Goal: Task Accomplishment & Management: Manage account settings

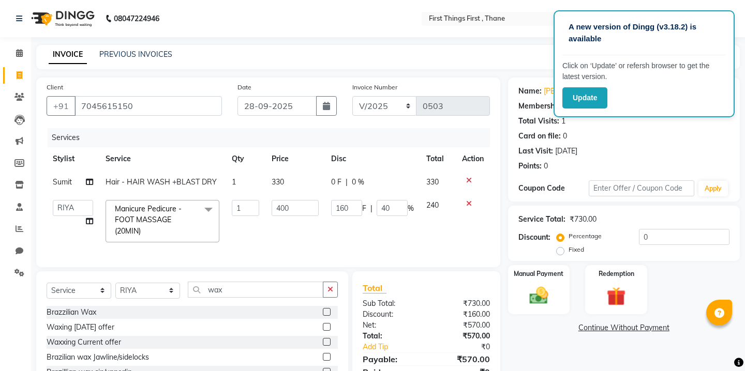
select select "70864"
select select "service"
select select "70864"
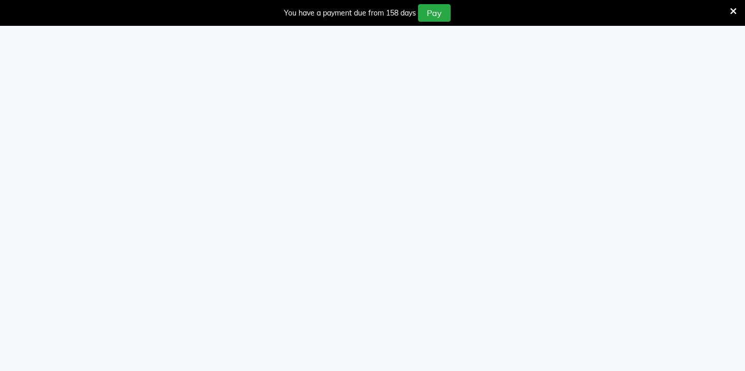
select select "7812"
select select "service"
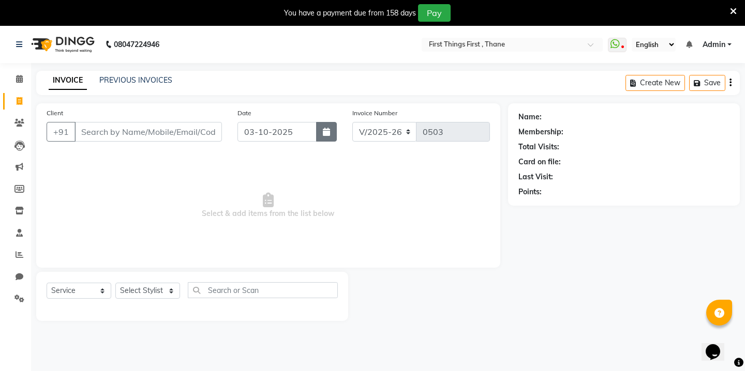
click at [333, 125] on button "button" at bounding box center [326, 132] width 21 height 20
select select "10"
select select "2025"
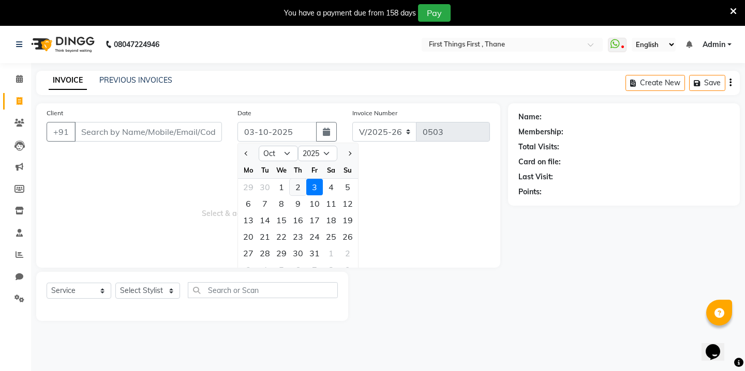
click at [295, 194] on div "2" at bounding box center [298, 187] width 17 height 17
type input "02-10-2025"
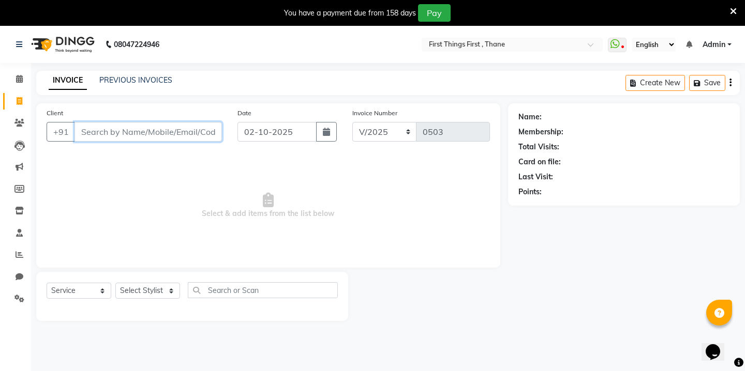
click at [140, 136] on input "Client" at bounding box center [147, 132] width 147 height 20
type input "8329108183"
click at [192, 130] on span "Add Client" at bounding box center [195, 132] width 41 height 10
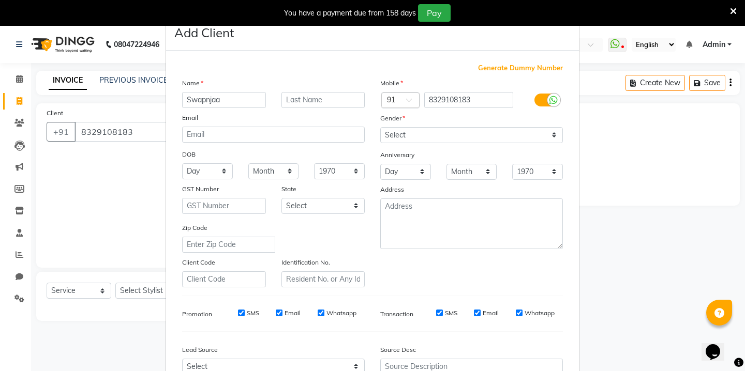
type input "Swapnjaa"
click at [382, 137] on select "Select Male Female Other Prefer Not To Say" at bounding box center [471, 135] width 183 height 16
select select "female"
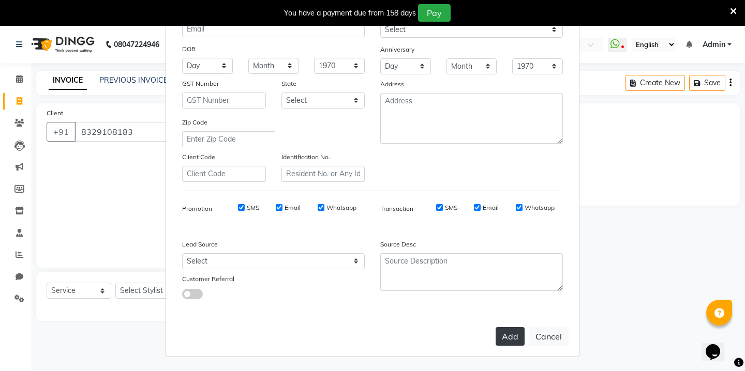
click at [506, 340] on button "Add" at bounding box center [510, 336] width 29 height 19
select select
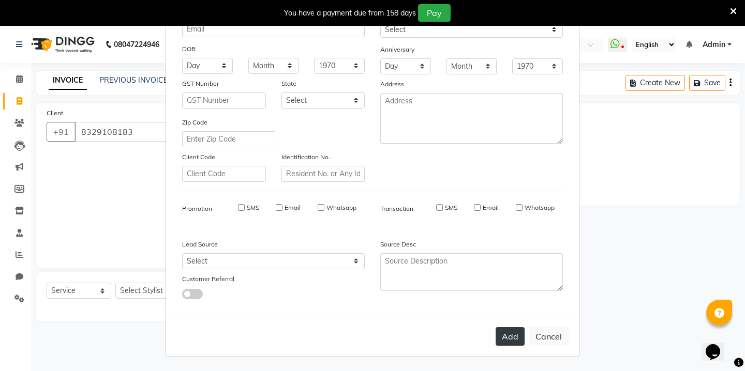
select select
checkbox input "false"
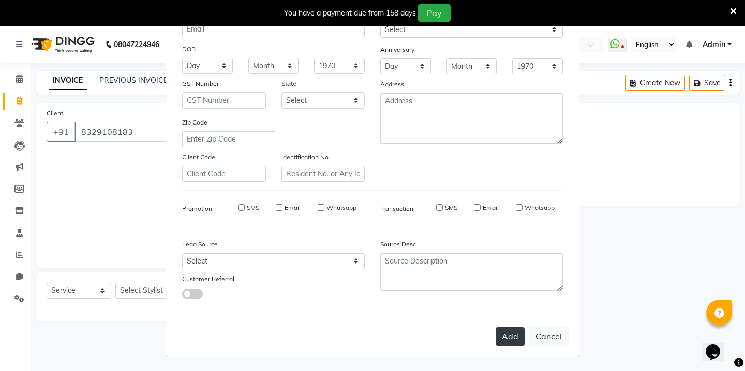
checkbox input "false"
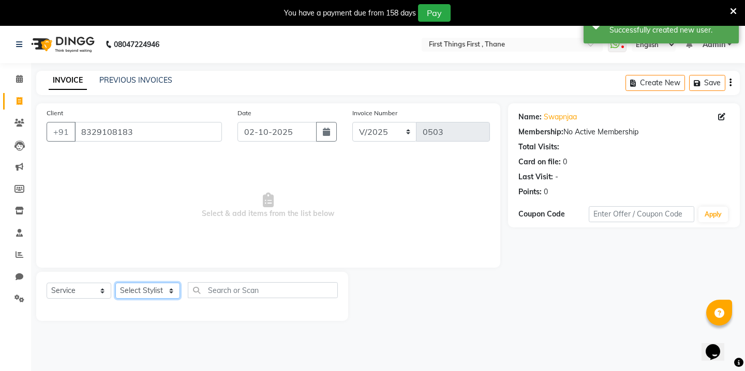
click at [156, 293] on select "Select Stylist Kavita [PERSON_NAME] Sumit Tanu" at bounding box center [147, 291] width 65 height 16
select select "69608"
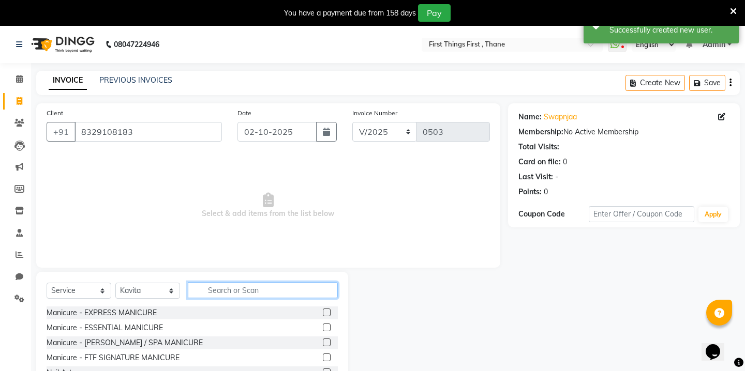
click at [224, 288] on input "text" at bounding box center [263, 290] width 150 height 16
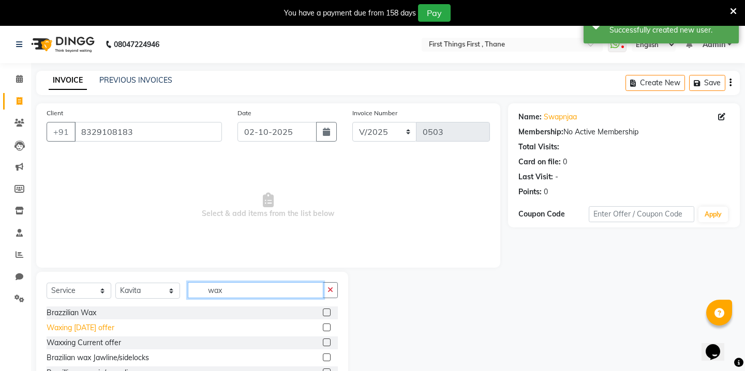
scroll to position [21, 0]
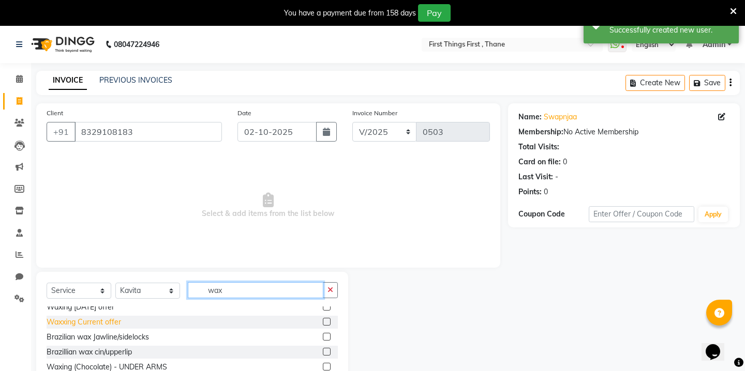
type input "wax"
click at [92, 322] on div "Waxxing Current offer" at bounding box center [84, 322] width 74 height 11
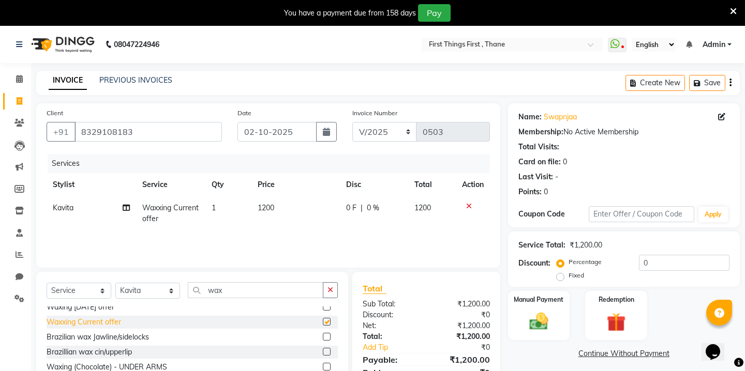
checkbox input "false"
click at [217, 293] on input "wax" at bounding box center [256, 290] width 136 height 16
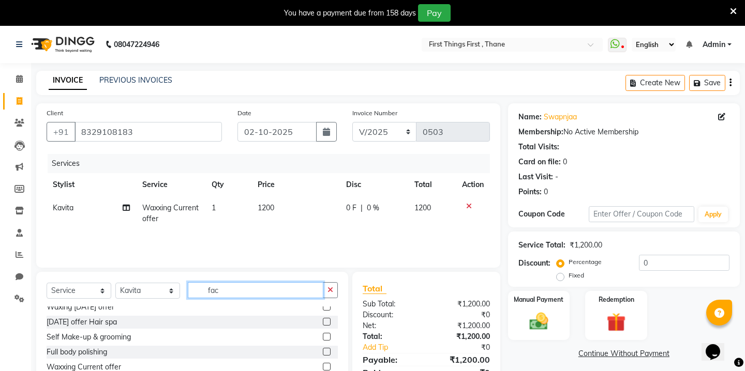
scroll to position [0, 0]
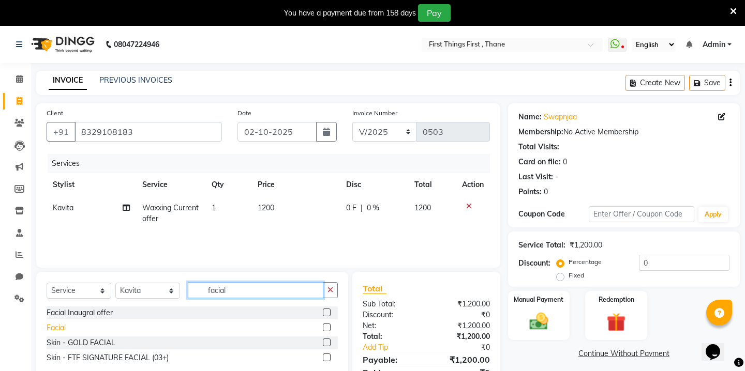
type input "facial"
click at [53, 327] on div "Facial" at bounding box center [56, 328] width 19 height 11
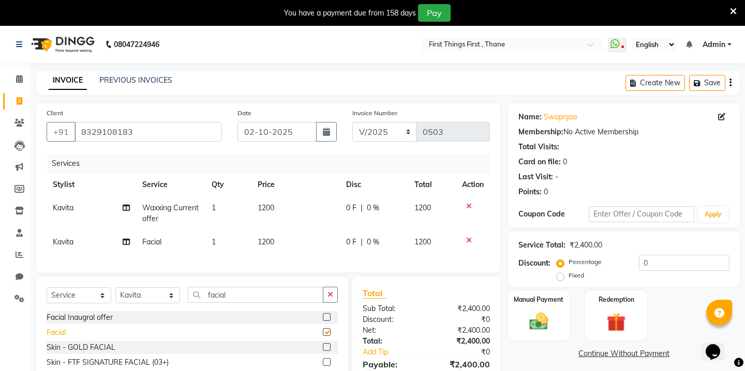
checkbox input "false"
click at [274, 245] on span "1200" at bounding box center [266, 241] width 17 height 9
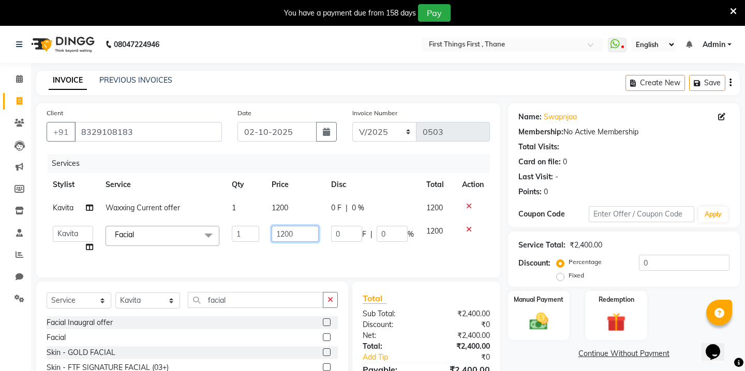
click at [290, 233] on input "1200" at bounding box center [295, 234] width 47 height 16
type input "1799"
click at [284, 205] on td "1200" at bounding box center [294, 208] width 59 height 23
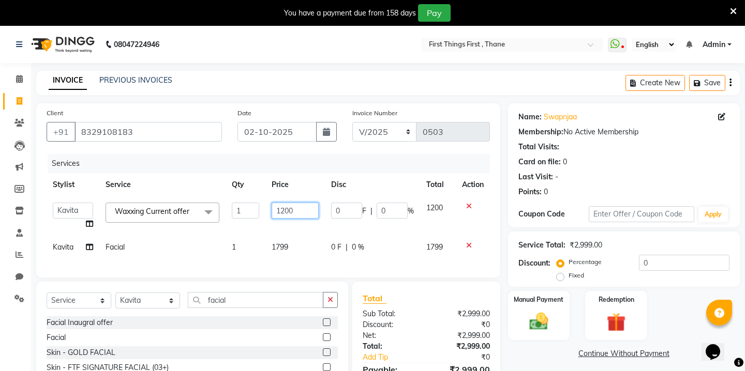
click at [286, 205] on input "1200" at bounding box center [295, 211] width 47 height 16
type input "0"
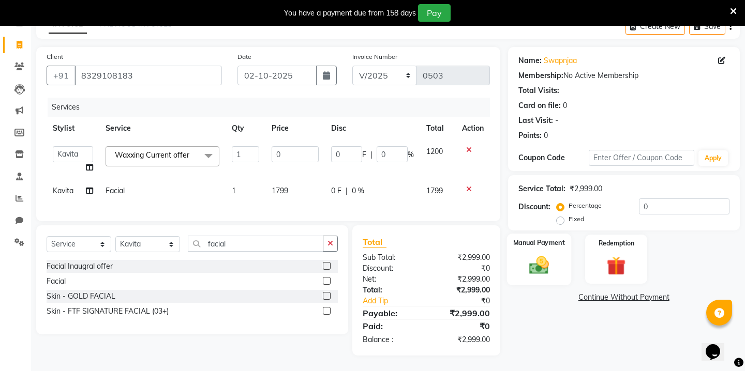
click at [537, 245] on div "Manual Payment" at bounding box center [538, 259] width 64 height 51
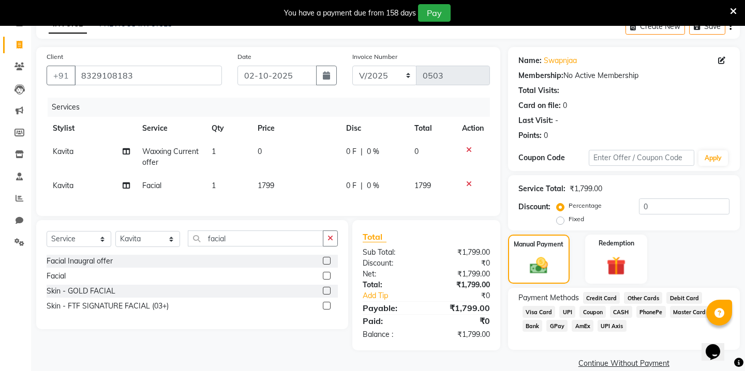
scroll to position [60, 0]
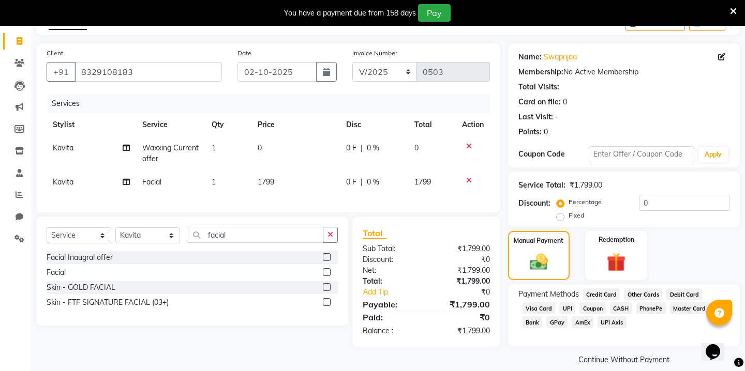
click at [561, 317] on span "GPay" at bounding box center [556, 323] width 21 height 12
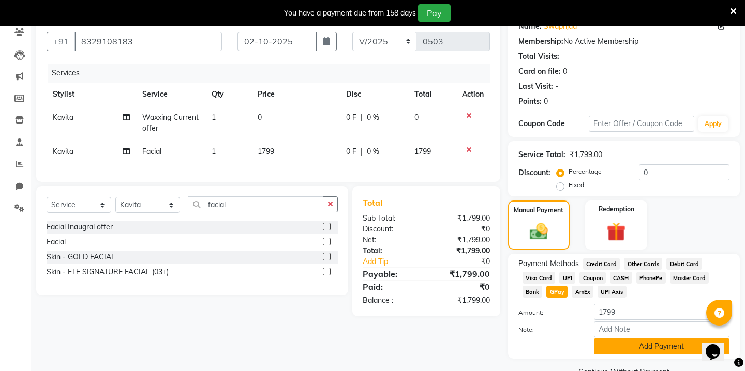
scroll to position [91, 0]
click at [635, 338] on button "Add Payment" at bounding box center [662, 346] width 136 height 16
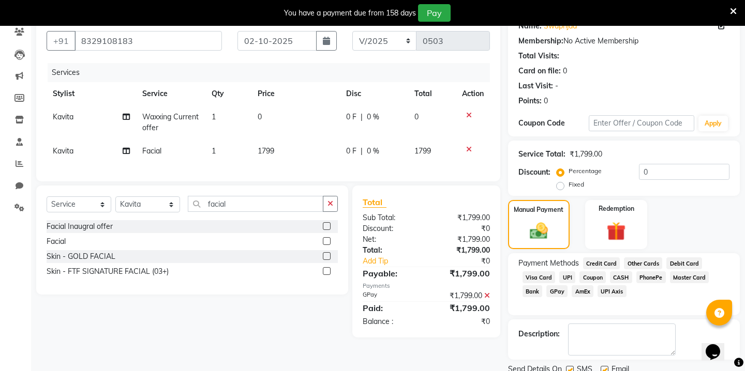
scroll to position [118, 0]
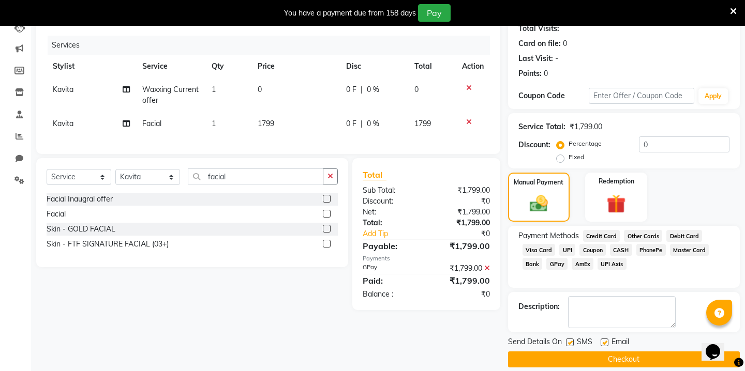
click at [586, 352] on button "Checkout" at bounding box center [624, 360] width 232 height 16
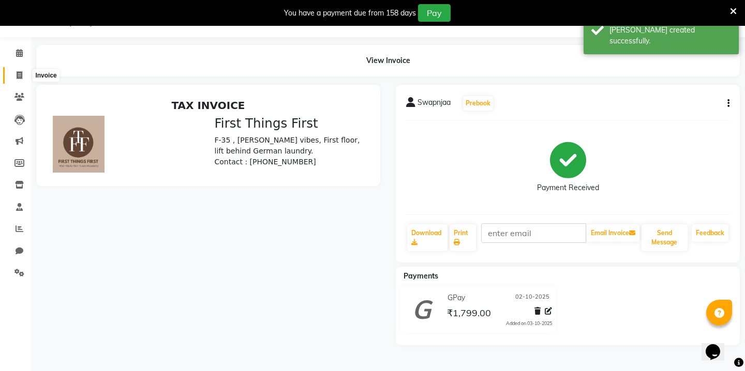
click at [22, 73] on span at bounding box center [19, 76] width 18 height 12
select select "7812"
select select "service"
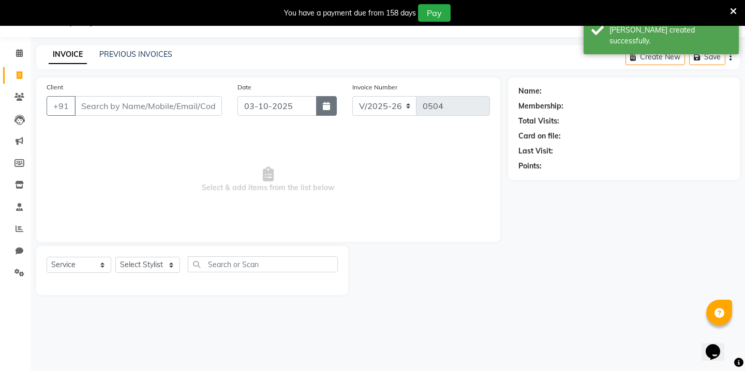
click at [328, 106] on icon "button" at bounding box center [326, 106] width 7 height 8
select select "10"
select select "2025"
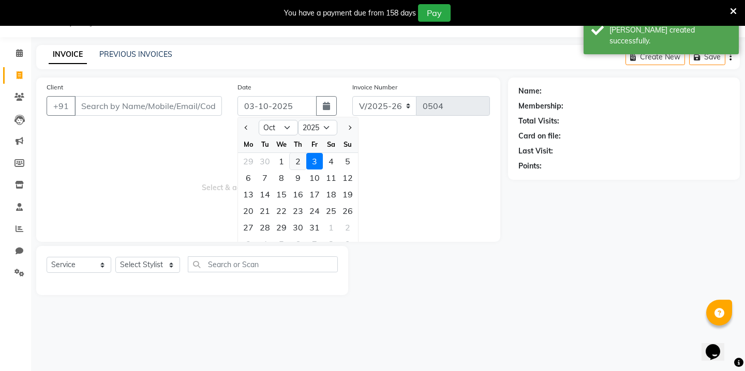
click at [302, 160] on div "2" at bounding box center [298, 161] width 17 height 17
type input "02-10-2025"
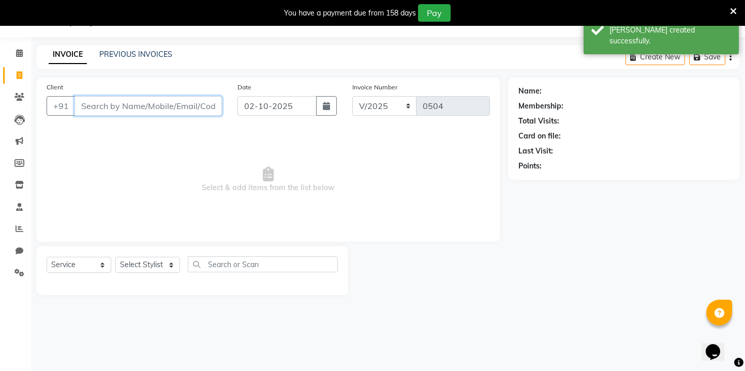
click at [206, 109] on input "Client" at bounding box center [147, 106] width 147 height 20
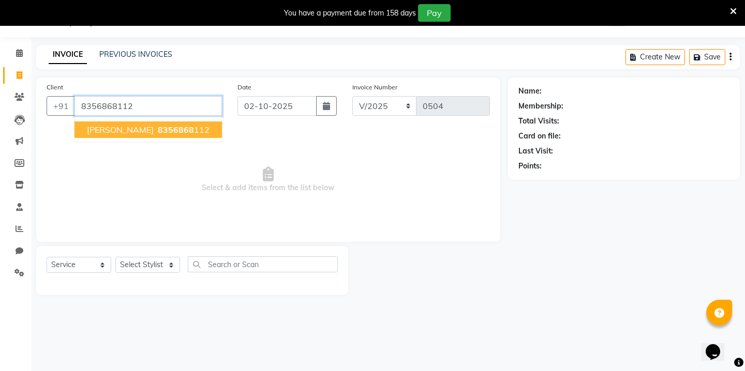
type input "8356868112"
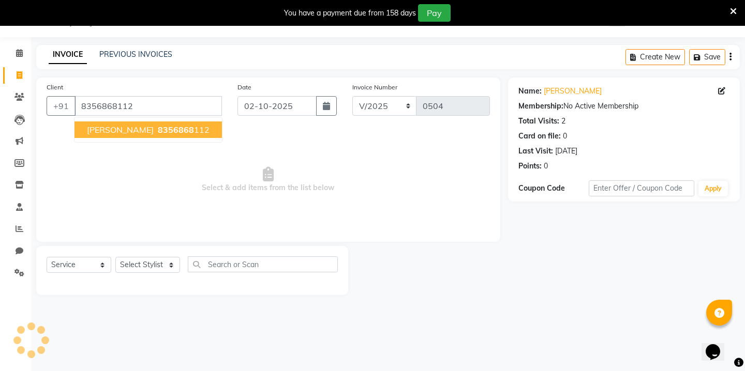
click at [156, 132] on ngb-highlight "8356868 112" at bounding box center [183, 130] width 54 height 10
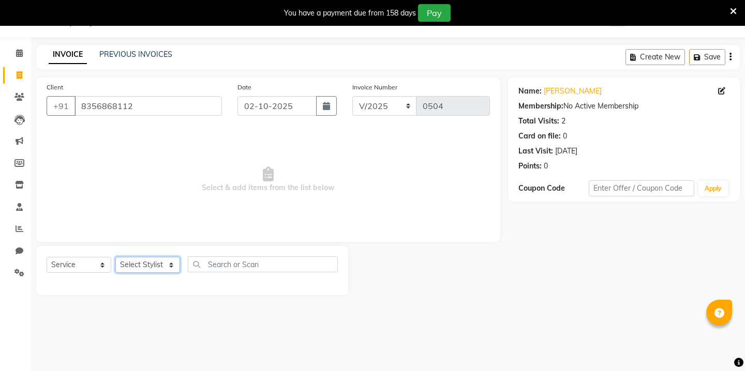
click at [156, 267] on select "Select Stylist Kavita [PERSON_NAME] Sumit Tanu" at bounding box center [147, 265] width 65 height 16
select select "69608"
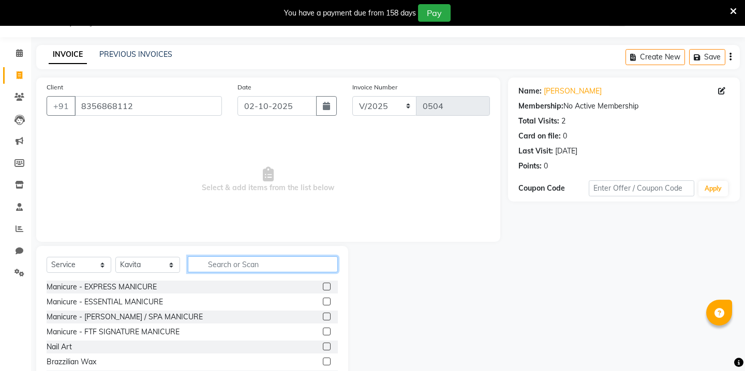
click at [227, 266] on input "text" at bounding box center [263, 265] width 150 height 16
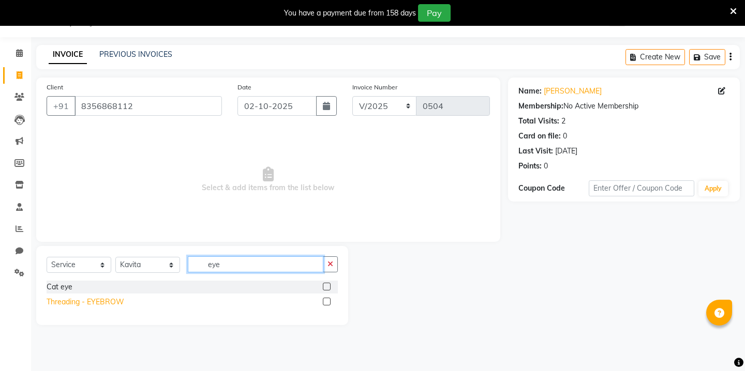
type input "eye"
click at [72, 306] on div "Threading - EYEBROW" at bounding box center [86, 302] width 78 height 11
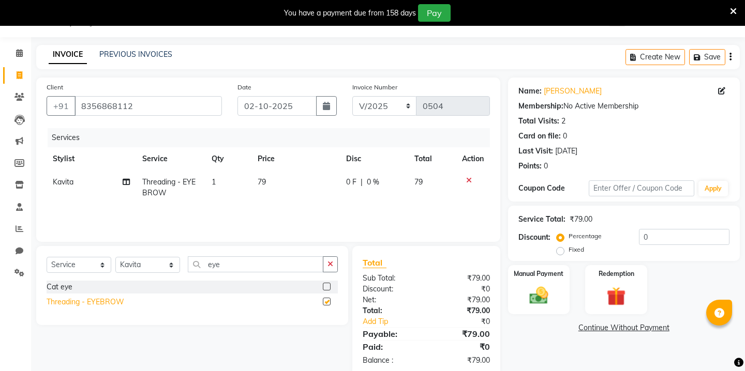
checkbox input "false"
click at [280, 178] on td "79" at bounding box center [295, 188] width 88 height 34
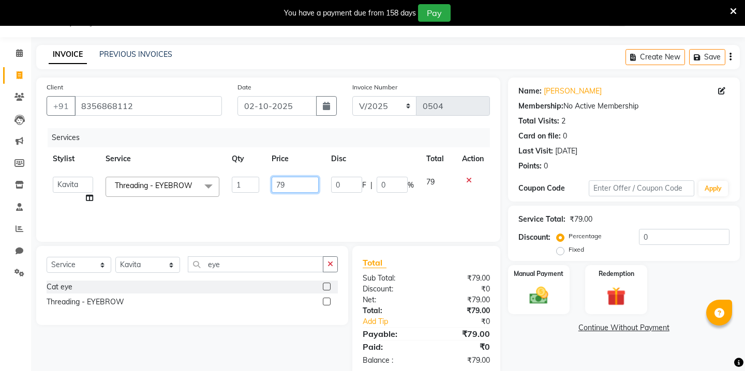
click at [289, 179] on input "79" at bounding box center [295, 185] width 47 height 16
type input "60"
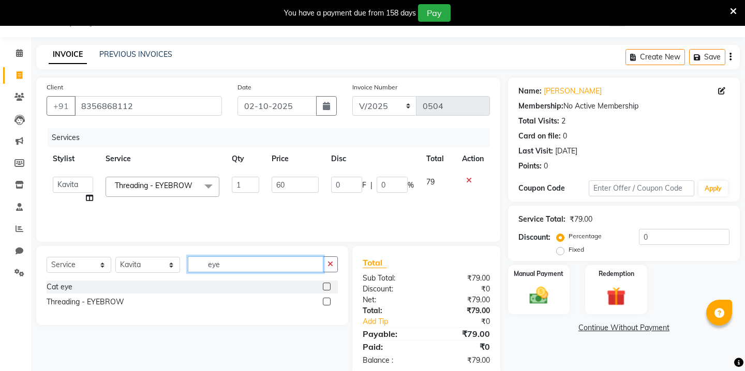
click at [216, 266] on input "eye" at bounding box center [256, 265] width 136 height 16
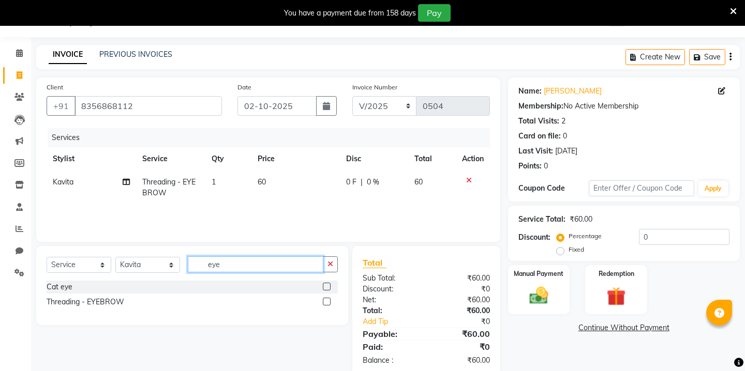
click at [216, 266] on input "eye" at bounding box center [256, 265] width 136 height 16
type input "upp"
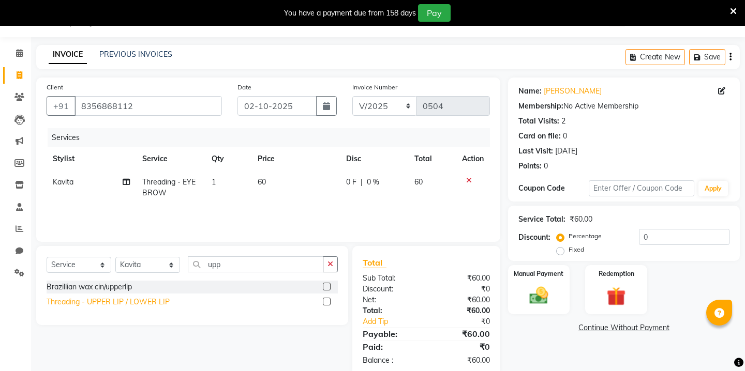
click at [94, 301] on div "Threading - UPPER LIP / LOWER LIP" at bounding box center [108, 302] width 123 height 11
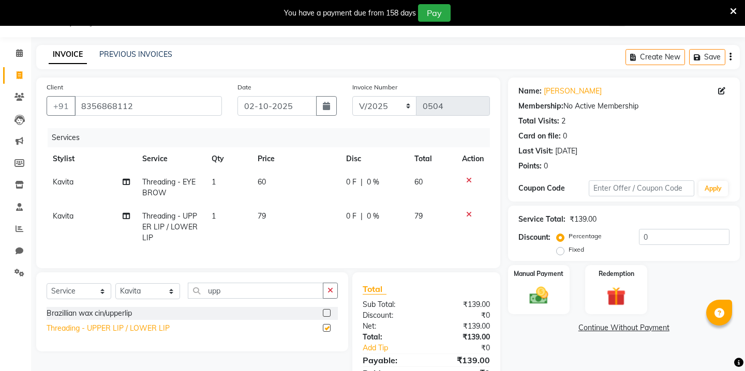
checkbox input "false"
click at [268, 213] on td "79" at bounding box center [295, 227] width 88 height 45
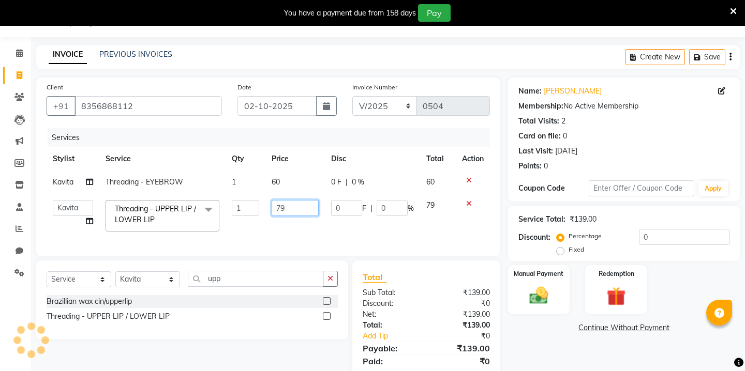
click at [296, 201] on input "79" at bounding box center [295, 208] width 47 height 16
type input "5"
type input "40"
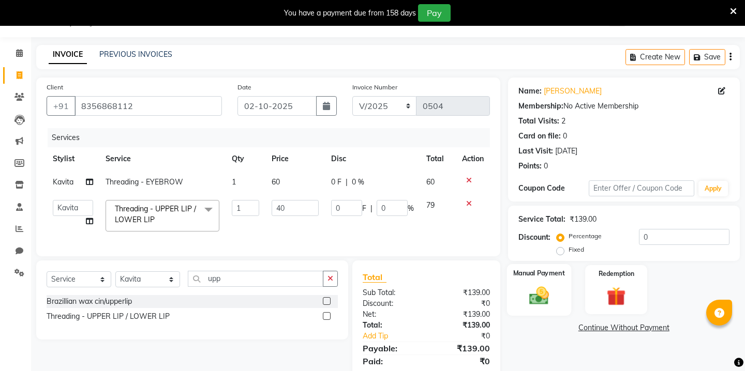
click at [551, 284] on img at bounding box center [538, 295] width 32 height 23
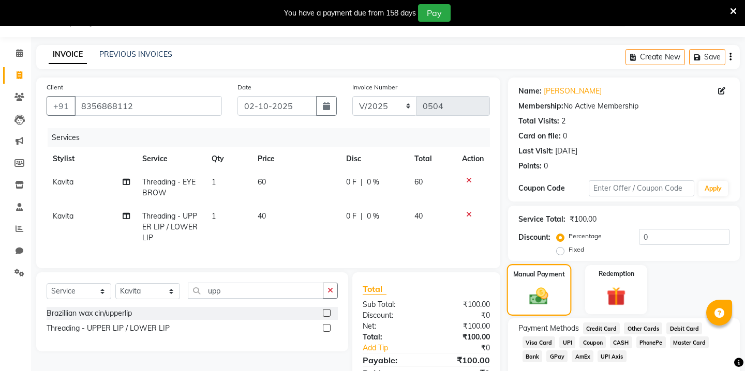
scroll to position [73, 0]
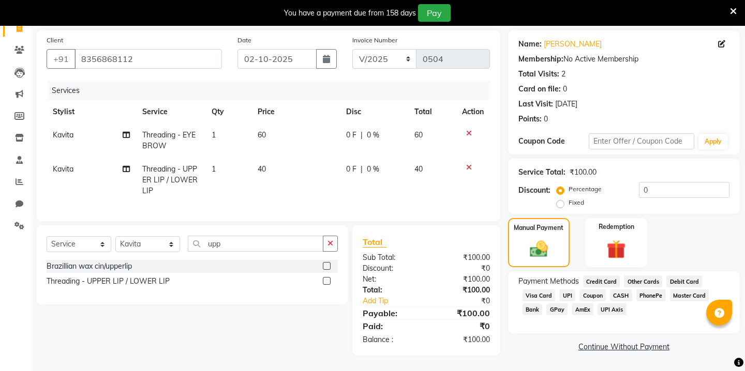
click at [616, 290] on span "CASH" at bounding box center [621, 296] width 22 height 12
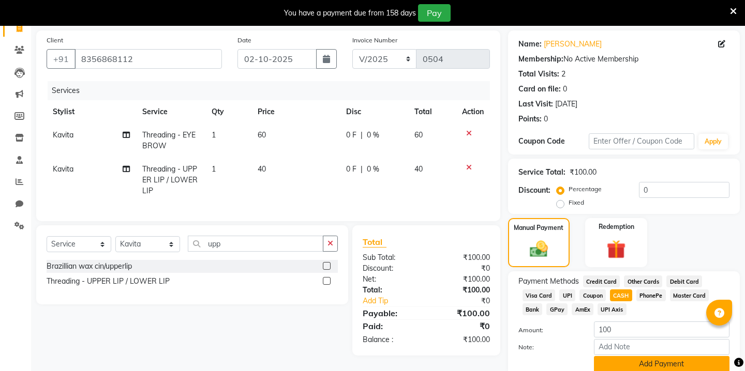
click at [618, 356] on button "Add Payment" at bounding box center [662, 364] width 136 height 16
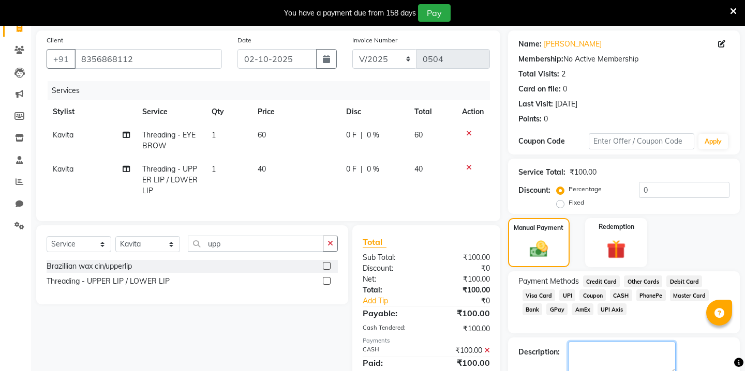
click at [618, 350] on textarea at bounding box center [622, 358] width 108 height 32
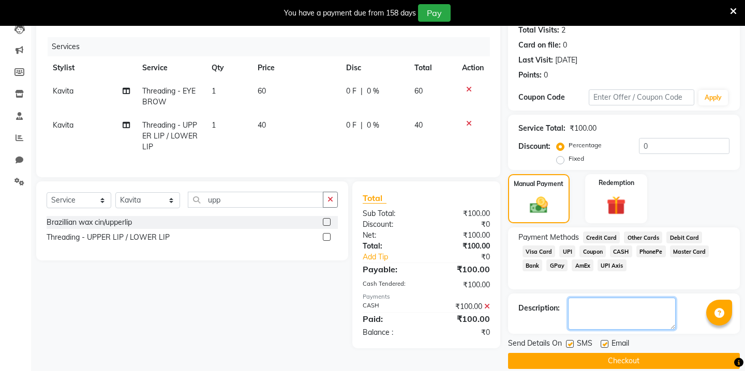
scroll to position [118, 0]
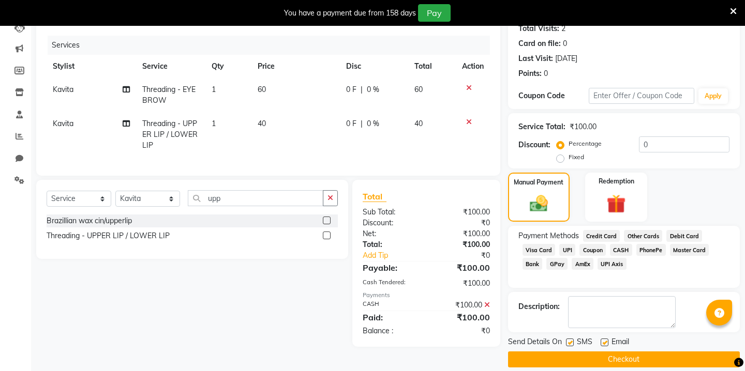
click at [567, 352] on button "Checkout" at bounding box center [624, 360] width 232 height 16
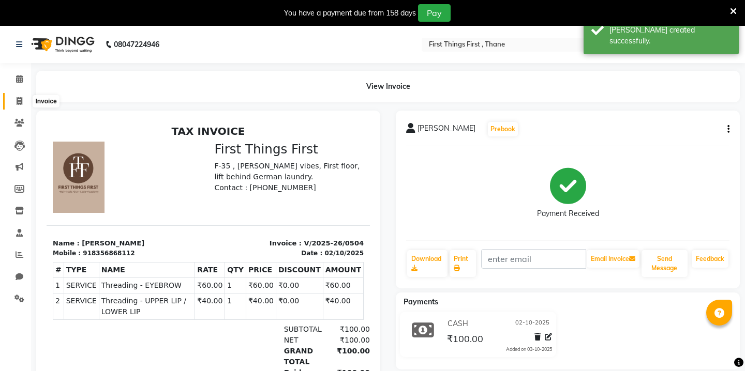
click at [11, 100] on span at bounding box center [19, 102] width 18 height 12
select select "service"
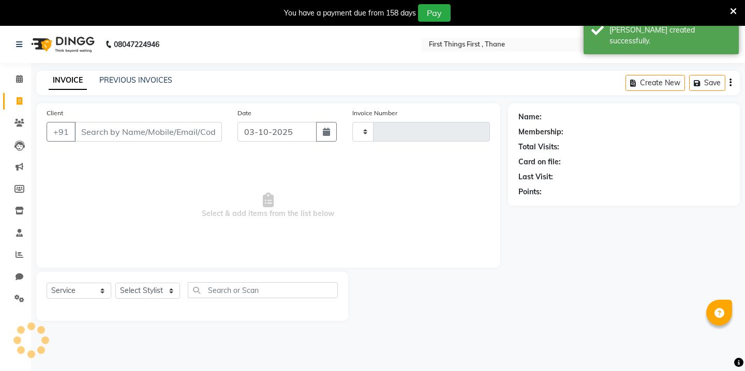
scroll to position [26, 0]
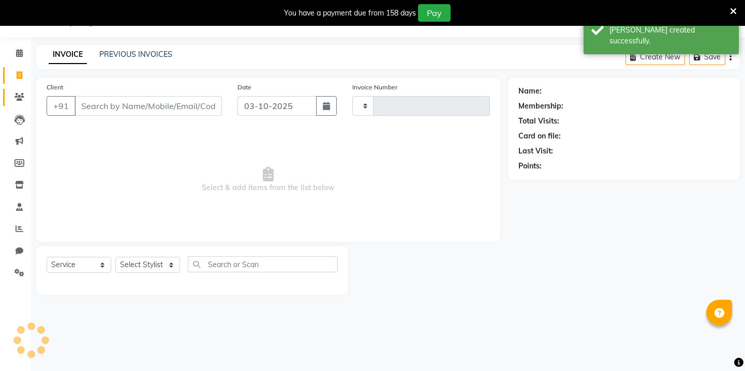
type input "0505"
select select "7812"
type input "8"
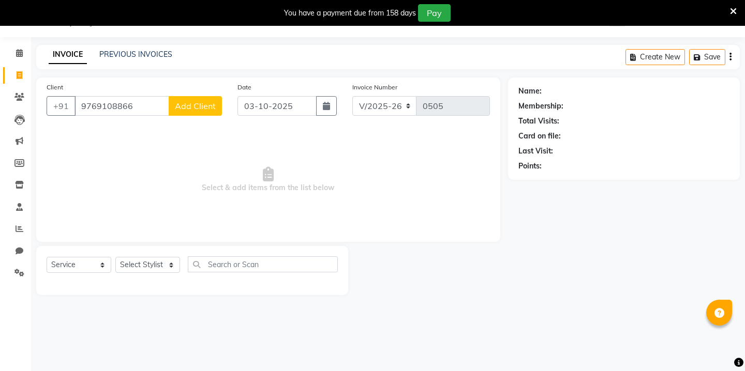
type input "9769108866"
click at [213, 107] on span "Add Client" at bounding box center [195, 106] width 41 height 10
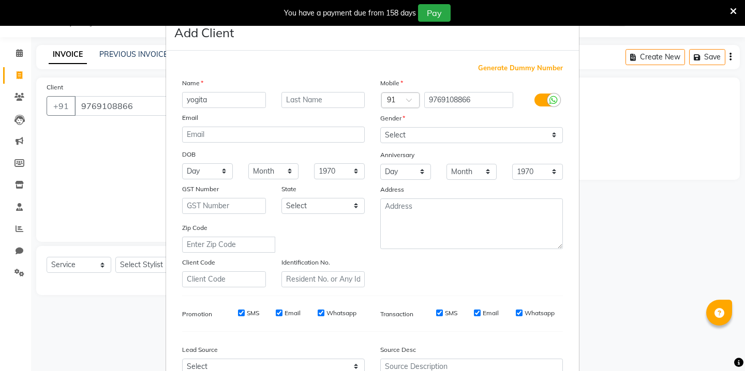
type input "yogita"
click at [401, 132] on select "Select Male Female Other Prefer Not To Say" at bounding box center [471, 135] width 183 height 16
select select "female"
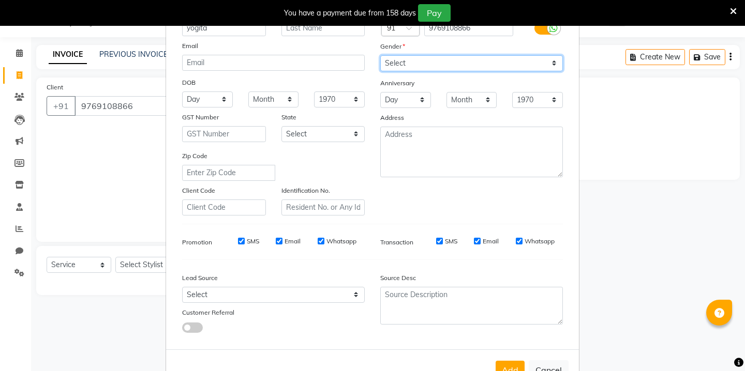
scroll to position [106, 0]
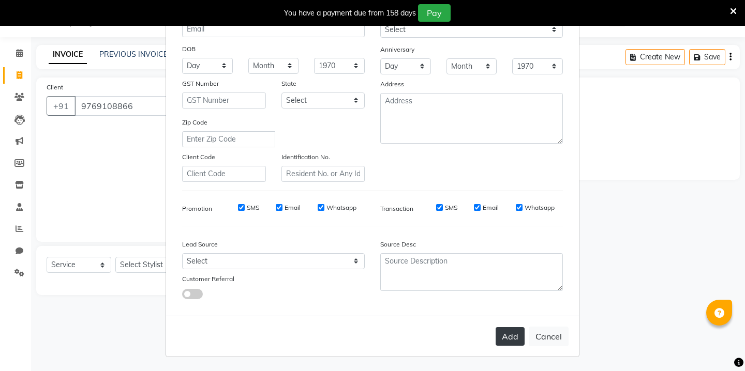
click at [513, 333] on button "Add" at bounding box center [510, 336] width 29 height 19
select select
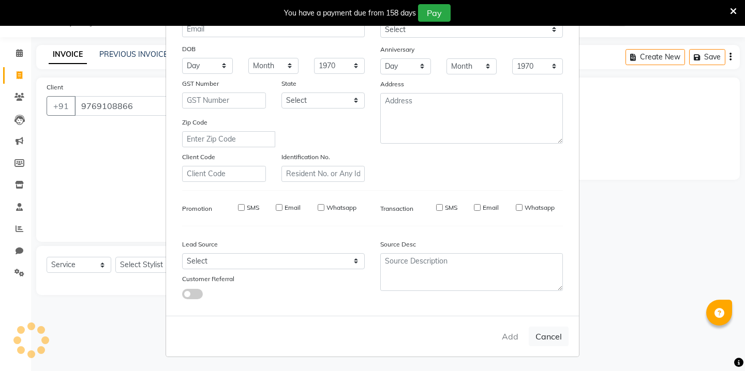
select select
checkbox input "false"
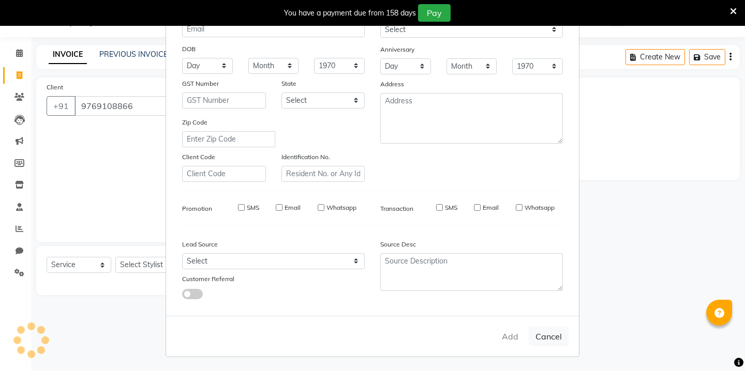
checkbox input "false"
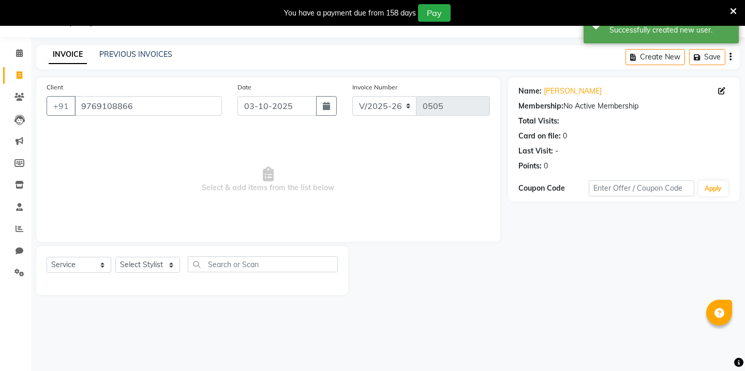
scroll to position [0, 0]
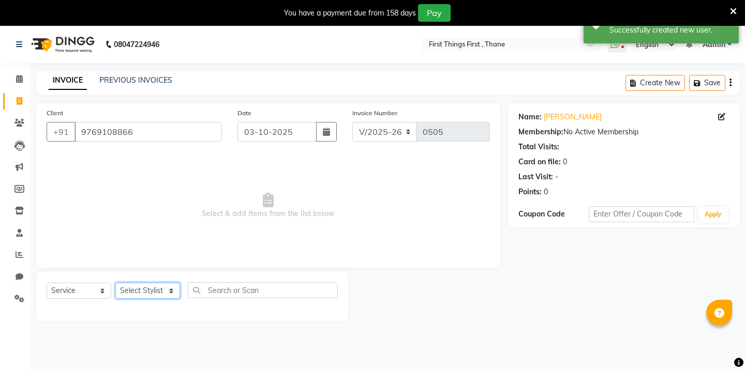
click at [143, 289] on select "Select Stylist Kavita [PERSON_NAME] Sumit Tanu" at bounding box center [147, 291] width 65 height 16
select select "86180"
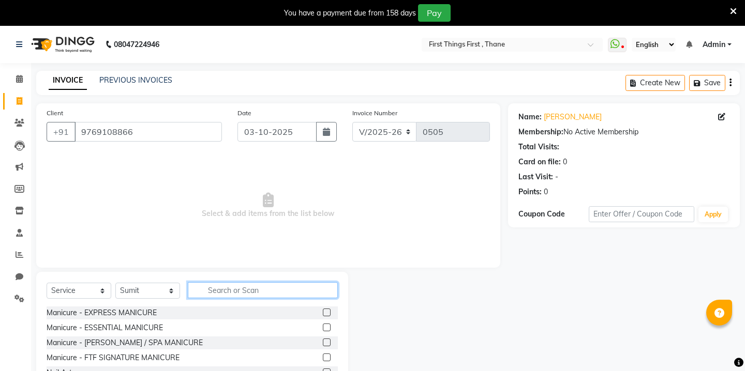
click at [219, 296] on input "text" at bounding box center [263, 290] width 150 height 16
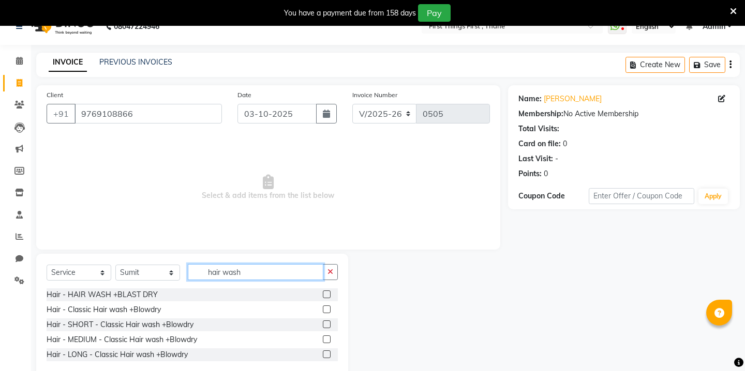
scroll to position [22, 0]
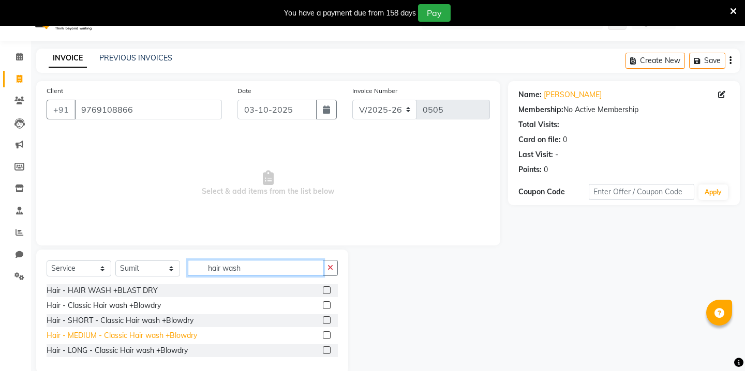
type input "hair wash"
click at [176, 335] on div "Hair - MEDIUM - Classic Hair wash +Blowdry" at bounding box center [122, 336] width 151 height 11
checkbox input "false"
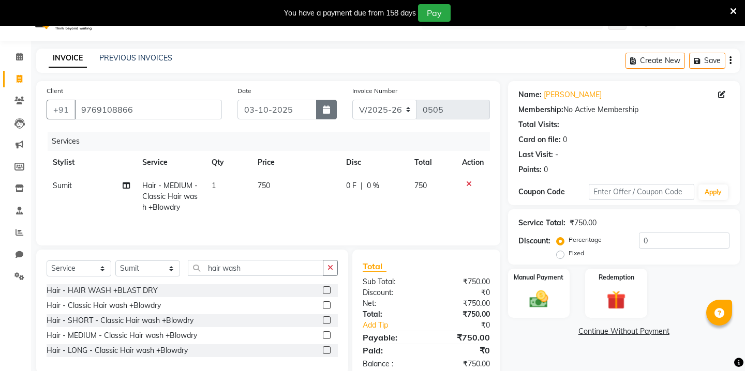
click at [329, 106] on icon "button" at bounding box center [326, 110] width 7 height 8
select select "10"
select select "2025"
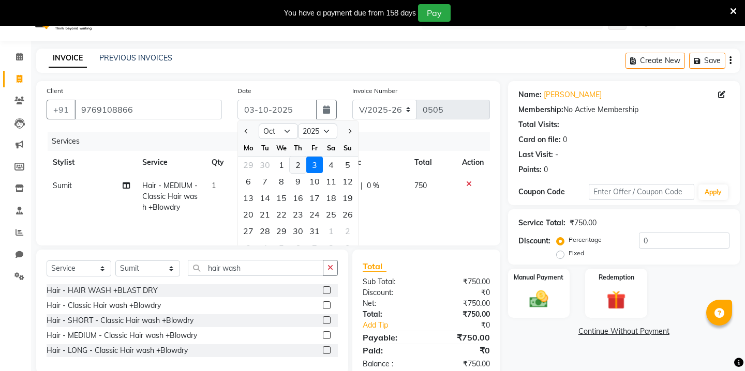
click at [303, 163] on div "2" at bounding box center [298, 165] width 17 height 17
type input "02-10-2025"
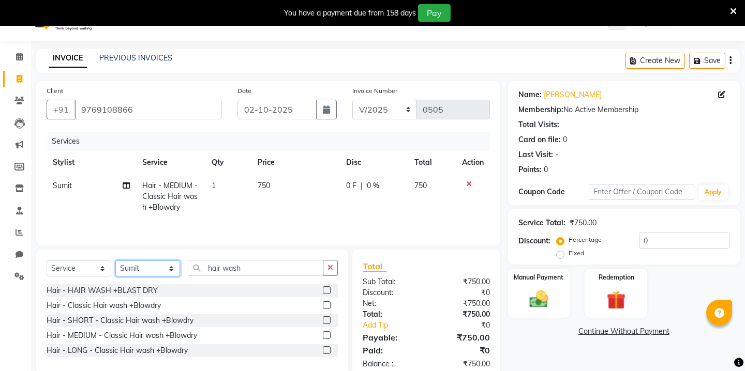
click at [146, 273] on select "Select Stylist Kavita [PERSON_NAME] Sumit Tanu" at bounding box center [147, 269] width 65 height 16
select select "69608"
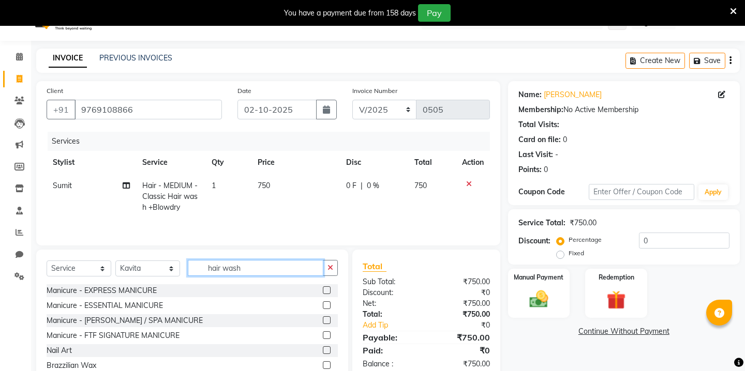
click at [230, 264] on input "hair wash" at bounding box center [256, 268] width 136 height 16
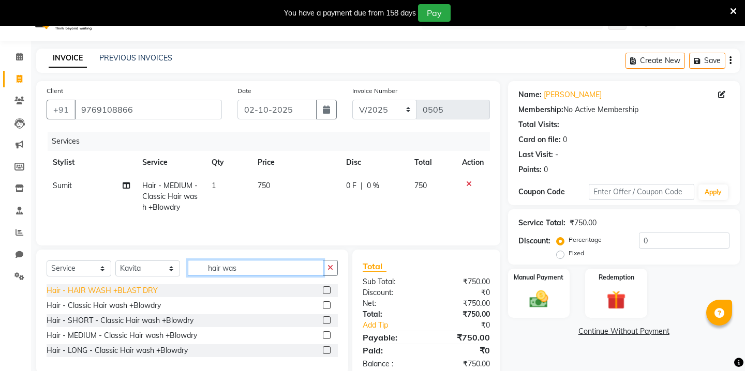
type input "hair was"
click at [128, 292] on div "Hair - HAIR WASH +BLAST DRY" at bounding box center [102, 291] width 111 height 11
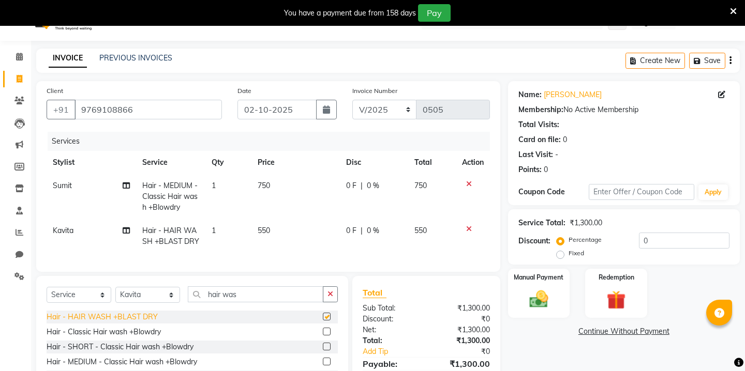
checkbox input "false"
click at [264, 229] on span "550" at bounding box center [264, 230] width 12 height 9
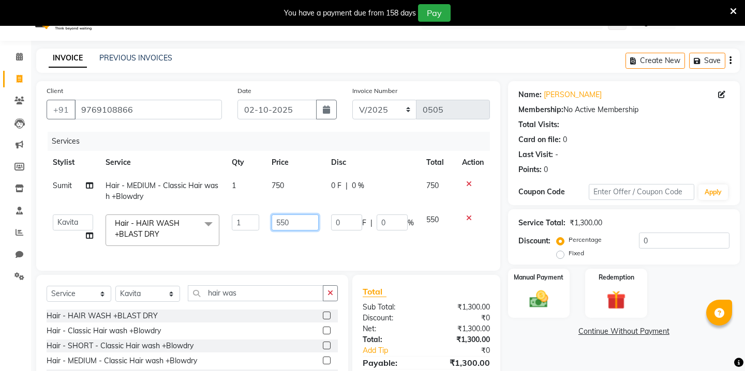
click at [286, 224] on input "550" at bounding box center [295, 223] width 47 height 16
type input "4"
type input "399"
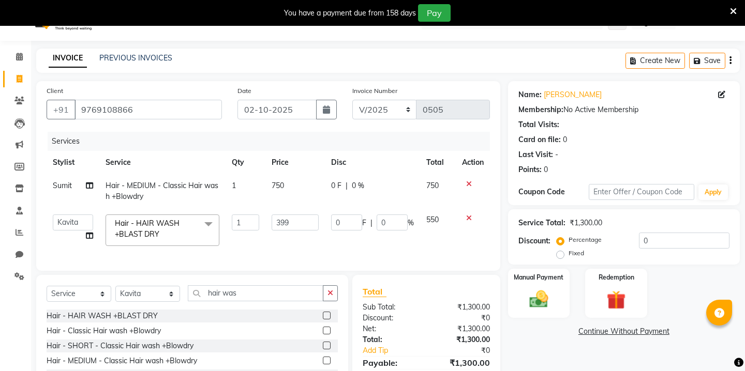
click at [583, 365] on div "Name: Yogita Membership: No Active Membership Total Visits: Card on file: 0 Las…" at bounding box center [627, 243] width 239 height 324
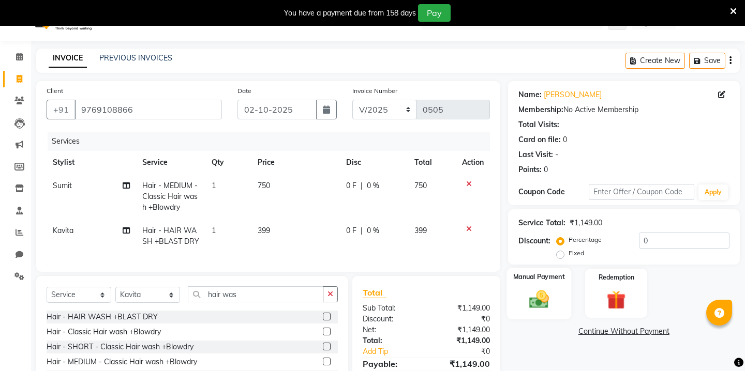
click at [534, 288] on img at bounding box center [538, 299] width 32 height 23
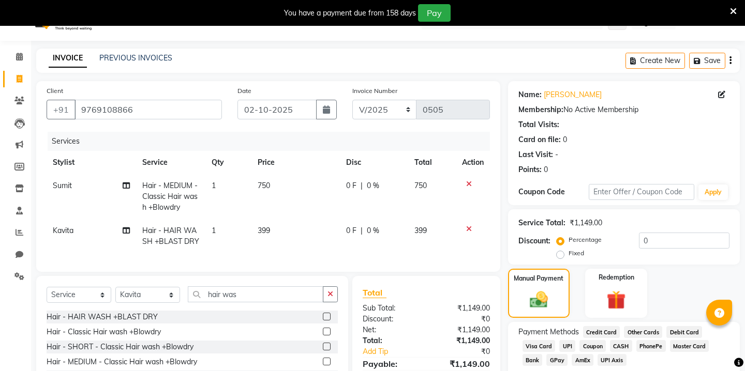
click at [552, 354] on span "GPay" at bounding box center [556, 360] width 21 height 12
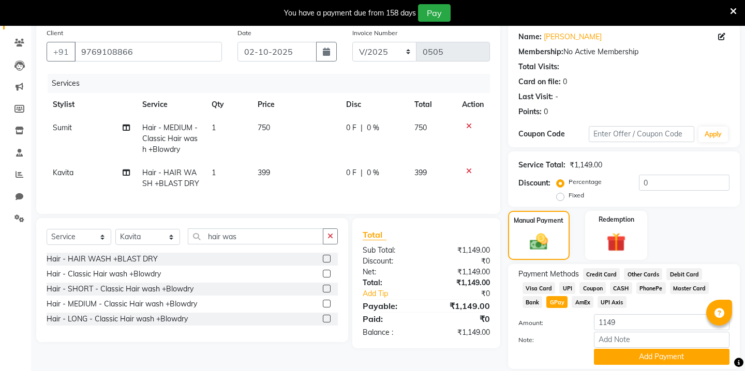
scroll to position [103, 0]
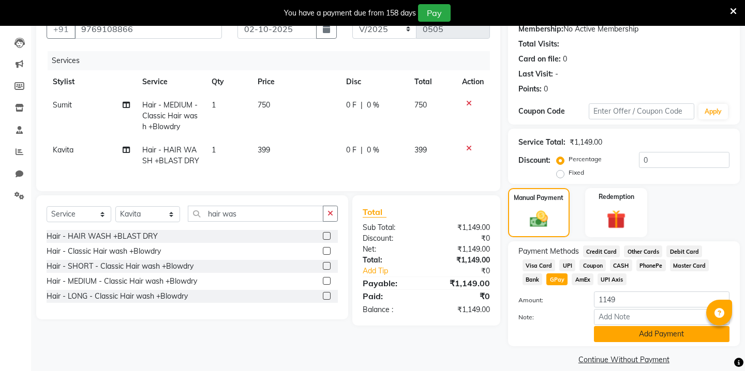
click at [626, 326] on button "Add Payment" at bounding box center [662, 334] width 136 height 16
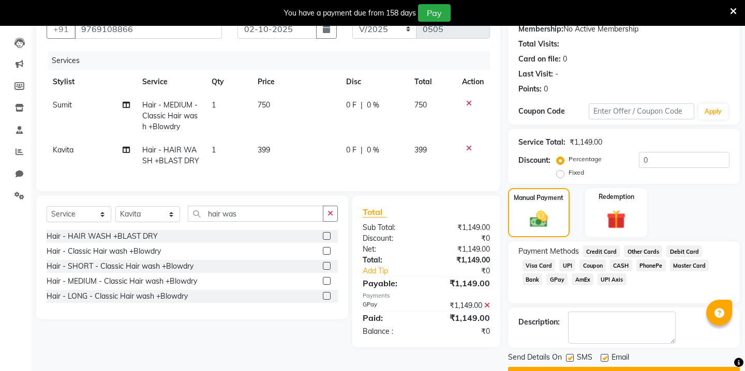
scroll to position [118, 0]
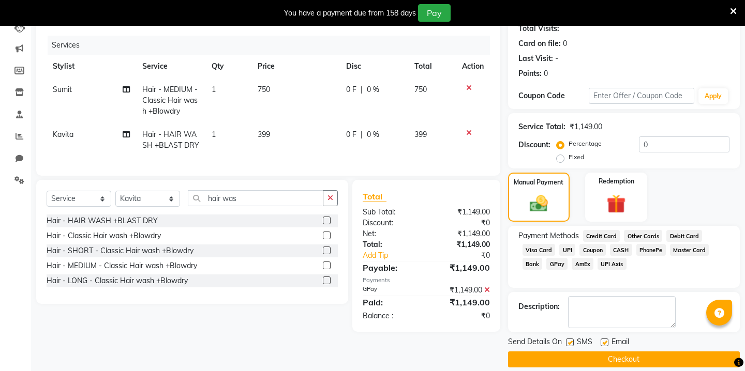
click at [601, 352] on button "Checkout" at bounding box center [624, 360] width 232 height 16
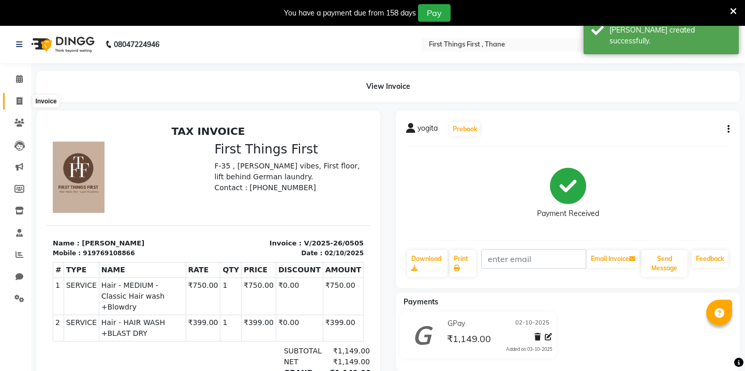
click at [13, 103] on span at bounding box center [19, 102] width 18 height 12
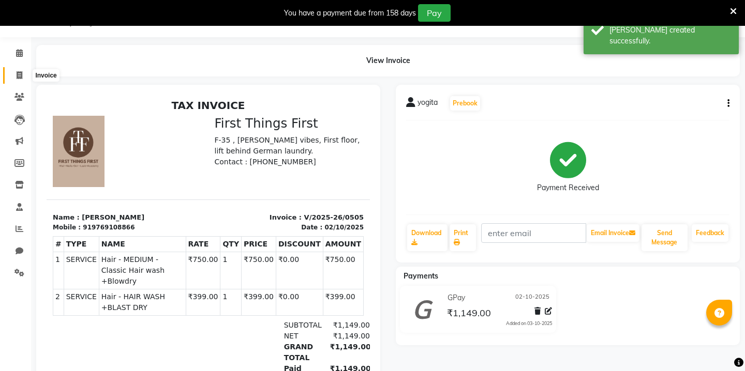
select select "7812"
select select "service"
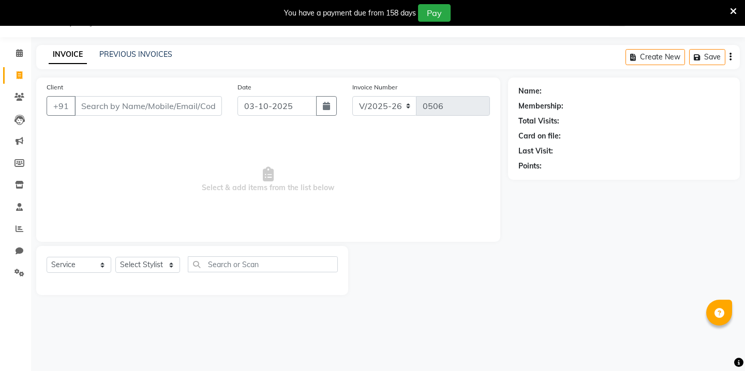
click at [554, 256] on div "Name: Membership: Total Visits: Card on file: Last Visit: Points:" at bounding box center [627, 187] width 239 height 218
click at [147, 107] on input "Client" at bounding box center [147, 106] width 147 height 20
type input "7678077222"
click at [198, 104] on span "Add Client" at bounding box center [195, 106] width 41 height 10
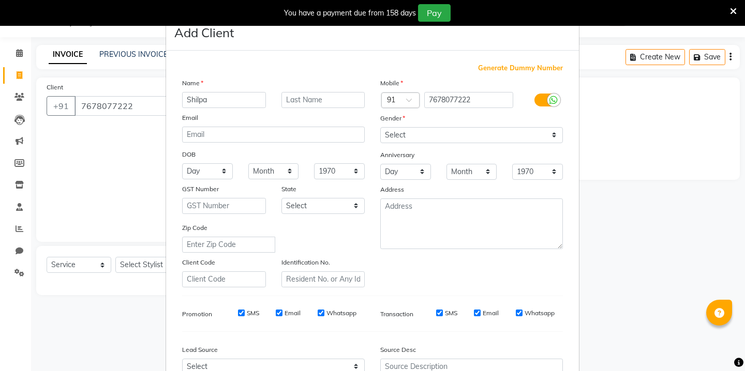
click at [199, 101] on input "Shilpa" at bounding box center [224, 100] width 84 height 16
type input "Silpa"
click at [454, 130] on select "Select Male Female Other Prefer Not To Say" at bounding box center [471, 135] width 183 height 16
select select "female"
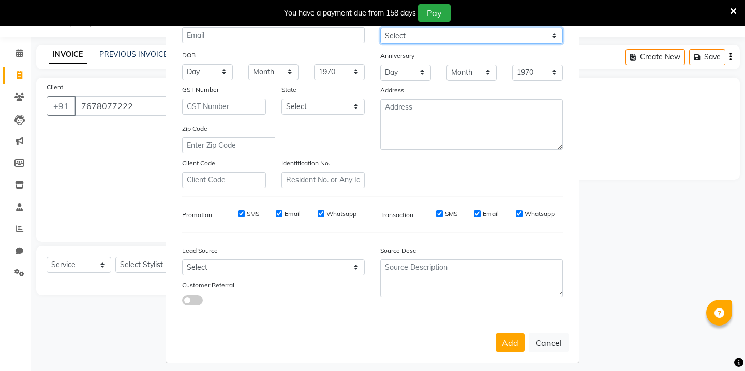
scroll to position [106, 0]
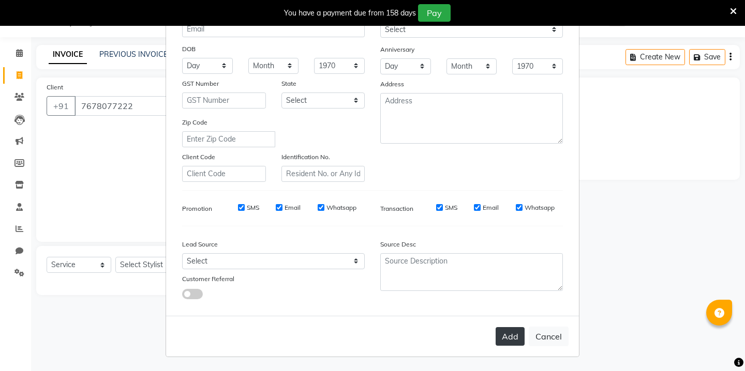
click at [512, 336] on button "Add" at bounding box center [510, 336] width 29 height 19
select select
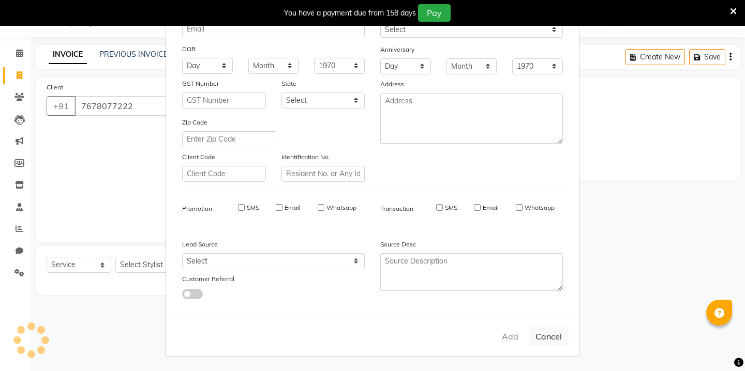
select select
checkbox input "false"
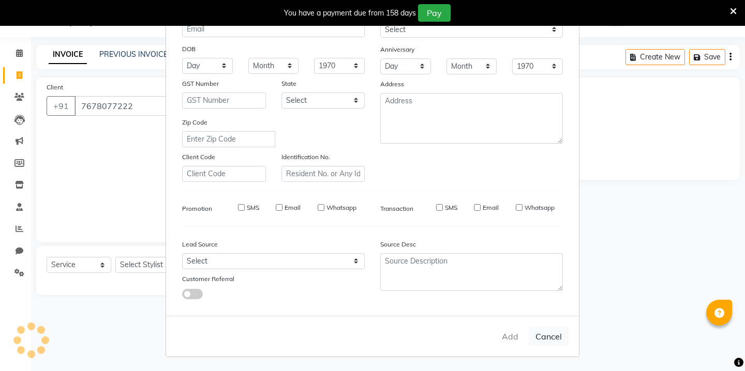
checkbox input "false"
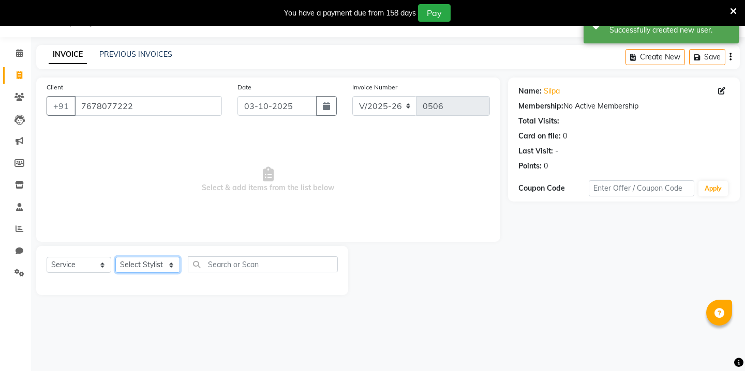
click at [144, 264] on select "Select Stylist Kavita [PERSON_NAME] Sumit Tanu" at bounding box center [147, 265] width 65 height 16
select select "69610"
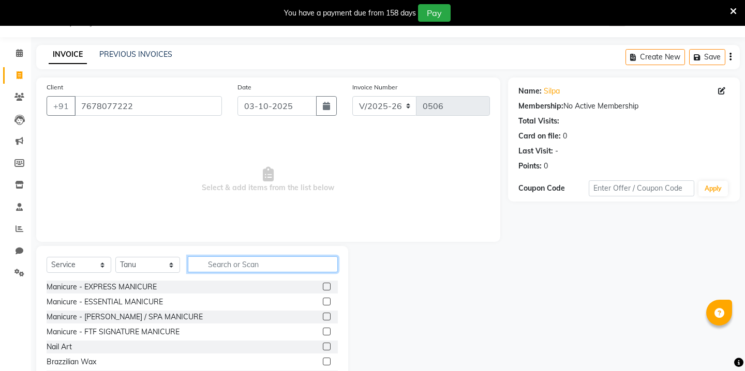
click at [225, 269] on input "text" at bounding box center [263, 265] width 150 height 16
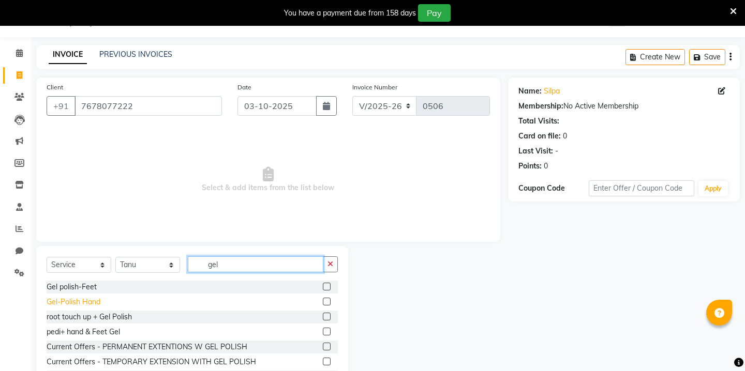
type input "gel"
click at [65, 301] on div "Gel-Polish Hand" at bounding box center [74, 302] width 54 height 11
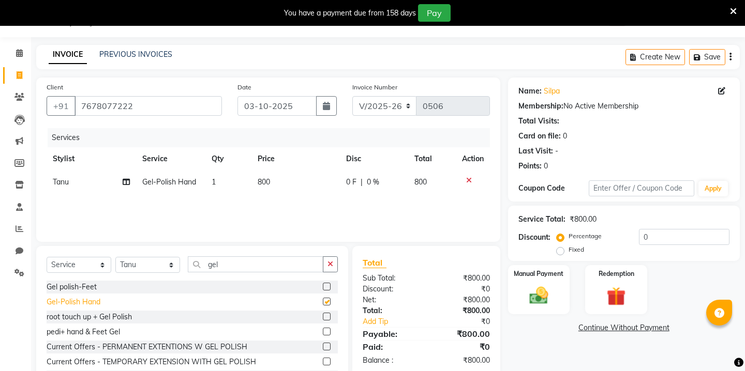
checkbox input "false"
click at [317, 179] on td "800" at bounding box center [295, 182] width 88 height 23
select select "69610"
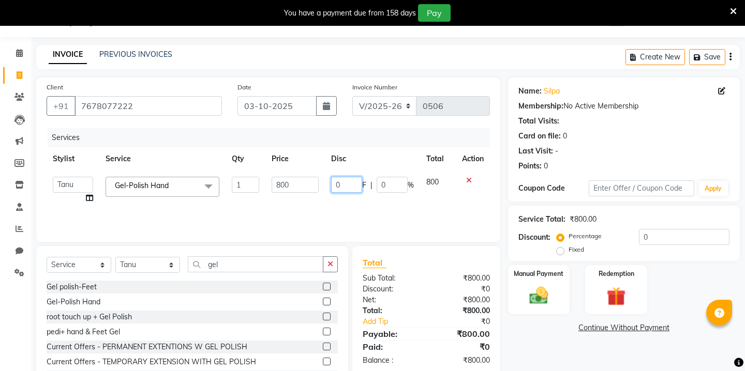
click at [353, 184] on input "0" at bounding box center [346, 185] width 31 height 16
type input "300"
click at [148, 260] on select "Select Stylist Kavita [PERSON_NAME] Sumit Tanu" at bounding box center [147, 265] width 65 height 16
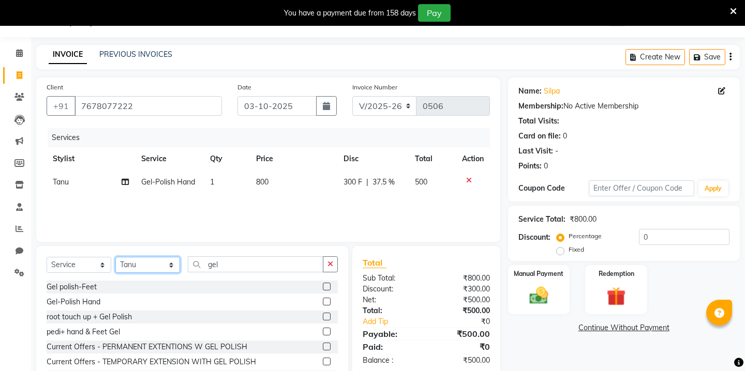
select select "69608"
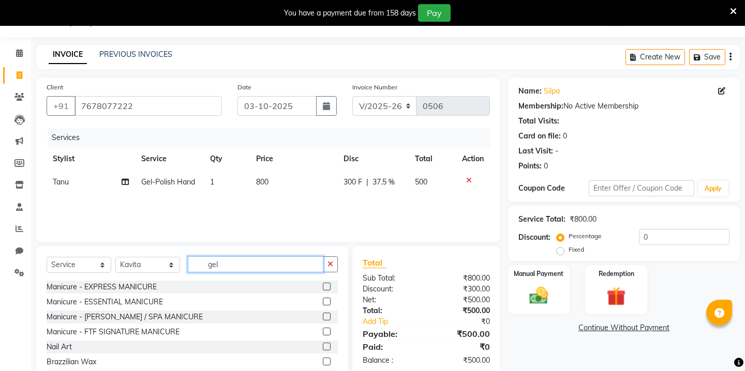
click at [215, 270] on input "gel" at bounding box center [256, 265] width 136 height 16
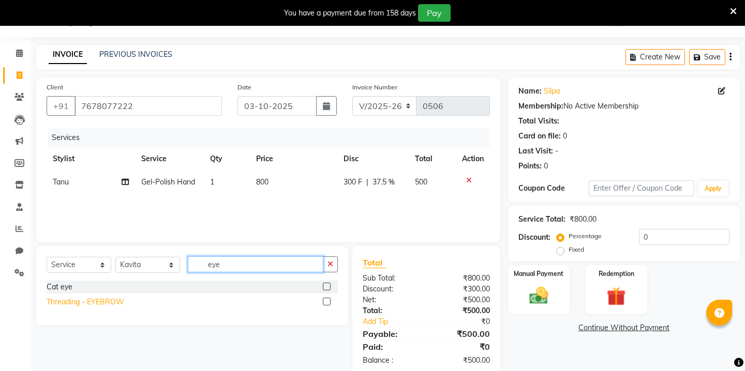
type input "eye"
click at [88, 298] on div "Threading - EYEBROW" at bounding box center [86, 302] width 78 height 11
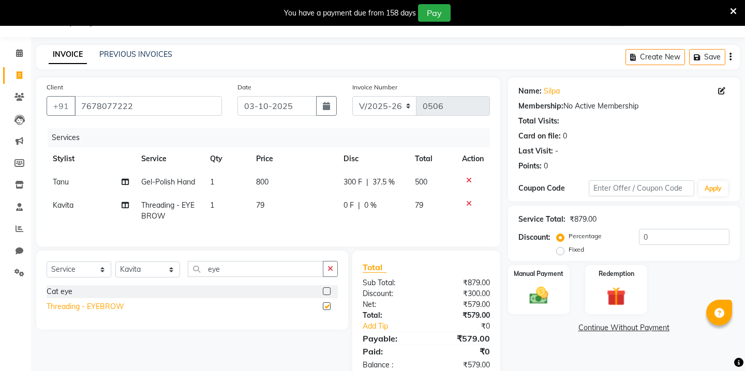
checkbox input "false"
click at [327, 110] on icon "button" at bounding box center [326, 106] width 7 height 8
select select "10"
select select "2025"
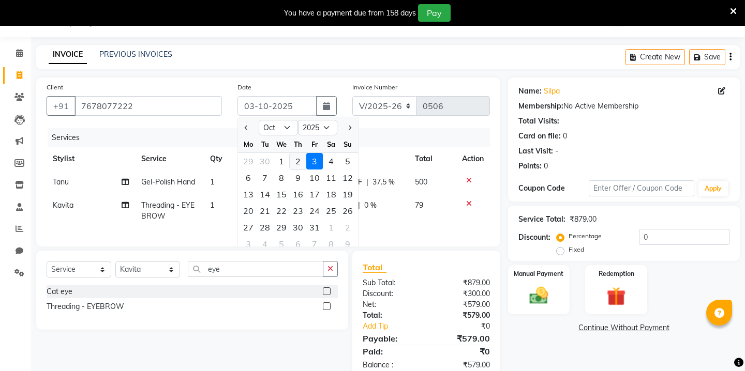
click at [303, 157] on div "2" at bounding box center [298, 161] width 17 height 17
type input "02-10-2025"
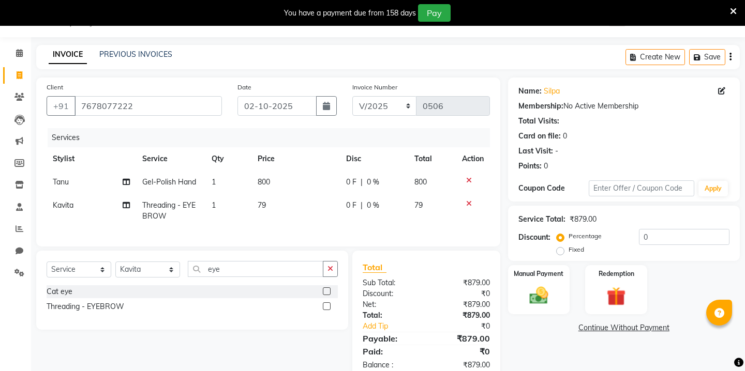
click at [263, 200] on td "79" at bounding box center [295, 211] width 88 height 34
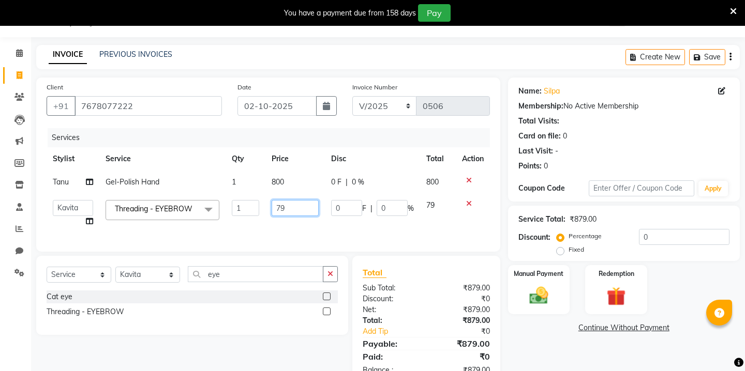
click at [285, 212] on input "79" at bounding box center [295, 208] width 47 height 16
type input "60"
click at [222, 277] on input "eye" at bounding box center [256, 274] width 136 height 16
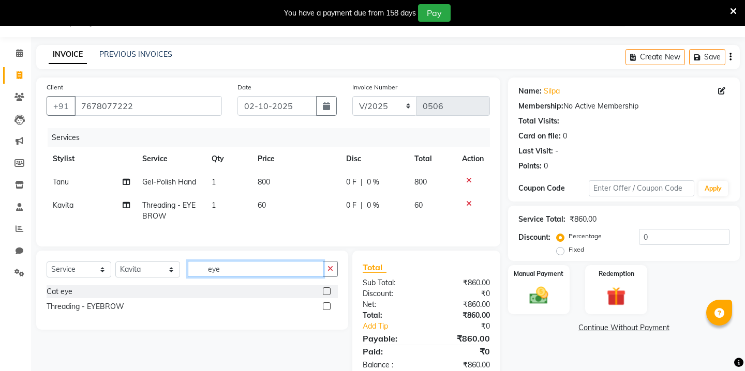
click at [222, 277] on input "eye" at bounding box center [256, 269] width 136 height 16
type input "uppe"
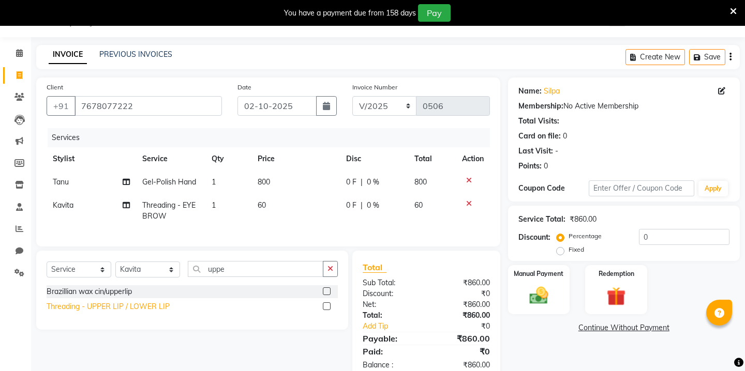
click at [125, 308] on div "Threading - UPPER LIP / LOWER LIP" at bounding box center [108, 307] width 123 height 11
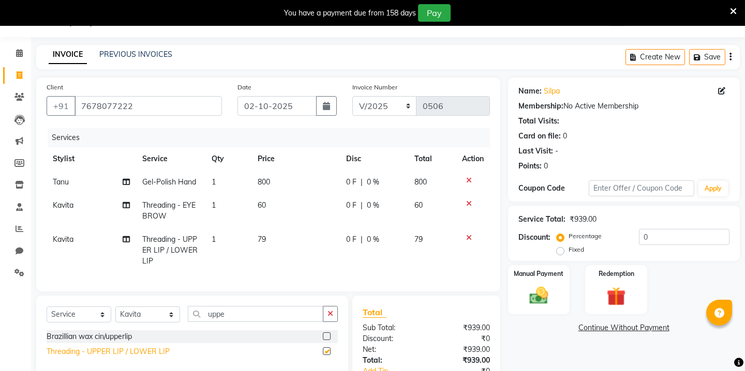
checkbox input "false"
click at [268, 241] on td "79" at bounding box center [295, 250] width 88 height 45
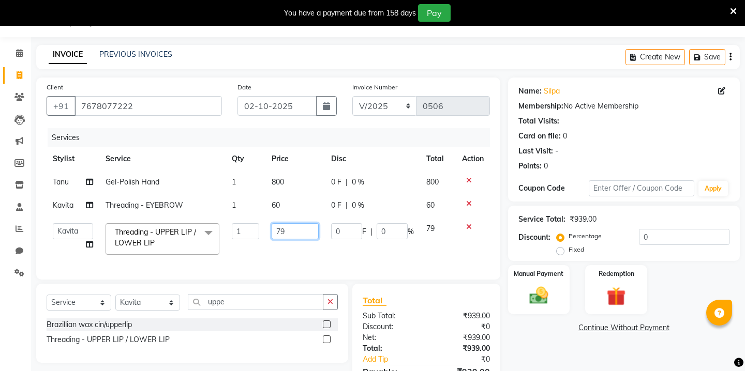
click at [283, 229] on input "79" at bounding box center [295, 231] width 47 height 16
type input "40"
click at [167, 305] on div "Select Service Product Membership Package Voucher Prepaid Gift Card Select Styl…" at bounding box center [192, 323] width 312 height 79
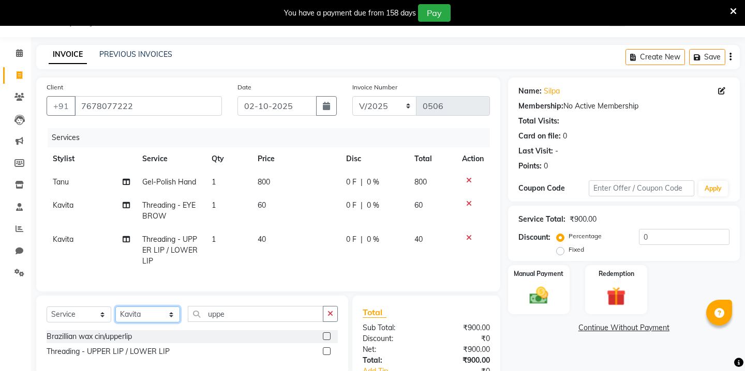
select select "69610"
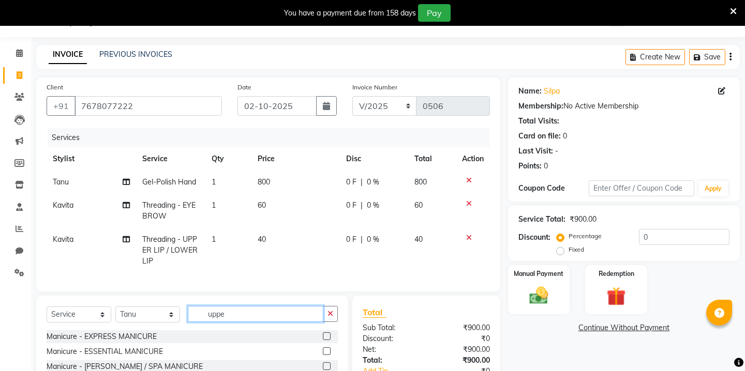
click at [217, 308] on input "uppe" at bounding box center [256, 314] width 136 height 16
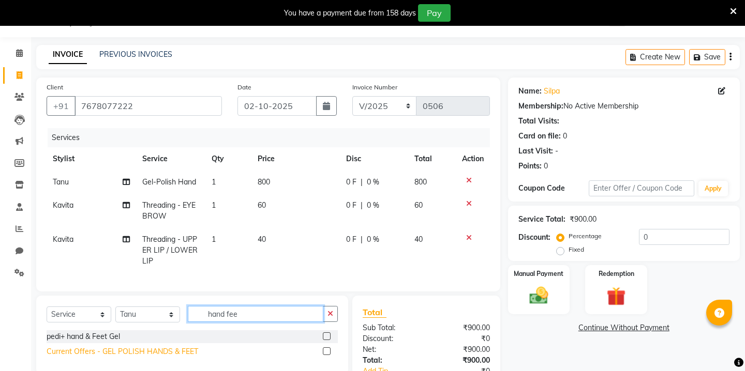
type input "hand fee"
click at [90, 351] on div "Current Offers - GEL POLISH HANDS & FEET" at bounding box center [123, 352] width 152 height 11
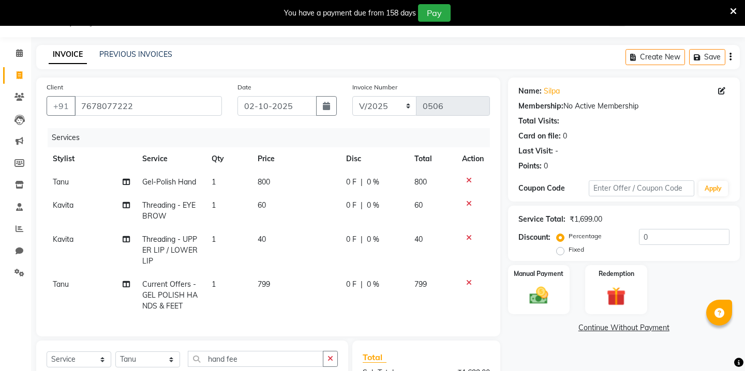
checkbox input "false"
click at [290, 279] on td "799" at bounding box center [295, 295] width 88 height 45
select select "69610"
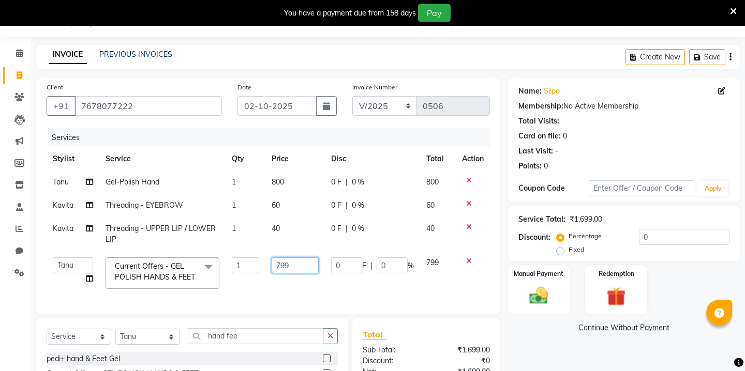
click at [286, 263] on input "799" at bounding box center [295, 266] width 47 height 16
type input "750"
click at [542, 326] on div "Name: Silpa Membership: No Active Membership Total Visits: Card on file: 0 Last…" at bounding box center [627, 263] width 239 height 371
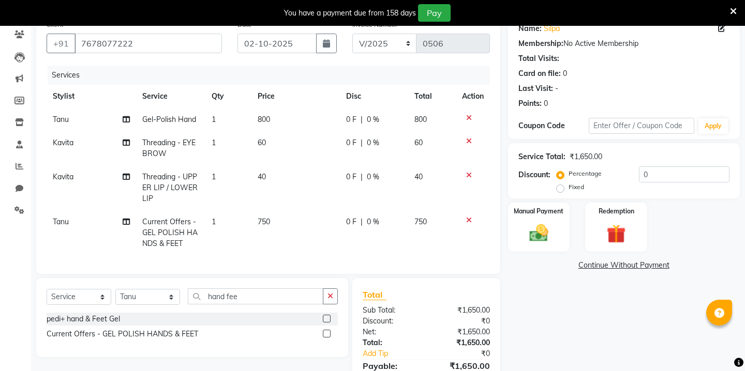
scroll to position [86, 0]
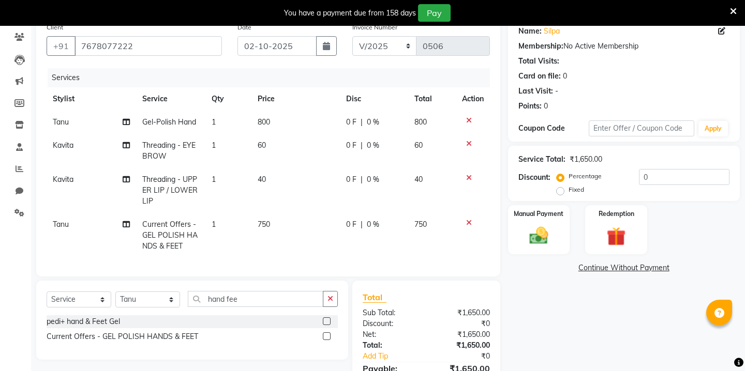
click at [359, 108] on th "Disc" at bounding box center [374, 98] width 68 height 23
click at [350, 121] on span "0 F" at bounding box center [351, 122] width 10 height 11
select select "69610"
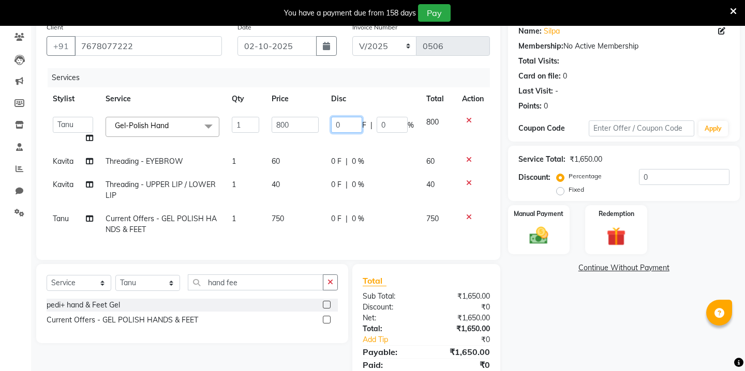
click at [350, 122] on input "0" at bounding box center [346, 125] width 31 height 16
type input "300"
click at [559, 218] on div "Manual Payment" at bounding box center [538, 229] width 64 height 51
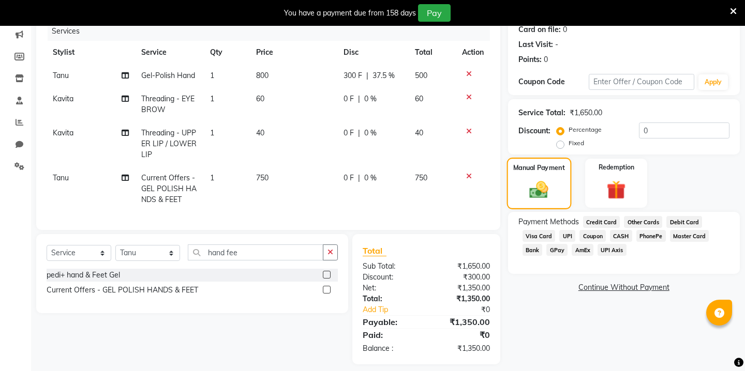
scroll to position [139, 0]
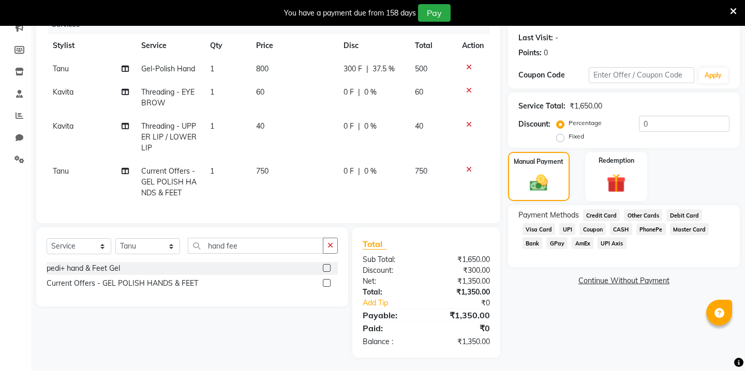
click at [557, 237] on span "GPay" at bounding box center [556, 243] width 21 height 12
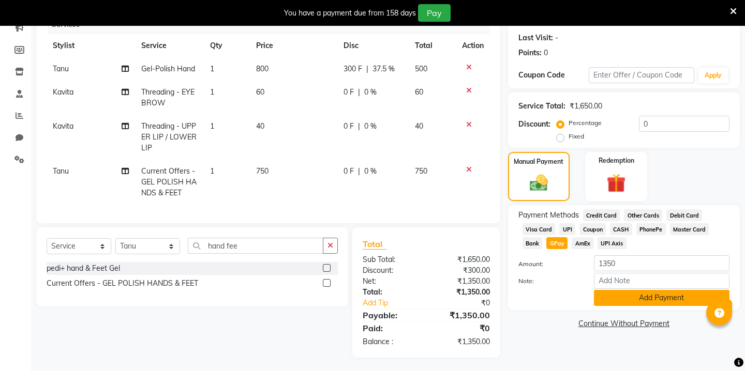
click at [607, 290] on button "Add Payment" at bounding box center [662, 298] width 136 height 16
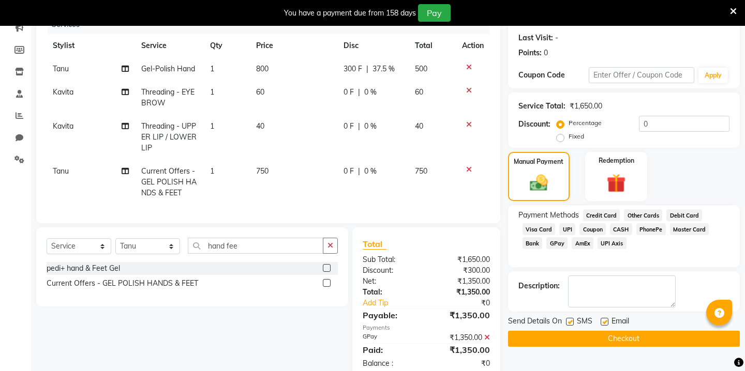
click at [593, 331] on button "Checkout" at bounding box center [624, 339] width 232 height 16
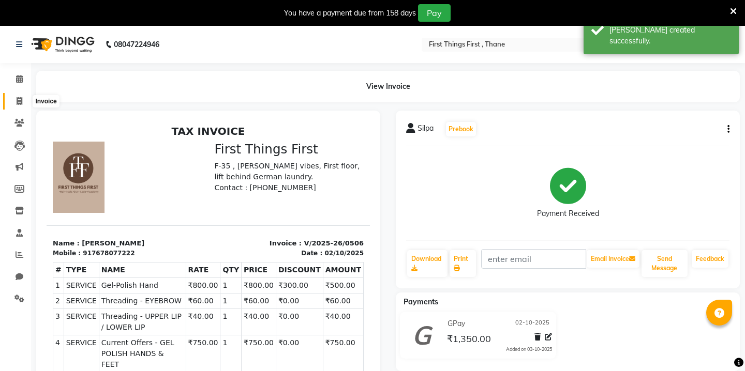
click at [23, 102] on span at bounding box center [19, 102] width 18 height 12
select select "service"
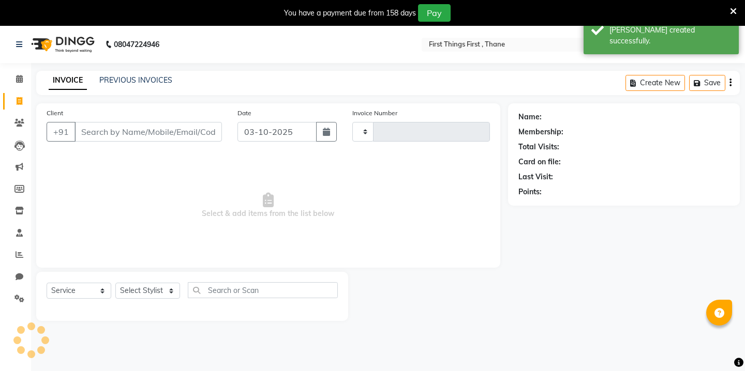
scroll to position [26, 0]
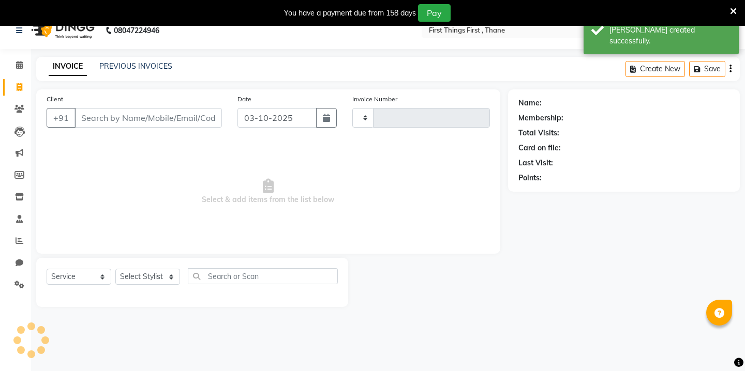
type input "0507"
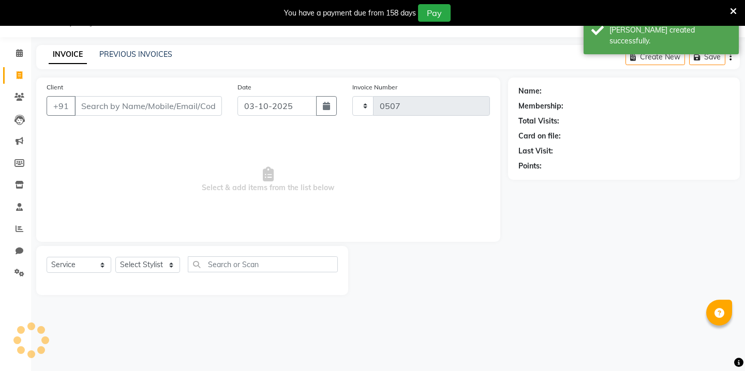
select select "7812"
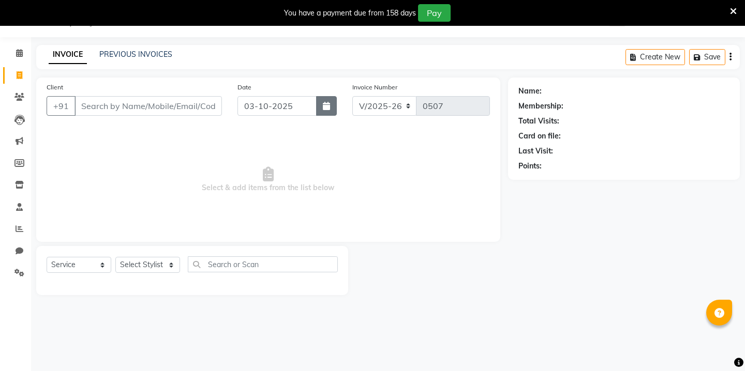
click at [323, 110] on icon "button" at bounding box center [326, 106] width 7 height 8
select select "10"
select select "2025"
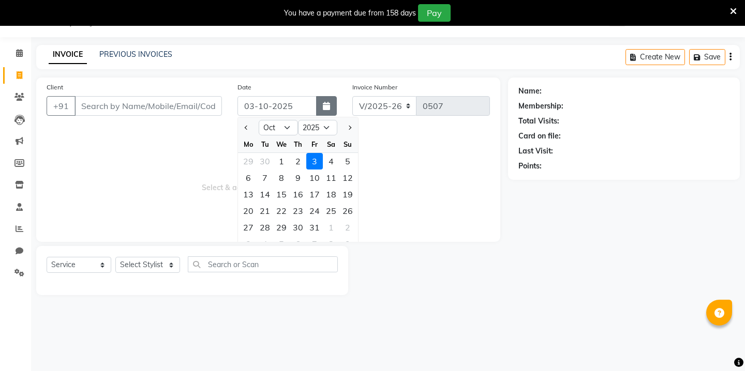
click at [322, 111] on button "button" at bounding box center [326, 106] width 21 height 20
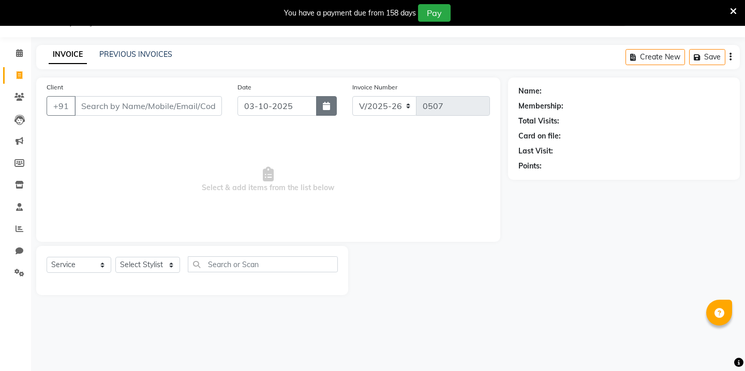
click at [322, 110] on button "button" at bounding box center [326, 106] width 21 height 20
select select "10"
select select "2025"
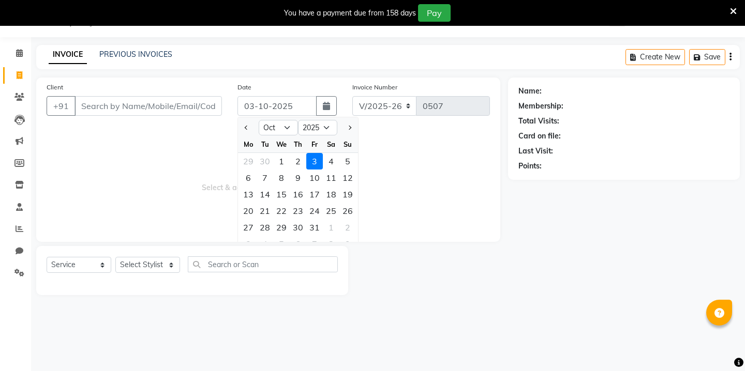
click at [286, 137] on div "We" at bounding box center [281, 144] width 17 height 17
click at [288, 132] on select "Jan Feb Mar Apr May Jun [DATE] Aug Sep Oct Nov Dec" at bounding box center [278, 128] width 39 height 16
select select "9"
click at [266, 229] on div "30" at bounding box center [265, 227] width 17 height 17
type input "30-09-2025"
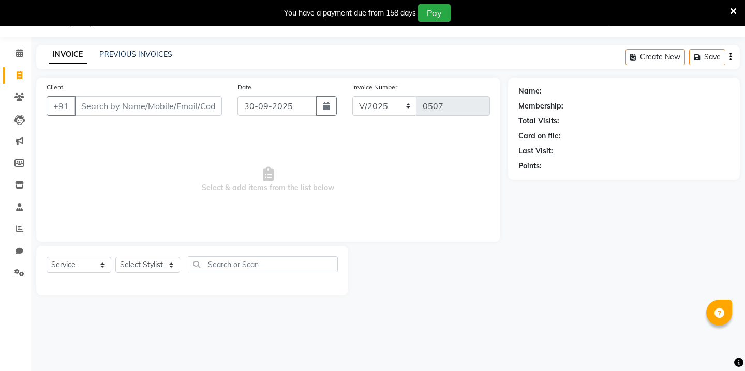
click at [190, 117] on div "Client +91" at bounding box center [134, 103] width 191 height 42
click at [189, 108] on input "Client" at bounding box center [147, 106] width 147 height 20
type input "9920400838"
click at [191, 108] on span "Add Client" at bounding box center [195, 106] width 41 height 10
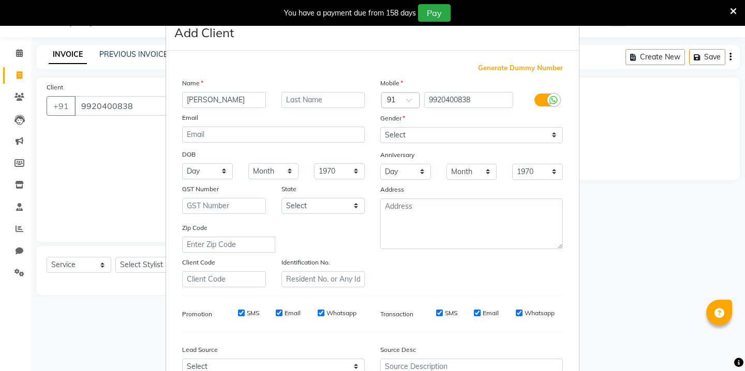
type input "Namrata"
click at [327, 101] on input "text" at bounding box center [323, 100] width 84 height 16
type input "Dighe"
click at [393, 133] on select "Select Male Female Other Prefer Not To Say" at bounding box center [471, 135] width 183 height 16
select select "female"
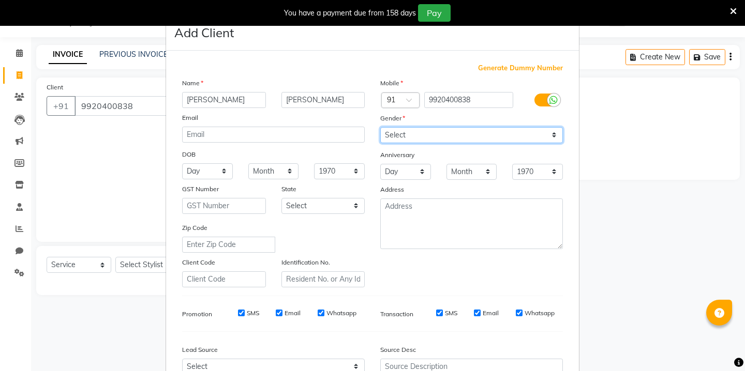
scroll to position [106, 0]
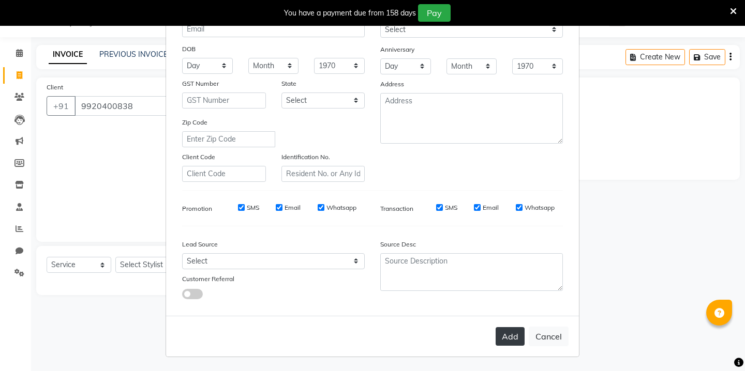
click at [503, 328] on button "Add" at bounding box center [510, 336] width 29 height 19
select select
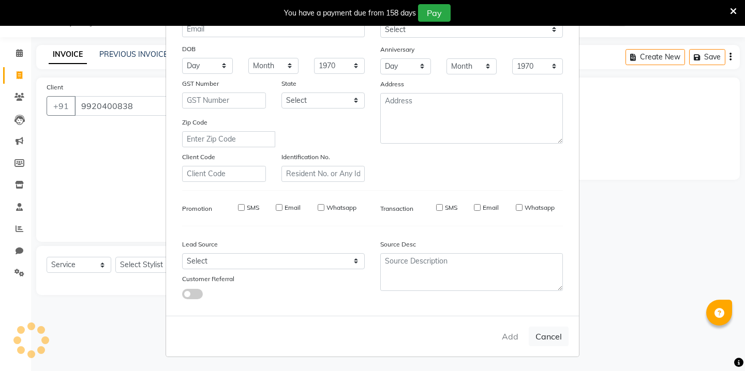
select select
checkbox input "false"
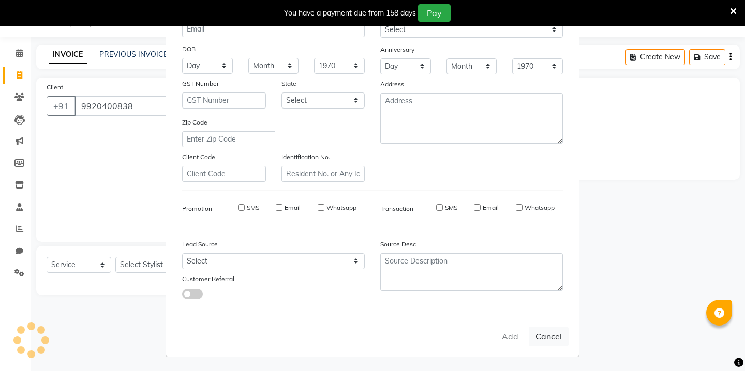
checkbox input "false"
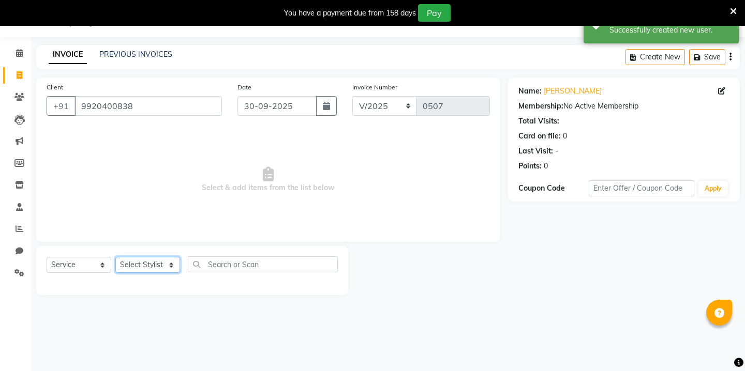
click at [143, 262] on select "Select Stylist Kavita [PERSON_NAME] Sumit Tanu" at bounding box center [147, 265] width 65 height 16
select select "86180"
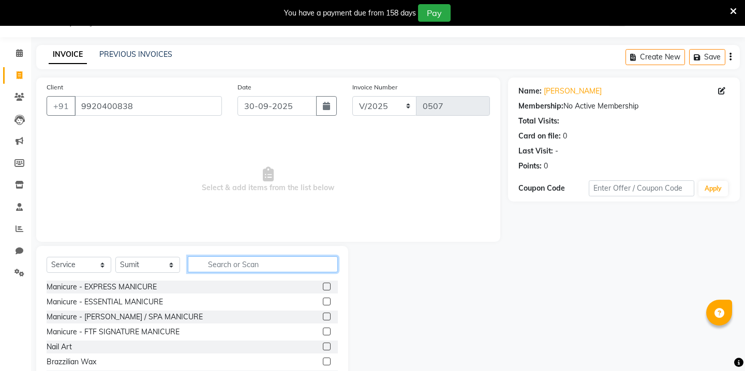
click at [242, 269] on input "text" at bounding box center [263, 265] width 150 height 16
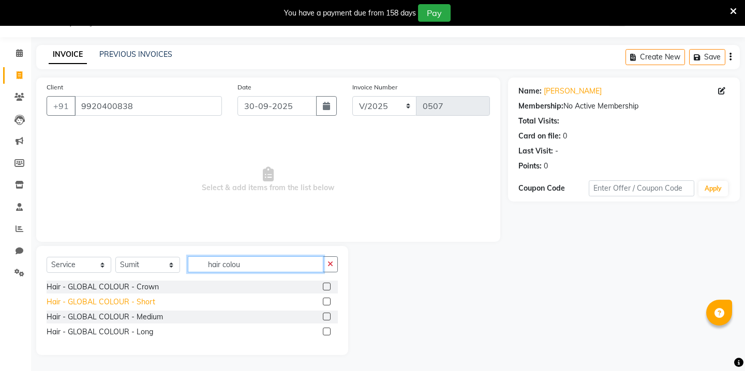
type input "hair colou"
click at [124, 307] on div "Hair - GLOBAL COLOUR - Short" at bounding box center [101, 302] width 109 height 11
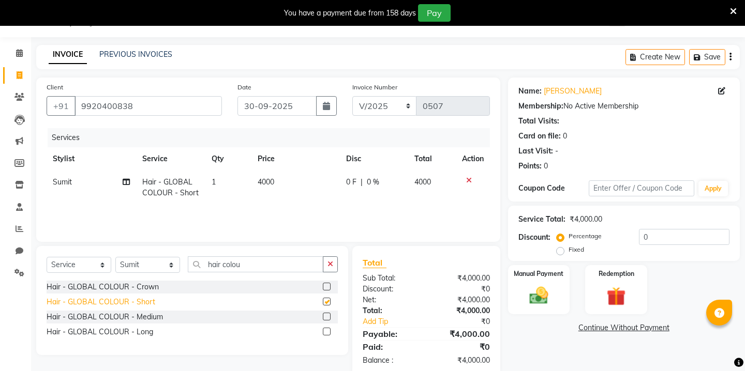
checkbox input "false"
click at [271, 193] on td "4000" at bounding box center [295, 188] width 88 height 34
select select "86180"
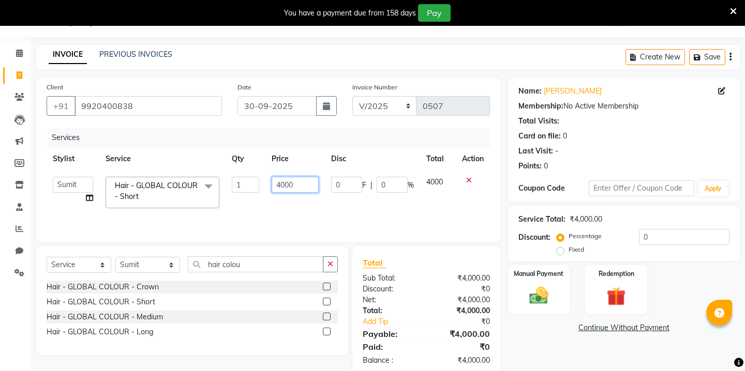
click at [293, 189] on input "4000" at bounding box center [295, 185] width 47 height 16
type input "2899"
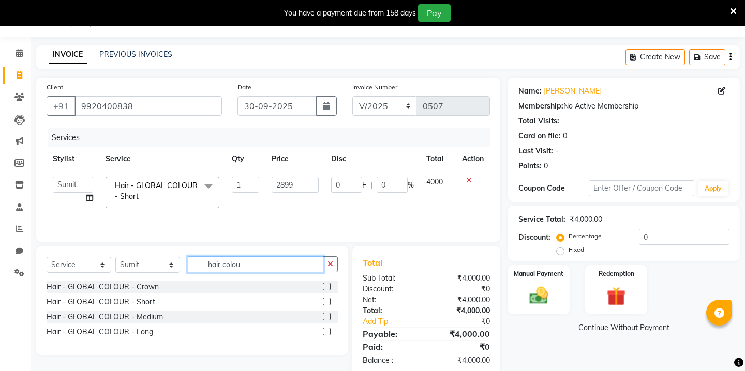
click at [226, 269] on input "hair colou" at bounding box center [256, 265] width 136 height 16
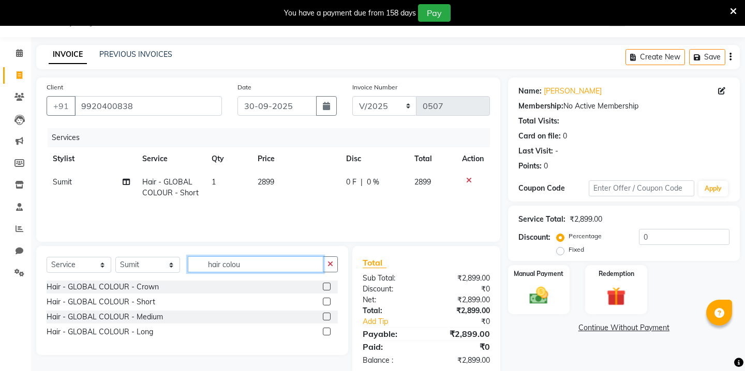
click at [226, 269] on input "hair colou" at bounding box center [256, 265] width 136 height 16
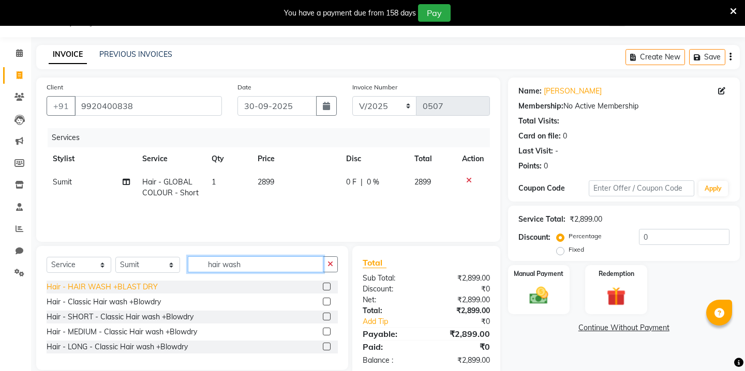
type input "hair wash"
click at [141, 288] on div "Hair - HAIR WASH +BLAST DRY" at bounding box center [102, 287] width 111 height 11
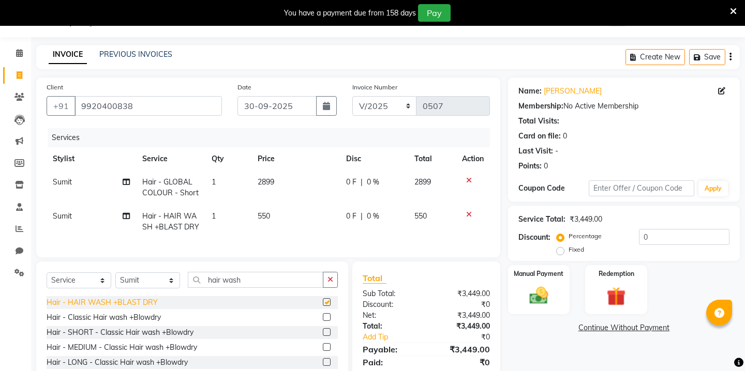
checkbox input "false"
click at [264, 218] on span "550" at bounding box center [264, 216] width 12 height 9
select select "86180"
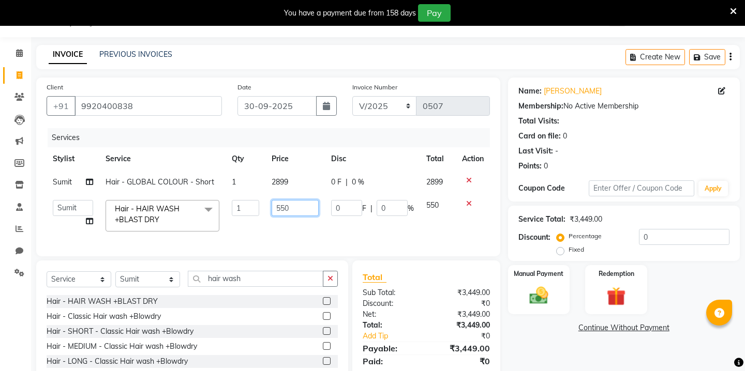
click at [288, 211] on input "550" at bounding box center [295, 208] width 47 height 16
type input "2"
type input "350"
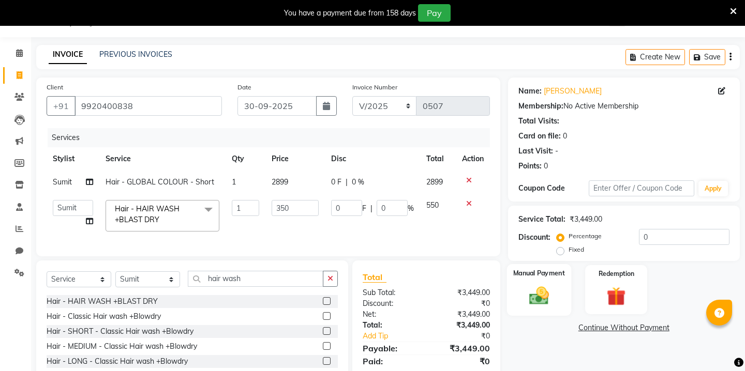
click at [550, 284] on img at bounding box center [538, 295] width 32 height 23
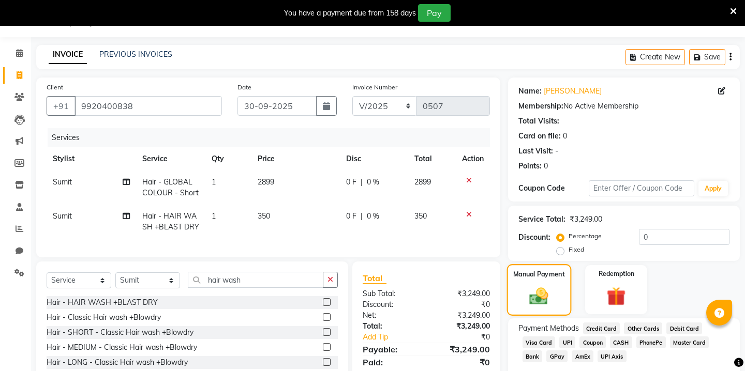
scroll to position [62, 0]
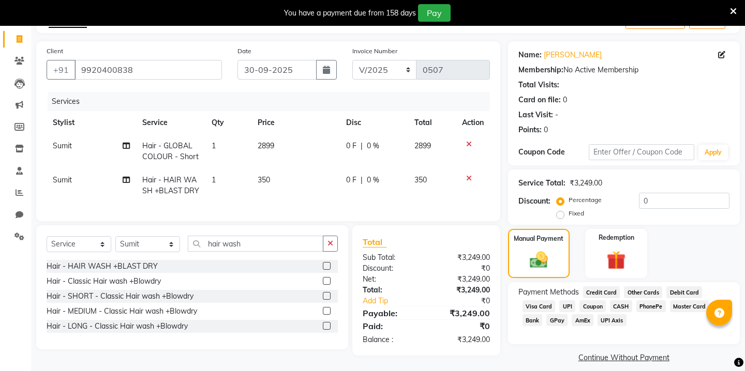
click at [651, 287] on span "Other Cards" at bounding box center [643, 293] width 38 height 12
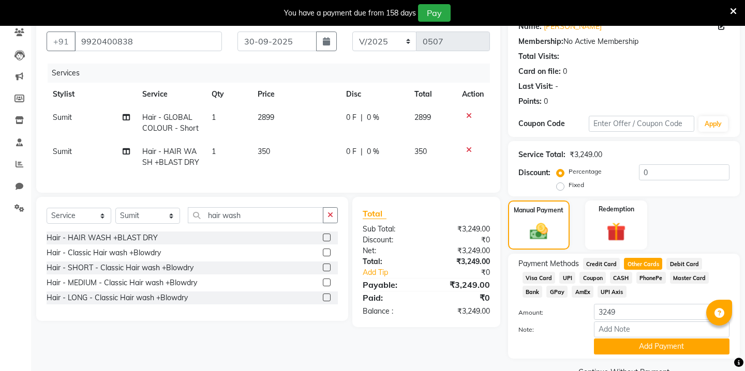
scroll to position [103, 0]
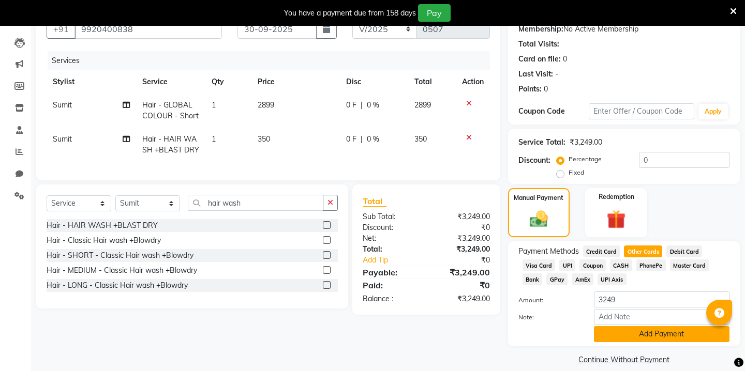
click at [653, 326] on button "Add Payment" at bounding box center [662, 334] width 136 height 16
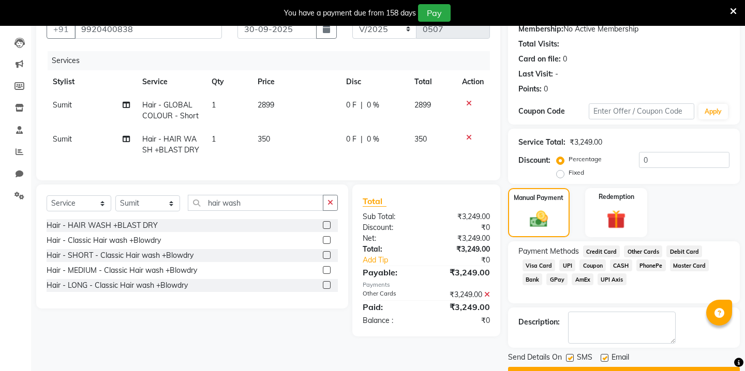
scroll to position [118, 0]
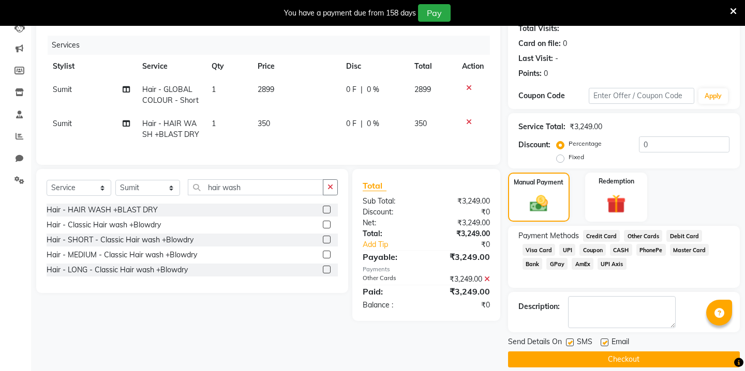
click at [620, 352] on button "Checkout" at bounding box center [624, 360] width 232 height 16
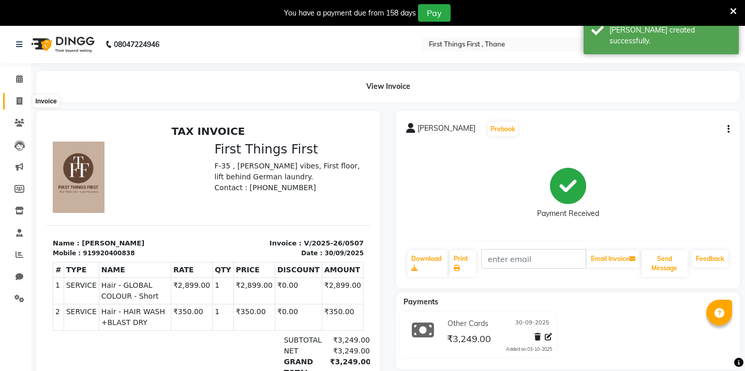
click at [27, 99] on span at bounding box center [19, 102] width 18 height 12
select select "service"
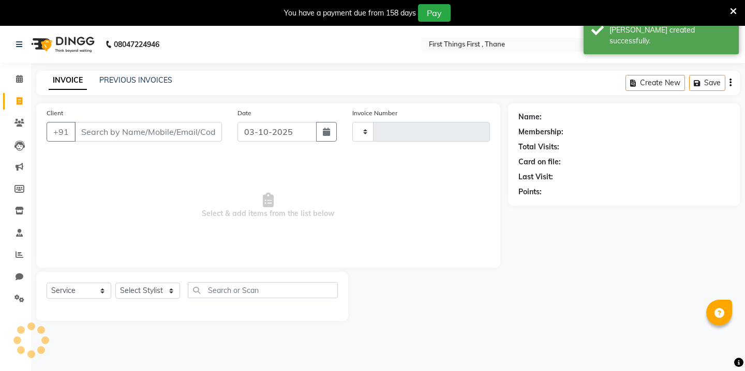
scroll to position [26, 0]
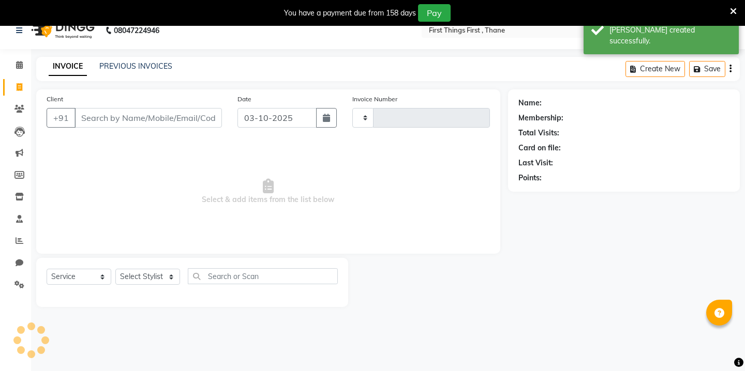
type input "0508"
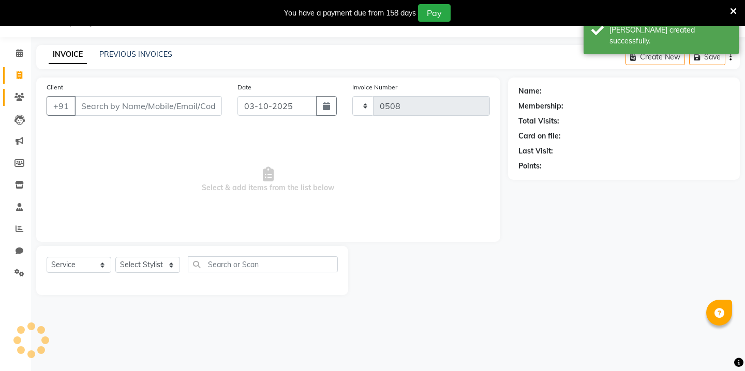
select select "7812"
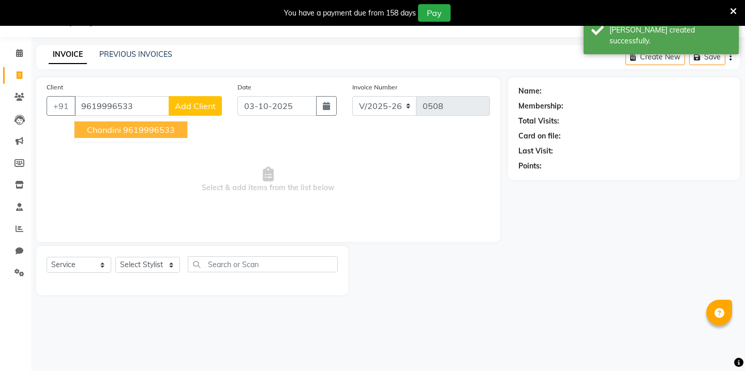
type input "9619996533"
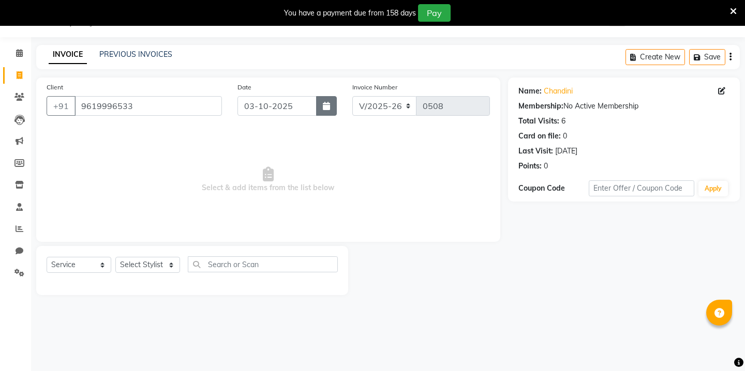
click at [329, 111] on button "button" at bounding box center [326, 106] width 21 height 20
select select "10"
select select "2025"
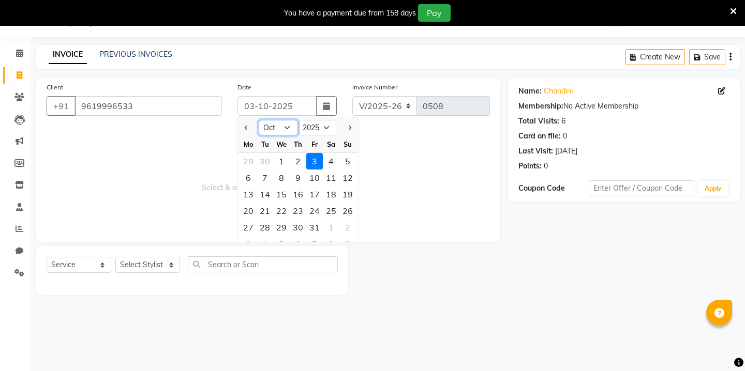
click at [282, 120] on select "Jan Feb Mar Apr May Jun [DATE] Aug Sep Oct Nov Dec" at bounding box center [278, 128] width 39 height 16
select select "9"
click at [261, 228] on div "30" at bounding box center [265, 227] width 17 height 17
type input "30-09-2025"
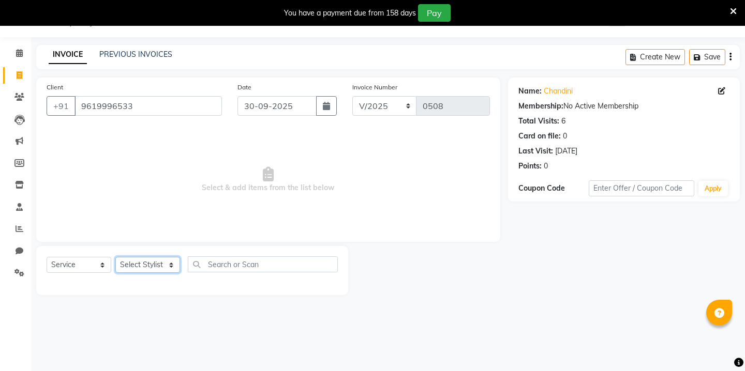
click at [176, 268] on select "Select Stylist Kavita [PERSON_NAME] Sumit Tanu" at bounding box center [147, 265] width 65 height 16
select select "86180"
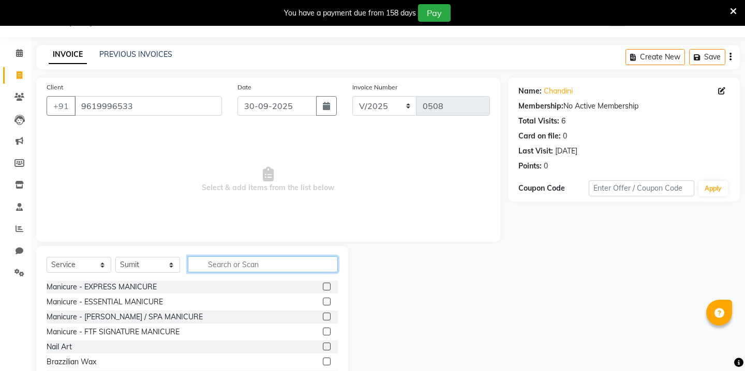
click at [223, 268] on input "text" at bounding box center [263, 265] width 150 height 16
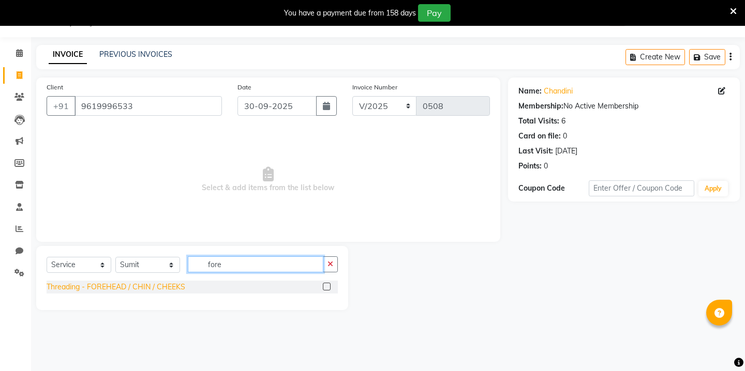
type input "fore"
click at [152, 282] on div "Threading - FOREHEAD / CHIN / CHEEKS" at bounding box center [116, 287] width 139 height 11
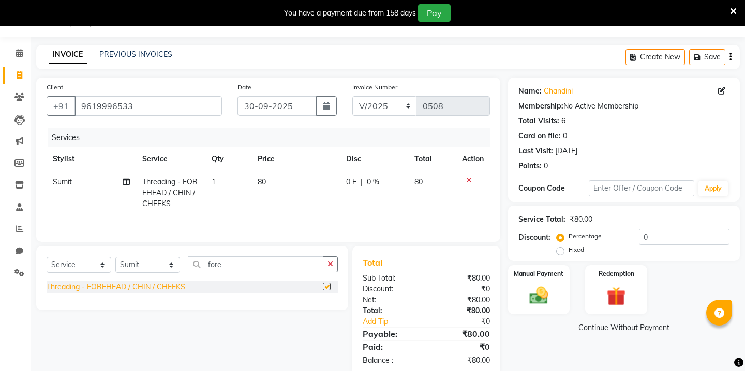
checkbox input "false"
click at [264, 182] on span "80" at bounding box center [262, 181] width 8 height 9
select select "86180"
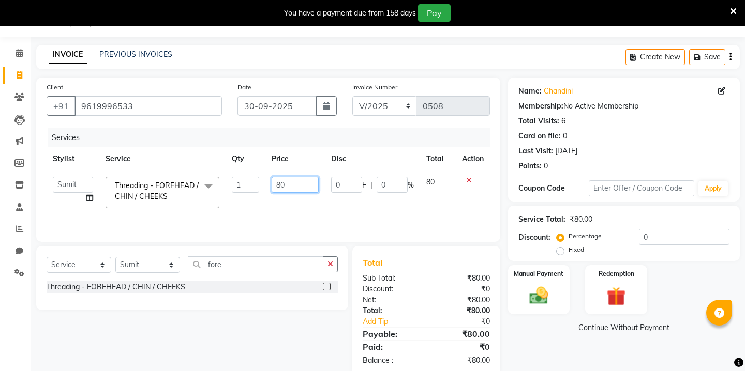
click at [283, 186] on input "80" at bounding box center [295, 185] width 47 height 16
type input "40"
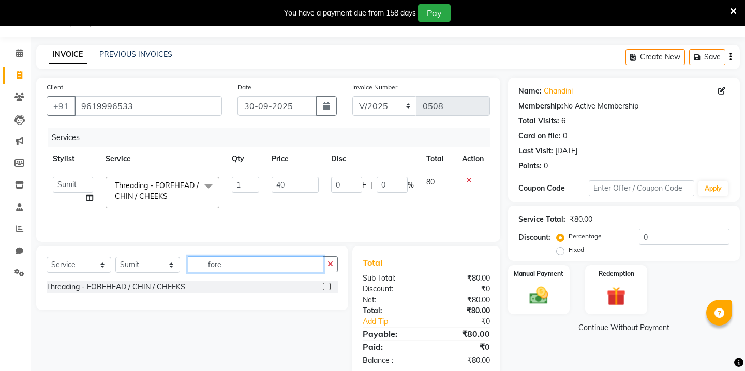
click at [217, 261] on input "fore" at bounding box center [256, 265] width 136 height 16
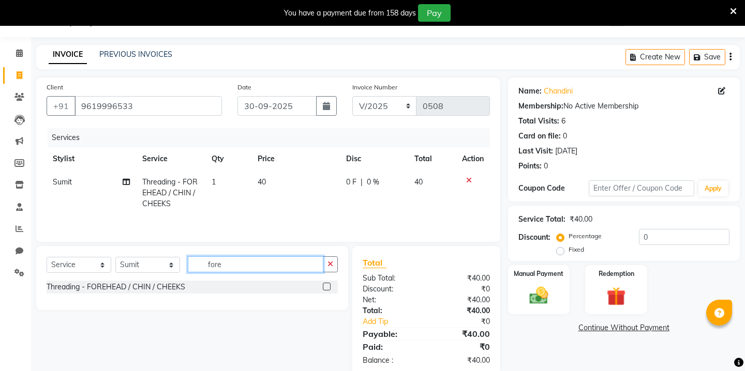
click at [217, 261] on input "fore" at bounding box center [256, 265] width 136 height 16
type input "chin"
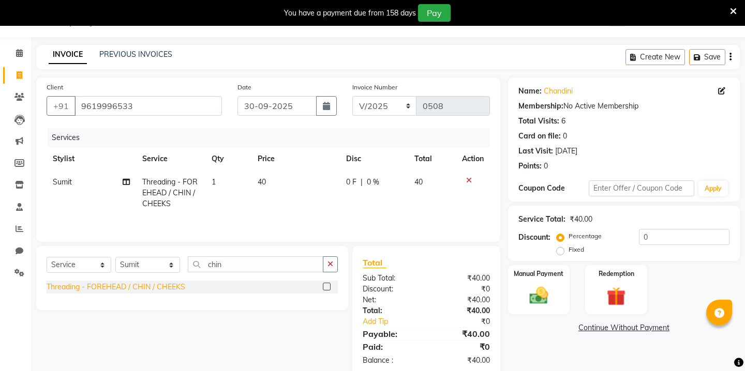
click at [134, 289] on div "Threading - FOREHEAD / CHIN / CHEEKS" at bounding box center [116, 287] width 139 height 11
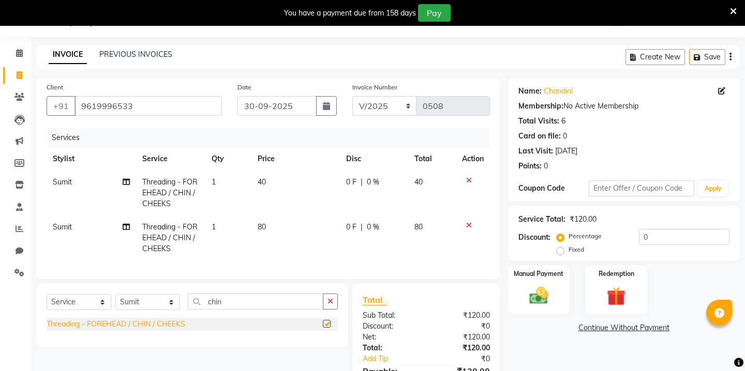
checkbox input "false"
click at [265, 225] on span "80" at bounding box center [262, 226] width 8 height 9
select select "86180"
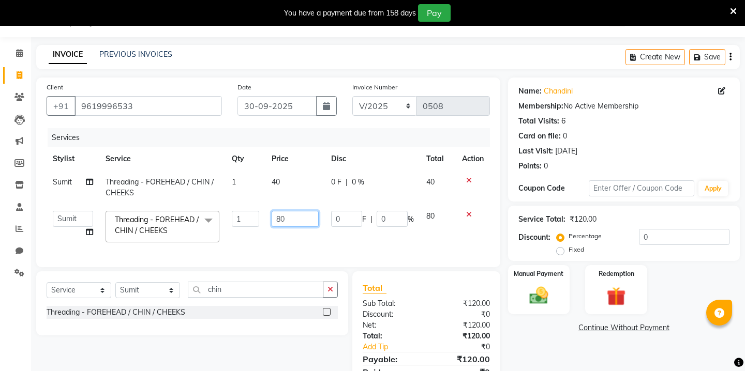
click at [279, 219] on input "80" at bounding box center [295, 219] width 47 height 16
type input "40"
click at [220, 284] on div "Select Service Product Membership Package Voucher Prepaid Gift Card Select Styl…" at bounding box center [192, 304] width 312 height 64
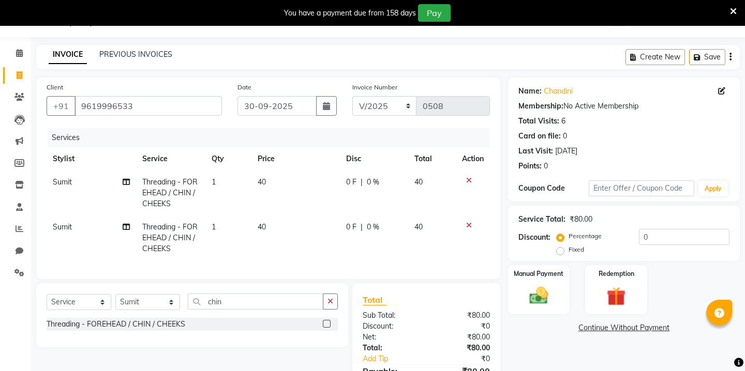
click at [220, 284] on div "Select Service Product Membership Package Voucher Prepaid Gift Card Select Styl…" at bounding box center [192, 315] width 312 height 64
click at [221, 307] on input "chin" at bounding box center [256, 302] width 136 height 16
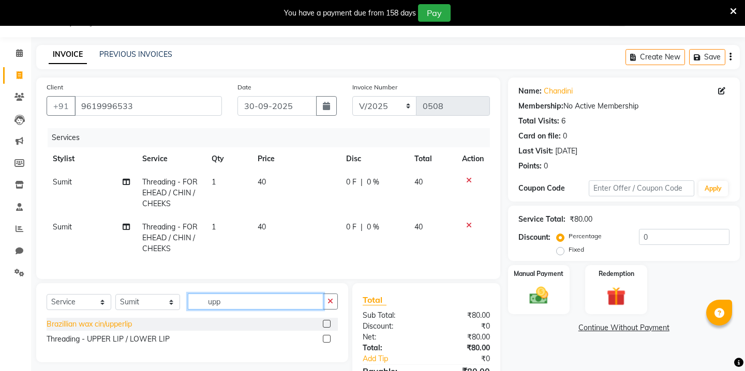
type input "upp"
click at [116, 322] on div "Brazillian wax cin/upperlip" at bounding box center [89, 324] width 85 height 11
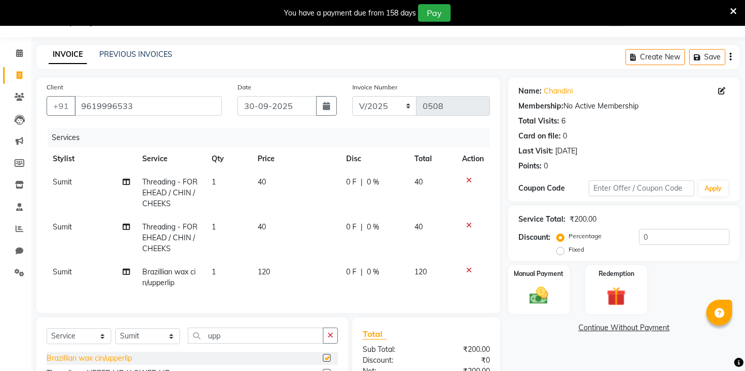
checkbox input "false"
click at [258, 275] on span "120" at bounding box center [264, 271] width 12 height 9
select select "86180"
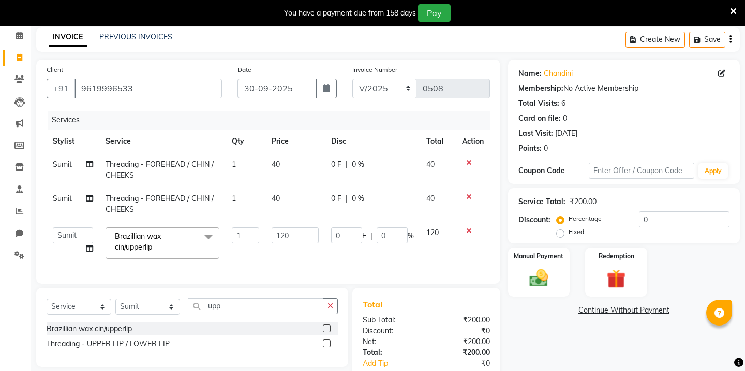
scroll to position [51, 0]
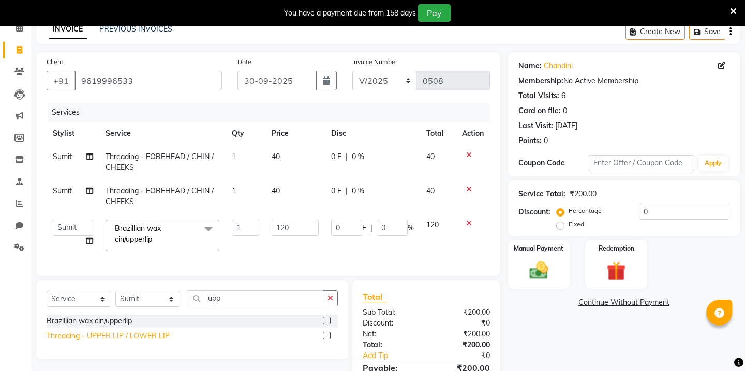
click at [132, 337] on div "Threading - UPPER LIP / LOWER LIP" at bounding box center [108, 336] width 123 height 11
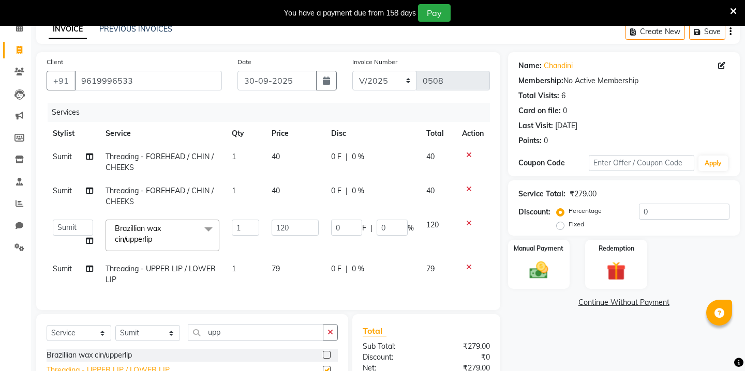
checkbox input "false"
click at [469, 222] on icon at bounding box center [469, 223] width 6 height 7
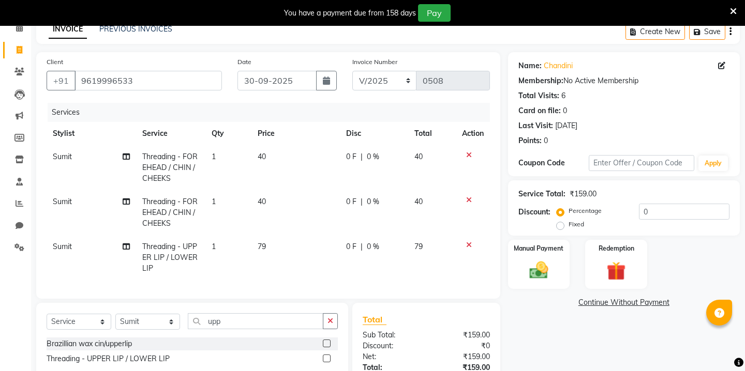
click at [261, 246] on span "79" at bounding box center [262, 246] width 8 height 9
select select "86180"
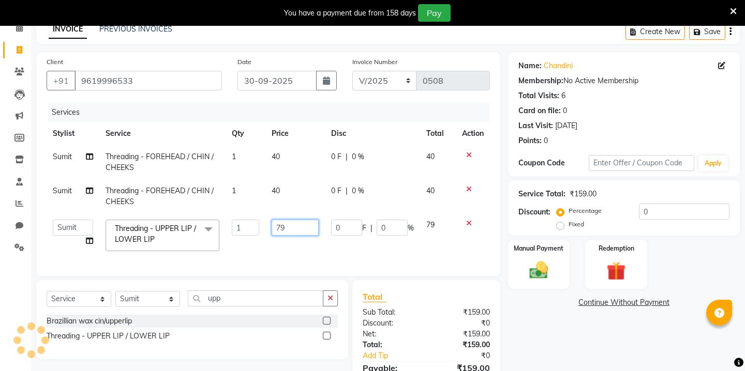
click at [287, 231] on input "79" at bounding box center [295, 228] width 47 height 16
type input "40"
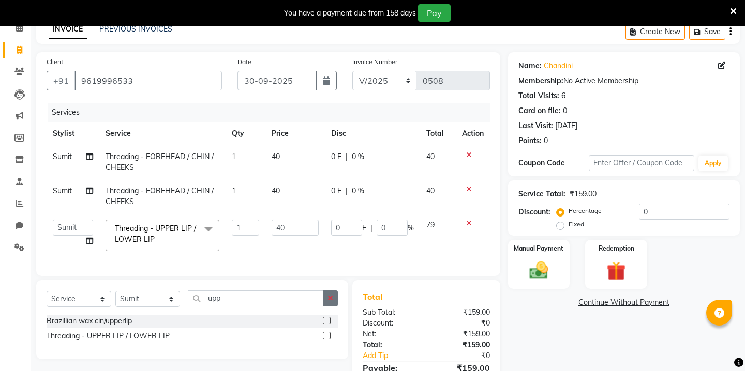
click at [328, 299] on div "Client +91 9619996533 Date 30-09-2025 Invoice Number V/2025 V/2025-26 0508 Serv…" at bounding box center [267, 231] width 479 height 358
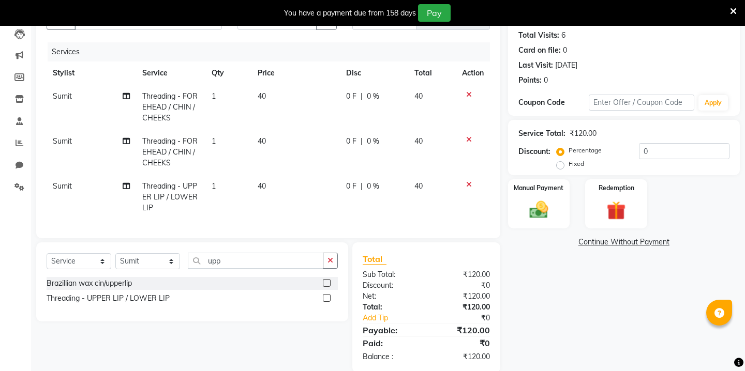
scroll to position [113, 0]
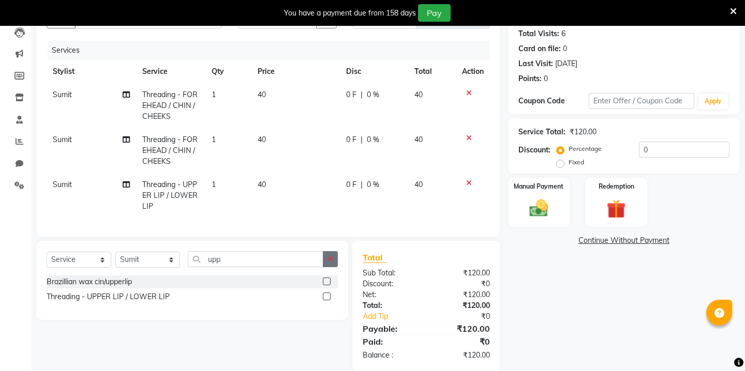
click at [336, 262] on button "button" at bounding box center [330, 259] width 15 height 16
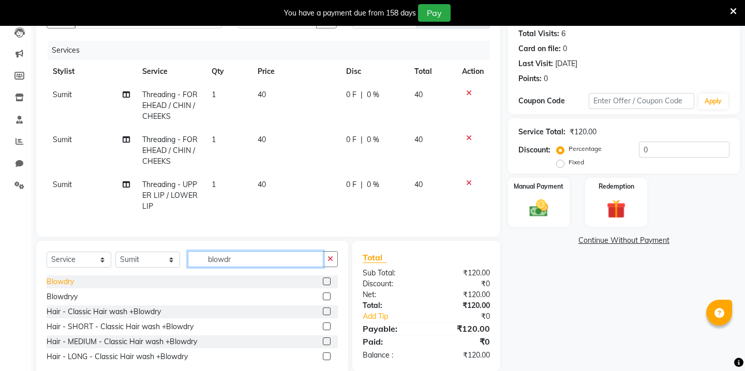
type input "blowdr"
click at [65, 281] on div "Blowdry" at bounding box center [60, 282] width 27 height 11
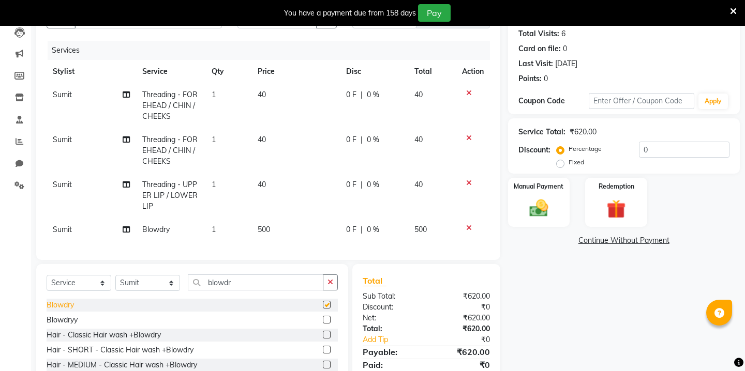
checkbox input "false"
click at [273, 232] on td "500" at bounding box center [295, 229] width 88 height 23
select select "86180"
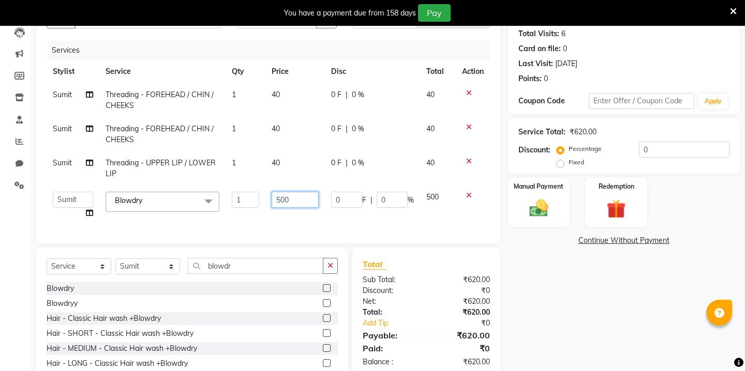
click at [288, 200] on input "500" at bounding box center [295, 200] width 47 height 16
type input "0"
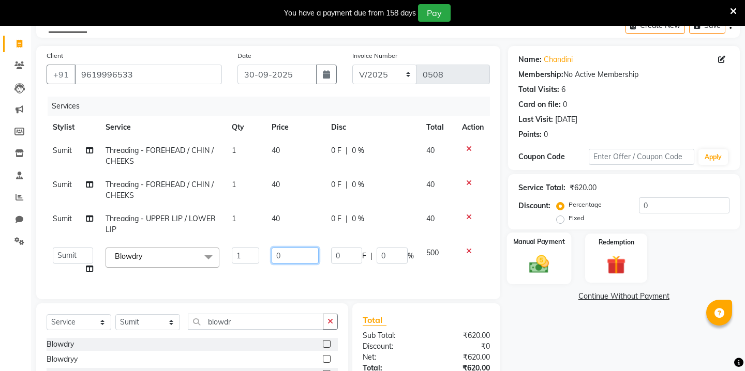
scroll to position [52, 0]
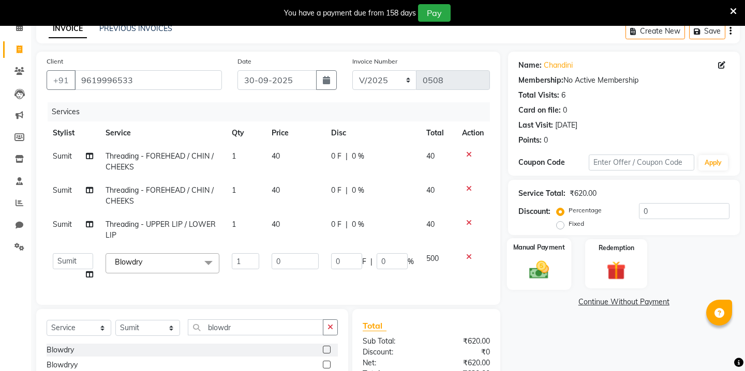
click at [544, 260] on img at bounding box center [538, 270] width 32 height 23
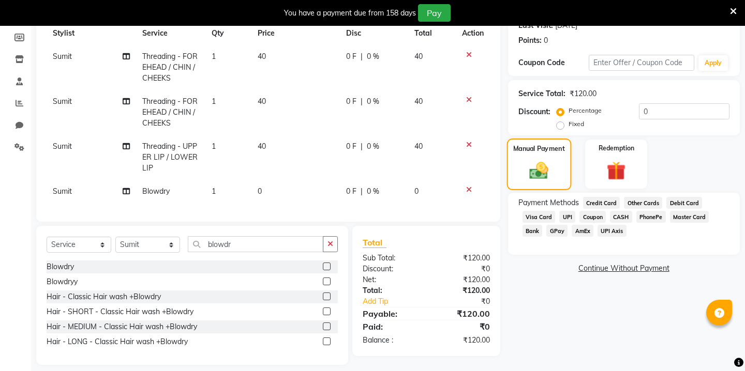
scroll to position [152, 0]
click at [566, 224] on span "GPay" at bounding box center [556, 230] width 21 height 12
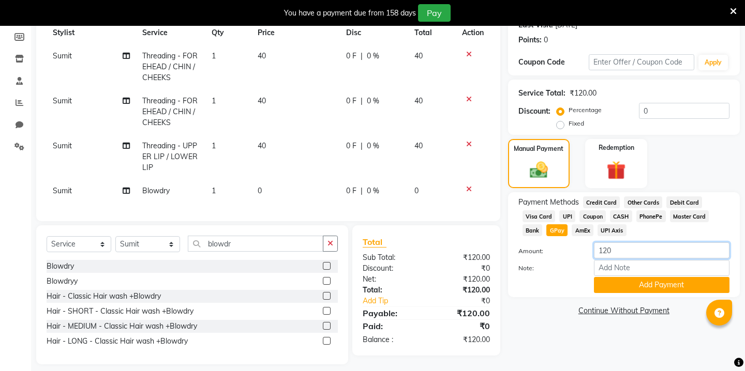
click at [602, 243] on input "120" at bounding box center [662, 251] width 136 height 16
type input "80"
click at [608, 277] on button "Add Payment" at bounding box center [662, 285] width 136 height 16
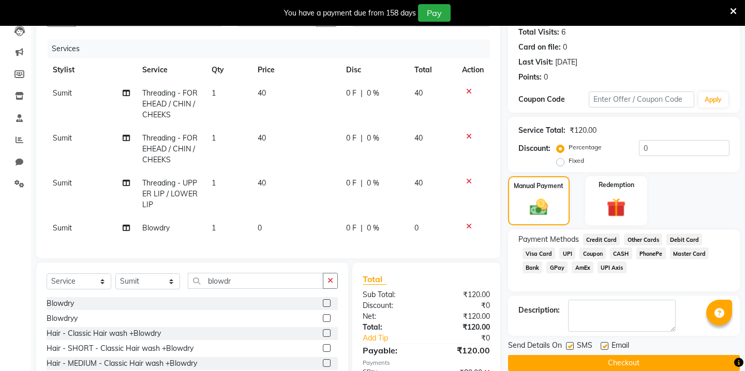
scroll to position [174, 0]
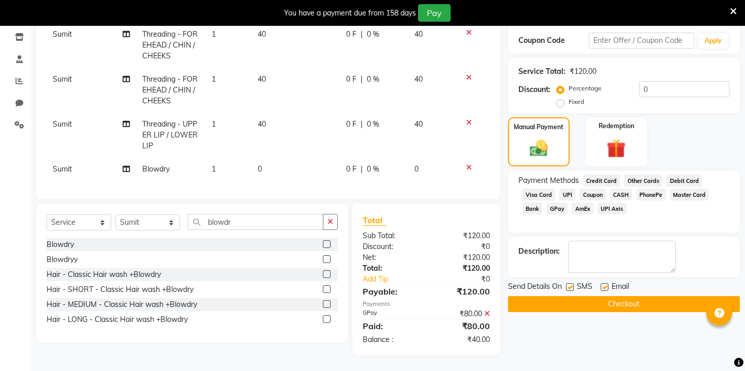
click at [578, 296] on button "Checkout" at bounding box center [624, 304] width 232 height 16
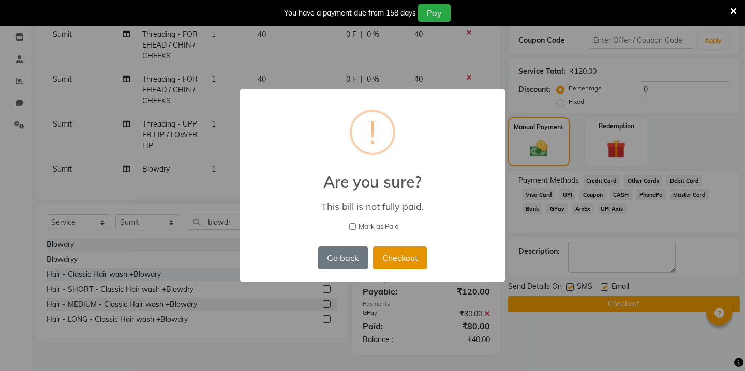
click at [404, 248] on button "Checkout" at bounding box center [400, 258] width 54 height 23
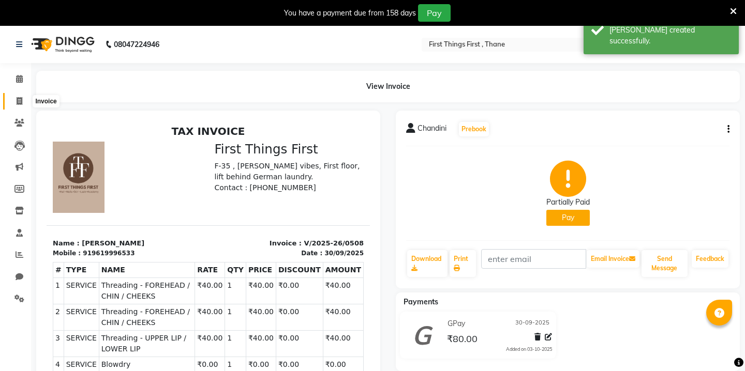
click at [13, 99] on span at bounding box center [19, 102] width 18 height 12
select select "service"
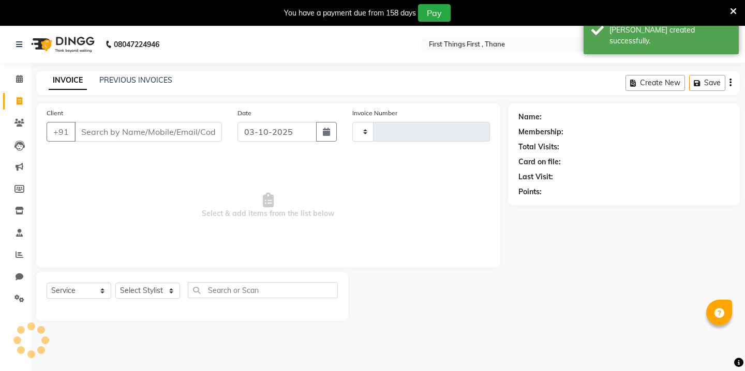
scroll to position [26, 0]
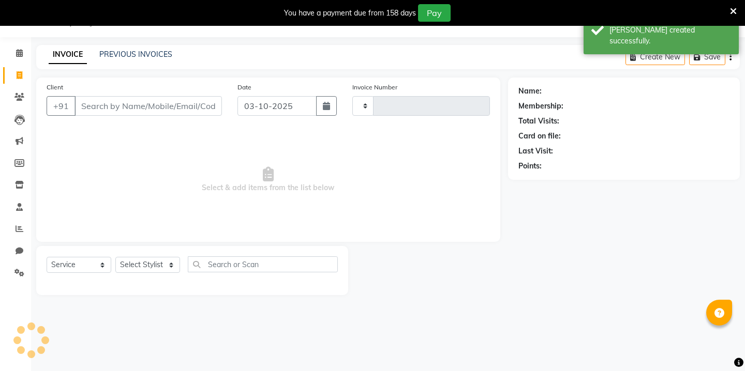
type input "0509"
select select "7812"
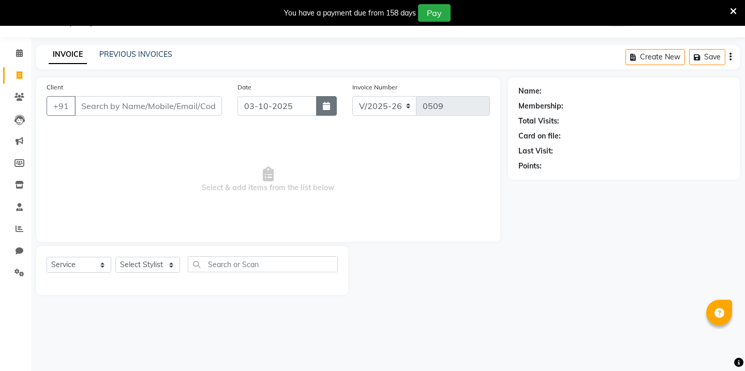
click at [332, 103] on button "button" at bounding box center [326, 106] width 21 height 20
select select "10"
select select "2025"
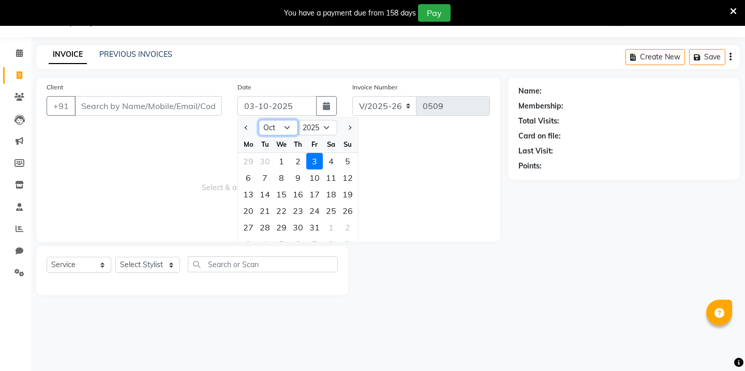
click at [283, 125] on select "Jan Feb Mar Apr May Jun [DATE] Aug Sep Oct Nov Dec" at bounding box center [278, 128] width 39 height 16
click at [323, 129] on select "2015 2016 2017 2018 2019 2020 2021 2022 2023 2024 2025 2026 2027 2028 2029 2030…" at bounding box center [317, 128] width 39 height 16
click at [282, 123] on select "Jan Feb Mar Apr May Jun [DATE] Aug Sep Oct Nov Dec" at bounding box center [278, 128] width 39 height 16
select select "10"
click at [286, 164] on div "1" at bounding box center [281, 161] width 17 height 17
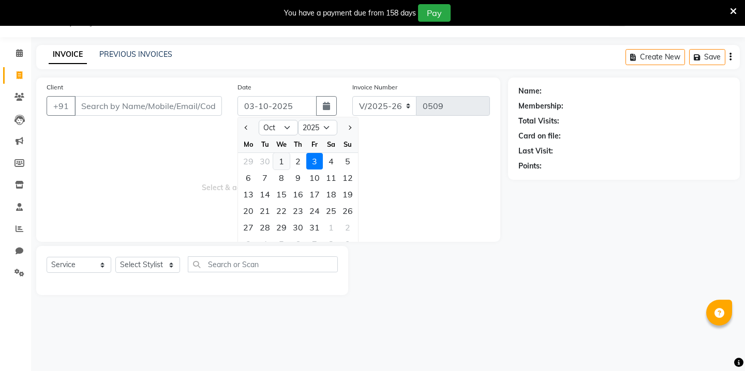
type input "01-10-2025"
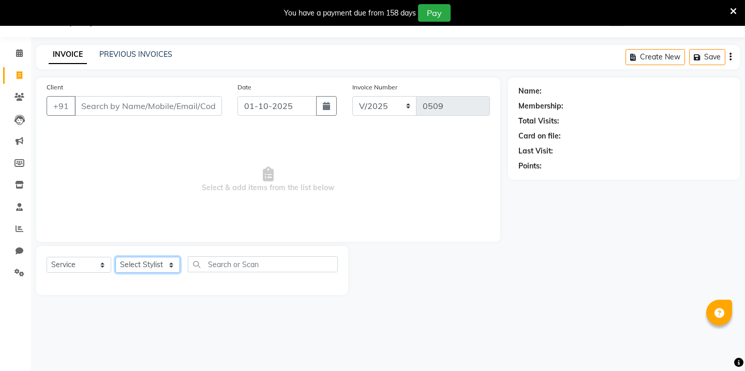
click at [151, 265] on select "Select Stylist Kavita [PERSON_NAME] Sumit Tanu" at bounding box center [147, 265] width 65 height 16
select select "69610"
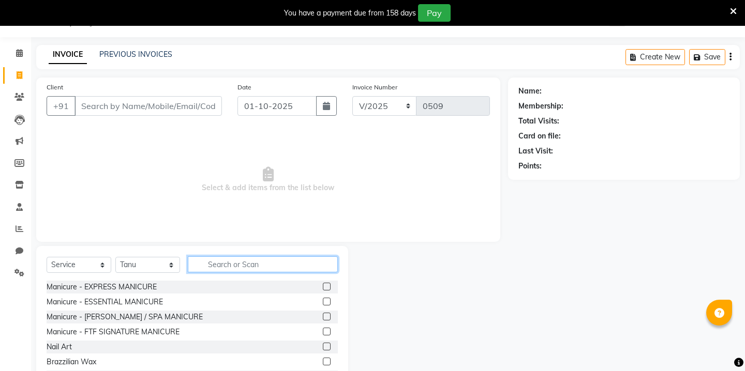
click at [229, 266] on input "text" at bounding box center [263, 265] width 150 height 16
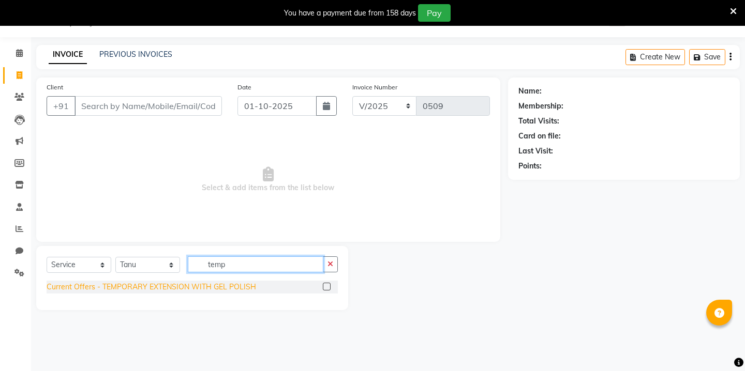
type input "temp"
click at [161, 290] on div "Current Offers - TEMPORARY EXTENSION WITH GEL POLISH" at bounding box center [151, 287] width 209 height 11
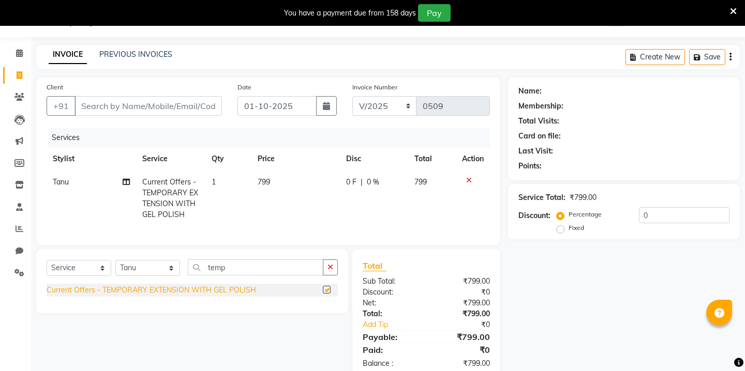
checkbox input "false"
click at [266, 182] on span "799" at bounding box center [264, 181] width 12 height 9
select select "69610"
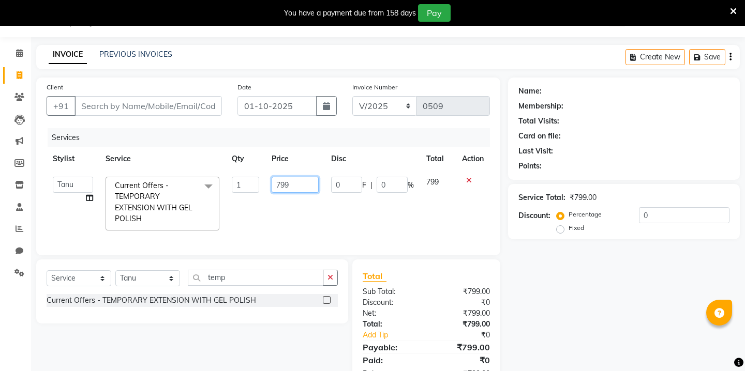
click at [279, 179] on input "799" at bounding box center [295, 185] width 47 height 16
type input "850"
click at [206, 281] on div "Select Service Product Membership Package Voucher Prepaid Gift Card Select Styl…" at bounding box center [192, 282] width 291 height 24
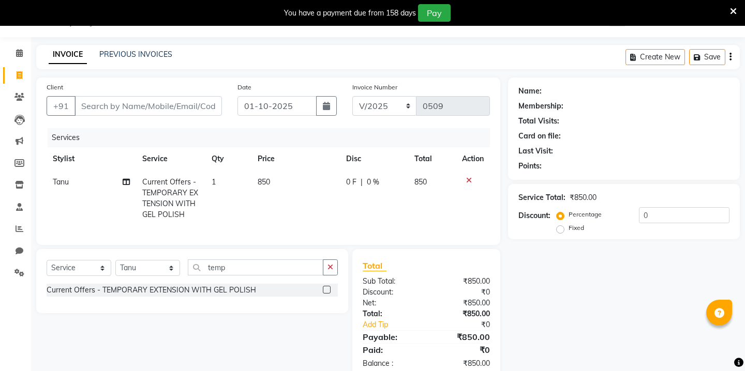
click at [206, 281] on div "Select Service Product Membership Package Voucher Prepaid Gift Card Select Styl…" at bounding box center [192, 272] width 291 height 24
click at [216, 272] on input "temp" at bounding box center [256, 268] width 136 height 16
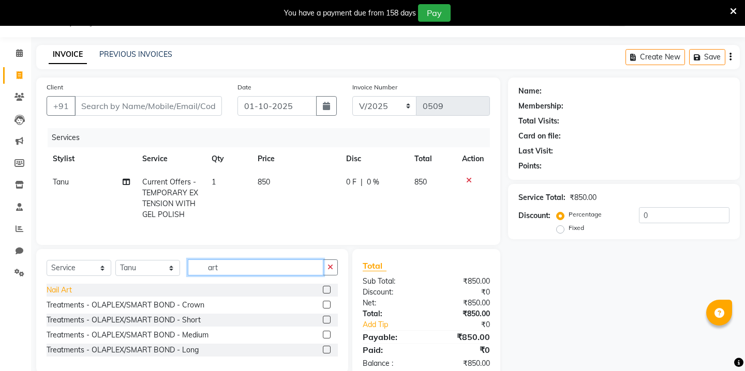
type input "art"
click at [68, 291] on div "Nail Art" at bounding box center [59, 290] width 25 height 11
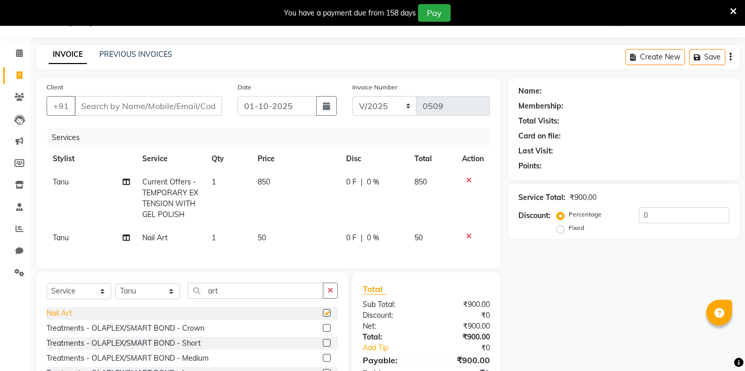
checkbox input "false"
click at [269, 242] on td "50" at bounding box center [295, 238] width 88 height 23
select select "69610"
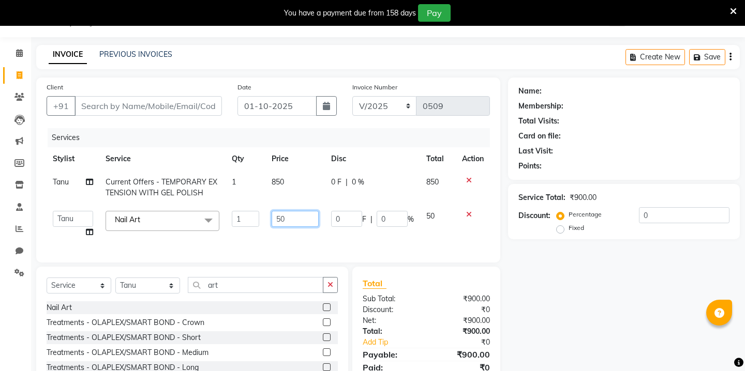
click at [291, 226] on input "50" at bounding box center [295, 219] width 47 height 16
type input "880"
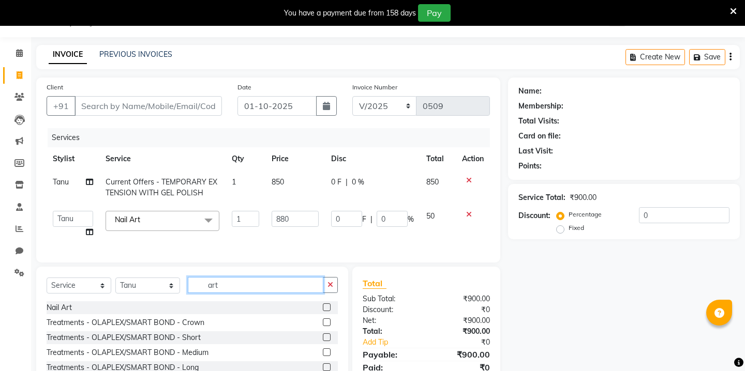
click at [203, 287] on input "art" at bounding box center [256, 285] width 136 height 16
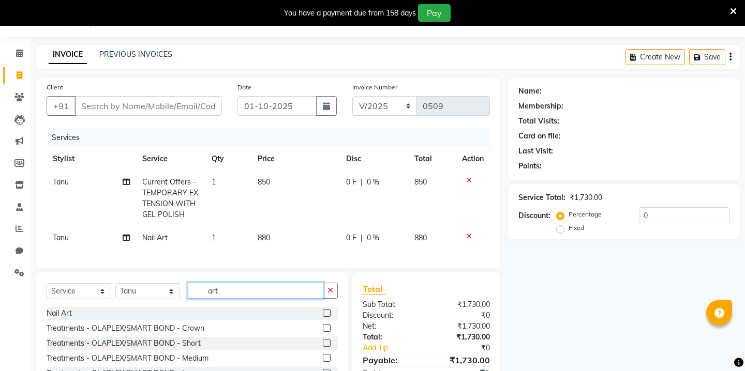
click at [203, 287] on input "art" at bounding box center [256, 291] width 136 height 16
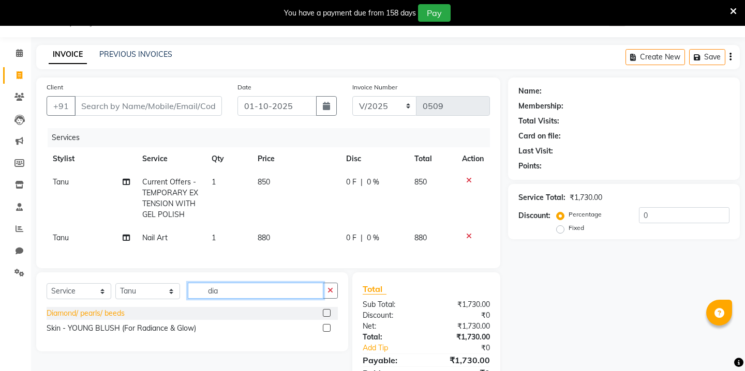
type input "dia"
click at [94, 310] on div "Diamond/ pearls/ beeds" at bounding box center [86, 313] width 78 height 11
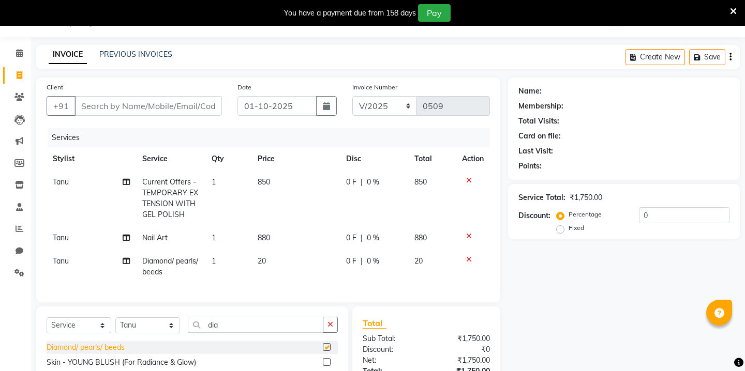
checkbox input "false"
click at [272, 256] on td "20" at bounding box center [295, 267] width 88 height 34
select select "69610"
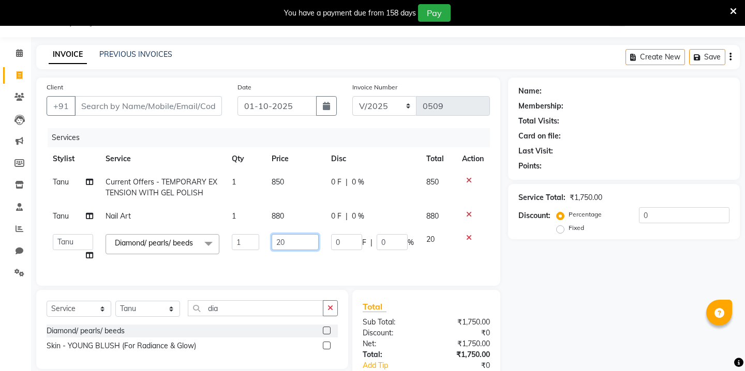
click at [283, 242] on input "20" at bounding box center [295, 242] width 47 height 16
type input "80"
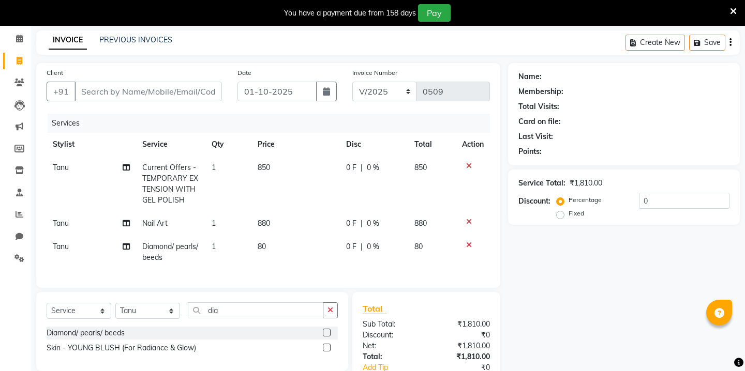
scroll to position [35, 0]
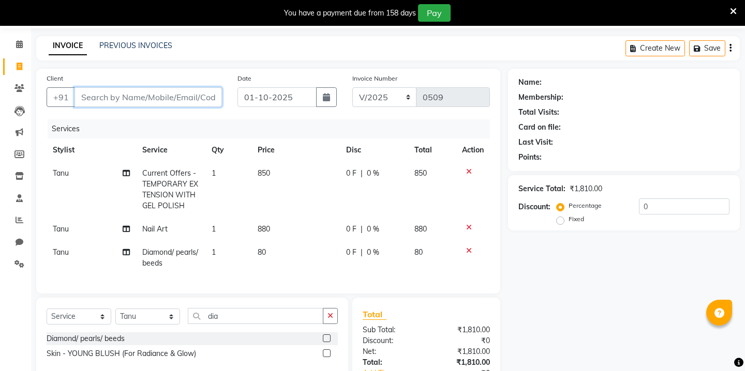
click at [179, 92] on input "Client" at bounding box center [147, 97] width 147 height 20
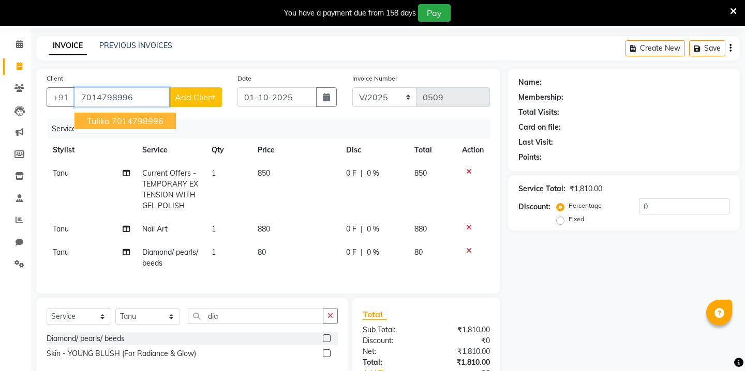
type input "7014798996"
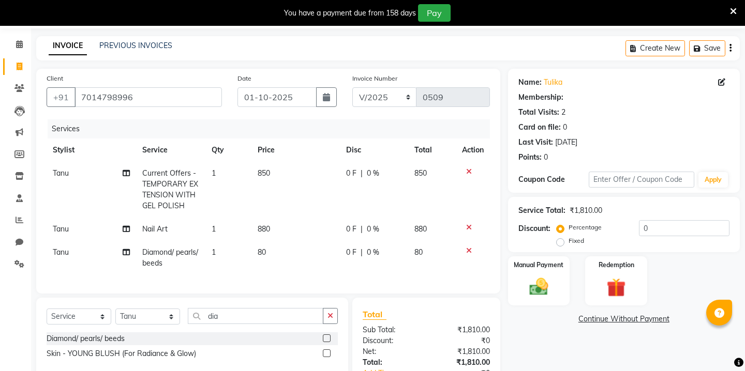
click at [576, 280] on div "Manual Payment Redemption" at bounding box center [623, 282] width 247 height 50
click at [547, 276] on img at bounding box center [538, 287] width 32 height 23
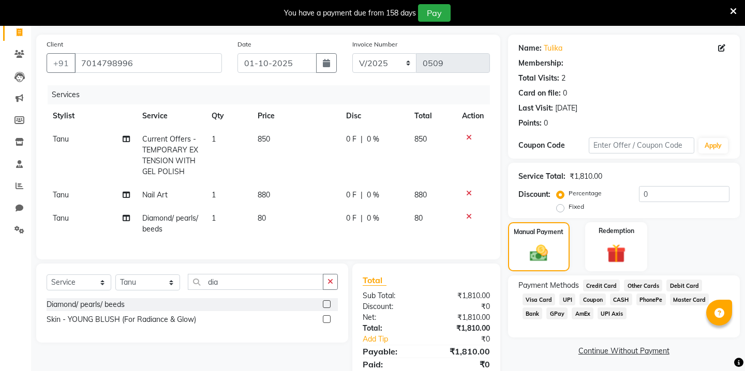
scroll to position [73, 0]
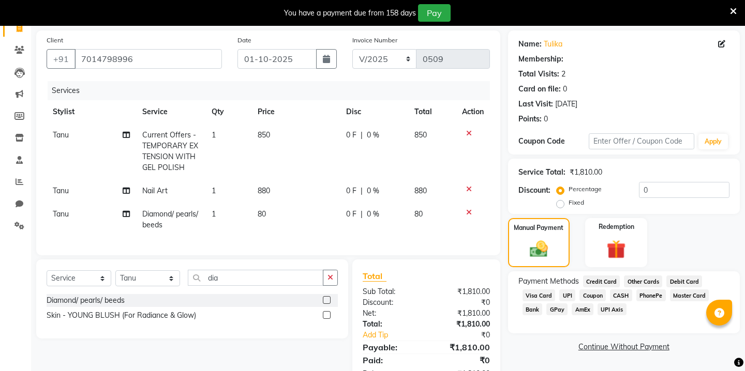
click at [557, 304] on span "GPay" at bounding box center [556, 310] width 21 height 12
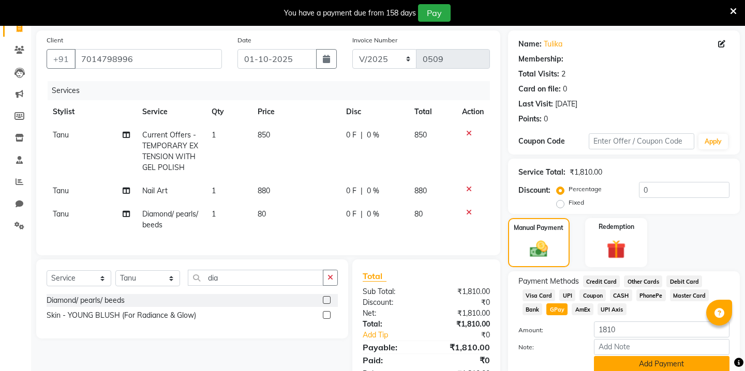
click at [619, 356] on button "Add Payment" at bounding box center [662, 364] width 136 height 16
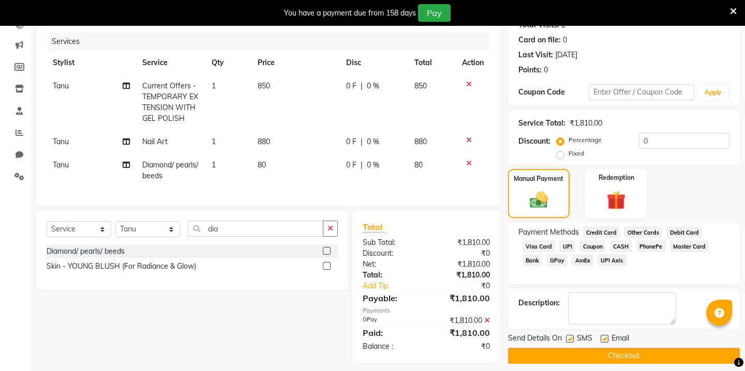
scroll to position [123, 0]
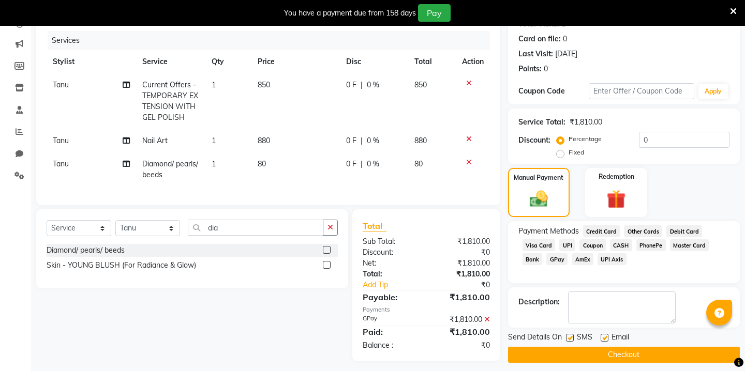
click at [609, 347] on button "Checkout" at bounding box center [624, 355] width 232 height 16
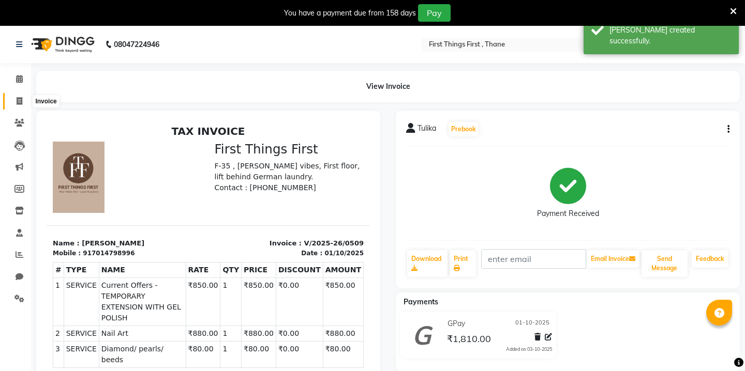
click at [20, 101] on icon at bounding box center [20, 101] width 6 height 8
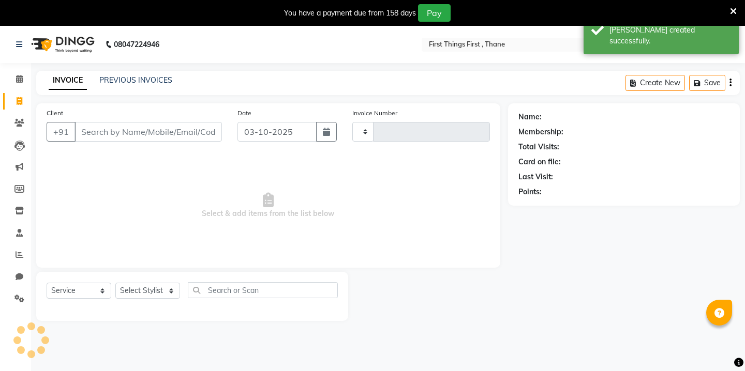
scroll to position [26, 0]
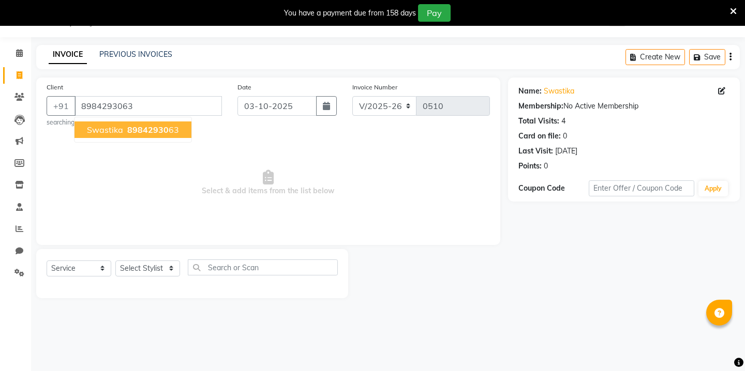
click at [107, 125] on span "Swastika" at bounding box center [105, 130] width 36 height 10
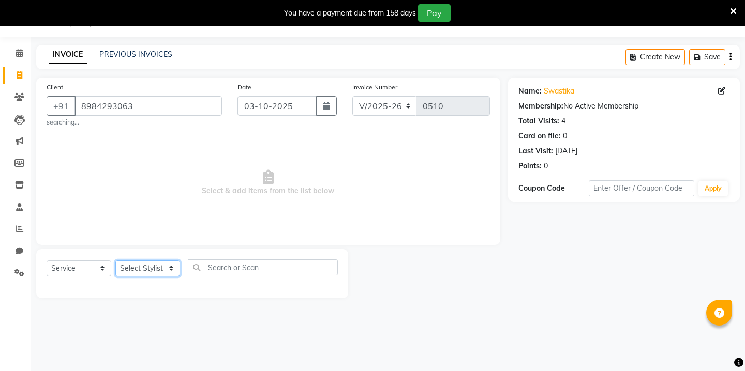
click at [138, 269] on select "Select Stylist Kavita [PERSON_NAME] Sumit Tanu" at bounding box center [147, 269] width 65 height 16
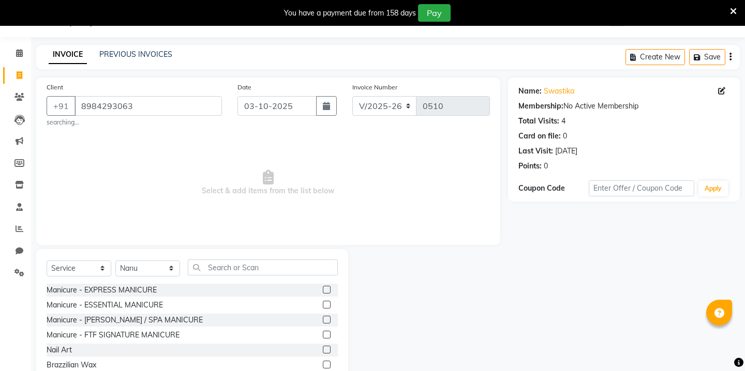
click at [354, 95] on div "Invoice Number V/2025 V/2025-26 0510" at bounding box center [420, 105] width 153 height 46
click at [333, 102] on button "button" at bounding box center [326, 106] width 21 height 20
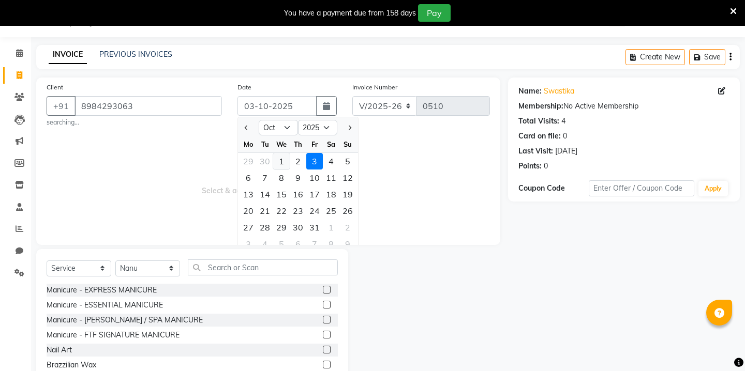
click at [282, 164] on div "1" at bounding box center [281, 161] width 17 height 17
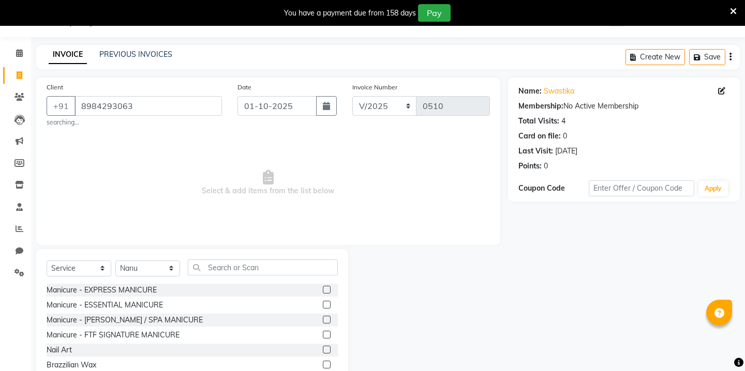
click at [227, 277] on div "Select Service Product Membership Package Voucher Prepaid Gift Card Select Styl…" at bounding box center [192, 272] width 291 height 24
click at [215, 272] on input "text" at bounding box center [263, 268] width 150 height 16
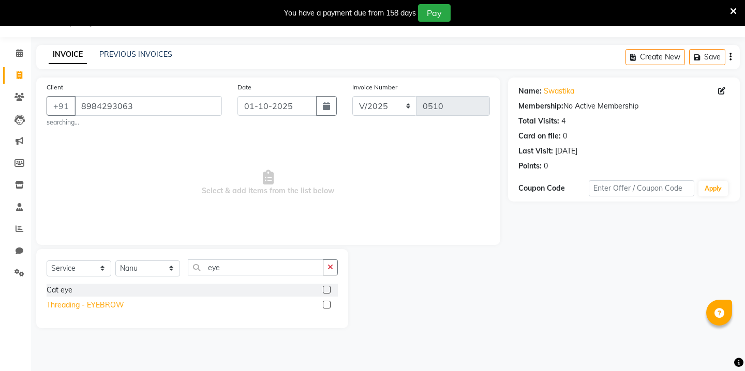
click at [97, 307] on div "Threading - EYEBROW" at bounding box center [86, 305] width 78 height 11
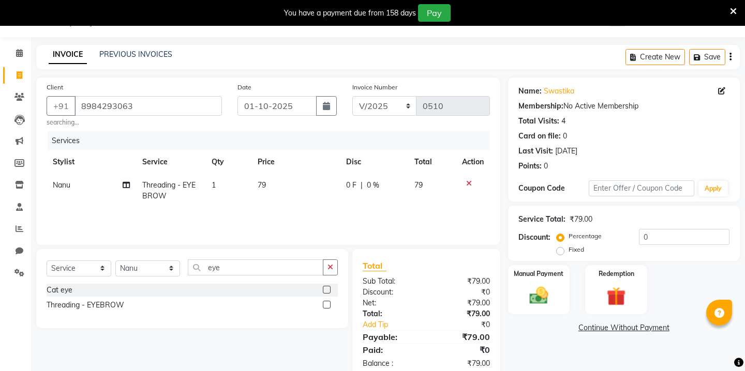
click at [256, 185] on td "79" at bounding box center [295, 191] width 88 height 34
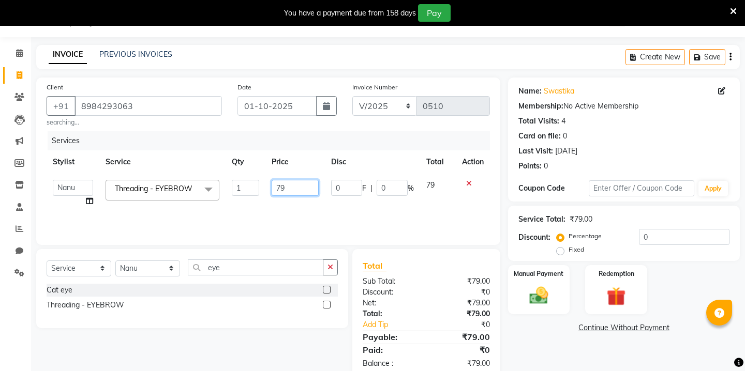
click at [287, 183] on input "79" at bounding box center [295, 188] width 47 height 16
click at [216, 264] on input "eye" at bounding box center [256, 268] width 136 height 16
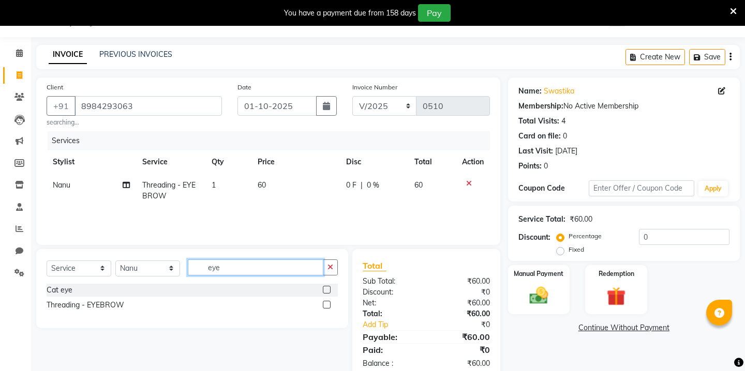
click at [216, 264] on input "eye" at bounding box center [256, 268] width 136 height 16
click at [92, 308] on div "Threading - UPPER LIP / LOWER LIP" at bounding box center [108, 305] width 123 height 11
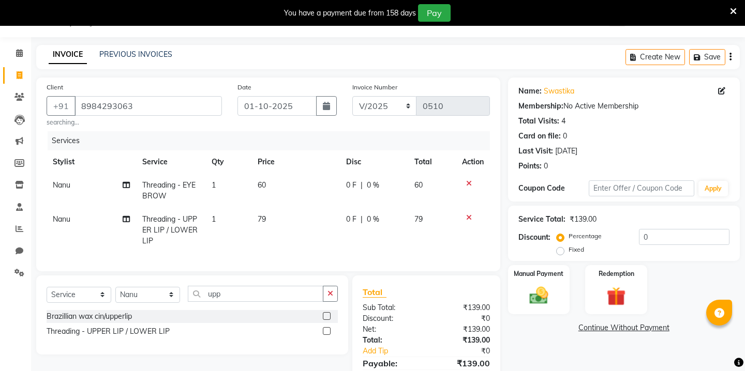
click at [258, 220] on span "79" at bounding box center [262, 219] width 8 height 9
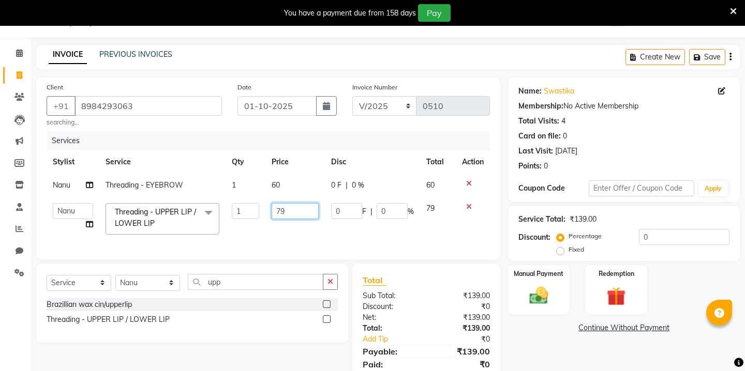
click at [294, 212] on input "79" at bounding box center [295, 211] width 47 height 16
click at [535, 323] on link "Continue Without Payment" at bounding box center [624, 328] width 228 height 11
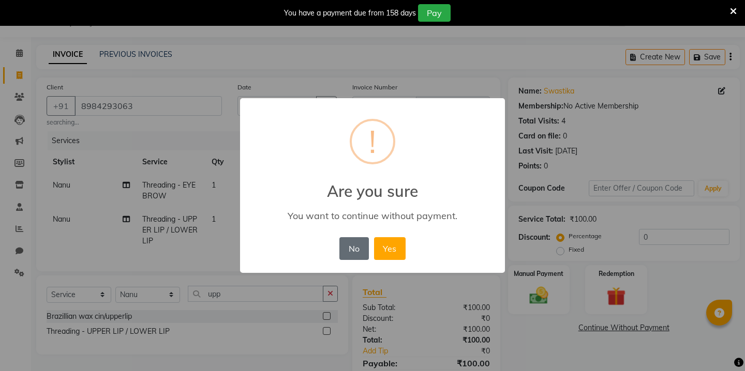
click at [352, 245] on button "No" at bounding box center [353, 248] width 29 height 23
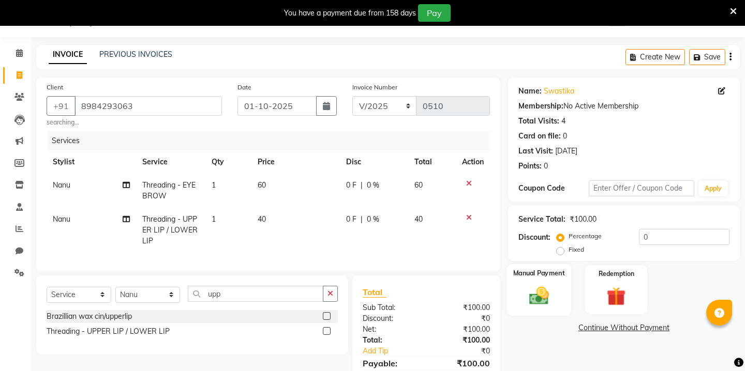
click at [543, 268] on div "Manual Payment" at bounding box center [538, 289] width 64 height 51
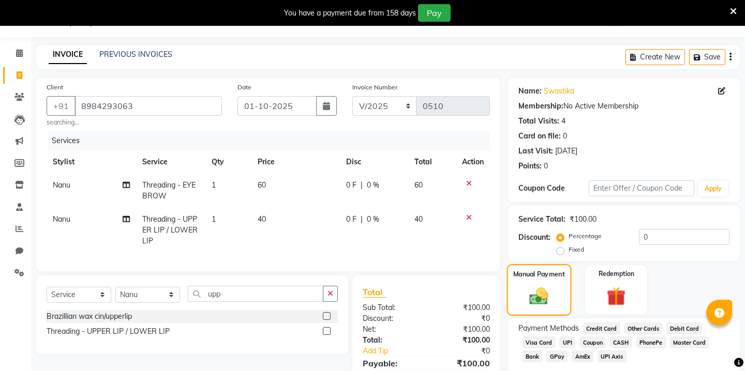
scroll to position [76, 0]
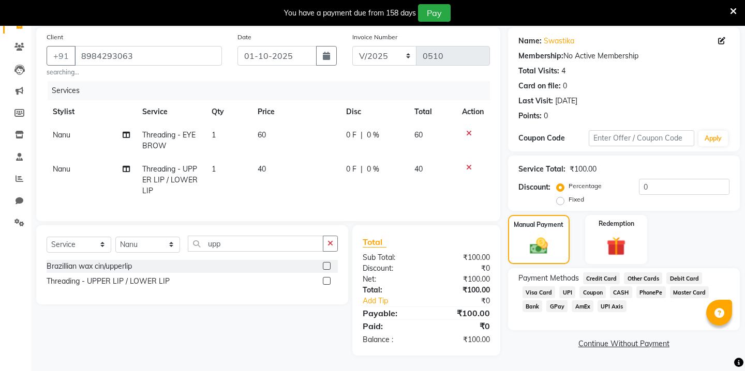
click at [558, 301] on span "GPay" at bounding box center [556, 307] width 21 height 12
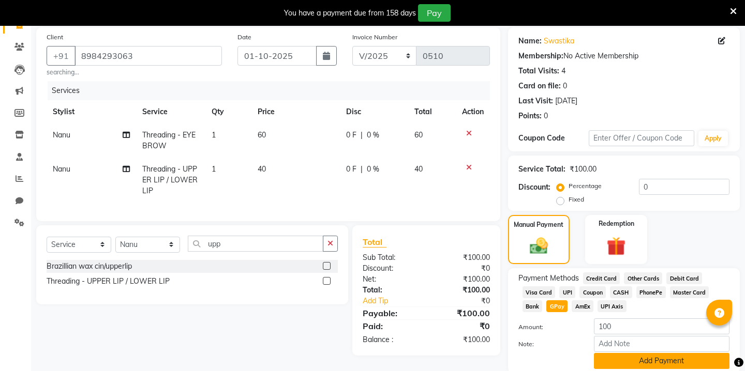
click at [646, 353] on button "Add Payment" at bounding box center [662, 361] width 136 height 16
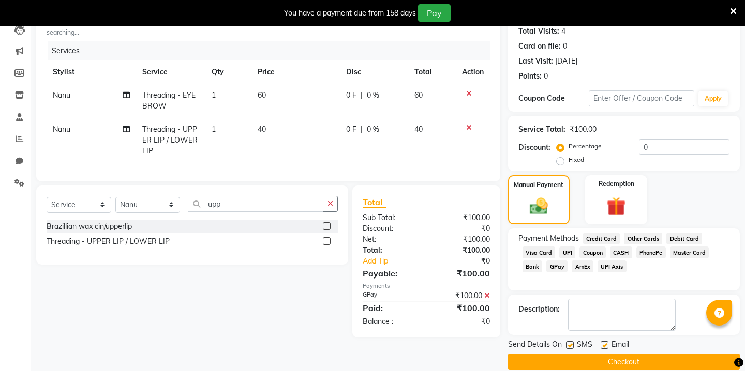
scroll to position [118, 0]
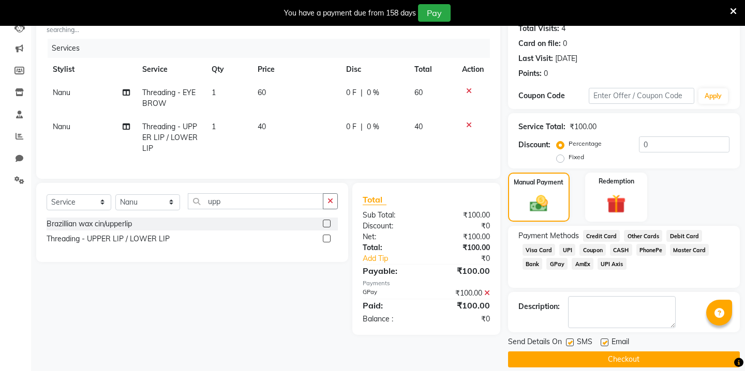
click at [613, 352] on button "Checkout" at bounding box center [624, 360] width 232 height 16
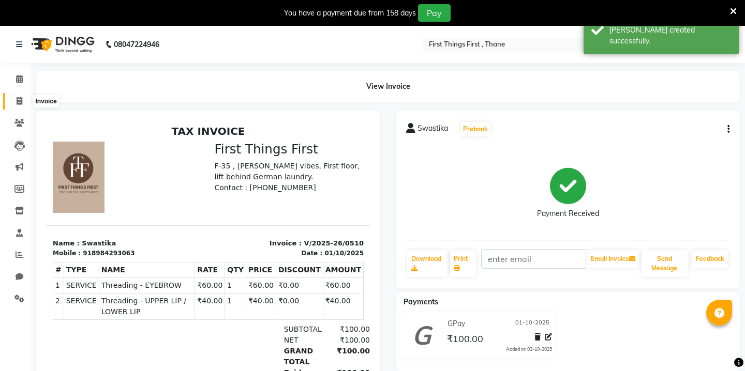
click at [17, 98] on icon at bounding box center [20, 101] width 6 height 8
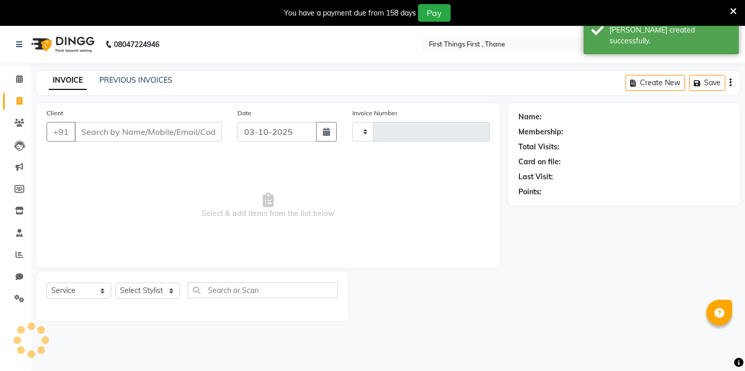
scroll to position [26, 0]
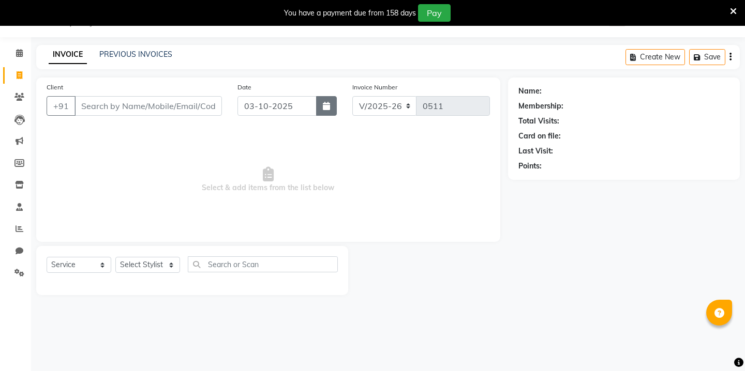
click at [326, 104] on icon "button" at bounding box center [326, 106] width 7 height 8
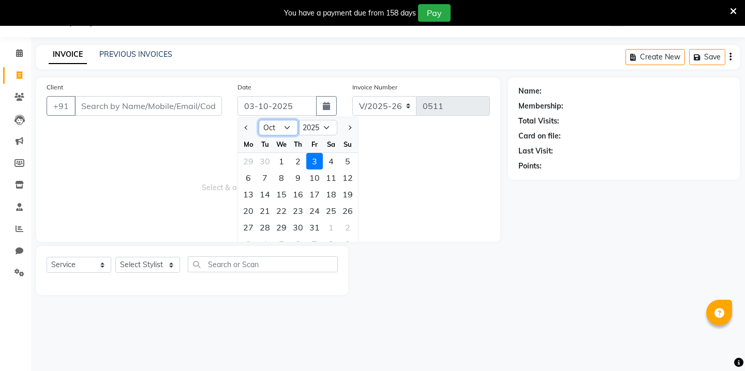
click at [279, 122] on select "Jan Feb Mar Apr May Jun [DATE] Aug Sep Oct Nov Dec" at bounding box center [278, 128] width 39 height 16
click at [248, 227] on div "29" at bounding box center [248, 227] width 17 height 17
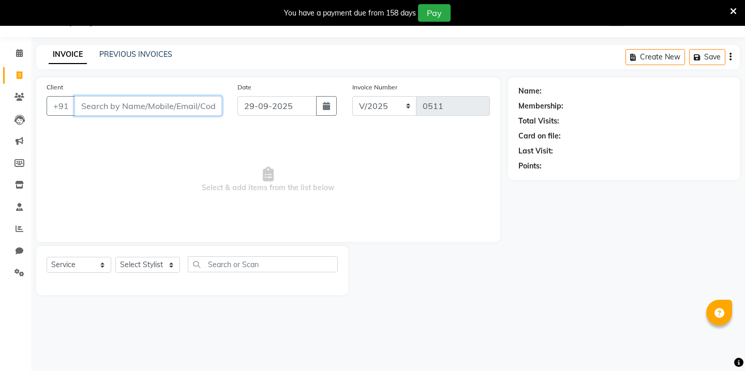
click at [128, 103] on input "Client" at bounding box center [147, 106] width 147 height 20
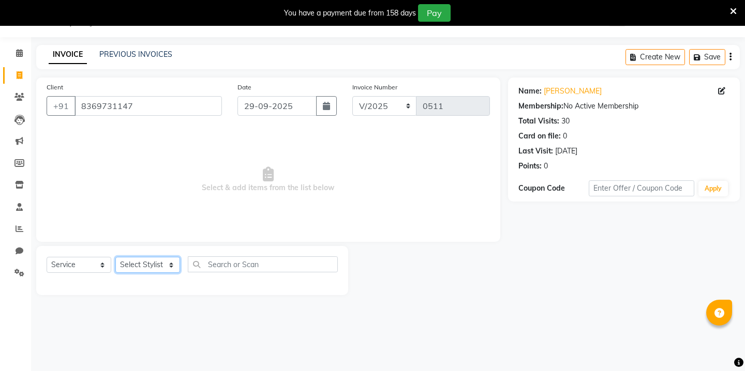
click at [169, 263] on select "Select Stylist Kavita [PERSON_NAME] Sumit Tanu" at bounding box center [147, 265] width 65 height 16
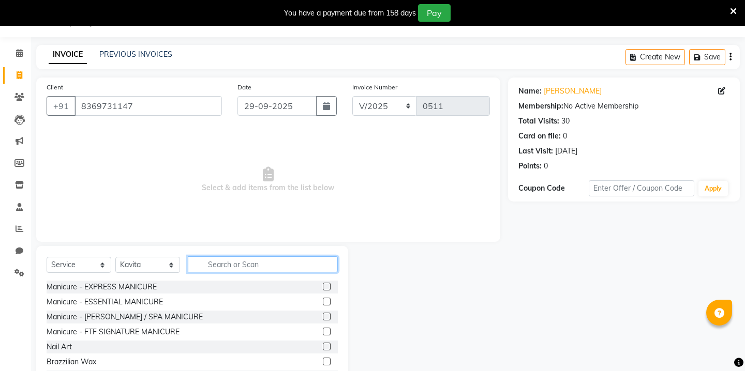
click at [206, 261] on input "text" at bounding box center [263, 265] width 150 height 16
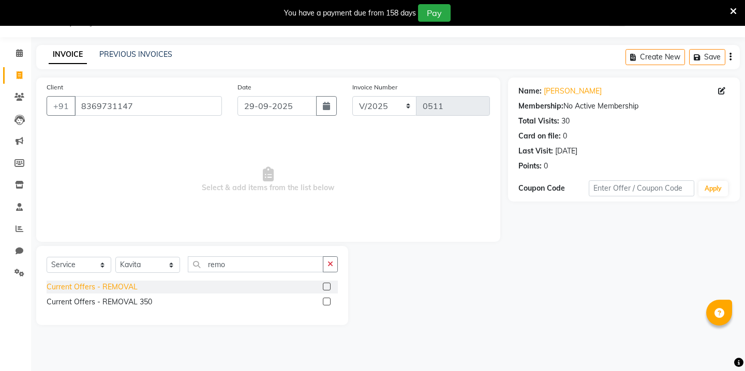
click at [85, 290] on div "Current Offers - REMOVAL" at bounding box center [92, 287] width 91 height 11
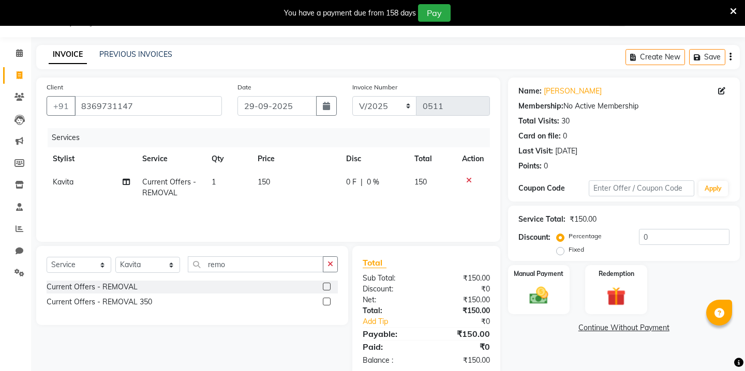
click at [259, 182] on span "150" at bounding box center [264, 181] width 12 height 9
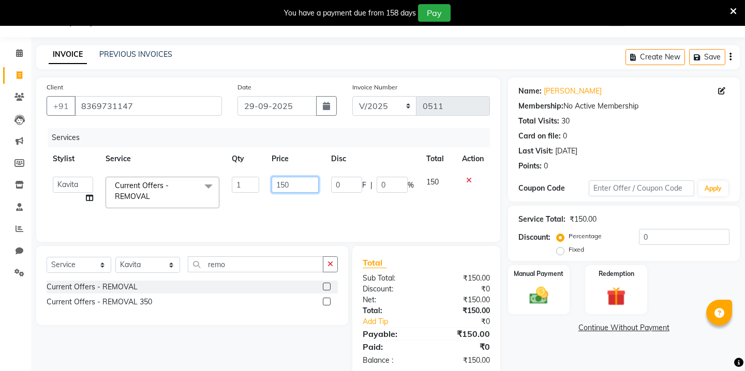
click at [284, 178] on input "150" at bounding box center [295, 185] width 47 height 16
click at [167, 263] on select "Select Stylist Kavita [PERSON_NAME] Sumit Tanu" at bounding box center [147, 265] width 65 height 16
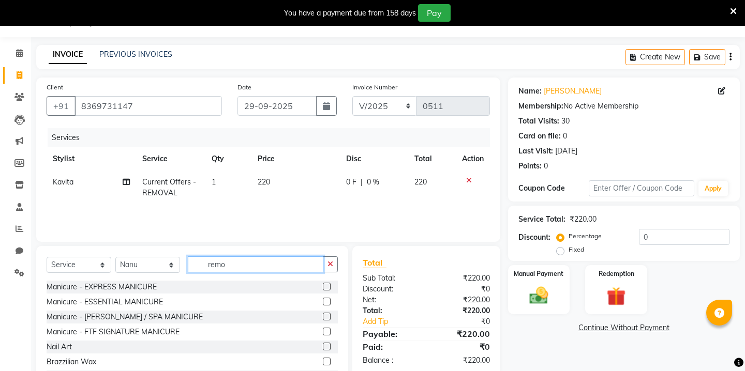
click at [228, 267] on input "remo" at bounding box center [256, 265] width 136 height 16
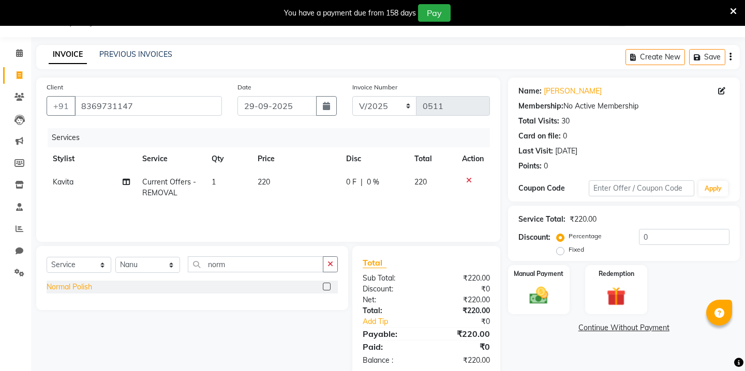
click at [65, 288] on div "Normal Polish" at bounding box center [70, 287] width 46 height 11
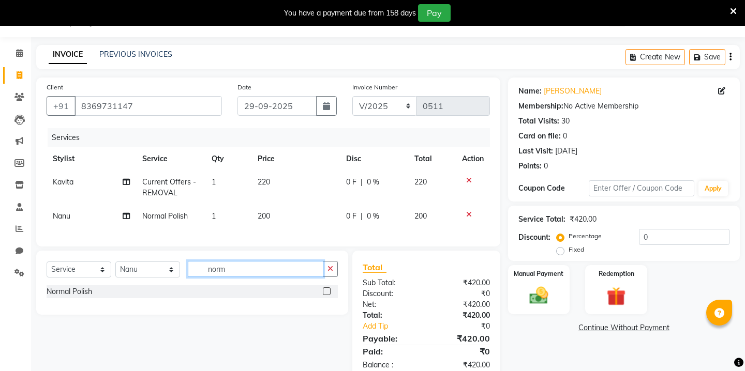
click at [219, 272] on input "norm" at bounding box center [256, 269] width 136 height 16
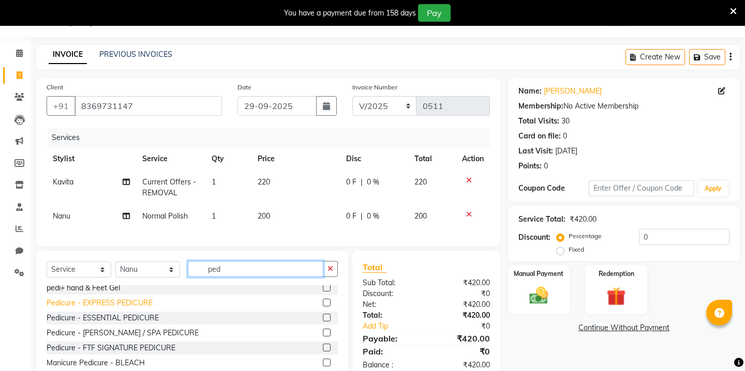
scroll to position [40, 0]
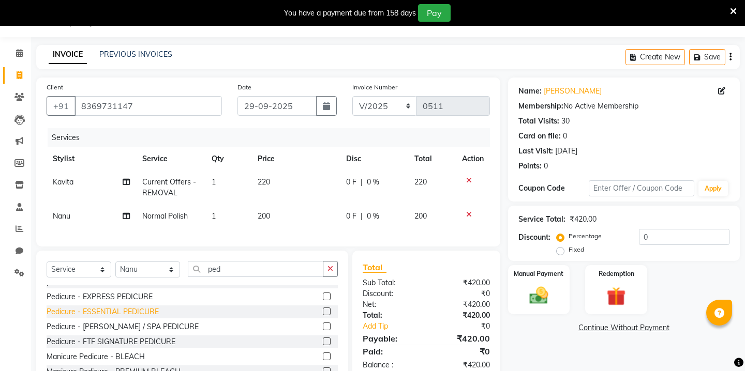
click at [122, 311] on div "Pedicure - ESSENTIAL PEDICURE" at bounding box center [103, 312] width 112 height 11
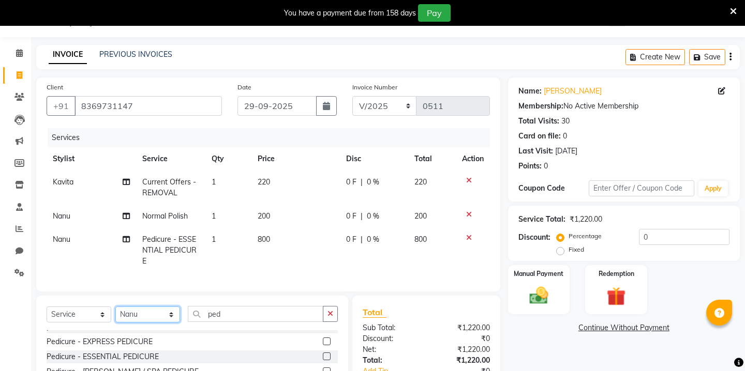
click at [156, 311] on select "Select Stylist Kavita [PERSON_NAME] Sumit Tanu" at bounding box center [147, 315] width 65 height 16
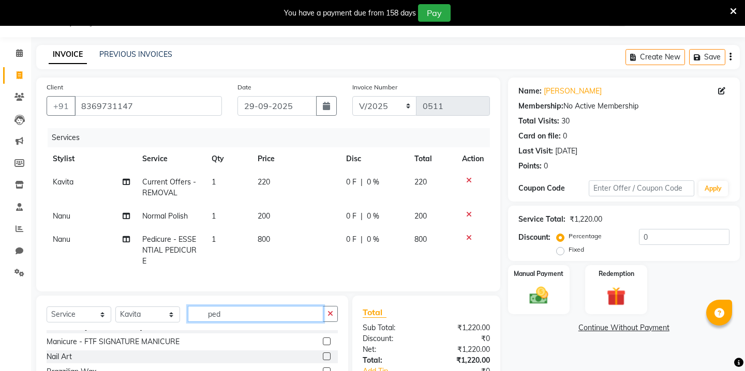
click at [232, 310] on input "ped" at bounding box center [256, 314] width 136 height 16
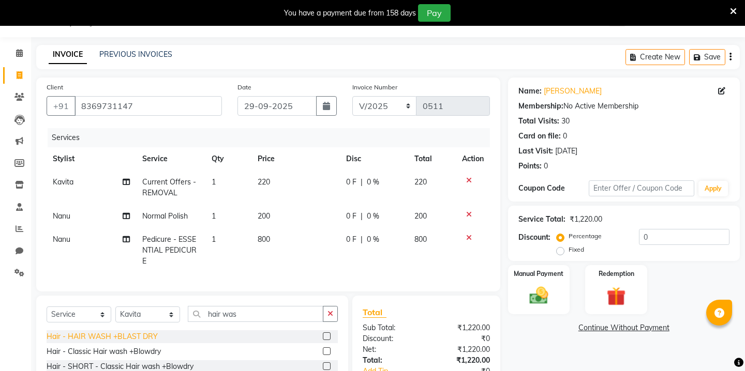
click at [117, 339] on div "Hair - HAIR WASH +BLAST DRY" at bounding box center [102, 337] width 111 height 11
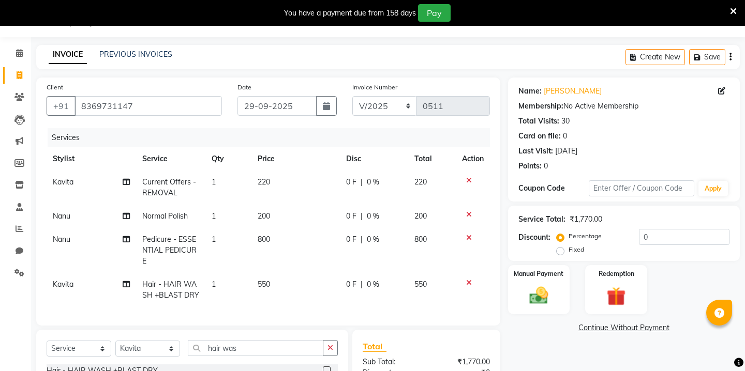
click at [256, 281] on td "550" at bounding box center [295, 290] width 88 height 34
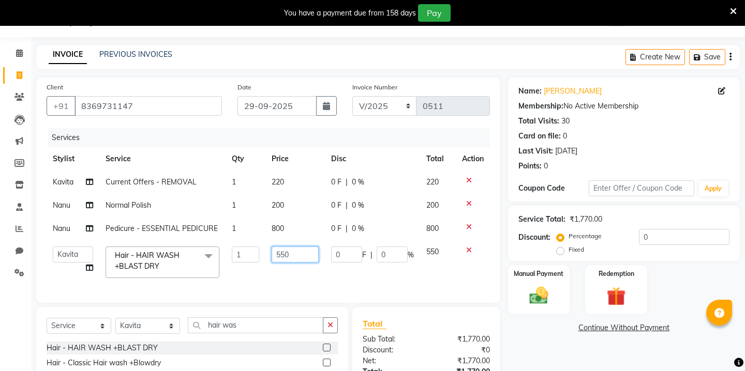
click at [295, 255] on input "550" at bounding box center [295, 255] width 47 height 16
click at [540, 298] on div "Manual Payment" at bounding box center [538, 289] width 64 height 51
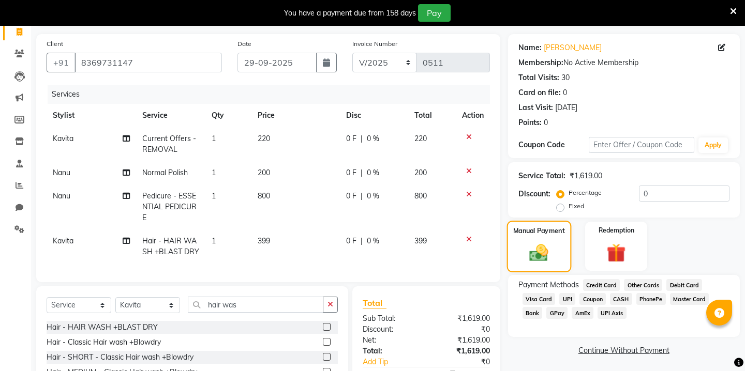
scroll to position [71, 0]
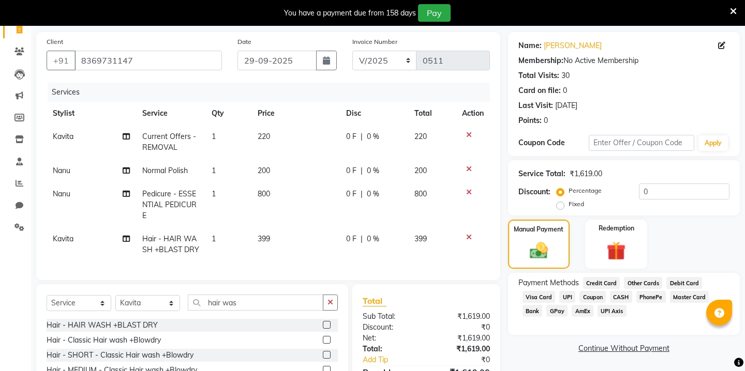
click at [636, 277] on span "Other Cards" at bounding box center [643, 283] width 38 height 12
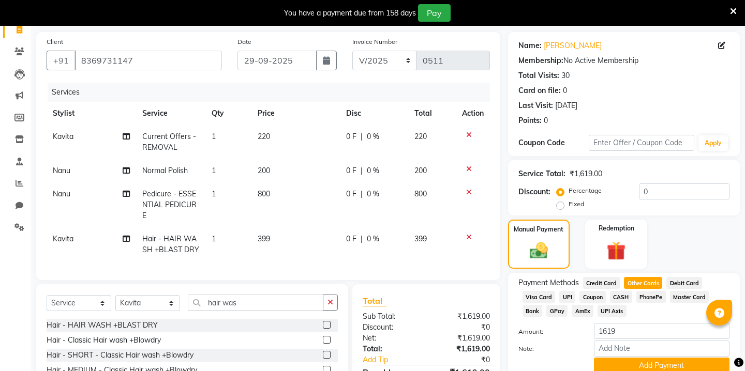
scroll to position [94, 0]
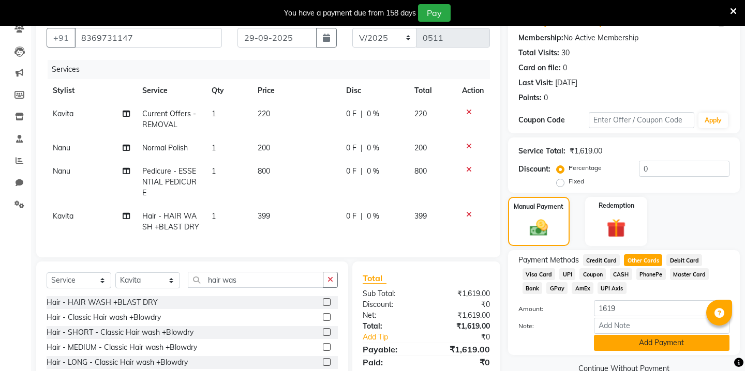
click at [630, 336] on button "Add Payment" at bounding box center [662, 343] width 136 height 16
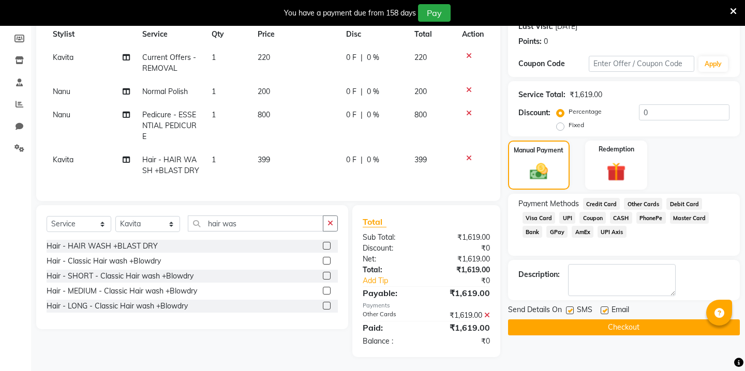
scroll to position [151, 0]
click at [605, 319] on button "Checkout" at bounding box center [624, 327] width 232 height 16
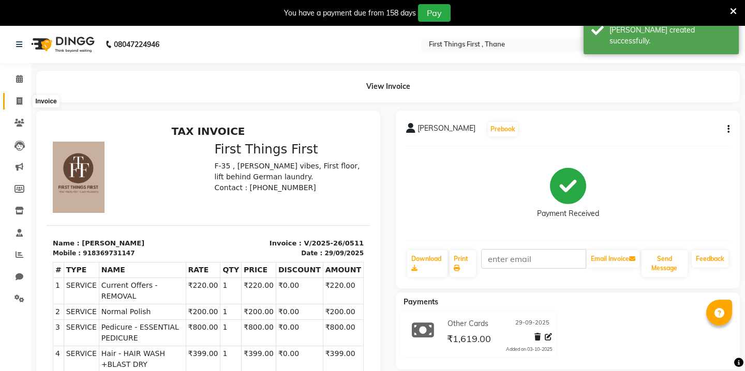
click at [23, 101] on span at bounding box center [19, 102] width 18 height 12
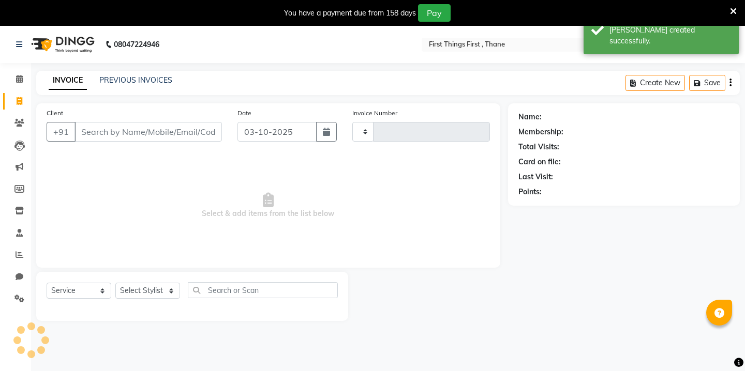
scroll to position [26, 0]
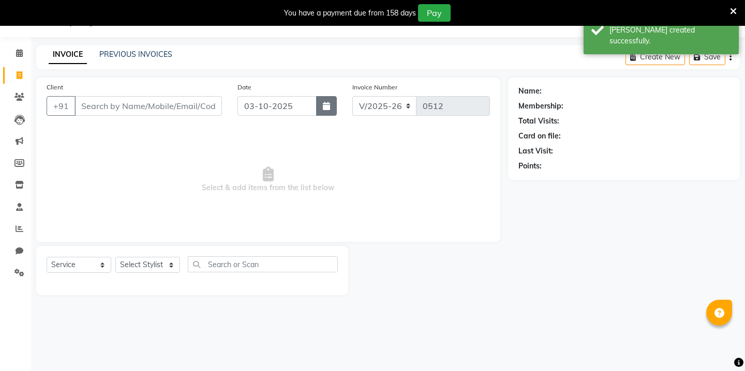
click at [324, 109] on icon "button" at bounding box center [326, 106] width 7 height 8
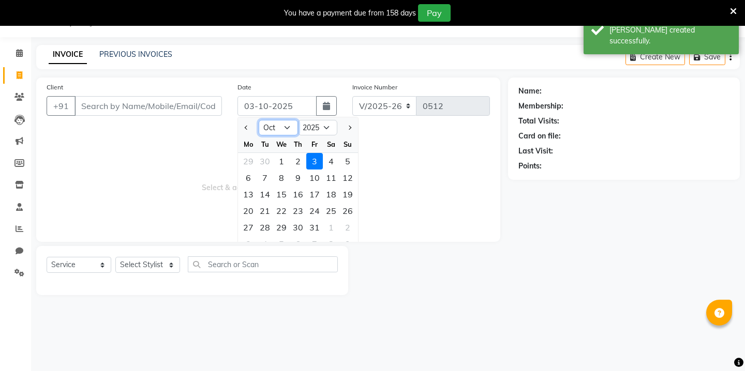
click at [287, 131] on select "Jan Feb Mar Apr May Jun [DATE] Aug Sep Oct Nov Dec" at bounding box center [278, 128] width 39 height 16
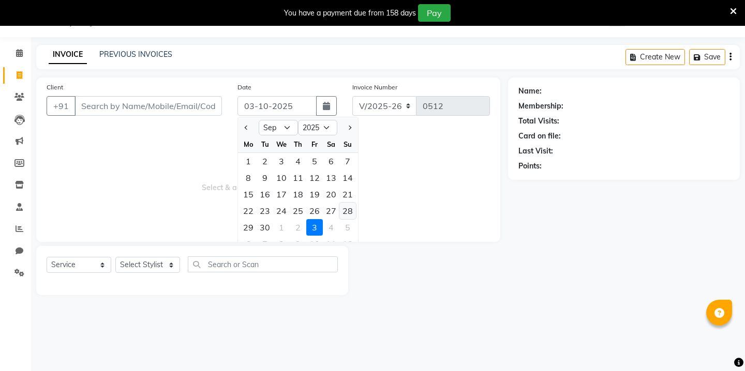
click at [344, 206] on div "28" at bounding box center [347, 211] width 17 height 17
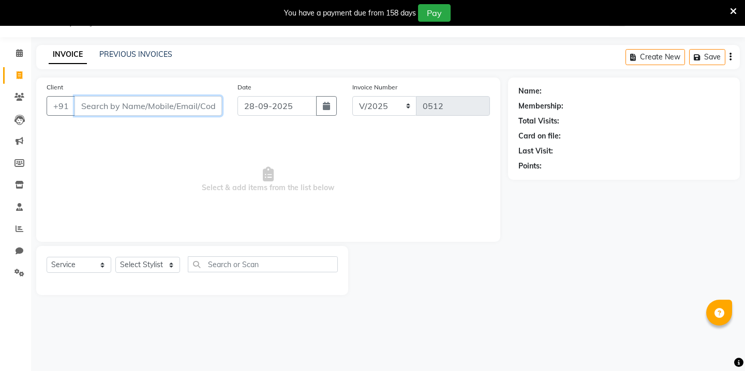
click at [99, 103] on input "Client" at bounding box center [147, 106] width 147 height 20
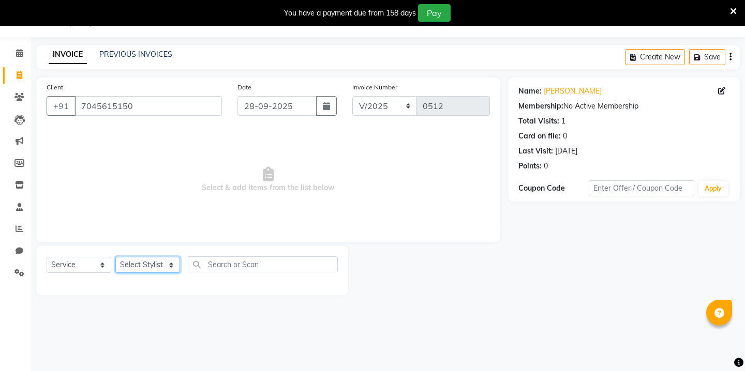
click at [161, 260] on select "Select Stylist Kavita [PERSON_NAME] Sumit Tanu" at bounding box center [147, 265] width 65 height 16
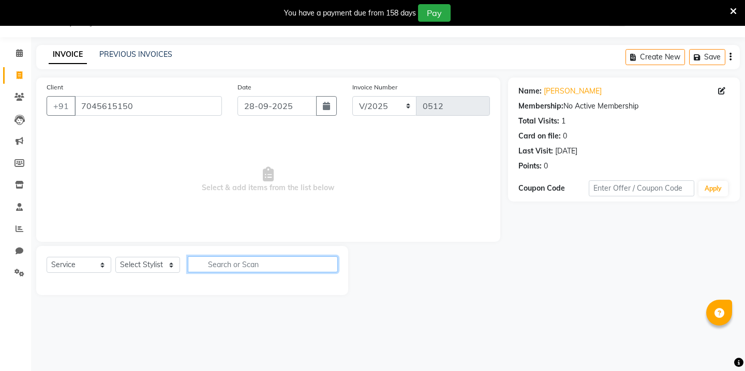
click at [249, 269] on input "text" at bounding box center [263, 265] width 150 height 16
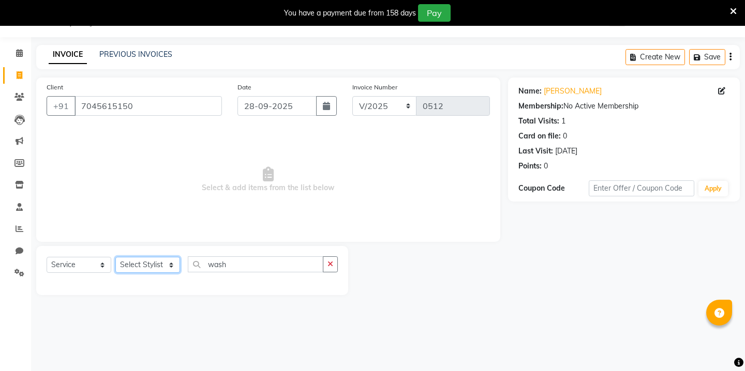
click at [157, 266] on select "Select Stylist Kavita [PERSON_NAME] Sumit Tanu" at bounding box center [147, 265] width 65 height 16
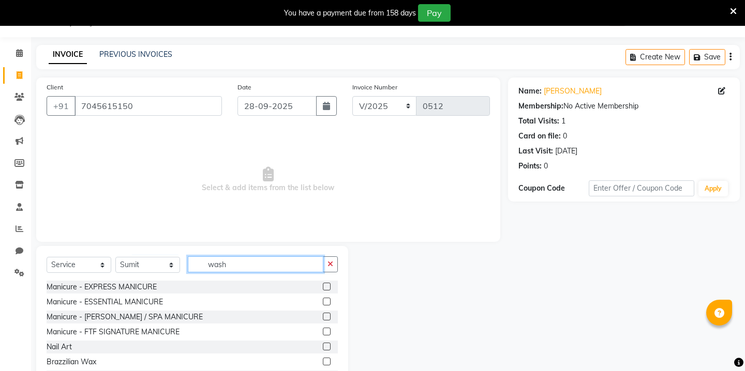
click at [215, 267] on input "wash" at bounding box center [256, 265] width 136 height 16
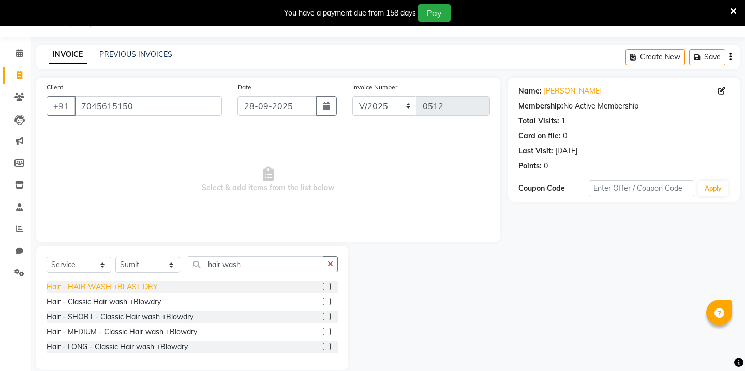
click at [138, 287] on div "Hair - HAIR WASH +BLAST DRY" at bounding box center [102, 287] width 111 height 11
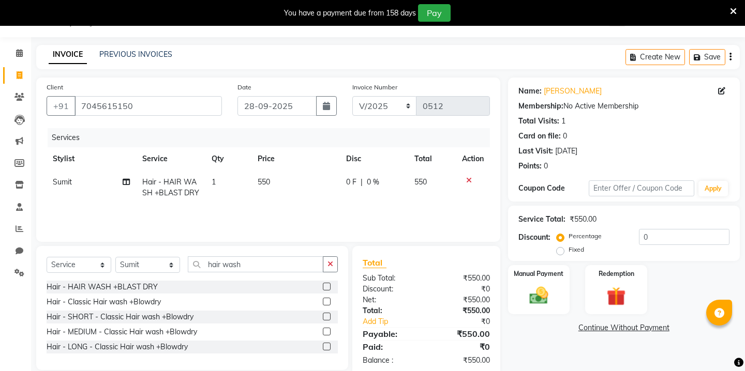
click at [260, 186] on span "550" at bounding box center [264, 181] width 12 height 9
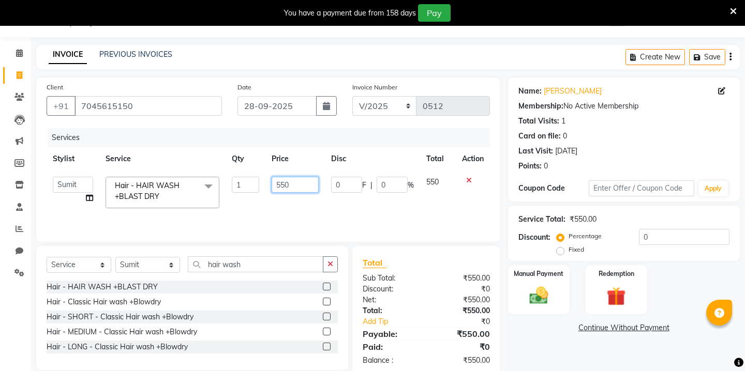
click at [281, 190] on input "550" at bounding box center [295, 185] width 47 height 16
click at [167, 265] on select "Select Stylist Kavita [PERSON_NAME] Sumit Tanu" at bounding box center [147, 265] width 65 height 16
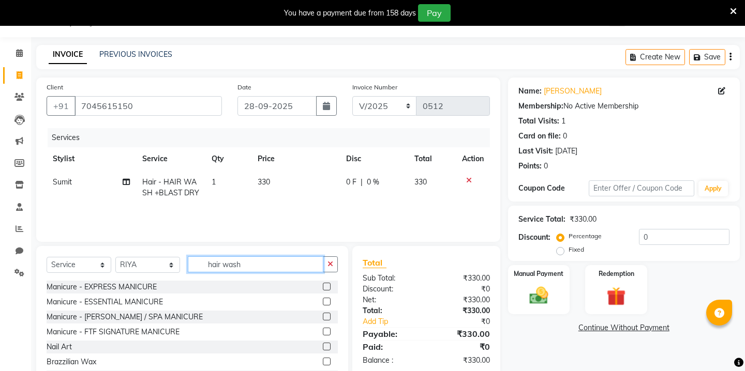
click at [236, 268] on input "hair wash" at bounding box center [256, 265] width 136 height 16
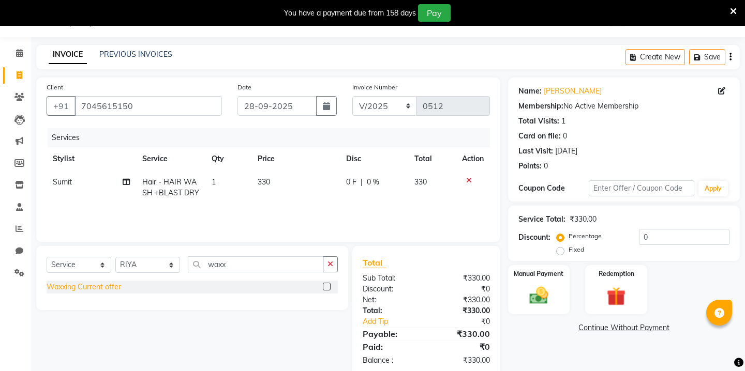
click at [107, 286] on div "Waxxing Current offer" at bounding box center [84, 287] width 74 height 11
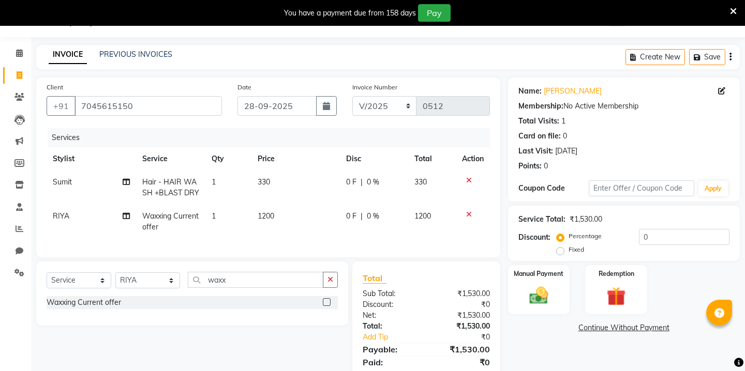
click at [274, 212] on span "1200" at bounding box center [266, 216] width 17 height 9
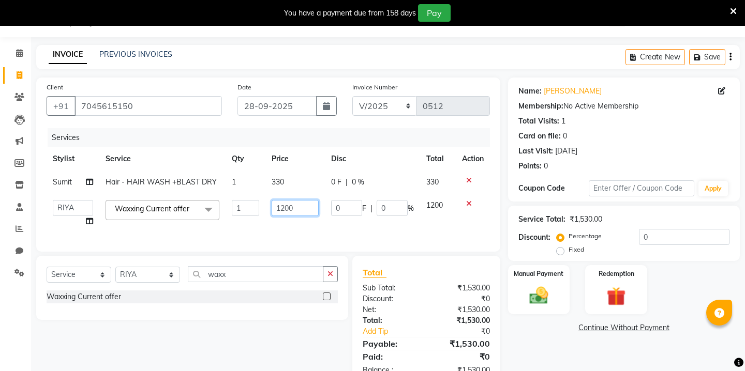
click at [302, 205] on input "1200" at bounding box center [295, 208] width 47 height 16
click at [208, 279] on input "waxx" at bounding box center [256, 274] width 136 height 16
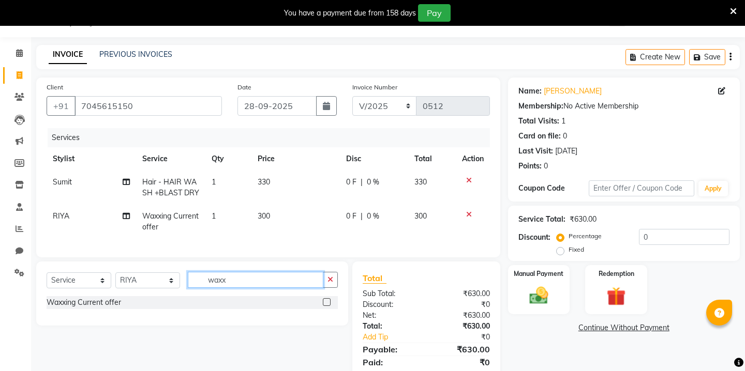
click at [208, 279] on input "waxx" at bounding box center [256, 280] width 136 height 16
click at [469, 214] on icon at bounding box center [469, 214] width 6 height 7
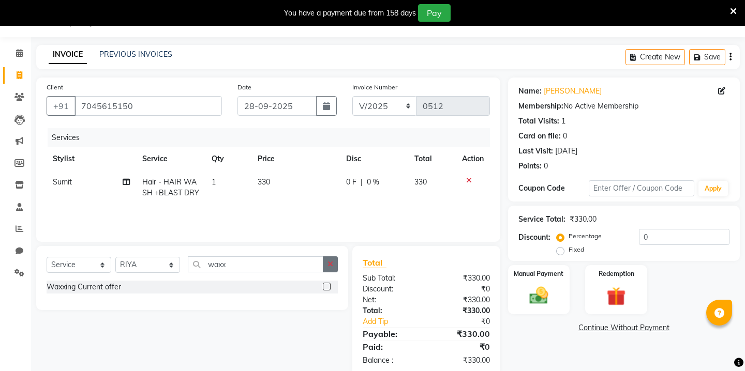
click at [328, 265] on icon "button" at bounding box center [330, 264] width 6 height 7
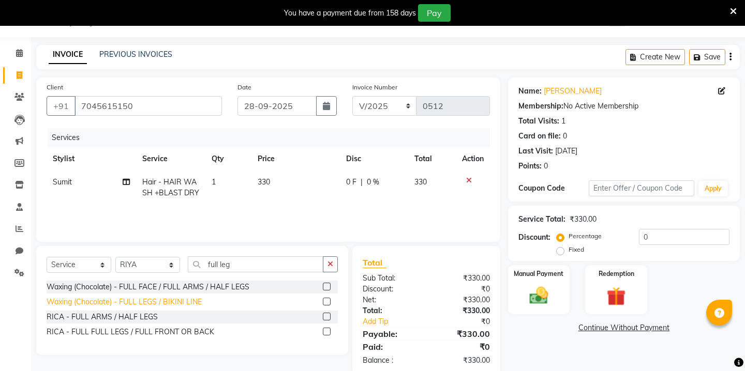
click at [180, 298] on div "Waxing (Chocolate) - FULL LEGS / BIKINI LINE" at bounding box center [124, 302] width 155 height 11
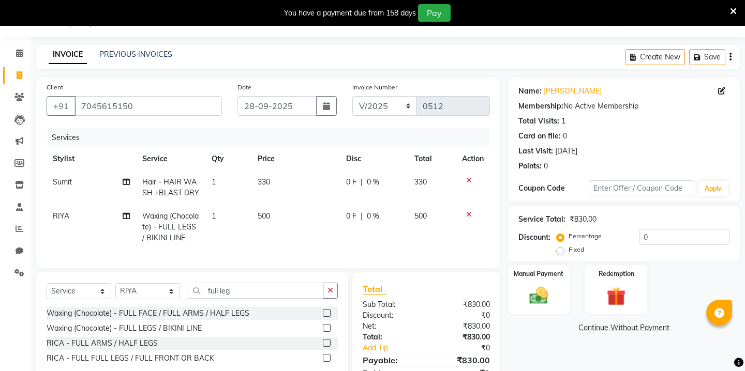
click at [262, 210] on td "500" at bounding box center [295, 227] width 88 height 45
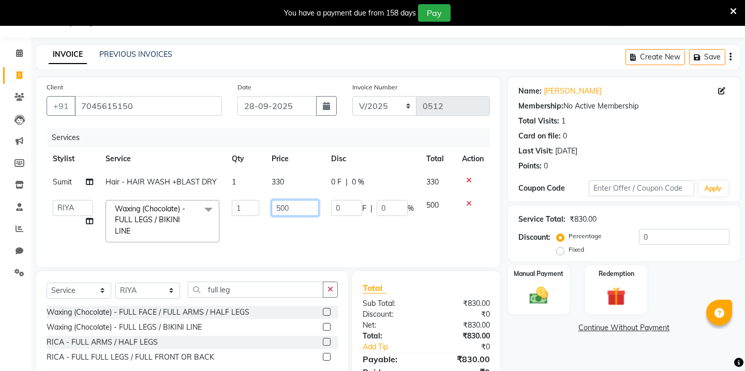
click at [283, 214] on input "500" at bounding box center [295, 208] width 47 height 16
click at [223, 286] on input "full leg" at bounding box center [256, 290] width 136 height 16
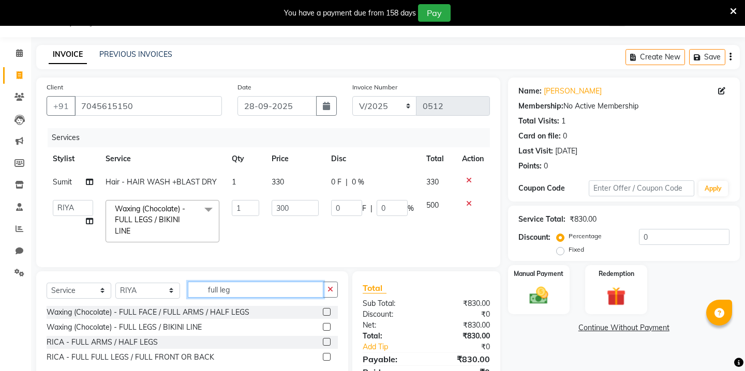
click at [223, 286] on input "full leg" at bounding box center [256, 290] width 136 height 16
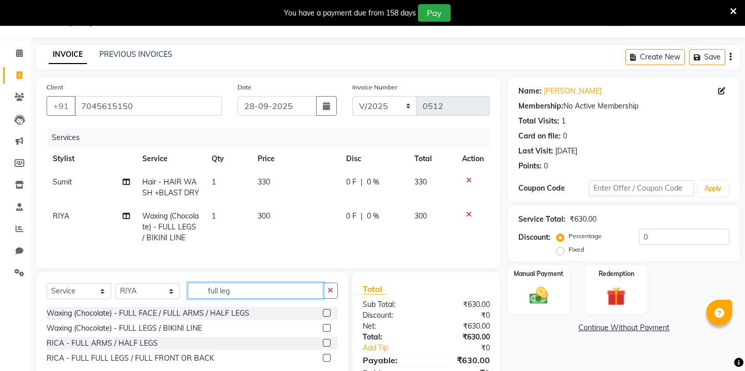
click at [223, 286] on input "full leg" at bounding box center [256, 291] width 136 height 16
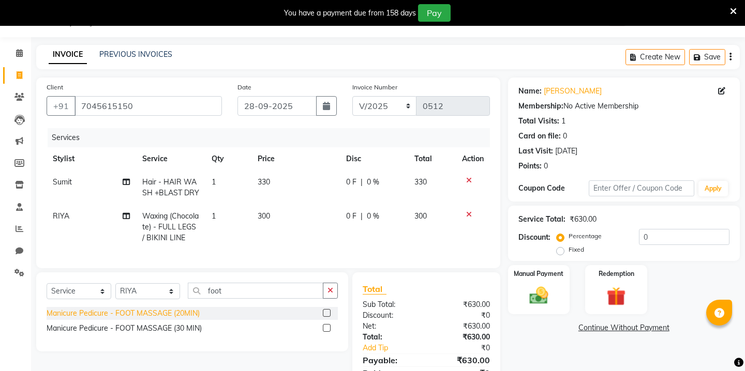
click at [174, 309] on div "Manicure Pedicure - FOOT MASSAGE (20MIN)" at bounding box center [123, 313] width 153 height 11
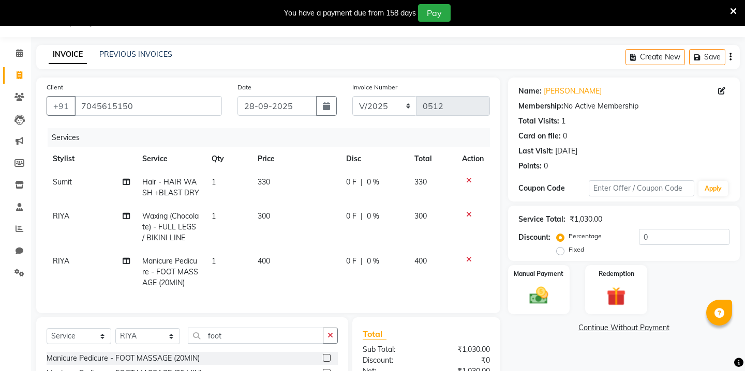
click at [276, 259] on td "400" at bounding box center [295, 272] width 88 height 45
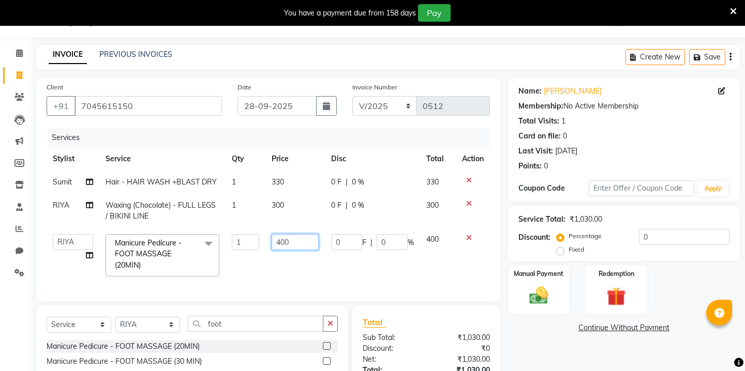
click at [279, 237] on input "400" at bounding box center [295, 242] width 47 height 16
click at [219, 323] on div "Select Service Product Membership Package Voucher Prepaid Gift Card Select Styl…" at bounding box center [192, 345] width 312 height 79
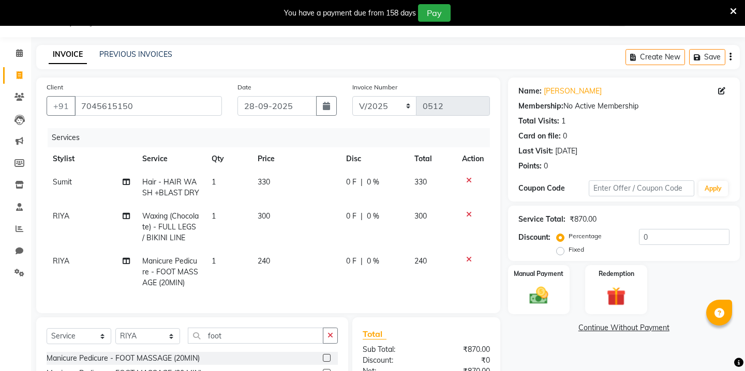
click at [219, 323] on div "Select Service Product Membership Package Voucher Prepaid Gift Card Select Styl…" at bounding box center [192, 357] width 312 height 79
click at [214, 331] on input "foot" at bounding box center [256, 336] width 136 height 16
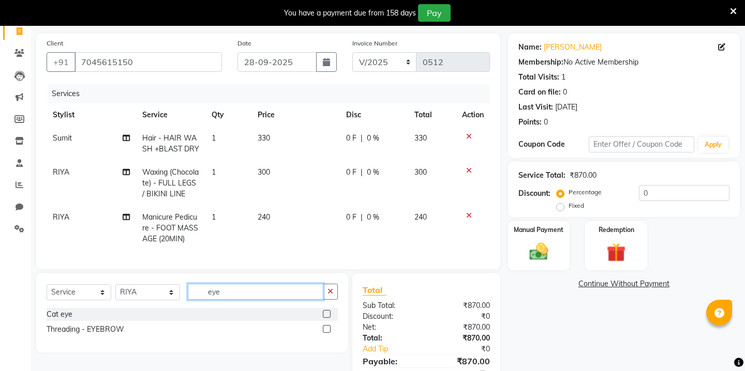
scroll to position [70, 0]
click at [220, 291] on input "eye" at bounding box center [256, 291] width 136 height 16
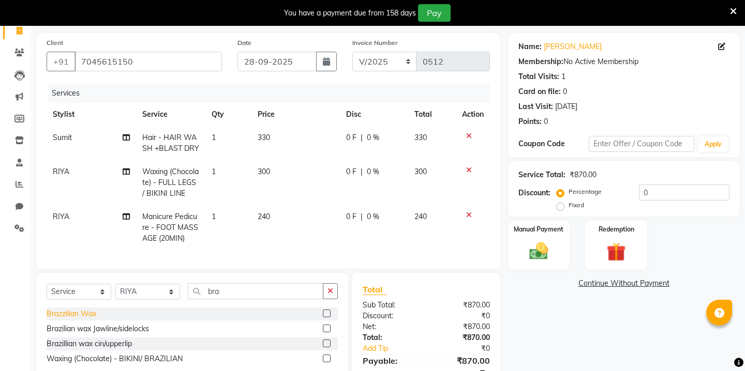
click at [83, 313] on div "Brazzilian Wax" at bounding box center [72, 314] width 50 height 11
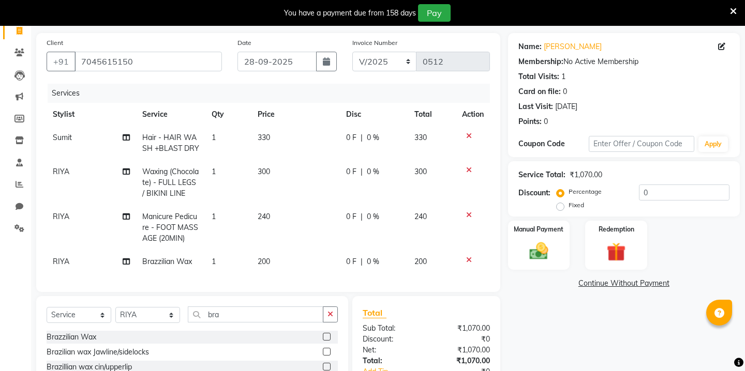
click at [269, 258] on span "200" at bounding box center [264, 261] width 12 height 9
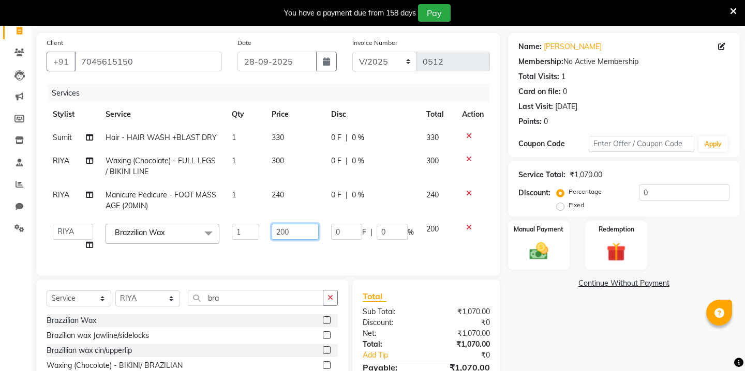
click at [290, 235] on input "200" at bounding box center [295, 232] width 47 height 16
click at [214, 298] on div "Select Service Product Membership Package Voucher Prepaid Gift Card Select Styl…" at bounding box center [192, 334] width 312 height 109
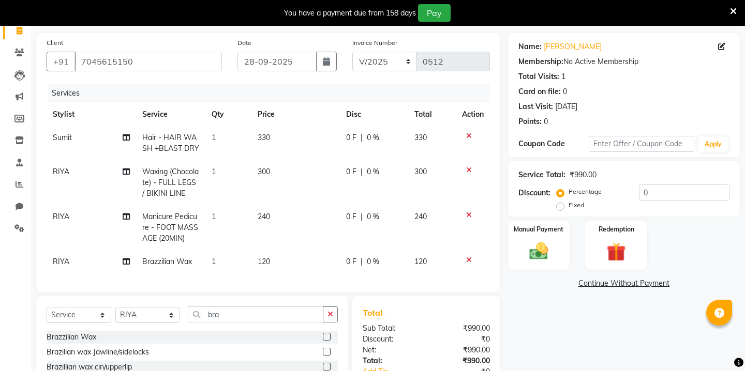
click at [214, 298] on div "Select Service Product Membership Package Voucher Prepaid Gift Card Select Styl…" at bounding box center [192, 350] width 312 height 109
click at [163, 309] on select "Select Stylist Kavita [PERSON_NAME] Sumit Tanu" at bounding box center [147, 315] width 65 height 16
click at [211, 316] on input "bra" at bounding box center [256, 315] width 136 height 16
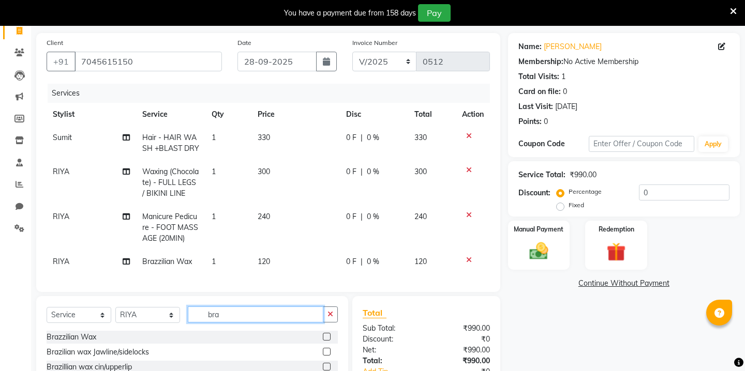
click at [211, 316] on input "bra" at bounding box center [256, 315] width 136 height 16
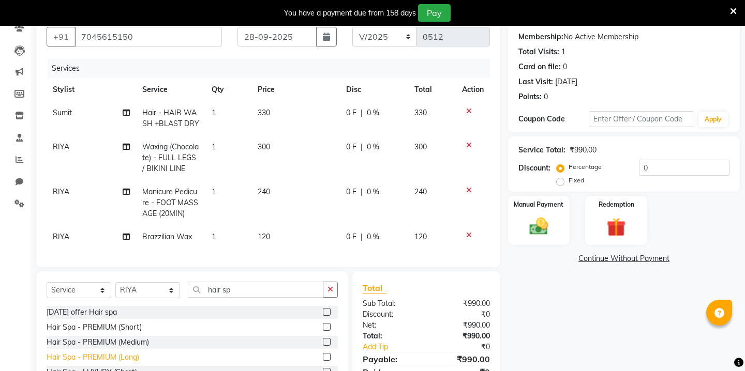
click at [84, 354] on div "Hair Spa - PREMIUM (Long)" at bounding box center [93, 357] width 93 height 11
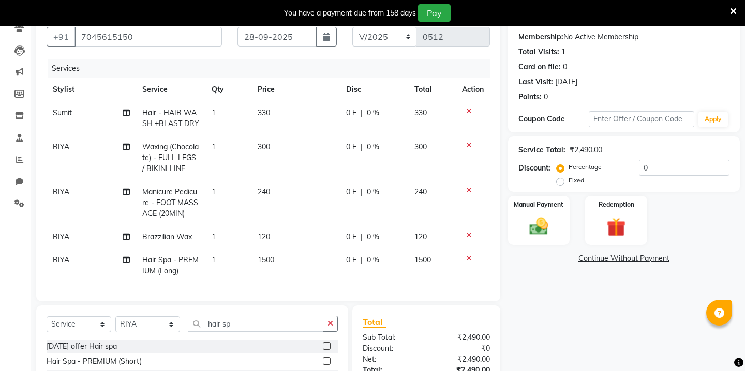
click at [272, 254] on td "1500" at bounding box center [295, 266] width 88 height 34
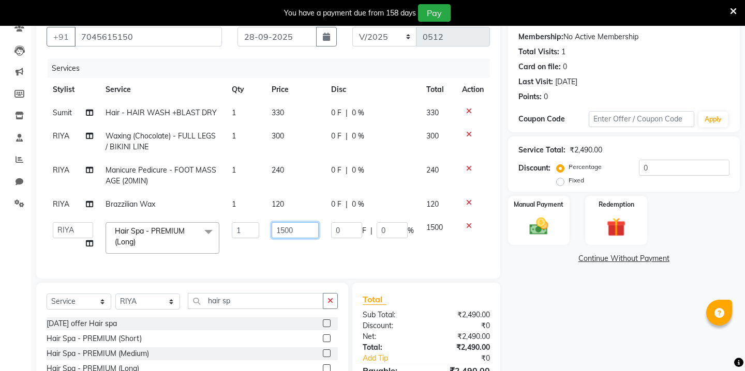
click at [286, 229] on input "1500" at bounding box center [295, 230] width 47 height 16
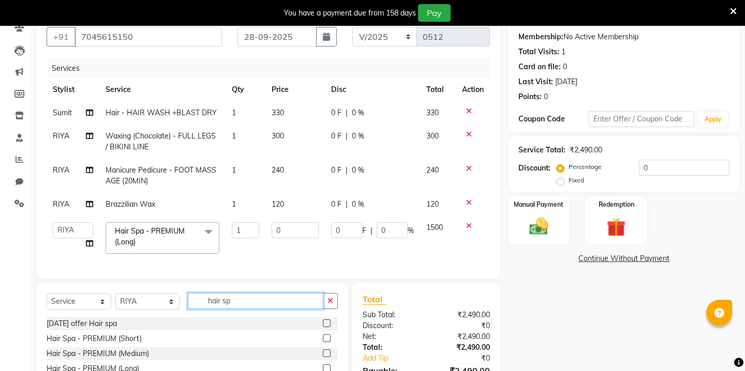
click at [217, 302] on div "Client +91 7045615150 Date 28-09-2025 Invoice Number V/2025 V/2025-26 0512 Serv…" at bounding box center [267, 221] width 479 height 427
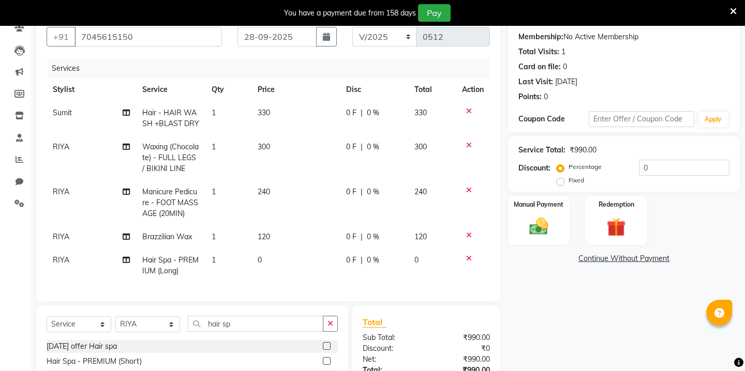
click at [217, 302] on div "Client +91 7045615150 Date 28-09-2025 Invoice Number V/2025 V/2025-26 0512 Serv…" at bounding box center [267, 233] width 479 height 450
click at [214, 324] on input "hair sp" at bounding box center [256, 324] width 136 height 16
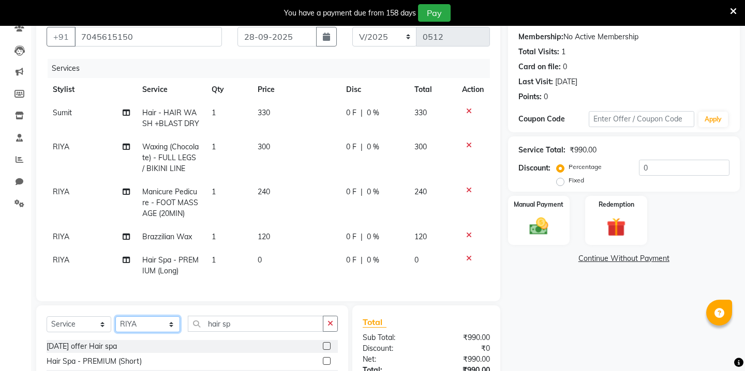
click at [167, 325] on select "Select Stylist Kavita [PERSON_NAME] Sumit Tanu" at bounding box center [147, 325] width 65 height 16
click at [166, 325] on select "Select Stylist Kavita [PERSON_NAME] Sumit Tanu" at bounding box center [147, 325] width 65 height 16
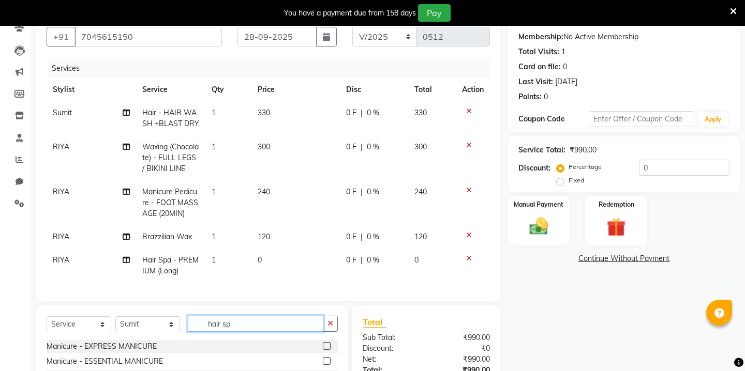
click at [218, 324] on input "hair sp" at bounding box center [256, 324] width 136 height 16
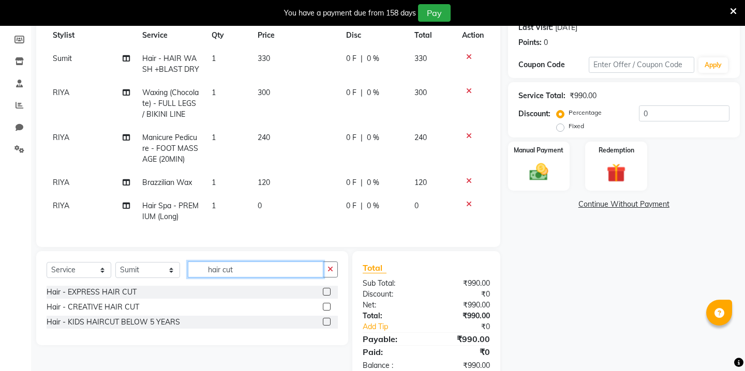
scroll to position [162, 0]
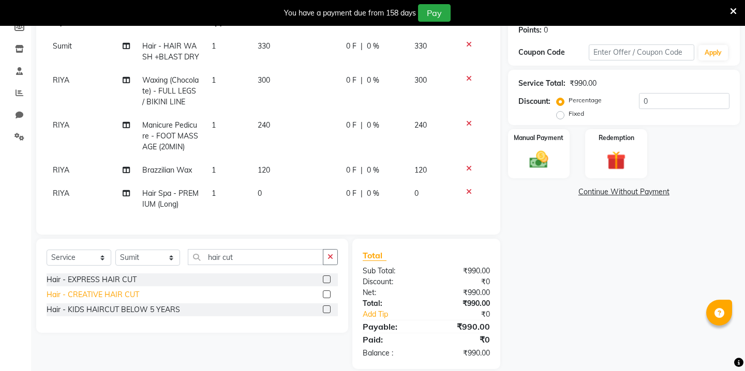
click at [98, 292] on div "Hair - CREATIVE HAIR CUT" at bounding box center [93, 295] width 93 height 11
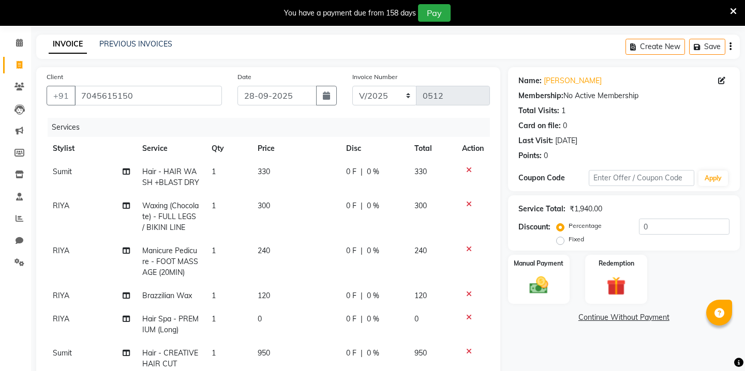
scroll to position [25, 0]
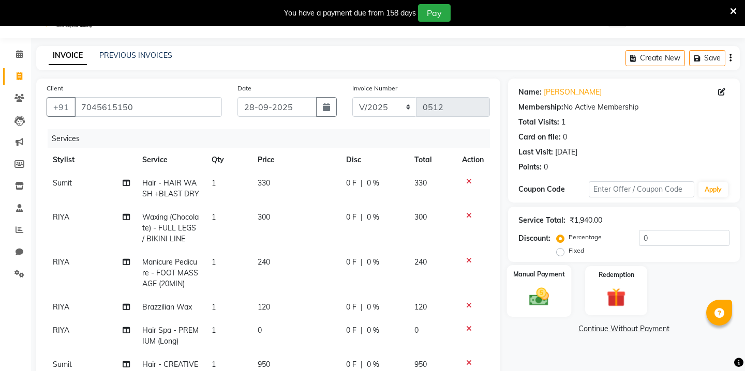
click at [550, 267] on div "Manual Payment" at bounding box center [538, 290] width 64 height 51
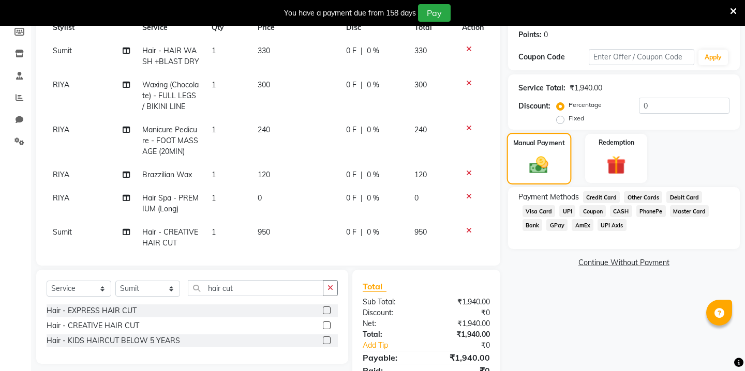
scroll to position [158, 0]
click at [259, 201] on span "0" at bounding box center [260, 196] width 4 height 9
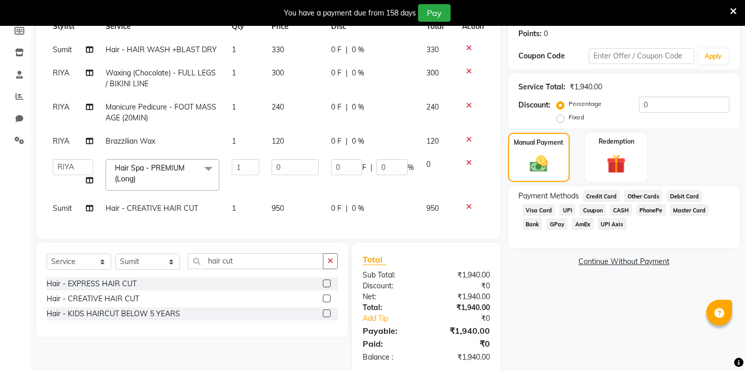
click at [265, 165] on td "0" at bounding box center [294, 175] width 59 height 44
click at [284, 165] on input "0" at bounding box center [295, 167] width 47 height 16
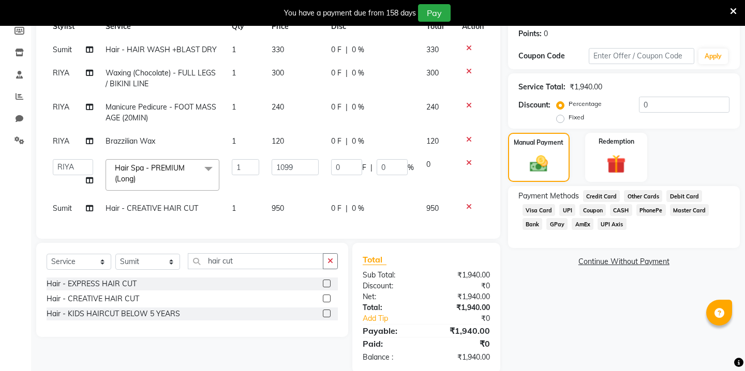
click at [273, 198] on tbody "Sumit Hair - HAIR WASH +BLAST DRY 1 330 0 F | 0 % 330 RIYA Waxing (Chocolate) -…" at bounding box center [268, 129] width 443 height 182
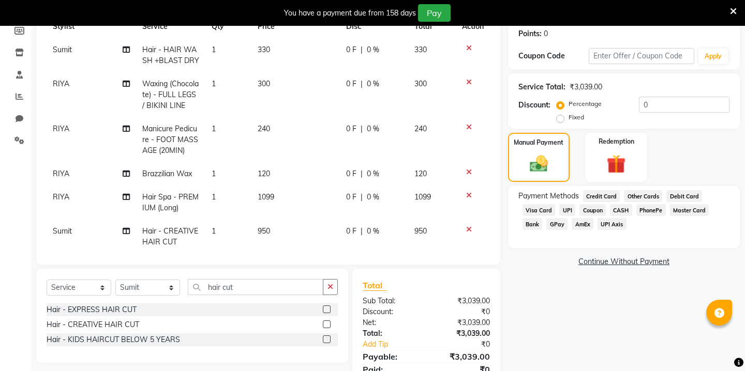
click at [274, 228] on td "950" at bounding box center [295, 237] width 88 height 34
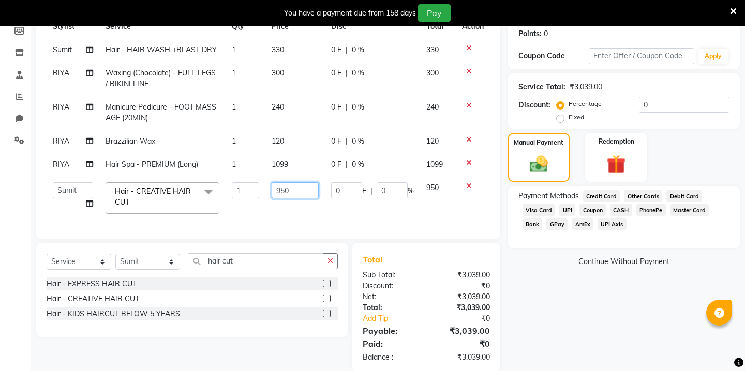
click at [286, 189] on input "950" at bounding box center [295, 191] width 47 height 16
click at [569, 282] on div "Name: Kareena Purohit Membership: No Active Membership Total Visits: 1 Card on …" at bounding box center [627, 159] width 239 height 428
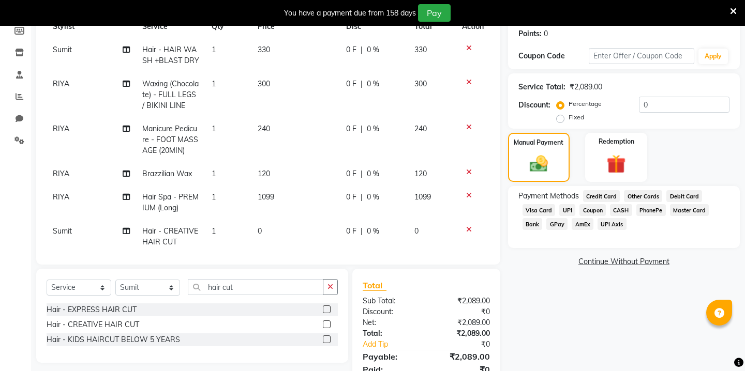
click at [562, 218] on span "GPay" at bounding box center [556, 224] width 21 height 12
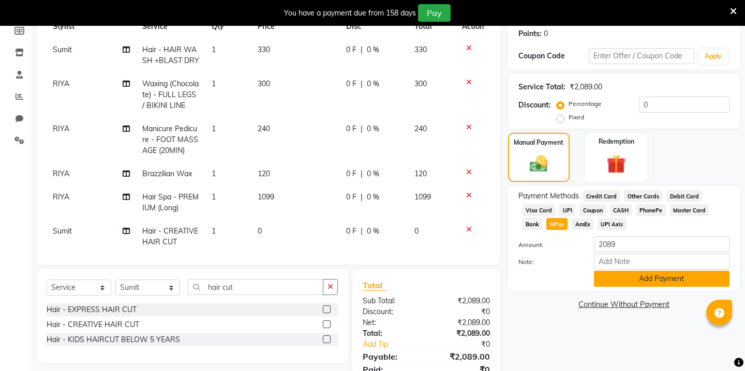
click at [614, 271] on button "Add Payment" at bounding box center [662, 279] width 136 height 16
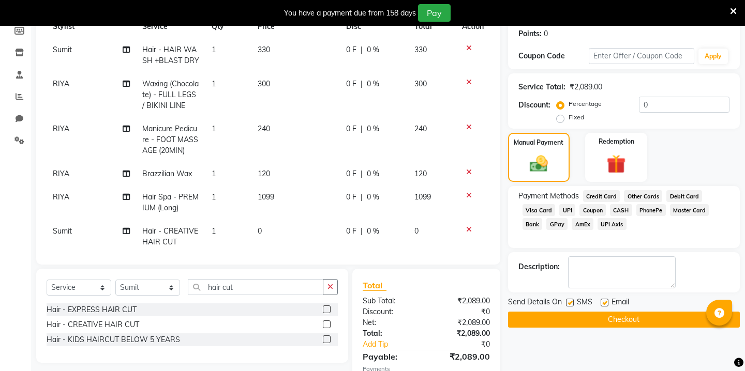
click at [591, 312] on button "Checkout" at bounding box center [624, 320] width 232 height 16
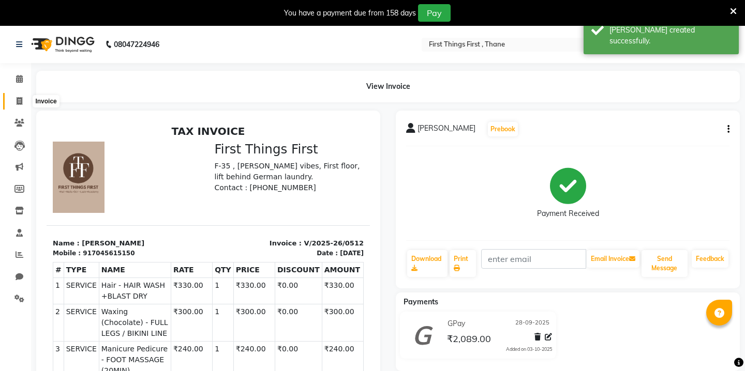
click at [22, 100] on span at bounding box center [19, 102] width 18 height 12
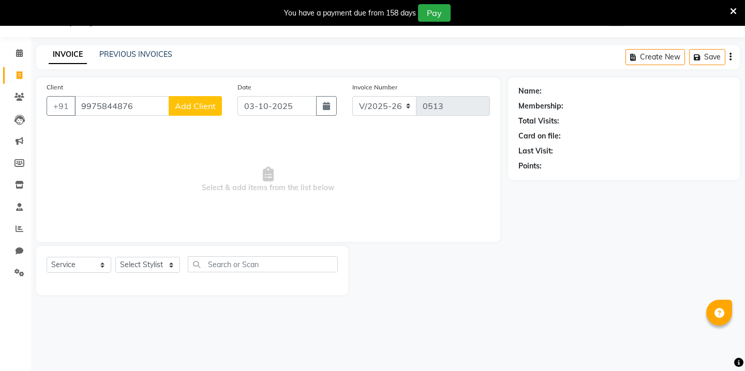
click at [197, 109] on span "Add Client" at bounding box center [195, 106] width 41 height 10
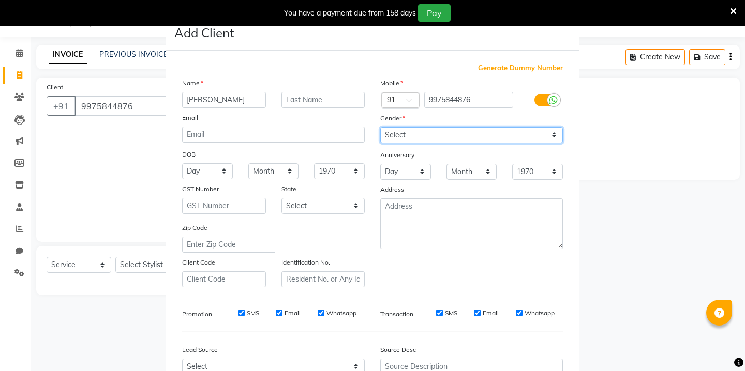
click at [388, 137] on select "Select Male Female Other Prefer Not To Say" at bounding box center [471, 135] width 183 height 16
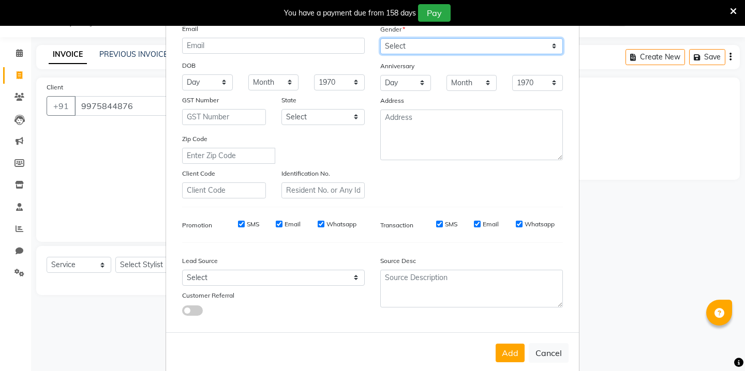
scroll to position [106, 0]
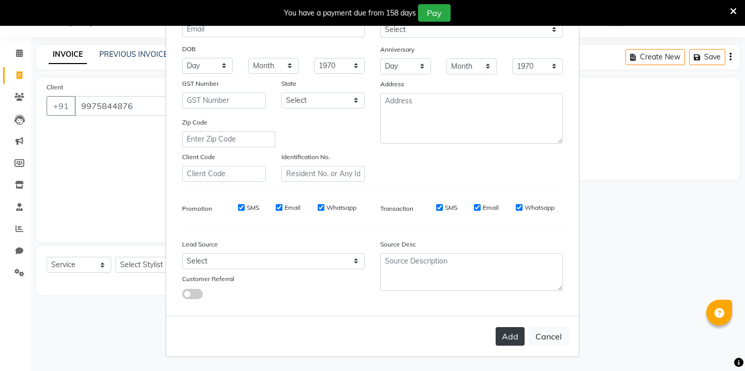
click at [501, 338] on button "Add" at bounding box center [510, 336] width 29 height 19
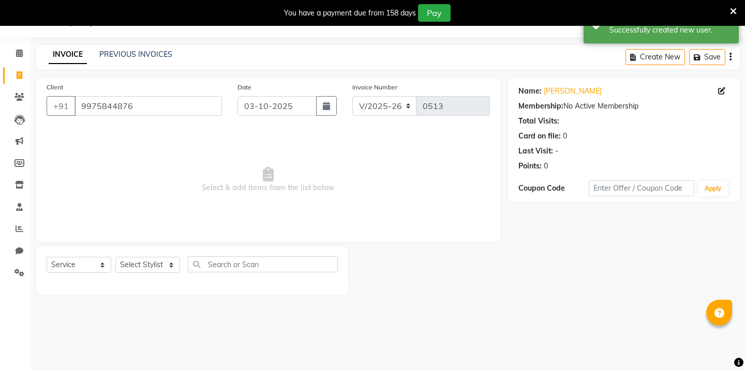
click at [322, 117] on div "Date [DATE]" at bounding box center [287, 103] width 115 height 42
click at [326, 108] on icon "button" at bounding box center [326, 106] width 7 height 8
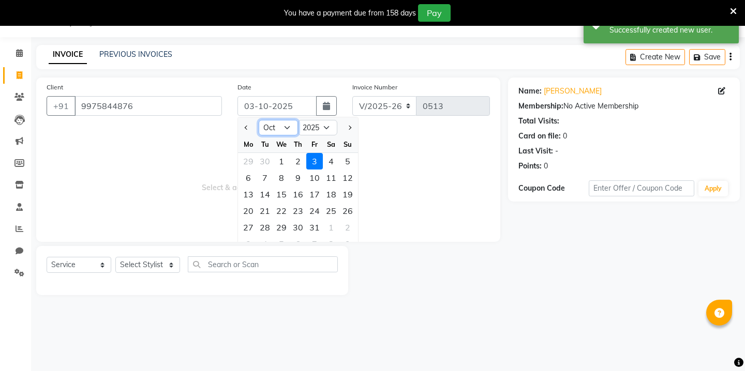
click at [290, 124] on select "Jan Feb Mar Apr May Jun [DATE] Aug Sep Oct Nov Dec" at bounding box center [278, 128] width 39 height 16
click at [346, 213] on div "28" at bounding box center [347, 211] width 17 height 17
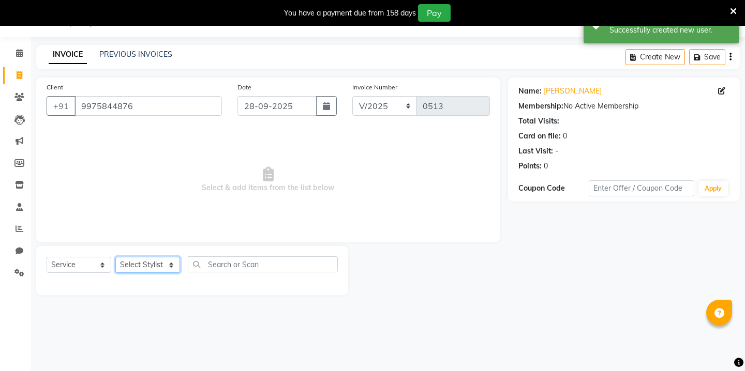
click at [141, 262] on select "Select Stylist Kavita [PERSON_NAME] Sumit Tanu" at bounding box center [147, 265] width 65 height 16
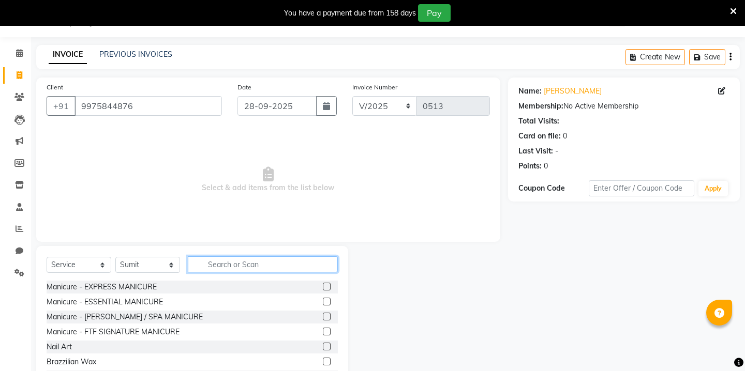
click at [221, 263] on input "text" at bounding box center [263, 265] width 150 height 16
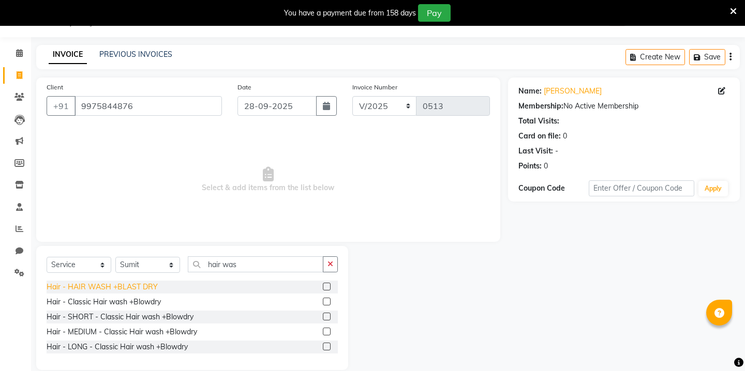
click at [129, 289] on div "Hair - HAIR WASH +BLAST DRY" at bounding box center [102, 287] width 111 height 11
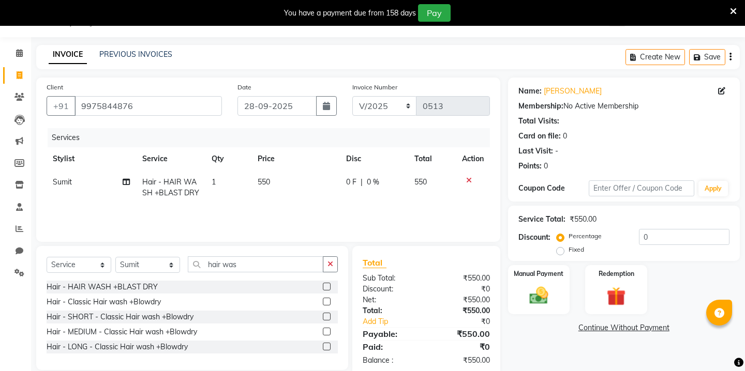
click at [468, 181] on icon at bounding box center [469, 180] width 6 height 7
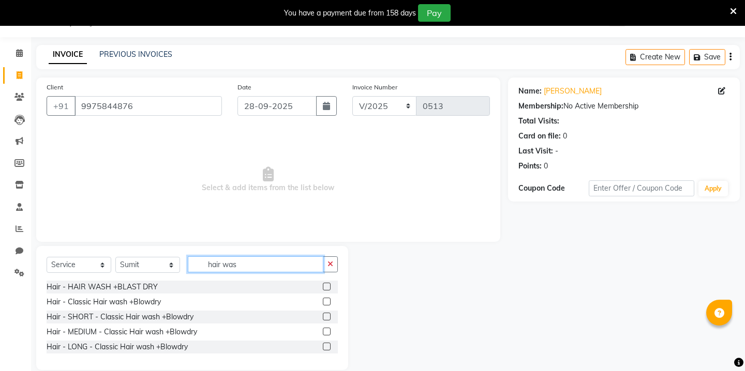
click at [244, 269] on input "hair was" at bounding box center [256, 265] width 136 height 16
click at [229, 271] on input "hair was" at bounding box center [256, 265] width 136 height 16
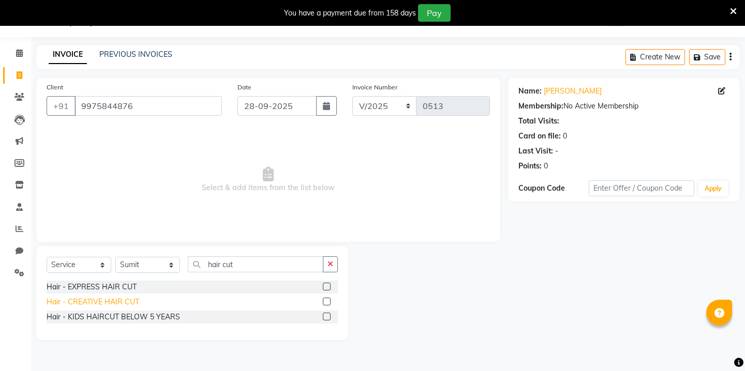
click at [113, 302] on div "Hair - CREATIVE HAIR CUT" at bounding box center [93, 302] width 93 height 11
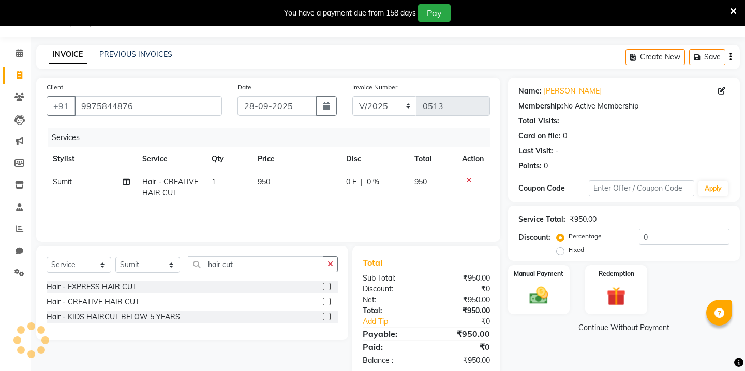
click at [268, 179] on span "950" at bounding box center [264, 181] width 12 height 9
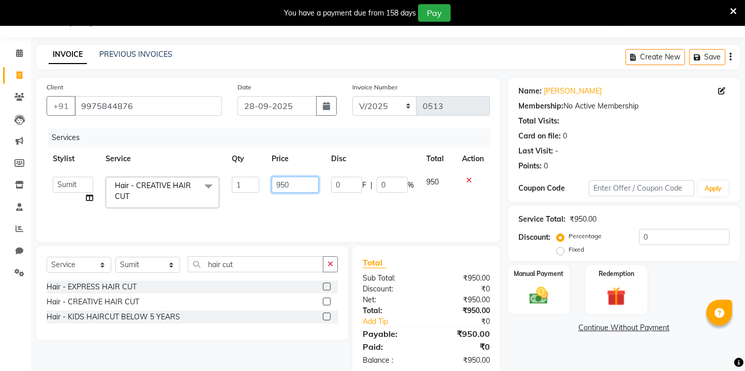
click at [281, 185] on input "950" at bounding box center [295, 185] width 47 height 16
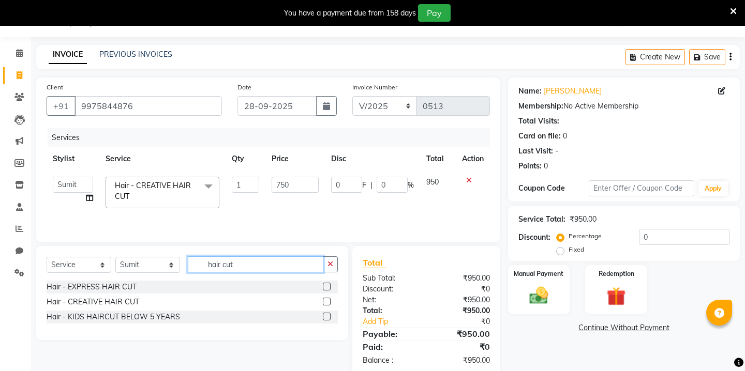
click at [218, 265] on input "hair cut" at bounding box center [256, 265] width 136 height 16
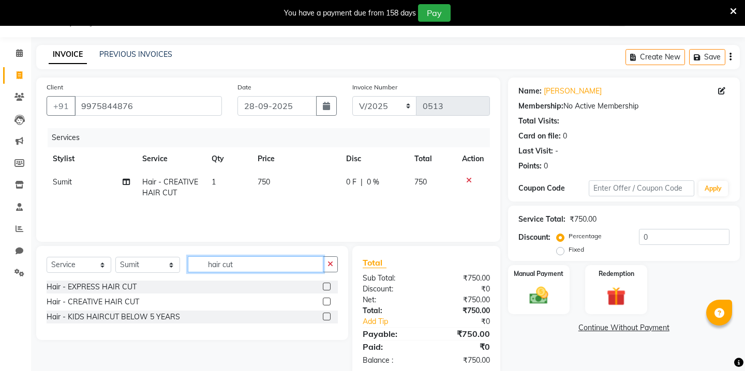
click at [218, 265] on input "hair cut" at bounding box center [256, 265] width 136 height 16
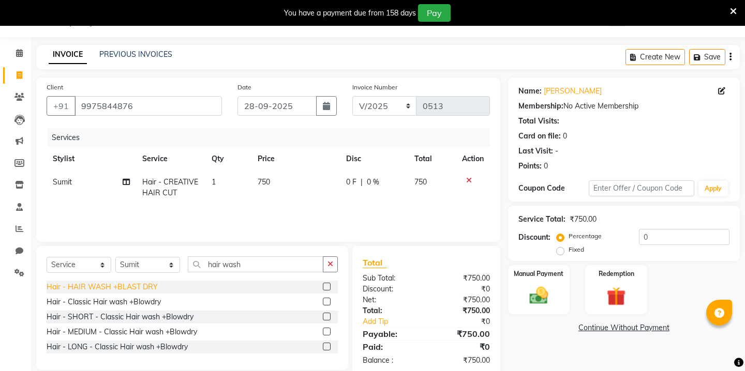
click at [144, 287] on div "Hair - HAIR WASH +BLAST DRY" at bounding box center [102, 287] width 111 height 11
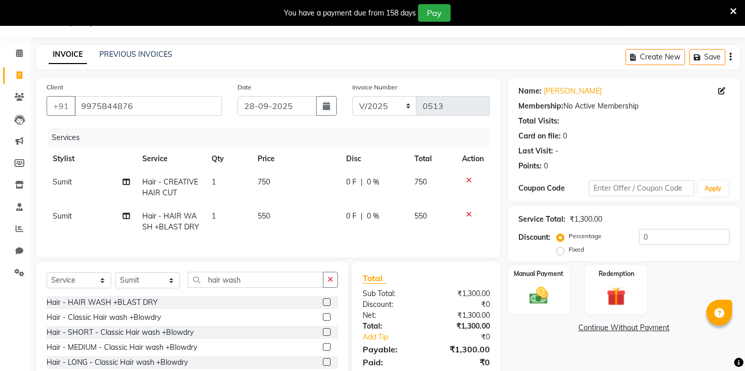
click at [269, 218] on span "550" at bounding box center [264, 216] width 12 height 9
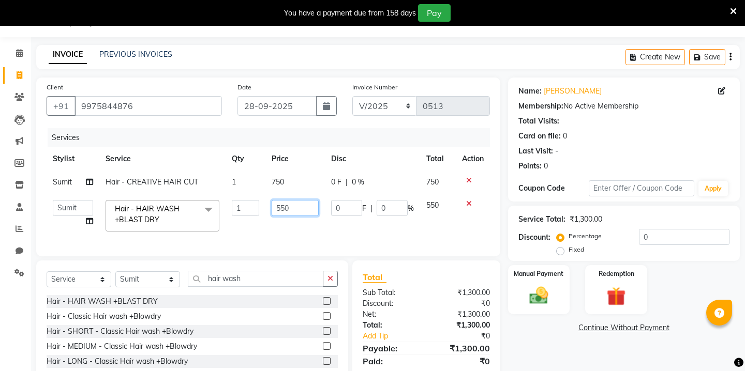
click at [289, 206] on input "550" at bounding box center [295, 208] width 47 height 16
click at [230, 283] on input "hair wash" at bounding box center [256, 279] width 136 height 16
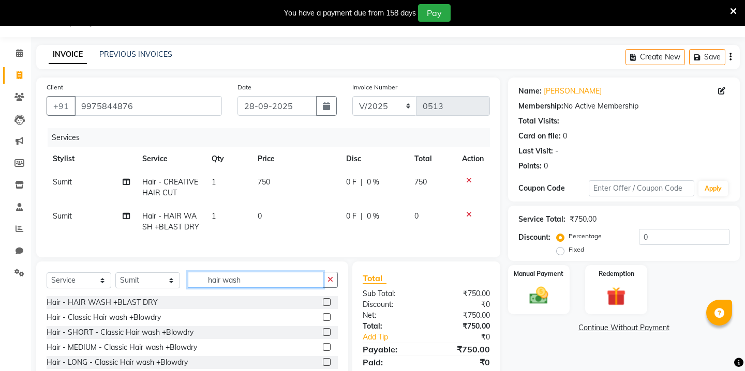
click at [230, 283] on input "hair wash" at bounding box center [256, 280] width 136 height 16
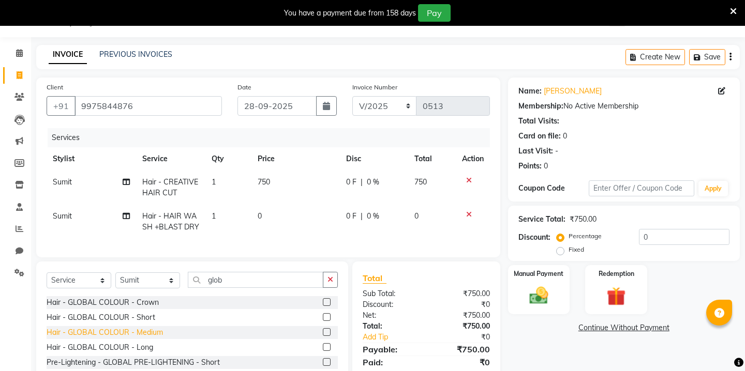
click at [122, 335] on div "Hair - GLOBAL COLOUR - Medium" at bounding box center [105, 332] width 116 height 11
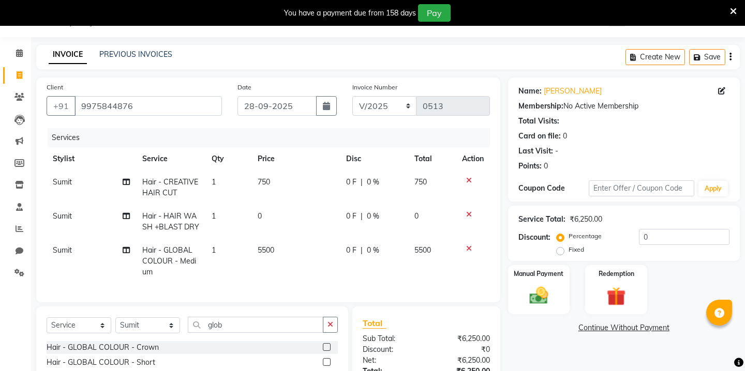
click at [272, 254] on span "5500" at bounding box center [266, 250] width 17 height 9
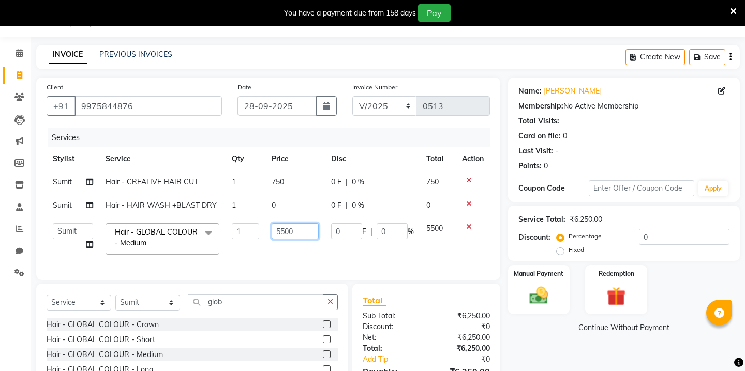
click at [293, 235] on input "5500" at bounding box center [295, 231] width 47 height 16
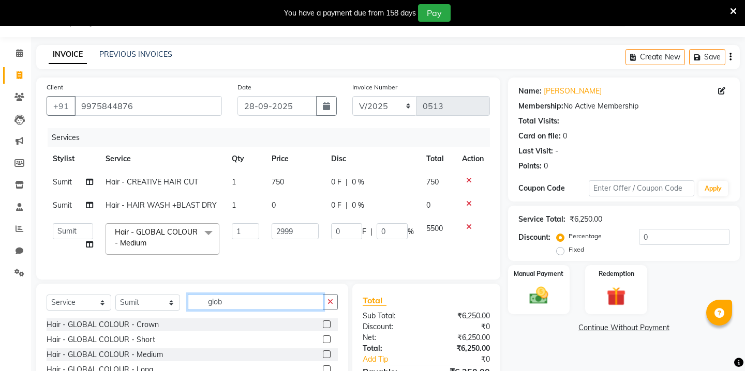
click at [214, 303] on div "Client +91 9975844876 Date 28-09-2025 Invoice Number V/2025 V/2025-26 0513 Serv…" at bounding box center [267, 257] width 479 height 359
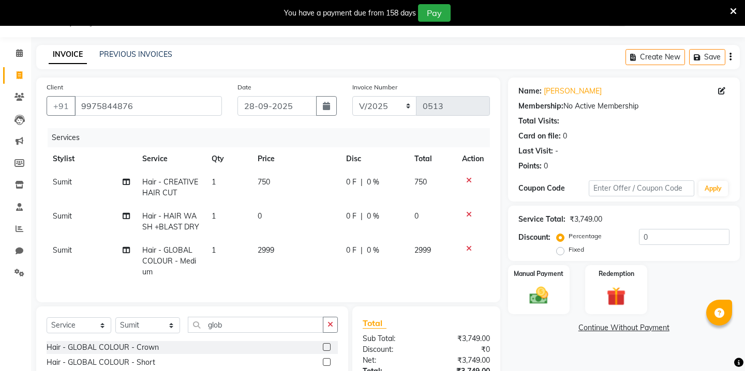
click at [214, 303] on div "Client +91 9975844876 Date 28-09-2025 Invoice Number V/2025 V/2025-26 0513 Serv…" at bounding box center [267, 269] width 479 height 382
click at [213, 327] on input "glob" at bounding box center [256, 325] width 136 height 16
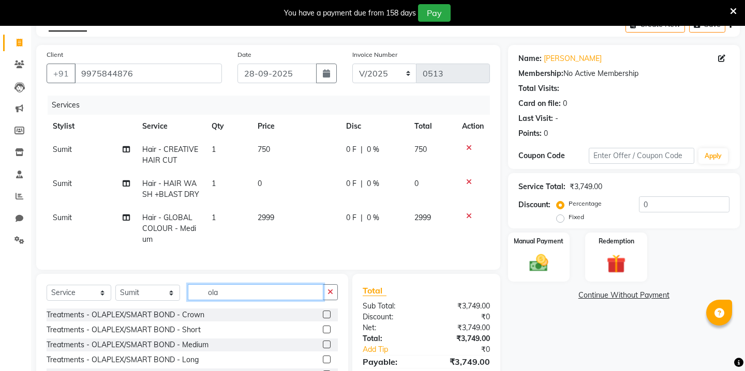
scroll to position [59, 0]
click at [156, 344] on div "Treatments - OLAPLEX/SMART BOND - Medium" at bounding box center [128, 344] width 162 height 11
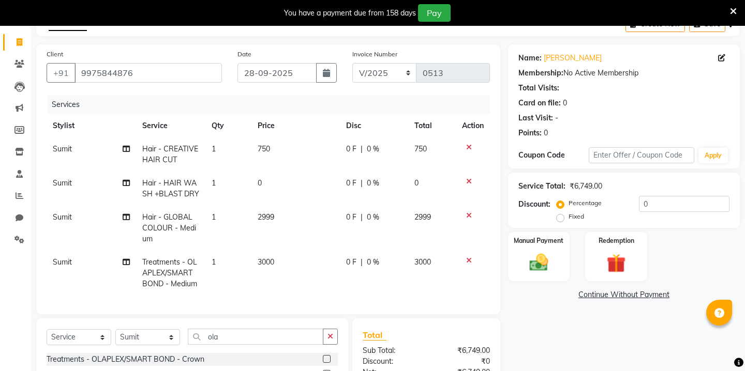
click at [256, 261] on td "3000" at bounding box center [295, 273] width 88 height 45
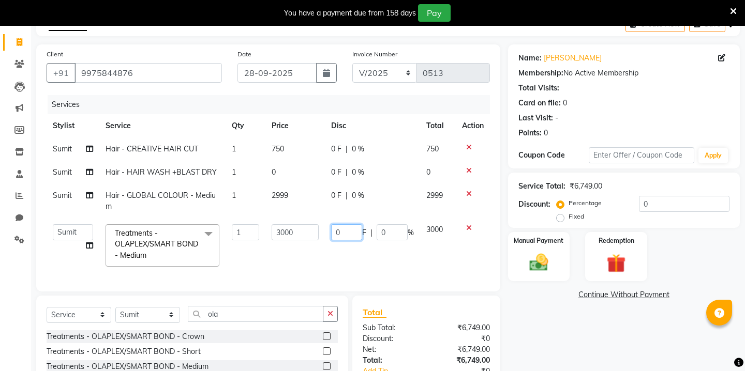
click at [349, 234] on input "0" at bounding box center [346, 232] width 31 height 16
click at [221, 317] on div "Client +91 9975844876 Date 28-09-2025 Invoice Number V/2025 V/2025-26 0513 Serv…" at bounding box center [267, 246] width 479 height 404
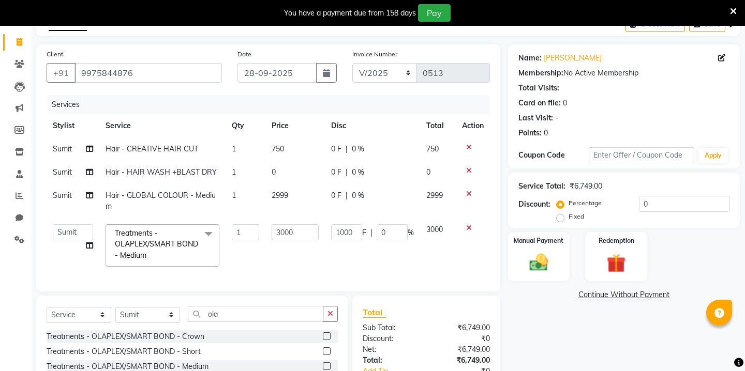
click at [221, 317] on div "Client +91 9975844876 Date 28-09-2025 Invoice Number V/2025 V/2025-26 0513 Serv…" at bounding box center [267, 246] width 479 height 404
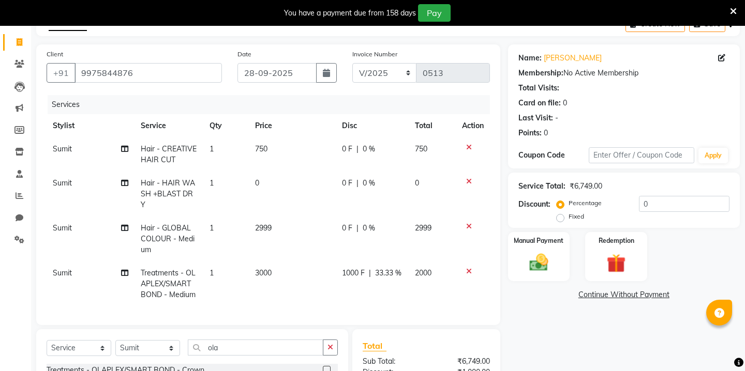
click at [221, 317] on div "Client +91 9975844876 Date 28-09-2025 Invoice Number V/2025 V/2025-26 0513 Serv…" at bounding box center [267, 263] width 479 height 438
click at [211, 340] on input "ola" at bounding box center [256, 348] width 136 height 16
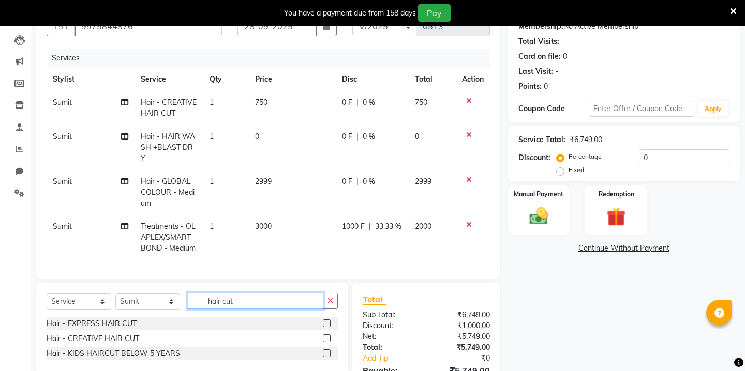
scroll to position [112, 0]
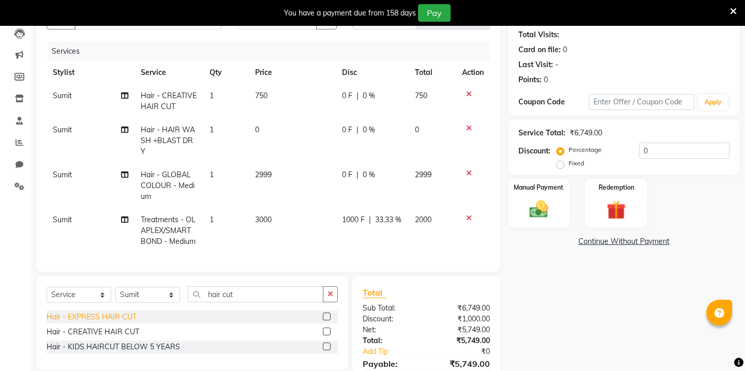
click at [115, 312] on div "Hair - EXPRESS HAIR CUT" at bounding box center [92, 317] width 90 height 11
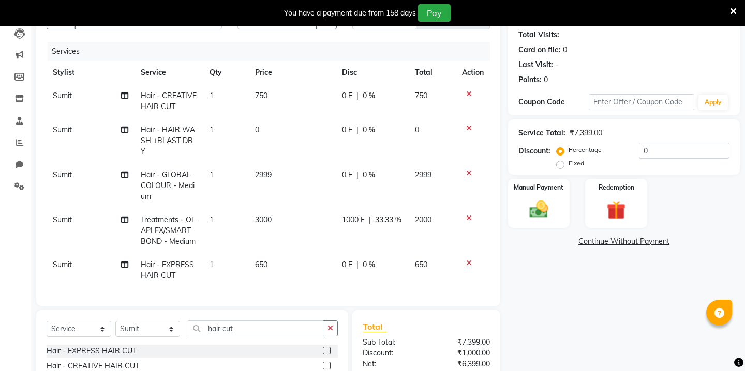
click at [264, 260] on span "650" at bounding box center [261, 264] width 12 height 9
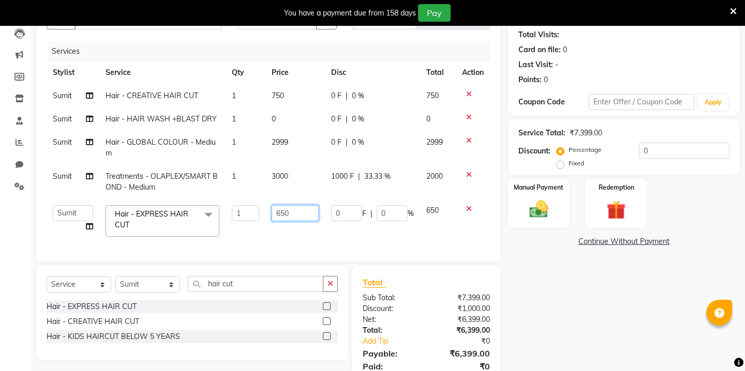
click at [297, 216] on input "650" at bounding box center [295, 213] width 47 height 16
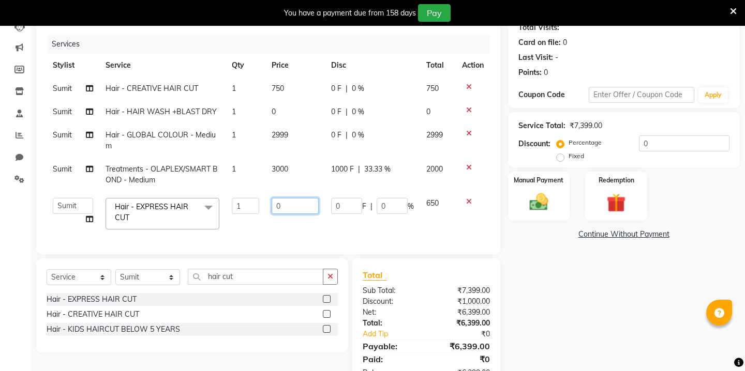
scroll to position [153, 0]
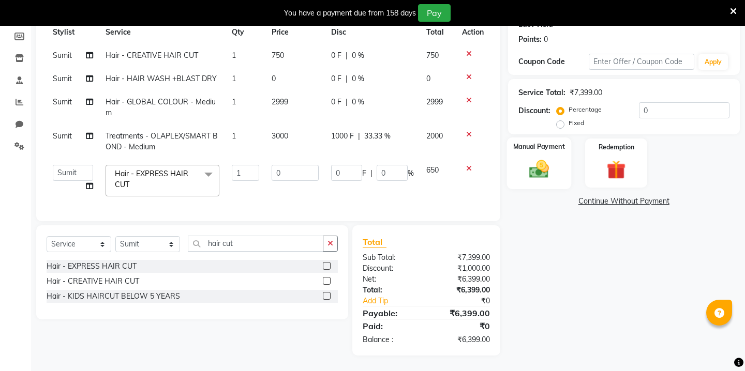
click at [536, 158] on img at bounding box center [538, 169] width 32 height 23
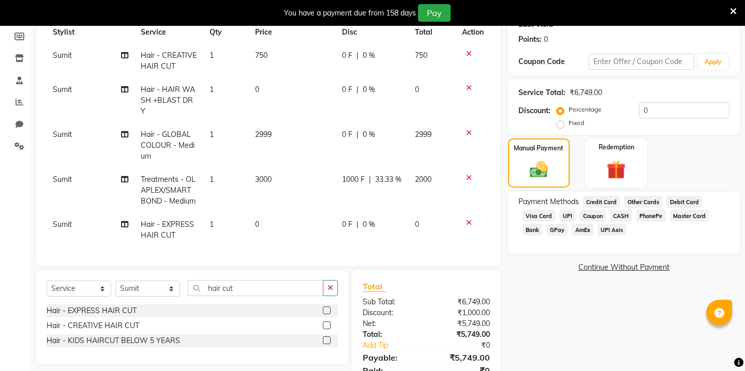
click at [622, 210] on span "CASH" at bounding box center [621, 216] width 22 height 12
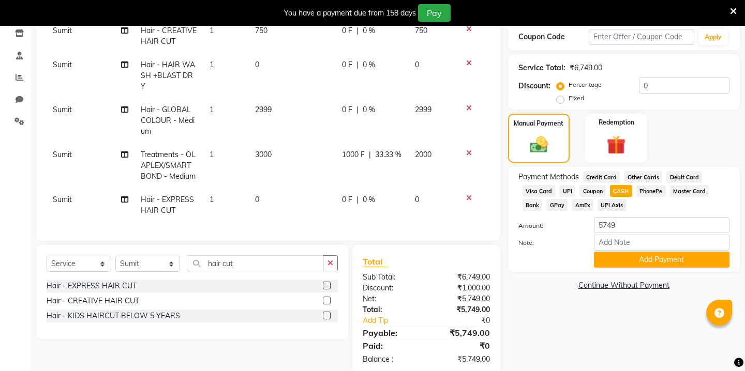
scroll to position [186, 0]
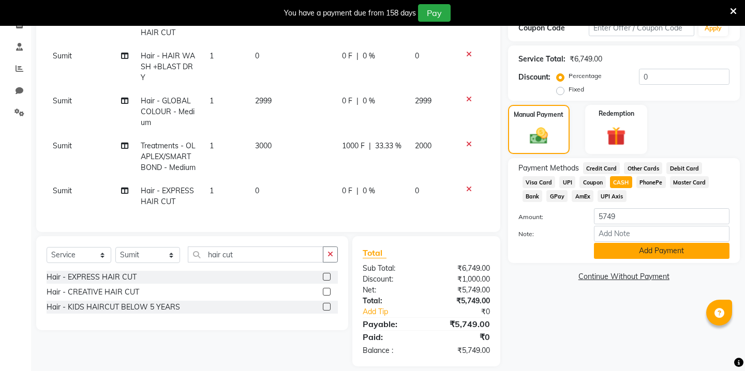
click at [621, 243] on button "Add Payment" at bounding box center [662, 251] width 136 height 16
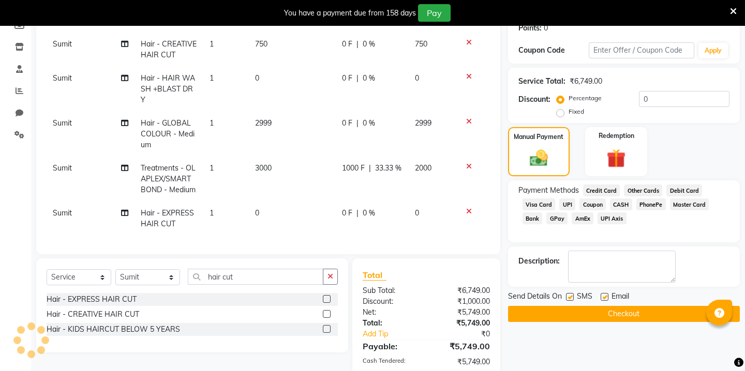
scroll to position [208, 0]
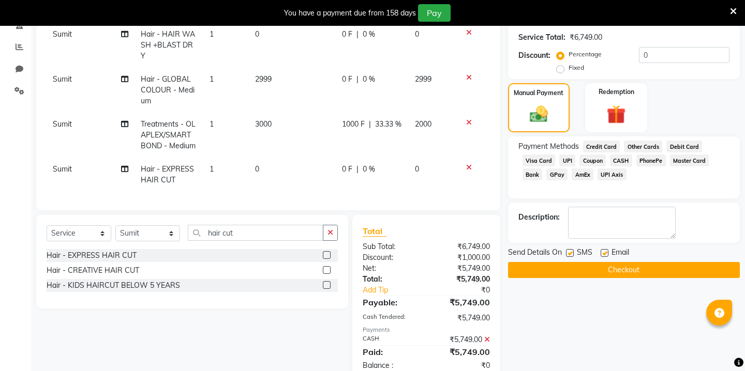
click at [599, 263] on button "Checkout" at bounding box center [624, 270] width 232 height 16
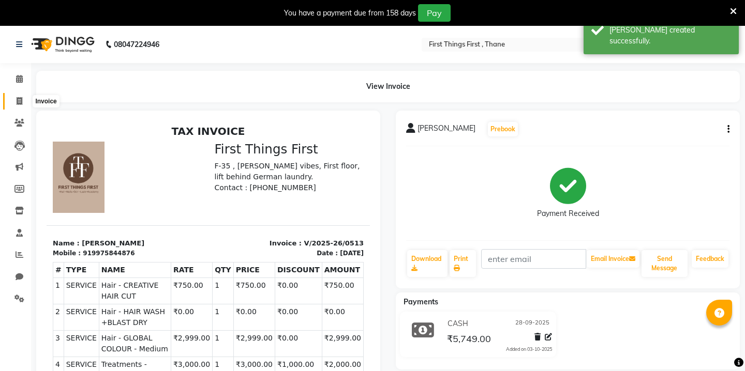
click at [17, 100] on icon at bounding box center [20, 101] width 6 height 8
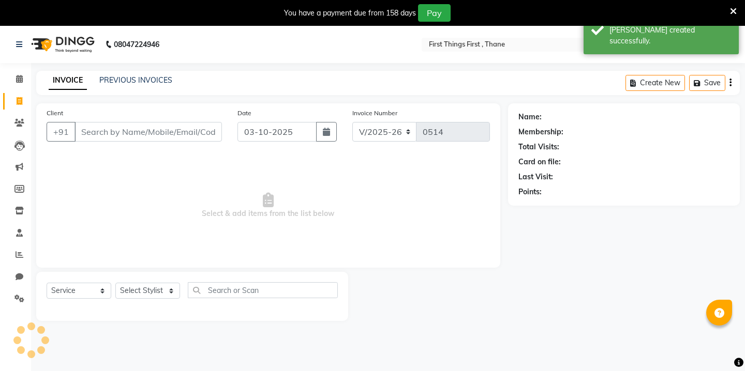
scroll to position [26, 0]
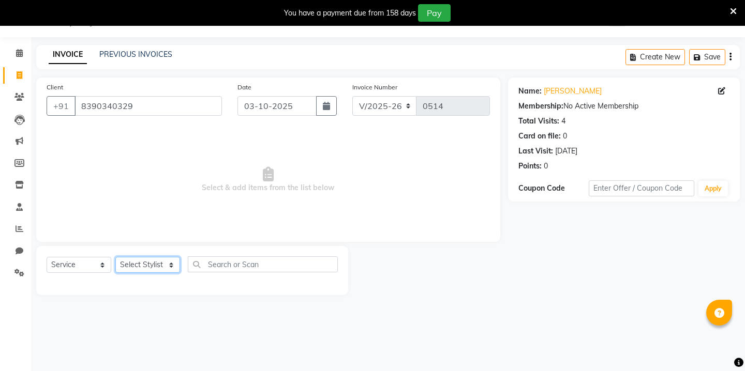
click at [159, 261] on select "Select Stylist Kavita [PERSON_NAME] Sumit Tanu" at bounding box center [147, 265] width 65 height 16
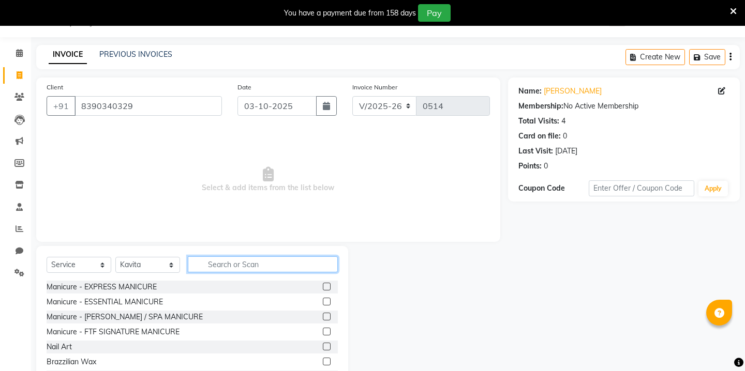
click at [234, 268] on input "text" at bounding box center [263, 265] width 150 height 16
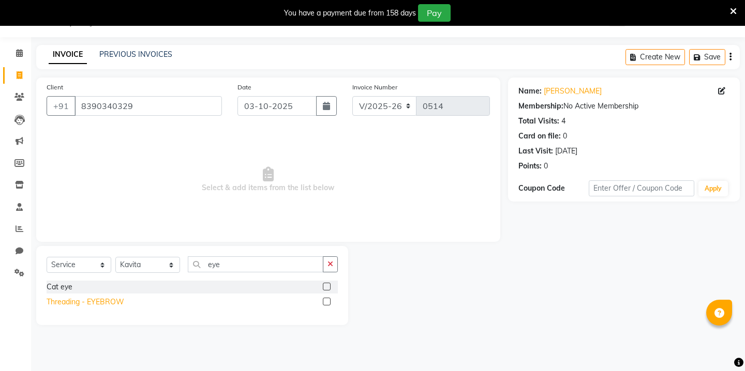
click at [108, 306] on div "Threading - EYEBROW" at bounding box center [86, 302] width 78 height 11
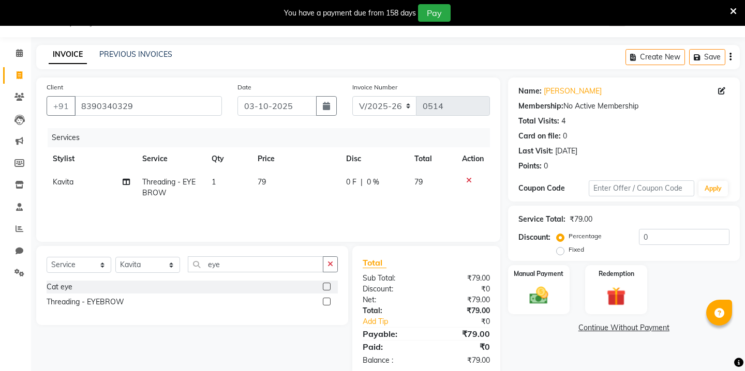
click at [278, 174] on td "79" at bounding box center [295, 188] width 88 height 34
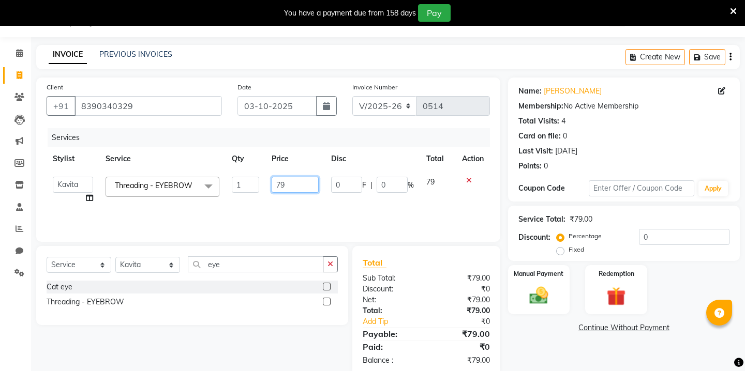
click at [282, 179] on input "79" at bounding box center [295, 185] width 47 height 16
click at [324, 102] on icon "button" at bounding box center [326, 106] width 7 height 8
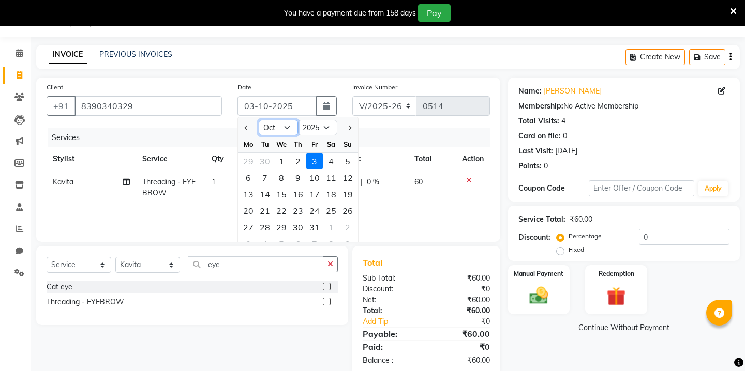
click at [288, 126] on select "Jan Feb Mar Apr May Jun [DATE] Aug Sep Oct Nov Dec" at bounding box center [278, 128] width 39 height 16
click at [348, 208] on div "28" at bounding box center [347, 211] width 17 height 17
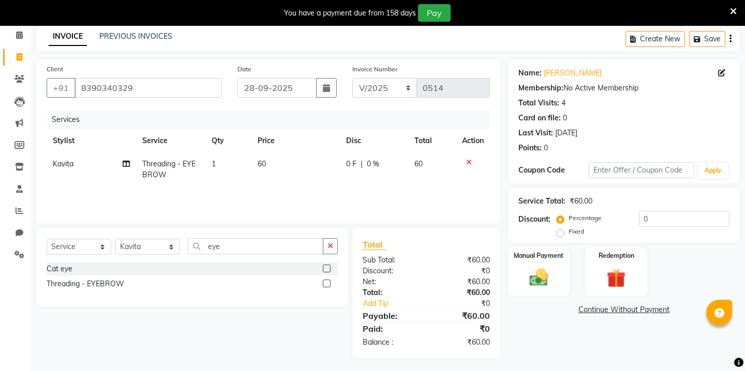
scroll to position [47, 0]
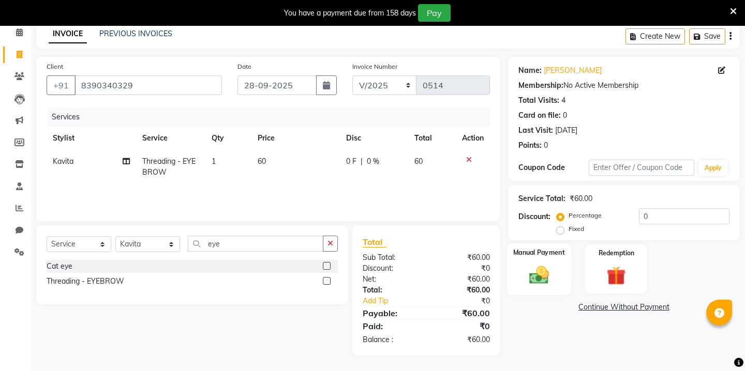
click at [547, 264] on img at bounding box center [538, 275] width 32 height 23
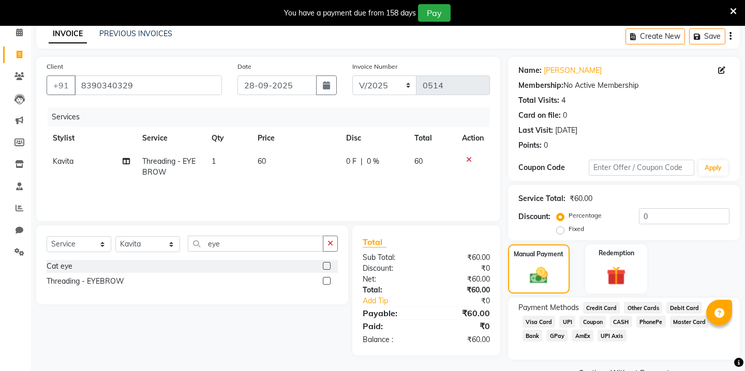
click at [614, 316] on span "CASH" at bounding box center [621, 322] width 22 height 12
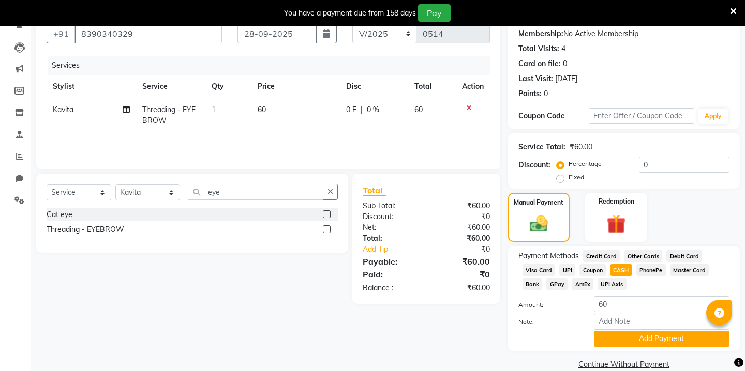
scroll to position [103, 0]
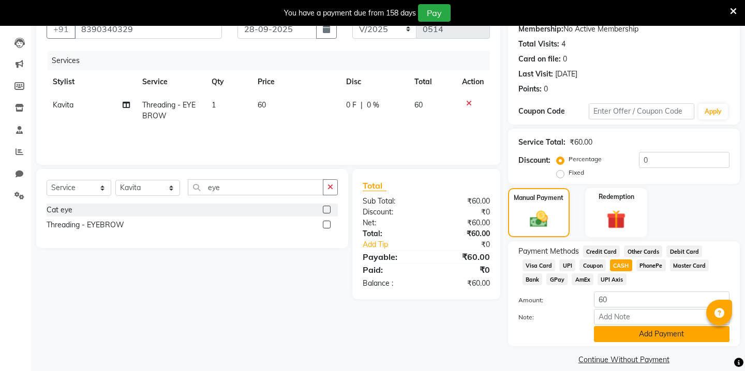
click at [625, 326] on button "Add Payment" at bounding box center [662, 334] width 136 height 16
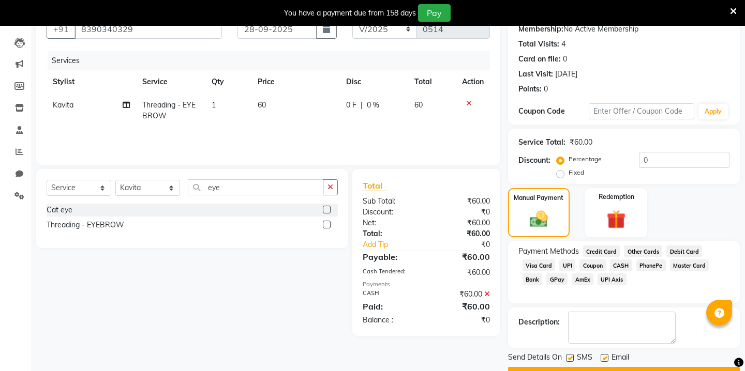
scroll to position [118, 0]
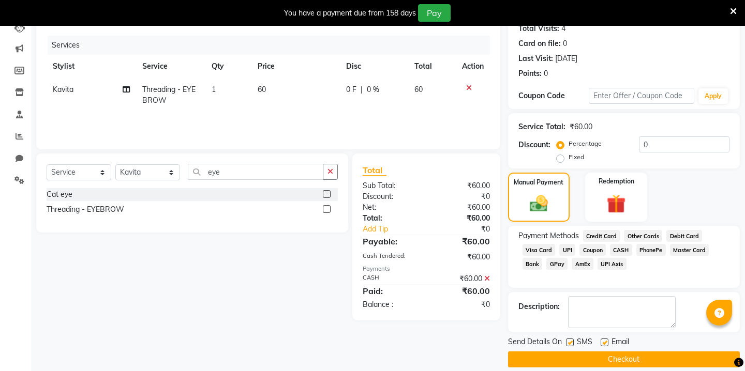
click at [583, 355] on button "Checkout" at bounding box center [624, 360] width 232 height 16
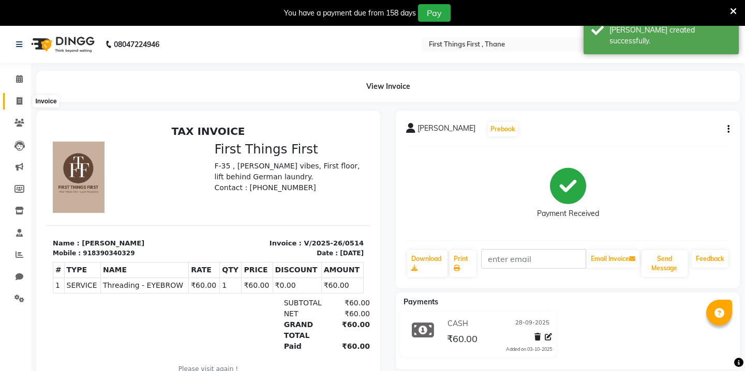
click at [23, 101] on span at bounding box center [19, 102] width 18 height 12
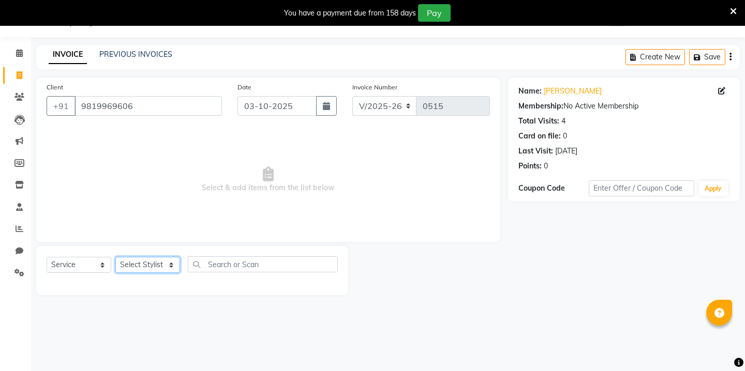
click at [140, 261] on select "Select Stylist Kavita [PERSON_NAME] Sumit Tanu" at bounding box center [147, 265] width 65 height 16
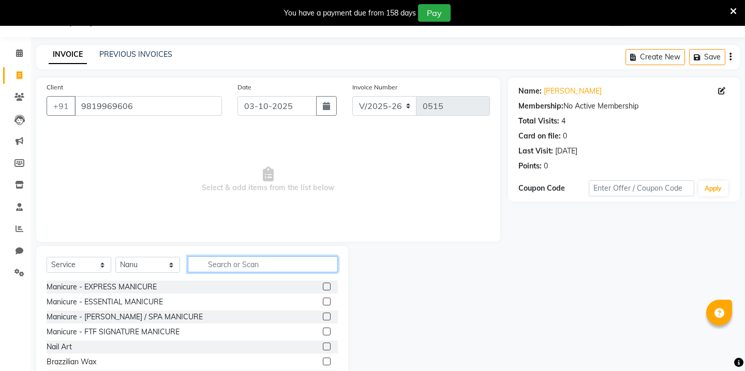
click at [220, 265] on input "text" at bounding box center [263, 265] width 150 height 16
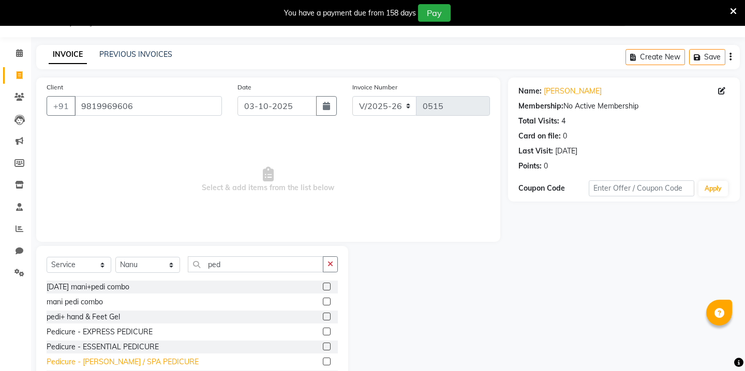
click at [122, 359] on div "Pedicure - [PERSON_NAME] / SPA PEDICURE" at bounding box center [123, 362] width 152 height 11
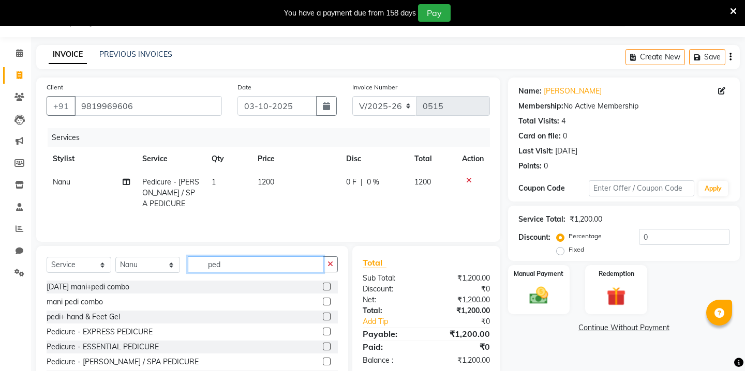
click at [219, 266] on input "ped" at bounding box center [256, 265] width 136 height 16
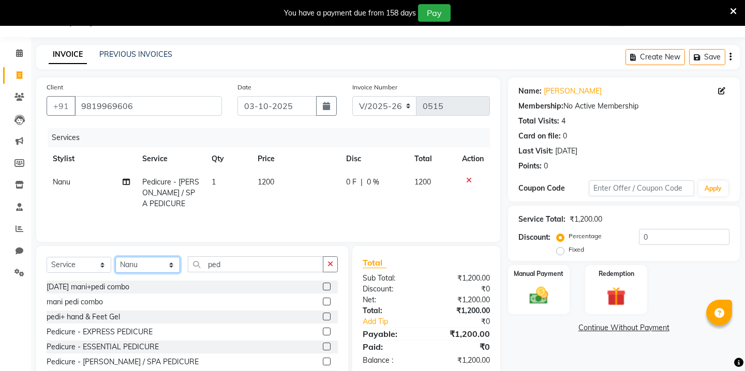
click at [172, 262] on select "Select Stylist Kavita [PERSON_NAME] Sumit Tanu" at bounding box center [147, 265] width 65 height 16
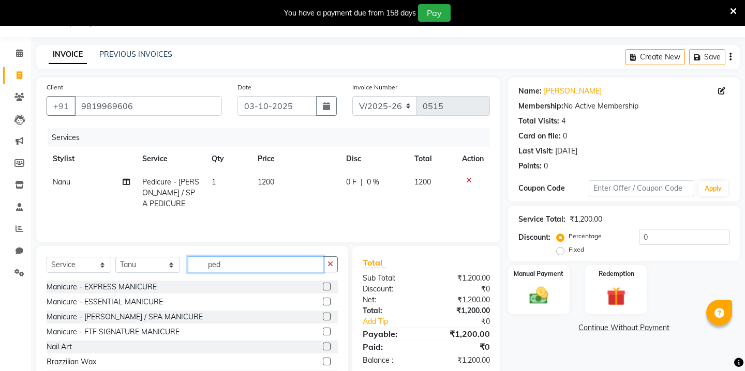
click at [221, 262] on input "ped" at bounding box center [256, 265] width 136 height 16
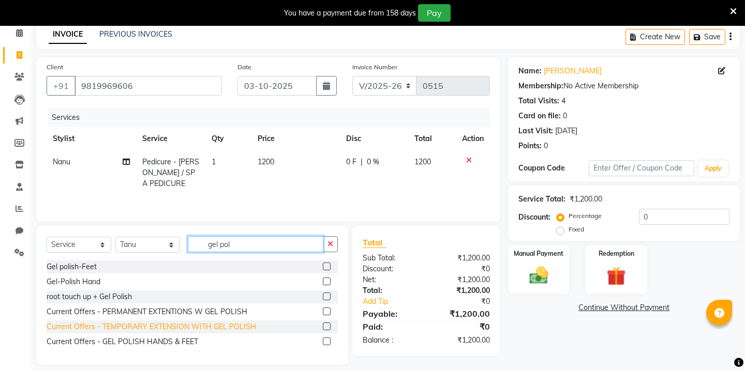
scroll to position [47, 0]
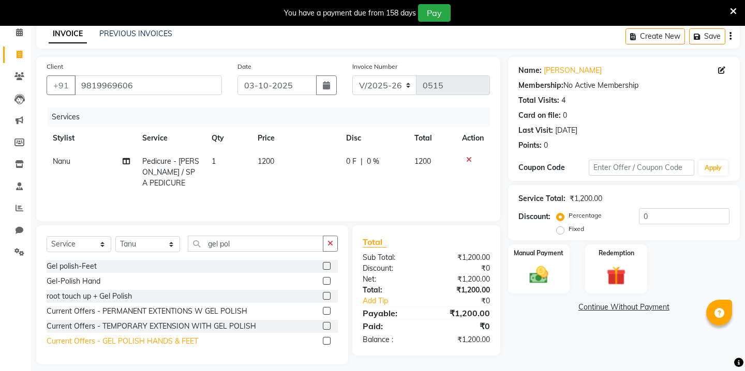
click at [113, 340] on div "Current Offers - GEL POLISH HANDS & FEET" at bounding box center [123, 341] width 152 height 11
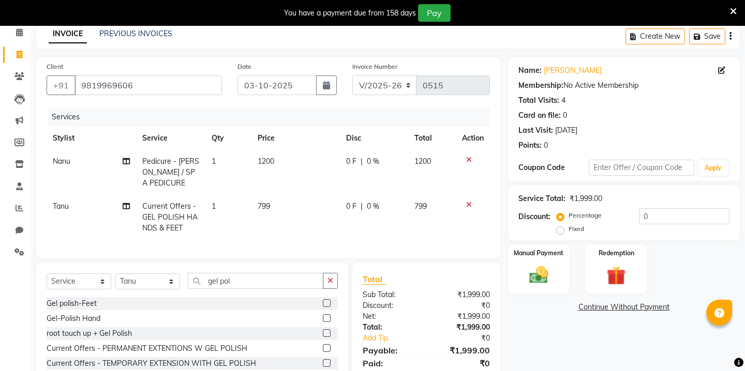
click at [265, 208] on span "799" at bounding box center [264, 206] width 12 height 9
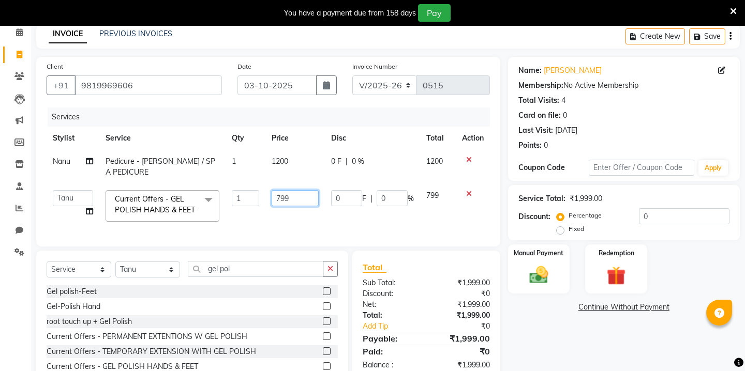
click at [287, 200] on input "799" at bounding box center [295, 198] width 47 height 16
click at [217, 277] on input "gel pol" at bounding box center [256, 269] width 136 height 16
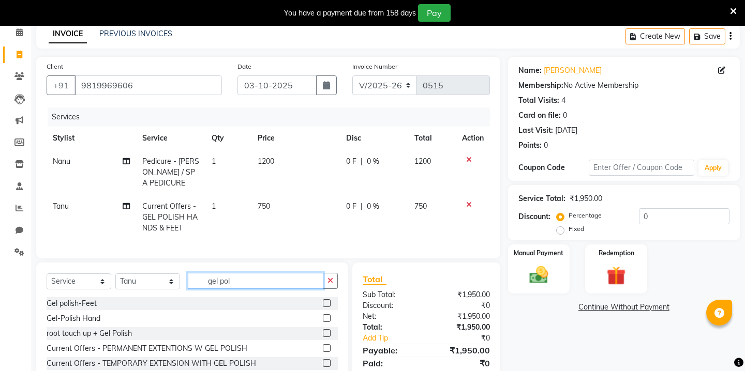
click at [217, 281] on input "gel pol" at bounding box center [256, 281] width 136 height 16
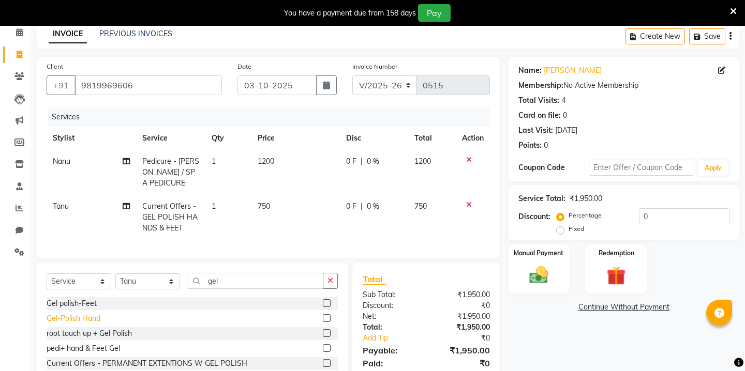
click at [84, 318] on div "Gel-Polish Hand" at bounding box center [74, 318] width 54 height 11
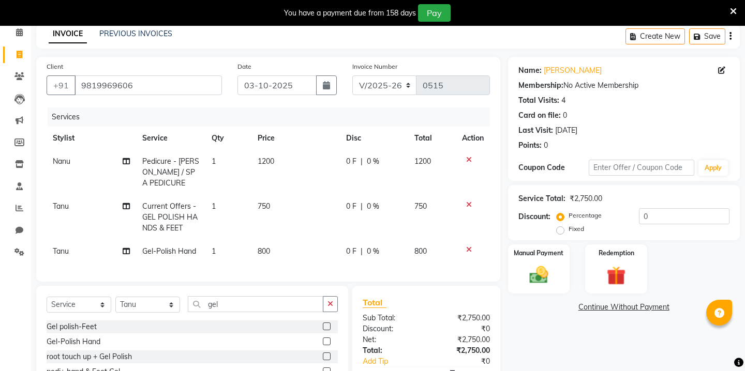
click at [264, 251] on span "800" at bounding box center [264, 251] width 12 height 9
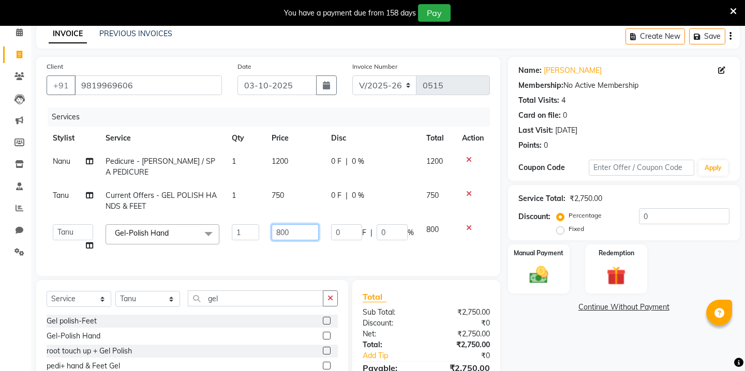
click at [285, 234] on input "800" at bounding box center [295, 232] width 47 height 16
click at [212, 301] on input "gel" at bounding box center [256, 299] width 136 height 16
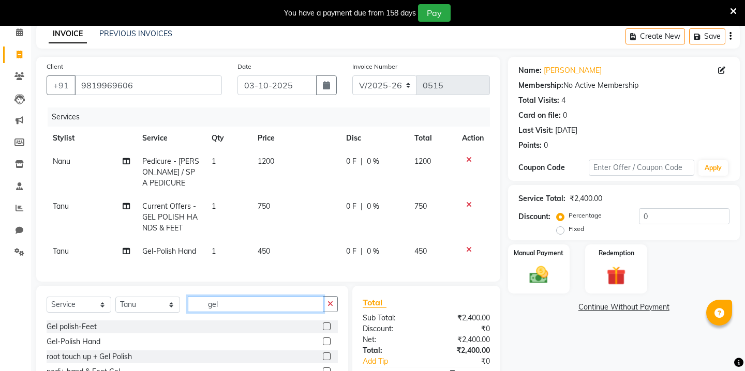
click at [212, 301] on input "gel" at bounding box center [256, 304] width 136 height 16
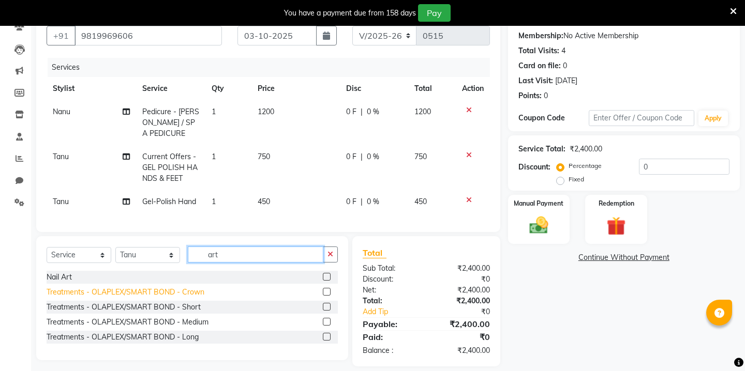
scroll to position [107, 0]
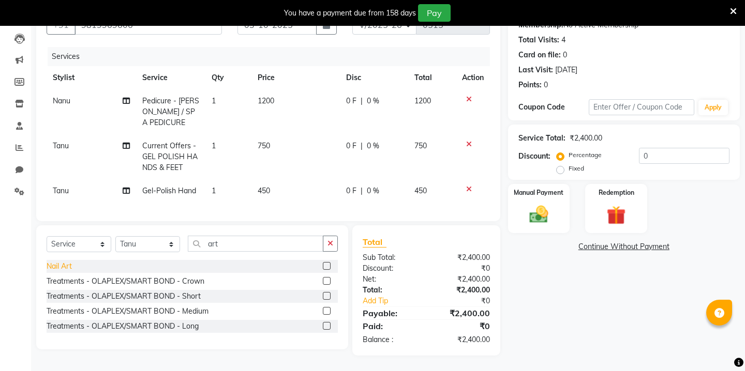
click at [66, 268] on div "Nail Art" at bounding box center [59, 266] width 25 height 11
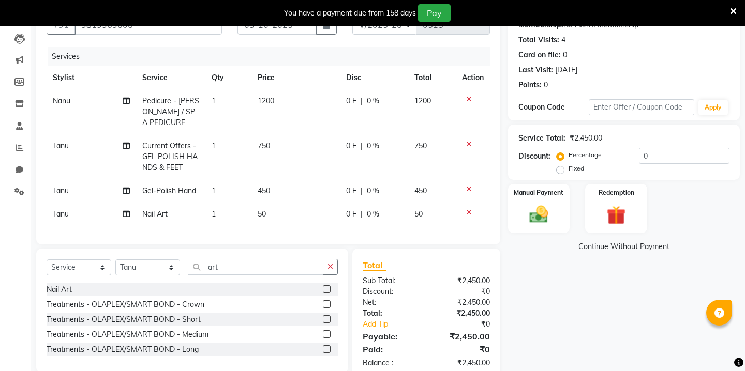
click at [276, 219] on td "50" at bounding box center [295, 214] width 88 height 23
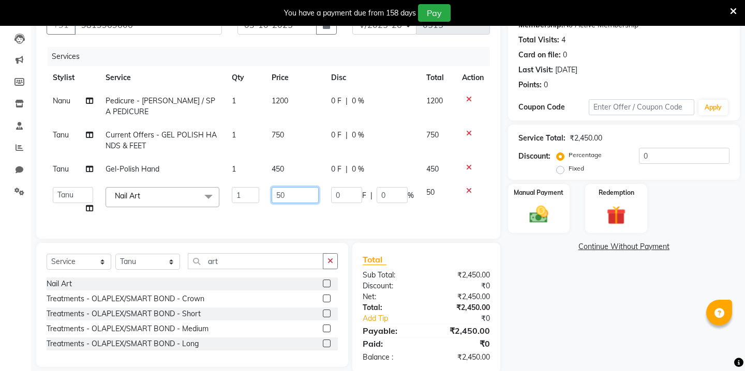
click at [288, 200] on input "50" at bounding box center [295, 195] width 47 height 16
click at [143, 259] on div "Select Service Product Membership Package Voucher Prepaid Gift Card Select Styl…" at bounding box center [192, 265] width 291 height 24
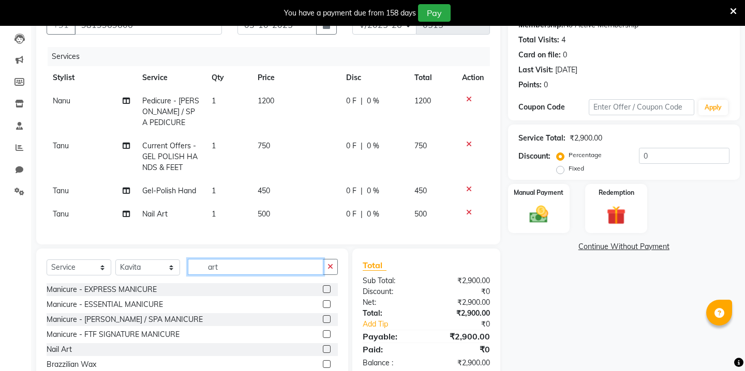
click at [215, 268] on input "art" at bounding box center [256, 267] width 136 height 16
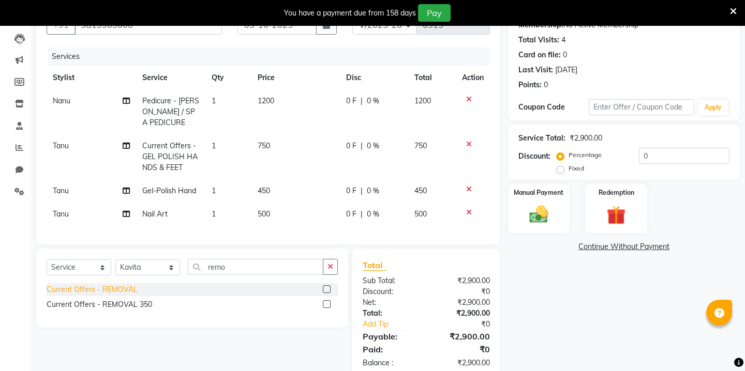
click at [81, 288] on div "Current Offers - REMOVAL" at bounding box center [92, 289] width 91 height 11
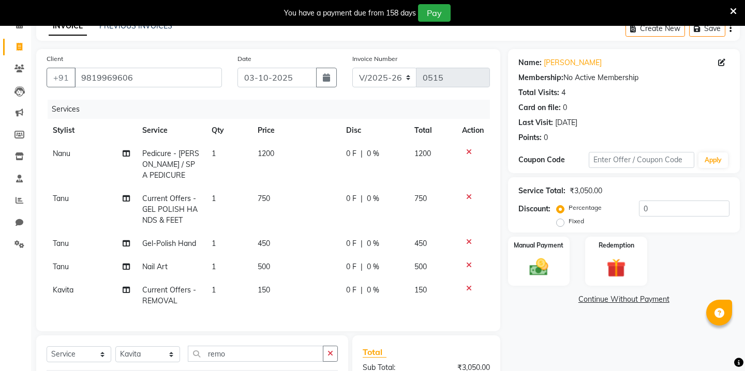
scroll to position [48, 0]
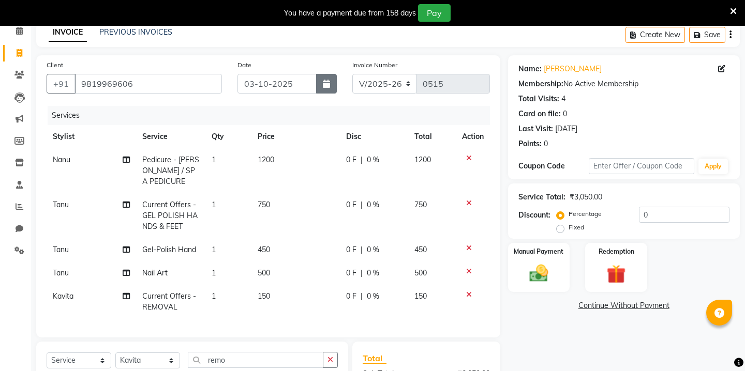
click at [323, 83] on icon "button" at bounding box center [326, 84] width 7 height 8
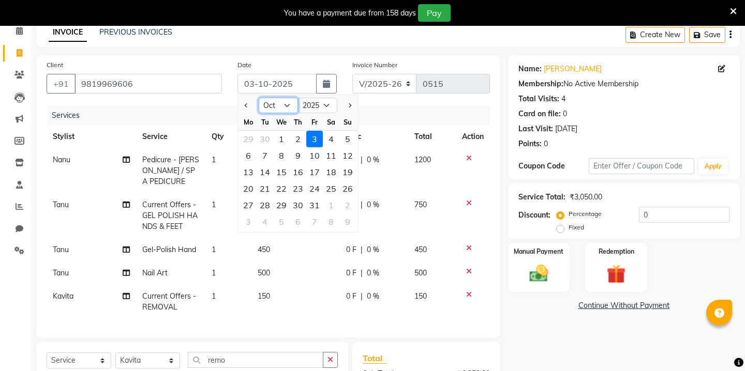
click at [286, 106] on select "Jan Feb Mar Apr May Jun [DATE] Aug Sep Oct Nov Dec" at bounding box center [278, 106] width 39 height 16
click at [346, 189] on div "28" at bounding box center [347, 189] width 17 height 17
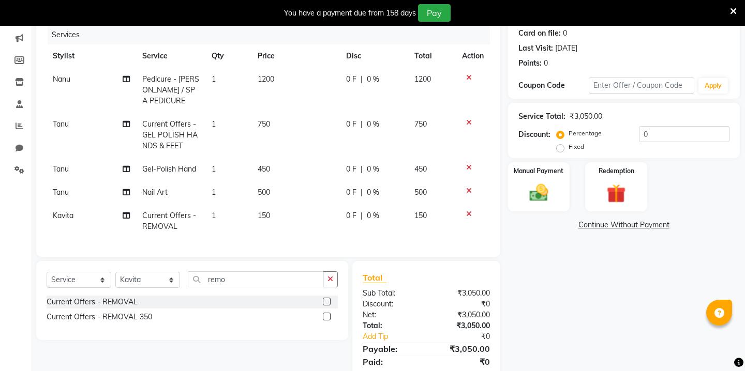
scroll to position [122, 0]
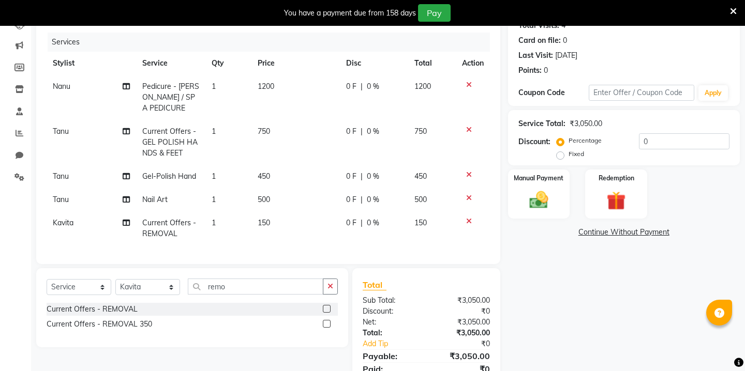
click at [342, 218] on td "0 F | 0 %" at bounding box center [374, 229] width 68 height 34
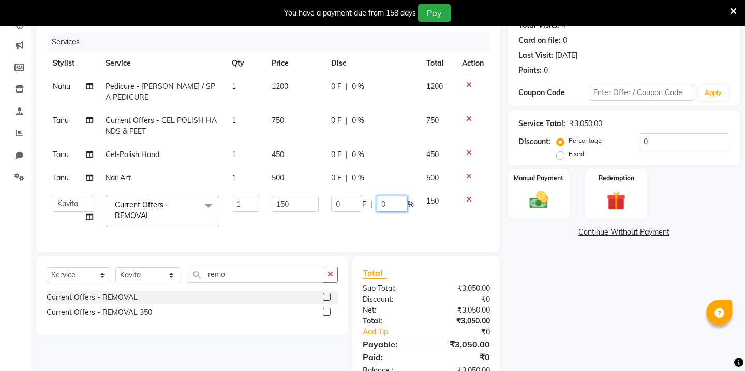
click at [393, 204] on input "0" at bounding box center [392, 204] width 31 height 16
click at [611, 289] on div "Name: Sehaj Sehgal Membership: No Active Membership Total Visits: 4 Card on fil…" at bounding box center [627, 184] width 239 height 405
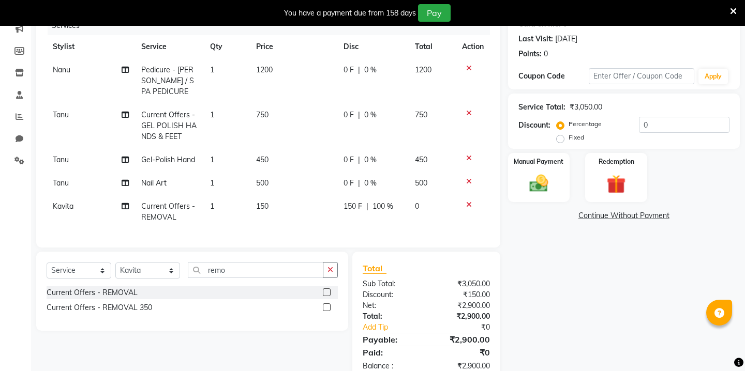
scroll to position [139, 0]
click at [548, 182] on img at bounding box center [538, 182] width 32 height 23
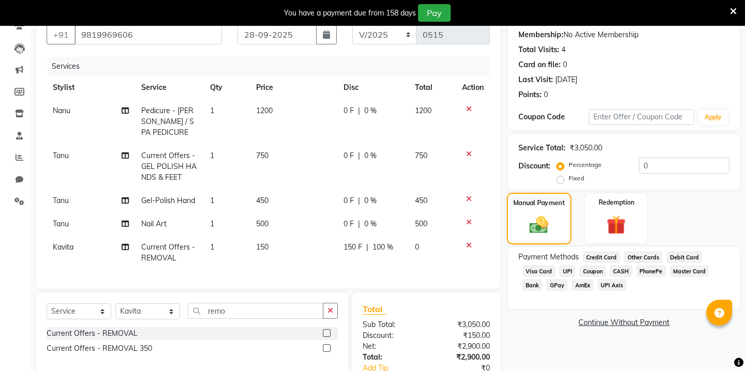
scroll to position [101, 0]
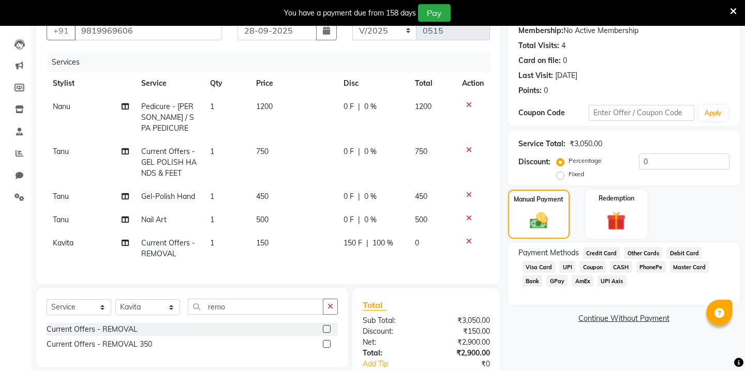
click at [562, 275] on span "GPay" at bounding box center [556, 281] width 21 height 12
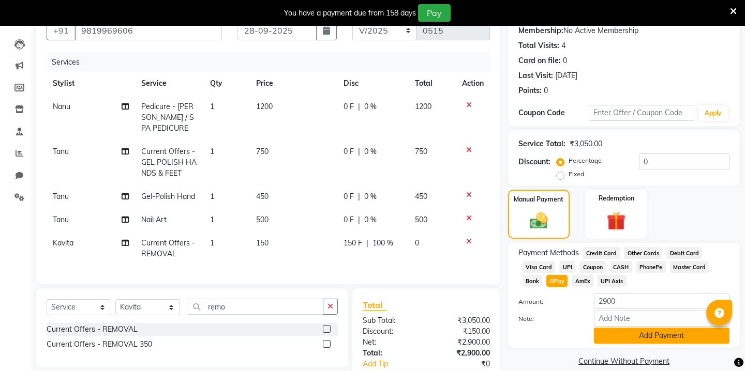
click at [606, 328] on button "Add Payment" at bounding box center [662, 336] width 136 height 16
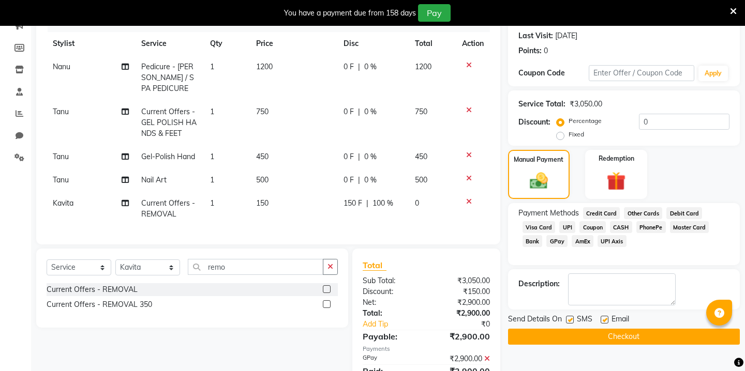
scroll to position [158, 0]
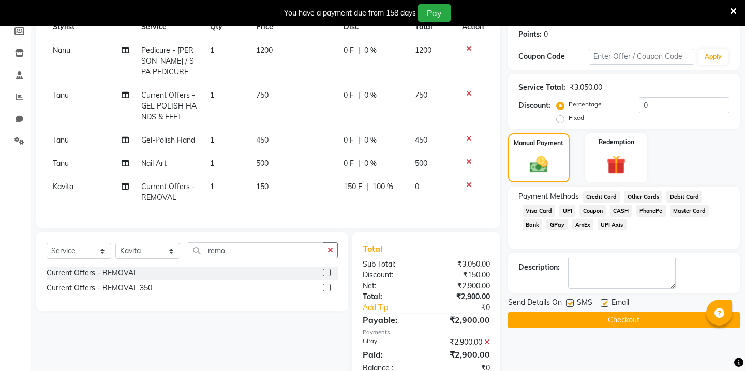
click at [582, 312] on button "Checkout" at bounding box center [624, 320] width 232 height 16
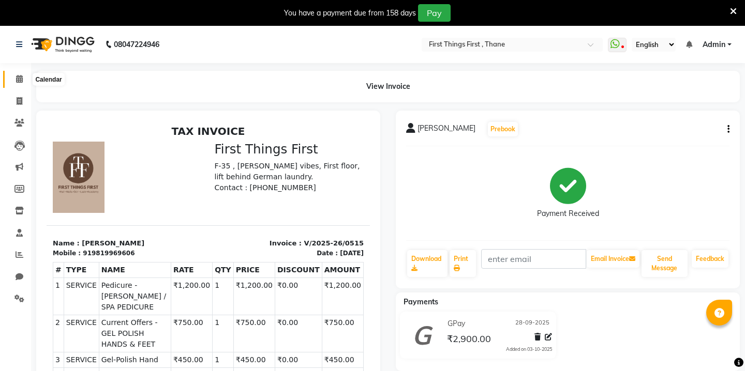
click at [19, 78] on icon at bounding box center [19, 79] width 7 height 8
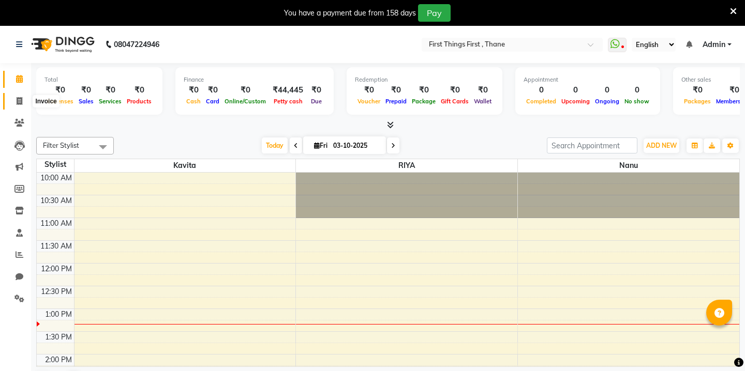
click at [16, 100] on span at bounding box center [19, 102] width 18 height 12
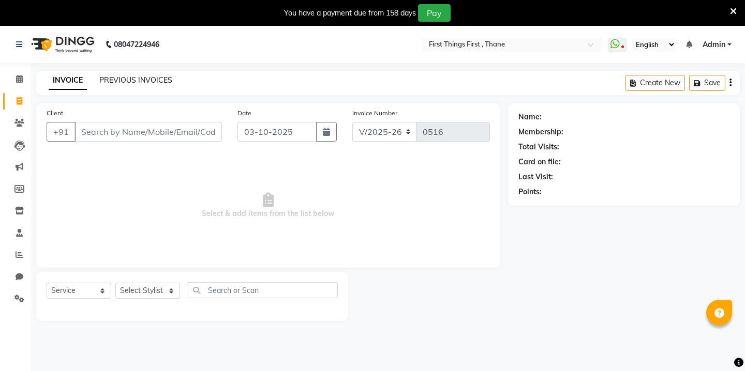
click at [150, 82] on link "PREVIOUS INVOICES" at bounding box center [135, 80] width 73 height 9
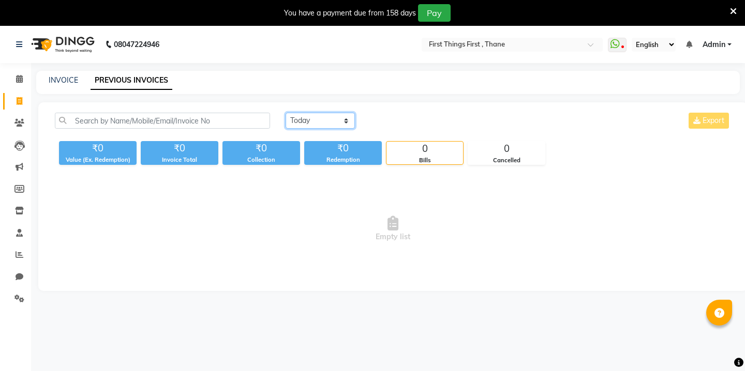
click at [346, 115] on select "Today Yesterday Custom Range" at bounding box center [320, 121] width 69 height 16
click at [384, 116] on input "03-10-2025" at bounding box center [404, 121] width 72 height 14
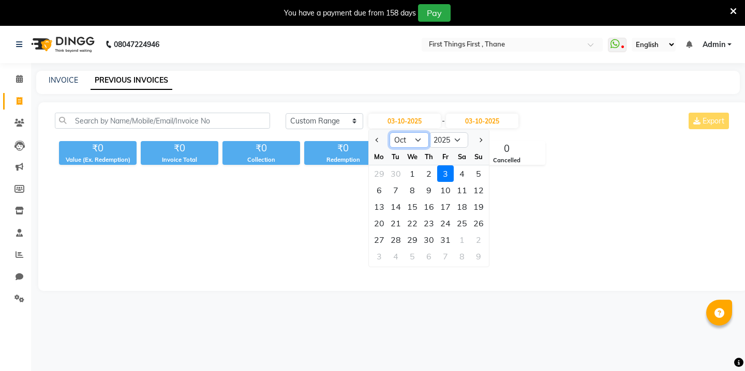
click at [402, 138] on select "Jan Feb Mar Apr May Jun [DATE] Aug Sep Oct Nov Dec" at bounding box center [408, 140] width 39 height 16
click at [399, 236] on div "30" at bounding box center [395, 240] width 17 height 17
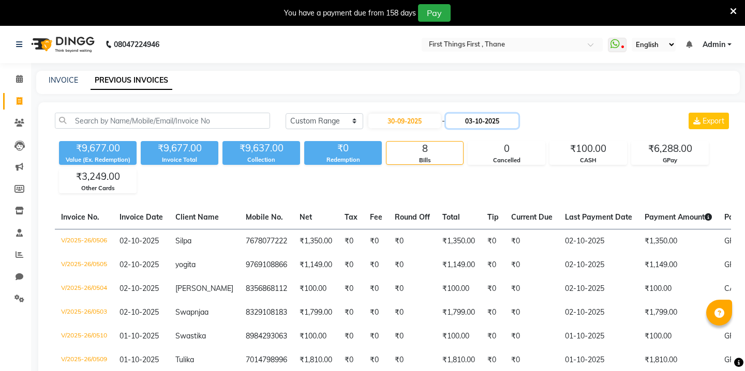
click at [486, 119] on input "03-10-2025" at bounding box center [482, 121] width 72 height 14
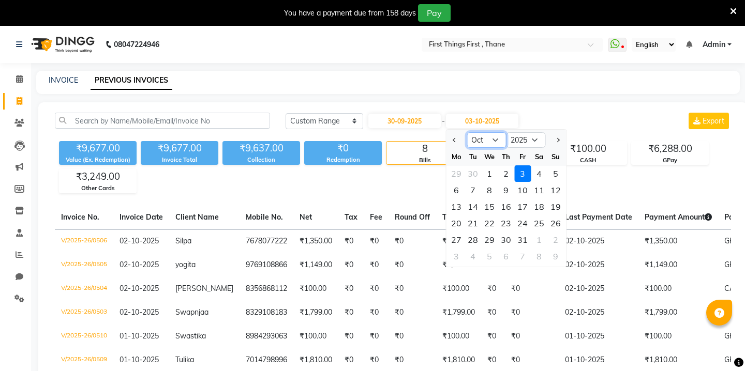
click at [481, 136] on select "Sep Oct Nov Dec" at bounding box center [486, 140] width 39 height 16
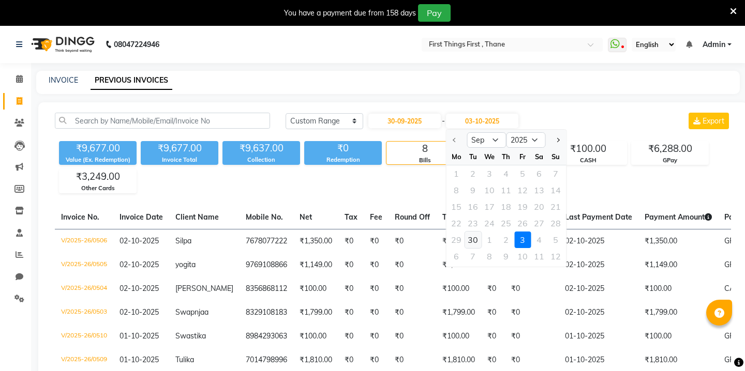
click at [473, 242] on div "30" at bounding box center [472, 240] width 17 height 17
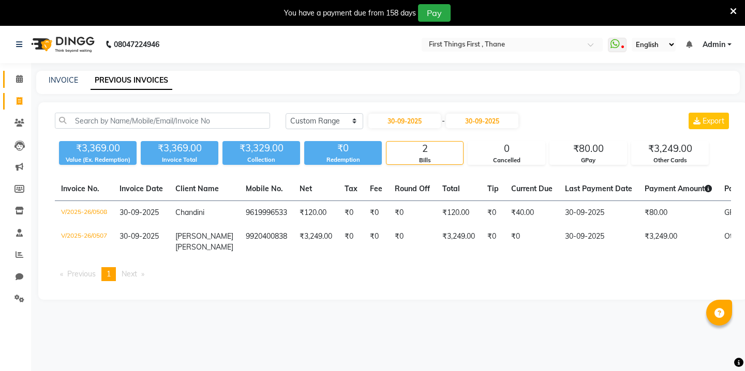
click at [17, 82] on icon at bounding box center [19, 79] width 7 height 8
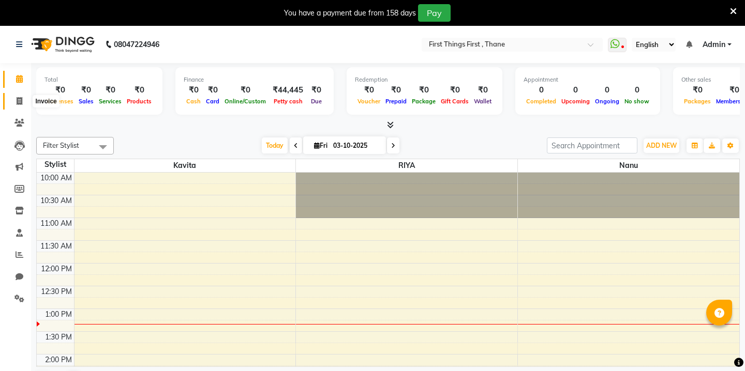
click at [19, 99] on icon at bounding box center [20, 101] width 6 height 8
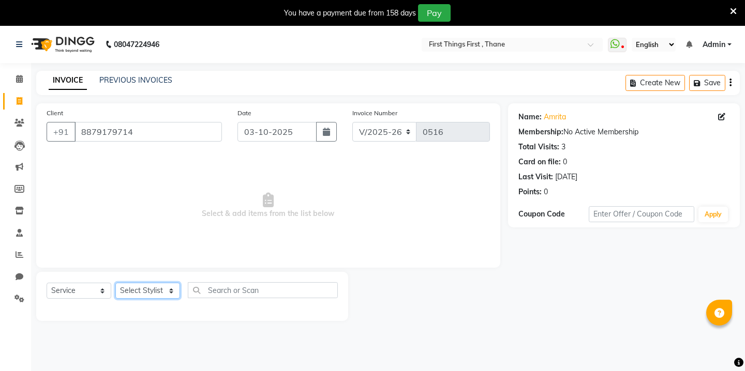
click at [136, 292] on select "Select Stylist Kavita [PERSON_NAME] Sumit Tanu" at bounding box center [147, 291] width 65 height 16
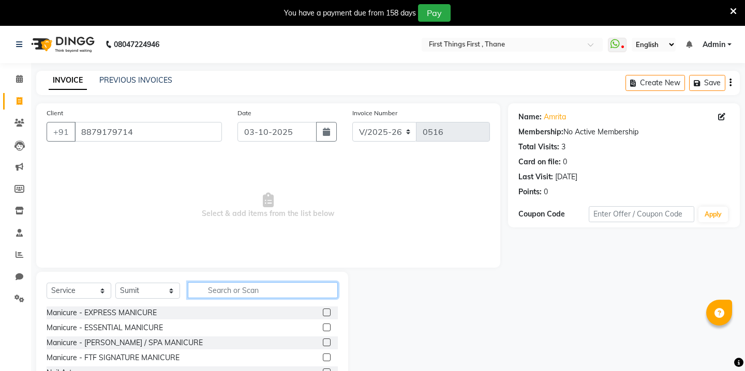
click at [222, 296] on input "text" at bounding box center [263, 290] width 150 height 16
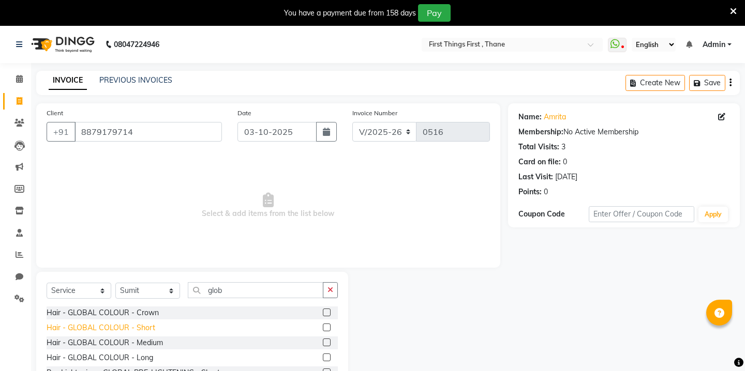
click at [114, 327] on div "Hair - GLOBAL COLOUR - Short" at bounding box center [101, 328] width 109 height 11
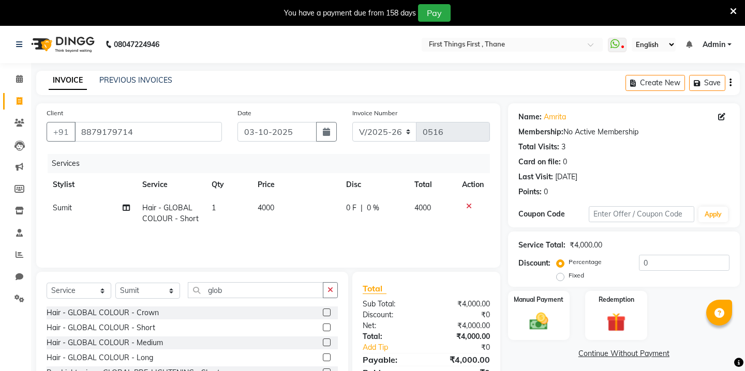
click at [263, 205] on span "4000" at bounding box center [266, 207] width 17 height 9
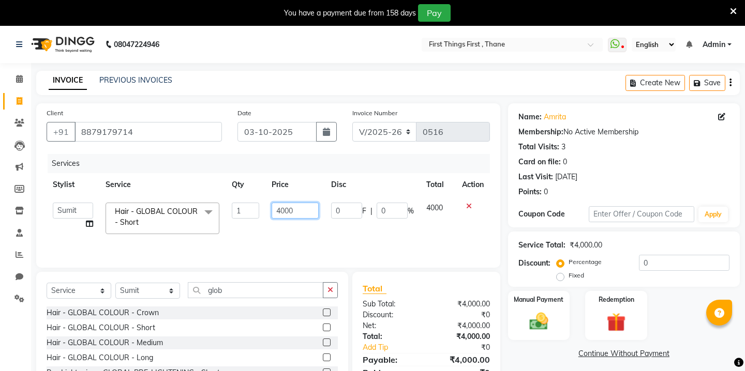
click at [285, 209] on input "4000" at bounding box center [295, 211] width 47 height 16
click at [218, 287] on input "glob" at bounding box center [256, 290] width 136 height 16
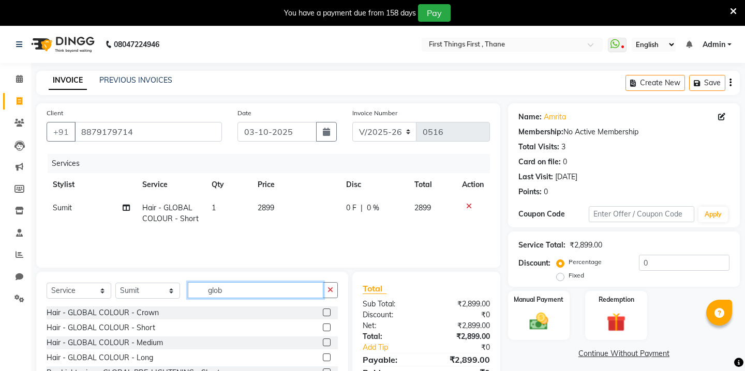
click at [218, 287] on input "glob" at bounding box center [256, 290] width 136 height 16
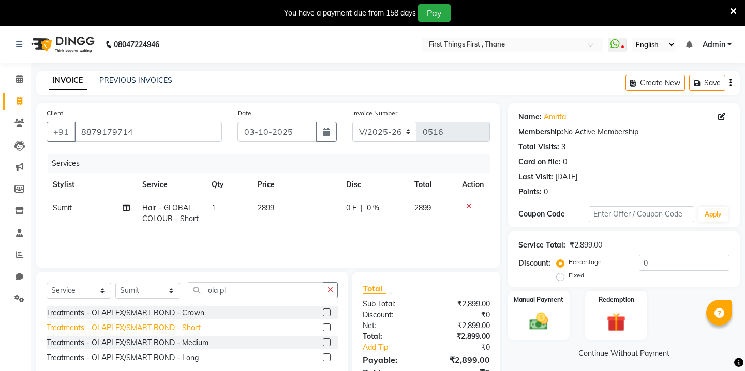
click at [133, 329] on div "Treatments - OLAPLEX/SMART BOND - Short" at bounding box center [124, 328] width 154 height 11
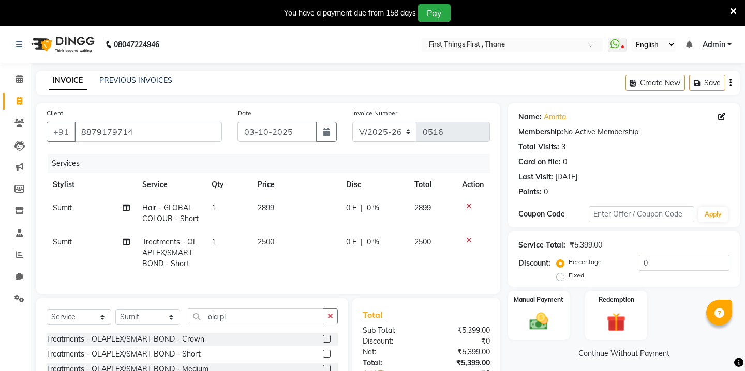
click at [353, 242] on span "0 F" at bounding box center [351, 242] width 10 height 11
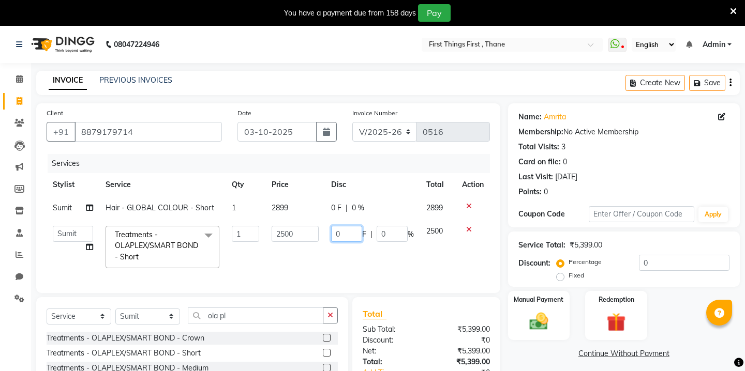
click at [346, 234] on input "0" at bounding box center [346, 234] width 31 height 16
click at [329, 133] on icon "button" at bounding box center [326, 132] width 7 height 8
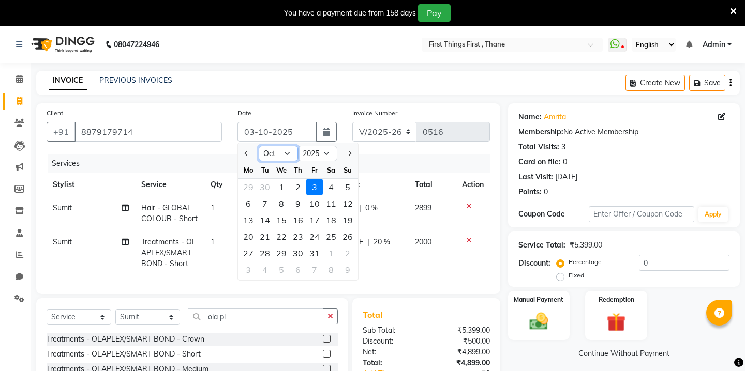
click at [276, 147] on select "Jan Feb Mar Apr May Jun [DATE] Aug Sep Oct Nov Dec" at bounding box center [278, 154] width 39 height 16
click at [312, 237] on div "26" at bounding box center [314, 237] width 17 height 17
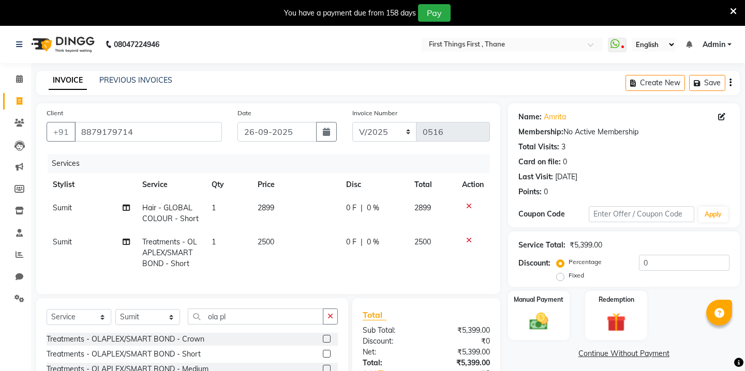
click at [323, 242] on td "2500" at bounding box center [295, 253] width 88 height 45
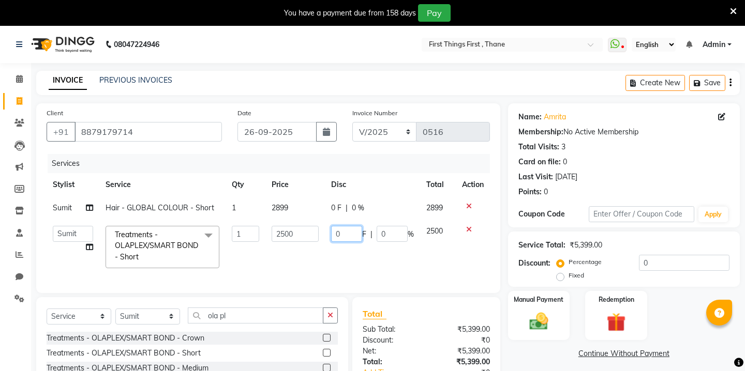
click at [341, 232] on input "0" at bounding box center [346, 234] width 31 height 16
click at [541, 297] on div "Manual Payment" at bounding box center [538, 315] width 64 height 51
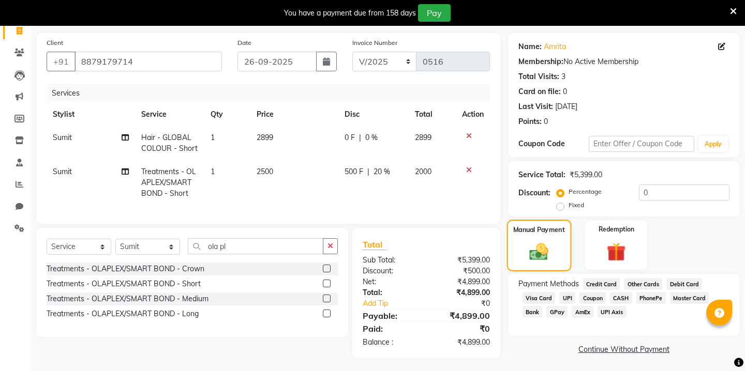
scroll to position [73, 0]
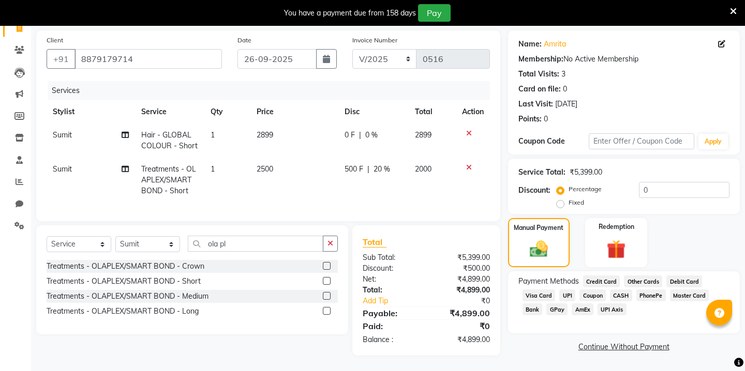
click at [556, 304] on span "GPay" at bounding box center [556, 310] width 21 height 12
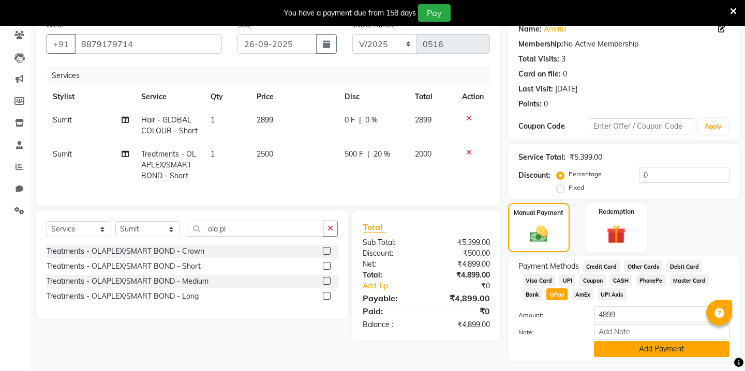
scroll to position [103, 0]
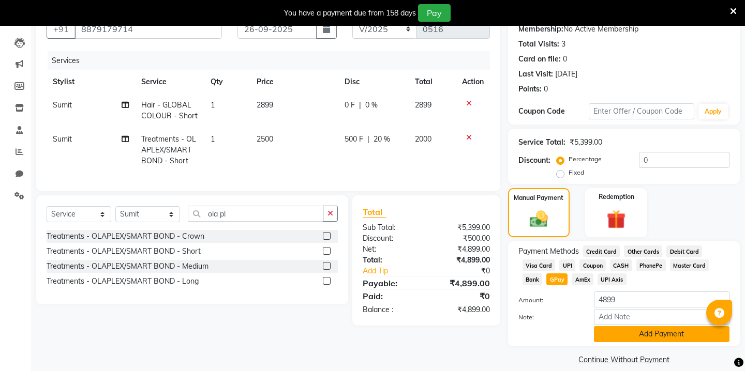
click at [619, 326] on button "Add Payment" at bounding box center [662, 334] width 136 height 16
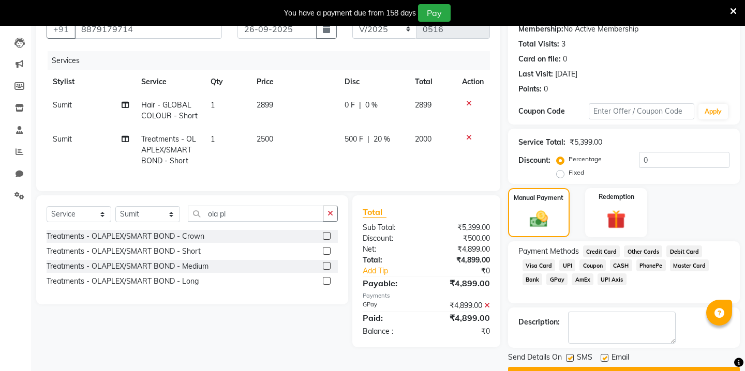
scroll to position [118, 0]
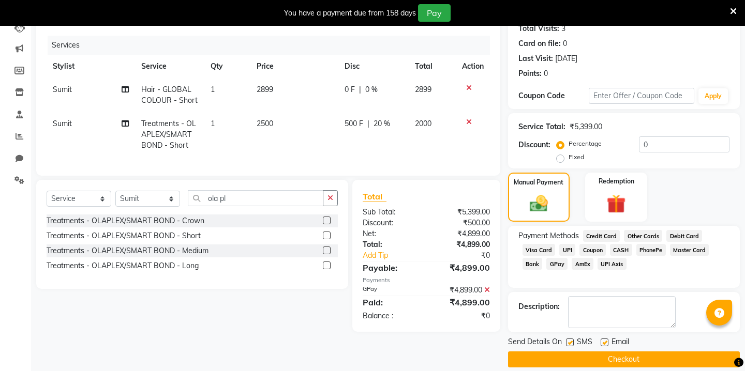
click at [590, 352] on button "Checkout" at bounding box center [624, 360] width 232 height 16
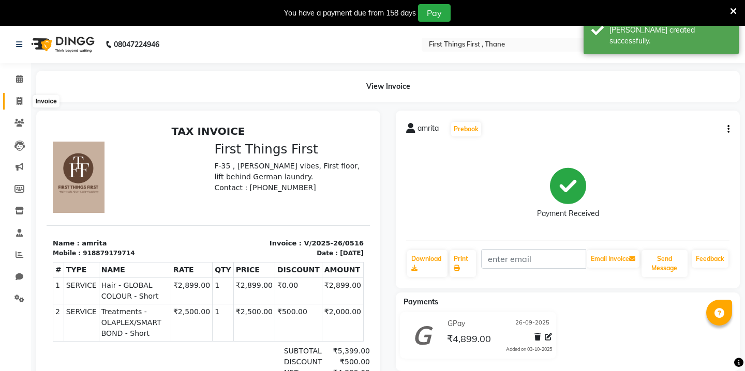
click at [18, 99] on icon at bounding box center [20, 101] width 6 height 8
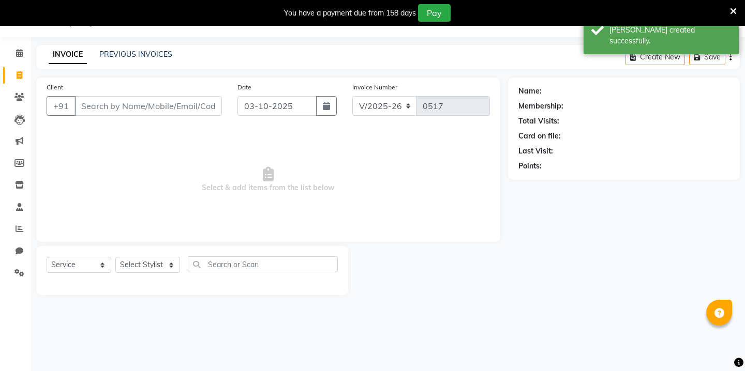
click at [129, 110] on input "Client" at bounding box center [147, 106] width 147 height 20
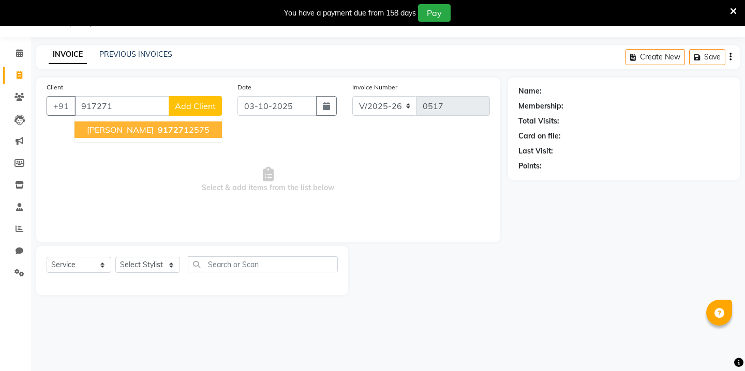
click at [161, 134] on ngb-highlight "917271 2575" at bounding box center [183, 130] width 54 height 10
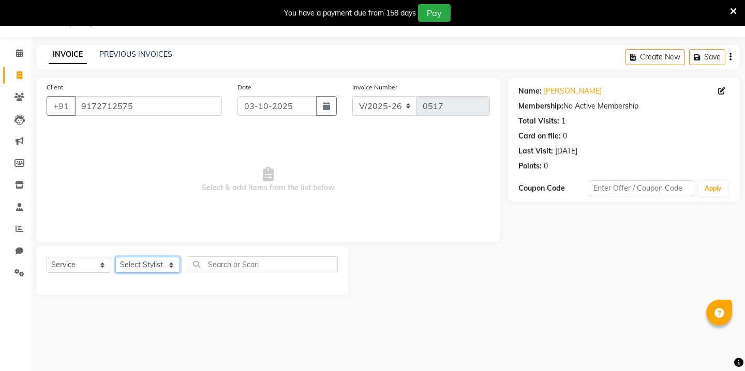
click at [140, 267] on select "Select Stylist Kavita [PERSON_NAME] Sumit Tanu" at bounding box center [147, 265] width 65 height 16
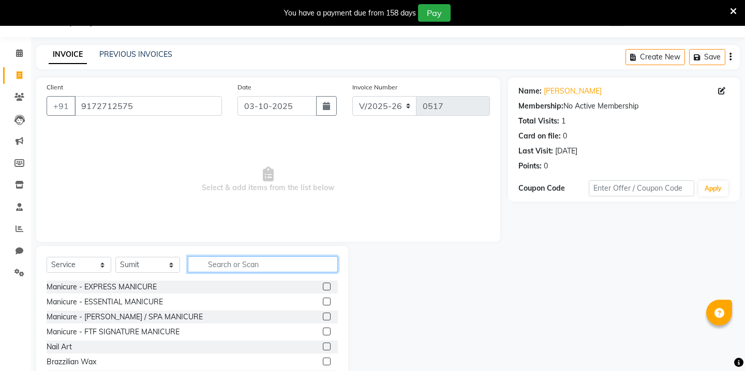
click at [237, 265] on input "text" at bounding box center [263, 265] width 150 height 16
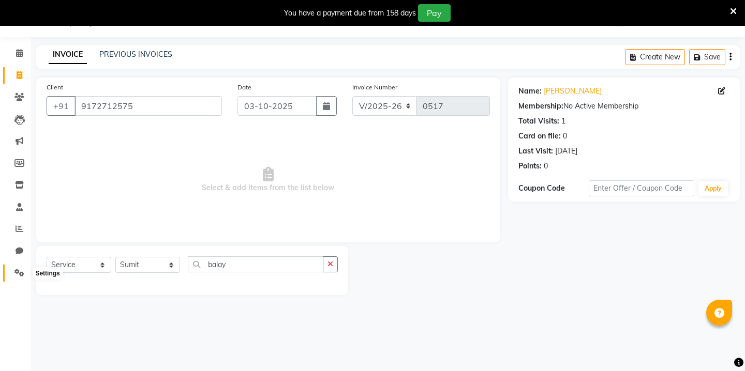
click at [22, 274] on icon at bounding box center [19, 273] width 10 height 8
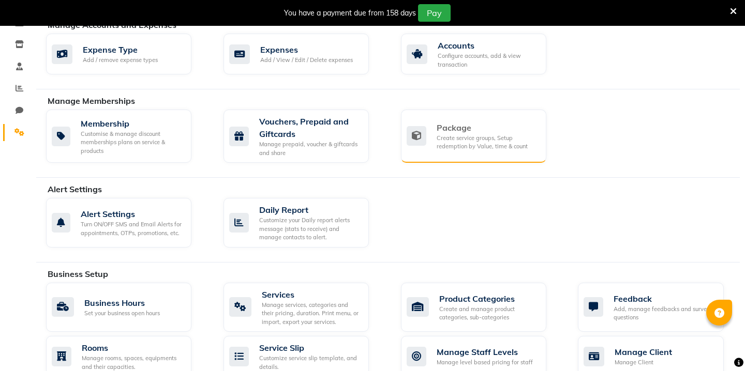
scroll to position [168, 0]
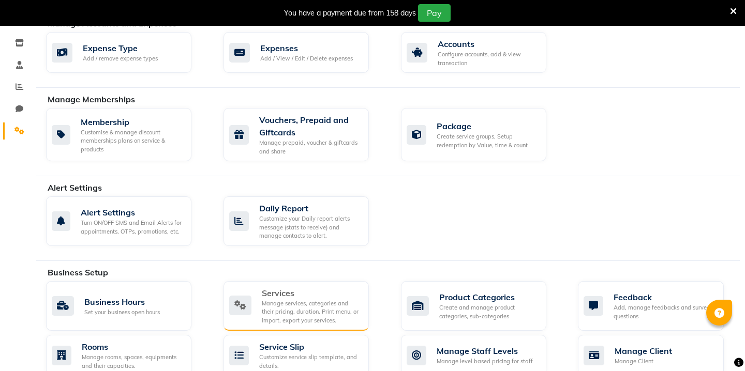
click at [323, 306] on div "Manage services, categories and their pricing, duration. Print menu, or import,…" at bounding box center [311, 312] width 99 height 26
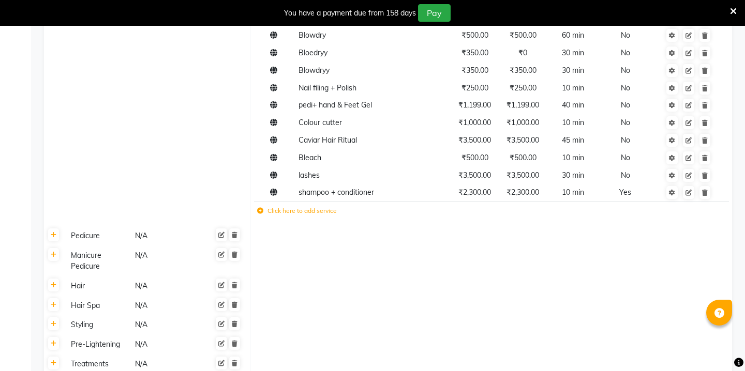
scroll to position [848, 0]
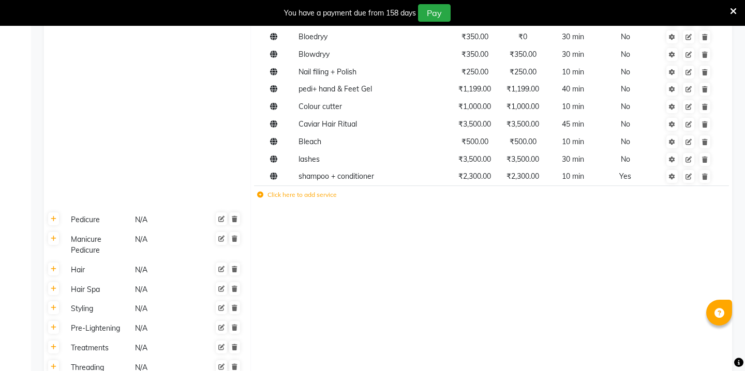
click at [267, 190] on label "Click here to add service" at bounding box center [297, 194] width 80 height 9
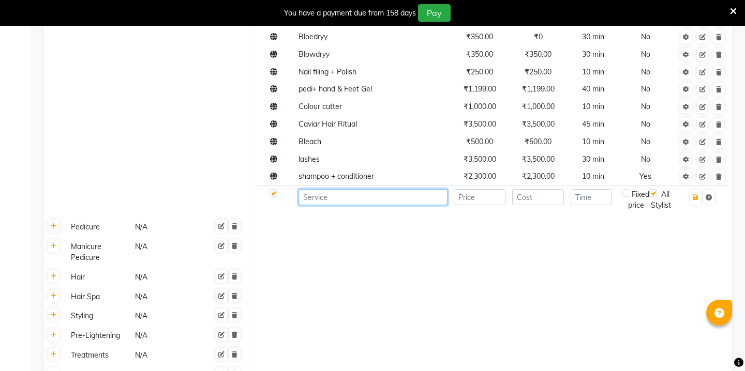
click at [306, 189] on input at bounding box center [372, 197] width 148 height 16
click at [480, 192] on input "number" at bounding box center [480, 197] width 52 height 16
click at [590, 190] on input "number" at bounding box center [591, 197] width 41 height 16
click at [551, 191] on input "number" at bounding box center [538, 197] width 52 height 16
click at [695, 194] on icon "button" at bounding box center [696, 197] width 6 height 6
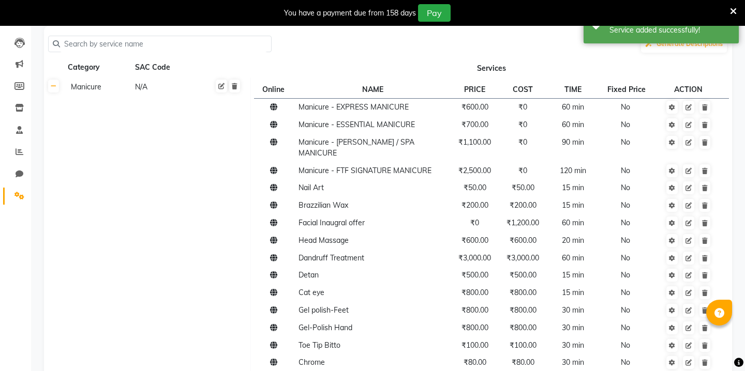
scroll to position [0, 0]
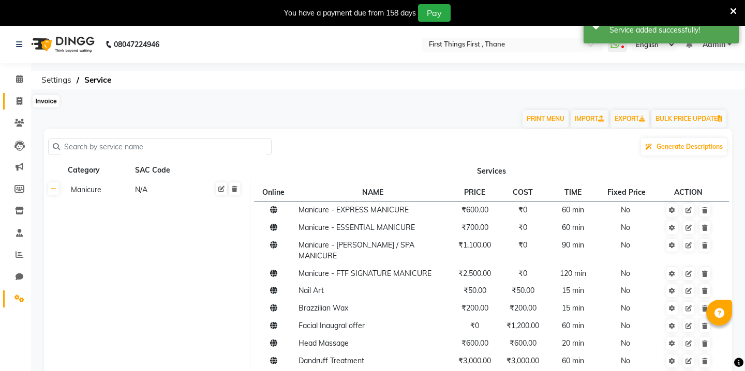
click at [21, 102] on icon at bounding box center [20, 101] width 6 height 8
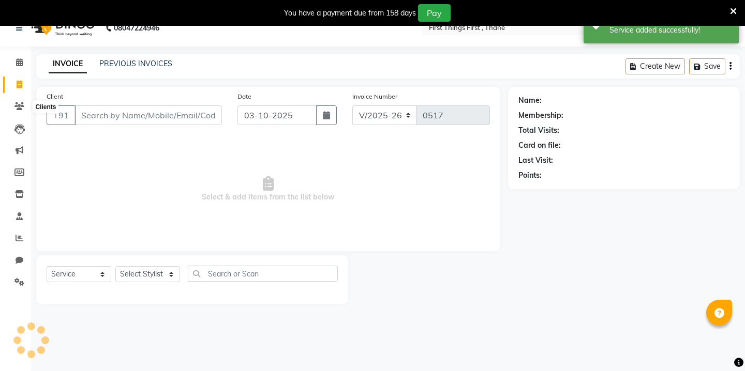
scroll to position [26, 0]
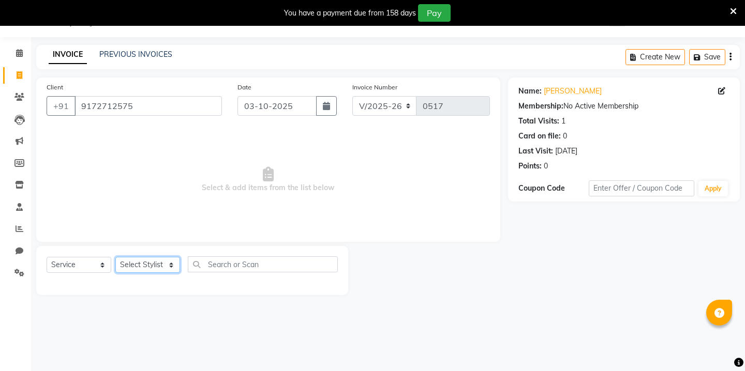
click at [163, 265] on select "Select Stylist Kavita [PERSON_NAME] Sumit Tanu" at bounding box center [147, 265] width 65 height 16
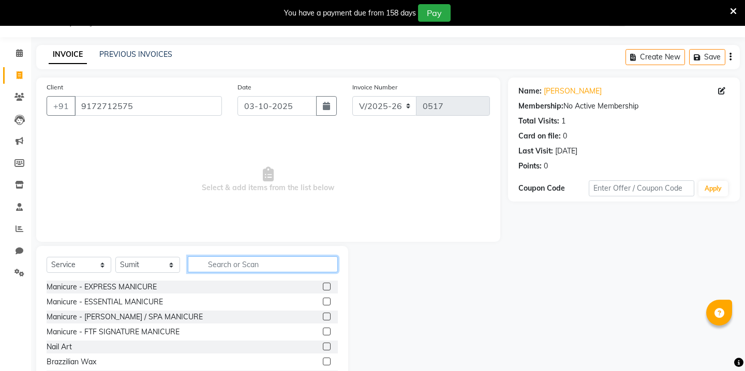
click at [215, 264] on input "text" at bounding box center [263, 265] width 150 height 16
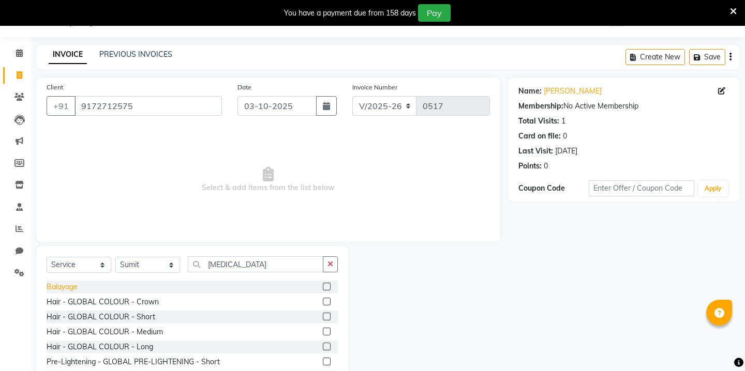
click at [62, 285] on div "Balayage" at bounding box center [62, 287] width 31 height 11
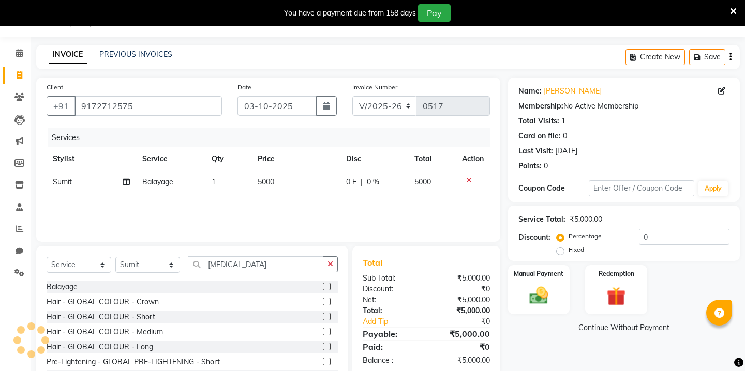
click at [276, 179] on td "5000" at bounding box center [295, 182] width 88 height 23
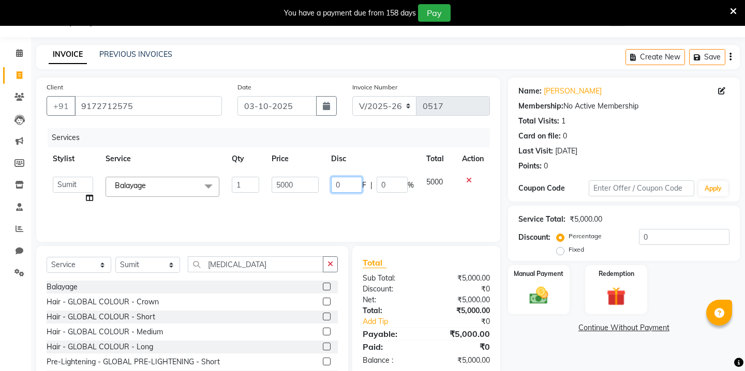
click at [348, 185] on input "0" at bounding box center [346, 185] width 31 height 16
click at [153, 268] on select "Select Stylist Kavita [PERSON_NAME] Sumit Tanu" at bounding box center [147, 265] width 65 height 16
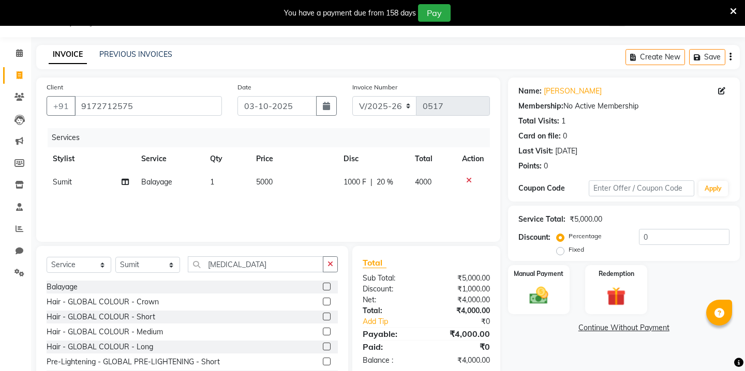
click at [357, 183] on span "1000 F" at bounding box center [354, 182] width 23 height 11
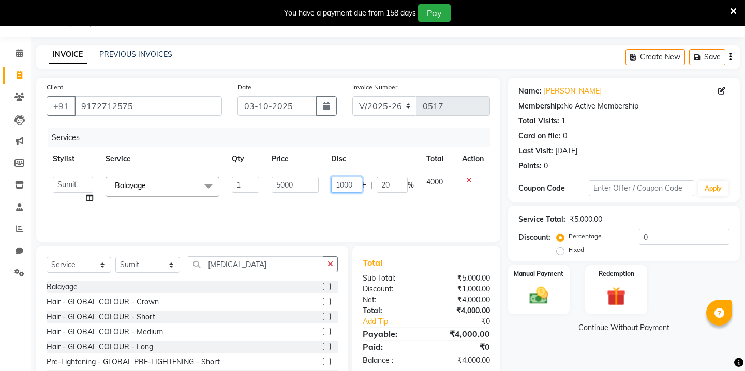
click at [351, 183] on input "1000" at bounding box center [346, 185] width 31 height 16
click at [344, 184] on input "1000" at bounding box center [346, 185] width 31 height 16
click at [215, 266] on input "bal" at bounding box center [256, 265] width 136 height 16
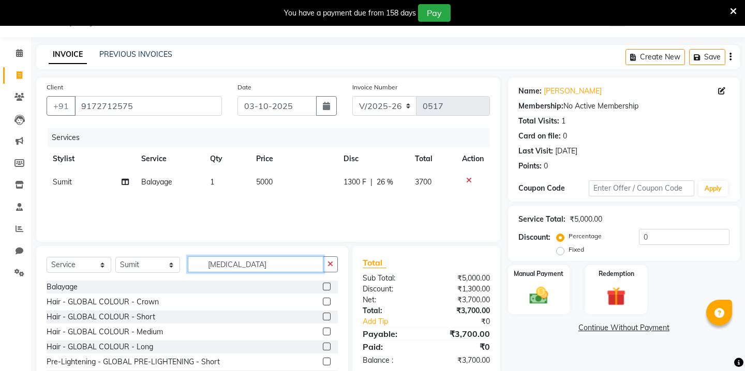
click at [215, 266] on input "bal" at bounding box center [256, 265] width 136 height 16
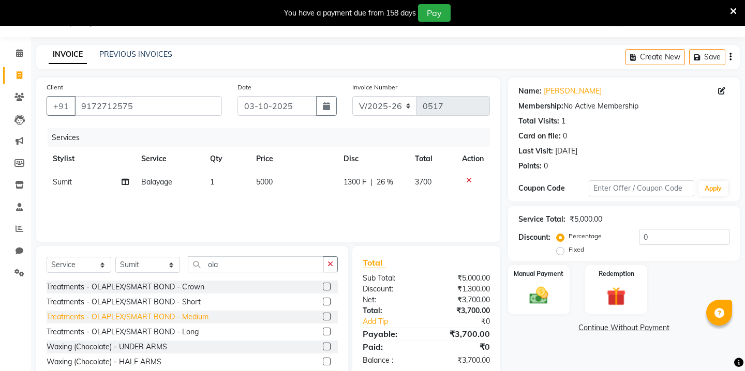
click at [154, 316] on div "Treatments - OLAPLEX/SMART BOND - Medium" at bounding box center [128, 317] width 162 height 11
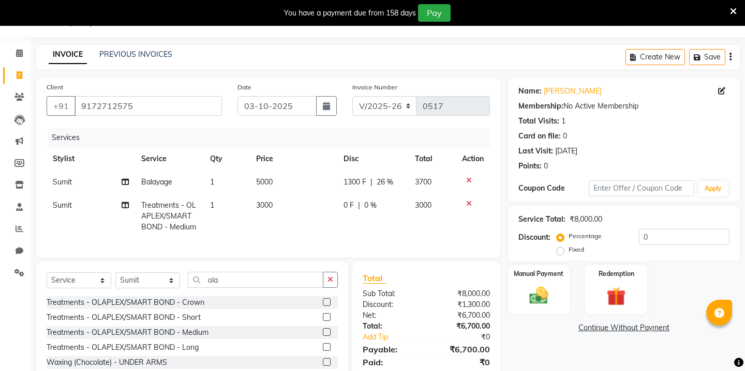
click at [342, 209] on td "0 F | 0 %" at bounding box center [372, 216] width 71 height 45
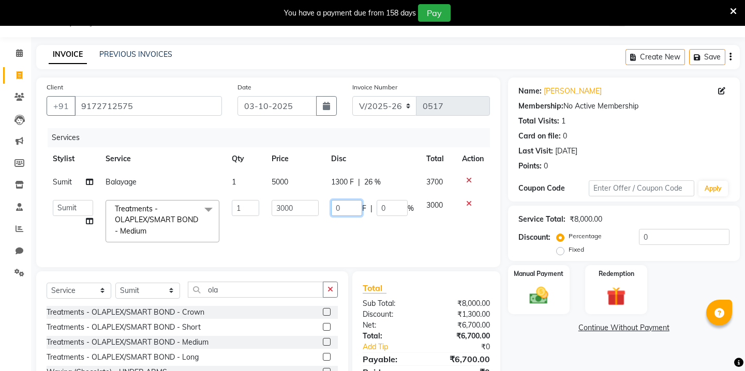
click at [347, 207] on input "0" at bounding box center [346, 208] width 31 height 16
click at [560, 340] on div "Name: Ketaki Membership: No Active Membership Total Visits: 1 Card on file: 0 L…" at bounding box center [627, 251] width 239 height 347
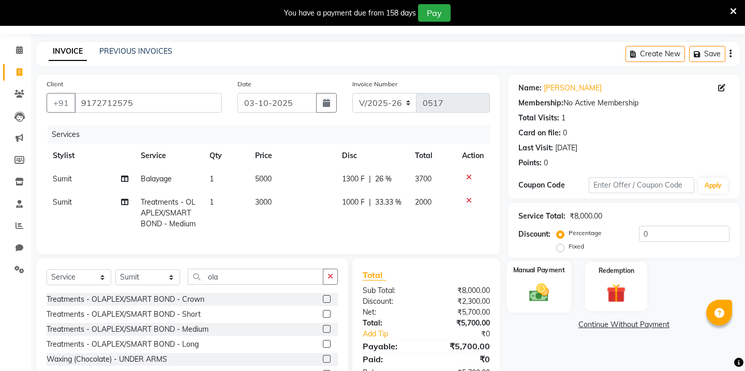
scroll to position [0, 0]
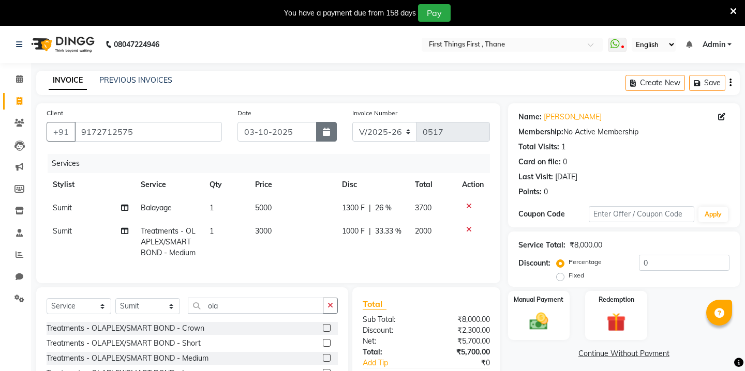
click at [335, 133] on button "button" at bounding box center [326, 132] width 21 height 20
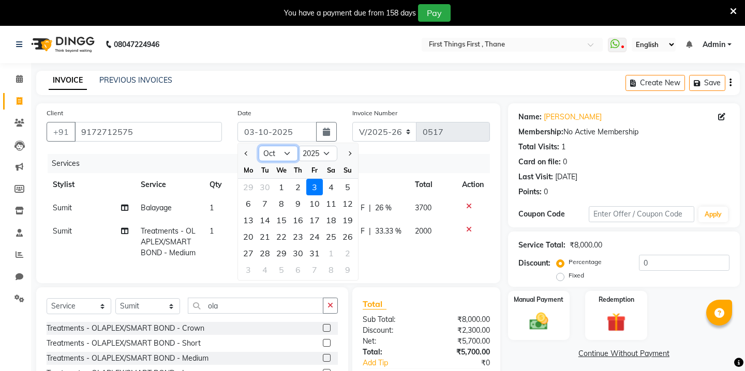
click at [290, 158] on select "Jan Feb Mar Apr May Jun [DATE] Aug Sep Oct Nov Dec" at bounding box center [278, 154] width 39 height 16
click at [316, 239] on div "26" at bounding box center [314, 237] width 17 height 17
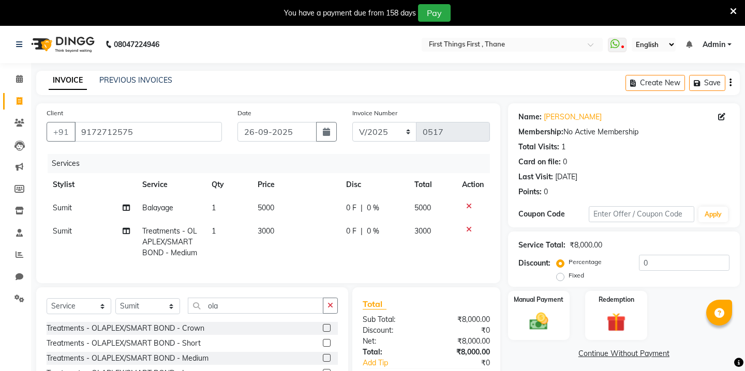
click at [348, 214] on td "0 F | 0 %" at bounding box center [374, 208] width 68 height 23
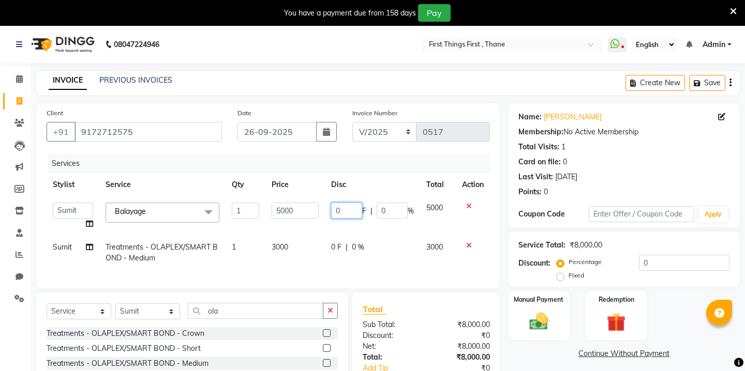
click at [349, 211] on input "0" at bounding box center [346, 211] width 31 height 16
click at [324, 251] on tr "Sumit Treatments - OLAPLEX/SMART BOND - Medium 1 3000 0 F | 0 % 3000" at bounding box center [268, 253] width 443 height 34
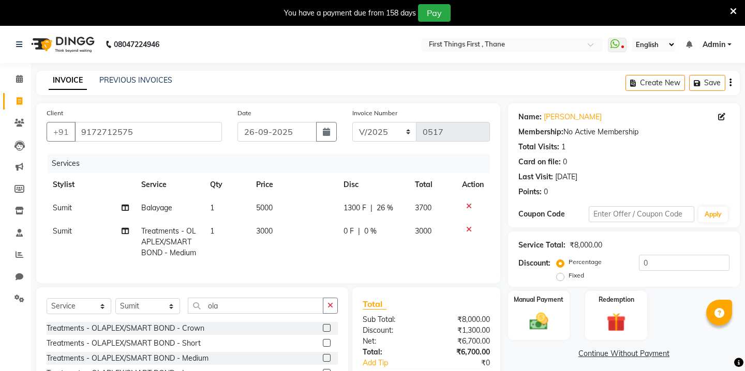
click at [339, 231] on td "0 F | 0 %" at bounding box center [372, 242] width 71 height 45
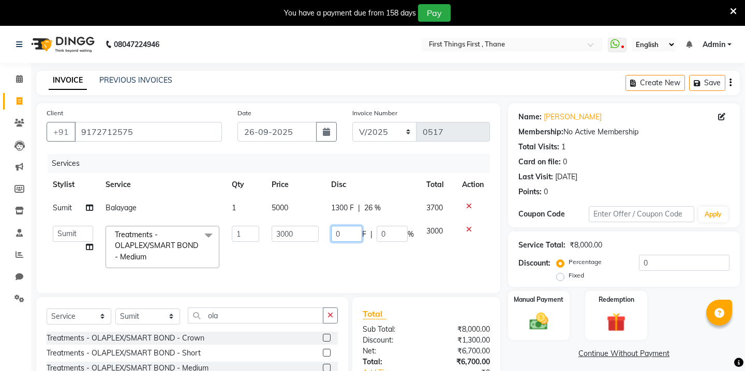
click at [339, 231] on input "0" at bounding box center [346, 234] width 31 height 16
click at [526, 310] on img at bounding box center [538, 321] width 32 height 23
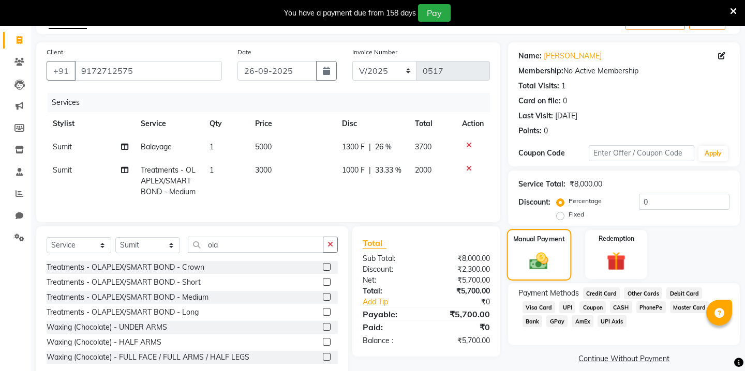
scroll to position [67, 0]
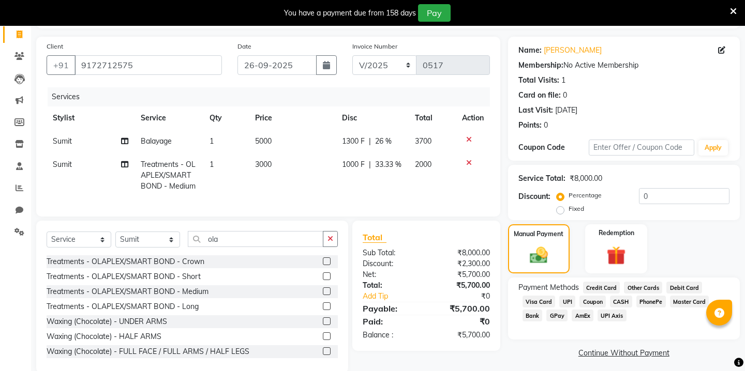
click at [565, 310] on span "GPay" at bounding box center [556, 316] width 21 height 12
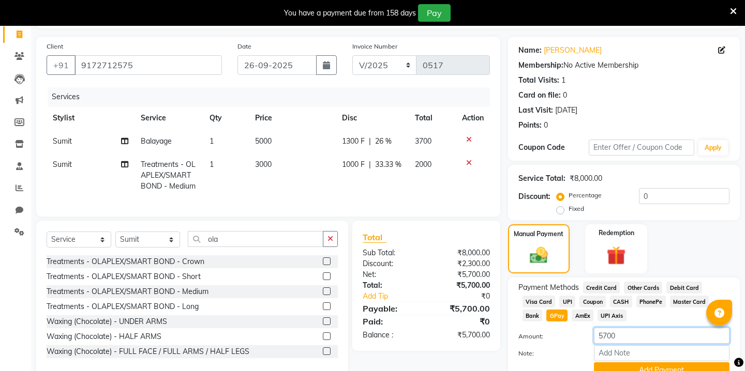
click at [613, 328] on input "5700" at bounding box center [662, 336] width 136 height 16
click at [633, 363] on button "Add Payment" at bounding box center [662, 371] width 136 height 16
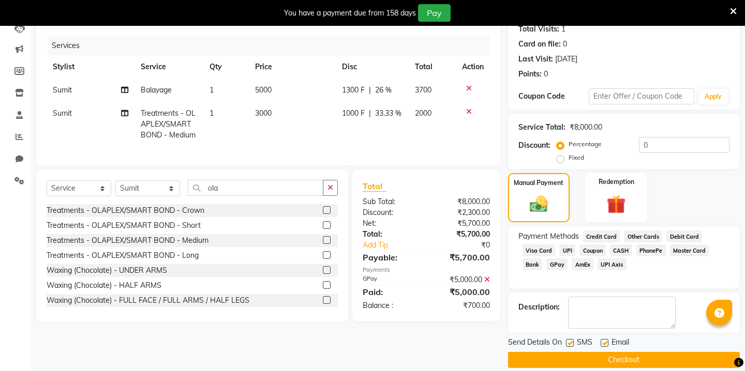
scroll to position [118, 0]
click at [619, 244] on span "CASH" at bounding box center [621, 250] width 22 height 12
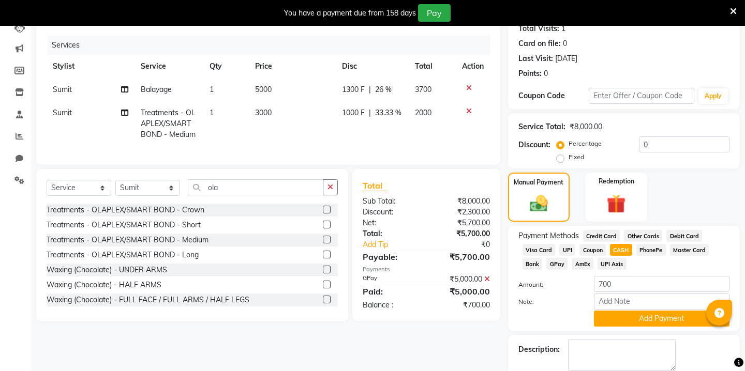
click at [622, 317] on div "Payment Methods Credit Card Other Cards Debit Card Visa Card UPI Coupon CASH Ph…" at bounding box center [624, 278] width 232 height 105
click at [621, 311] on button "Add Payment" at bounding box center [662, 319] width 136 height 16
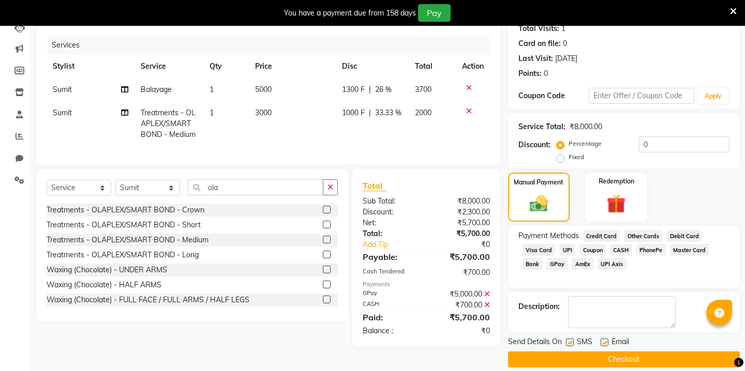
click at [588, 352] on button "Checkout" at bounding box center [624, 360] width 232 height 16
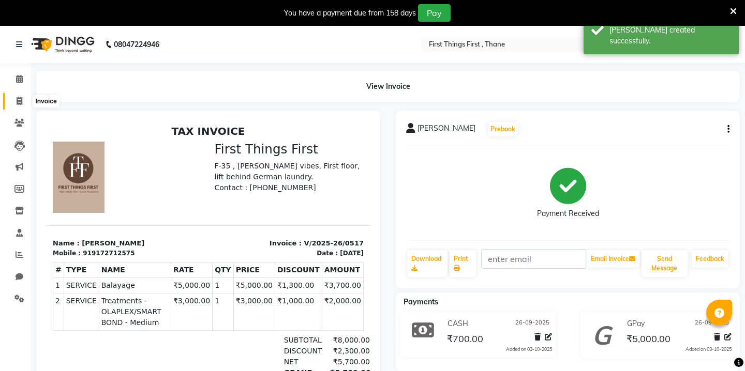
click at [20, 101] on icon at bounding box center [20, 101] width 6 height 8
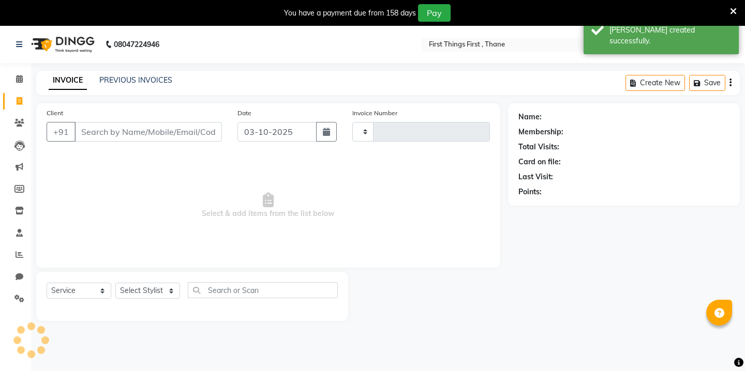
scroll to position [26, 0]
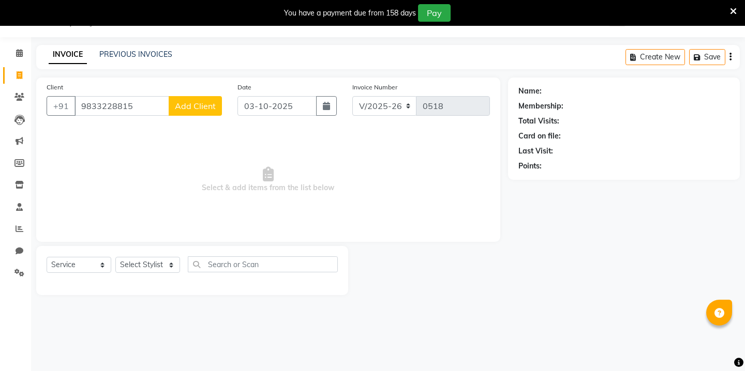
click at [213, 106] on span "Add Client" at bounding box center [195, 106] width 41 height 10
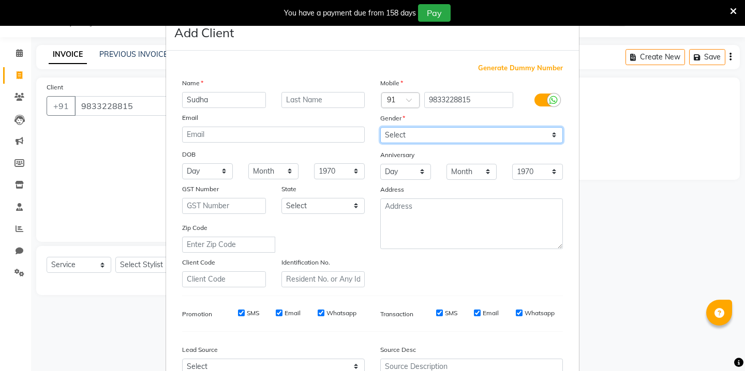
click at [488, 133] on select "Select Male Female Other Prefer Not To Say" at bounding box center [471, 135] width 183 height 16
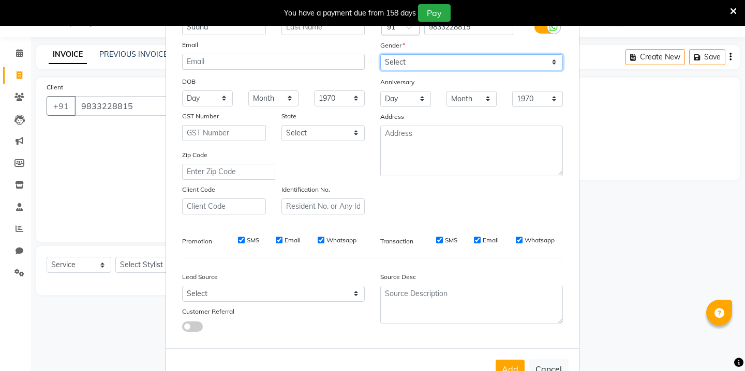
scroll to position [106, 0]
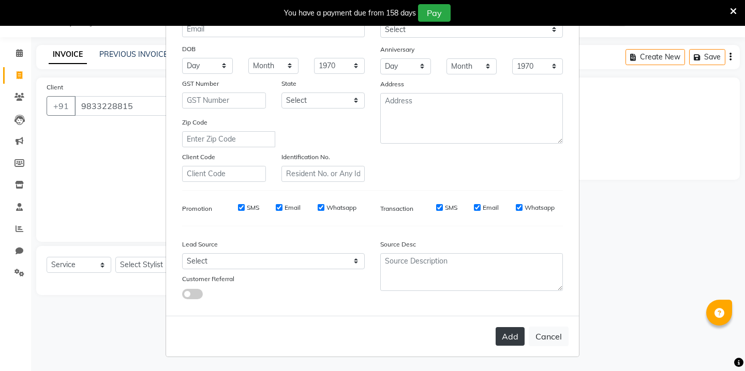
click at [516, 337] on button "Add" at bounding box center [510, 336] width 29 height 19
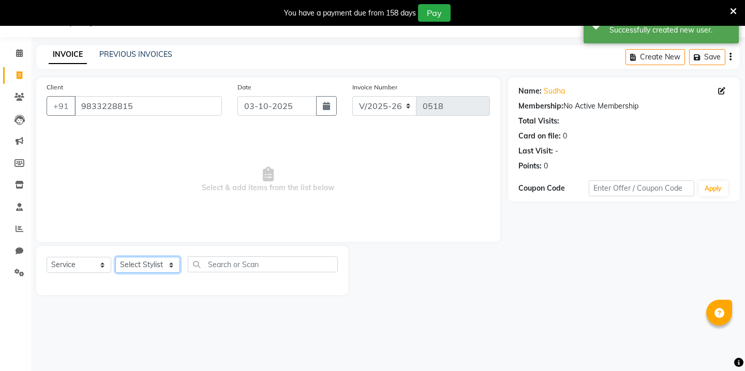
click at [166, 264] on select "Select Stylist Kavita [PERSON_NAME] Sumit Tanu" at bounding box center [147, 265] width 65 height 16
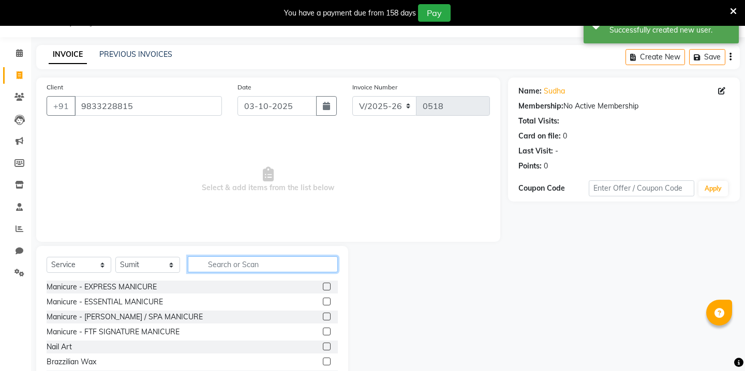
click at [222, 265] on input "text" at bounding box center [263, 265] width 150 height 16
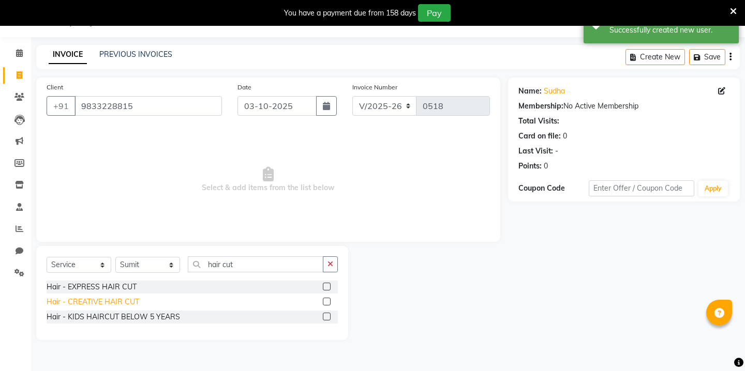
click at [93, 302] on div "Hair - CREATIVE HAIR CUT" at bounding box center [93, 302] width 93 height 11
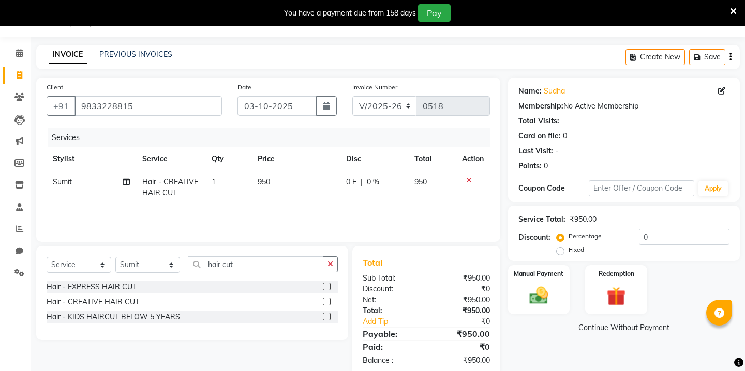
click at [272, 182] on td "950" at bounding box center [295, 188] width 88 height 34
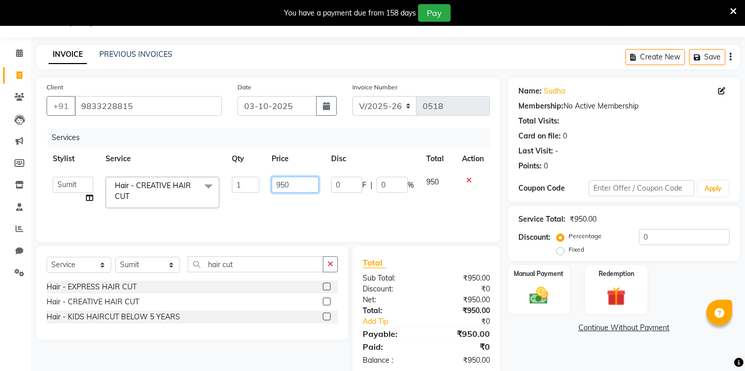
click at [291, 181] on input "950" at bounding box center [295, 185] width 47 height 16
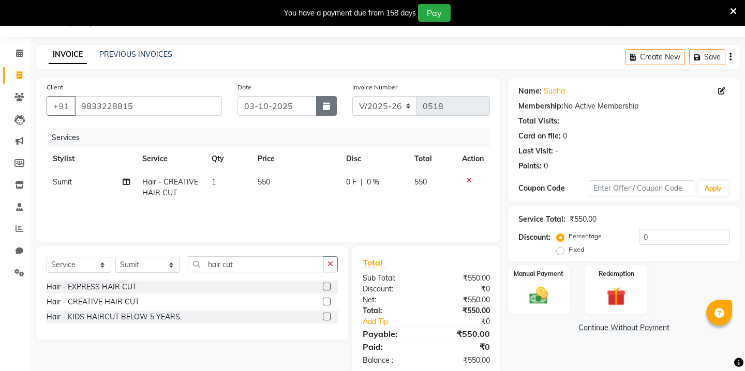
click at [332, 103] on button "button" at bounding box center [326, 106] width 21 height 20
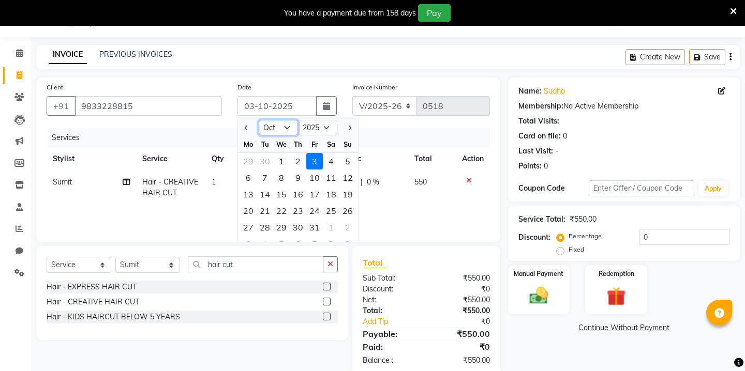
click at [288, 128] on select "Jan Feb Mar Apr May Jun [DATE] Aug Sep Oct Nov Dec" at bounding box center [278, 128] width 39 height 16
click at [314, 211] on div "26" at bounding box center [314, 211] width 17 height 17
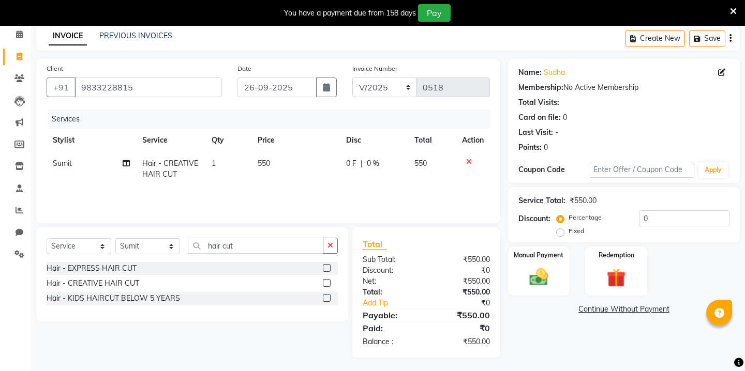
scroll to position [47, 0]
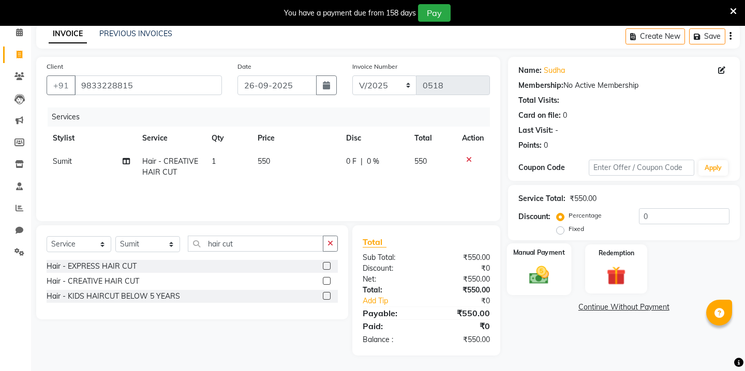
click at [547, 267] on img at bounding box center [538, 275] width 32 height 23
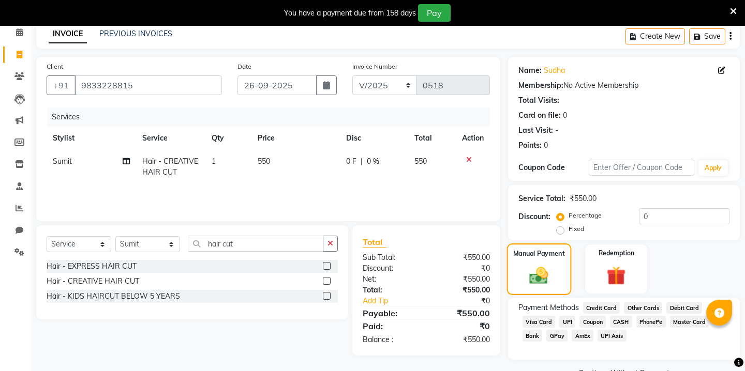
scroll to position [60, 0]
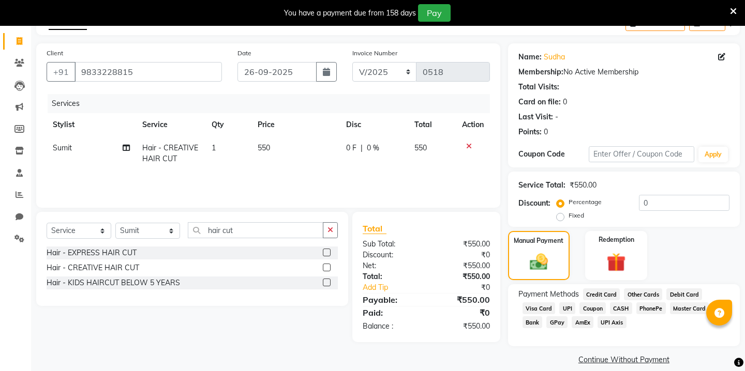
click at [563, 317] on span "GPay" at bounding box center [556, 323] width 21 height 12
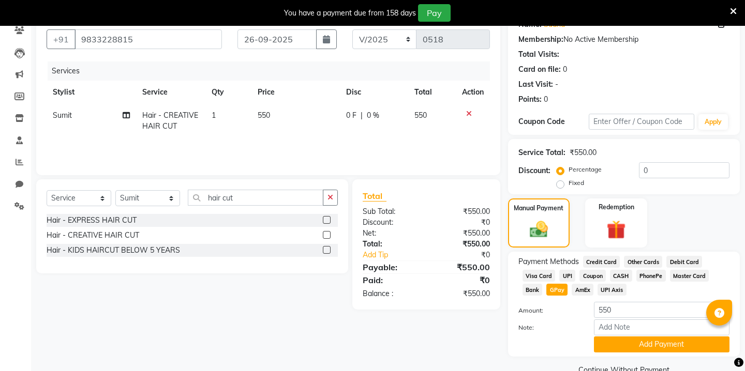
scroll to position [103, 0]
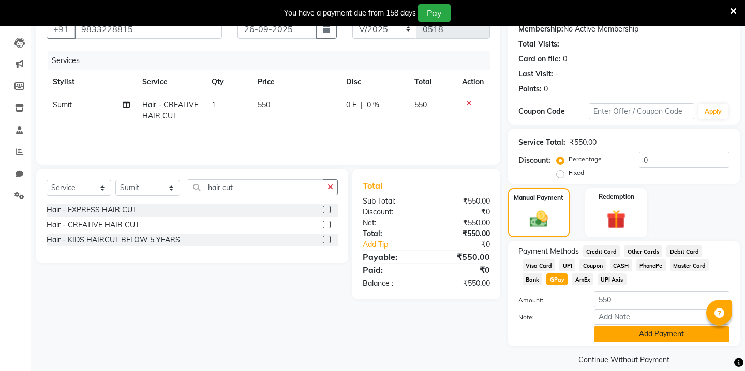
click at [605, 326] on button "Add Payment" at bounding box center [662, 334] width 136 height 16
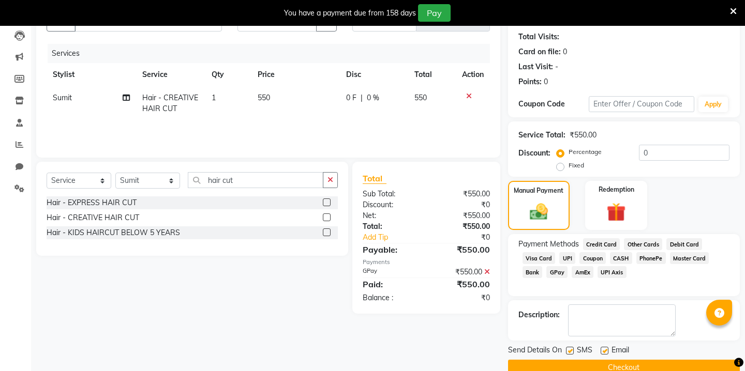
scroll to position [118, 0]
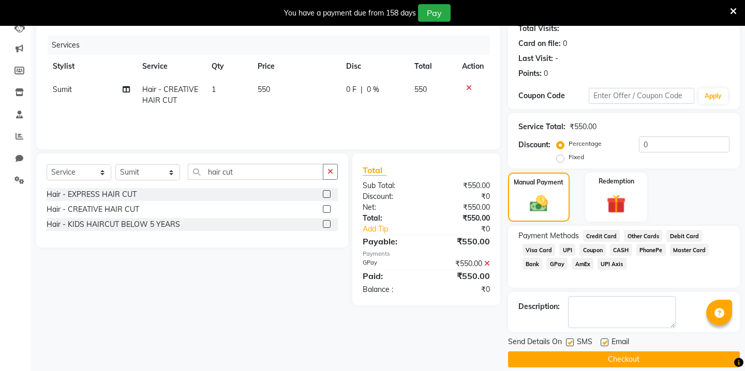
click at [581, 352] on button "Checkout" at bounding box center [624, 360] width 232 height 16
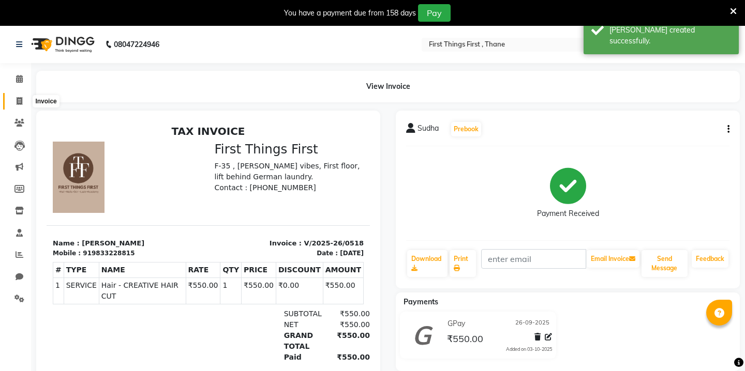
click at [15, 103] on span at bounding box center [19, 102] width 18 height 12
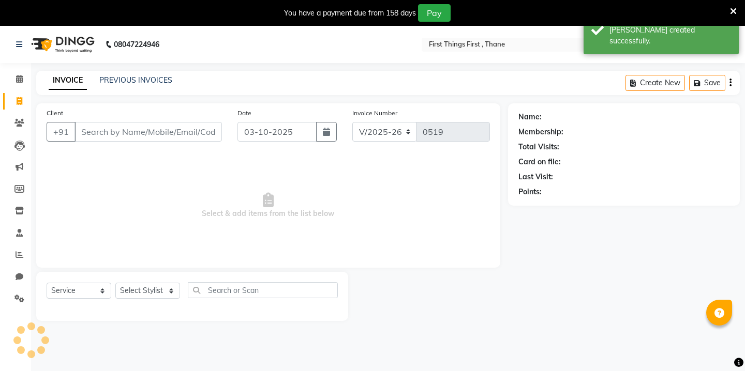
scroll to position [26, 0]
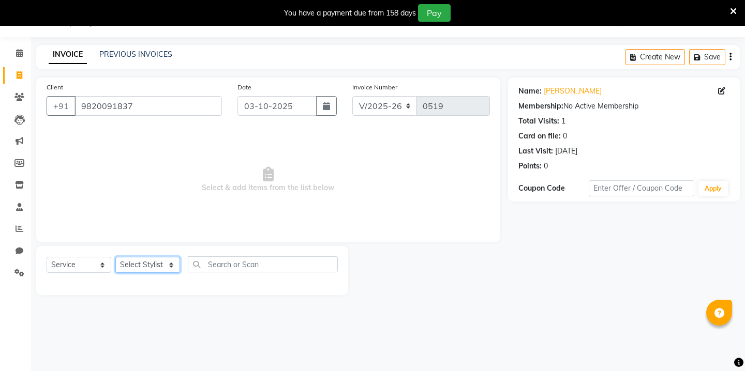
click at [151, 261] on select "Select Stylist Kavita [PERSON_NAME] Sumit Tanu" at bounding box center [147, 265] width 65 height 16
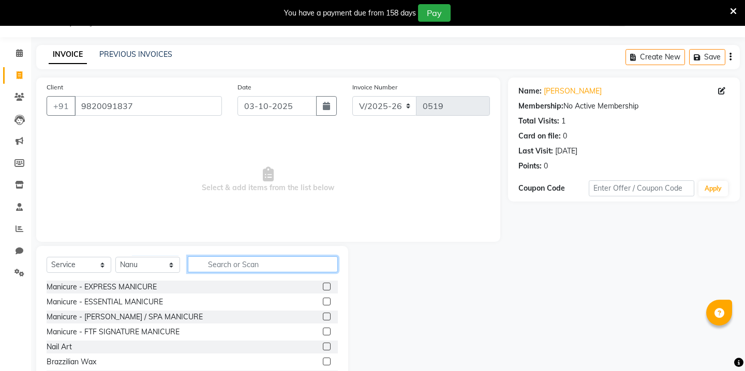
click at [215, 268] on input "text" at bounding box center [263, 265] width 150 height 16
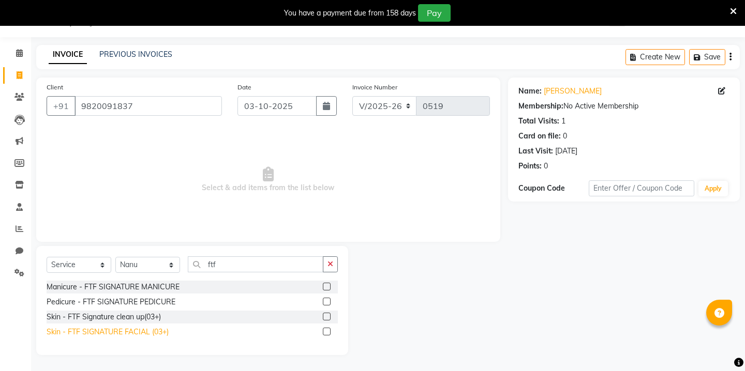
click at [121, 331] on div "Skin - FTF SIGNATURE FACIAL (03+)" at bounding box center [108, 332] width 122 height 11
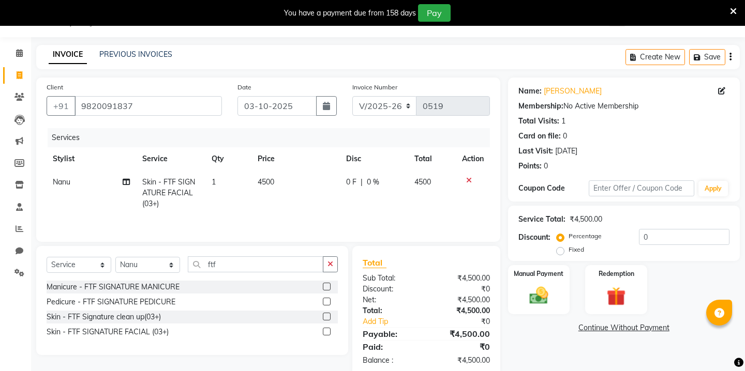
click at [274, 189] on td "4500" at bounding box center [295, 193] width 88 height 45
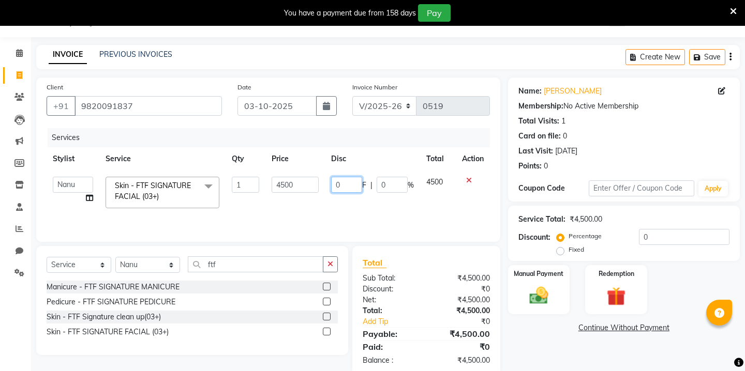
click at [346, 186] on input "0" at bounding box center [346, 185] width 31 height 16
click at [290, 187] on td "4500" at bounding box center [294, 193] width 59 height 44
click at [290, 187] on input "4500" at bounding box center [295, 185] width 47 height 16
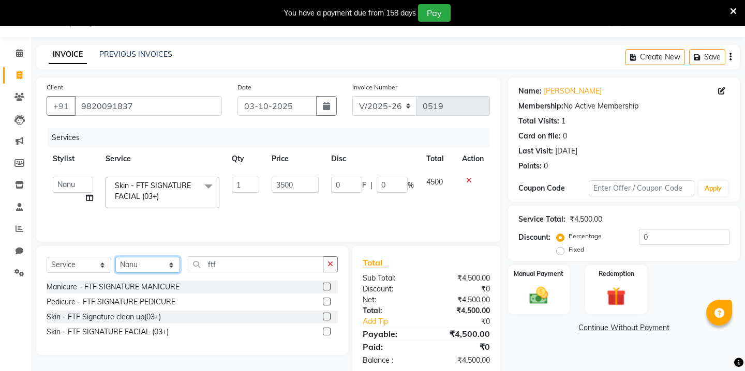
click at [152, 260] on select "Select Stylist Kavita [PERSON_NAME] Sumit Tanu" at bounding box center [147, 265] width 65 height 16
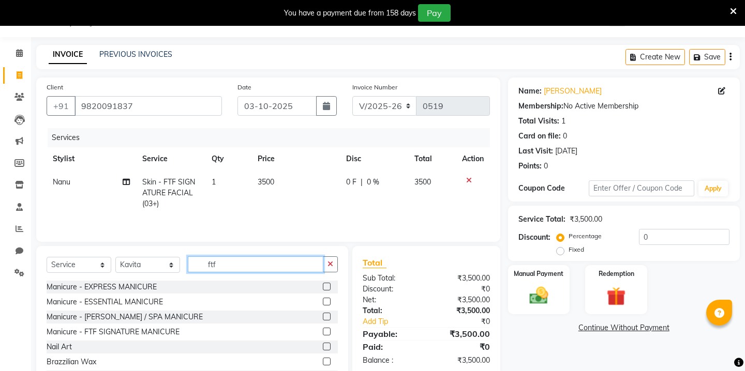
click at [223, 265] on input "ftf" at bounding box center [256, 265] width 136 height 16
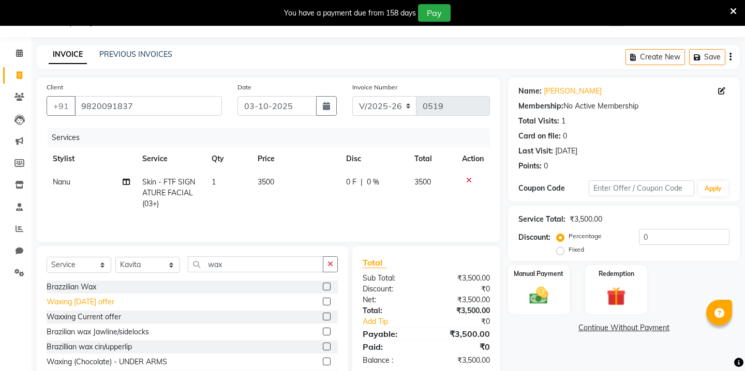
click at [79, 302] on div "Waxing [DATE] offer" at bounding box center [81, 302] width 68 height 11
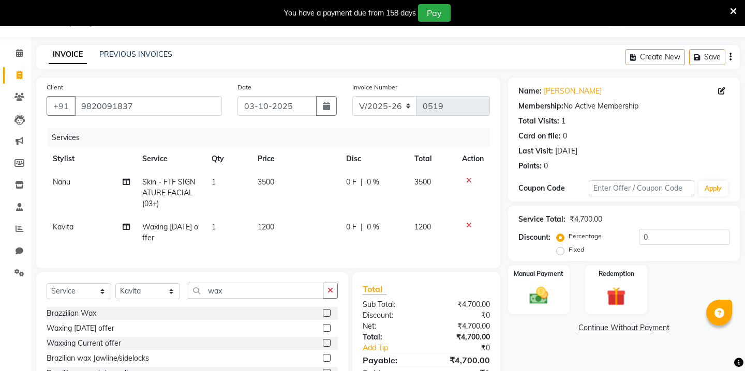
click at [266, 231] on span "1200" at bounding box center [266, 226] width 17 height 9
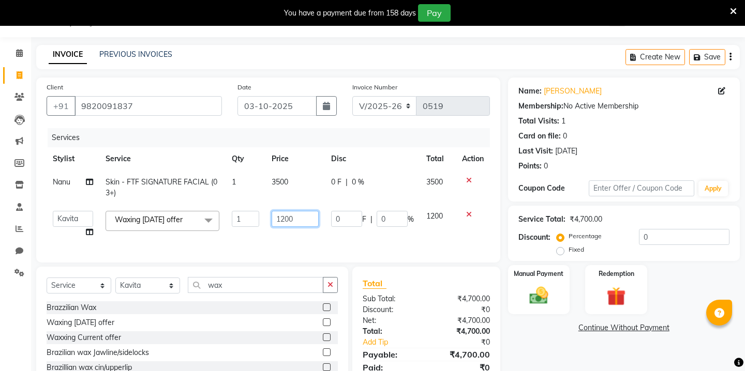
click at [292, 220] on input "1200" at bounding box center [295, 219] width 47 height 16
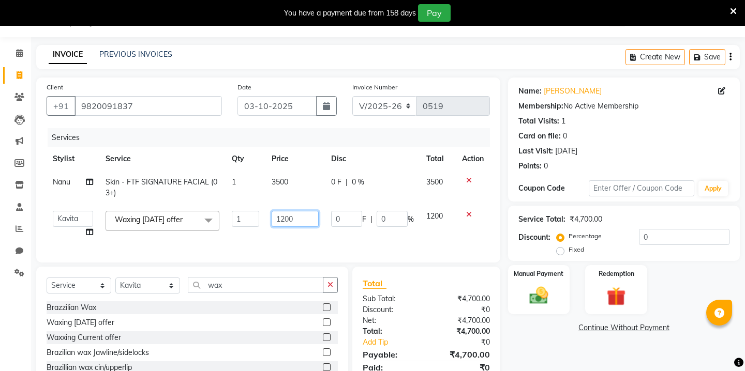
click at [292, 220] on input "1200" at bounding box center [295, 219] width 47 height 16
drag, startPoint x: 547, startPoint y: 237, endPoint x: 529, endPoint y: 233, distance: 18.1
click at [541, 235] on div "Discount: Percentage Fixed 0" at bounding box center [623, 243] width 211 height 28
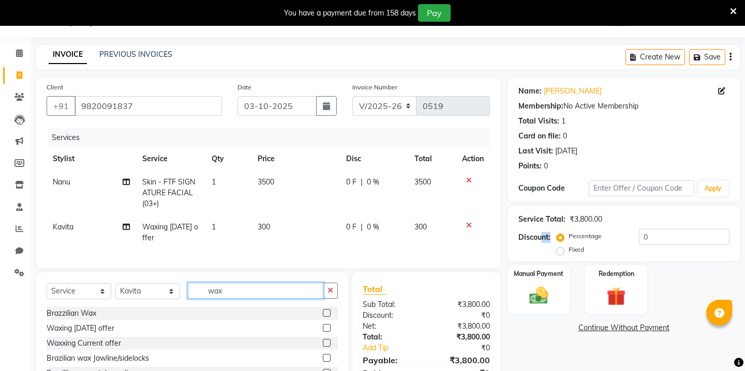
click at [228, 292] on input "wax" at bounding box center [256, 291] width 136 height 16
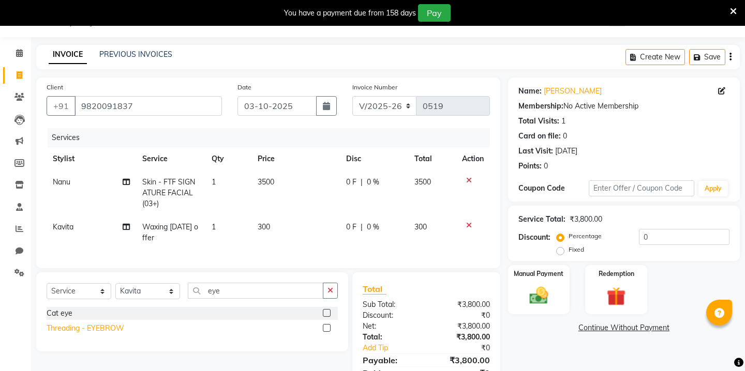
click at [98, 327] on div "Threading - EYEBROW" at bounding box center [86, 328] width 78 height 11
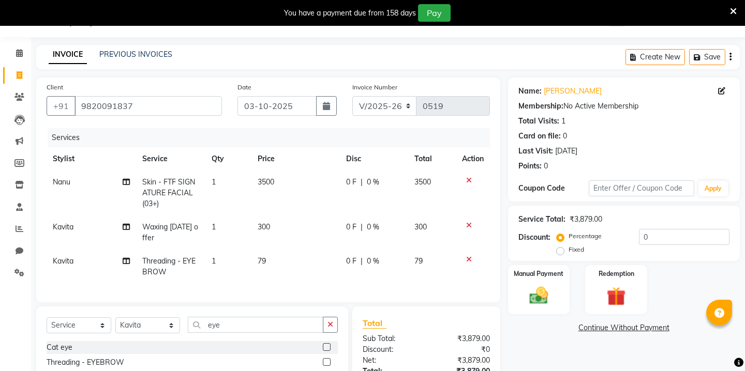
click at [263, 263] on span "79" at bounding box center [262, 261] width 8 height 9
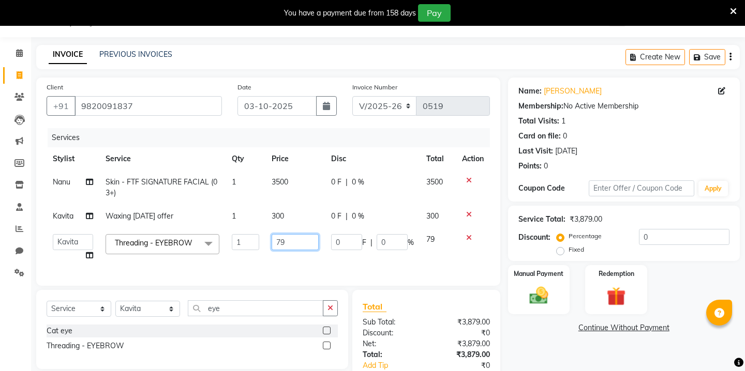
click at [297, 243] on input "79" at bounding box center [295, 242] width 47 height 16
click at [217, 310] on div "Select Service Product Membership Package Voucher Prepaid Gift Card Select Styl…" at bounding box center [192, 329] width 312 height 79
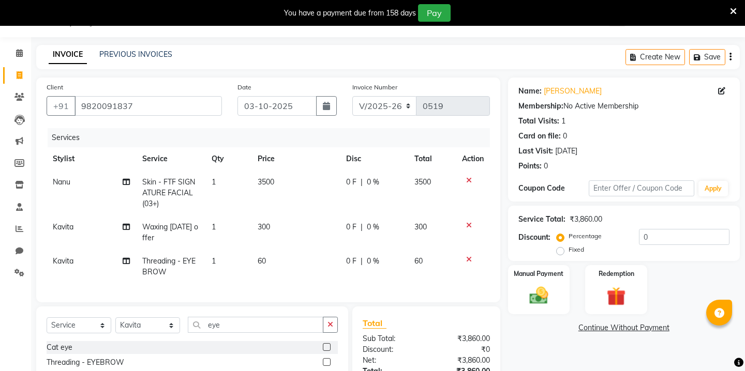
click at [217, 310] on div "Select Service Product Membership Package Voucher Prepaid Gift Card Select Styl…" at bounding box center [192, 346] width 312 height 79
click at [215, 321] on input "eye" at bounding box center [256, 325] width 136 height 16
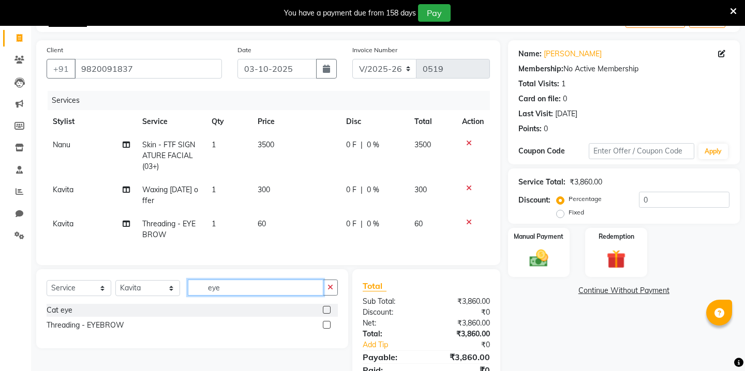
scroll to position [69, 0]
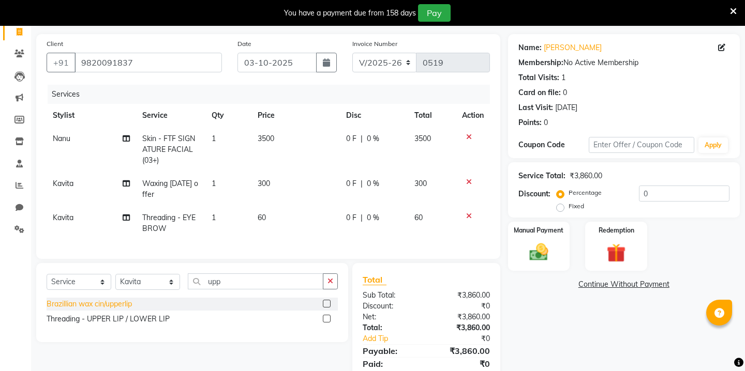
click at [118, 303] on div "Brazillian wax cin/upperlip" at bounding box center [89, 304] width 85 height 11
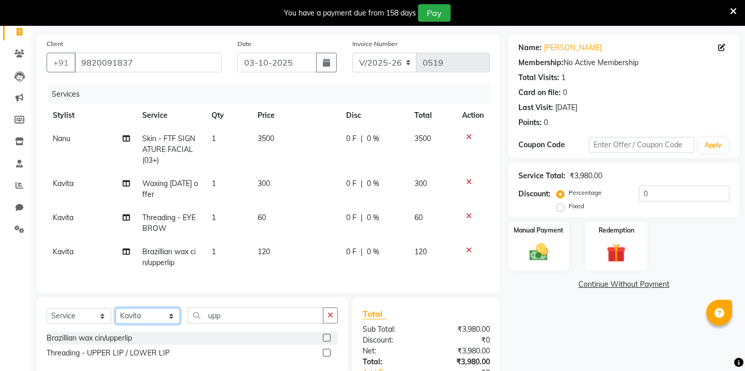
click at [167, 319] on select "Select Stylist Kavita [PERSON_NAME] Sumit Tanu" at bounding box center [147, 316] width 65 height 16
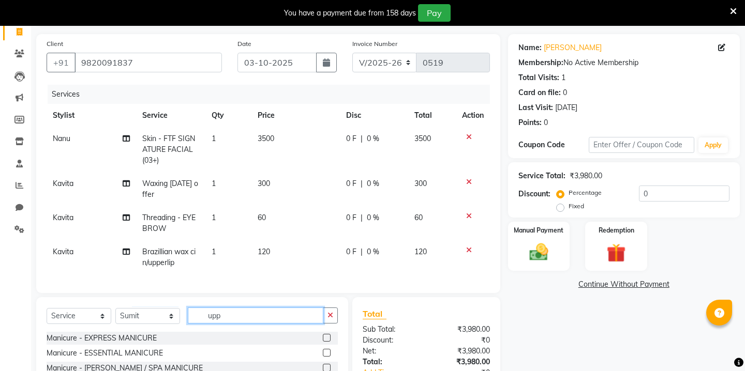
click at [230, 315] on input "upp" at bounding box center [256, 316] width 136 height 16
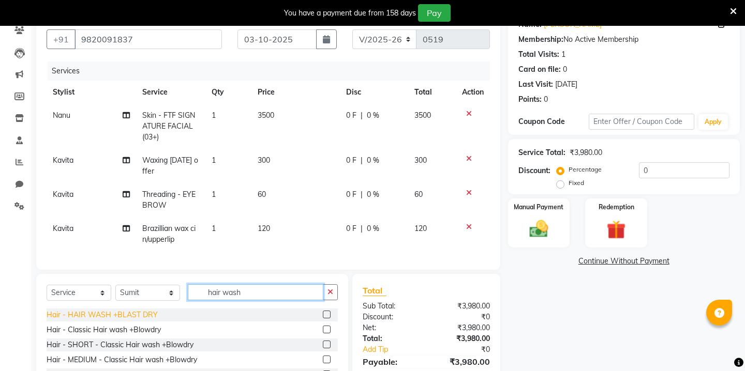
scroll to position [93, 0]
click at [150, 311] on div "Hair - HAIR WASH +BLAST DRY" at bounding box center [102, 314] width 111 height 11
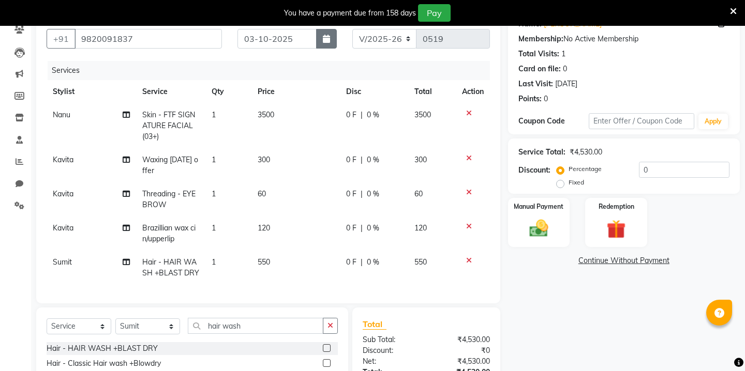
click at [328, 42] on icon "button" at bounding box center [326, 39] width 7 height 8
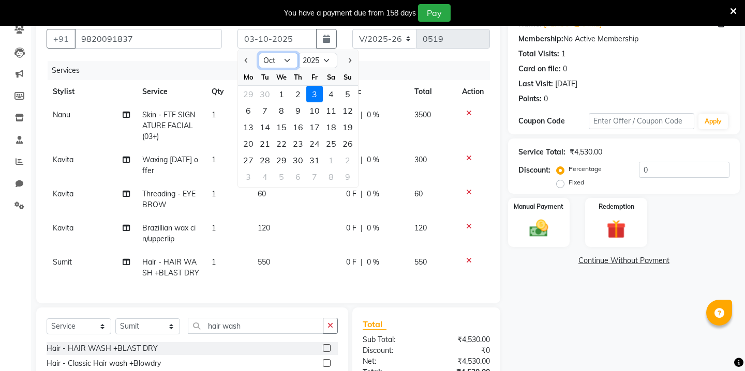
click at [287, 58] on select "Jan Feb Mar Apr May Jun [DATE] Aug Sep Oct Nov Dec" at bounding box center [278, 61] width 39 height 16
click at [308, 140] on div "26" at bounding box center [314, 144] width 17 height 17
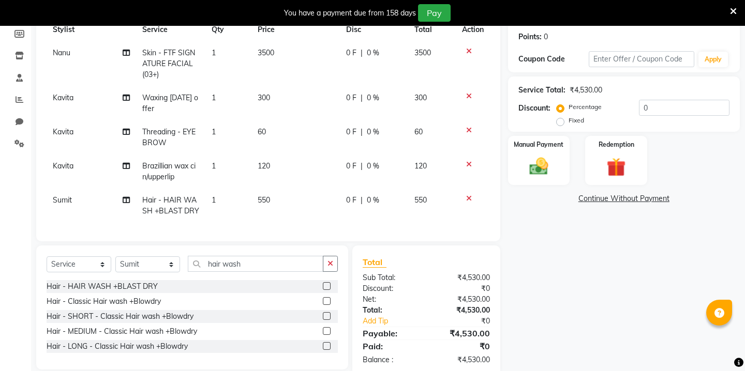
scroll to position [156, 0]
click at [262, 202] on span "550" at bounding box center [264, 198] width 12 height 9
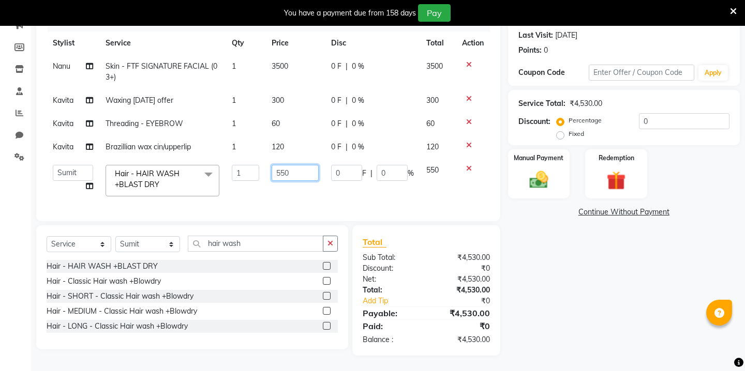
click at [294, 172] on input "550" at bounding box center [295, 173] width 47 height 16
click at [537, 209] on div "Name: Mukta Nakhawa Membership: No Active Membership Total Visits: 1 Card on fi…" at bounding box center [627, 159] width 239 height 394
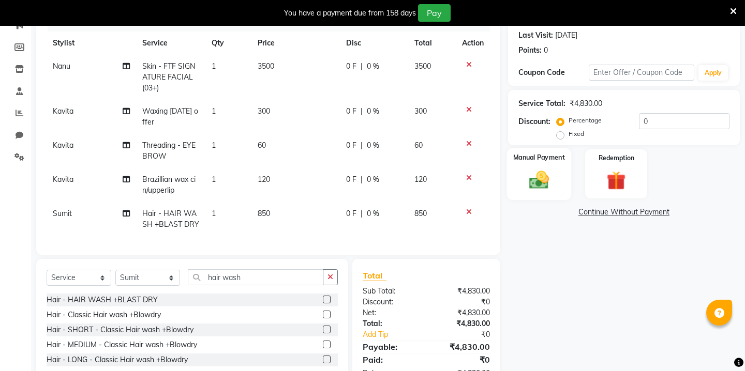
click at [541, 169] on img at bounding box center [538, 180] width 32 height 23
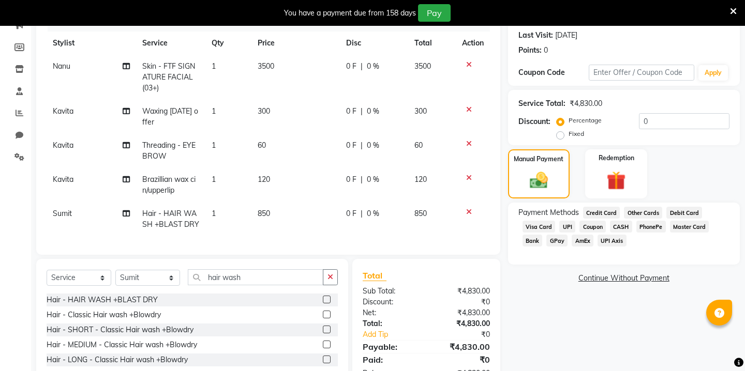
click at [644, 207] on span "Other Cards" at bounding box center [643, 213] width 38 height 12
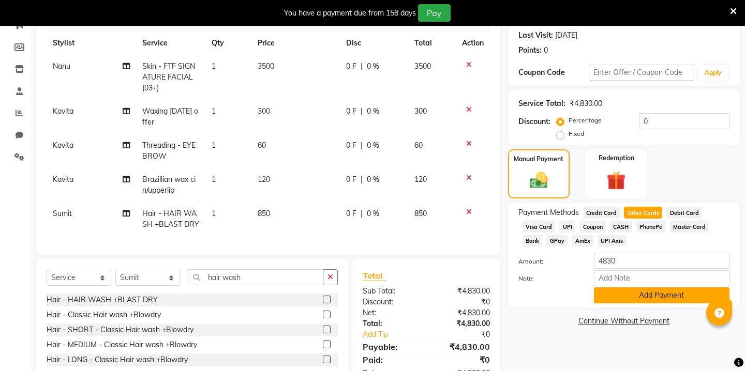
click at [636, 288] on button "Add Payment" at bounding box center [662, 296] width 136 height 16
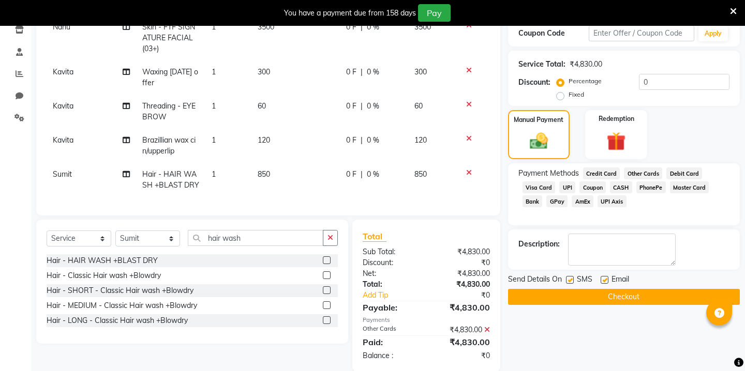
scroll to position [188, 0]
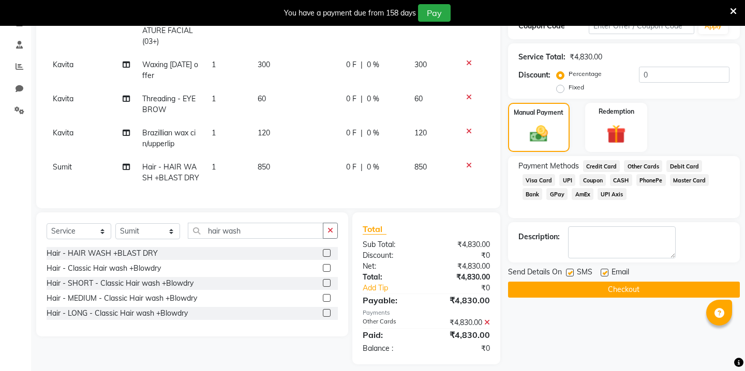
click at [611, 282] on button "Checkout" at bounding box center [624, 290] width 232 height 16
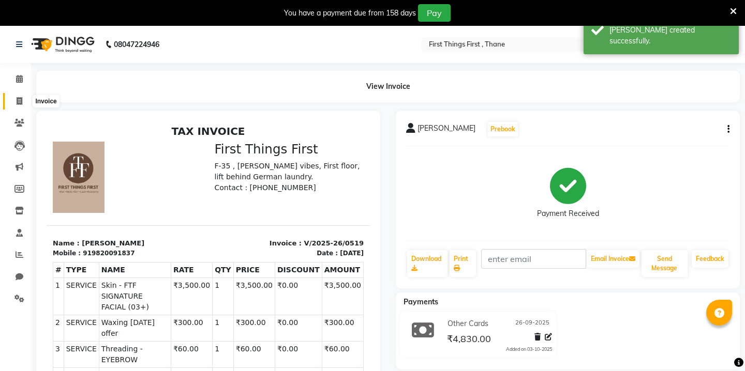
click at [21, 97] on icon at bounding box center [20, 101] width 6 height 8
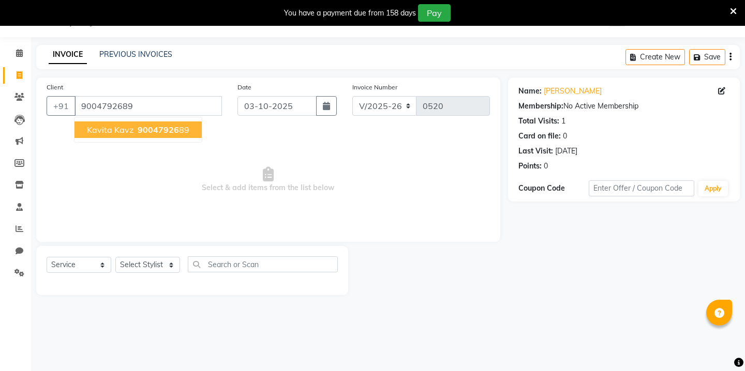
click at [157, 128] on span "90047926" at bounding box center [158, 130] width 41 height 10
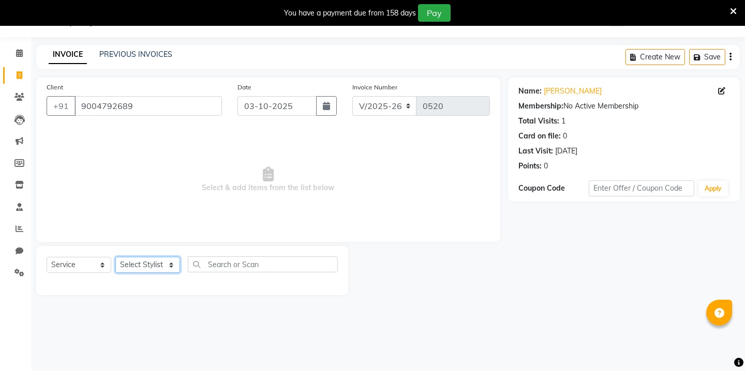
click at [141, 268] on select "Select Stylist Kavita [PERSON_NAME] Sumit Tanu" at bounding box center [147, 265] width 65 height 16
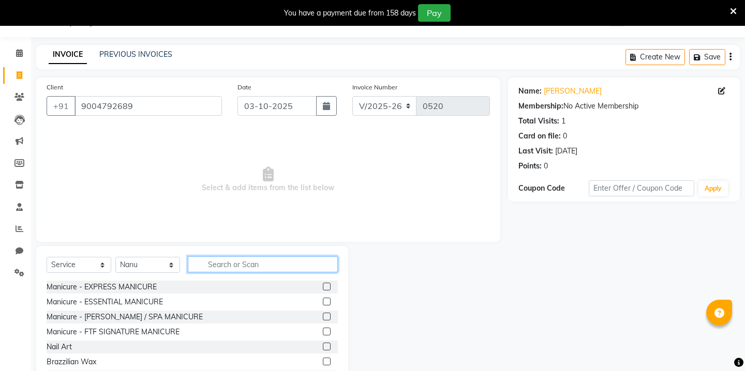
click at [227, 264] on input "text" at bounding box center [263, 265] width 150 height 16
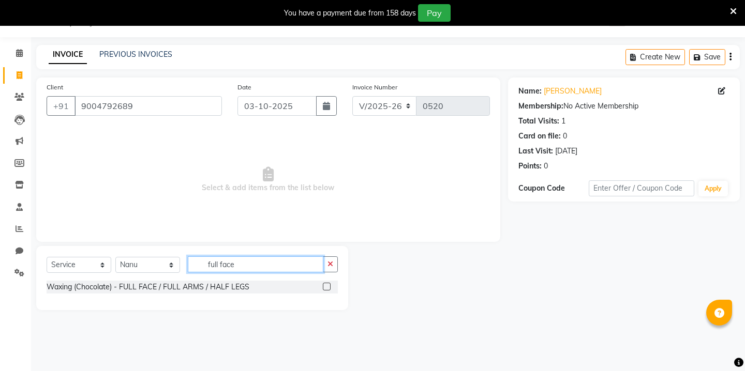
click at [226, 265] on input "full face" at bounding box center [256, 265] width 136 height 16
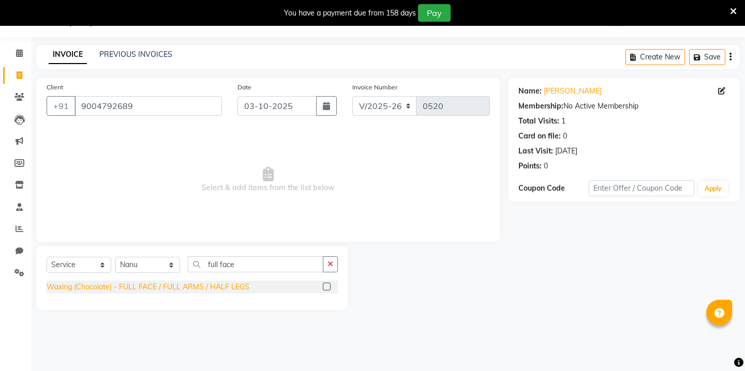
click at [176, 289] on div "Waxing (Chocolate) - FULL FACE / FULL ARMS / HALF LEGS" at bounding box center [148, 287] width 203 height 11
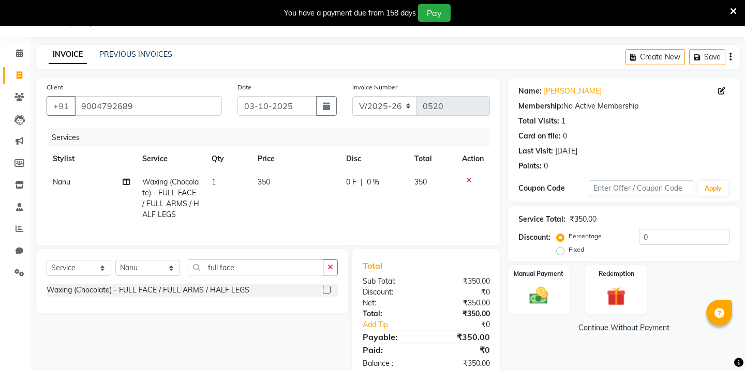
click at [266, 182] on span "350" at bounding box center [264, 181] width 12 height 9
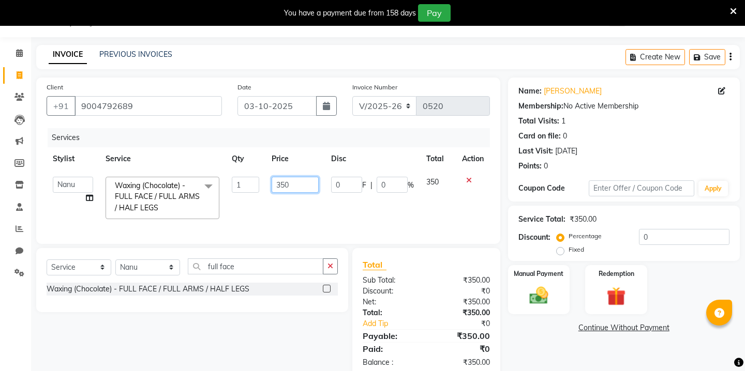
click at [284, 182] on input "350" at bounding box center [295, 185] width 47 height 16
click at [326, 106] on icon "button" at bounding box center [326, 106] width 7 height 8
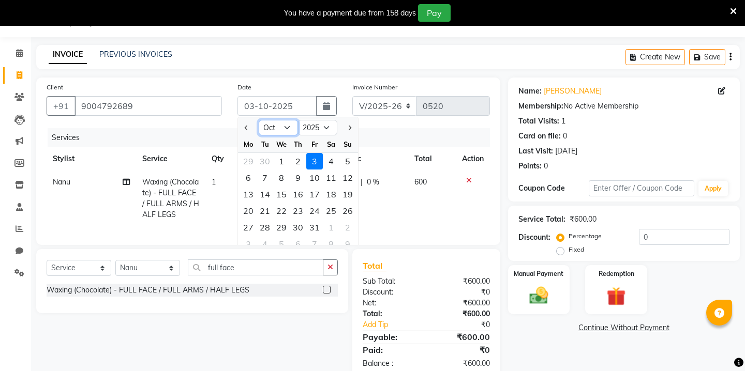
click at [277, 133] on select "Jan Feb Mar Apr May Jun [DATE] Aug Sep Oct Nov Dec" at bounding box center [278, 128] width 39 height 16
click at [317, 212] on div "26" at bounding box center [314, 211] width 17 height 17
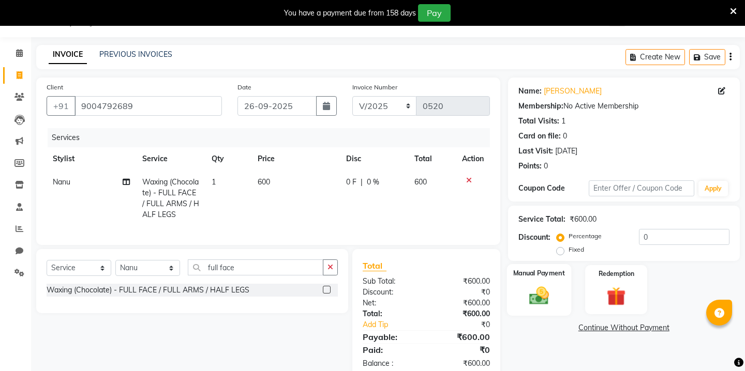
click at [549, 284] on img at bounding box center [538, 295] width 32 height 23
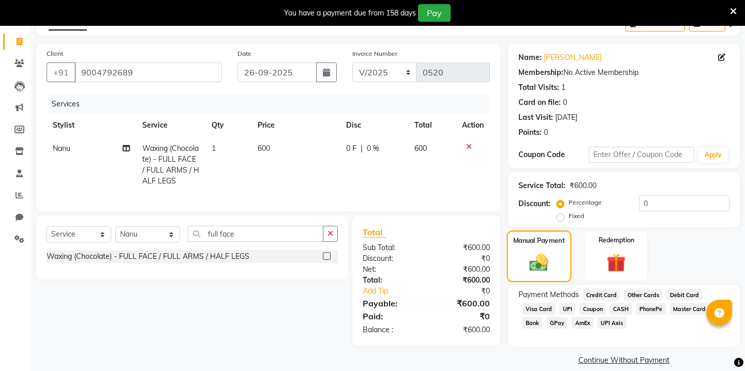
scroll to position [59, 0]
click at [559, 317] on span "GPay" at bounding box center [556, 323] width 21 height 12
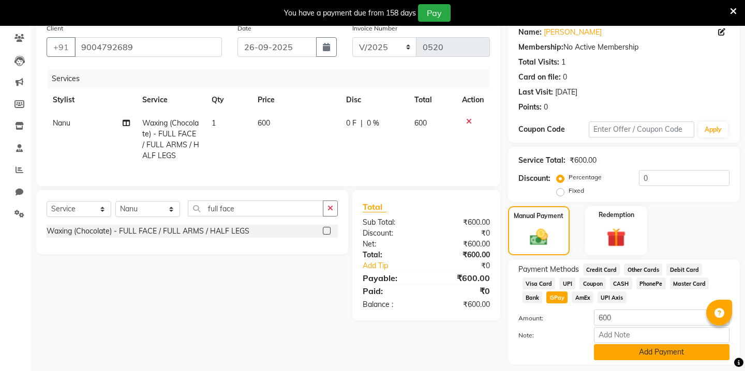
scroll to position [95, 0]
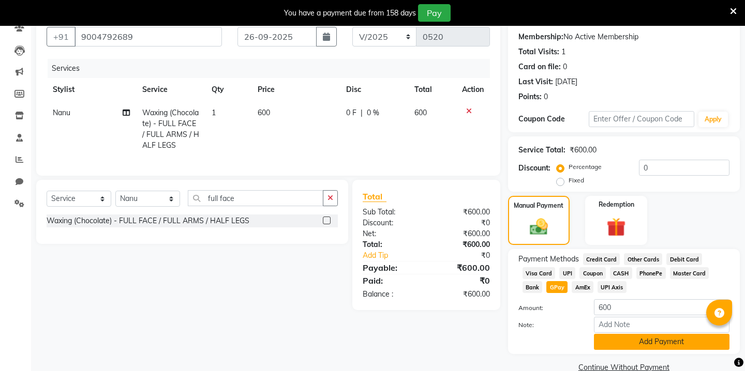
click at [610, 336] on button "Add Payment" at bounding box center [662, 342] width 136 height 16
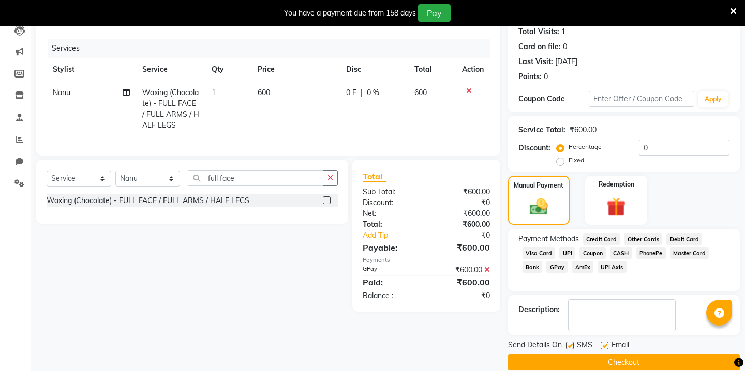
scroll to position [118, 0]
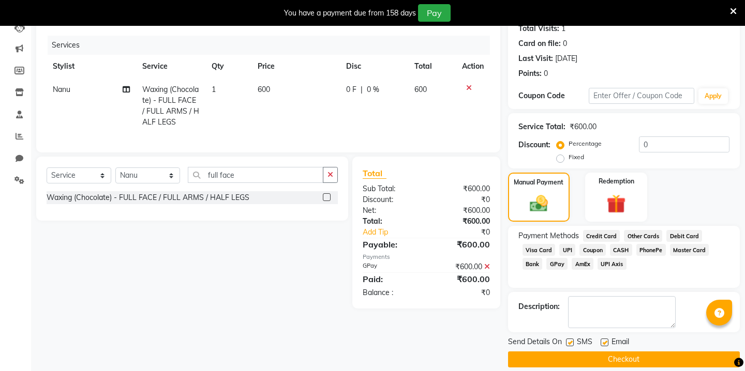
click at [588, 352] on button "Checkout" at bounding box center [624, 360] width 232 height 16
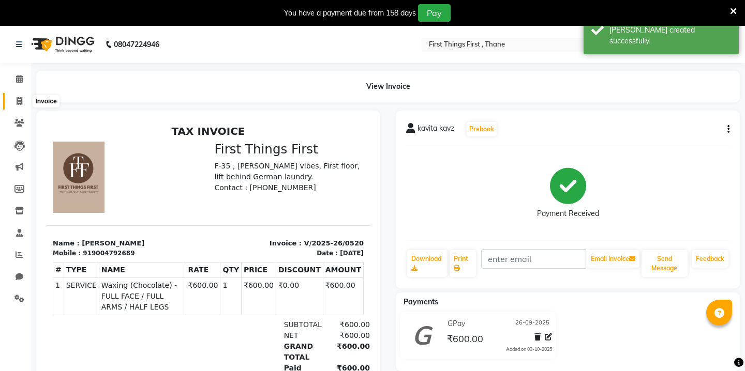
click at [18, 101] on icon at bounding box center [20, 101] width 6 height 8
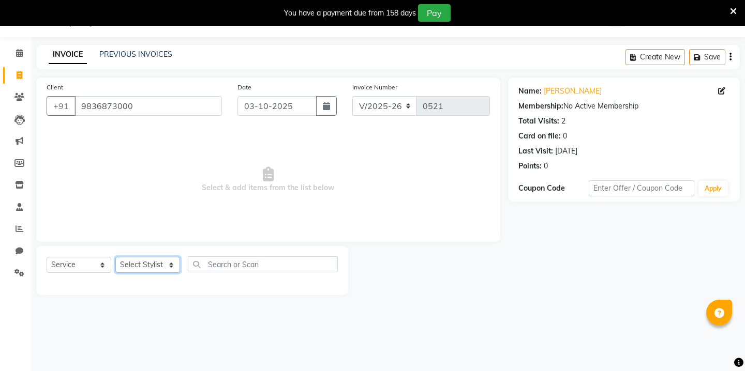
click at [149, 261] on select "Select Stylist Kavita [PERSON_NAME] Sumit Tanu" at bounding box center [147, 265] width 65 height 16
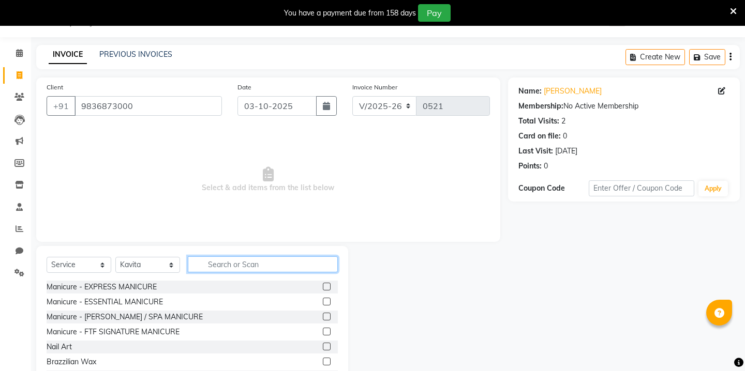
click at [226, 262] on input "text" at bounding box center [263, 265] width 150 height 16
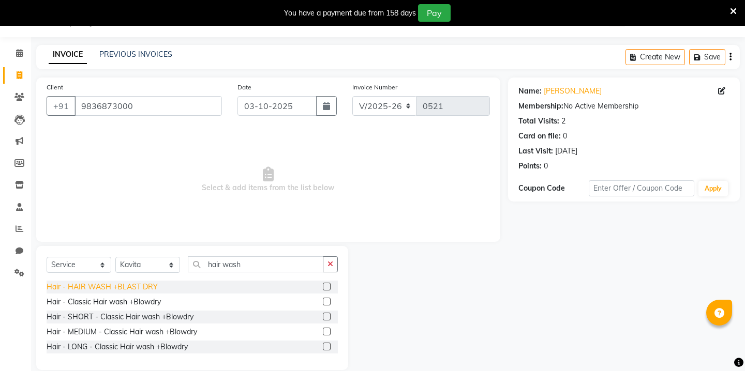
click at [146, 287] on div "Hair - HAIR WASH +BLAST DRY" at bounding box center [102, 287] width 111 height 11
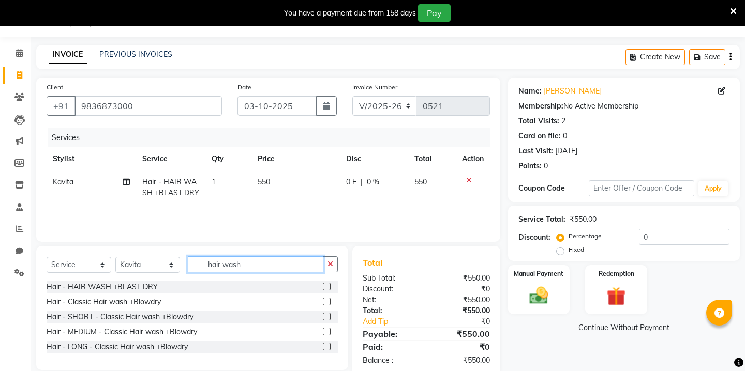
click at [222, 270] on input "hair wash" at bounding box center [256, 265] width 136 height 16
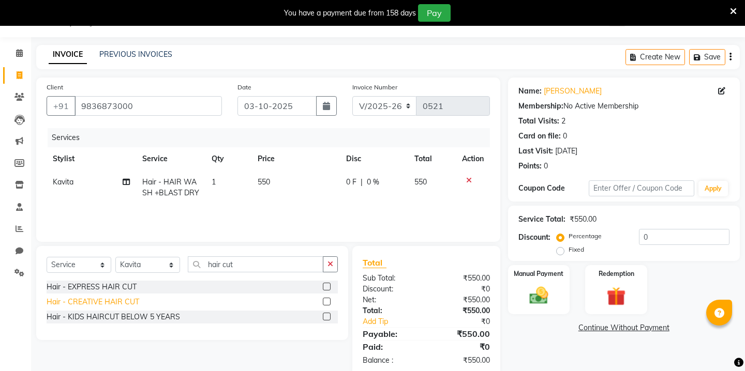
click at [73, 305] on div "Hair - CREATIVE HAIR CUT" at bounding box center [93, 302] width 93 height 11
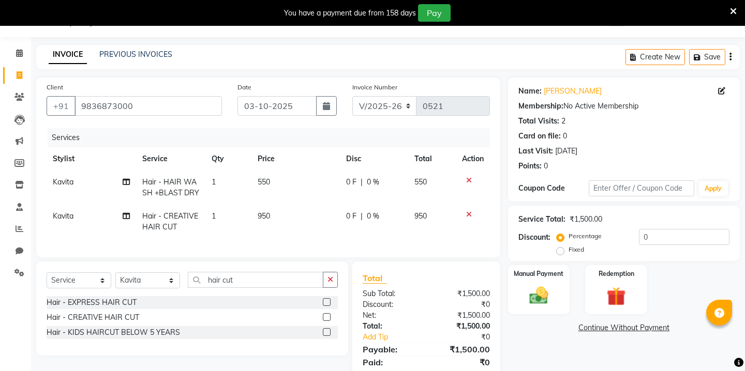
click at [267, 214] on span "950" at bounding box center [264, 216] width 12 height 9
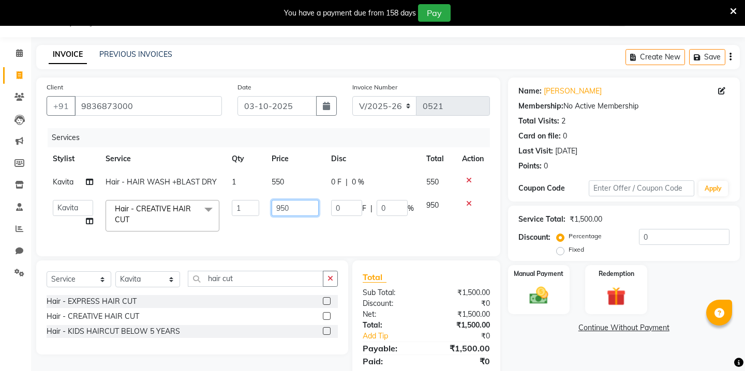
click at [293, 204] on input "950" at bounding box center [295, 208] width 47 height 16
click at [291, 190] on td "550" at bounding box center [294, 182] width 59 height 23
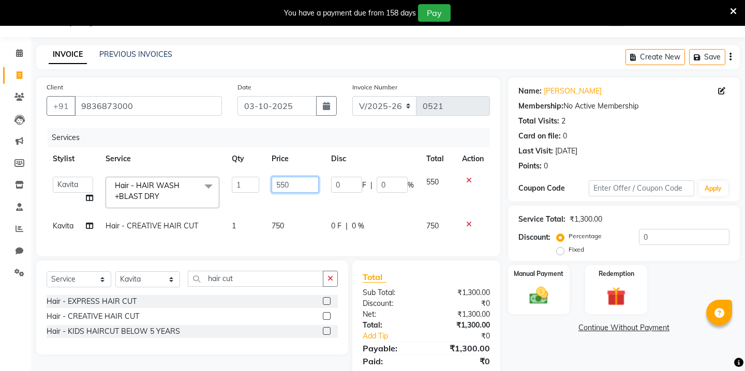
click at [294, 188] on input "550" at bounding box center [295, 185] width 47 height 16
click at [330, 98] on button "button" at bounding box center [326, 106] width 21 height 20
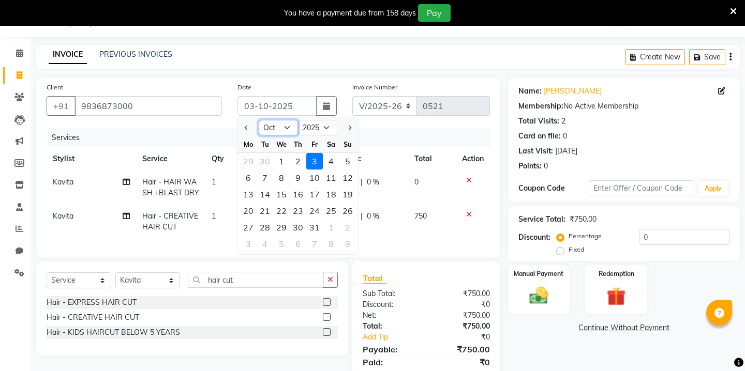
click at [272, 132] on select "Jan Feb Mar Apr May Jun [DATE] Aug Sep Oct Nov Dec" at bounding box center [278, 128] width 39 height 16
click at [303, 210] on div "25" at bounding box center [298, 211] width 17 height 17
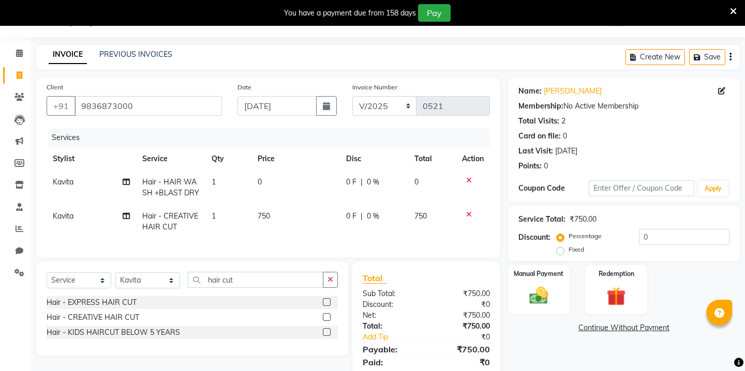
scroll to position [62, 0]
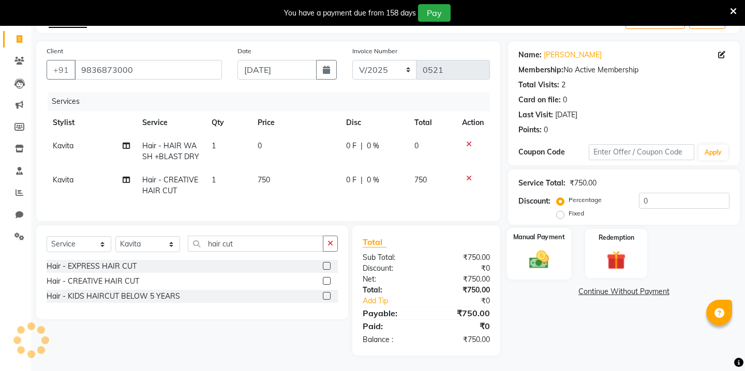
click at [543, 254] on img at bounding box center [538, 259] width 32 height 23
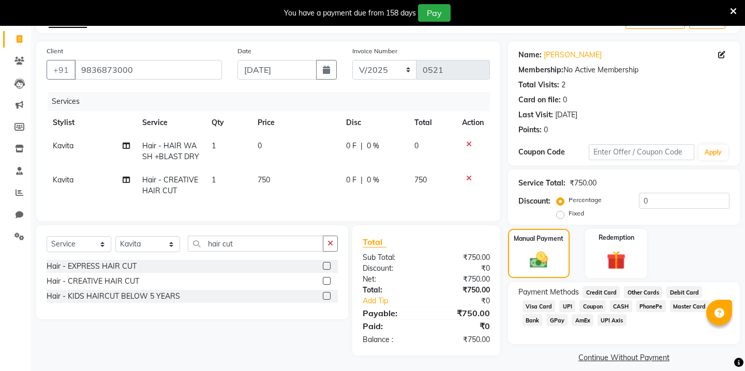
click at [560, 314] on span "GPay" at bounding box center [556, 320] width 21 height 12
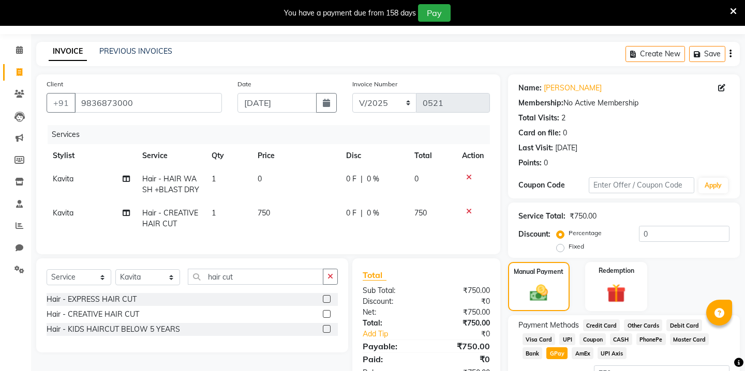
scroll to position [0, 0]
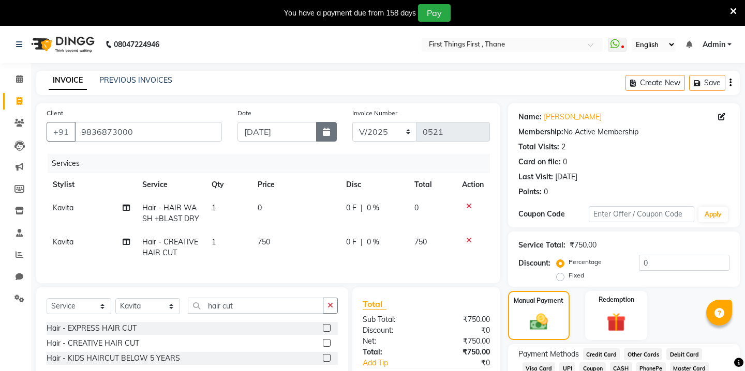
click at [324, 132] on icon "button" at bounding box center [326, 132] width 7 height 8
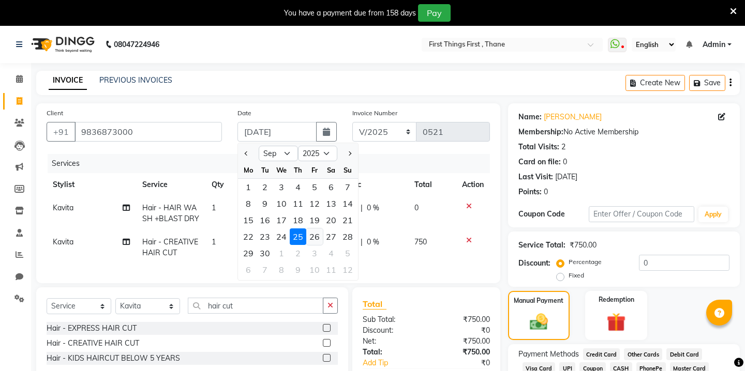
click at [308, 231] on div "26" at bounding box center [314, 237] width 17 height 17
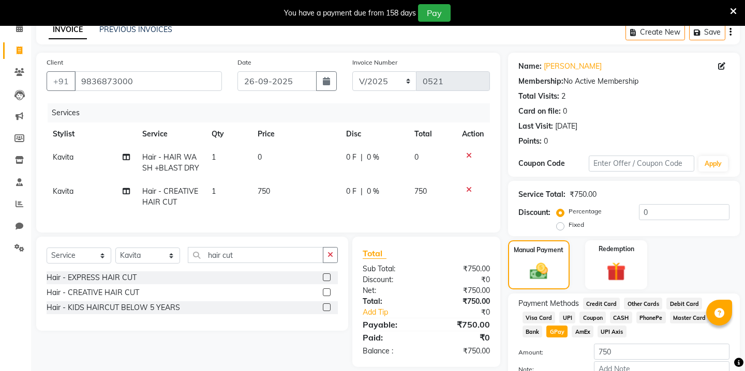
scroll to position [103, 0]
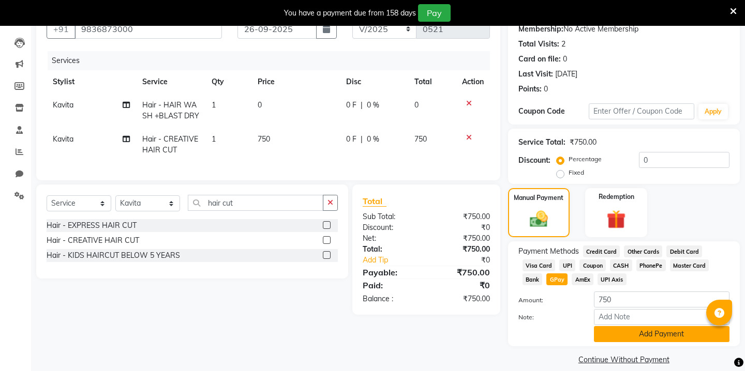
click at [619, 326] on button "Add Payment" at bounding box center [662, 334] width 136 height 16
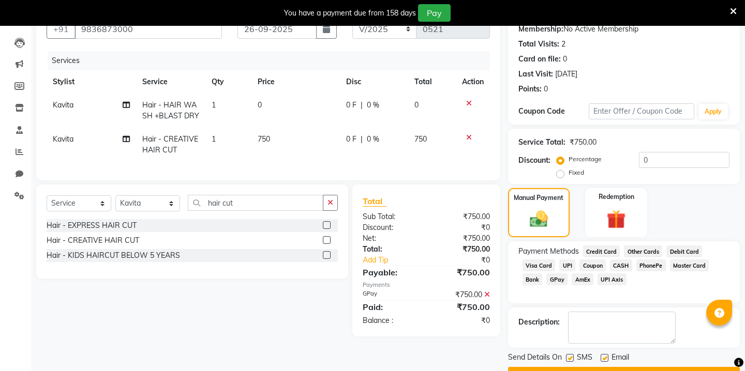
click at [592, 367] on button "Checkout" at bounding box center [624, 375] width 232 height 16
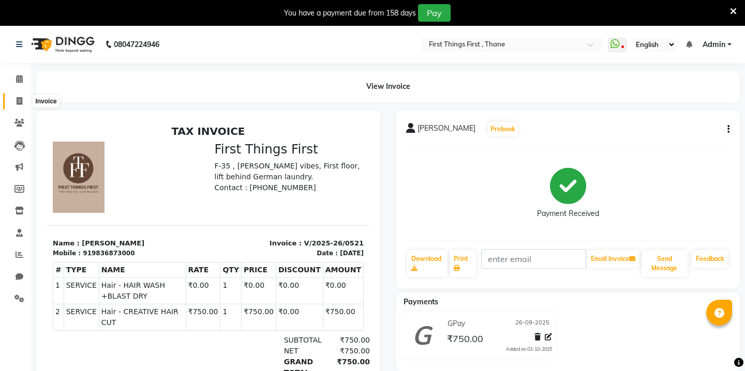
click at [24, 102] on span at bounding box center [19, 102] width 18 height 12
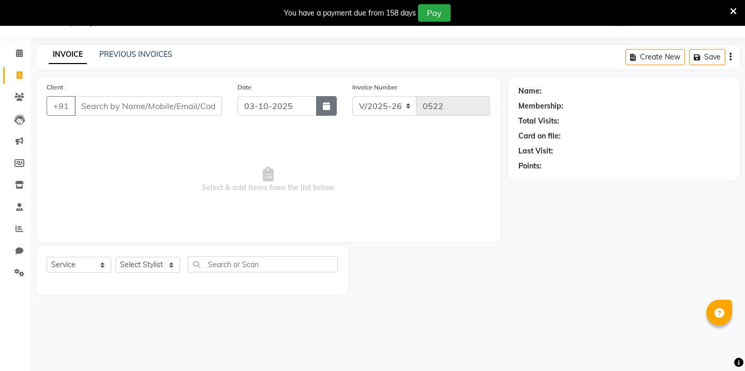
click at [329, 104] on icon "button" at bounding box center [326, 106] width 7 height 8
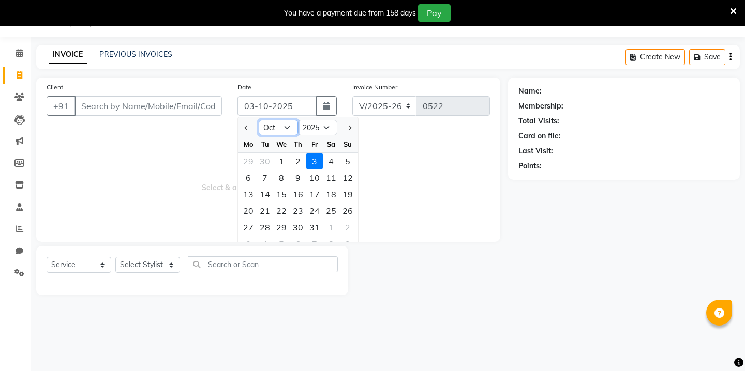
click at [278, 128] on select "Jan Feb Mar Apr May Jun [DATE] Aug Sep Oct Nov Dec" at bounding box center [278, 128] width 39 height 16
click at [329, 212] on div "27" at bounding box center [331, 211] width 17 height 17
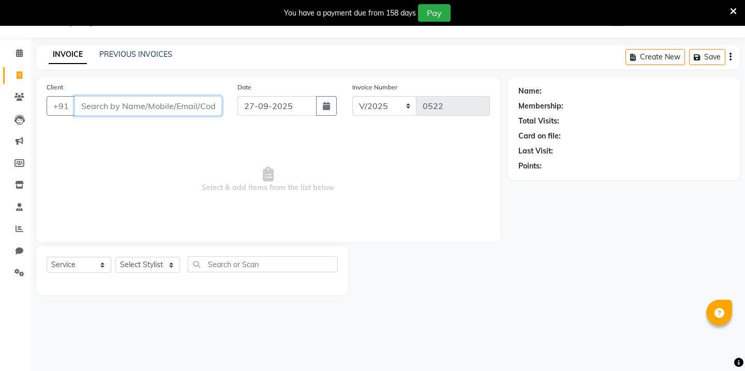
click at [116, 103] on input "Client" at bounding box center [147, 106] width 147 height 20
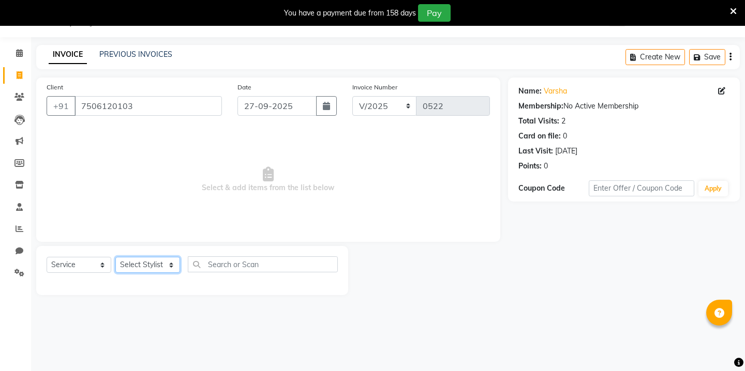
click at [134, 267] on select "Select Stylist Kavita [PERSON_NAME] Sumit Tanu" at bounding box center [147, 265] width 65 height 16
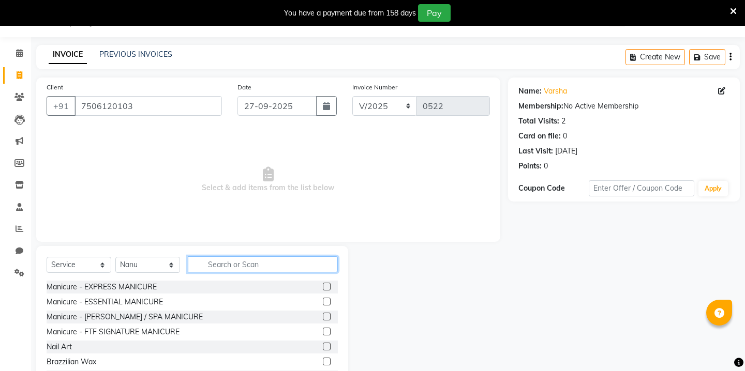
click at [220, 262] on input "text" at bounding box center [263, 265] width 150 height 16
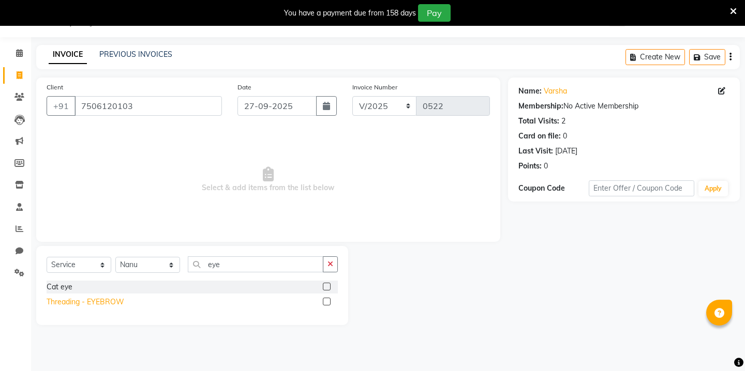
click at [86, 303] on div "Threading - EYEBROW" at bounding box center [86, 302] width 78 height 11
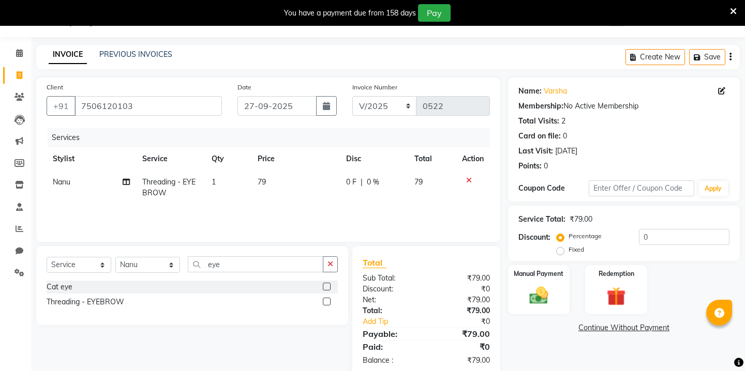
click at [268, 183] on td "79" at bounding box center [295, 188] width 88 height 34
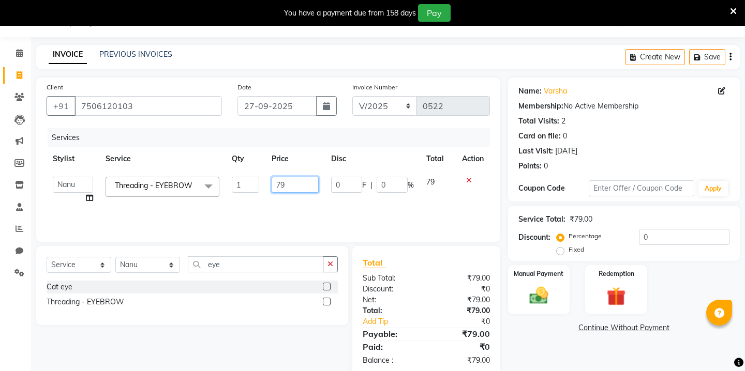
click at [284, 187] on input "79" at bounding box center [295, 185] width 47 height 16
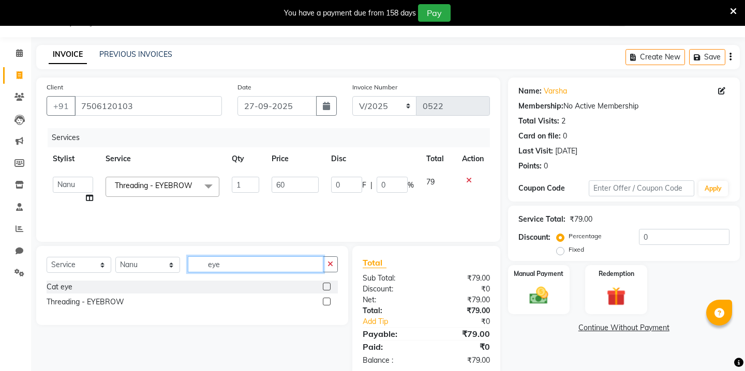
click at [218, 266] on input "eye" at bounding box center [256, 265] width 136 height 16
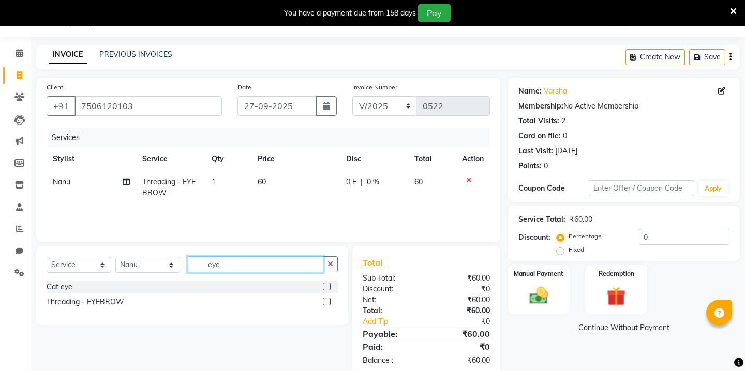
click at [218, 266] on input "eye" at bounding box center [256, 265] width 136 height 16
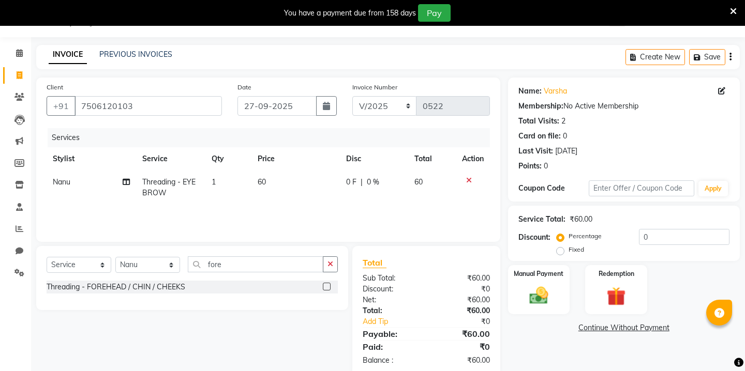
click at [147, 294] on div "Threading - FOREHEAD / CHIN / CHEEKS" at bounding box center [192, 288] width 291 height 15
click at [163, 284] on div "Threading - FOREHEAD / CHIN / CHEEKS" at bounding box center [116, 287] width 139 height 11
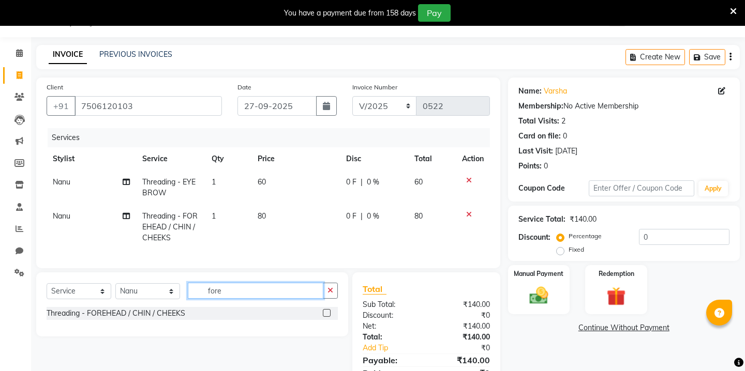
click at [217, 289] on input "fore" at bounding box center [256, 291] width 136 height 16
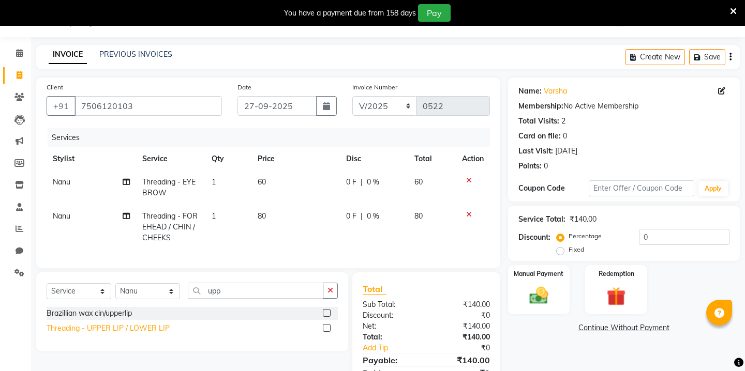
click at [84, 326] on div "Threading - UPPER LIP / LOWER LIP" at bounding box center [108, 328] width 123 height 11
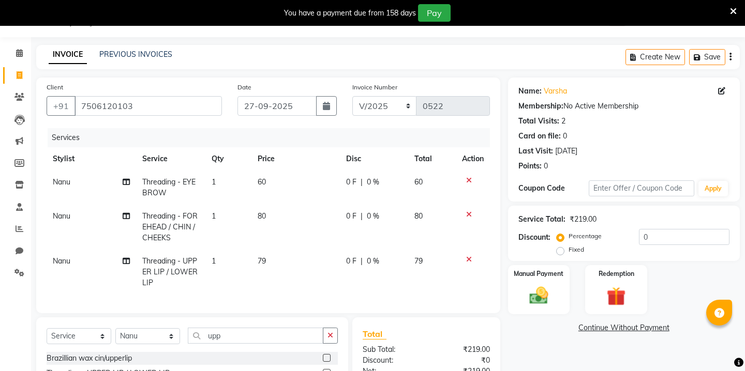
click at [256, 264] on td "79" at bounding box center [295, 272] width 88 height 45
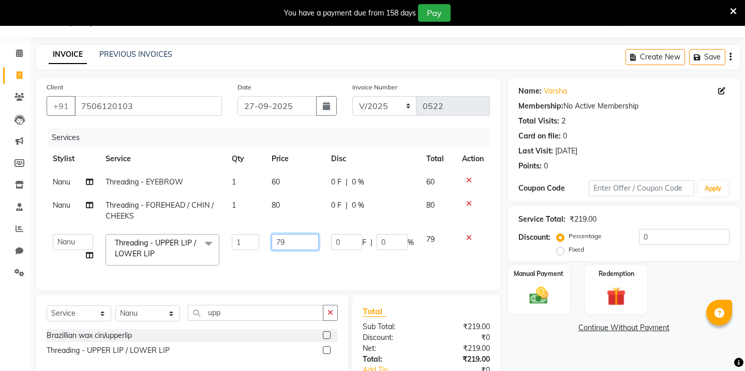
click at [286, 248] on input "79" at bounding box center [295, 242] width 47 height 16
click at [280, 205] on td "80" at bounding box center [294, 211] width 59 height 34
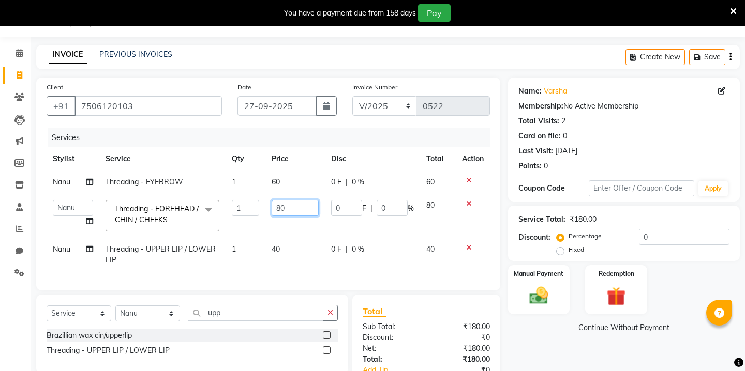
click at [280, 205] on input "80" at bounding box center [295, 208] width 47 height 16
click at [545, 292] on img at bounding box center [538, 295] width 32 height 23
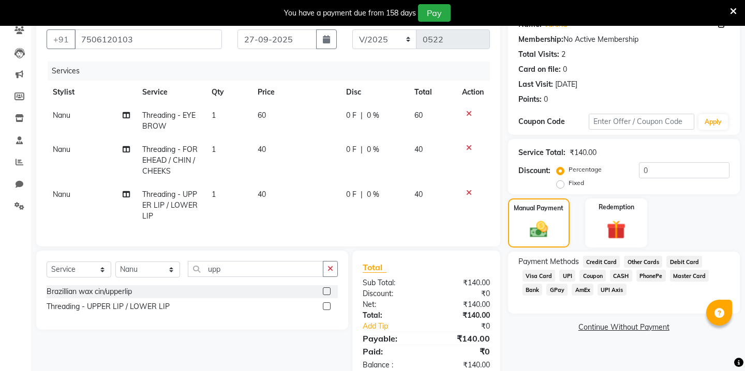
scroll to position [108, 0]
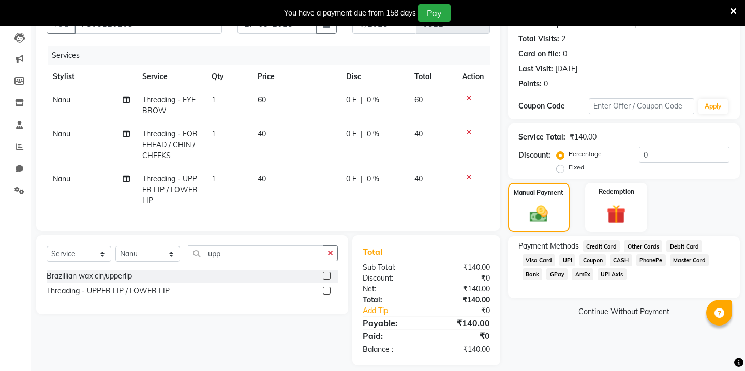
click at [561, 268] on span "GPay" at bounding box center [556, 274] width 21 height 12
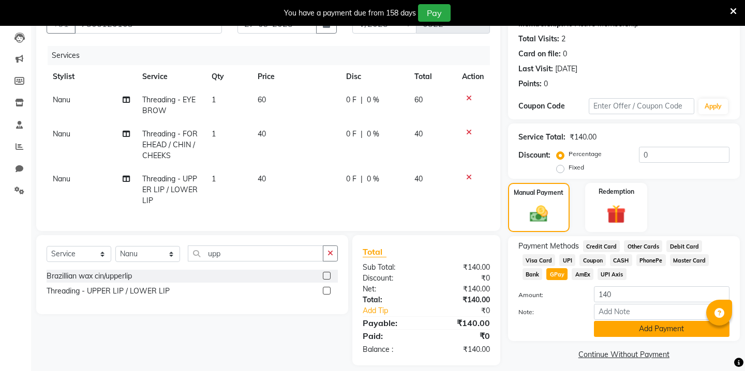
click at [608, 321] on button "Add Payment" at bounding box center [662, 329] width 136 height 16
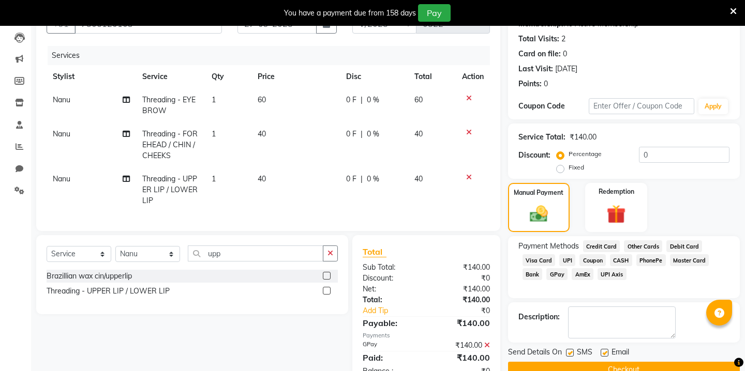
click at [595, 362] on button "Checkout" at bounding box center [624, 370] width 232 height 16
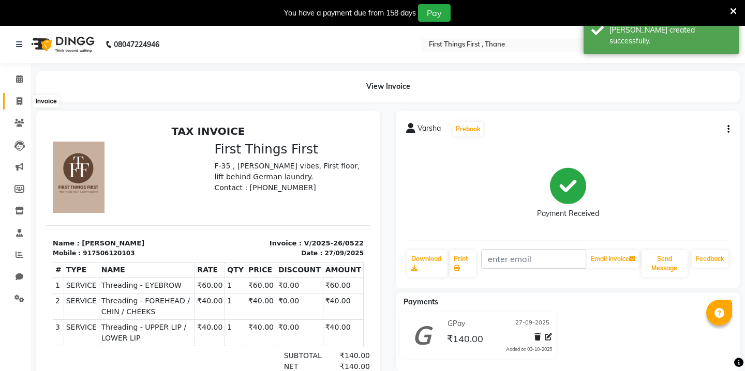
click at [20, 96] on span at bounding box center [19, 102] width 18 height 12
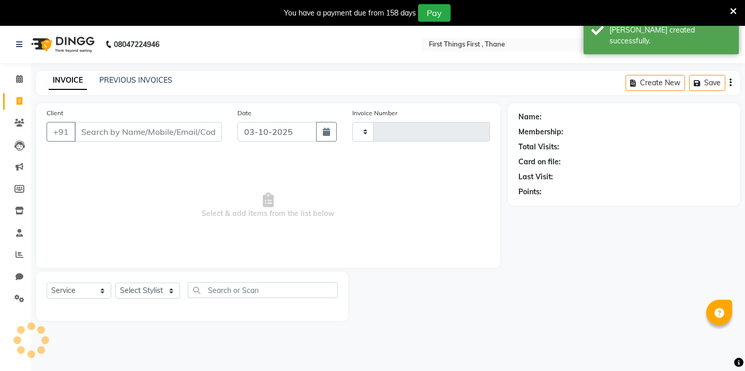
scroll to position [26, 0]
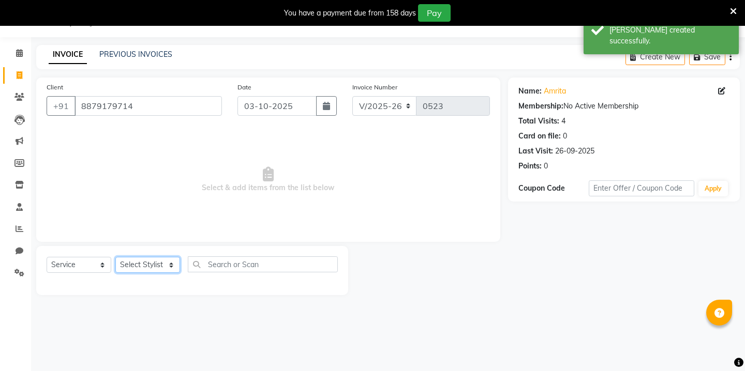
click at [143, 267] on select "Select Stylist Kavita [PERSON_NAME] Sumit Tanu" at bounding box center [147, 265] width 65 height 16
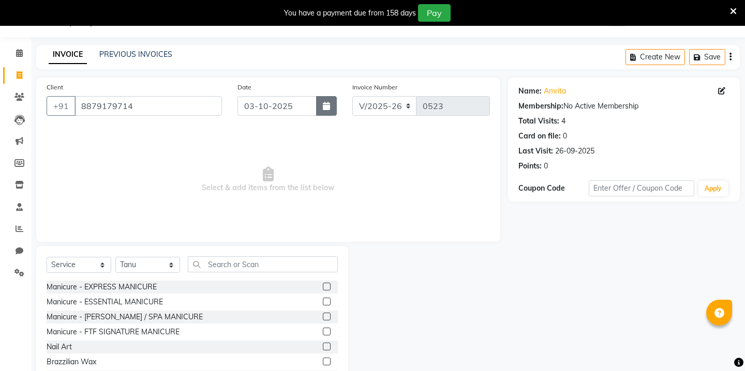
click at [328, 102] on icon "button" at bounding box center [326, 106] width 7 height 8
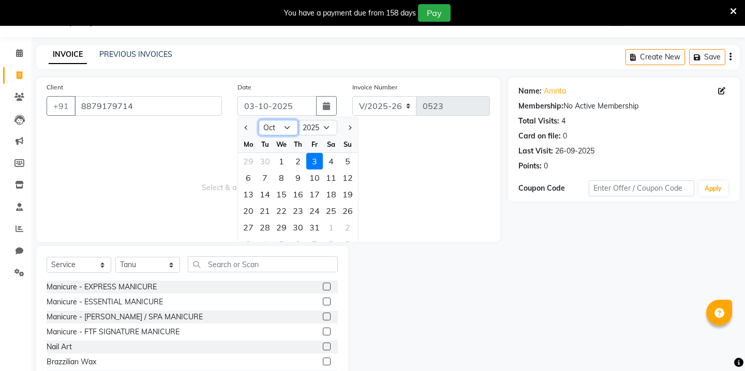
click at [274, 131] on select "Jan Feb Mar Apr May Jun [DATE] Aug Sep Oct Nov Dec" at bounding box center [278, 128] width 39 height 16
click at [333, 210] on div "27" at bounding box center [331, 211] width 17 height 17
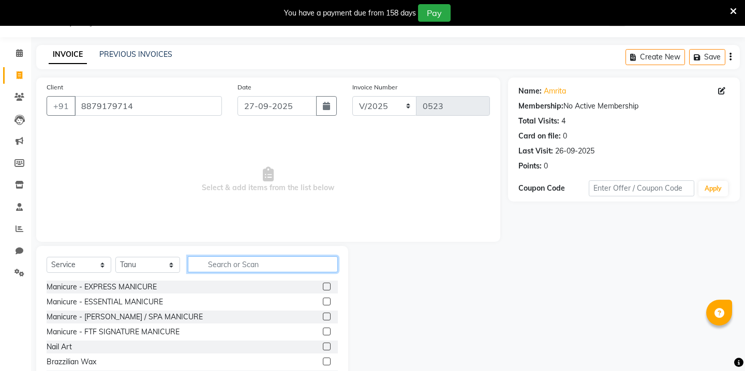
click at [224, 263] on input "text" at bounding box center [263, 265] width 150 height 16
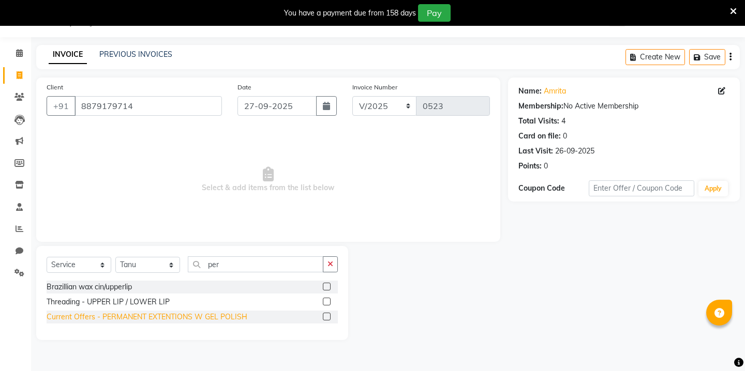
click at [159, 322] on div "Current Offers - PERMANENT EXTENTIONS W GEL POLISH" at bounding box center [147, 317] width 201 height 11
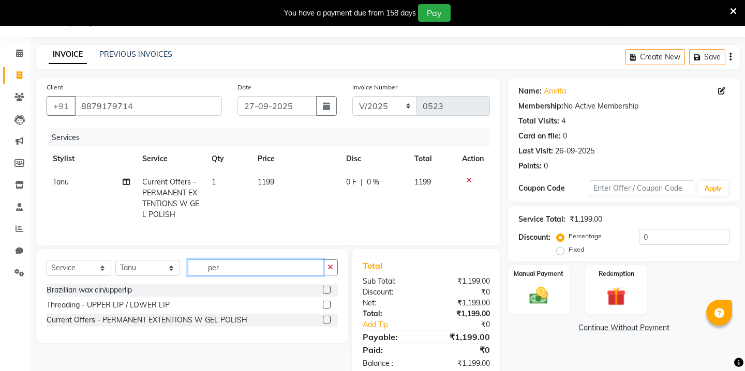
click at [208, 272] on input "per" at bounding box center [256, 268] width 136 height 16
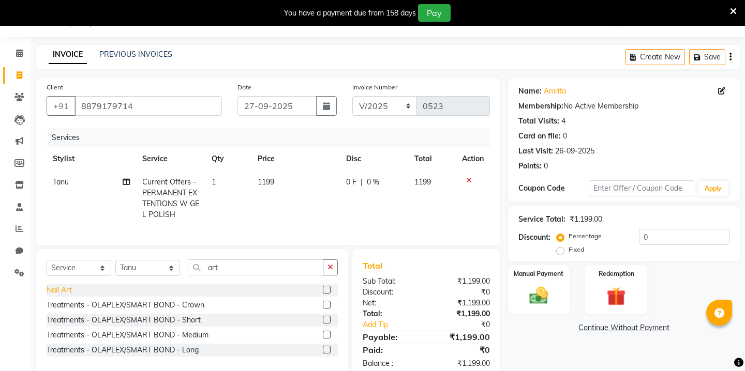
click at [67, 290] on div "Nail Art" at bounding box center [59, 290] width 25 height 11
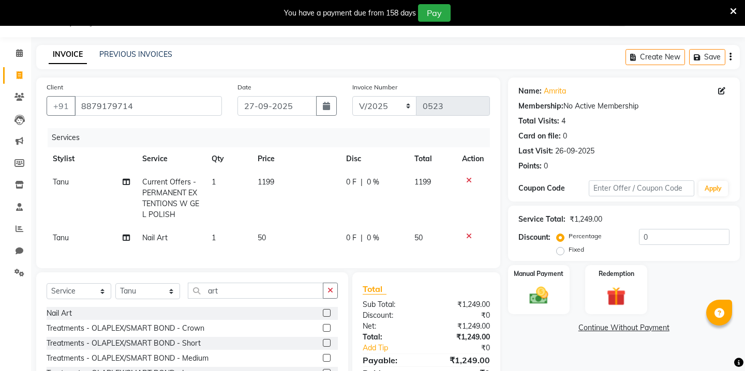
click at [271, 230] on td "50" at bounding box center [295, 238] width 88 height 23
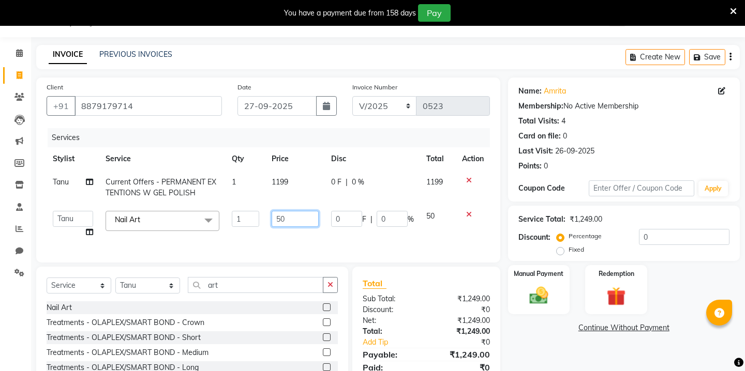
click at [292, 214] on input "50" at bounding box center [295, 219] width 47 height 16
click at [531, 287] on img at bounding box center [538, 295] width 32 height 23
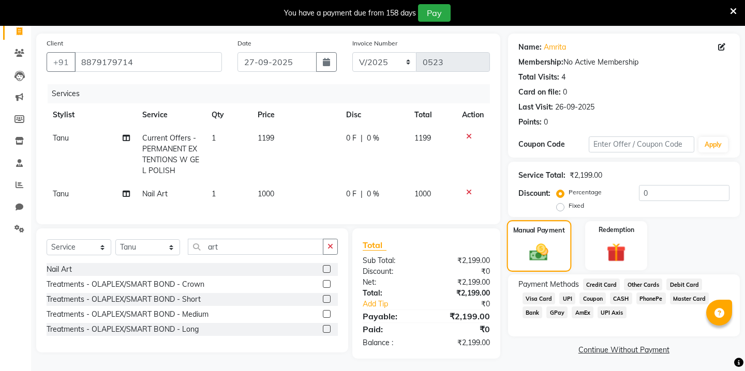
scroll to position [70, 0]
click at [553, 306] on span "GPay" at bounding box center [556, 312] width 21 height 12
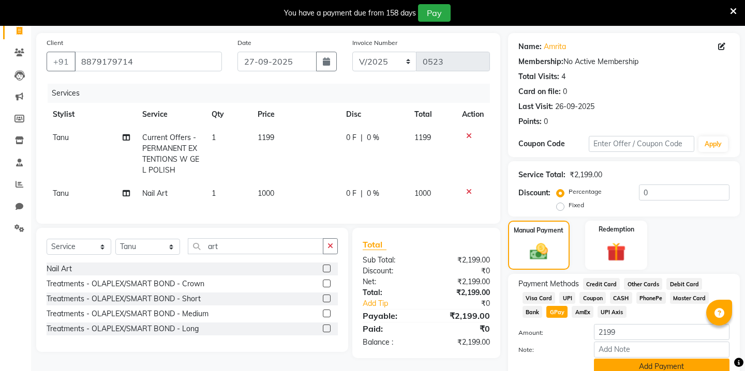
click at [618, 359] on button "Add Payment" at bounding box center [662, 367] width 136 height 16
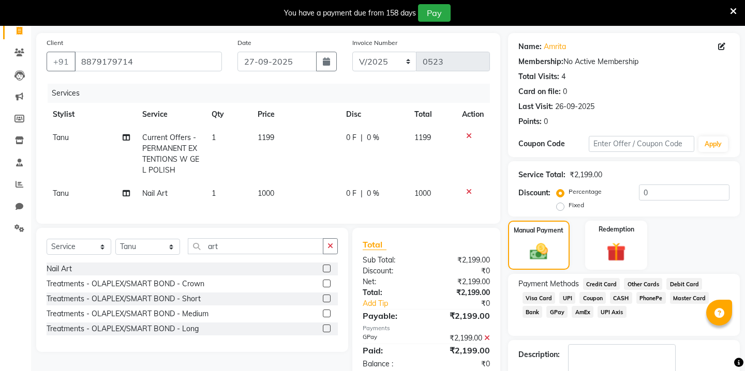
scroll to position [118, 0]
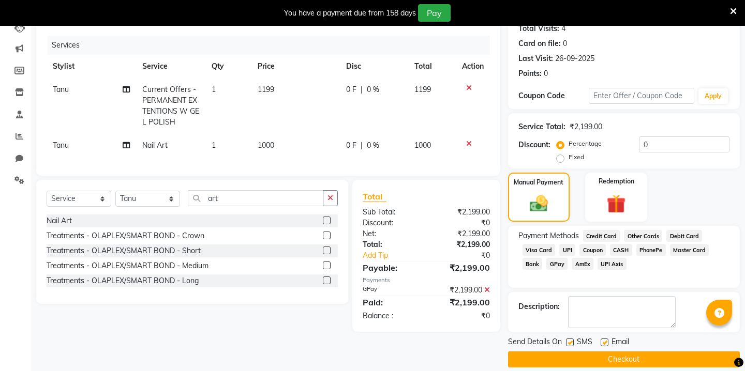
click at [600, 352] on button "Checkout" at bounding box center [624, 360] width 232 height 16
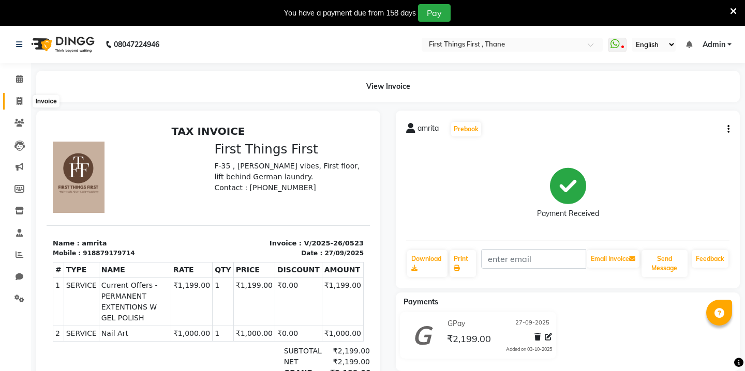
click at [24, 96] on span at bounding box center [19, 102] width 18 height 12
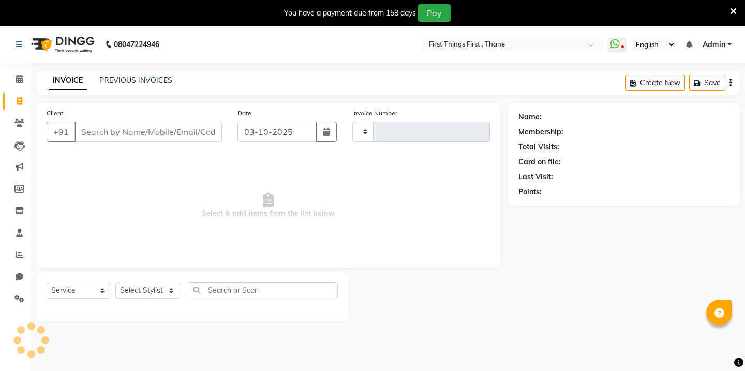
scroll to position [26, 0]
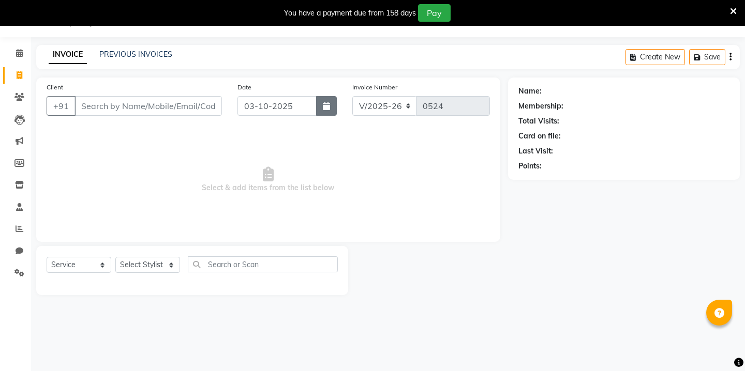
click at [326, 102] on icon "button" at bounding box center [326, 106] width 7 height 8
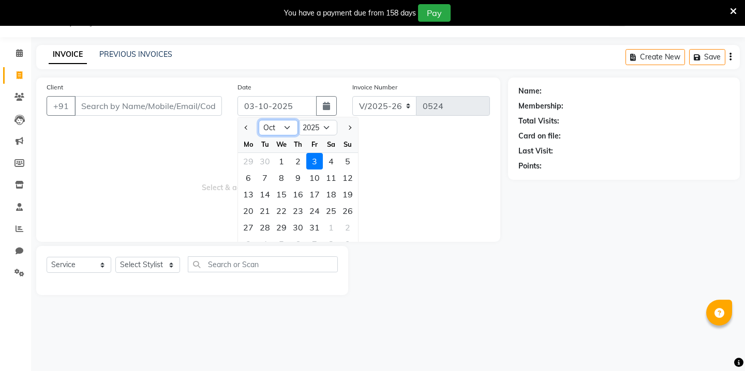
click at [279, 124] on select "Jan Feb Mar Apr May Jun [DATE] Aug Sep Oct Nov Dec" at bounding box center [278, 128] width 39 height 16
click at [244, 212] on div "22" at bounding box center [248, 211] width 17 height 17
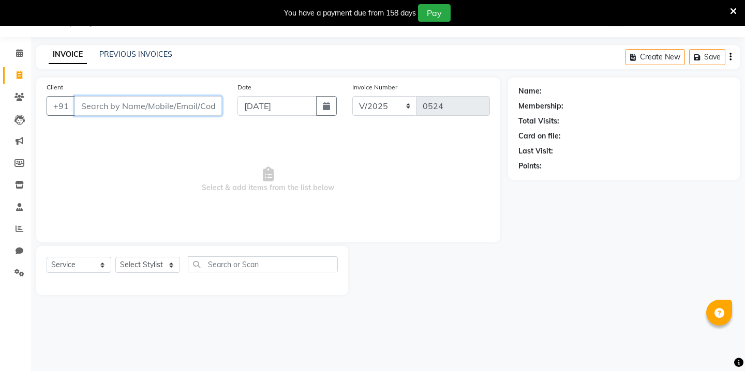
click at [139, 99] on input "Client" at bounding box center [147, 106] width 147 height 20
click at [132, 103] on input "Client" at bounding box center [147, 106] width 147 height 20
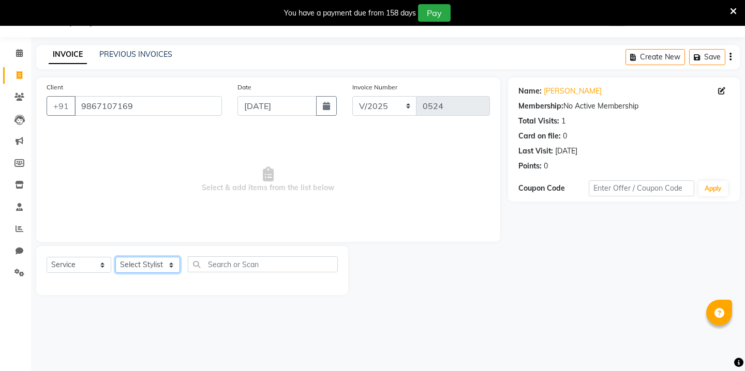
click at [137, 266] on select "Select Stylist Kavita [PERSON_NAME] Sumit Tanu" at bounding box center [147, 265] width 65 height 16
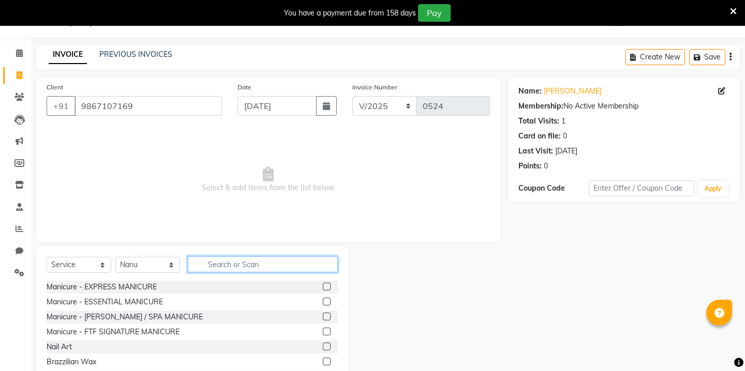
click at [241, 261] on input "text" at bounding box center [263, 265] width 150 height 16
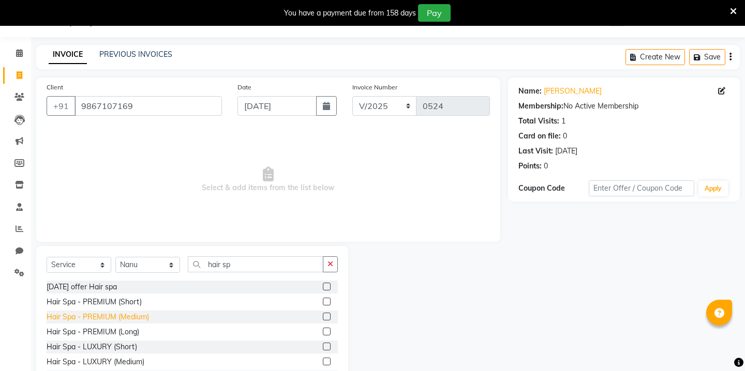
click at [106, 313] on div "Hair Spa - PREMIUM (Medium)" at bounding box center [98, 317] width 102 height 11
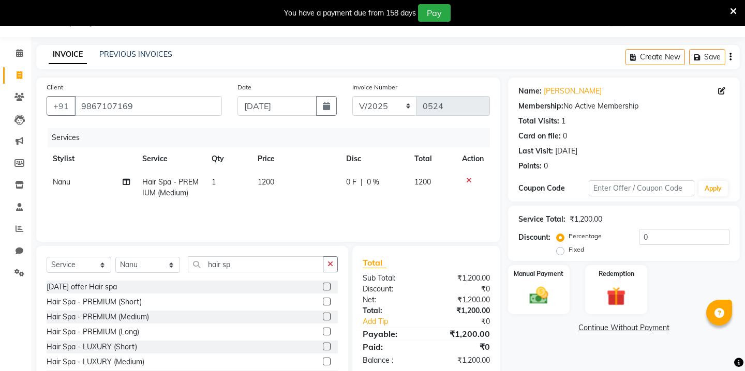
click at [266, 177] on span "1200" at bounding box center [266, 181] width 17 height 9
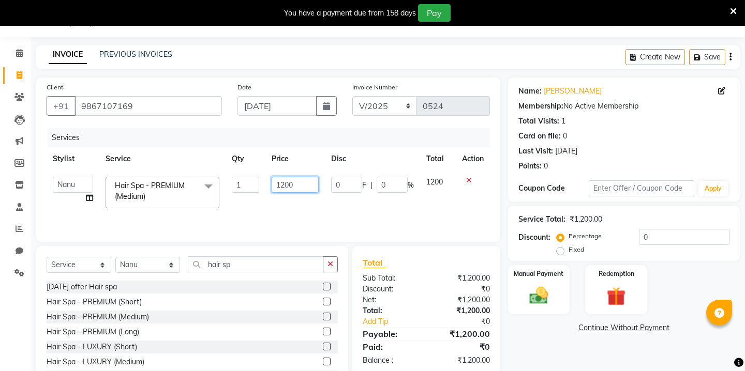
click at [287, 186] on input "1200" at bounding box center [295, 185] width 47 height 16
click at [145, 264] on select "Select Stylist Kavita [PERSON_NAME] Sumit Tanu" at bounding box center [147, 265] width 65 height 16
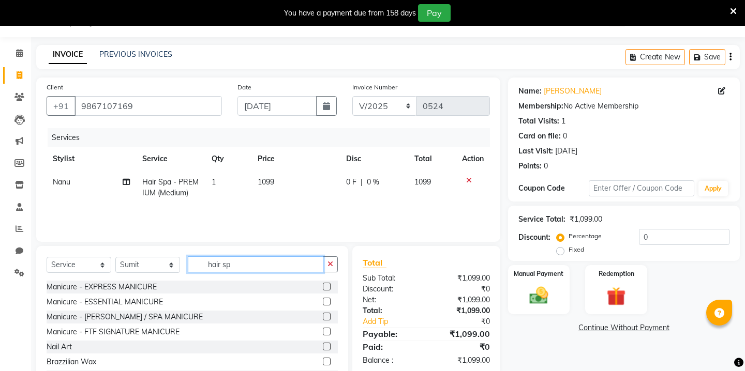
click at [217, 268] on input "hair sp" at bounding box center [256, 265] width 136 height 16
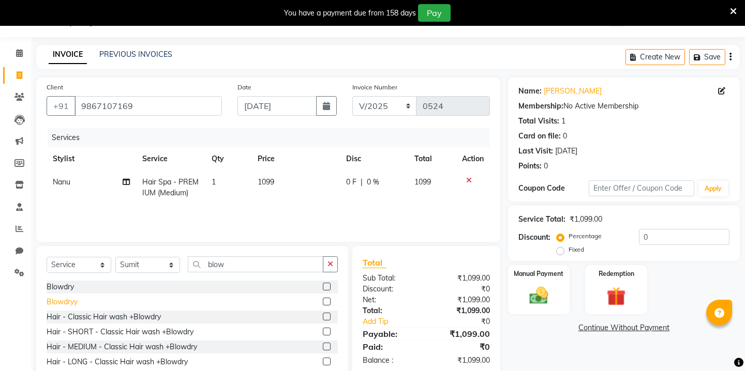
click at [58, 302] on div "Blowdryy" at bounding box center [62, 302] width 31 height 11
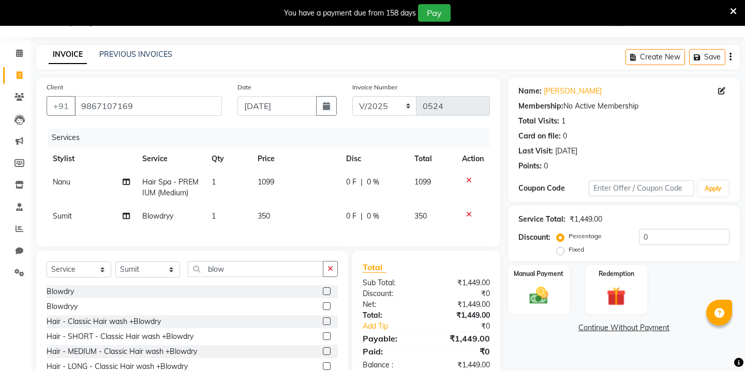
click at [265, 218] on span "350" at bounding box center [264, 216] width 12 height 9
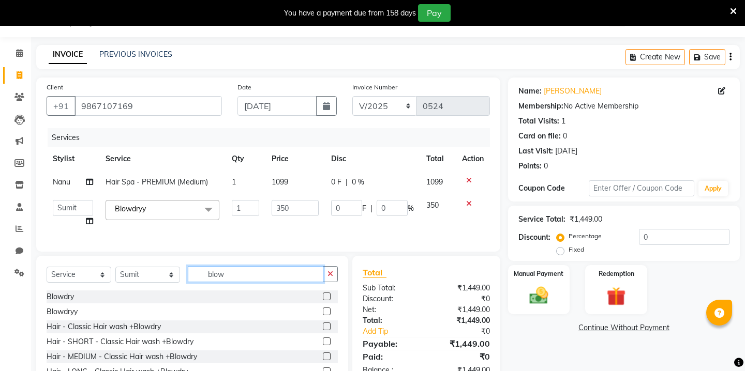
click at [217, 279] on input "blow" at bounding box center [256, 274] width 136 height 16
click at [217, 273] on input "blow" at bounding box center [256, 274] width 136 height 16
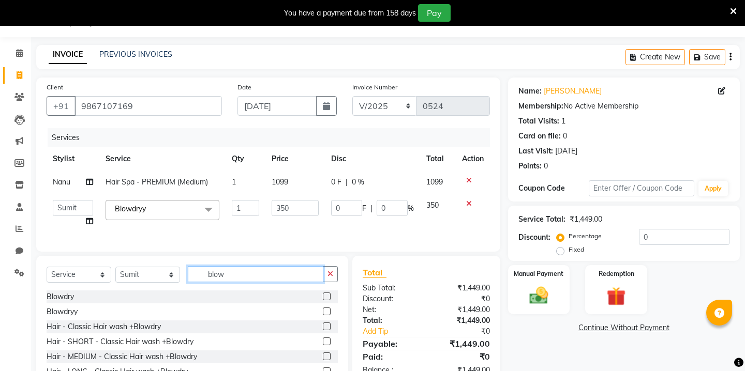
click at [217, 273] on input "blow" at bounding box center [256, 274] width 136 height 16
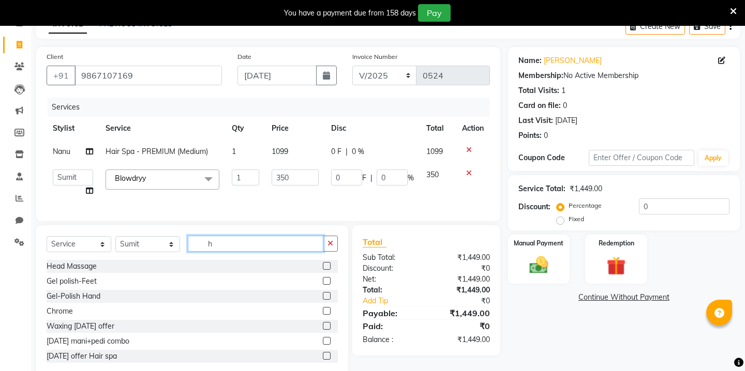
scroll to position [60, 0]
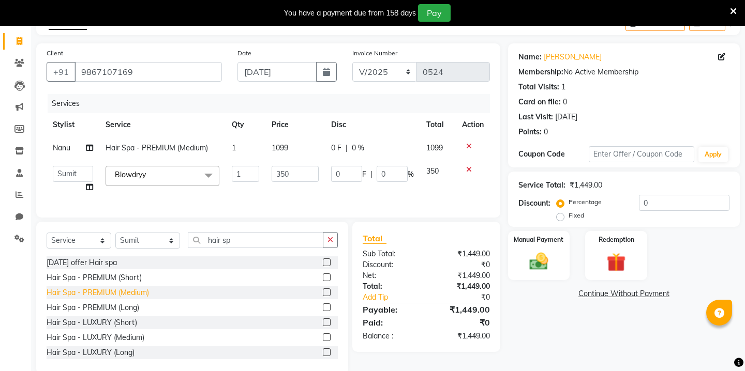
click at [81, 292] on div "Hair Spa - PREMIUM (Medium)" at bounding box center [98, 293] width 102 height 11
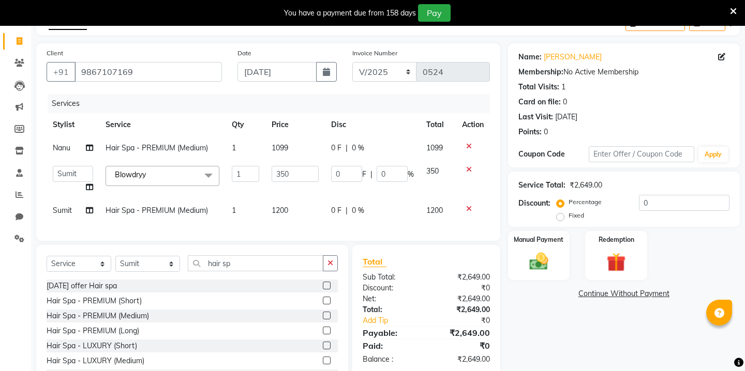
click at [280, 209] on span "1200" at bounding box center [280, 210] width 17 height 9
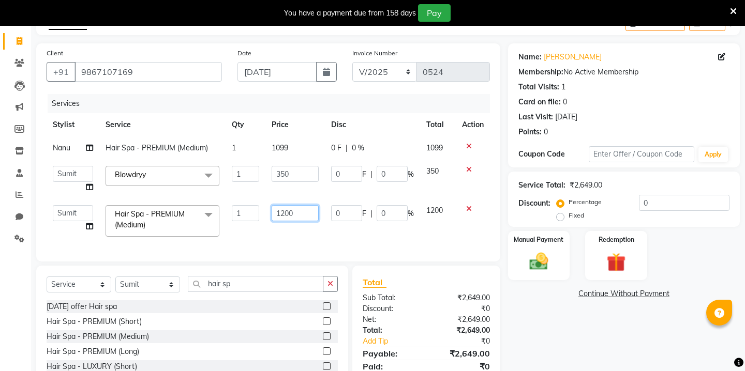
click at [292, 210] on input "1200" at bounding box center [295, 213] width 47 height 16
click at [532, 261] on img at bounding box center [538, 261] width 32 height 23
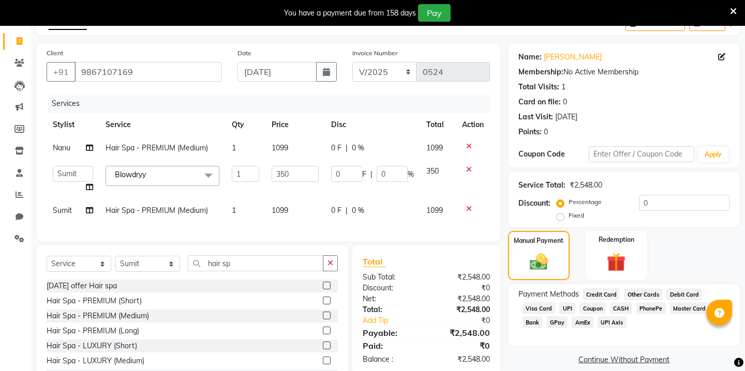
click at [614, 303] on span "CASH" at bounding box center [621, 309] width 22 height 12
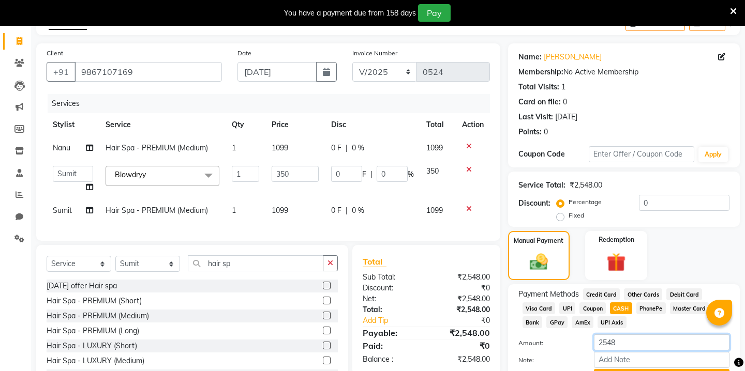
click at [623, 335] on input "2548" at bounding box center [662, 343] width 136 height 16
click at [634, 369] on button "Add Payment" at bounding box center [662, 377] width 136 height 16
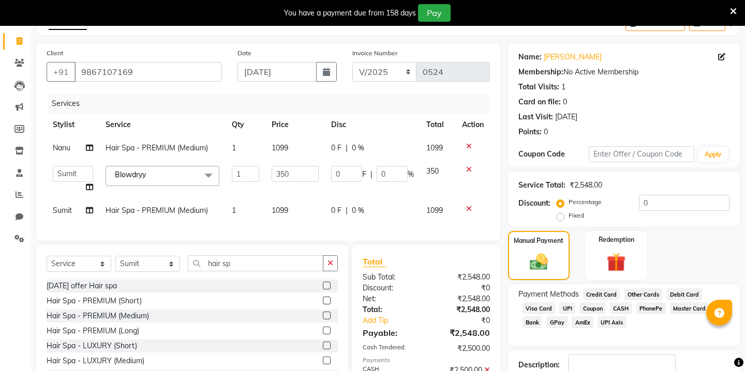
scroll to position [118, 0]
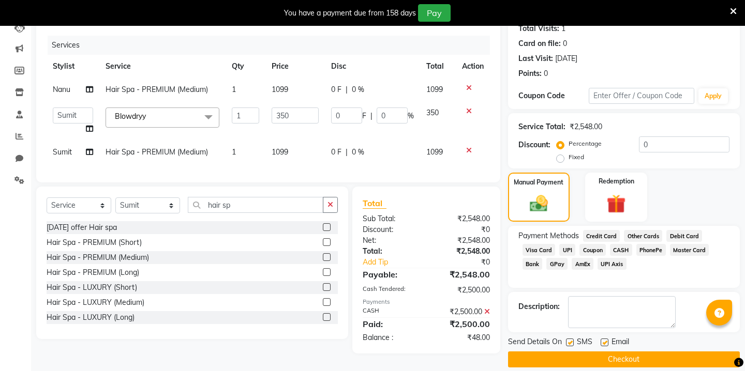
click at [564, 258] on span "GPay" at bounding box center [556, 264] width 21 height 12
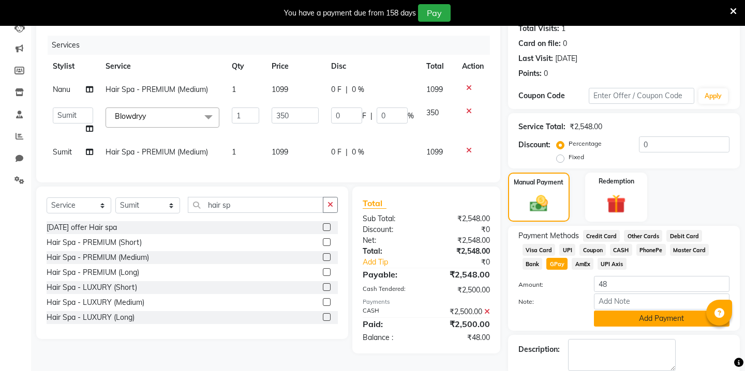
click at [632, 311] on button "Add Payment" at bounding box center [662, 319] width 136 height 16
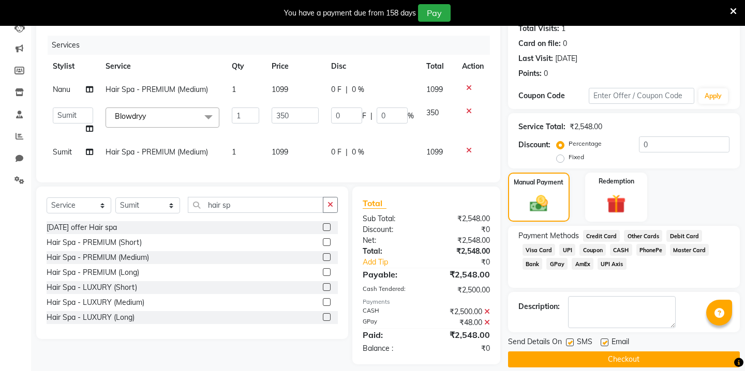
scroll to position [127, 0]
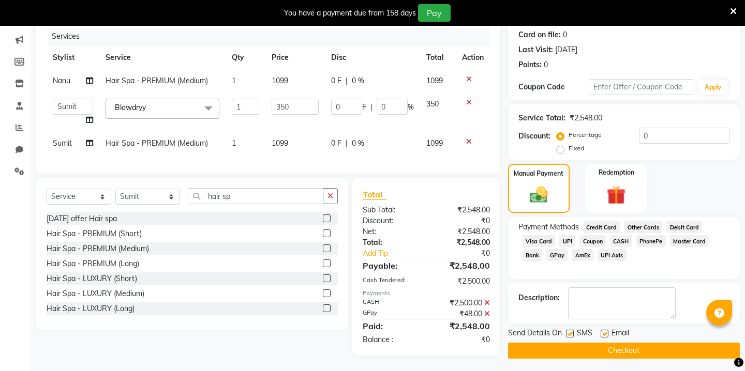
click at [600, 343] on button "Checkout" at bounding box center [624, 351] width 232 height 16
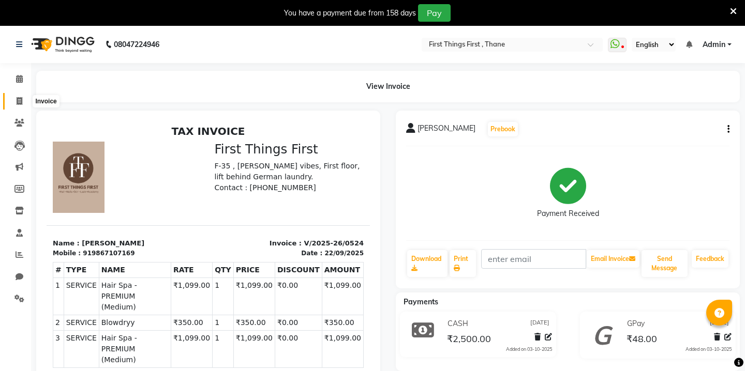
click at [20, 100] on icon at bounding box center [20, 101] width 6 height 8
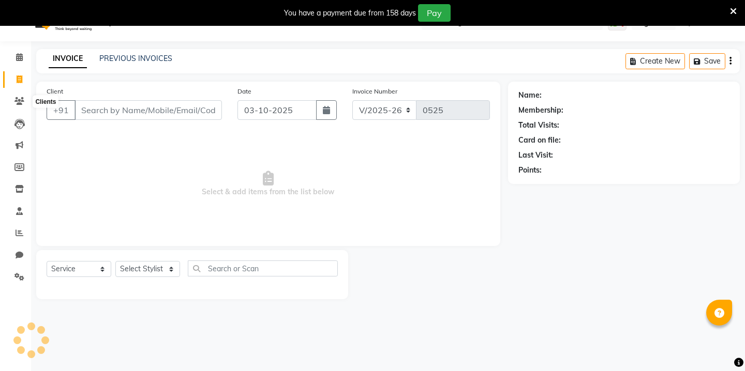
scroll to position [26, 0]
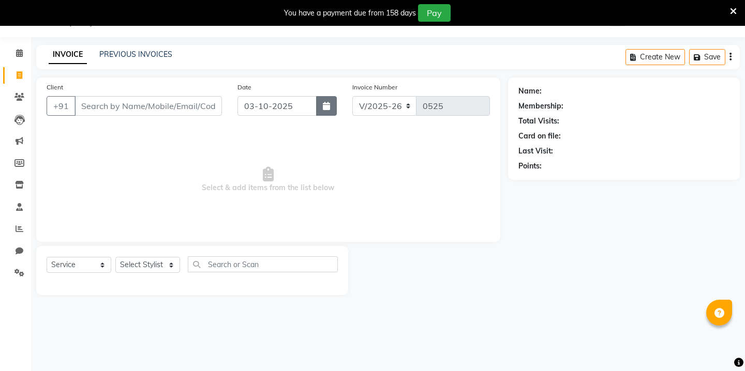
click at [325, 102] on icon "button" at bounding box center [326, 106] width 7 height 8
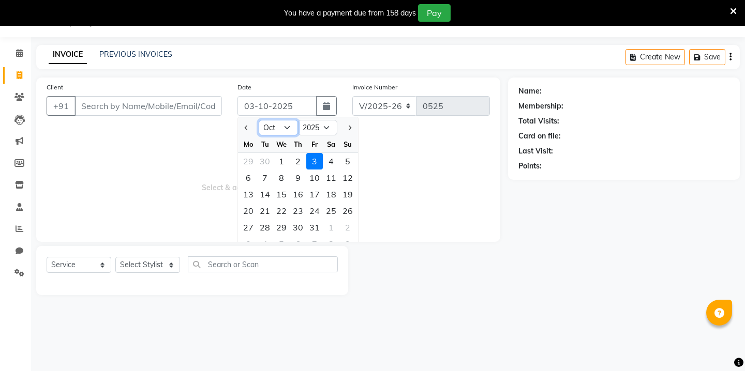
click at [288, 130] on select "Jan Feb Mar Apr May Jun [DATE] Aug Sep Oct Nov Dec" at bounding box center [278, 128] width 39 height 16
click at [280, 206] on div "24" at bounding box center [281, 211] width 17 height 17
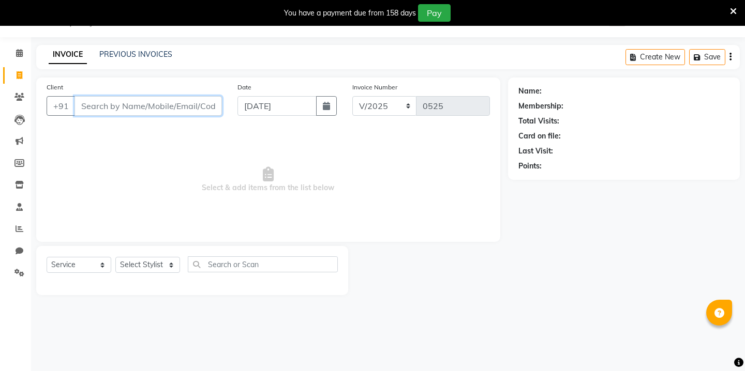
click at [156, 101] on input "Client" at bounding box center [147, 106] width 147 height 20
click at [327, 105] on icon "button" at bounding box center [326, 106] width 7 height 8
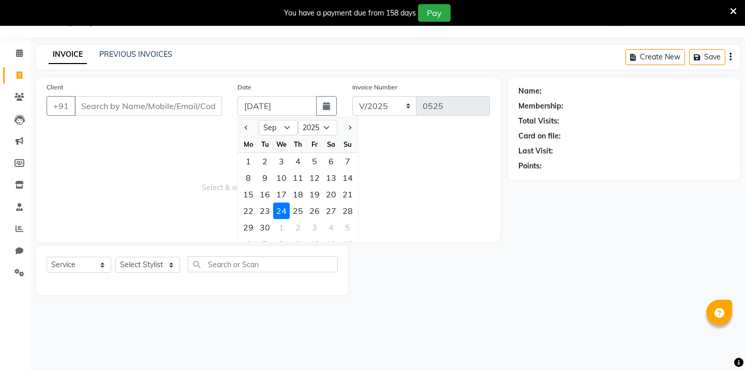
click at [286, 212] on div "24" at bounding box center [281, 211] width 17 height 17
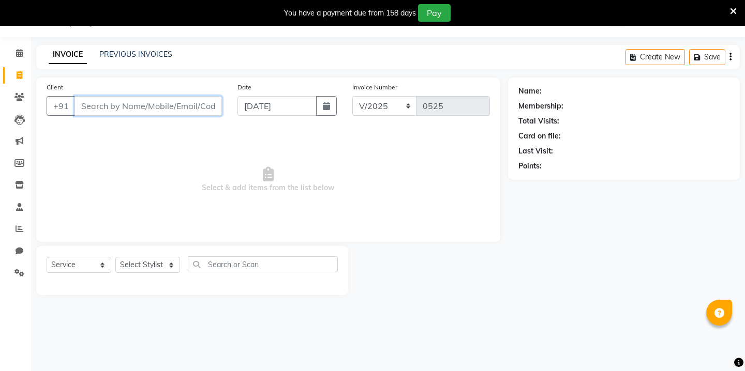
click at [159, 102] on input "Client" at bounding box center [147, 106] width 147 height 20
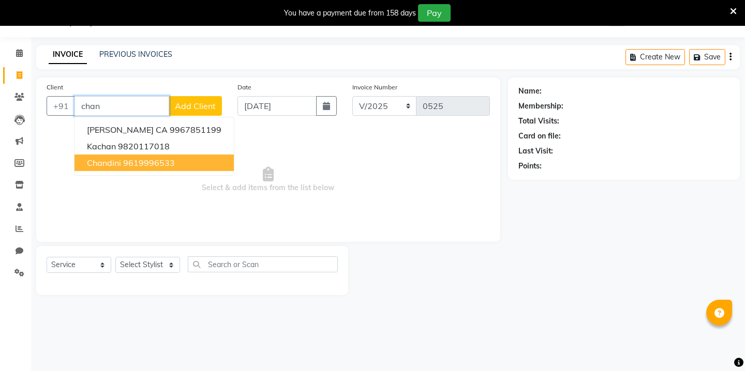
click at [153, 168] on ngb-highlight "9619996533" at bounding box center [149, 163] width 52 height 10
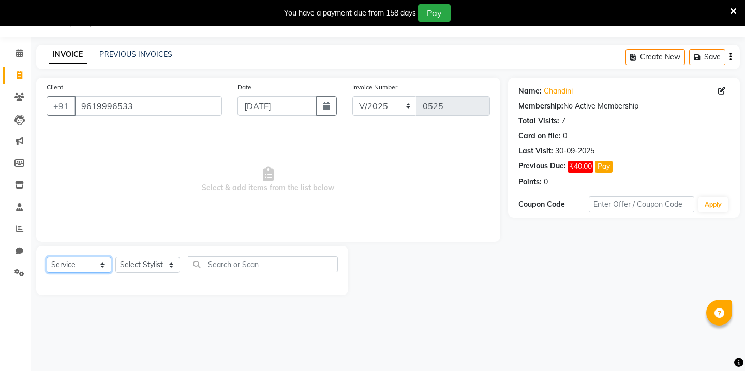
click at [80, 264] on select "Select Service Product Membership Package Voucher Prepaid Gift Card" at bounding box center [79, 265] width 65 height 16
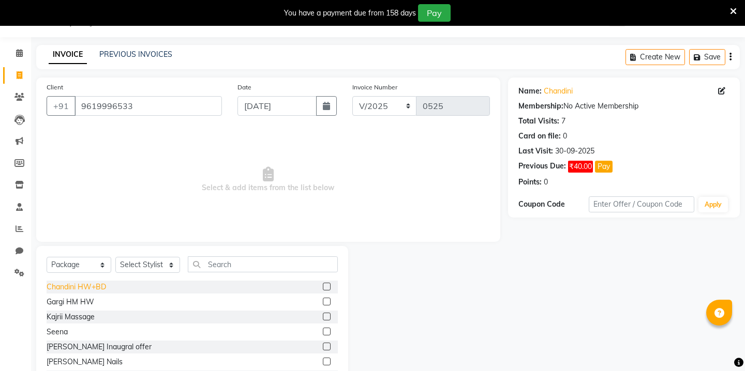
click at [100, 283] on div "Chandini HW+BD" at bounding box center [76, 287] width 59 height 11
click at [148, 266] on select "Select Stylist Kavita [PERSON_NAME] Sumit Tanu" at bounding box center [147, 265] width 65 height 16
click at [92, 284] on div "Chandini HW+BD" at bounding box center [76, 287] width 59 height 11
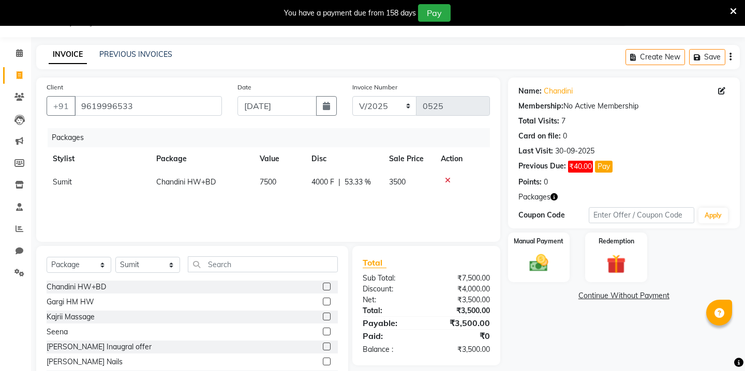
click at [446, 180] on icon at bounding box center [448, 180] width 6 height 7
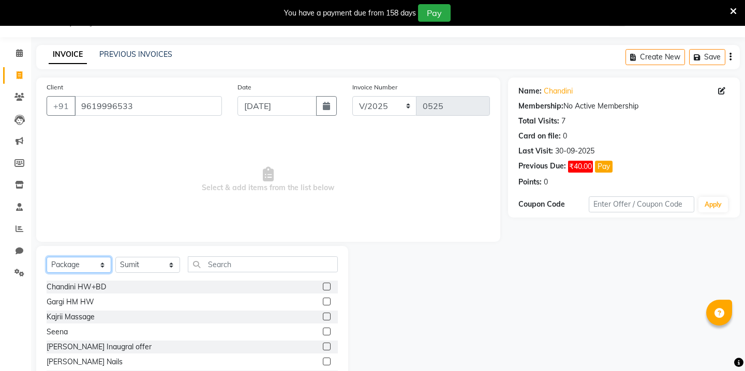
click at [89, 269] on select "Select Service Product Membership Package Voucher Prepaid Gift Card" at bounding box center [79, 265] width 65 height 16
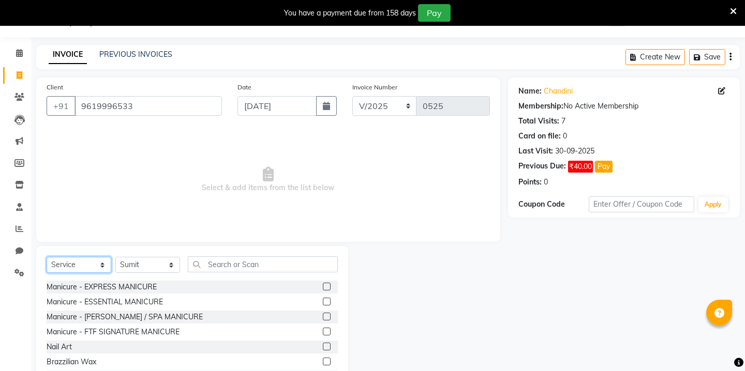
click at [93, 261] on select "Select Service Product Membership Package Voucher Prepaid Gift Card" at bounding box center [79, 265] width 65 height 16
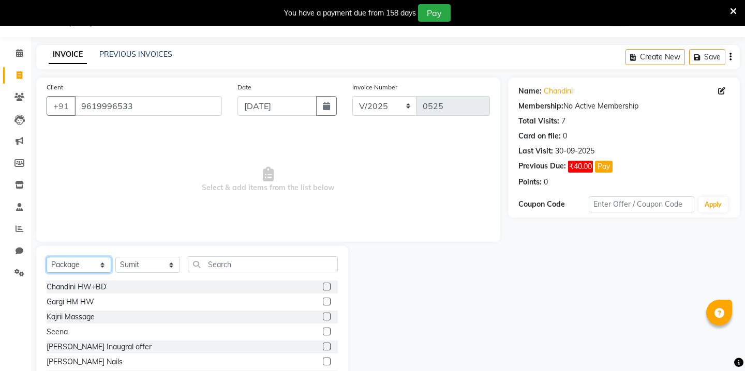
scroll to position [2, 0]
click at [98, 284] on div "Chandini HW+BD" at bounding box center [76, 285] width 59 height 11
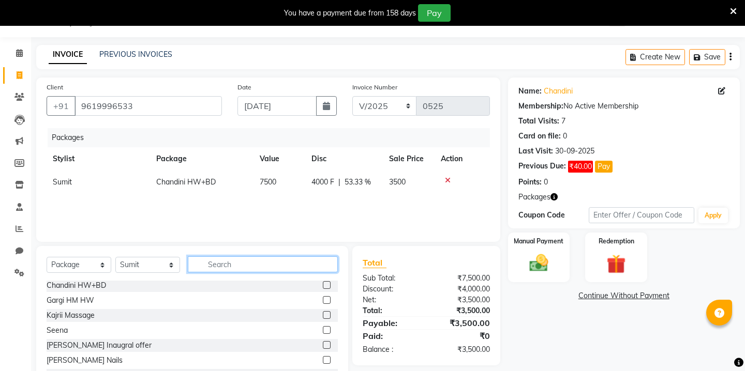
click at [215, 268] on input "text" at bounding box center [263, 265] width 150 height 16
click at [544, 260] on img at bounding box center [538, 263] width 32 height 23
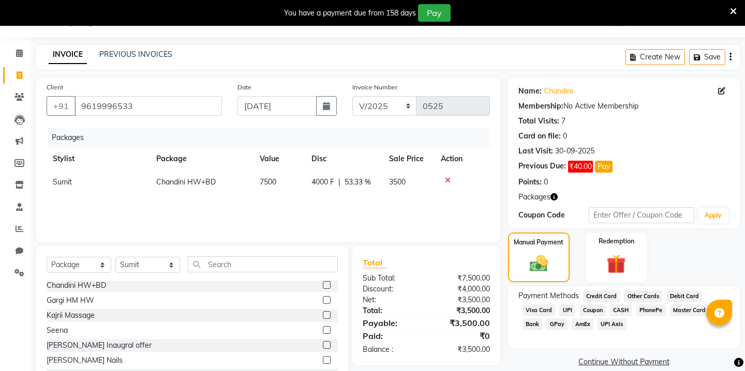
click at [560, 321] on span "GPay" at bounding box center [556, 325] width 21 height 12
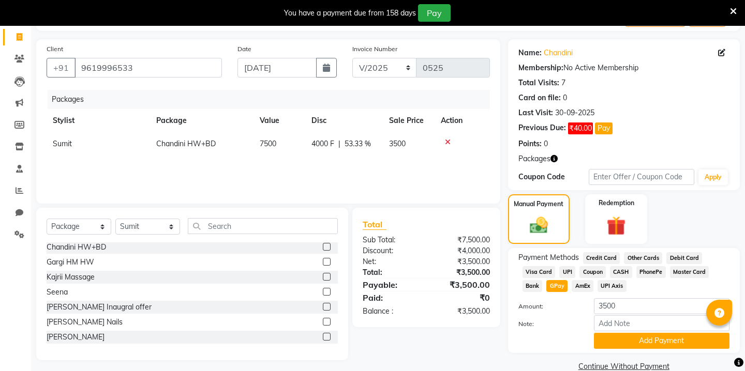
scroll to position [82, 0]
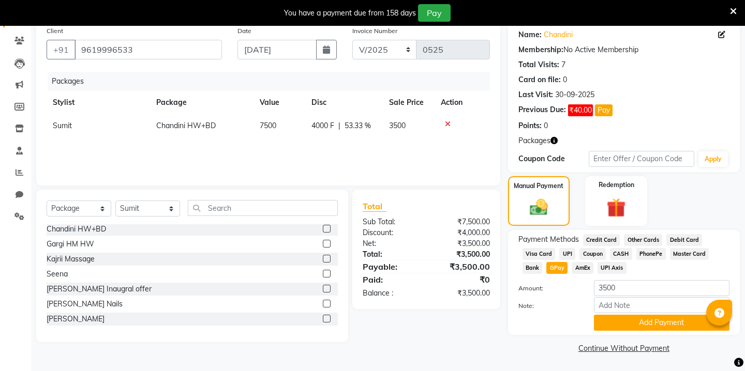
click at [448, 123] on icon at bounding box center [448, 124] width 6 height 7
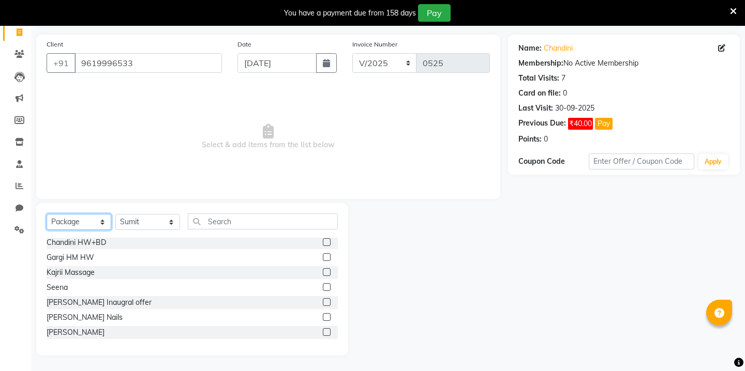
click at [82, 224] on select "Select Service Product Membership Package Voucher Prepaid Gift Card" at bounding box center [79, 222] width 65 height 16
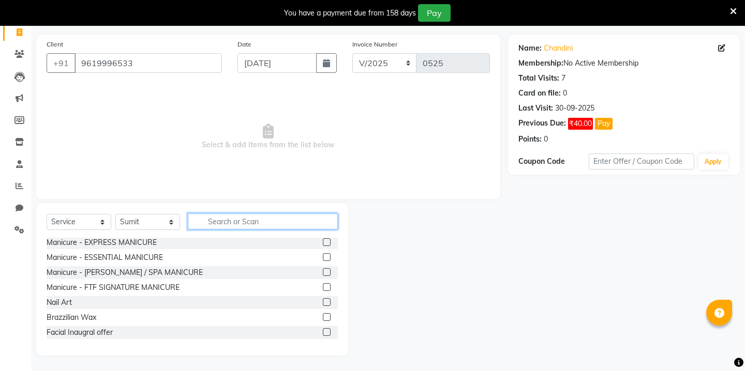
click at [220, 225] on input "text" at bounding box center [263, 222] width 150 height 16
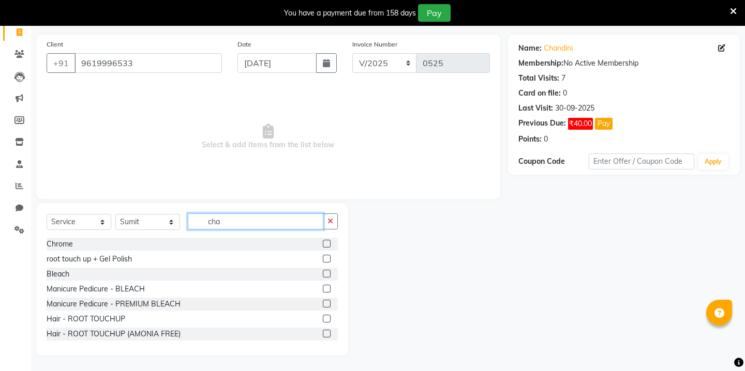
scroll to position [26, 0]
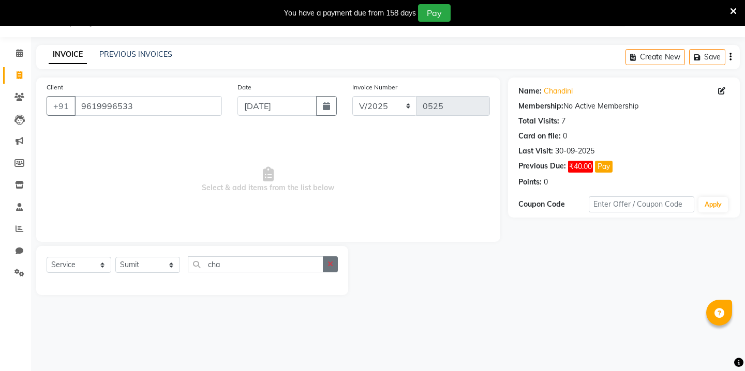
click at [332, 263] on icon "button" at bounding box center [330, 264] width 6 height 7
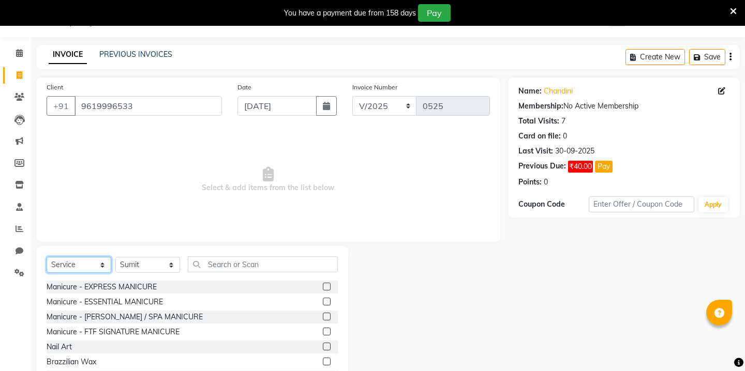
click at [86, 267] on select "Select Service Product Membership Package Voucher Prepaid Gift Card" at bounding box center [79, 265] width 65 height 16
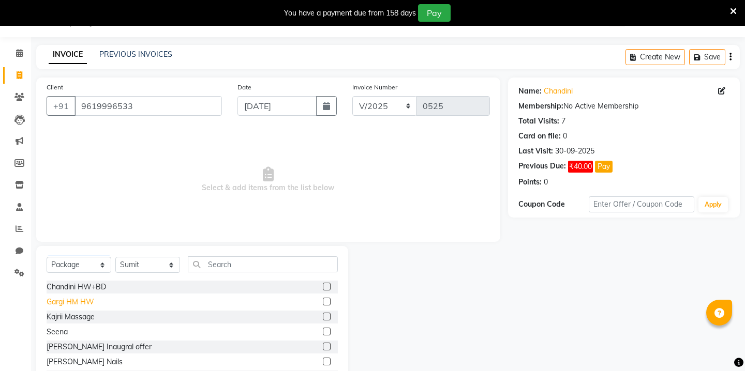
click at [87, 299] on div "Gargi HM HW" at bounding box center [71, 302] width 48 height 11
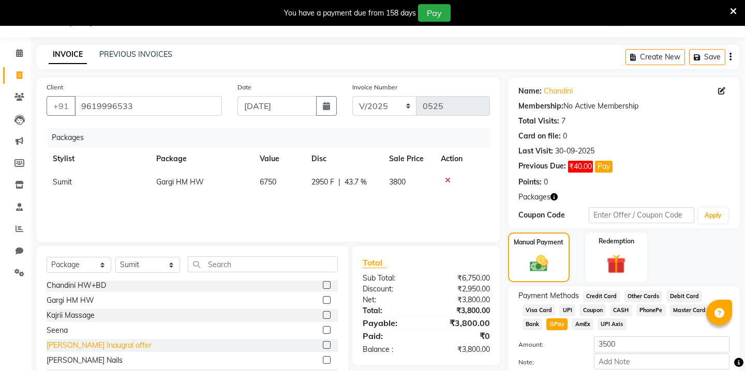
scroll to position [41, 0]
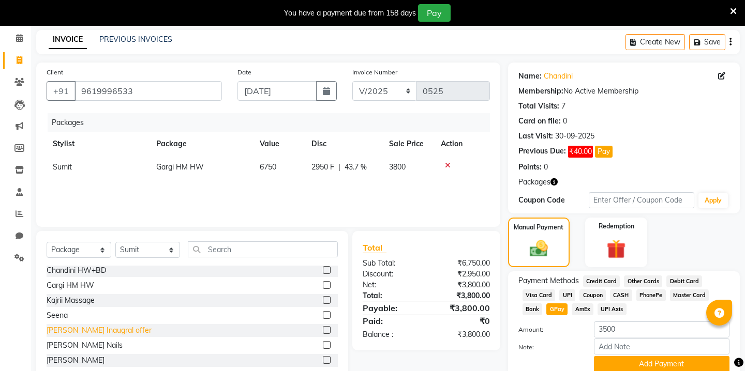
click at [89, 348] on div "Smriddhi Nails" at bounding box center [85, 345] width 76 height 11
click at [448, 163] on icon at bounding box center [448, 165] width 6 height 7
click at [446, 163] on icon at bounding box center [448, 165] width 6 height 7
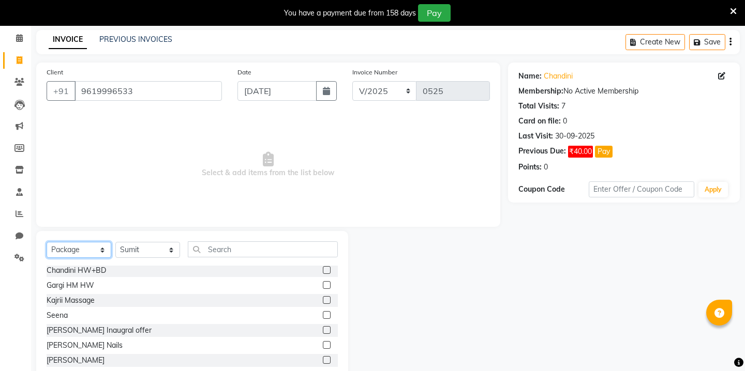
click at [77, 248] on select "Select Service Product Membership Package Voucher Prepaid Gift Card" at bounding box center [79, 250] width 65 height 16
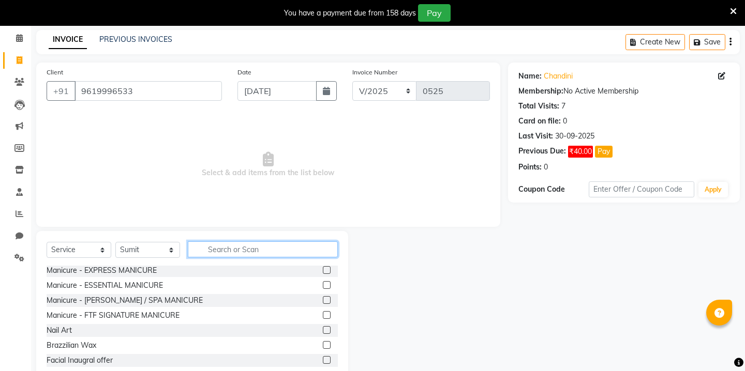
click at [209, 251] on input "text" at bounding box center [263, 250] width 150 height 16
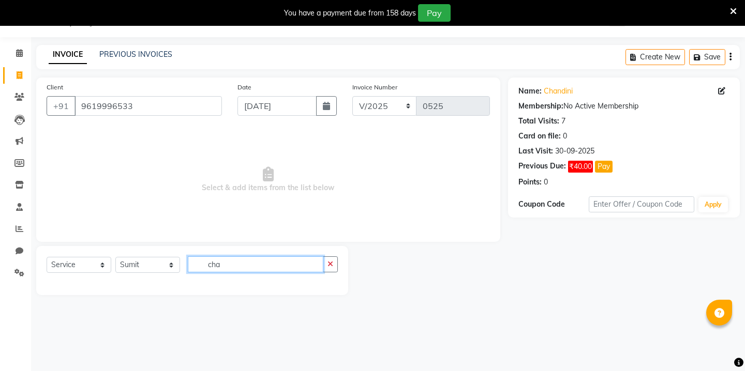
scroll to position [26, 0]
click at [334, 268] on button "button" at bounding box center [330, 265] width 15 height 16
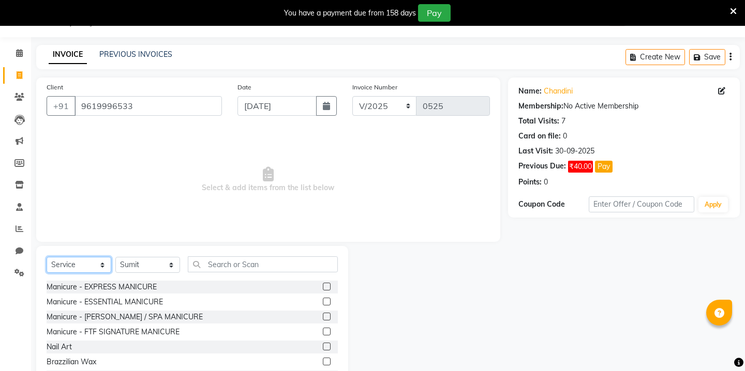
click at [94, 266] on select "Select Service Product Membership Package Voucher Prepaid Gift Card" at bounding box center [79, 265] width 65 height 16
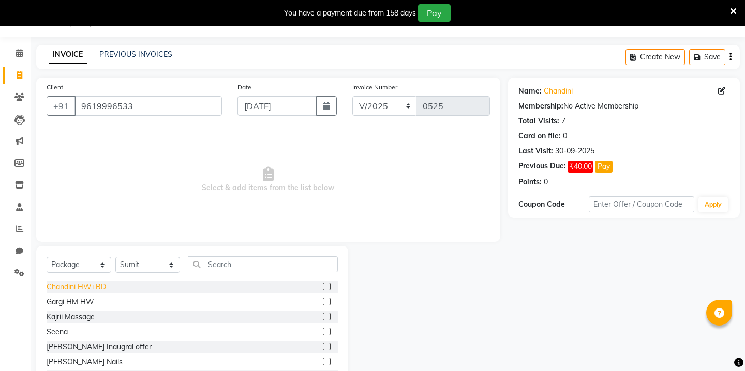
click at [100, 284] on div "Chandini HW+BD" at bounding box center [76, 287] width 59 height 11
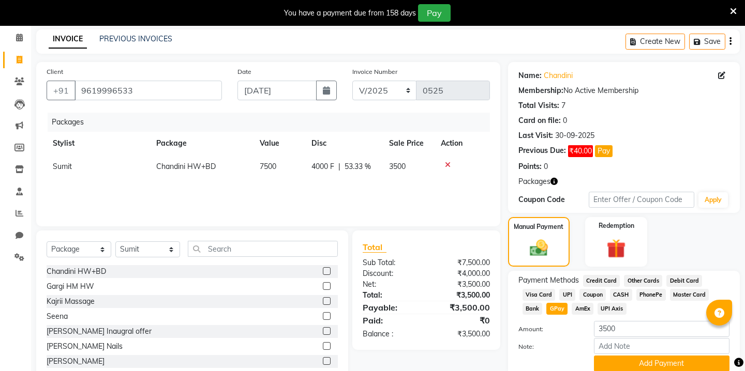
scroll to position [82, 0]
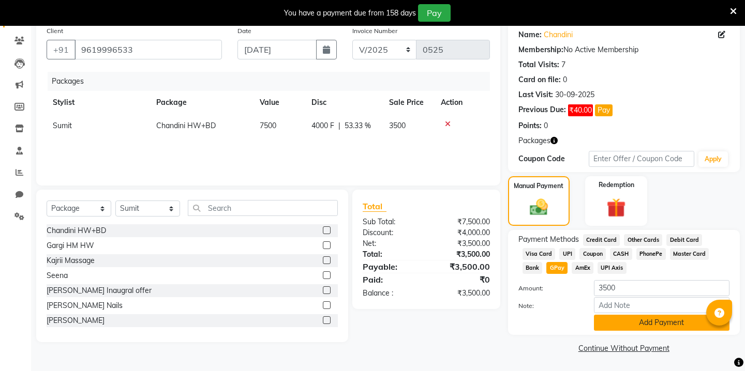
click at [606, 322] on button "Add Payment" at bounding box center [662, 323] width 136 height 16
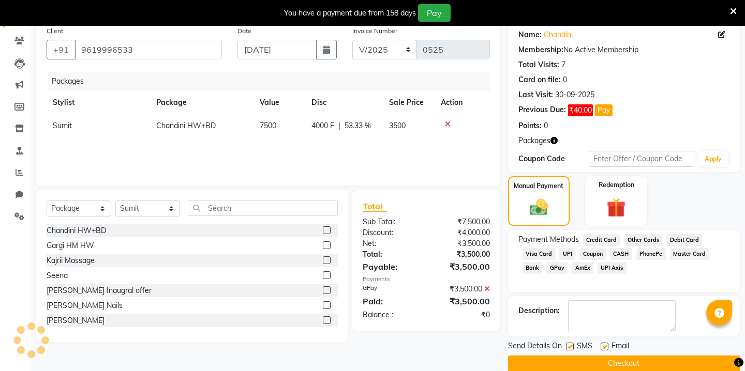
click at [571, 347] on label at bounding box center [570, 347] width 8 height 8
click at [571, 347] on input "checkbox" at bounding box center [569, 347] width 7 height 7
click at [607, 346] on label at bounding box center [605, 347] width 8 height 8
click at [607, 346] on input "checkbox" at bounding box center [604, 347] width 7 height 7
click at [603, 358] on button "Checkout" at bounding box center [624, 364] width 232 height 16
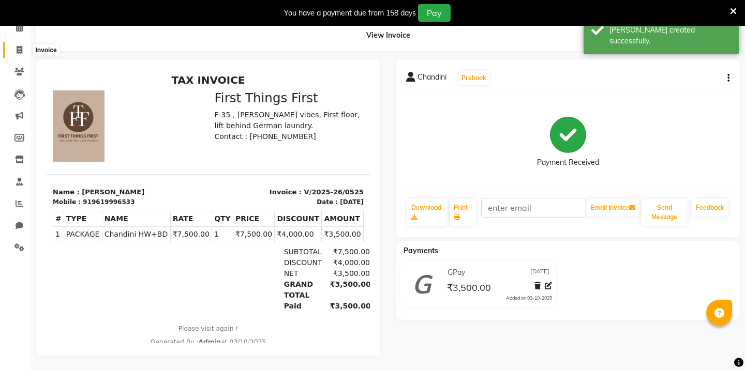
click at [16, 47] on span at bounding box center [19, 50] width 18 height 12
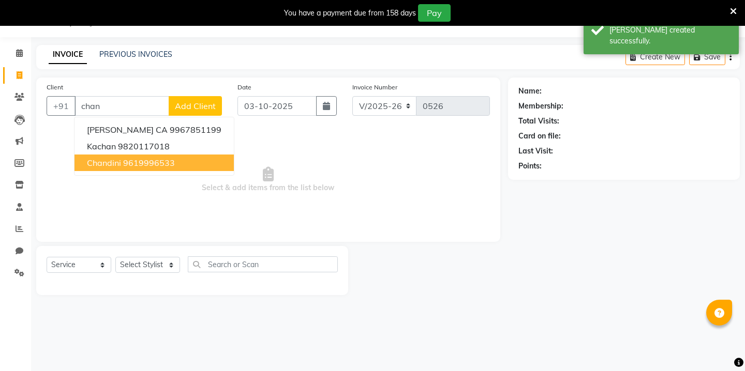
click at [110, 167] on span "Chandini" at bounding box center [104, 163] width 34 height 10
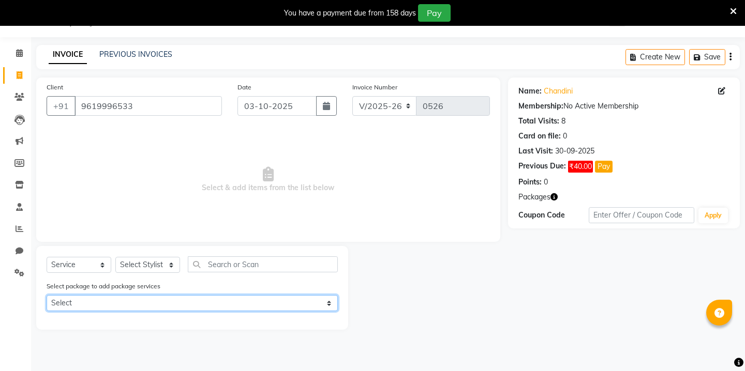
click at [94, 308] on select "Select Chandini HW+BD" at bounding box center [192, 303] width 291 height 16
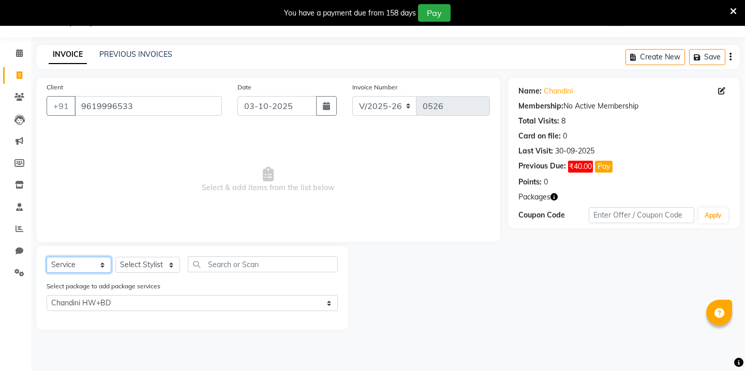
click at [92, 264] on select "Select Service Product Membership Package Voucher Prepaid Gift Card" at bounding box center [79, 265] width 65 height 16
click at [152, 267] on select "Select Stylist Kavita [PERSON_NAME] Sumit Tanu" at bounding box center [147, 265] width 65 height 16
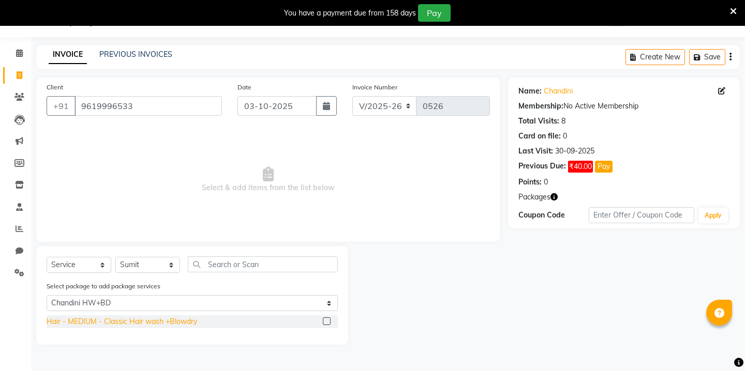
click at [140, 326] on div "Hair - MEDIUM - Classic Hair wash +Blowdry" at bounding box center [122, 322] width 151 height 11
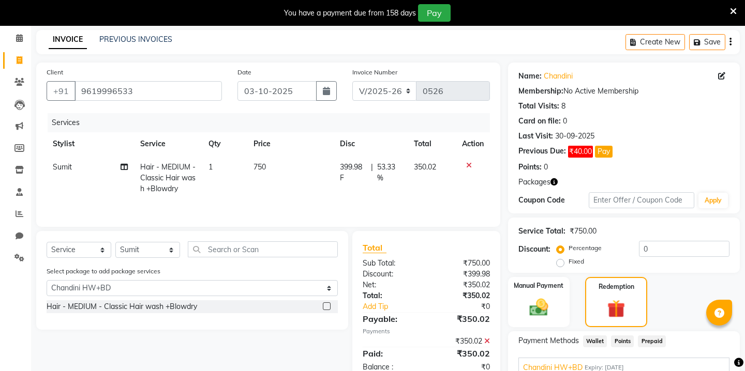
scroll to position [41, 0]
click at [332, 92] on button "button" at bounding box center [326, 91] width 21 height 20
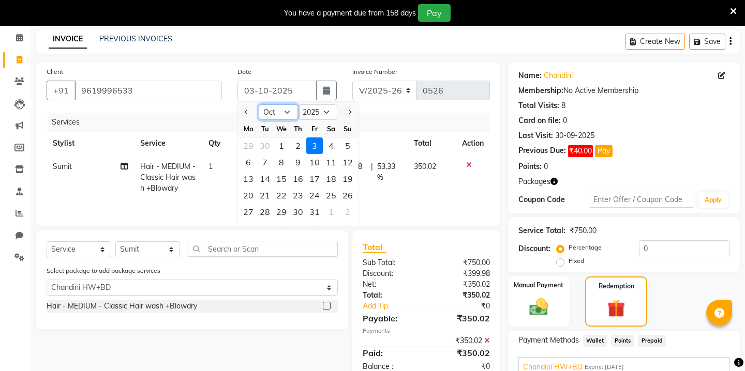
click at [284, 111] on select "Jan Feb Mar Apr May Jun [DATE] Aug Sep Oct Nov Dec" at bounding box center [278, 112] width 39 height 16
click at [279, 194] on div "24" at bounding box center [281, 195] width 17 height 17
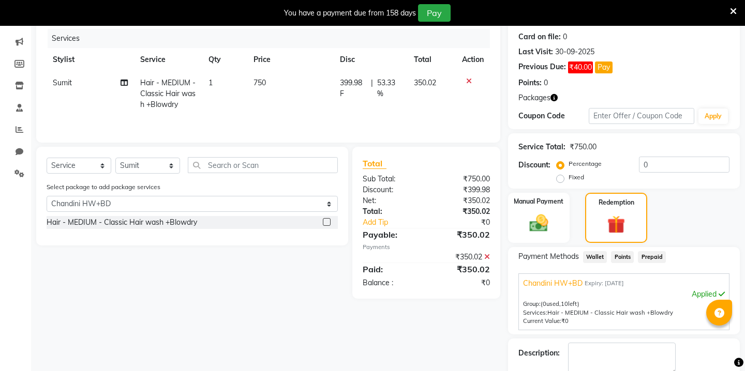
scroll to position [172, 0]
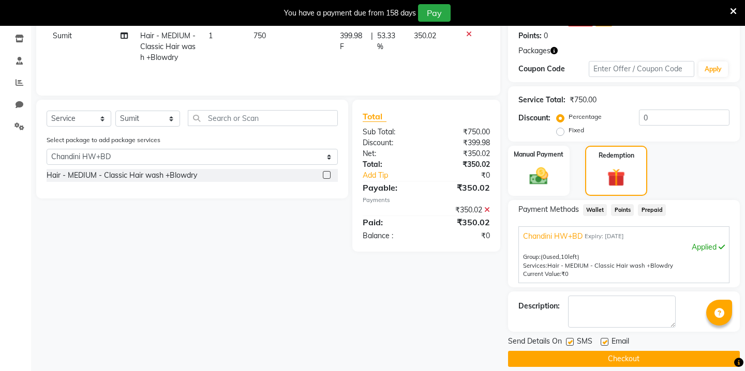
click at [559, 351] on button "Checkout" at bounding box center [624, 359] width 232 height 16
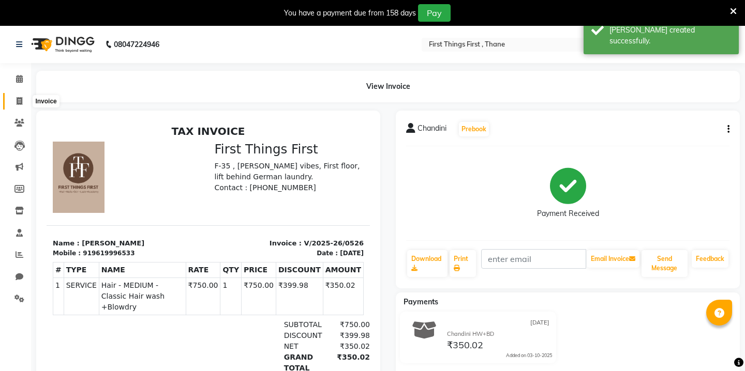
click at [17, 100] on icon at bounding box center [20, 101] width 6 height 8
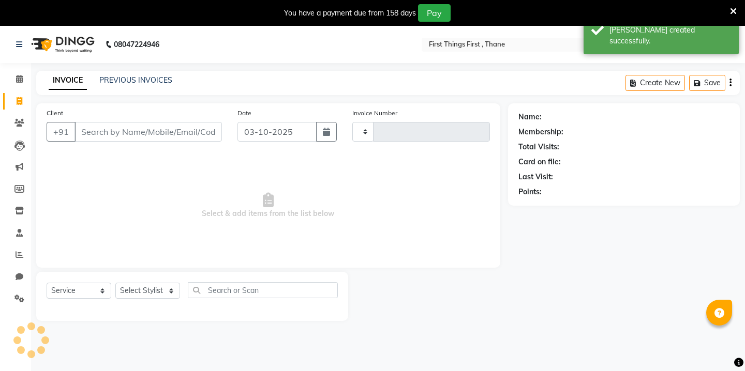
scroll to position [26, 0]
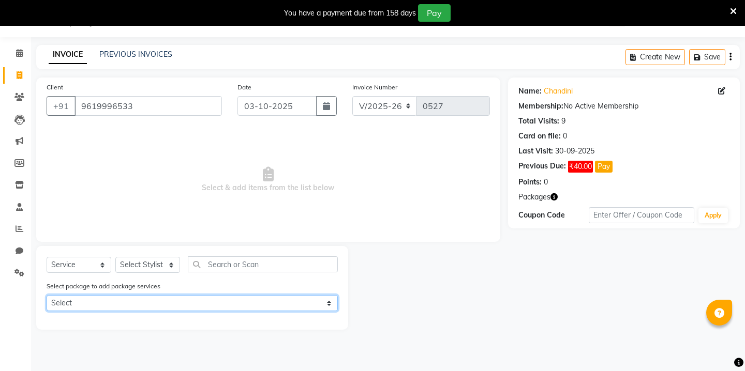
click at [139, 299] on select "Select Chandini HW+BD" at bounding box center [192, 303] width 291 height 16
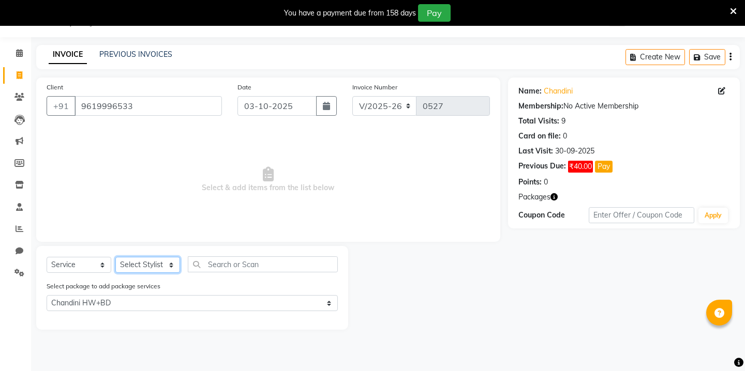
click at [163, 259] on select "Select Stylist Kavita [PERSON_NAME] Sumit Tanu" at bounding box center [147, 265] width 65 height 16
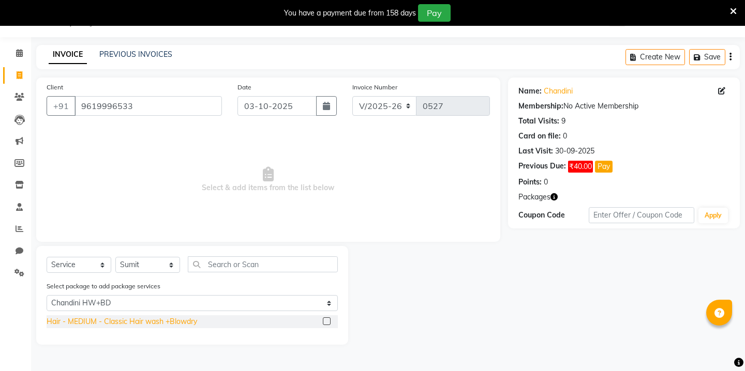
click at [140, 321] on div "Hair - MEDIUM - Classic Hair wash +Blowdry" at bounding box center [122, 322] width 151 height 11
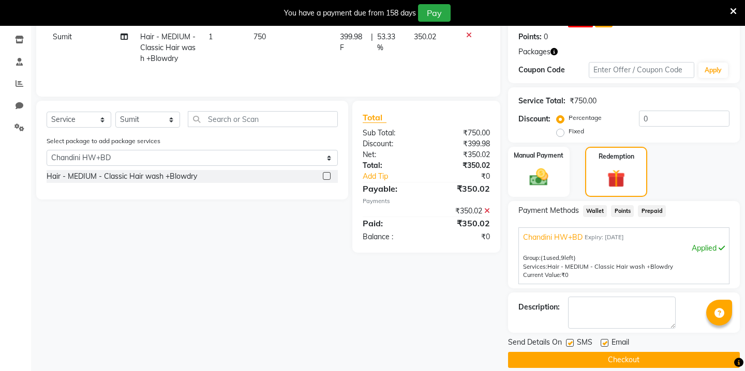
scroll to position [172, 0]
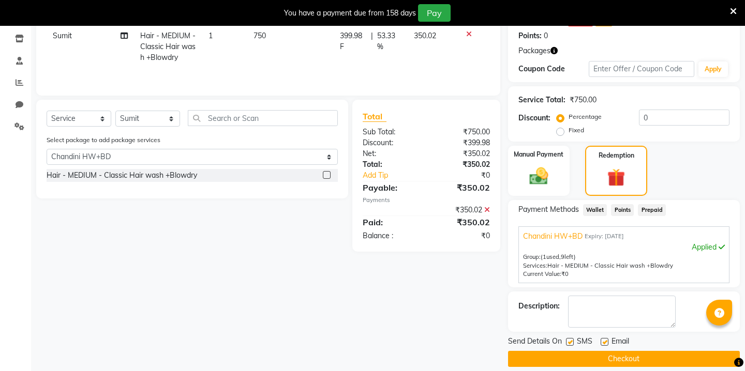
click at [570, 338] on label at bounding box center [570, 342] width 8 height 8
click at [570, 339] on input "checkbox" at bounding box center [569, 342] width 7 height 7
click at [604, 338] on label at bounding box center [605, 342] width 8 height 8
click at [604, 339] on input "checkbox" at bounding box center [604, 342] width 7 height 7
click at [176, 173] on div "Hair - MEDIUM - Classic Hair wash +Blowdry" at bounding box center [122, 175] width 151 height 11
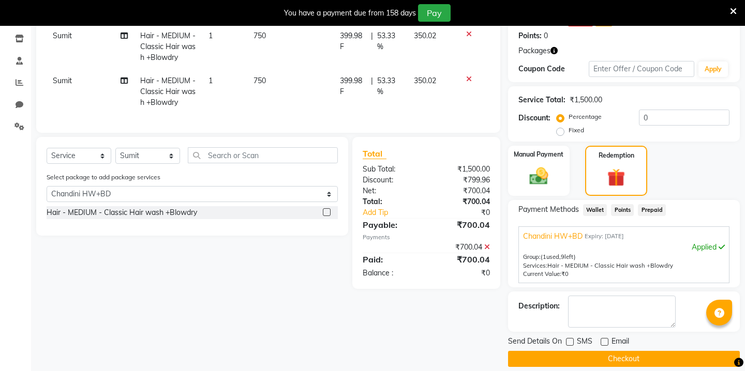
click at [547, 351] on button "Checkout" at bounding box center [624, 359] width 232 height 16
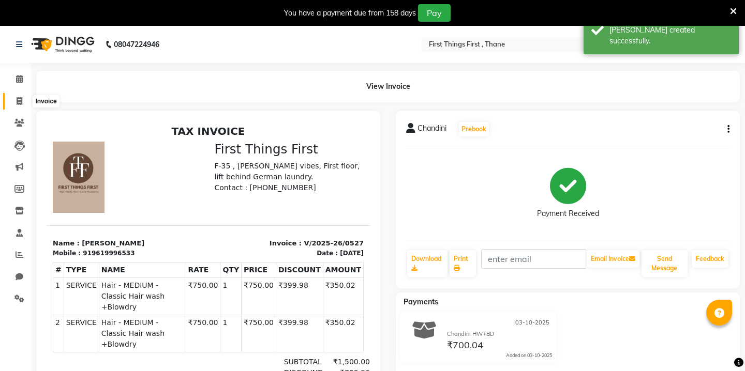
click at [20, 107] on span at bounding box center [19, 102] width 18 height 12
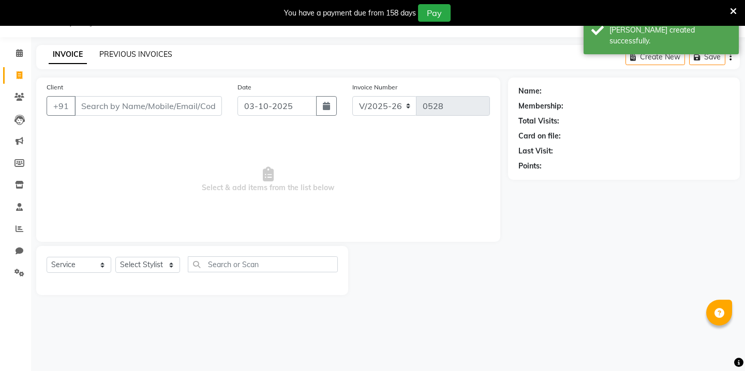
click at [117, 56] on link "PREVIOUS INVOICES" at bounding box center [135, 54] width 73 height 9
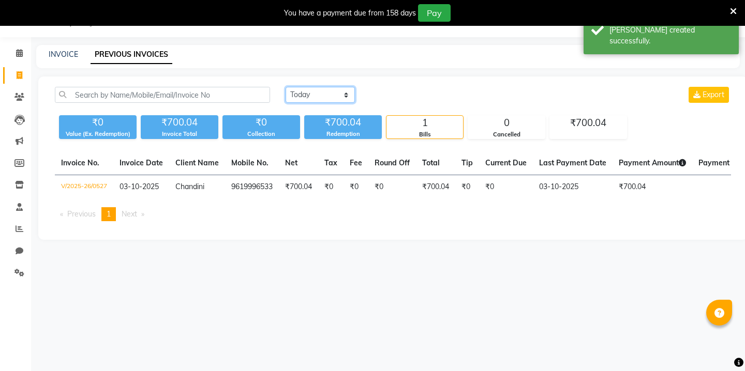
click at [303, 92] on select "Today Yesterday Custom Range" at bounding box center [320, 95] width 69 height 16
click at [393, 92] on input "03-10-2025" at bounding box center [404, 95] width 72 height 14
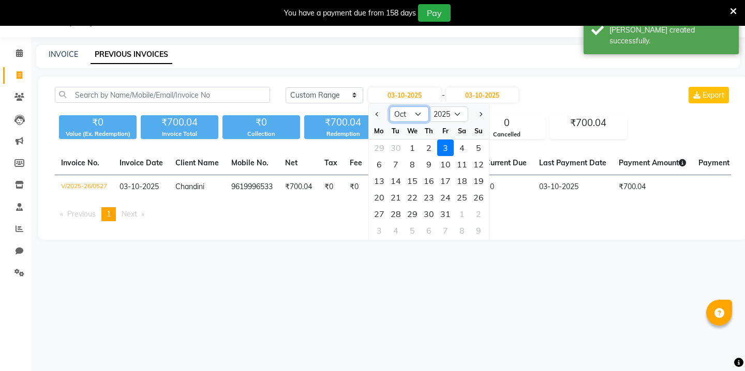
click at [408, 113] on select "Jan Feb Mar Apr May Jun [DATE] Aug Sep Oct Nov Dec" at bounding box center [408, 115] width 39 height 16
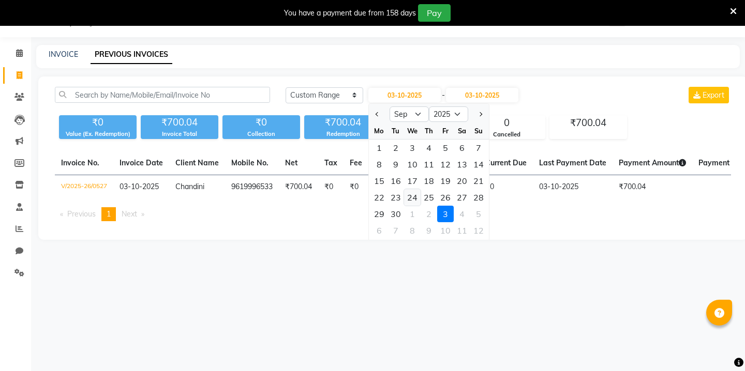
click at [416, 197] on div "24" at bounding box center [412, 197] width 17 height 17
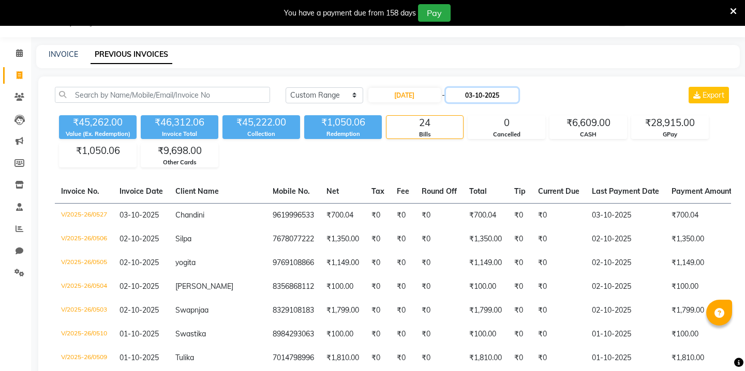
click at [473, 89] on input "03-10-2025" at bounding box center [482, 95] width 72 height 14
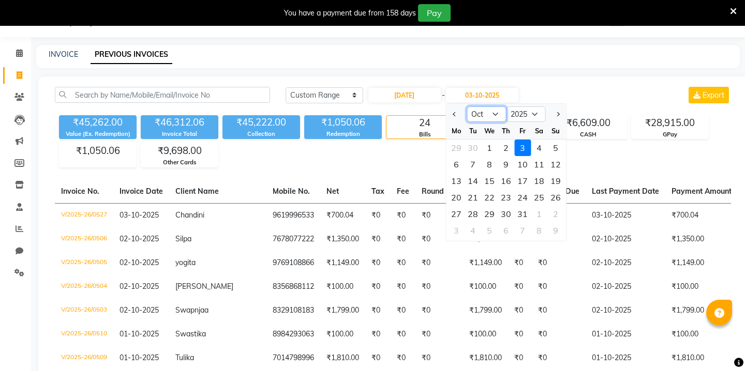
click at [484, 115] on select "Sep Oct Nov Dec" at bounding box center [486, 115] width 39 height 16
click at [497, 195] on div "24" at bounding box center [489, 197] width 17 height 17
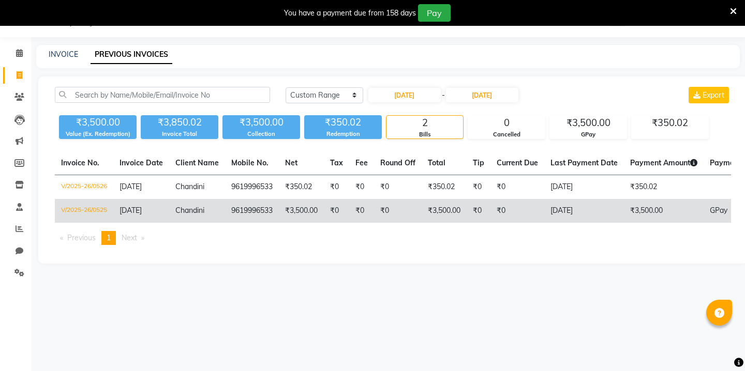
click at [412, 208] on td "₹0" at bounding box center [398, 211] width 48 height 24
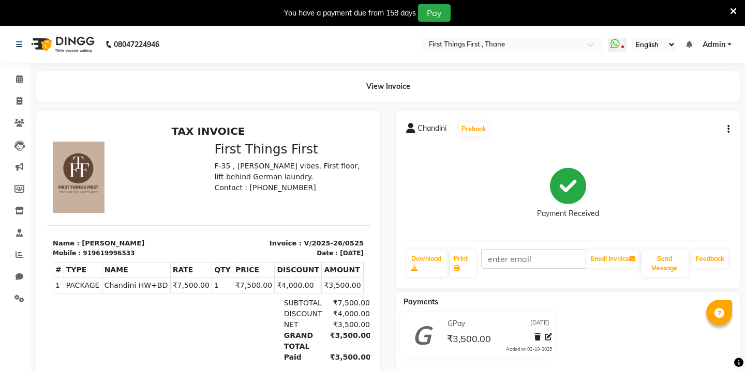
click at [727, 129] on icon "button" at bounding box center [728, 129] width 2 height 1
click at [682, 108] on div "Cancel Invoice" at bounding box center [687, 109] width 52 height 13
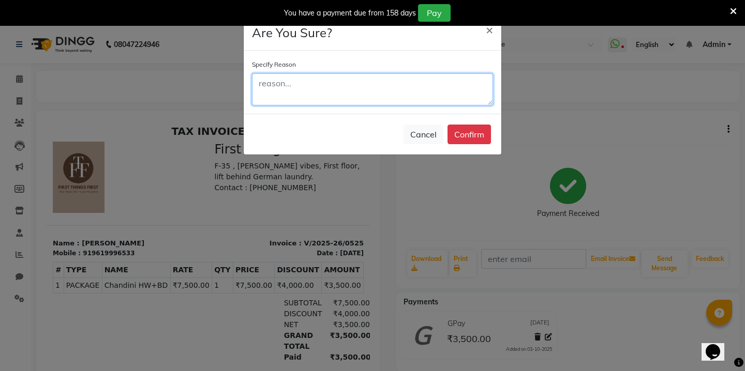
click at [409, 97] on textarea at bounding box center [372, 89] width 241 height 32
type textarea "dummy"
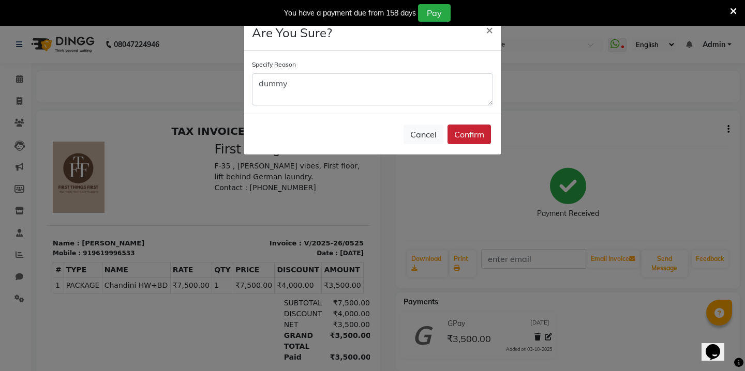
click at [467, 138] on button "Confirm" at bounding box center [468, 135] width 43 height 20
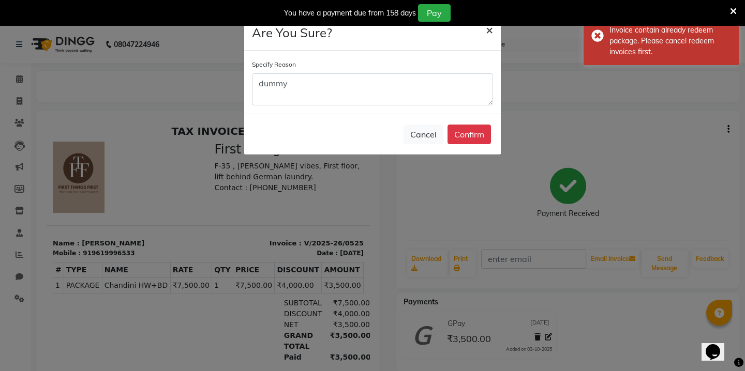
click at [491, 28] on span "×" at bounding box center [489, 30] width 7 height 16
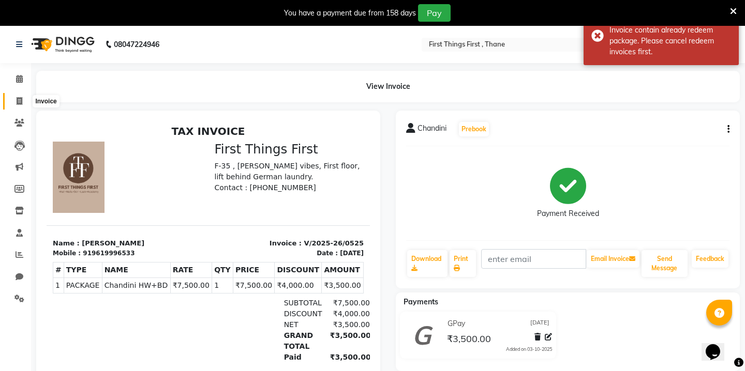
click at [21, 96] on span at bounding box center [19, 102] width 18 height 12
select select "service"
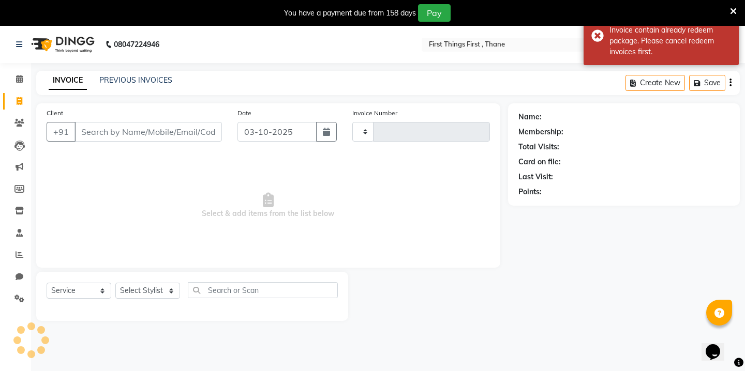
scroll to position [26, 0]
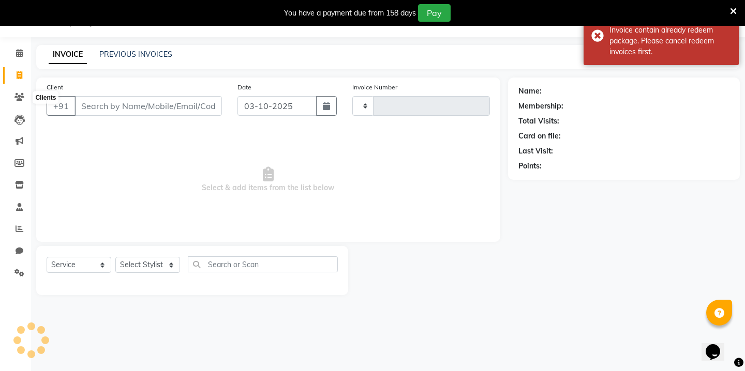
type input "0528"
select select "7812"
click at [144, 54] on link "PREVIOUS INVOICES" at bounding box center [135, 54] width 73 height 9
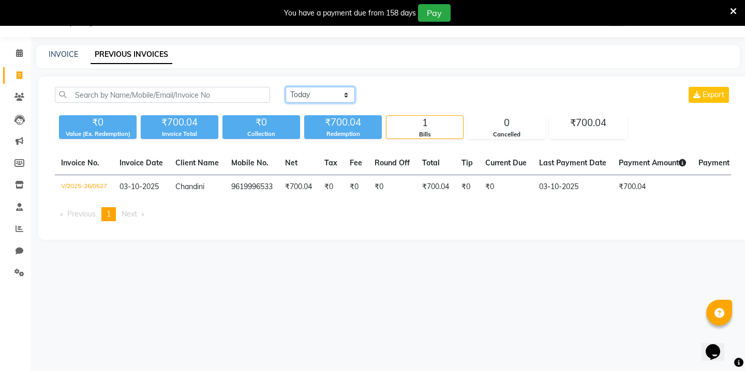
click at [322, 89] on select "[DATE] [DATE] Custom Range" at bounding box center [320, 95] width 69 height 16
select select "range"
click at [388, 92] on input "03-10-2025" at bounding box center [404, 95] width 72 height 14
select select "10"
select select "2025"
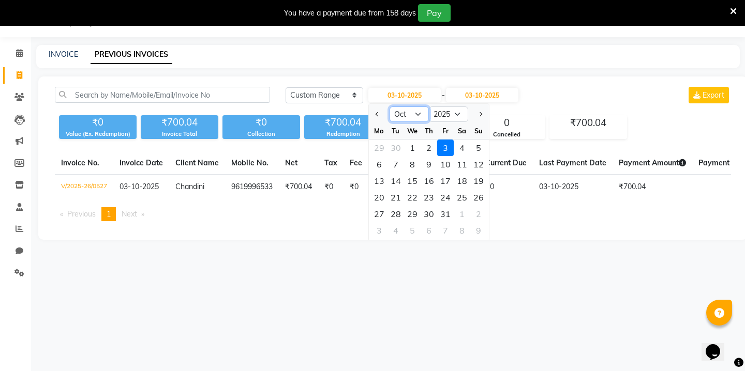
click at [402, 108] on select "Jan Feb Mar Apr May Jun [DATE] Aug Sep Oct Nov Dec" at bounding box center [408, 115] width 39 height 16
select select "9"
click at [417, 196] on div "24" at bounding box center [412, 197] width 17 height 17
type input "[DATE]"
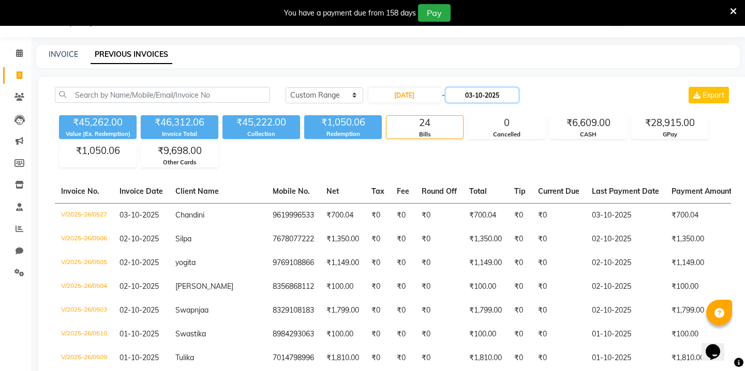
click at [470, 94] on input "03-10-2025" at bounding box center [482, 95] width 72 height 14
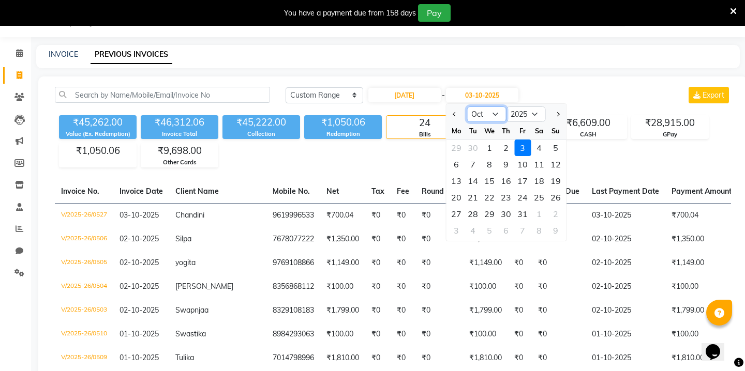
click at [479, 110] on select "Sep Oct Nov Dec" at bounding box center [486, 115] width 39 height 16
select select "9"
click at [494, 198] on div "24" at bounding box center [489, 197] width 17 height 17
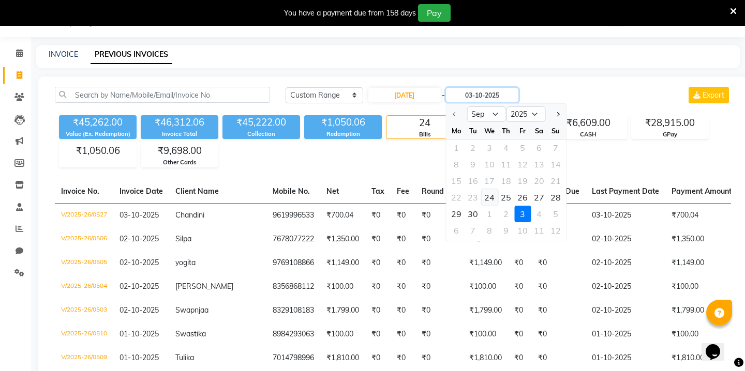
type input "[DATE]"
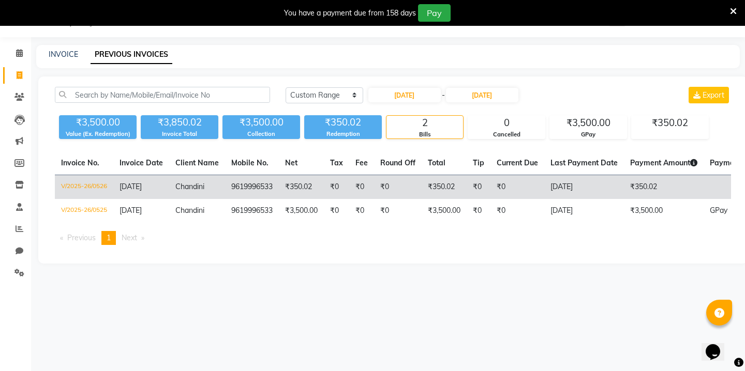
click at [518, 184] on td "₹0" at bounding box center [517, 187] width 54 height 24
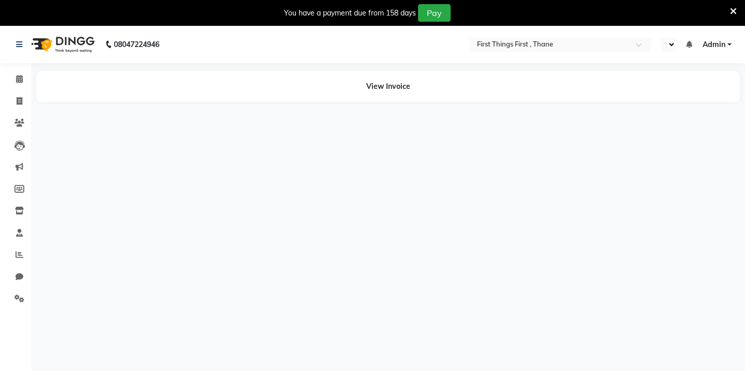
select select "en"
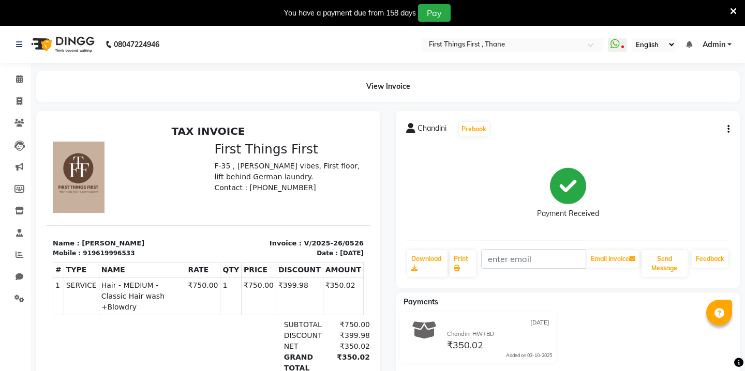
click at [729, 133] on div "Chandini Prebook Payment Received Download Print Email Invoice Send Message Fee…" at bounding box center [568, 200] width 344 height 178
click at [726, 129] on button "button" at bounding box center [726, 129] width 6 height 11
click at [665, 111] on div "Cancel Invoice" at bounding box center [676, 109] width 71 height 13
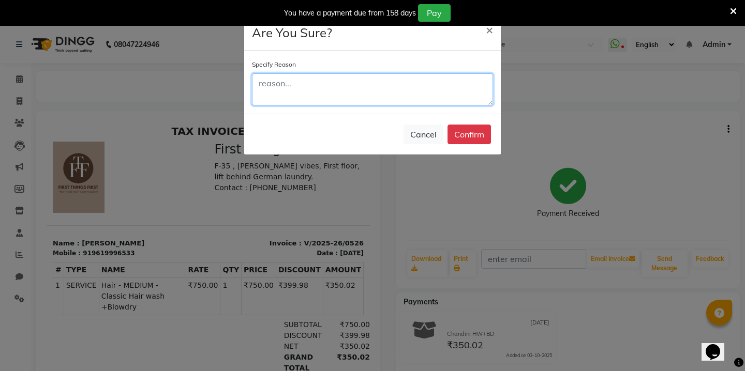
click at [399, 89] on textarea at bounding box center [372, 89] width 241 height 32
type textarea "ww"
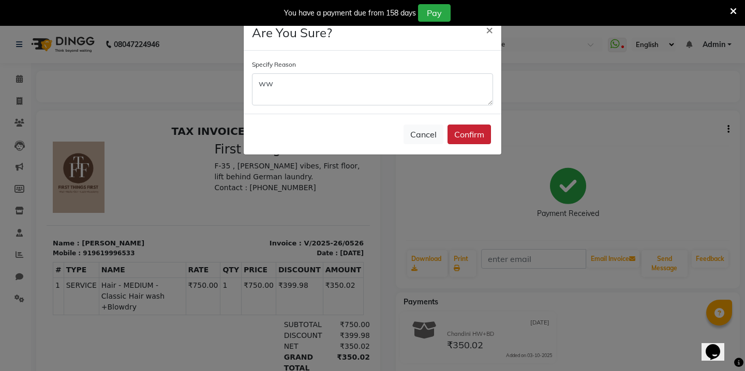
click at [464, 136] on button "Confirm" at bounding box center [468, 135] width 43 height 20
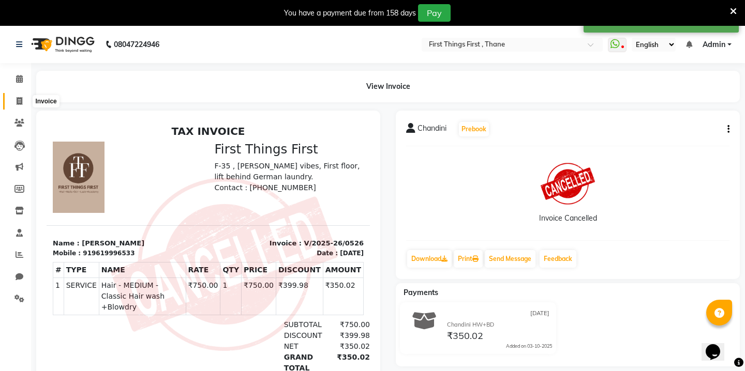
click at [20, 98] on icon at bounding box center [20, 101] width 6 height 8
select select "service"
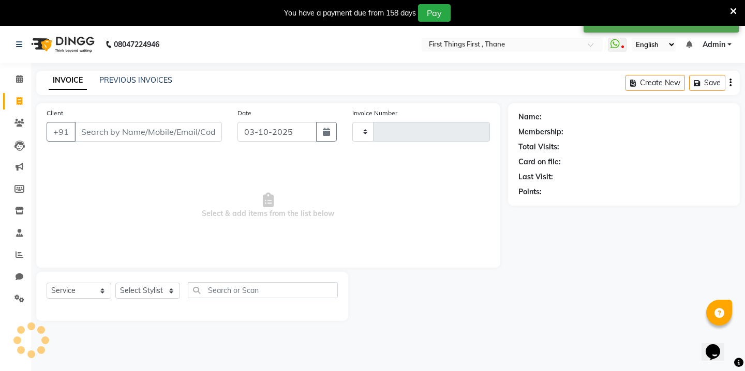
type input "0528"
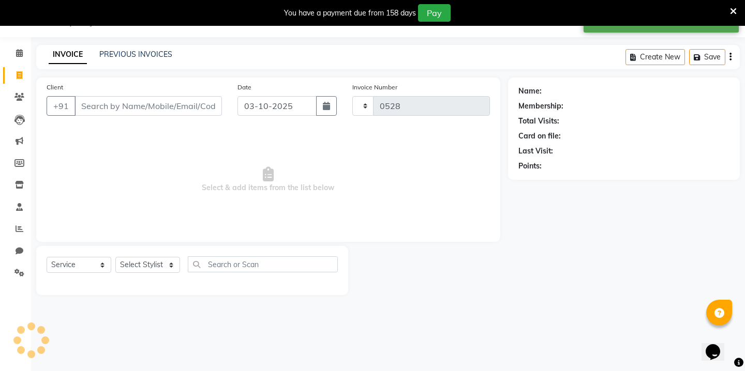
select select "7812"
click at [122, 53] on link "PREVIOUS INVOICES" at bounding box center [135, 54] width 73 height 9
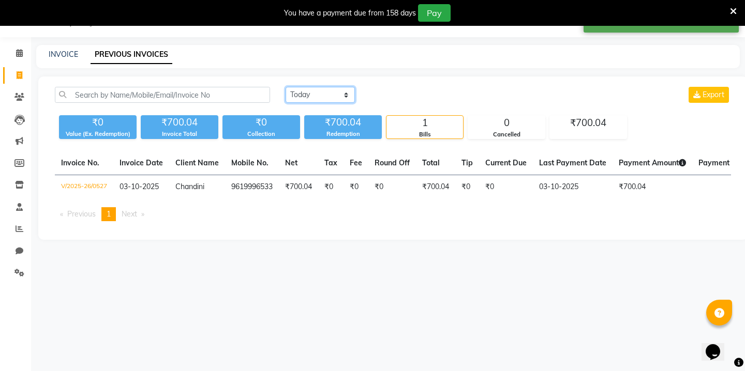
click at [347, 89] on select "[DATE] [DATE] Custom Range" at bounding box center [320, 95] width 69 height 16
select select "range"
click at [405, 92] on input "03-10-2025" at bounding box center [404, 95] width 72 height 14
select select "10"
select select "2025"
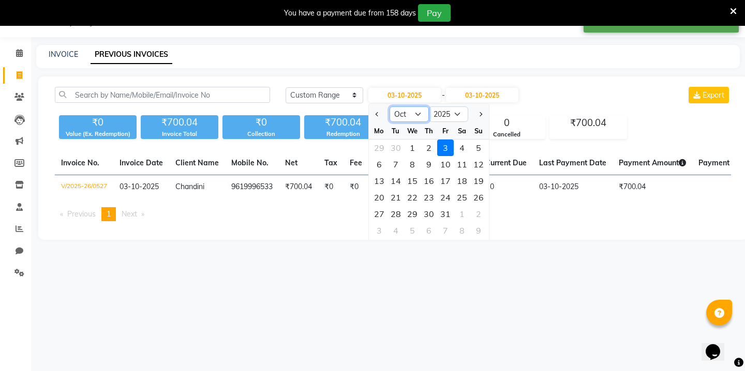
click at [402, 113] on select "Jan Feb Mar Apr May Jun [DATE] Aug Sep Oct Nov Dec" at bounding box center [408, 115] width 39 height 16
select select "9"
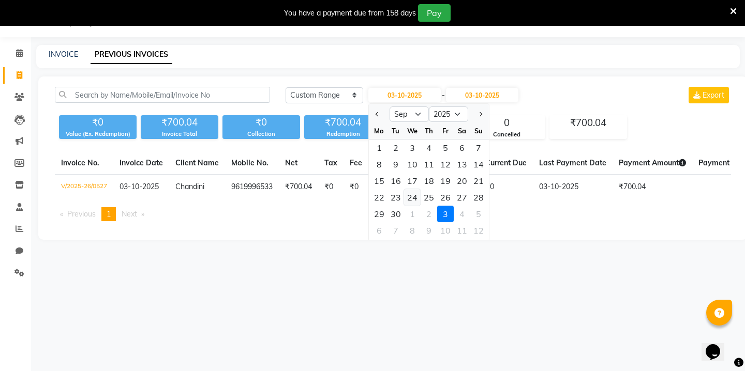
click at [414, 197] on div "24" at bounding box center [412, 197] width 17 height 17
type input "[DATE]"
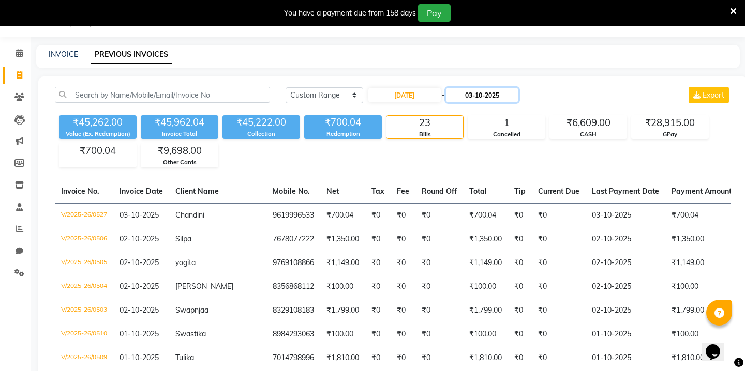
click at [452, 94] on input "03-10-2025" at bounding box center [482, 95] width 72 height 14
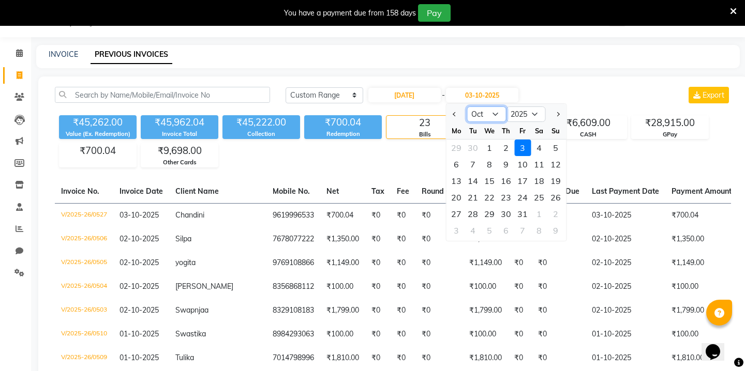
click at [484, 114] on select "Sep Oct Nov Dec" at bounding box center [486, 115] width 39 height 16
select select "9"
click at [494, 201] on div "24" at bounding box center [489, 197] width 17 height 17
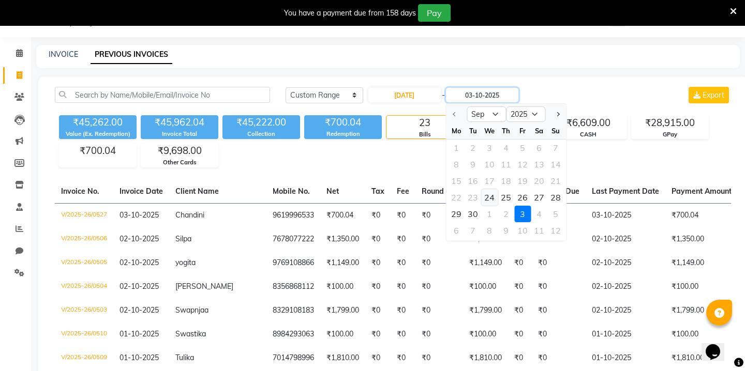
type input "[DATE]"
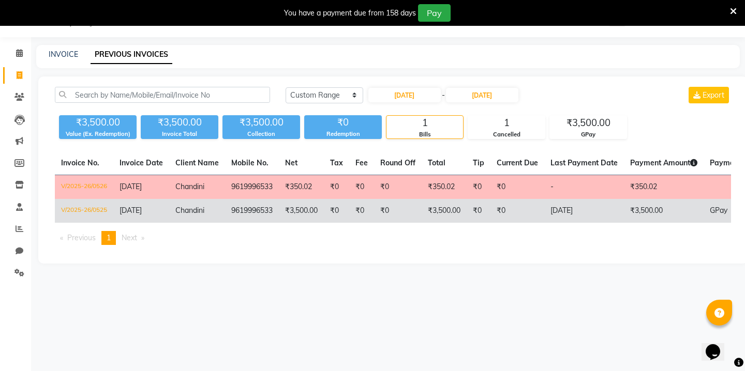
click at [631, 200] on td "₹3,500.00" at bounding box center [664, 211] width 80 height 24
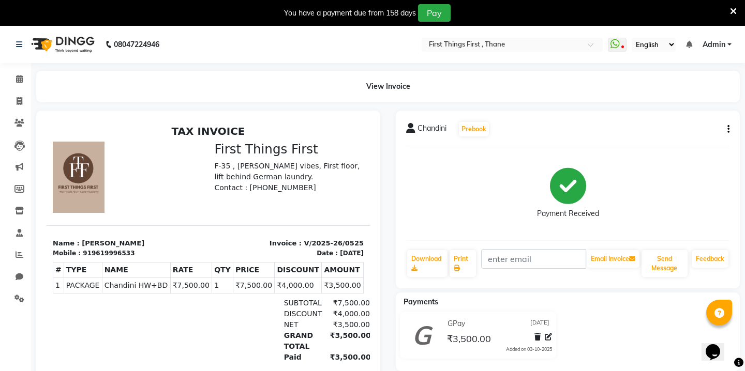
click at [728, 129] on icon "button" at bounding box center [728, 129] width 2 height 1
click at [689, 109] on div "Cancel Invoice" at bounding box center [687, 109] width 52 height 13
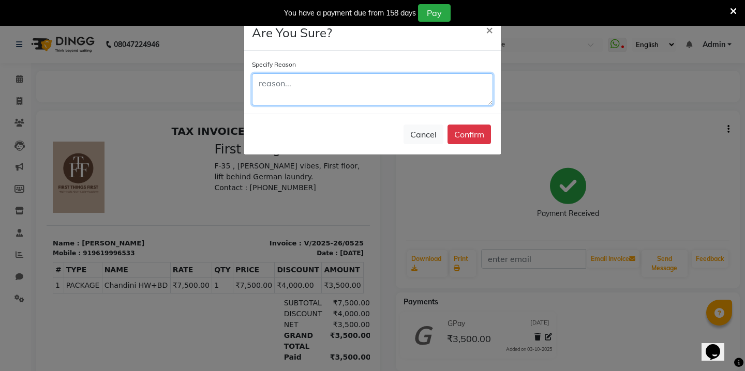
click at [465, 95] on textarea at bounding box center [372, 89] width 241 height 32
type textarea "m"
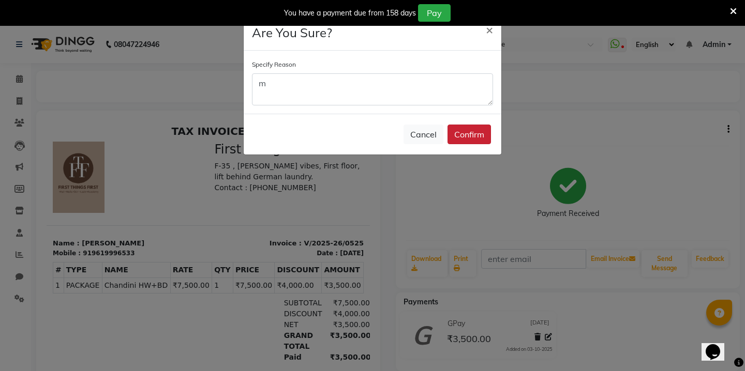
click at [477, 130] on button "Confirm" at bounding box center [468, 135] width 43 height 20
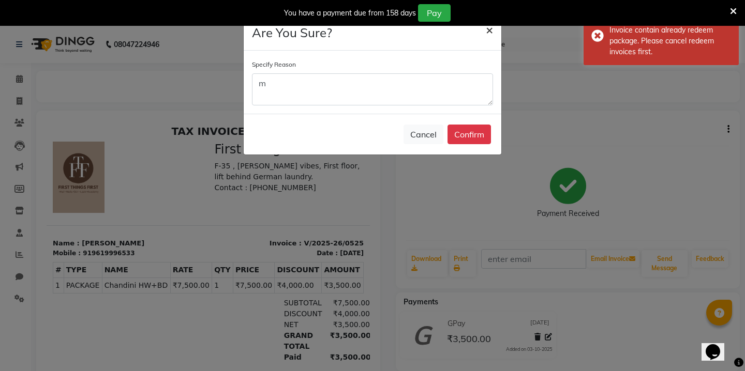
click at [486, 31] on span "×" at bounding box center [489, 30] width 7 height 16
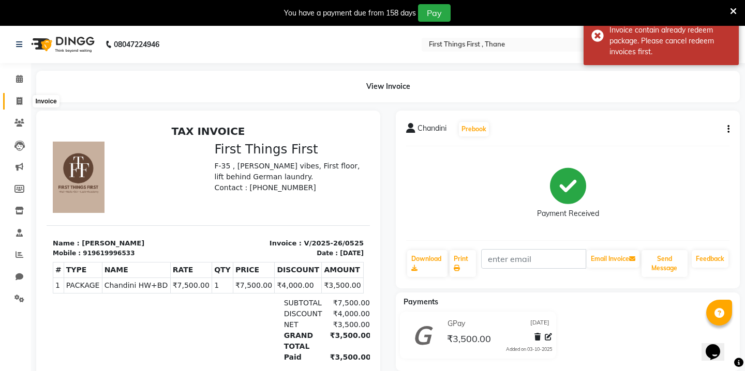
click at [17, 104] on icon at bounding box center [20, 101] width 6 height 8
select select "service"
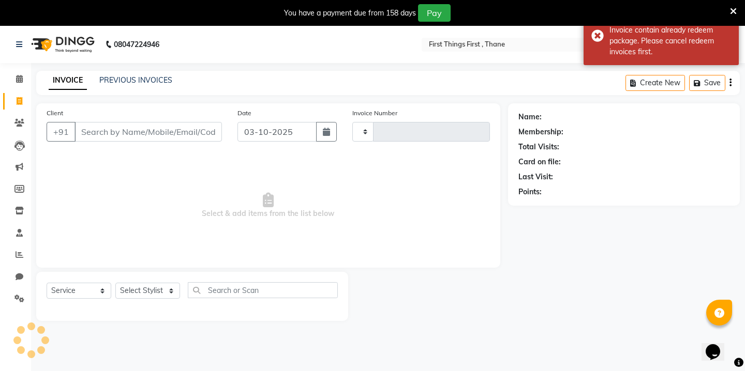
scroll to position [26, 0]
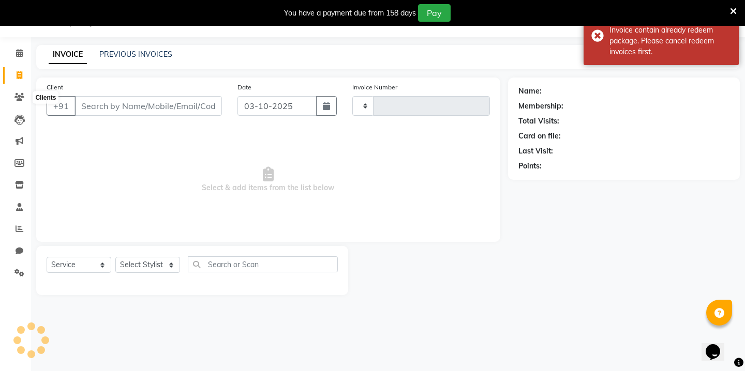
type input "0528"
select select "7812"
click at [138, 55] on link "PREVIOUS INVOICES" at bounding box center [135, 54] width 73 height 9
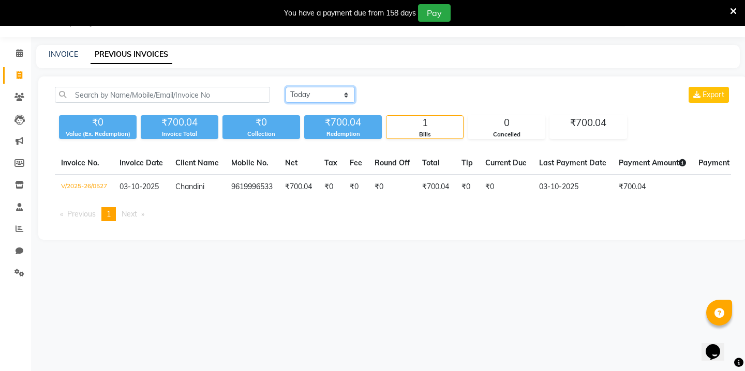
click at [321, 95] on select "[DATE] [DATE] Custom Range" at bounding box center [320, 95] width 69 height 16
select select "range"
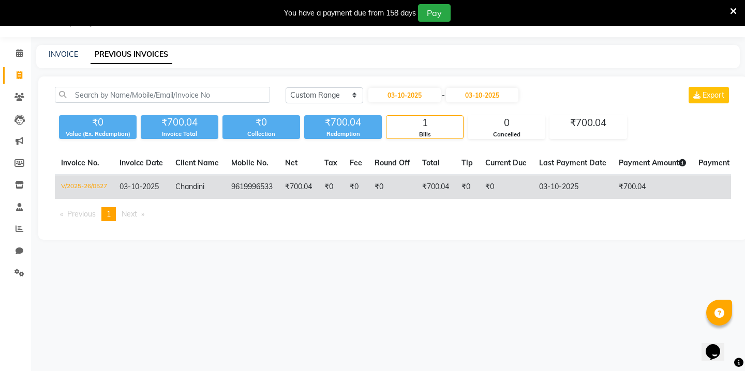
click at [385, 187] on td "₹0" at bounding box center [392, 187] width 48 height 24
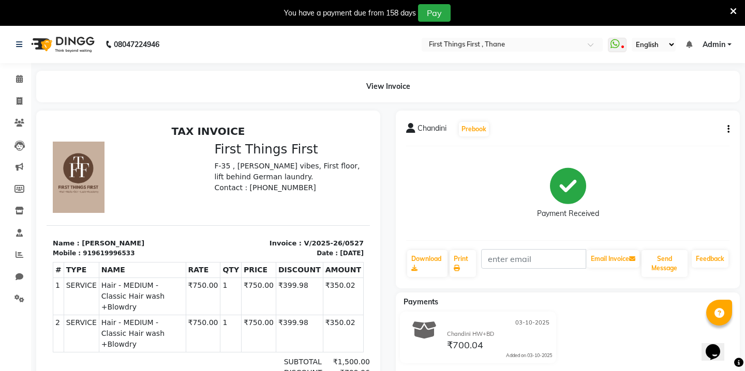
click at [727, 129] on icon "button" at bounding box center [728, 129] width 2 height 1
click at [664, 104] on div "Cancel Invoice" at bounding box center [676, 109] width 71 height 13
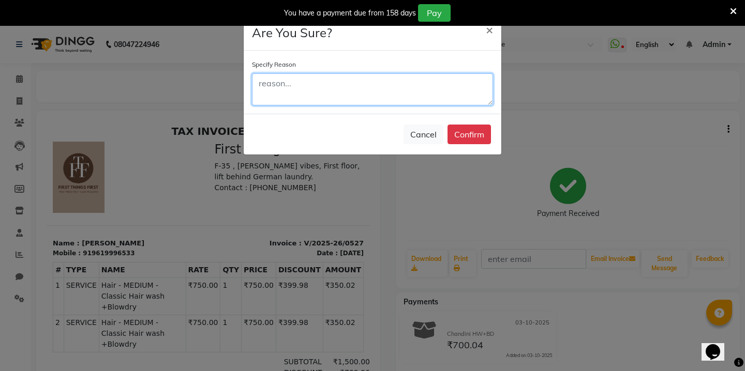
click at [419, 92] on textarea at bounding box center [372, 89] width 241 height 32
type textarea "ll"
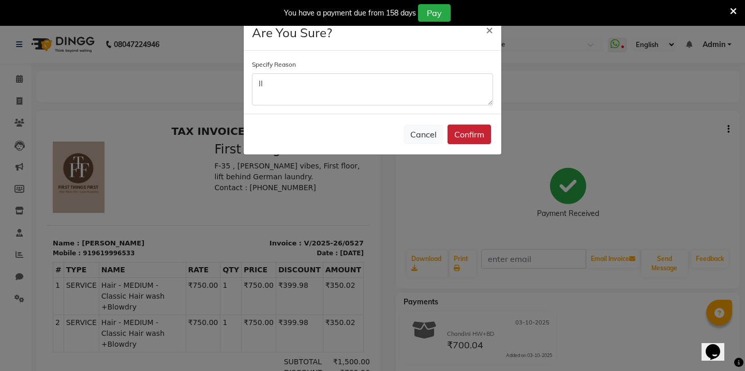
click at [472, 127] on button "Confirm" at bounding box center [468, 135] width 43 height 20
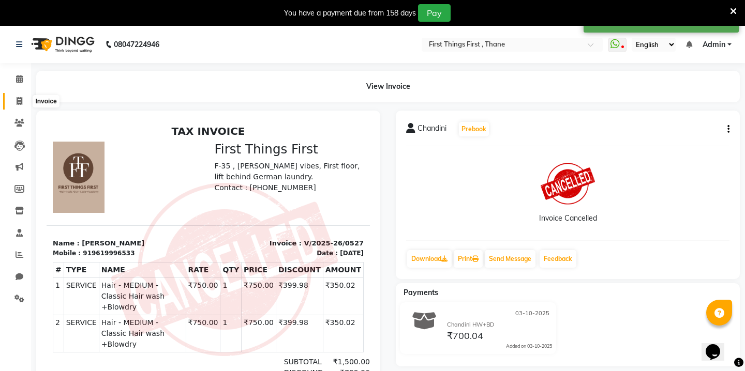
click at [21, 96] on span at bounding box center [19, 102] width 18 height 12
select select "7812"
select select "service"
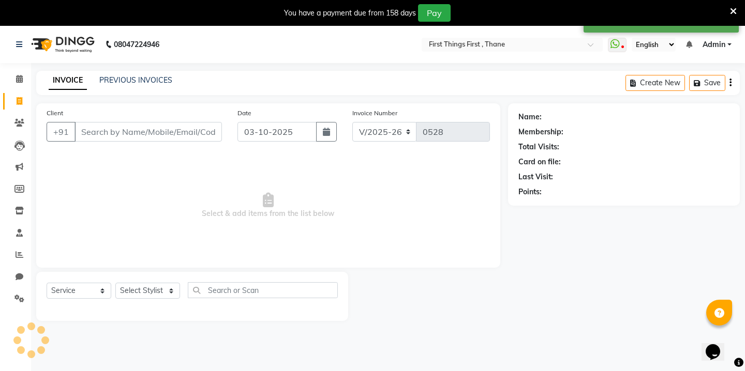
scroll to position [26, 0]
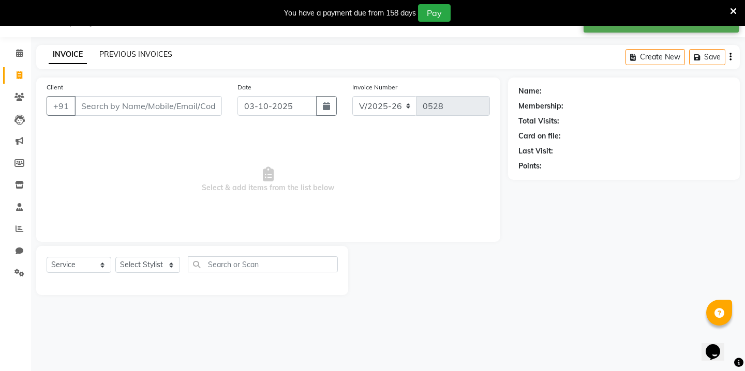
click at [137, 52] on link "PREVIOUS INVOICES" at bounding box center [135, 54] width 73 height 9
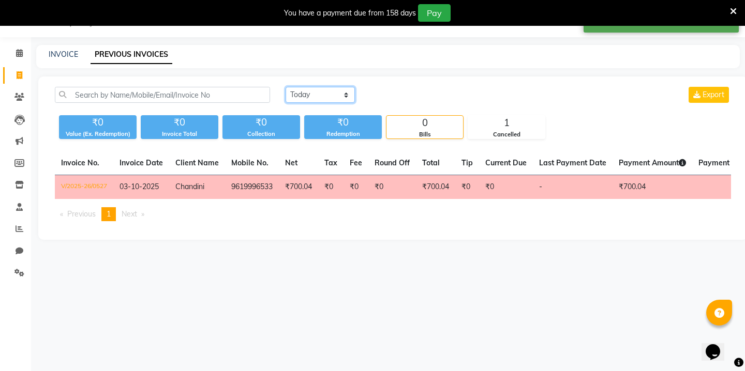
click at [342, 91] on select "[DATE] [DATE] Custom Range" at bounding box center [320, 95] width 69 height 16
select select "range"
click at [479, 100] on input "03-10-2025" at bounding box center [482, 95] width 72 height 14
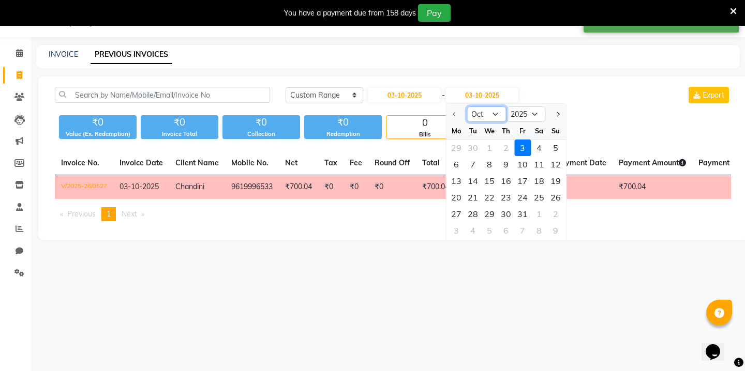
click at [477, 109] on select "Oct Nov Dec" at bounding box center [486, 115] width 39 height 16
click at [489, 116] on select "Oct Nov Dec" at bounding box center [486, 115] width 39 height 16
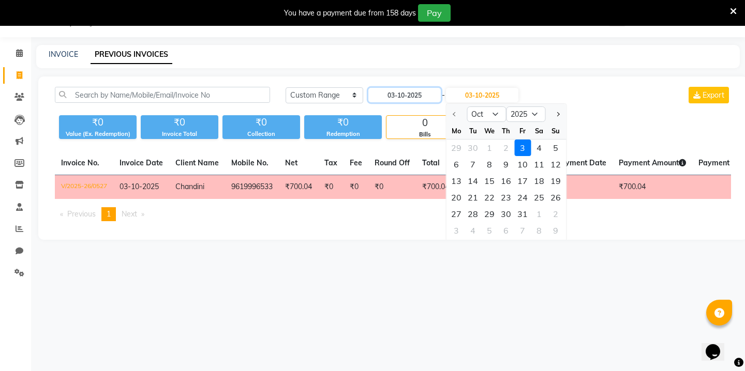
click at [395, 91] on input "03-10-2025" at bounding box center [404, 95] width 72 height 14
select select "10"
select select "2025"
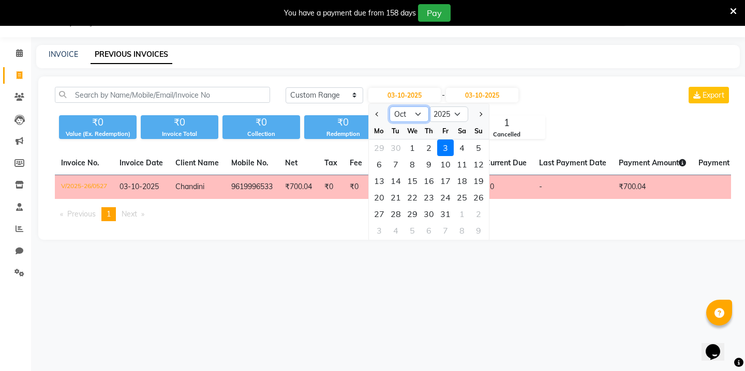
click at [411, 114] on select "Jan Feb Mar Apr May Jun [DATE] Aug Sep Oct Nov Dec" at bounding box center [408, 115] width 39 height 16
select select "9"
click at [412, 193] on div "24" at bounding box center [412, 197] width 17 height 17
type input "[DATE]"
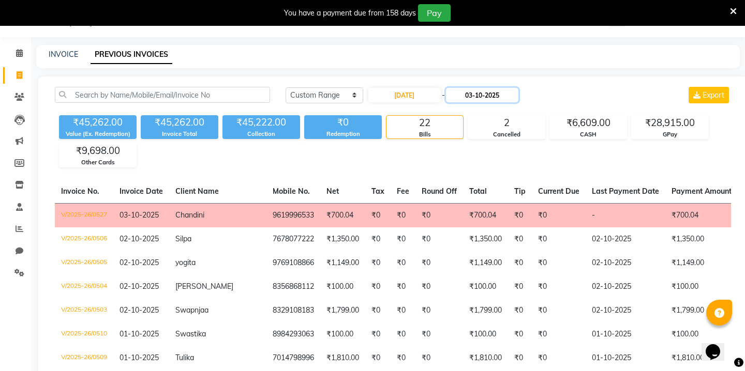
click at [459, 95] on input "03-10-2025" at bounding box center [482, 95] width 72 height 14
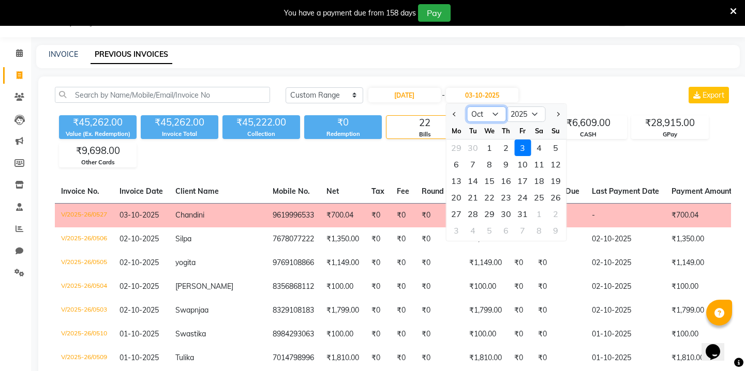
click at [482, 109] on select "Sep Oct Nov Dec" at bounding box center [486, 115] width 39 height 16
select select "9"
click at [490, 197] on div "24" at bounding box center [489, 197] width 17 height 17
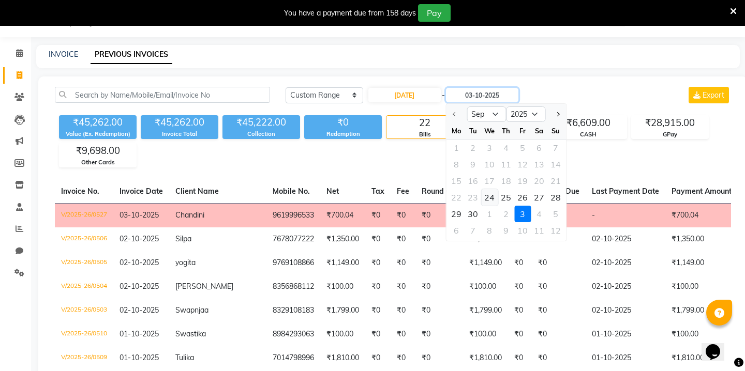
type input "[DATE]"
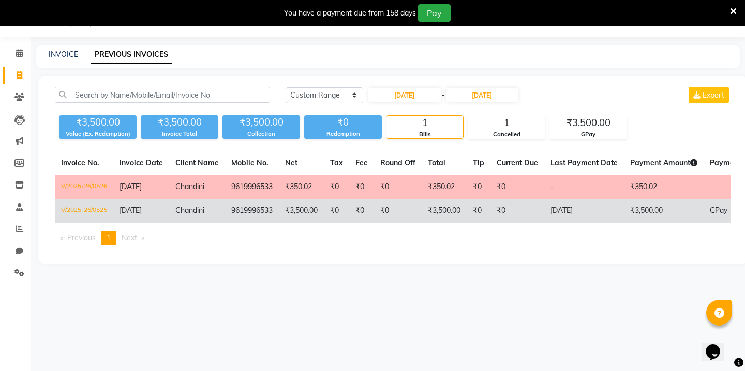
click at [462, 203] on td "₹3,500.00" at bounding box center [444, 211] width 45 height 24
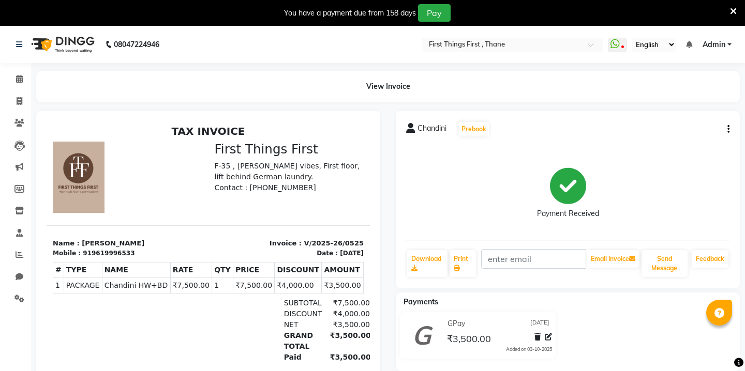
click at [727, 129] on icon "button" at bounding box center [728, 129] width 2 height 1
click at [689, 110] on div "Cancel Invoice" at bounding box center [687, 109] width 52 height 13
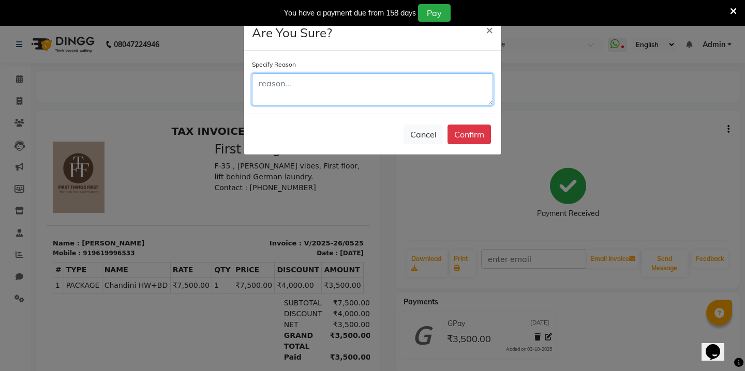
click at [445, 78] on textarea at bounding box center [372, 89] width 241 height 32
type textarea "kkk"
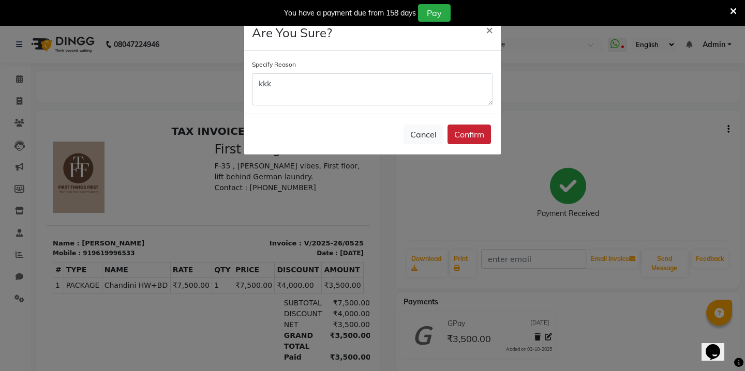
click at [464, 138] on button "Confirm" at bounding box center [468, 135] width 43 height 20
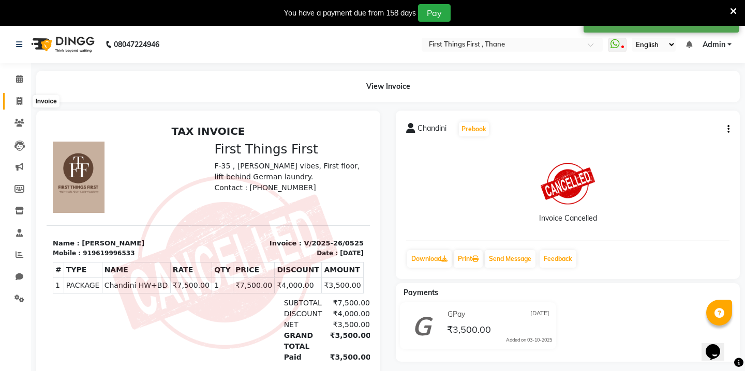
click at [19, 101] on icon at bounding box center [20, 101] width 6 height 8
select select "service"
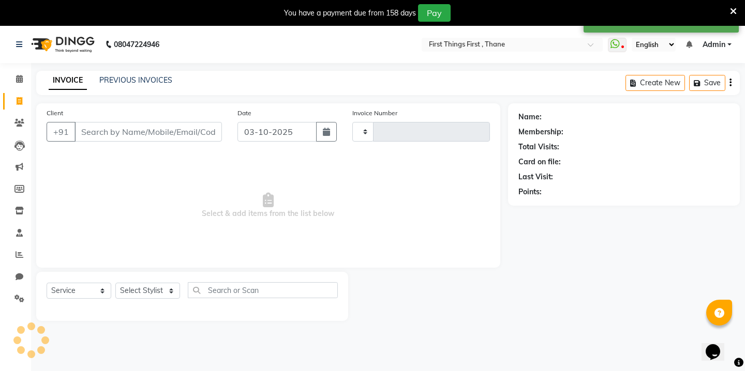
scroll to position [26, 0]
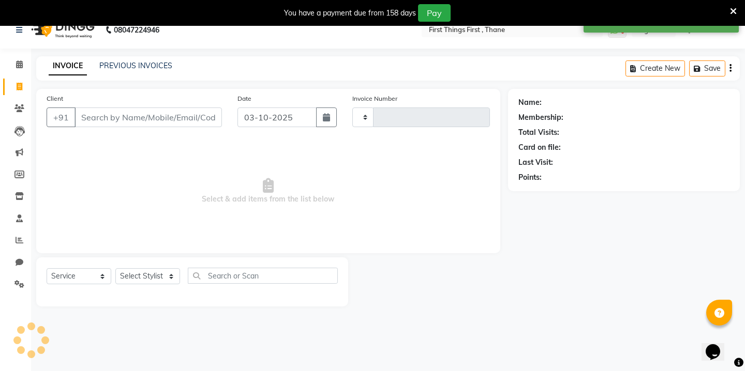
type input "0528"
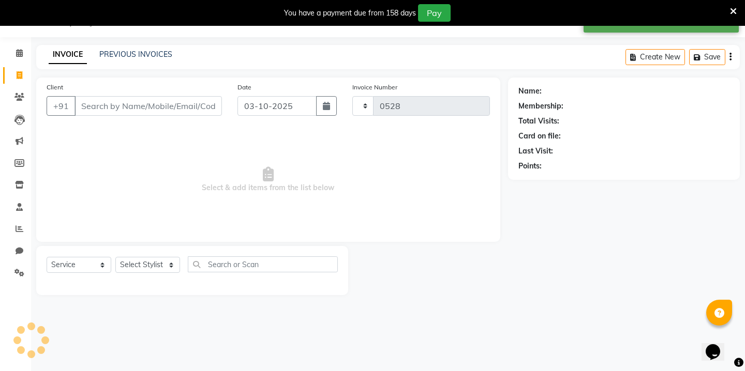
select select "7812"
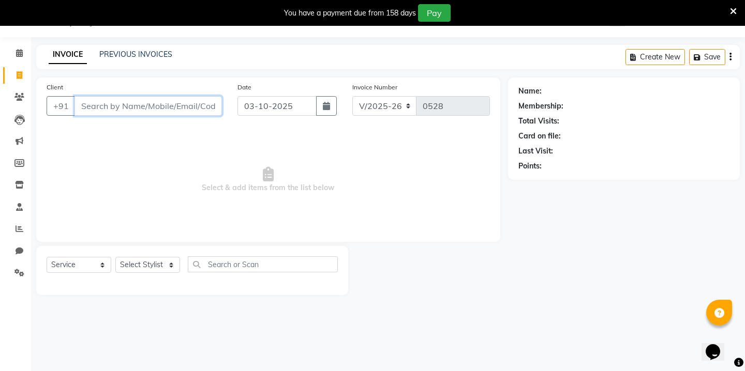
click at [133, 109] on input "Client" at bounding box center [147, 106] width 147 height 20
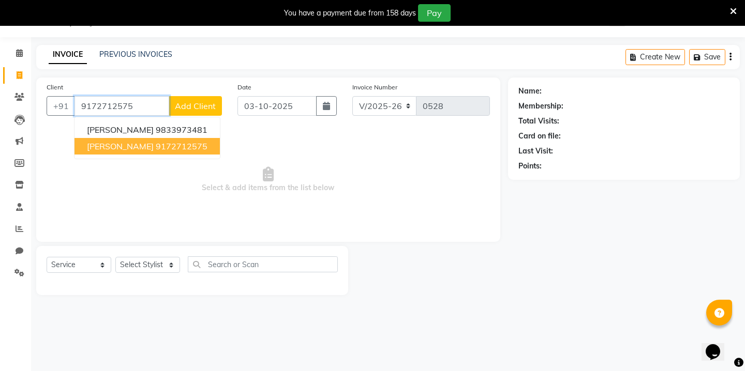
type input "9172712575"
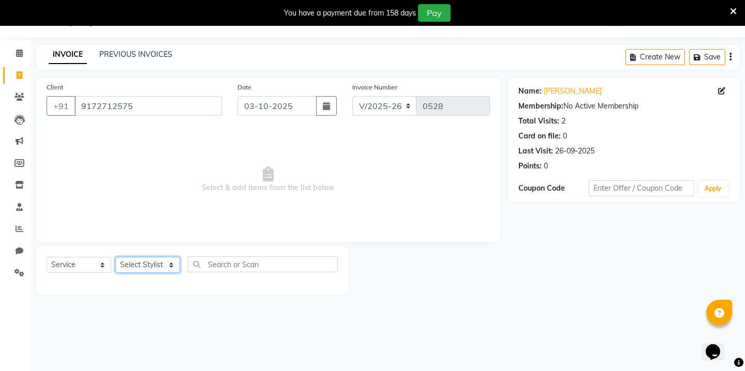
click at [161, 267] on select "Select Stylist Kavita [PERSON_NAME] Sumit Tanu" at bounding box center [147, 265] width 65 height 16
select select "86180"
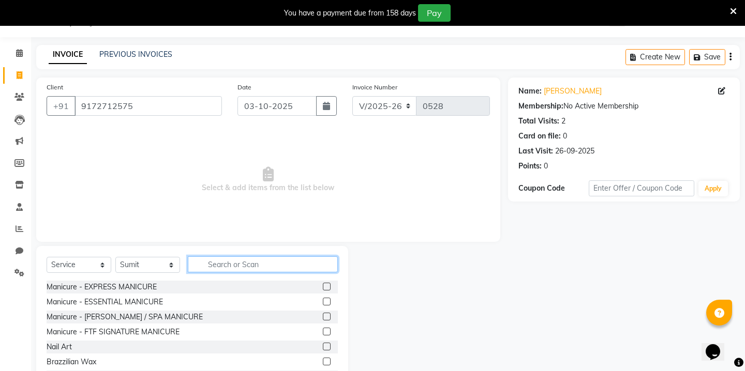
click at [230, 264] on input "text" at bounding box center [263, 265] width 150 height 16
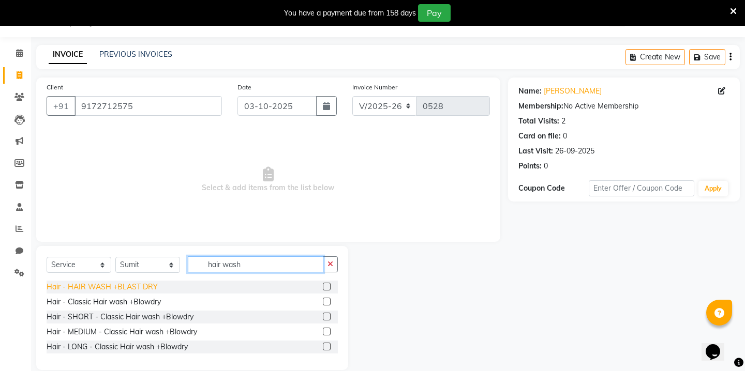
type input "hair wash"
click at [122, 289] on div "Hair - HAIR WASH +BLAST DRY" at bounding box center [102, 287] width 111 height 11
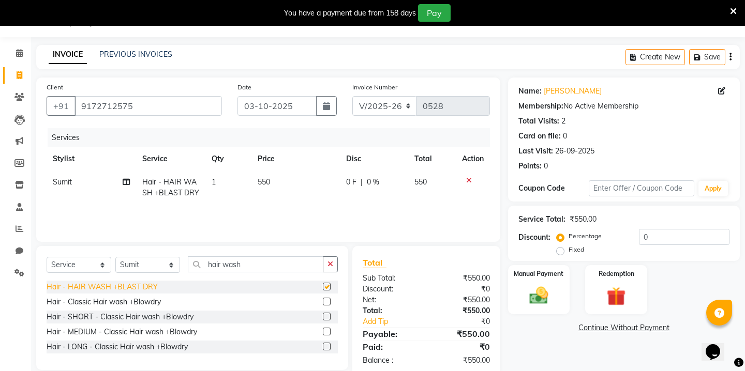
checkbox input "false"
click at [272, 184] on td "550" at bounding box center [295, 188] width 88 height 34
select select "86180"
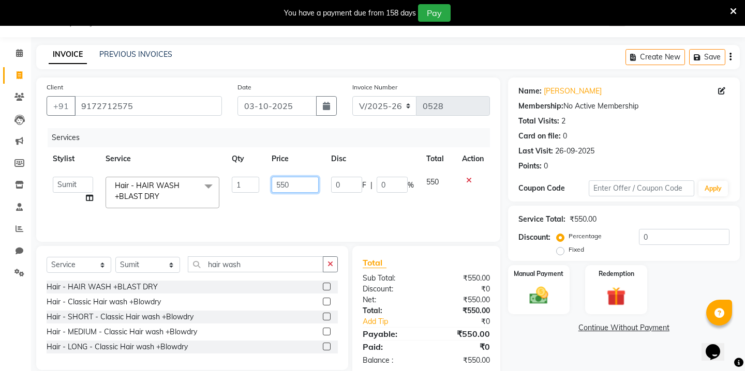
click at [283, 186] on input "550" at bounding box center [295, 185] width 47 height 16
type input "399"
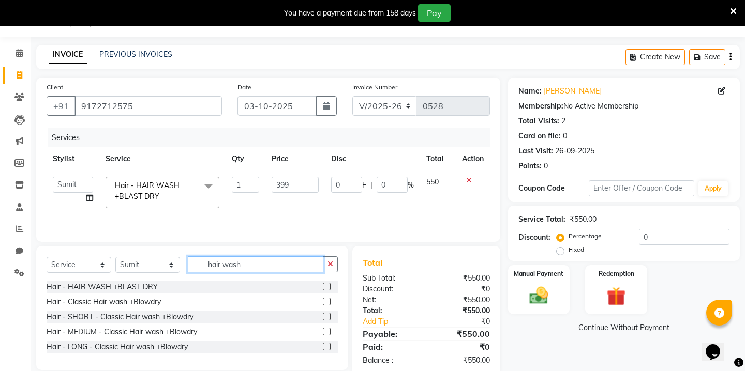
click at [234, 265] on input "hair wash" at bounding box center [256, 265] width 136 height 16
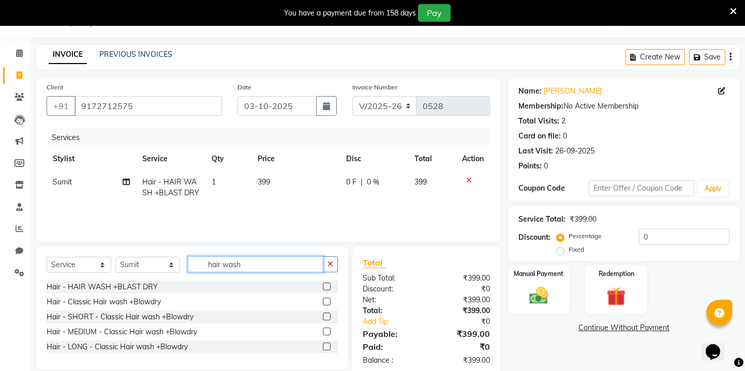
click at [234, 265] on input "hair wash" at bounding box center [256, 265] width 136 height 16
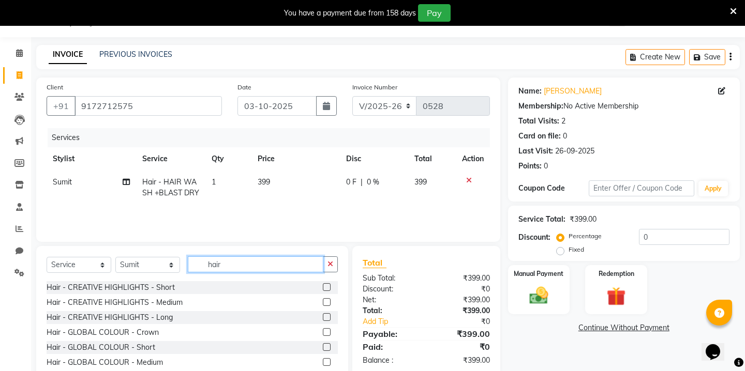
scroll to position [214, 0]
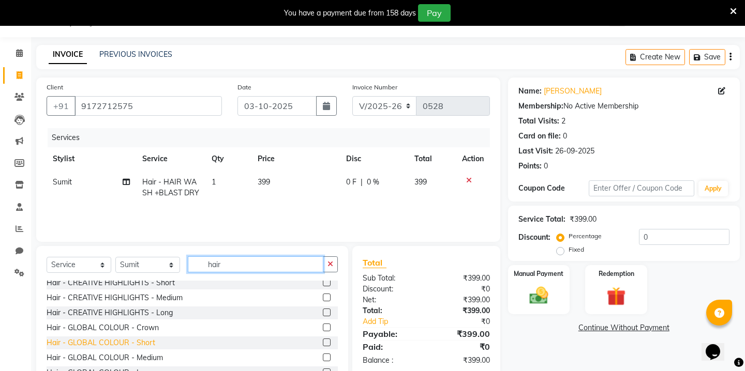
type input "hair"
click at [122, 344] on div "Hair - GLOBAL COLOUR - Short" at bounding box center [101, 343] width 109 height 11
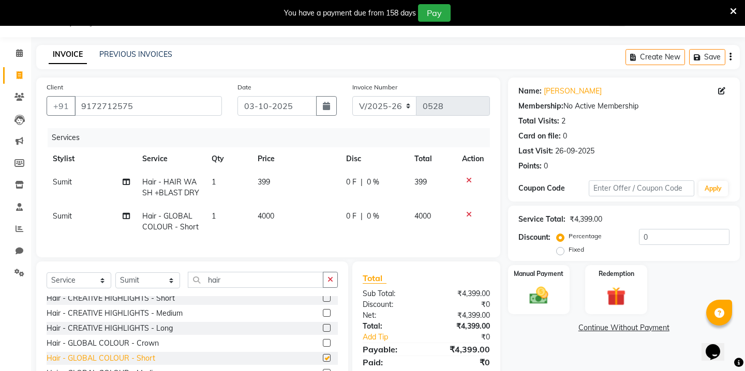
checkbox input "false"
click at [254, 221] on td "4000" at bounding box center [295, 222] width 88 height 34
select select "86180"
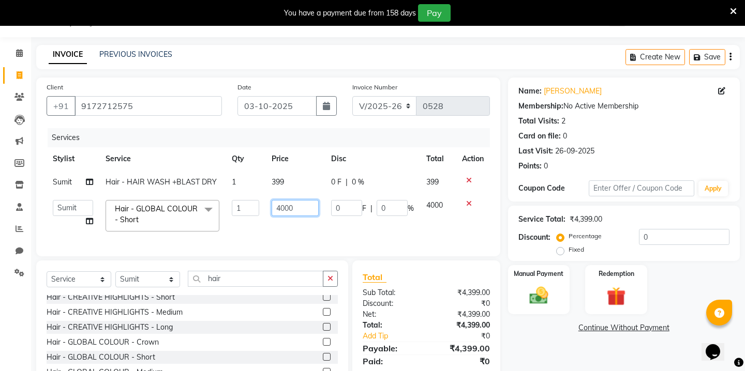
click at [283, 207] on input "4000" at bounding box center [295, 208] width 47 height 16
type input "350"
click at [326, 107] on icon "button" at bounding box center [326, 106] width 7 height 8
select select "10"
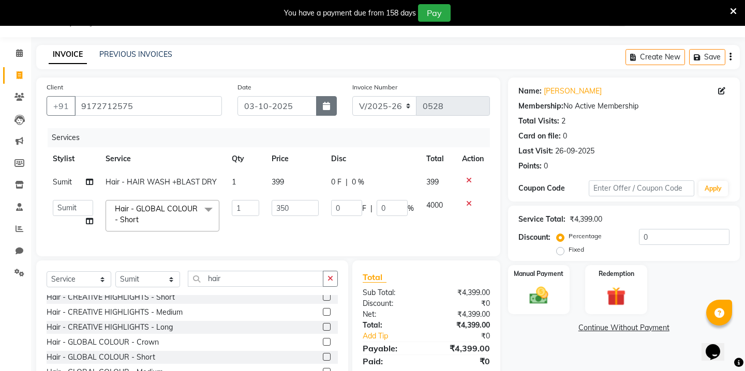
select select "2025"
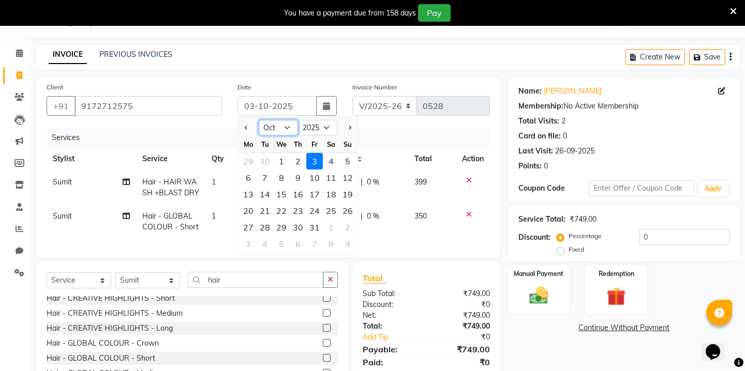
click at [281, 127] on select "Jan Feb Mar Apr May Jun [DATE] Aug Sep Oct Nov Dec" at bounding box center [278, 128] width 39 height 16
select select "9"
click at [279, 218] on div "24" at bounding box center [281, 211] width 17 height 17
type input "[DATE]"
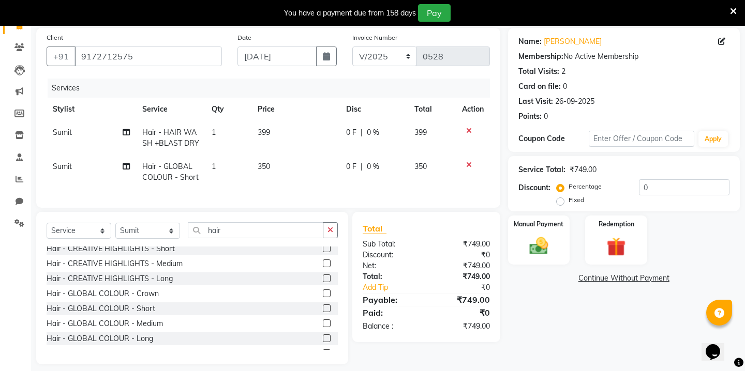
scroll to position [84, 0]
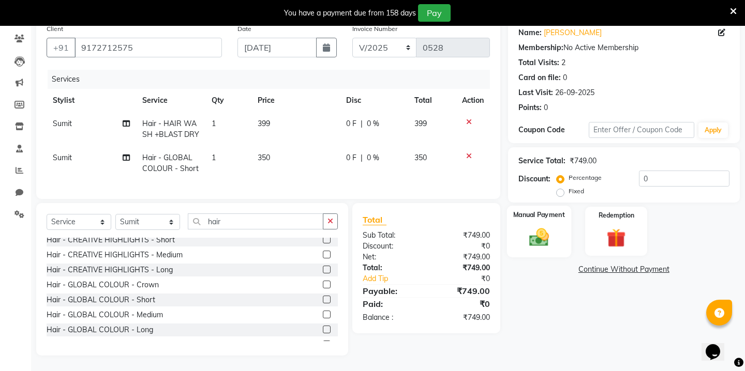
click at [536, 230] on img at bounding box center [538, 237] width 32 height 23
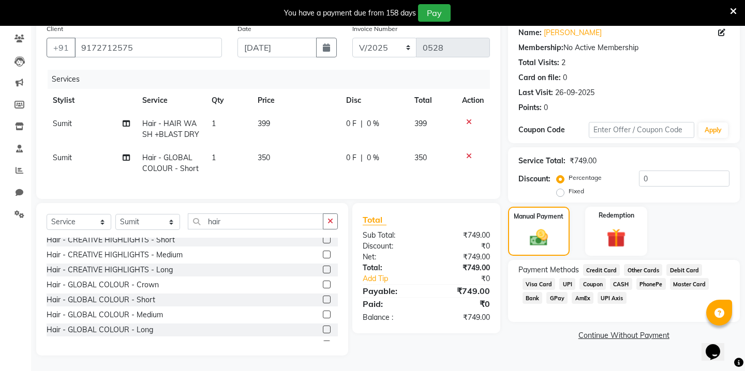
click at [561, 292] on span "GPay" at bounding box center [556, 298] width 21 height 12
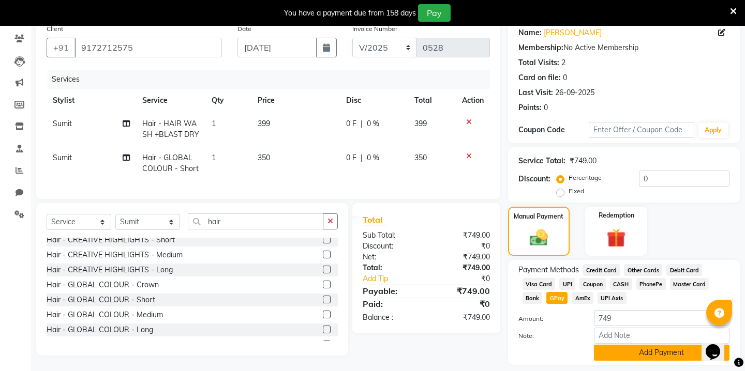
click at [612, 345] on button "Add Payment" at bounding box center [662, 353] width 136 height 16
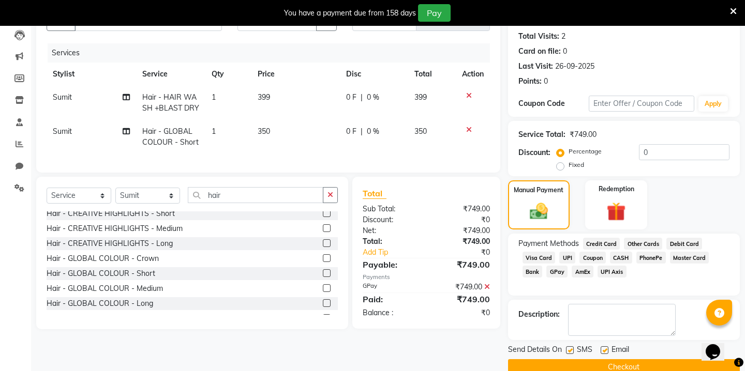
scroll to position [118, 0]
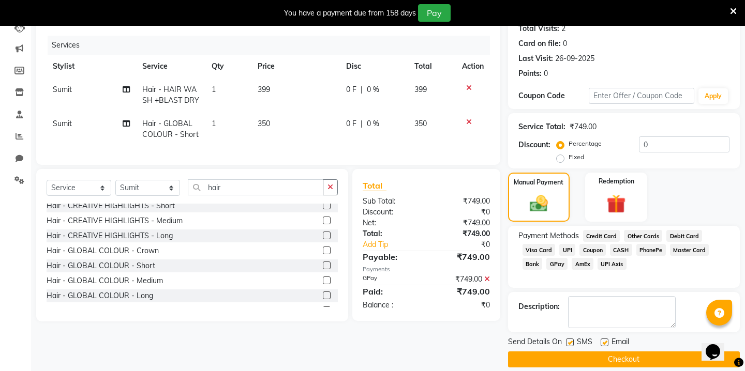
click at [598, 352] on button "Checkout" at bounding box center [624, 360] width 232 height 16
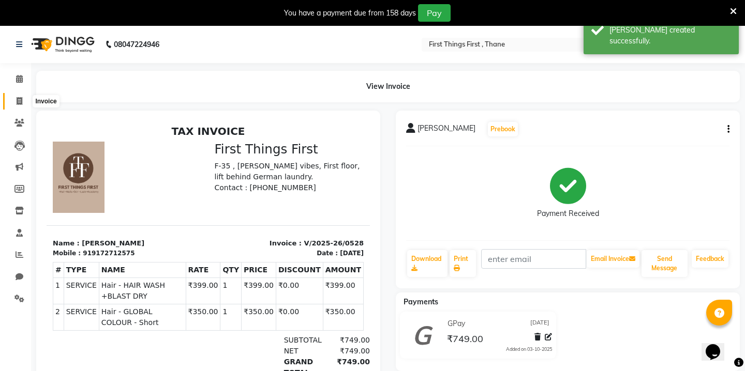
click at [21, 98] on icon at bounding box center [20, 101] width 6 height 8
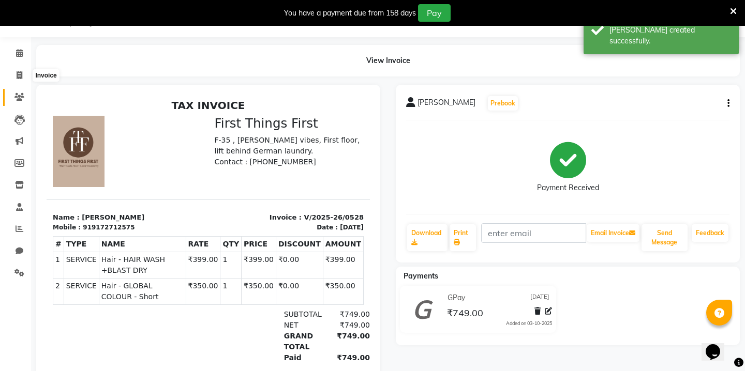
select select "7812"
select select "service"
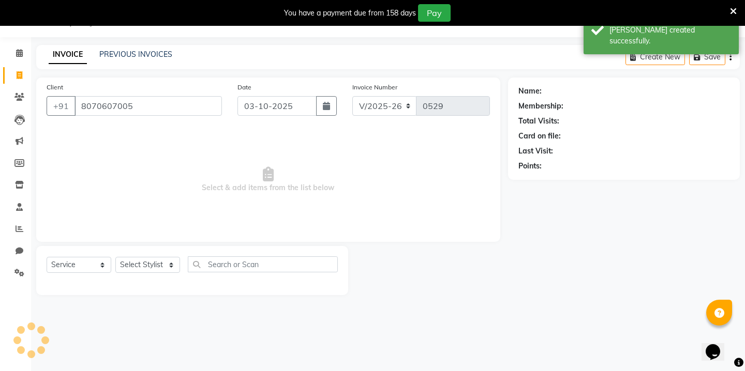
type input "8070607005"
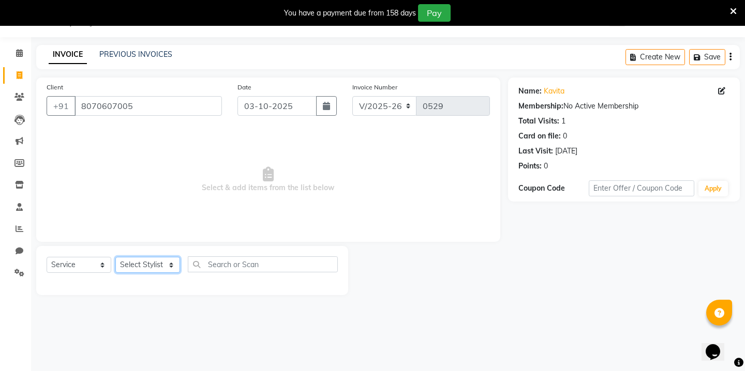
click at [152, 270] on select "Select Stylist Kavita [PERSON_NAME] Sumit Tanu" at bounding box center [147, 265] width 65 height 16
select select "69608"
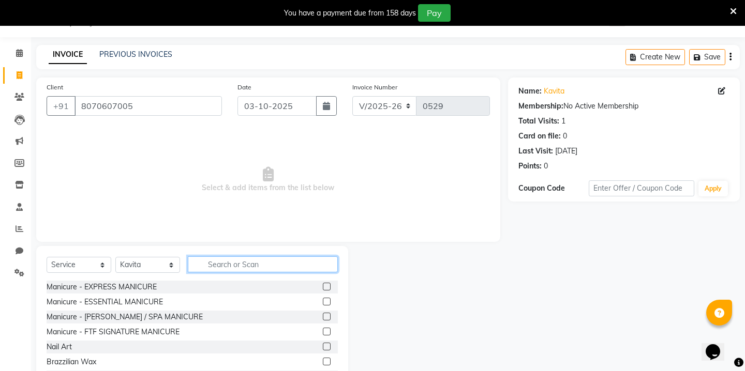
click at [227, 263] on input "text" at bounding box center [263, 265] width 150 height 16
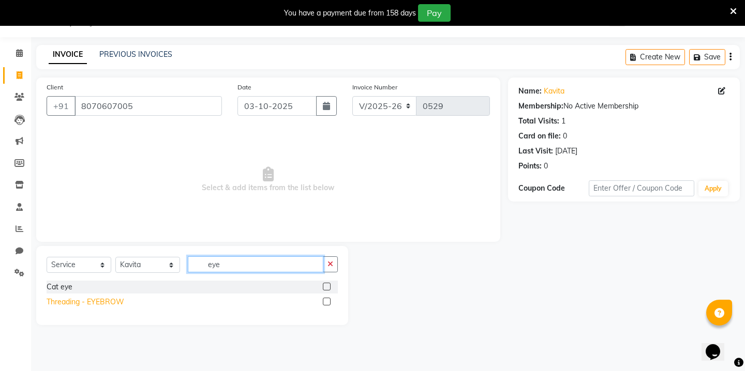
type input "eye"
click at [88, 303] on div "Threading - EYEBROW" at bounding box center [86, 302] width 78 height 11
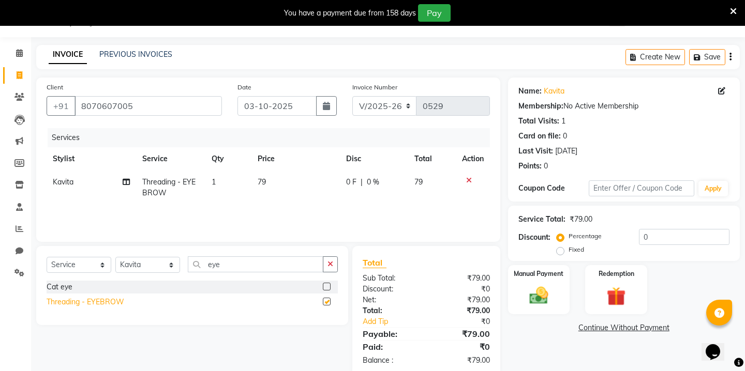
checkbox input "false"
click at [249, 176] on td "1" at bounding box center [228, 188] width 46 height 34
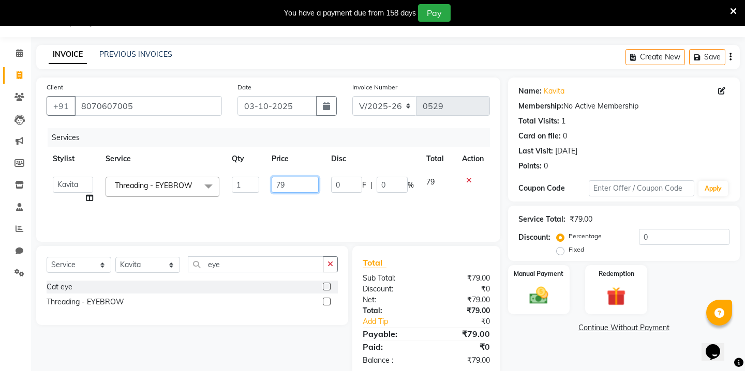
click at [287, 184] on input "79" at bounding box center [295, 185] width 47 height 16
type input "60"
click at [329, 106] on icon "button" at bounding box center [326, 106] width 7 height 8
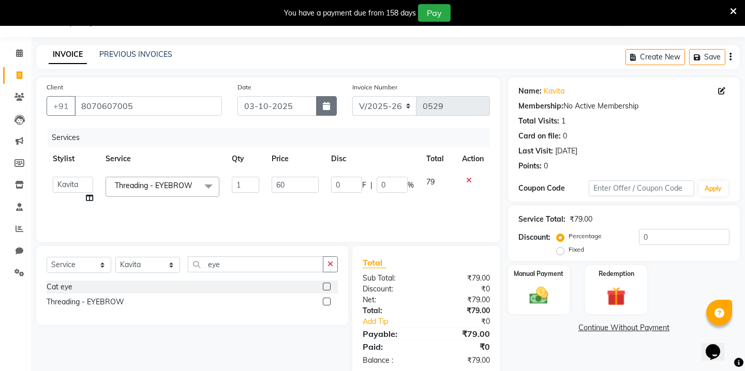
select select "10"
select select "2025"
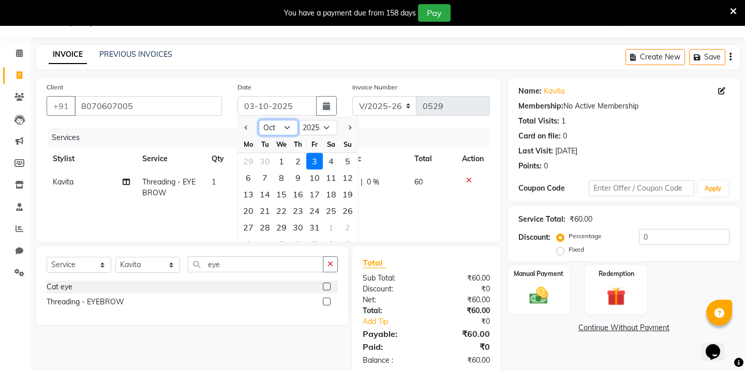
click at [286, 125] on select "Jan Feb Mar Apr May Jun [DATE] Aug Sep Oct Nov Dec" at bounding box center [278, 128] width 39 height 16
select select "9"
click at [282, 210] on div "24" at bounding box center [281, 211] width 17 height 17
type input "[DATE]"
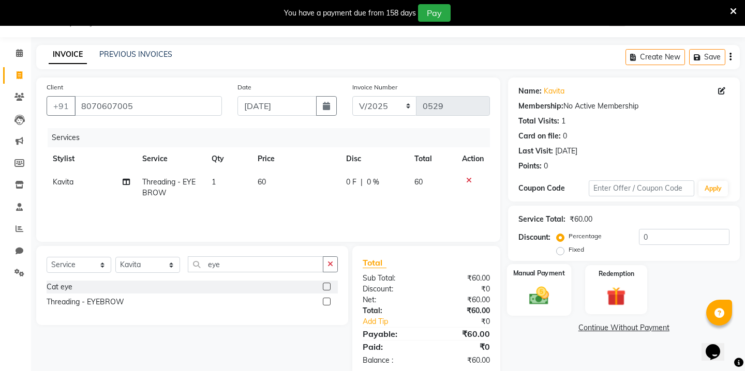
click at [521, 287] on div "Manual Payment" at bounding box center [538, 289] width 64 height 51
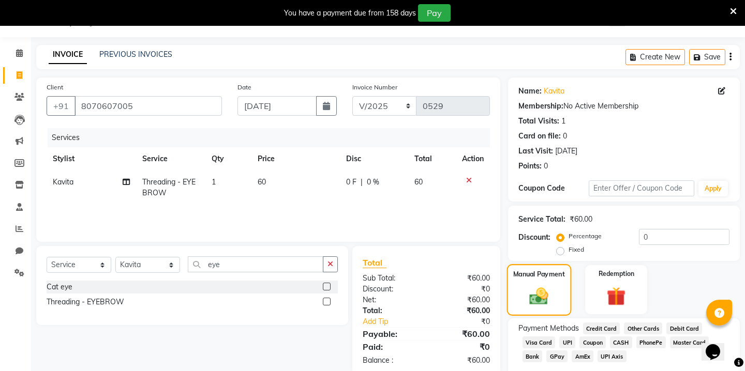
scroll to position [58, 0]
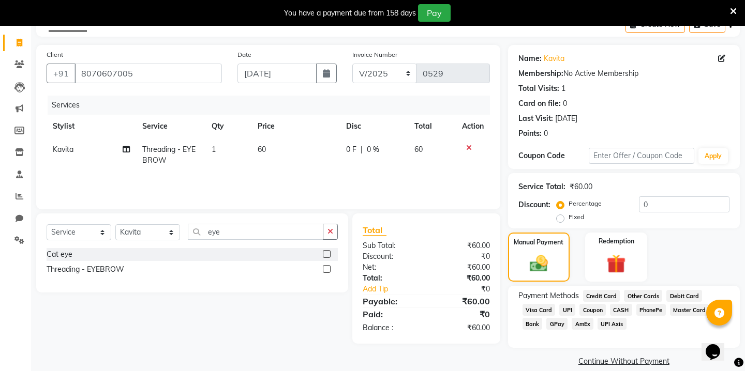
click at [624, 304] on span "CASH" at bounding box center [621, 310] width 22 height 12
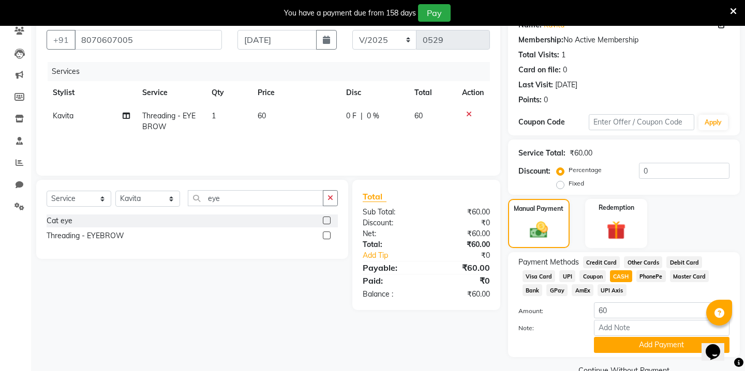
scroll to position [103, 0]
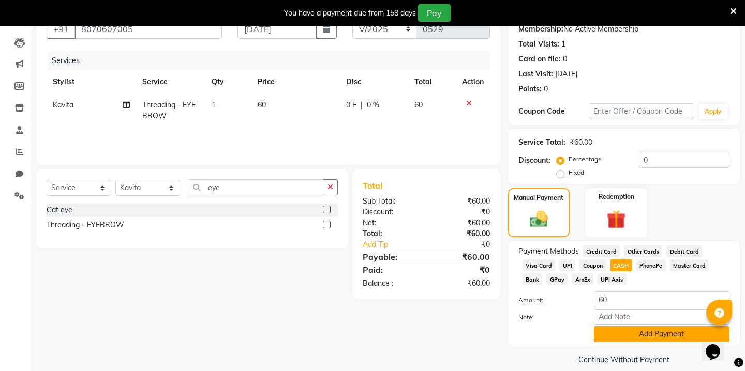
click at [610, 326] on button "Add Payment" at bounding box center [662, 334] width 136 height 16
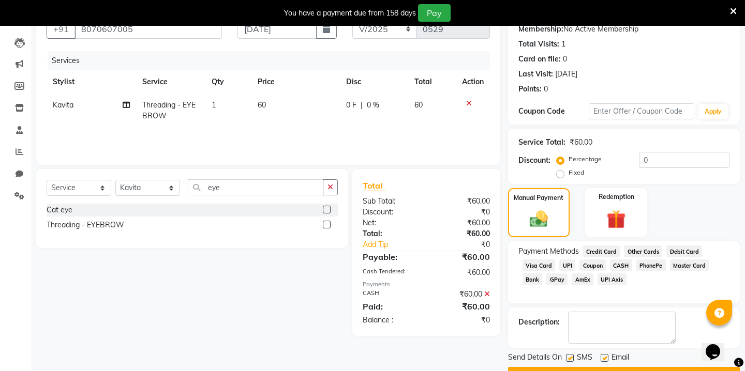
scroll to position [118, 0]
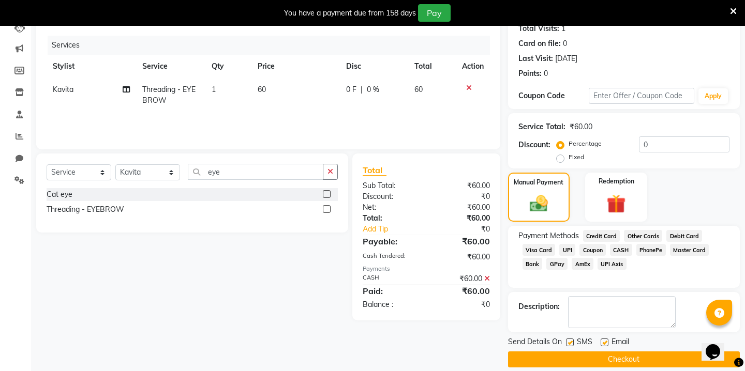
click at [575, 352] on button "Checkout" at bounding box center [624, 360] width 232 height 16
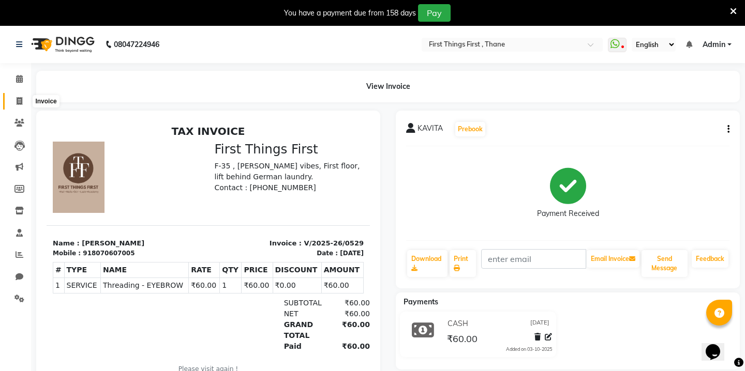
click at [13, 100] on span at bounding box center [19, 102] width 18 height 12
select select "service"
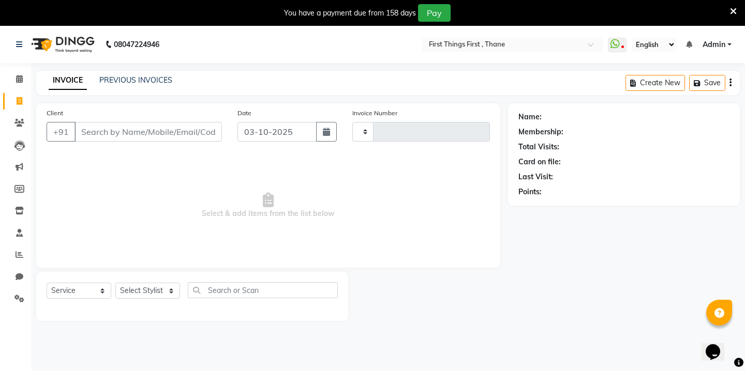
scroll to position [26, 0]
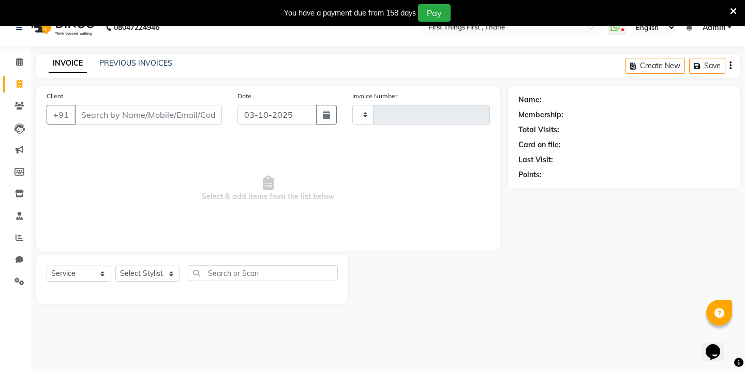
type input "0530"
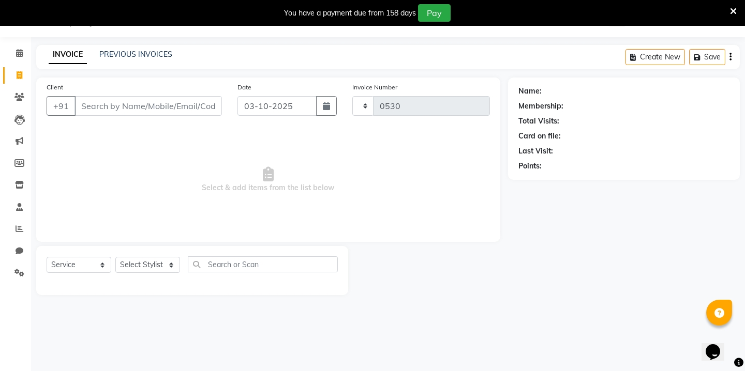
select select "7812"
click at [331, 112] on button "button" at bounding box center [326, 106] width 21 height 20
select select "10"
select select "2025"
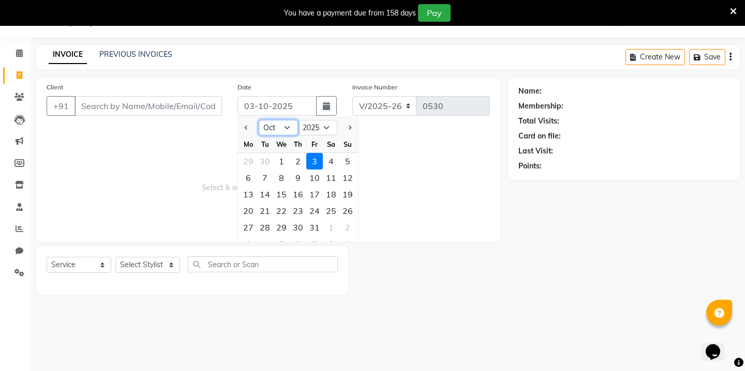
click at [277, 126] on select "Jan Feb Mar Apr May Jun [DATE] Aug Sep Oct Nov Dec" at bounding box center [278, 128] width 39 height 16
select select "9"
click at [299, 208] on div "25" at bounding box center [298, 211] width 17 height 17
type input "[DATE]"
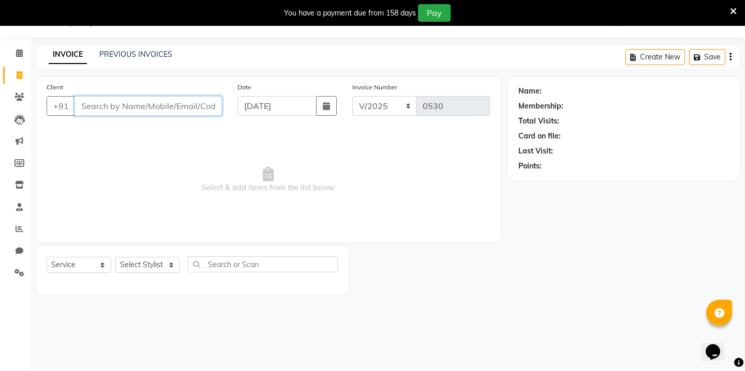
click at [174, 106] on input "Client" at bounding box center [147, 106] width 147 height 20
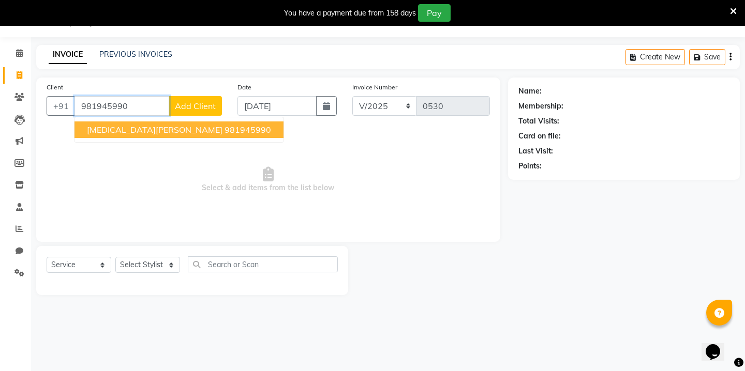
type input "981945990"
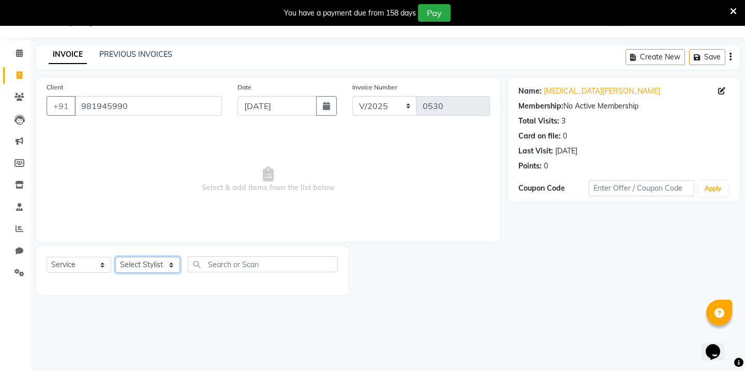
click at [154, 261] on select "Select Stylist Kavita [PERSON_NAME] Sumit Tanu" at bounding box center [147, 265] width 65 height 16
select select "69608"
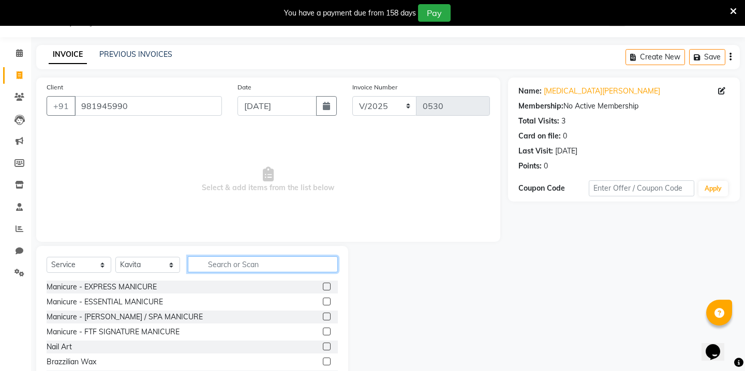
click at [217, 265] on input "text" at bounding box center [263, 265] width 150 height 16
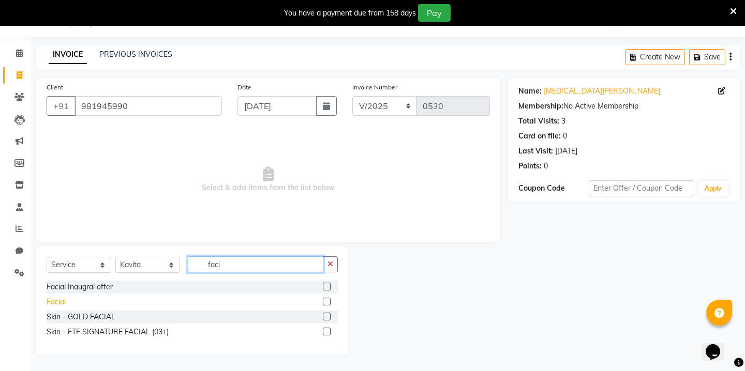
type input "faci"
click at [58, 302] on div "Facial" at bounding box center [56, 302] width 19 height 11
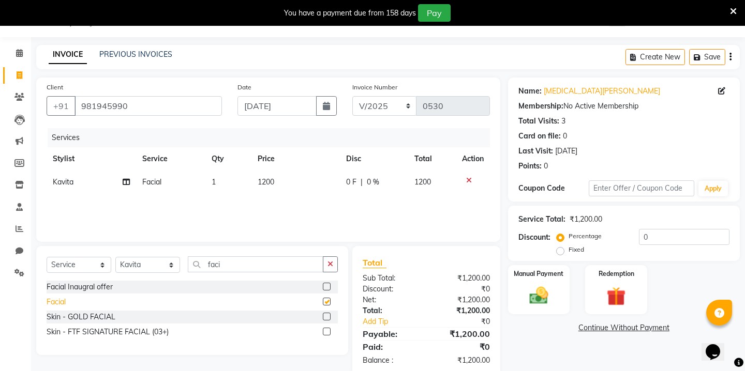
checkbox input "false"
click at [273, 181] on span "1200" at bounding box center [266, 181] width 17 height 9
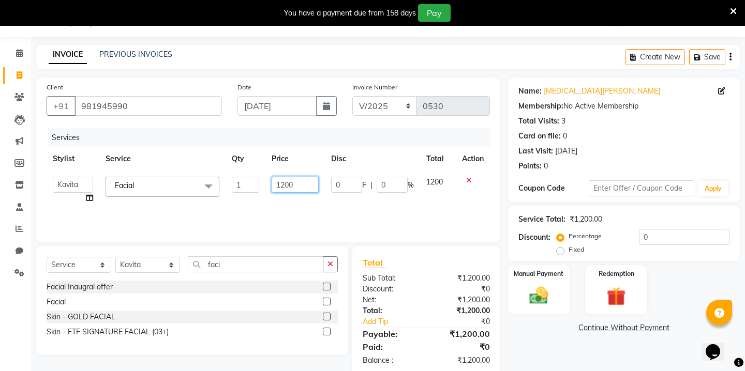
click at [286, 187] on input "1200" at bounding box center [295, 185] width 47 height 16
type input "1799"
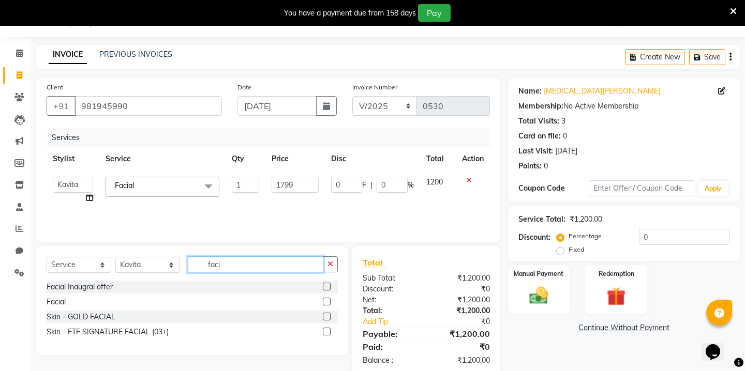
click at [219, 265] on input "faci" at bounding box center [256, 265] width 136 height 16
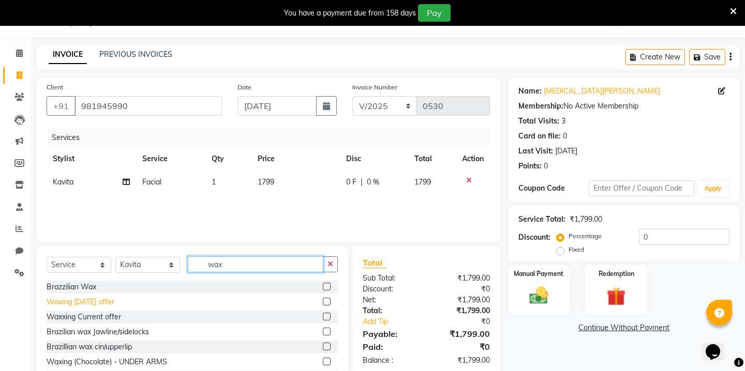
type input "wax"
click at [69, 301] on div "Waxing [DATE] offer" at bounding box center [81, 302] width 68 height 11
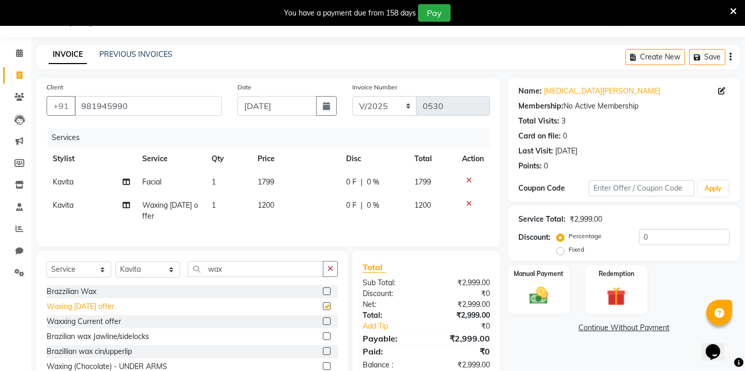
checkbox input "false"
click at [92, 324] on div "Waxxing Current offer" at bounding box center [84, 322] width 74 height 11
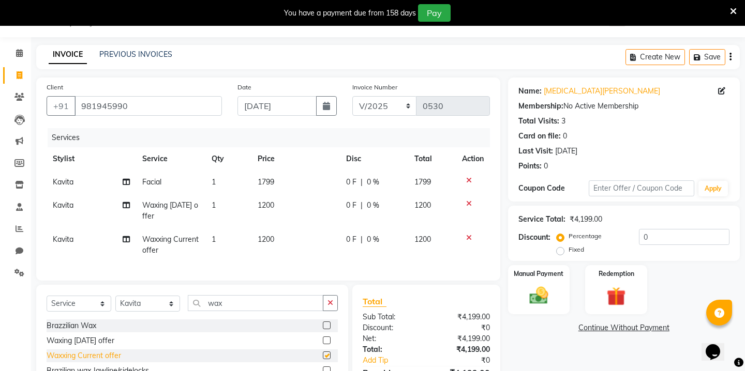
checkbox input "false"
click at [469, 205] on icon at bounding box center [469, 203] width 6 height 7
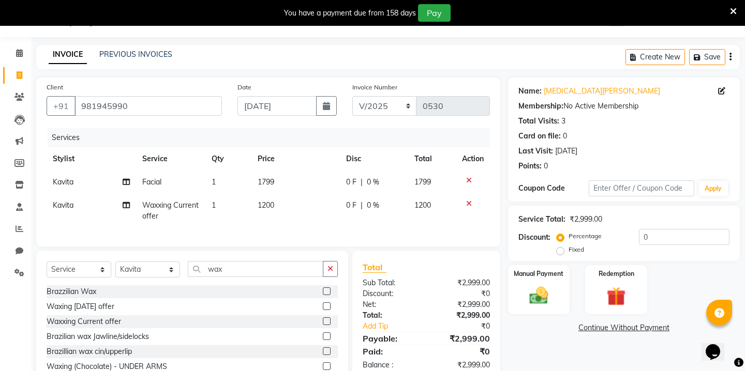
click at [276, 204] on td "1200" at bounding box center [295, 211] width 88 height 34
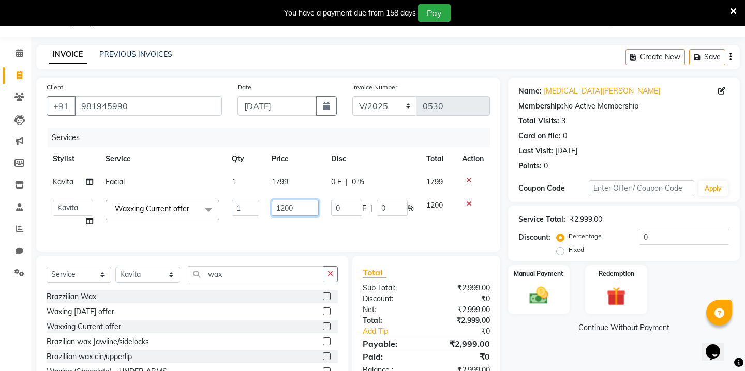
click at [292, 206] on input "1200" at bounding box center [295, 208] width 47 height 16
type input "0"
click at [89, 184] on td "Kavita Split Commission" at bounding box center [73, 182] width 53 height 23
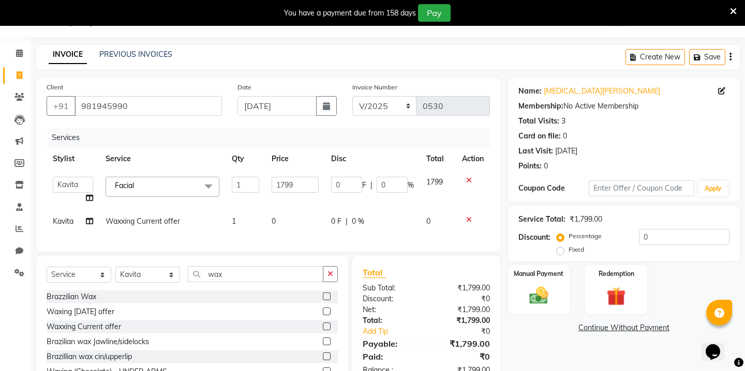
click at [90, 196] on icon at bounding box center [89, 197] width 7 height 7
select select "69608"
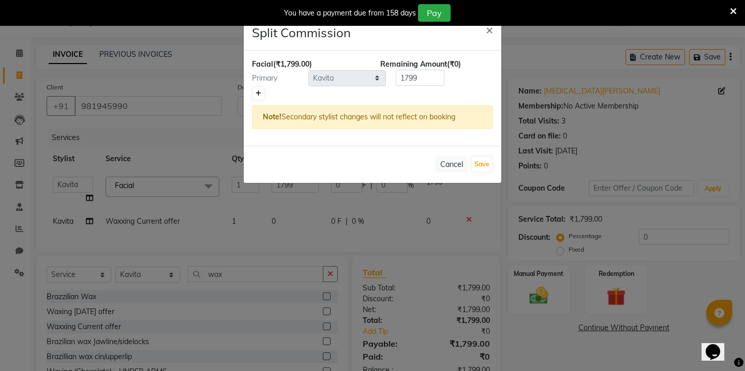
click at [258, 93] on icon at bounding box center [259, 94] width 6 height 6
type input "899.5"
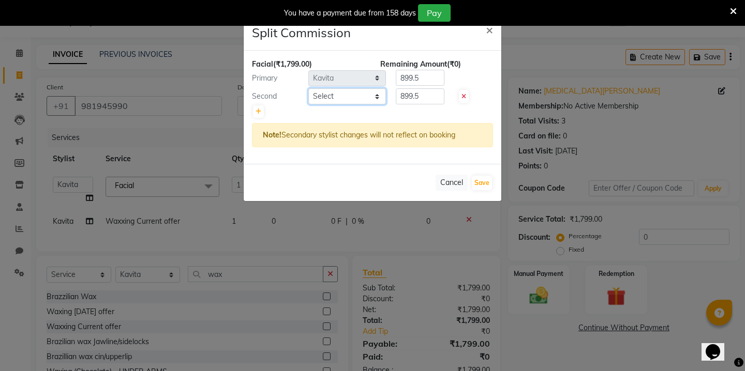
click at [325, 96] on select "Select Kavita [PERSON_NAME] Sumit Tanu" at bounding box center [347, 96] width 78 height 16
select select "90724"
click at [487, 186] on button "Save" at bounding box center [482, 183] width 20 height 14
select select "Select"
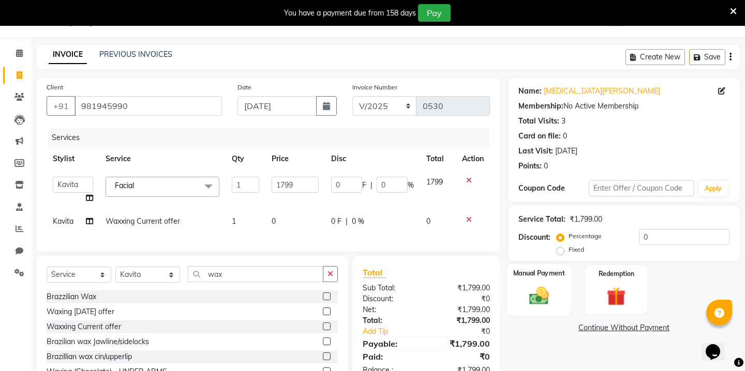
click at [528, 284] on img at bounding box center [538, 295] width 32 height 23
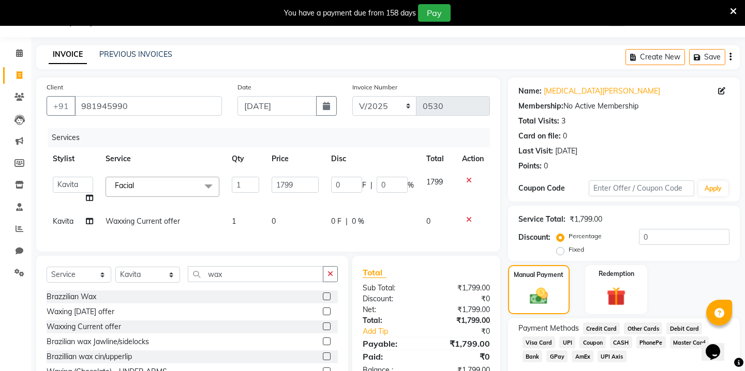
click at [557, 351] on span "GPay" at bounding box center [556, 357] width 21 height 12
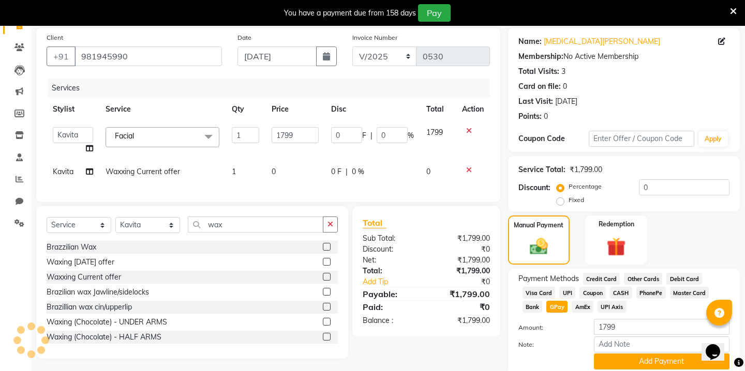
scroll to position [103, 0]
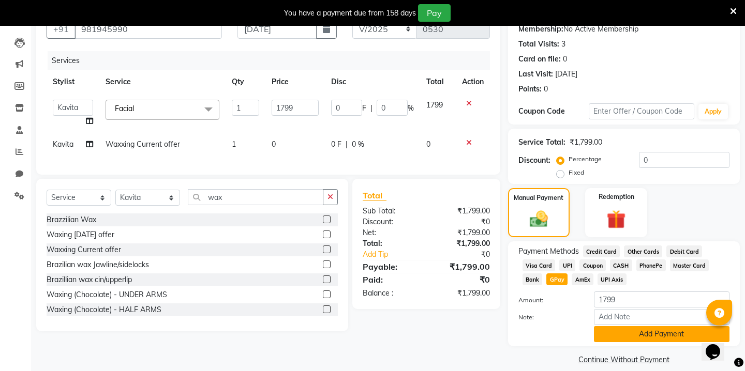
click at [624, 326] on button "Add Payment" at bounding box center [662, 334] width 136 height 16
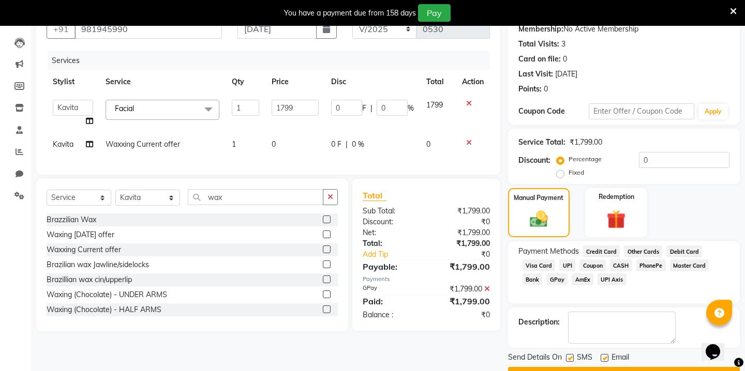
scroll to position [118, 0]
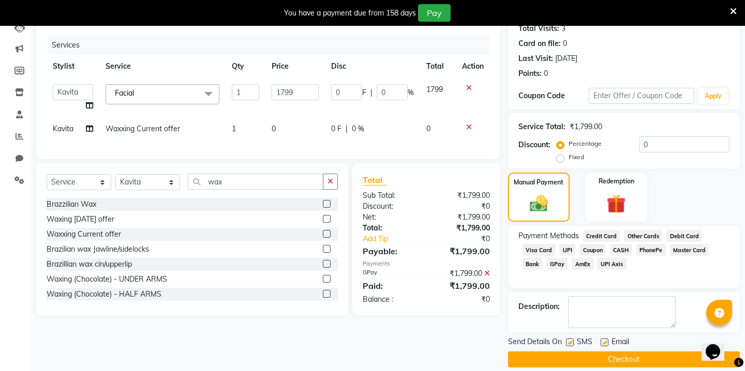
click at [607, 352] on button "Checkout" at bounding box center [624, 360] width 232 height 16
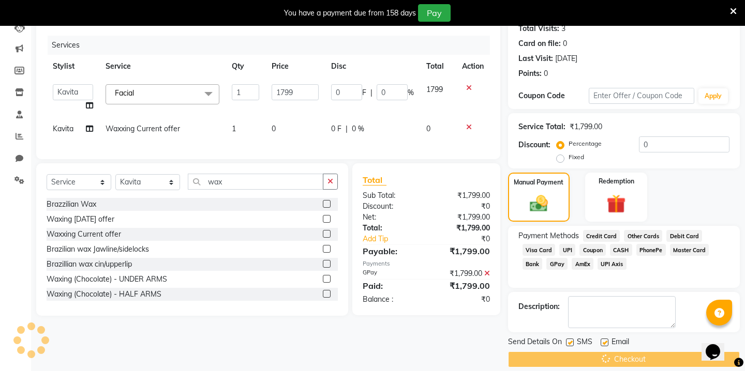
scroll to position [26, 0]
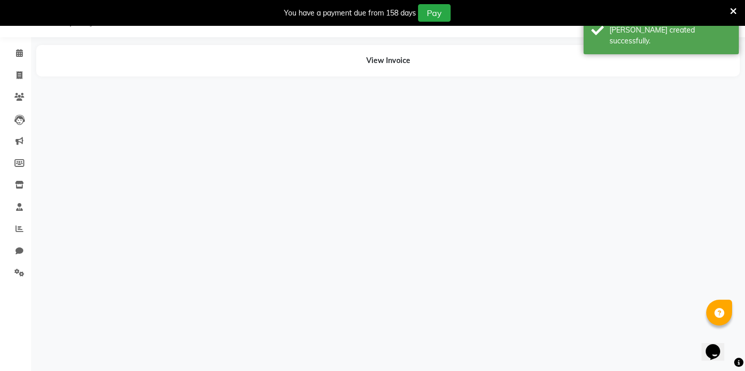
select select "69608"
select select "90724"
select select "69608"
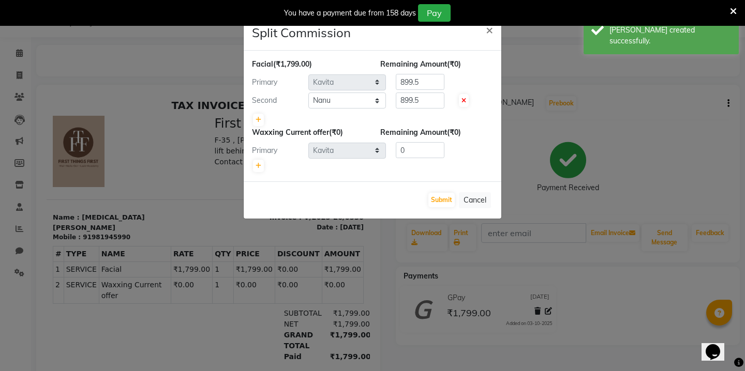
scroll to position [0, 0]
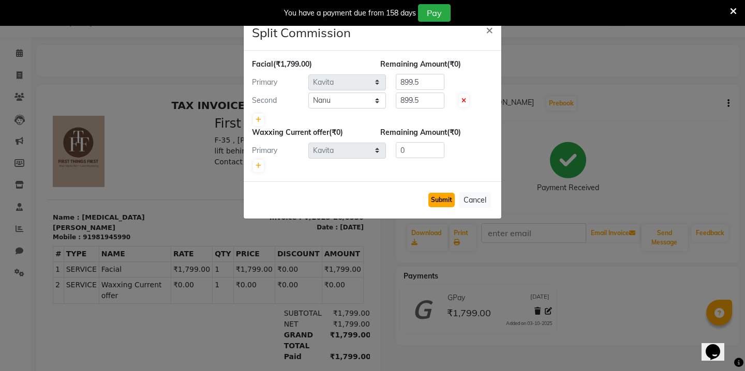
click at [448, 198] on button "Submit" at bounding box center [441, 200] width 26 height 14
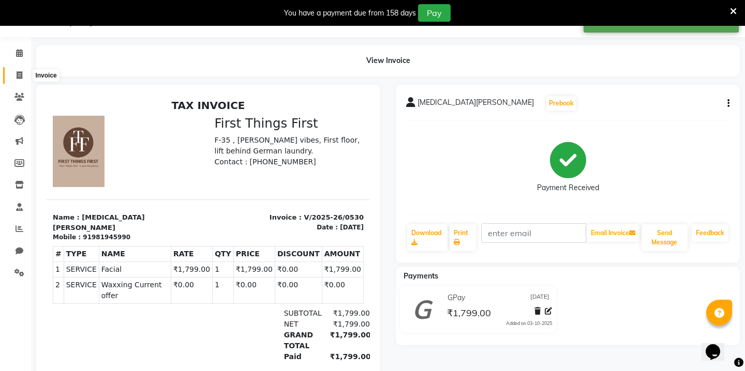
click at [17, 77] on icon at bounding box center [20, 75] width 6 height 8
select select "7812"
select select "service"
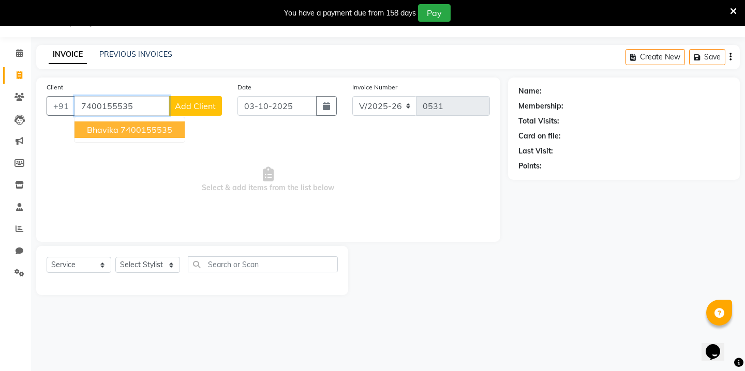
type input "7400155535"
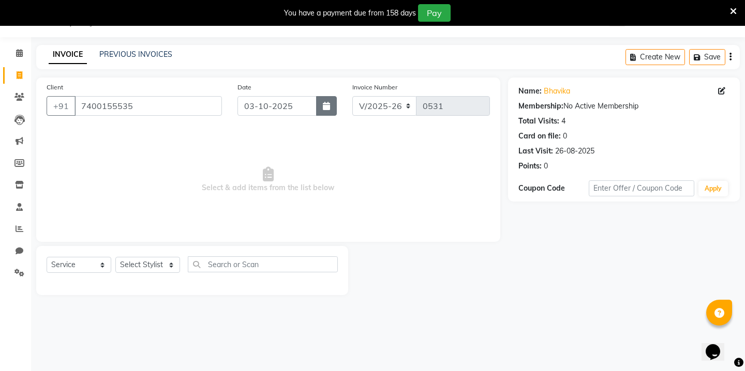
click at [325, 97] on button "button" at bounding box center [326, 106] width 21 height 20
select select "10"
select select "2025"
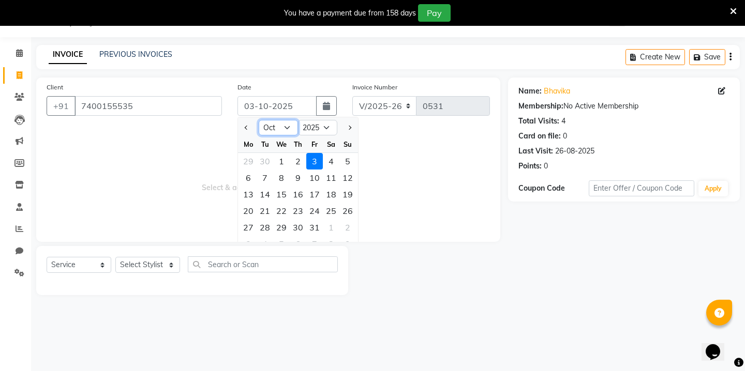
click at [278, 123] on select "Jan Feb Mar Apr May Jun [DATE] Aug Sep Oct Nov Dec" at bounding box center [278, 128] width 39 height 16
select select "9"
click at [306, 207] on div "25" at bounding box center [298, 211] width 17 height 17
type input "[DATE]"
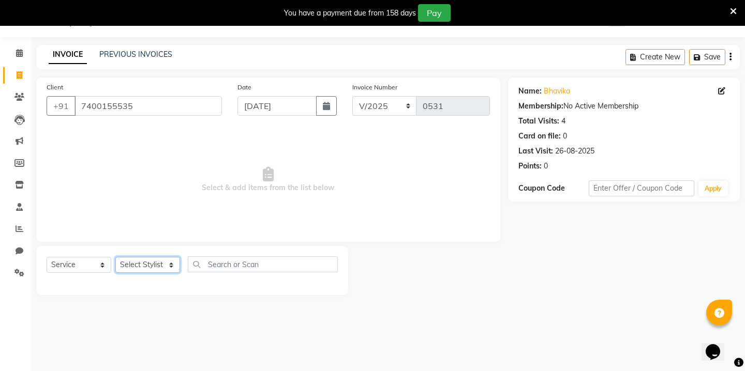
click at [162, 263] on select "Select Stylist Kavita [PERSON_NAME] Sumit Tanu" at bounding box center [147, 265] width 65 height 16
select select "69610"
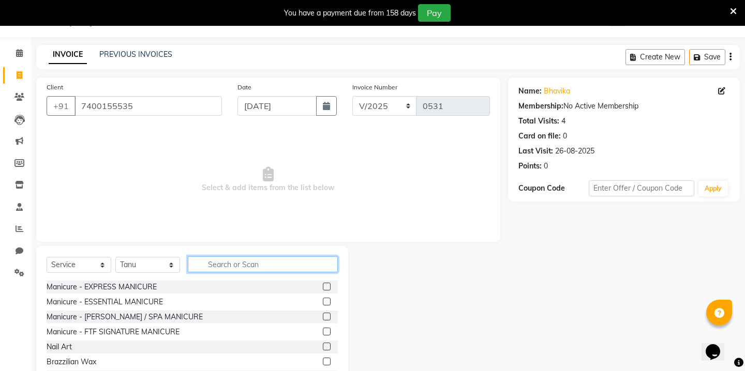
click at [252, 263] on input "text" at bounding box center [263, 265] width 150 height 16
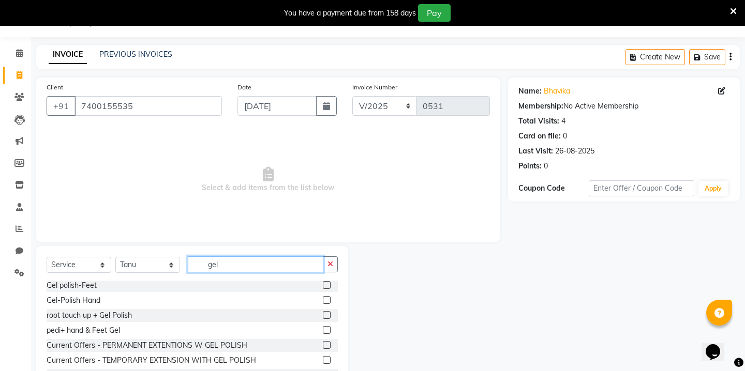
scroll to position [69, 0]
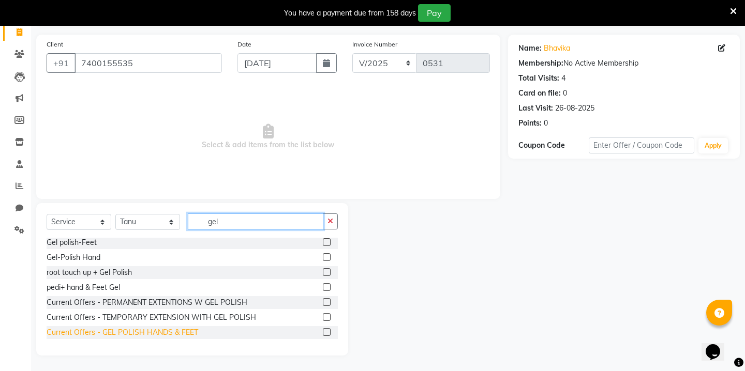
type input "gel"
click at [112, 337] on div "Current Offers - GEL POLISH HANDS & FEET" at bounding box center [123, 332] width 152 height 11
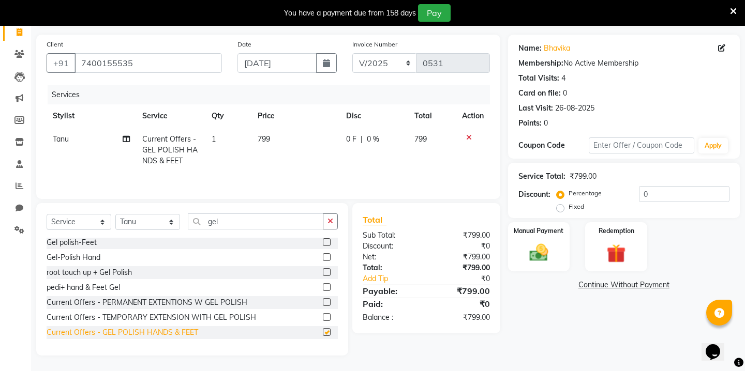
checkbox input "false"
click at [244, 142] on td "1" at bounding box center [228, 150] width 46 height 45
select select "69610"
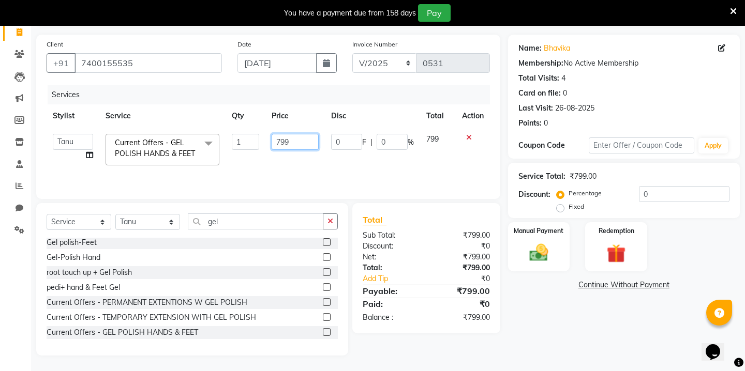
click at [297, 140] on input "799" at bounding box center [295, 142] width 47 height 16
type input "750"
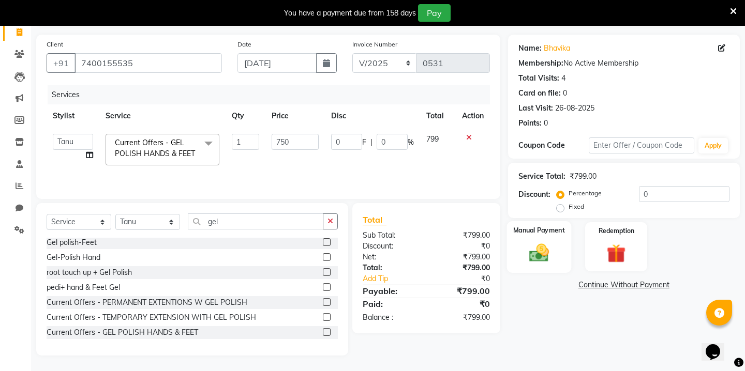
click at [546, 242] on img at bounding box center [538, 253] width 32 height 23
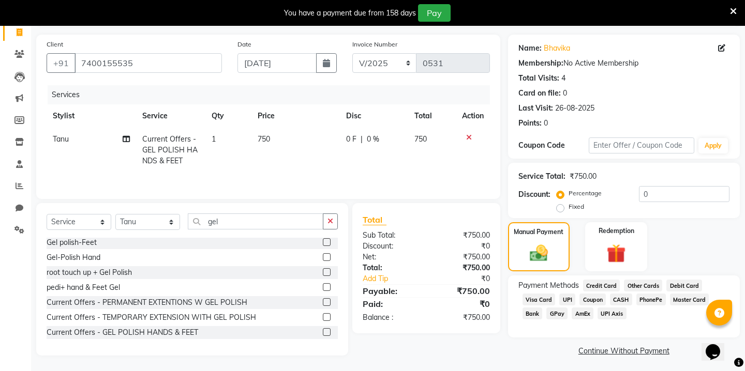
click at [556, 308] on span "GPay" at bounding box center [556, 314] width 21 height 12
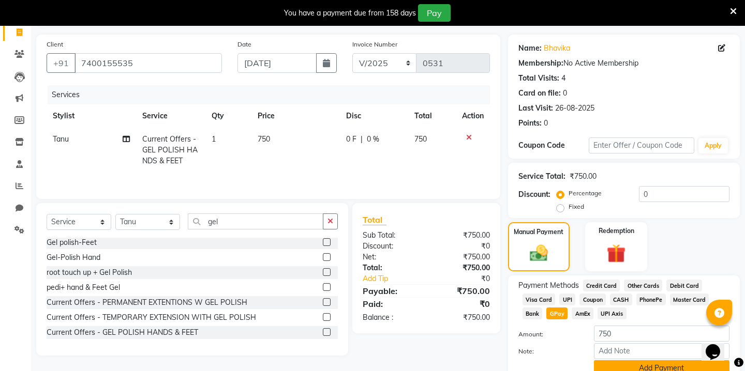
click at [626, 365] on button "Add Payment" at bounding box center [662, 369] width 136 height 16
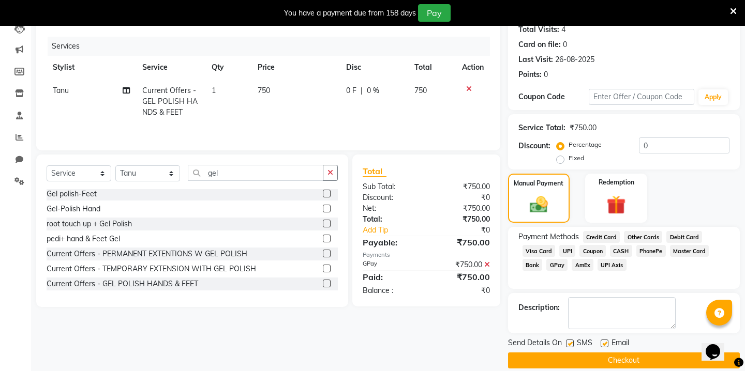
scroll to position [118, 0]
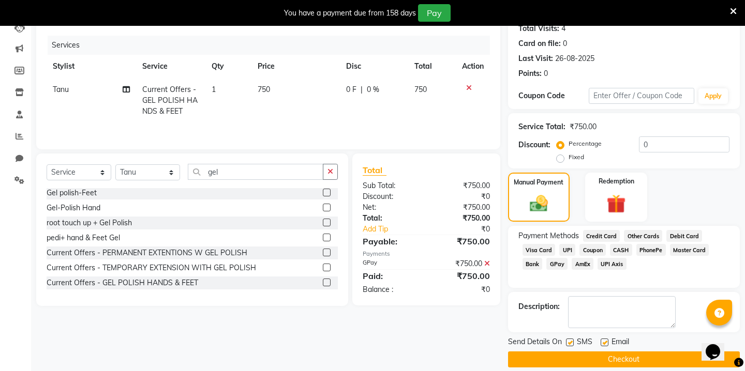
click at [582, 352] on button "Checkout" at bounding box center [624, 360] width 232 height 16
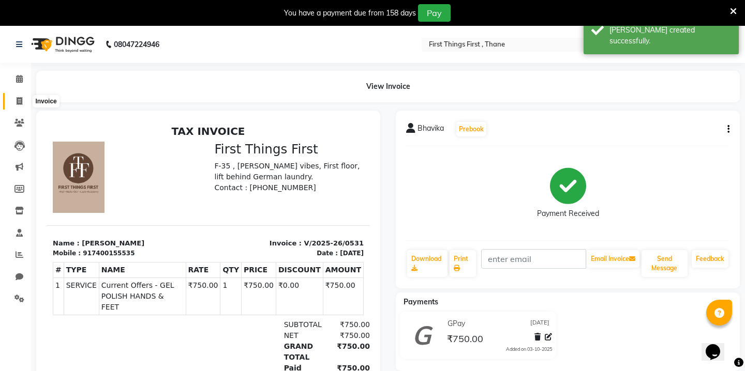
click at [17, 97] on icon at bounding box center [20, 101] width 6 height 8
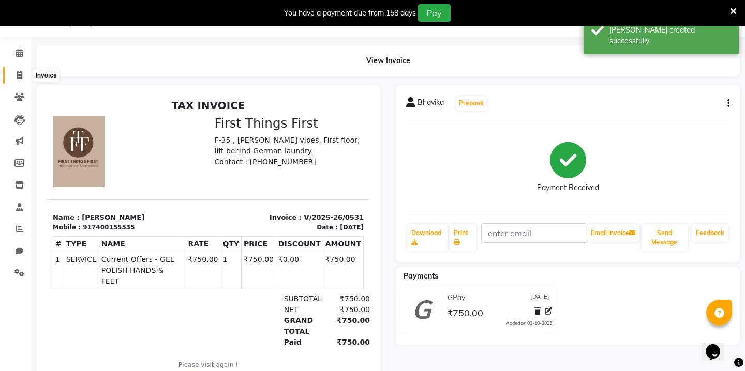
select select "7812"
select select "service"
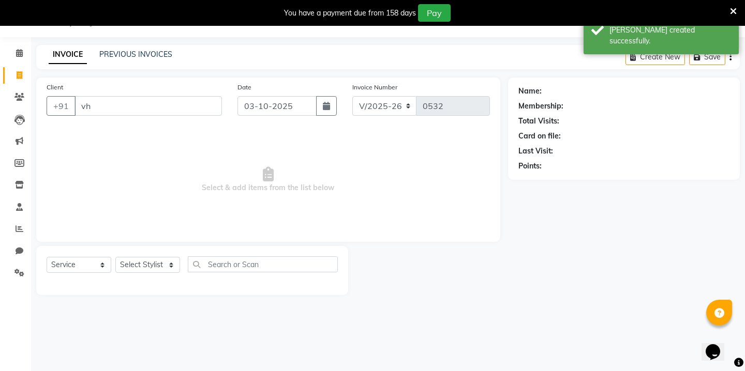
type input "v"
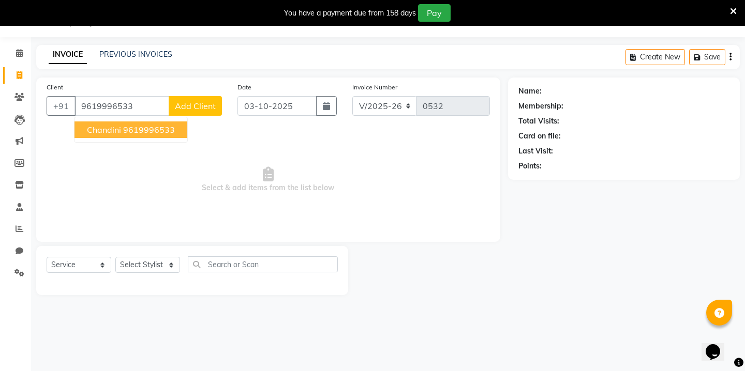
type input "9619996533"
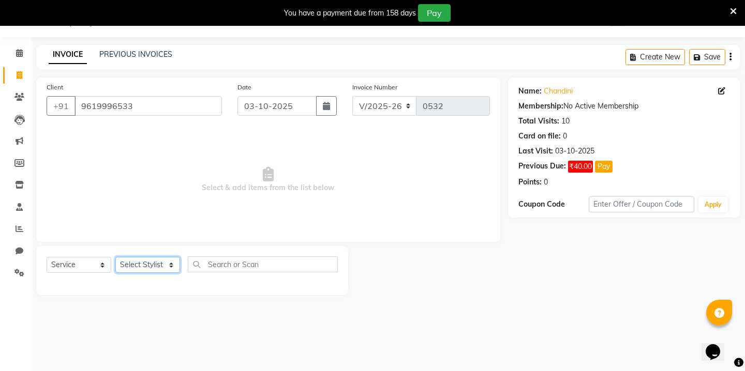
click at [155, 261] on select "Select Stylist Kavita [PERSON_NAME] Sumit Tanu" at bounding box center [147, 265] width 65 height 16
select select "86180"
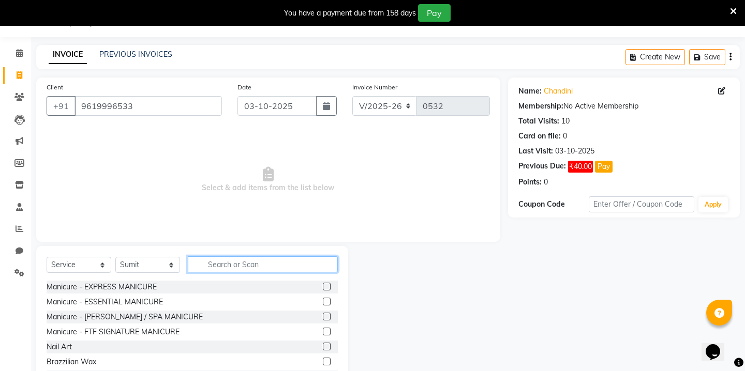
click at [206, 266] on input "text" at bounding box center [263, 265] width 150 height 16
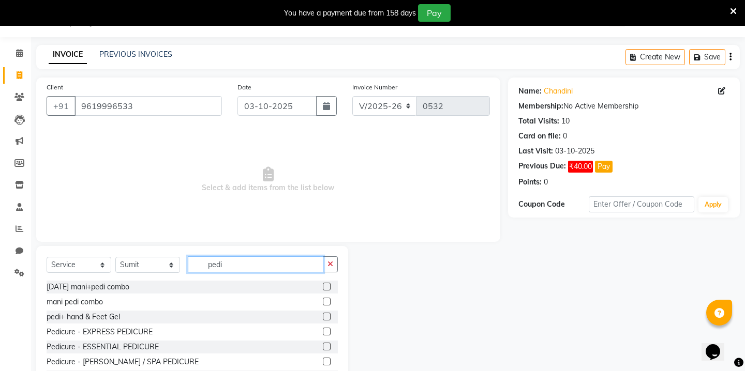
click at [216, 263] on input "pedi" at bounding box center [256, 265] width 136 height 16
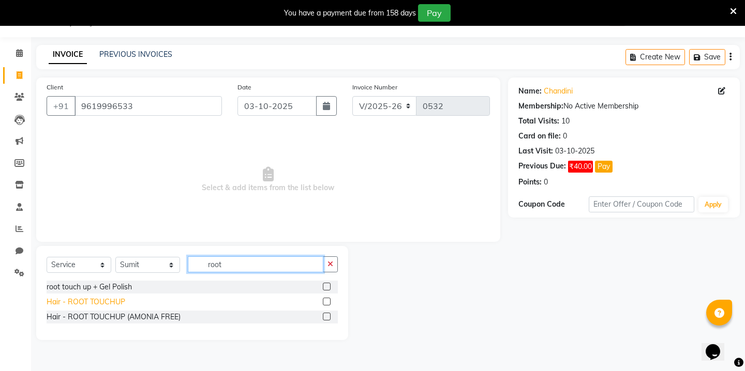
type input "root"
click at [96, 298] on div "Hair - ROOT TOUCHUP" at bounding box center [86, 302] width 79 height 11
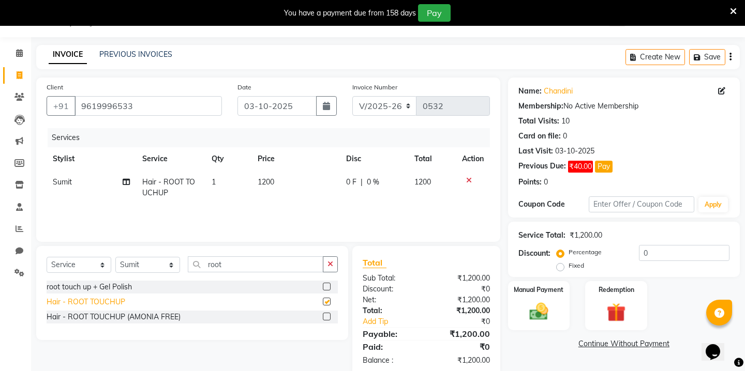
checkbox input "false"
click at [126, 182] on icon at bounding box center [126, 181] width 7 height 7
select select "86180"
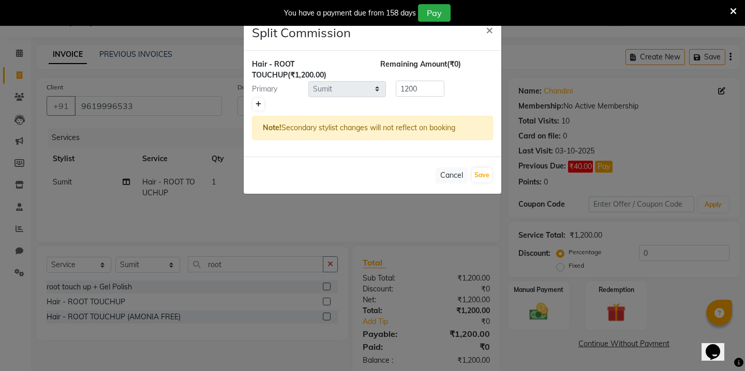
click at [258, 103] on icon at bounding box center [259, 104] width 6 height 6
type input "600"
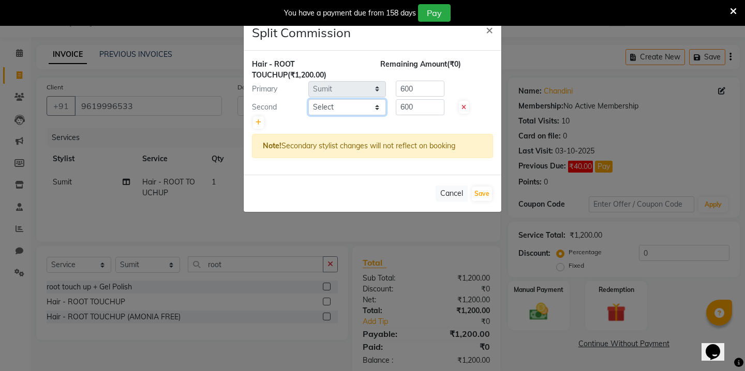
click at [326, 103] on select "Select Kavita [PERSON_NAME] Sumit Tanu" at bounding box center [347, 107] width 78 height 16
select select "69608"
click at [262, 119] on link at bounding box center [258, 122] width 11 height 12
type input "400"
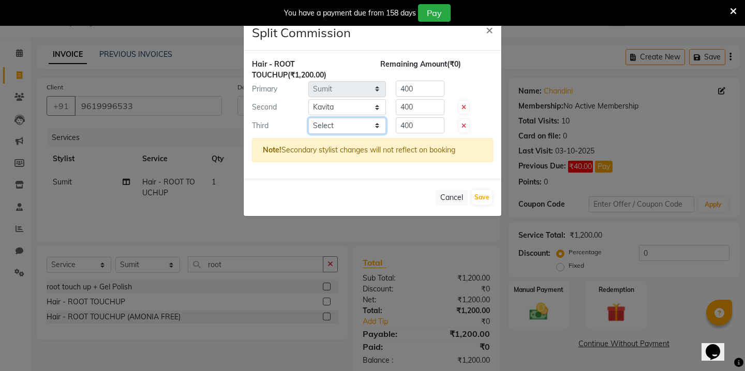
click at [339, 127] on select "Select Kavita [PERSON_NAME] Sumit Tanu" at bounding box center [347, 126] width 78 height 16
select select "90724"
click at [485, 194] on button "Save" at bounding box center [482, 197] width 20 height 14
select select "Select"
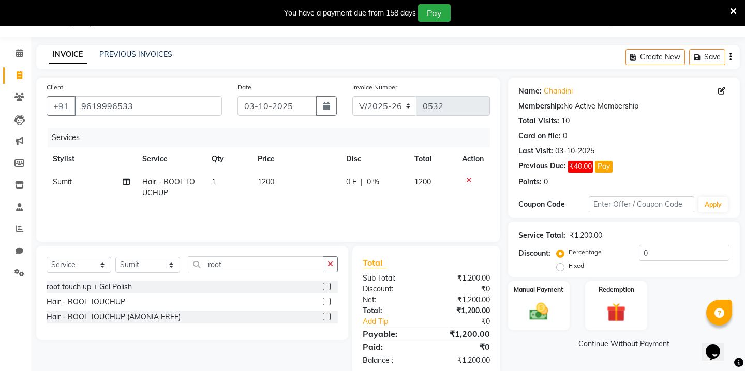
click at [269, 192] on td "1200" at bounding box center [295, 188] width 88 height 34
select select "86180"
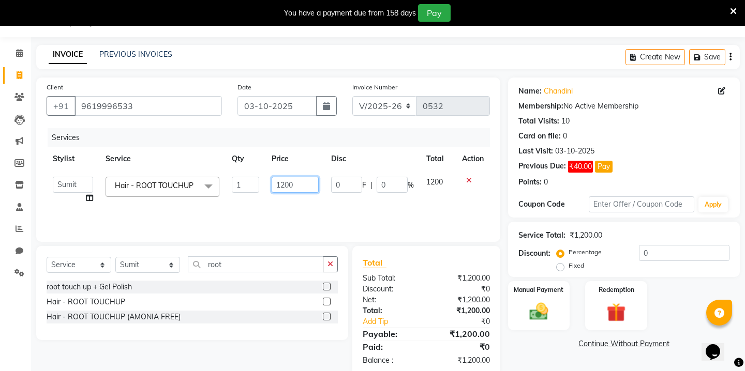
click at [278, 185] on input "1200" at bounding box center [295, 185] width 47 height 16
type input "1599"
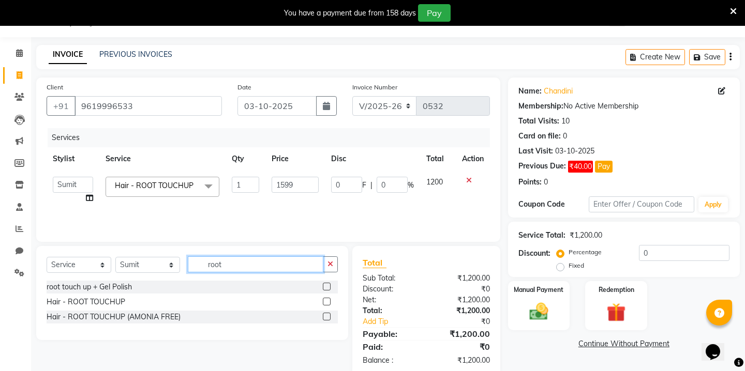
click at [211, 266] on input "root" at bounding box center [256, 265] width 136 height 16
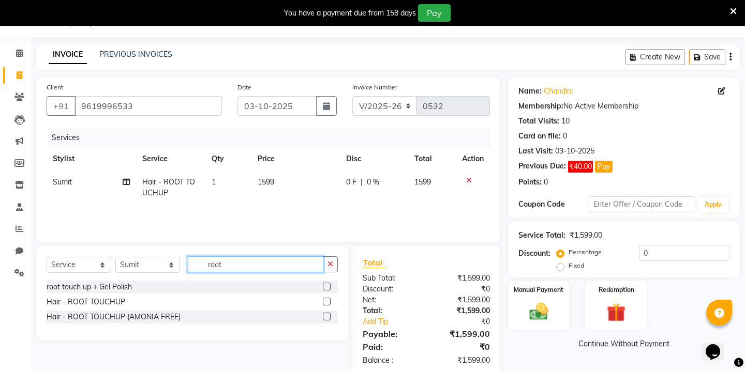
click at [211, 266] on input "root" at bounding box center [256, 265] width 136 height 16
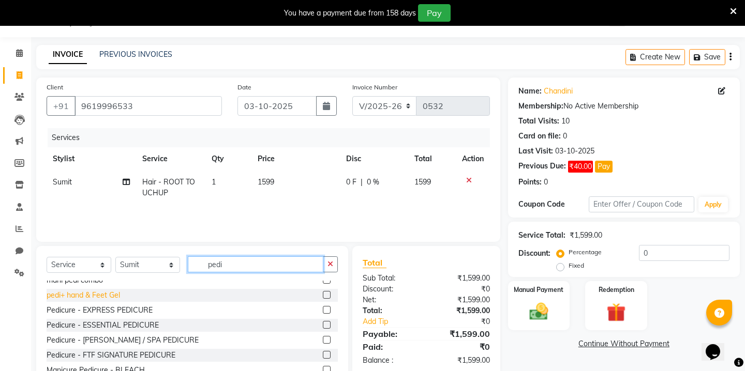
scroll to position [28, 0]
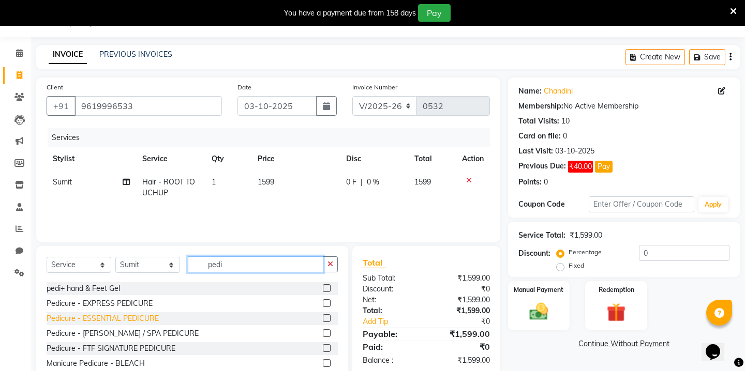
type input "pedi"
click at [102, 320] on div "Pedicure - ESSENTIAL PEDICURE" at bounding box center [103, 318] width 112 height 11
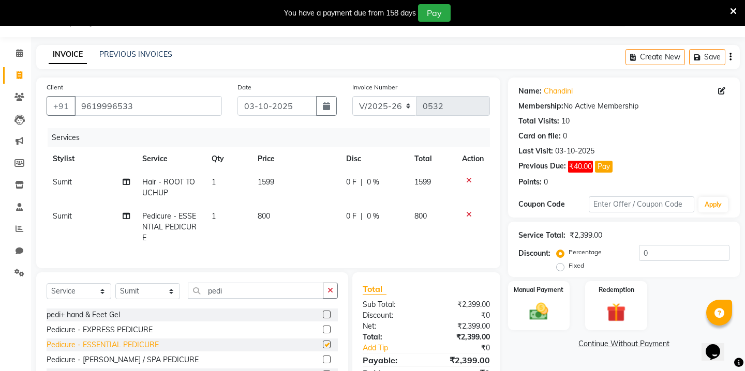
checkbox input "false"
click at [261, 222] on td "800" at bounding box center [295, 227] width 88 height 45
select select "86180"
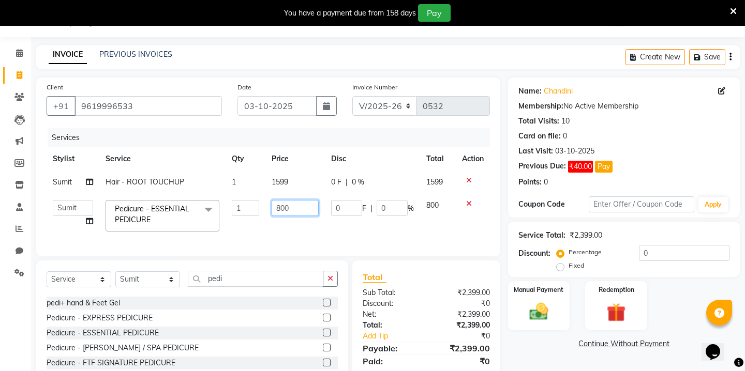
click at [288, 211] on input "800" at bounding box center [295, 208] width 47 height 16
type input "0"
click at [211, 278] on div "Select Service Product Membership Package Voucher Prepaid Gift Card Select Styl…" at bounding box center [192, 337] width 312 height 153
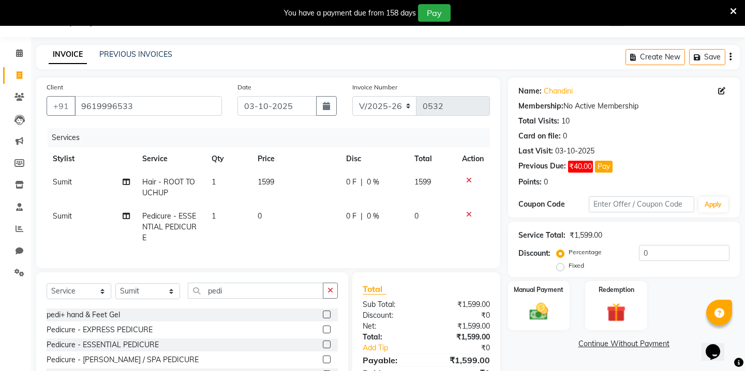
click at [211, 278] on div "Select Service Product Membership Package Voucher Prepaid Gift Card Select Styl…" at bounding box center [192, 349] width 312 height 153
click at [216, 292] on input "pedi" at bounding box center [256, 291] width 136 height 16
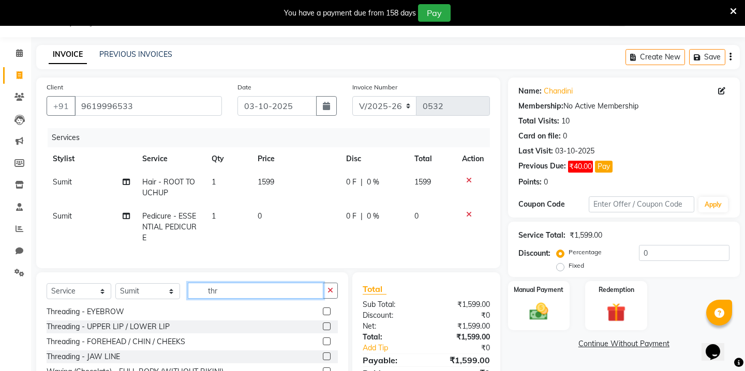
scroll to position [0, 0]
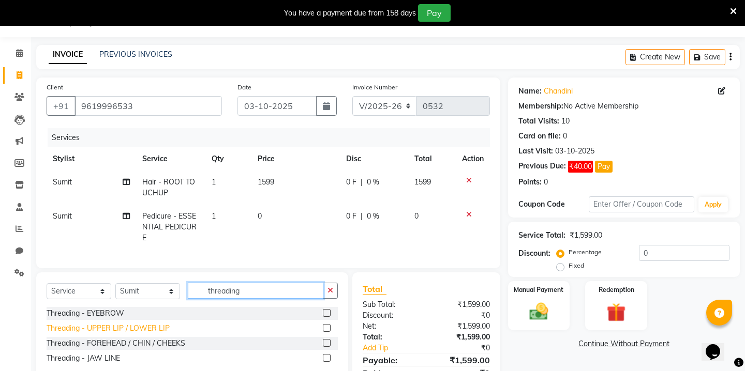
type input "threading"
click at [137, 332] on div "Threading - UPPER LIP / LOWER LIP" at bounding box center [108, 328] width 123 height 11
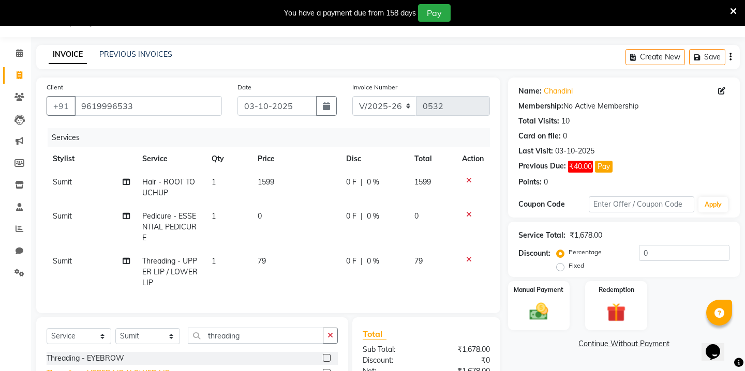
checkbox input "false"
click at [268, 259] on td "79" at bounding box center [295, 272] width 88 height 45
select select "86180"
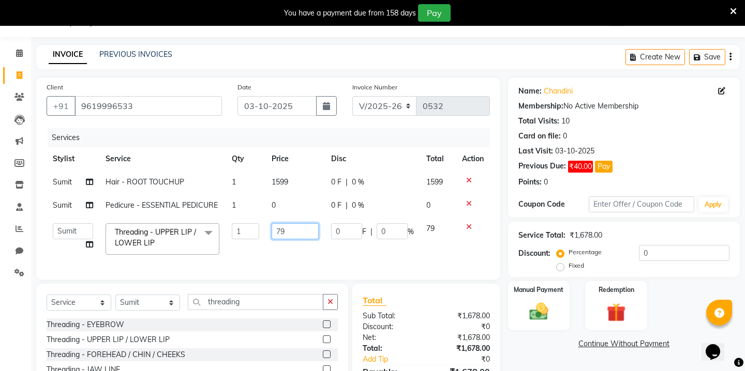
click at [286, 230] on input "79" at bounding box center [295, 231] width 47 height 16
type input "0"
click at [535, 301] on img at bounding box center [538, 312] width 32 height 23
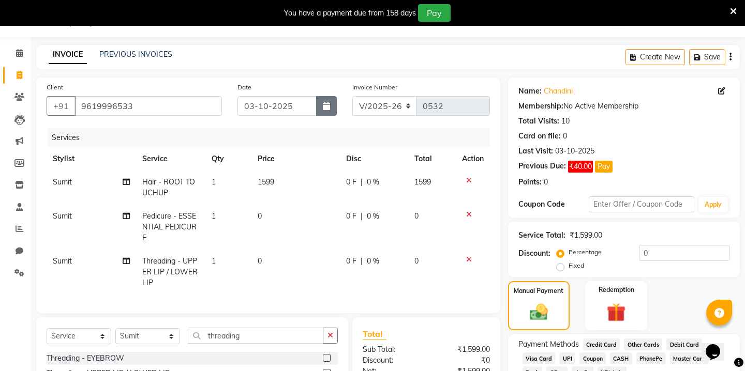
click at [326, 103] on icon "button" at bounding box center [326, 106] width 7 height 8
select select "10"
select select "2025"
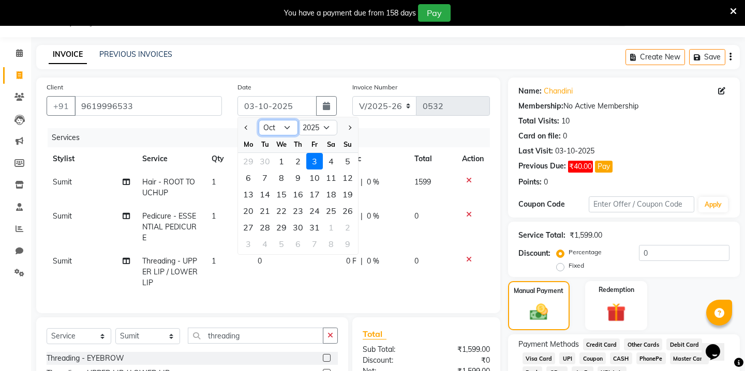
click at [286, 130] on select "Jan Feb Mar Apr May Jun [DATE] Aug Sep Oct Nov Dec" at bounding box center [278, 128] width 39 height 16
select select "9"
click at [282, 211] on div "24" at bounding box center [281, 211] width 17 height 17
type input "[DATE]"
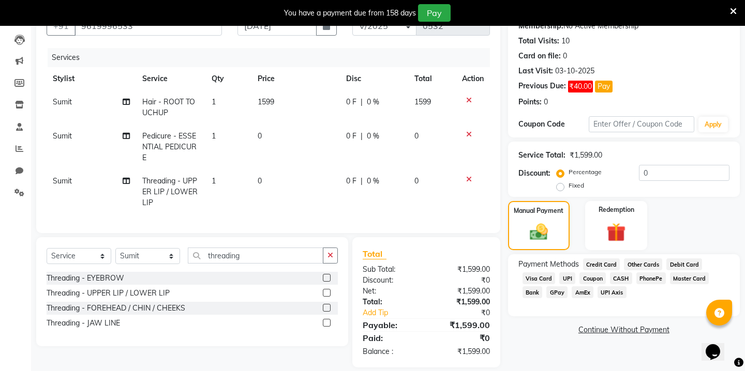
scroll to position [109, 0]
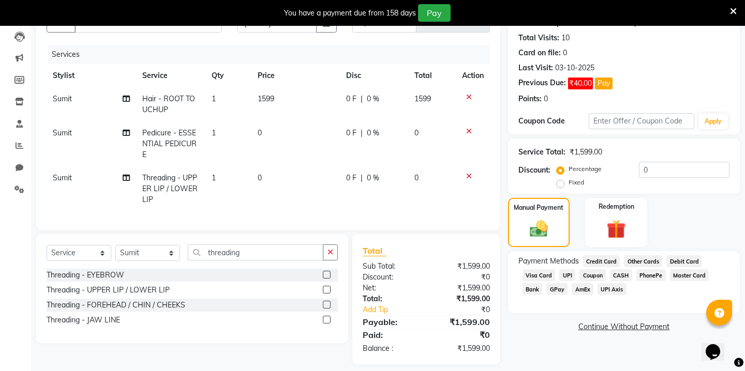
click at [558, 283] on span "GPay" at bounding box center [556, 289] width 21 height 12
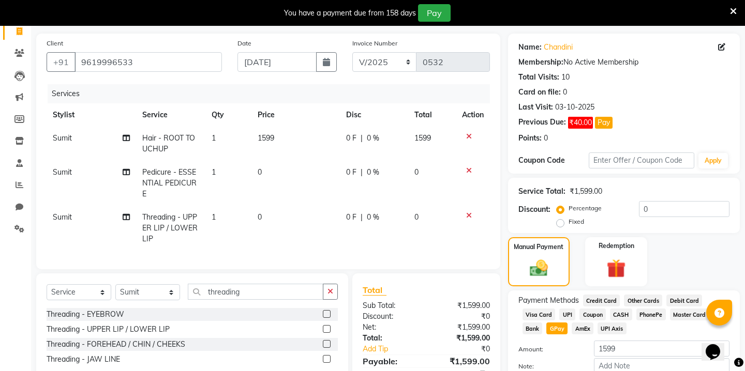
scroll to position [32, 0]
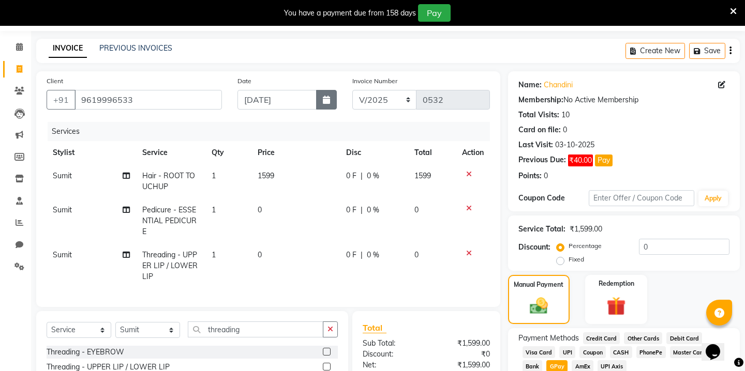
click at [323, 101] on icon "button" at bounding box center [326, 100] width 7 height 8
select select "9"
select select "2025"
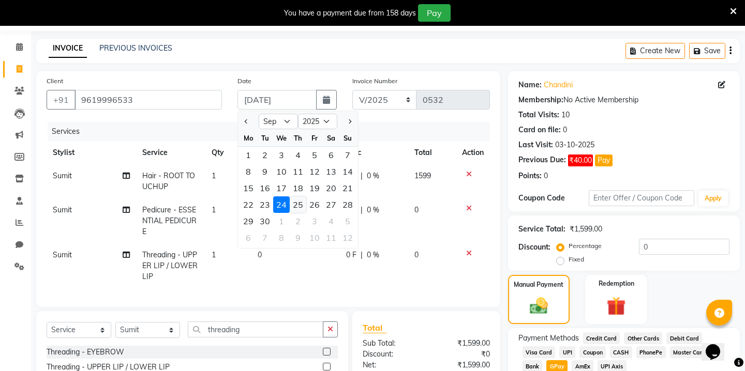
click at [298, 200] on div "25" at bounding box center [298, 205] width 17 height 17
type input "[DATE]"
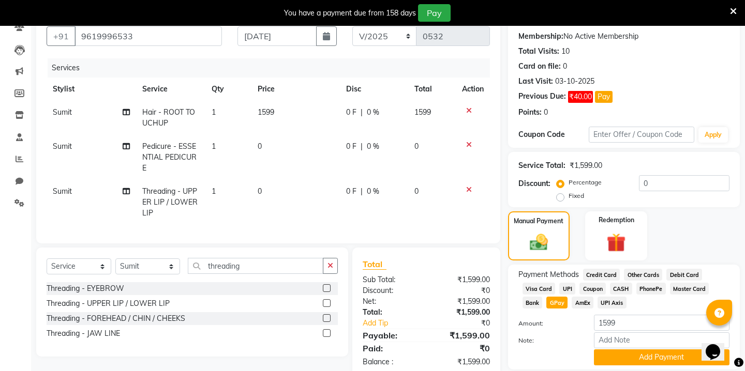
scroll to position [119, 0]
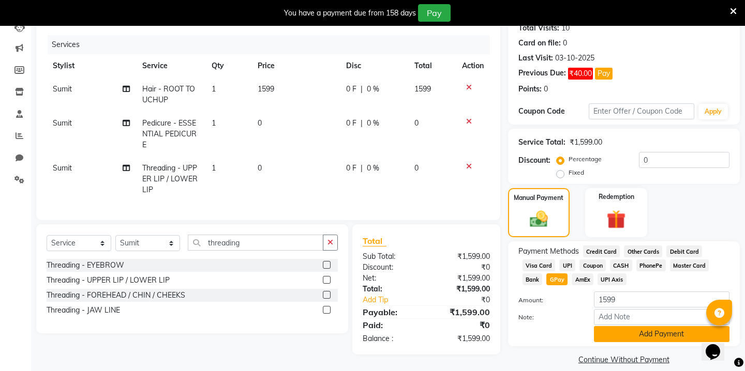
click at [620, 326] on button "Add Payment" at bounding box center [662, 334] width 136 height 16
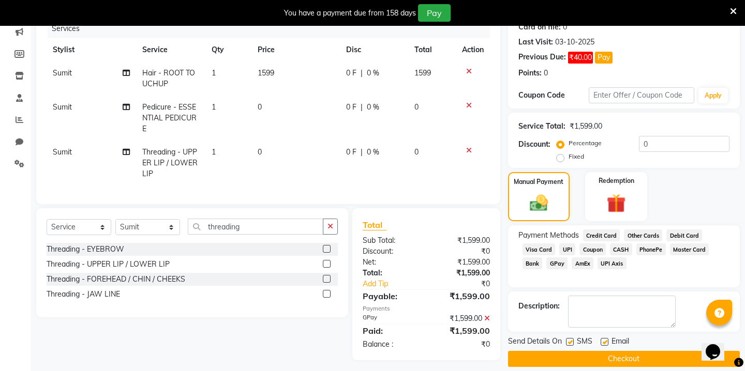
scroll to position [140, 0]
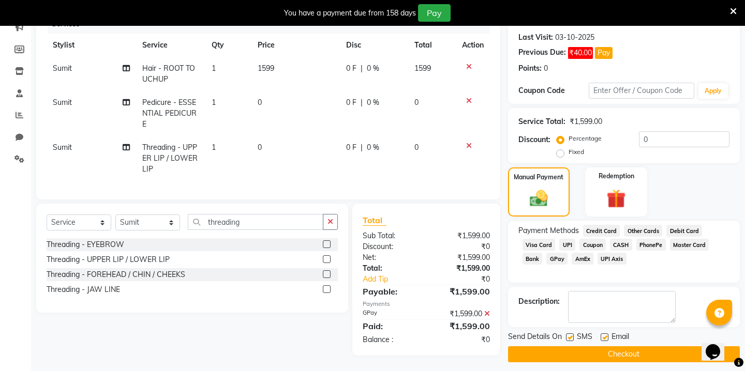
click at [556, 253] on span "GPay" at bounding box center [556, 259] width 21 height 12
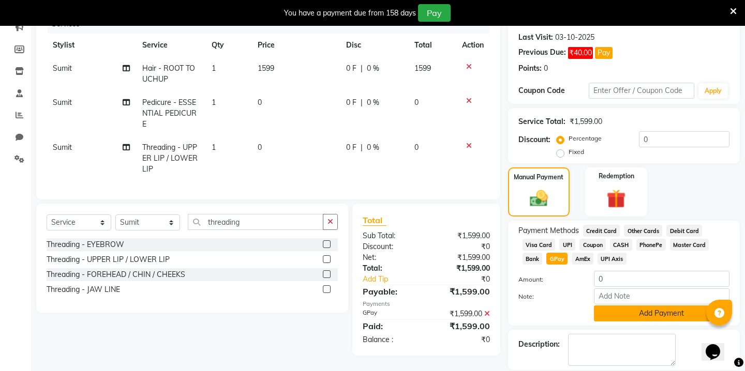
click at [620, 306] on button "Add Payment" at bounding box center [662, 314] width 136 height 16
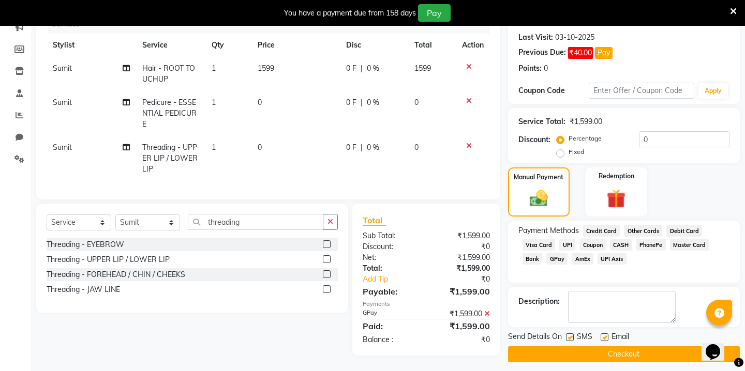
click at [567, 347] on button "Checkout" at bounding box center [624, 355] width 232 height 16
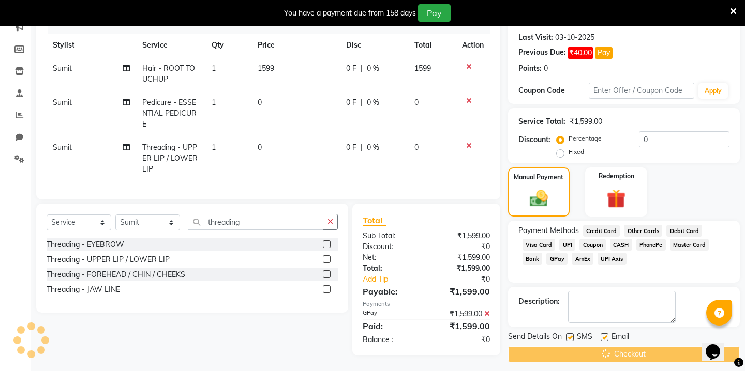
scroll to position [26, 0]
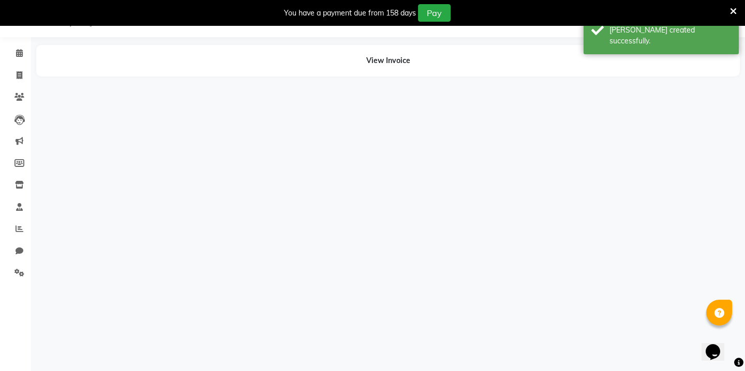
select select "86180"
select select "69608"
select select "90724"
select select "86180"
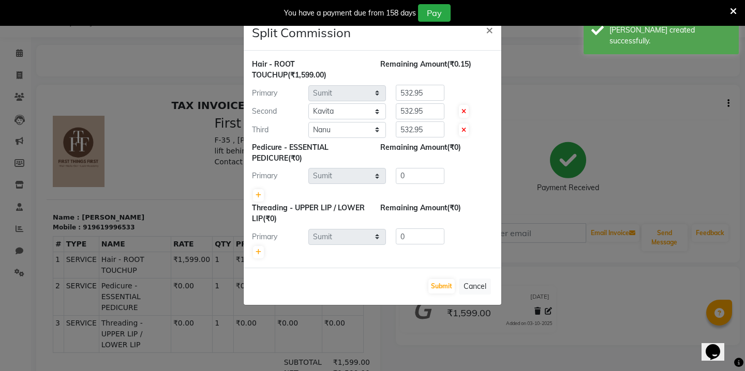
scroll to position [0, 0]
click at [444, 292] on button "Submit" at bounding box center [441, 286] width 26 height 14
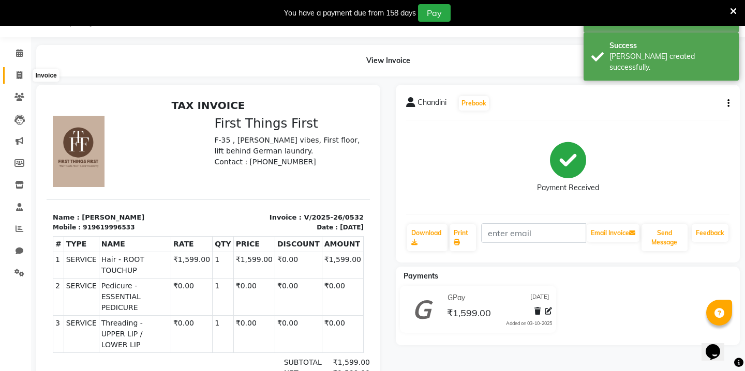
click at [23, 77] on span at bounding box center [19, 76] width 18 height 12
select select "7812"
select select "service"
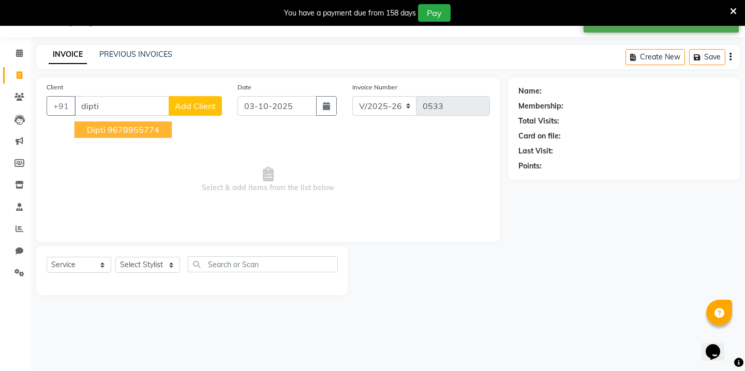
click at [109, 127] on ngb-highlight "9678955774" at bounding box center [134, 130] width 52 height 10
type input "9678955774"
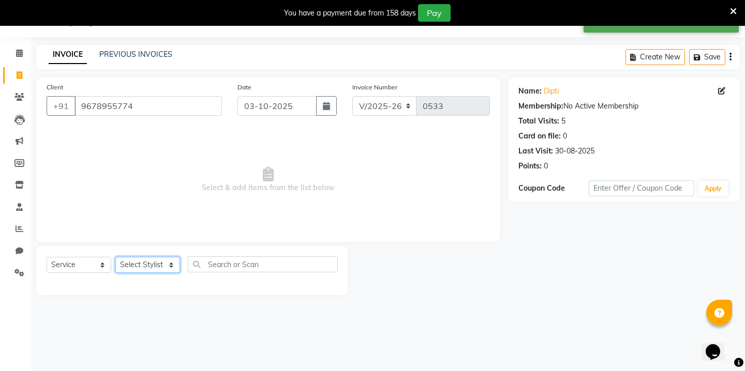
click at [166, 267] on select "Select Stylist Kavita [PERSON_NAME] Sumit Tanu" at bounding box center [147, 265] width 65 height 16
select select "69610"
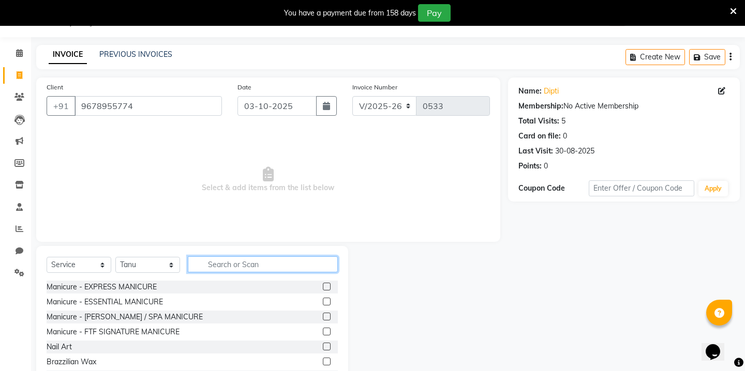
click at [217, 265] on input "text" at bounding box center [263, 265] width 150 height 16
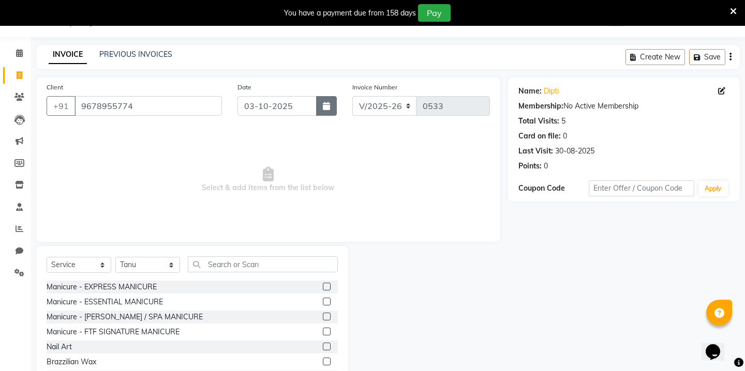
click at [330, 100] on button "button" at bounding box center [326, 106] width 21 height 20
select select "10"
select select "2025"
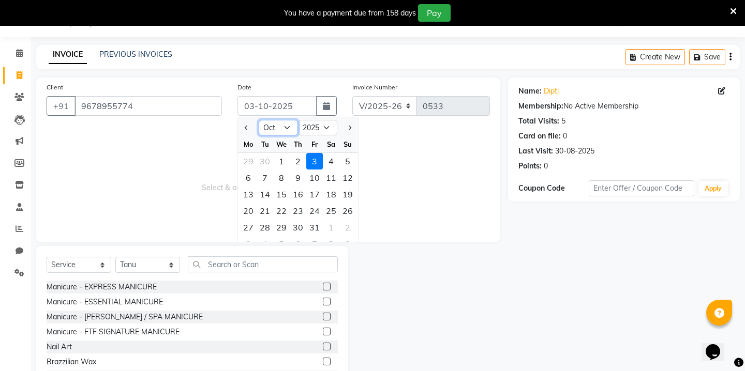
click at [279, 127] on select "Jan Feb Mar Apr May Jun [DATE] Aug Sep Oct Nov Dec" at bounding box center [278, 128] width 39 height 16
select select "9"
click at [299, 211] on div "25" at bounding box center [298, 211] width 17 height 17
type input "[DATE]"
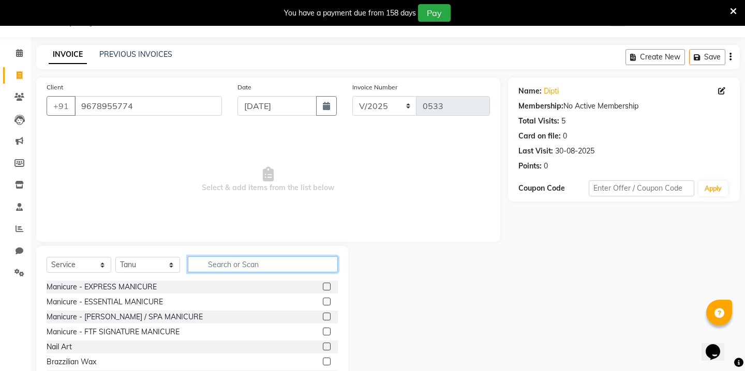
click at [243, 265] on input "text" at bounding box center [263, 265] width 150 height 16
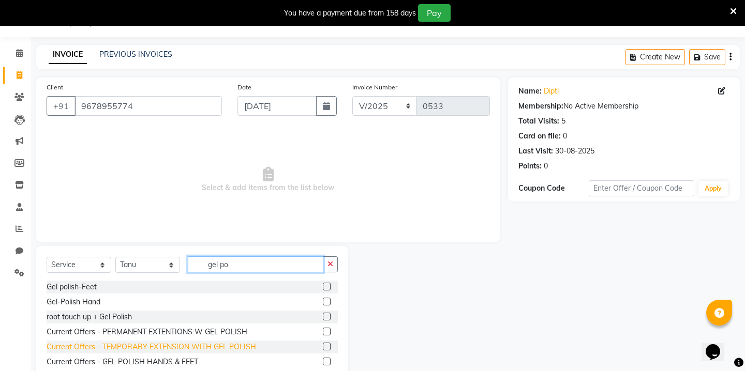
scroll to position [41, 0]
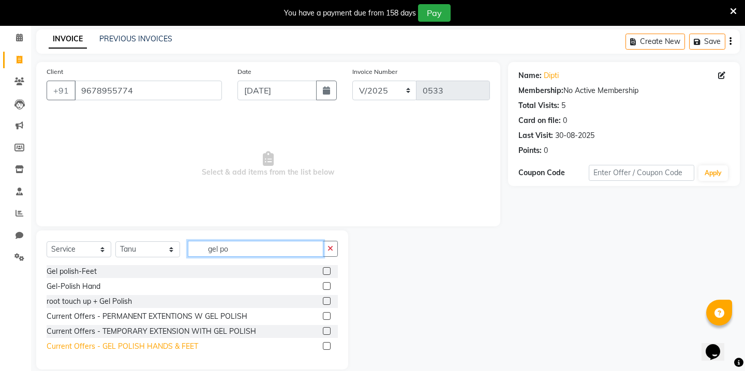
type input "gel po"
click at [177, 344] on div "Current Offers - GEL POLISH HANDS & FEET" at bounding box center [123, 346] width 152 height 11
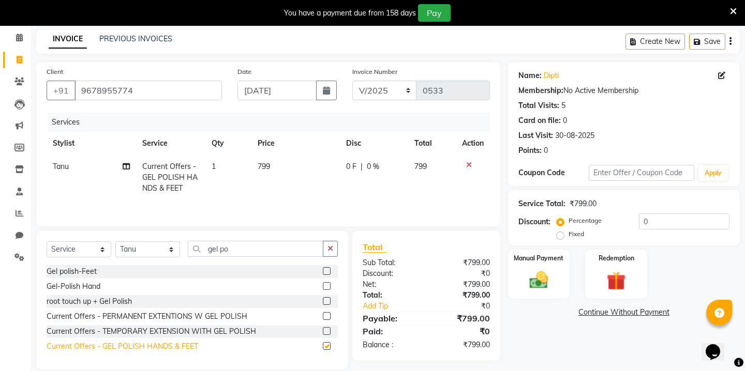
checkbox input "false"
click at [269, 173] on td "799" at bounding box center [295, 177] width 88 height 45
select select "69610"
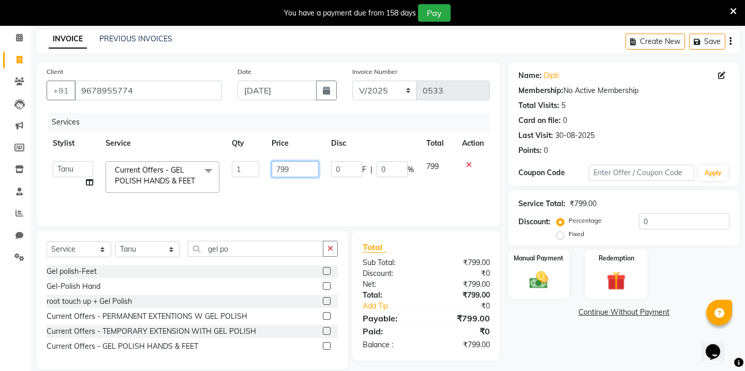
click at [281, 169] on input "799" at bounding box center [295, 169] width 47 height 16
type input "750"
click at [547, 269] on img at bounding box center [538, 280] width 32 height 23
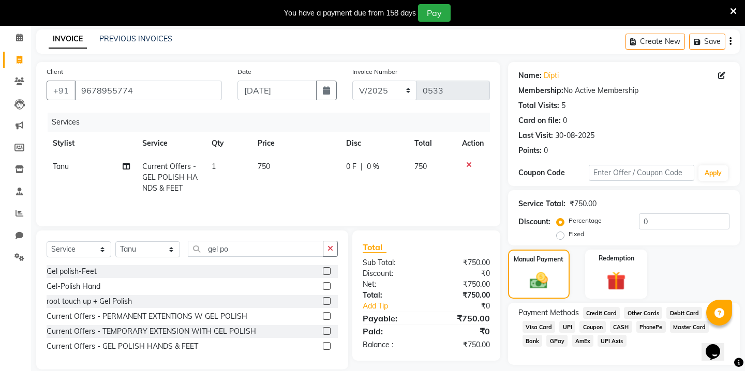
click at [558, 335] on span "GPay" at bounding box center [556, 341] width 21 height 12
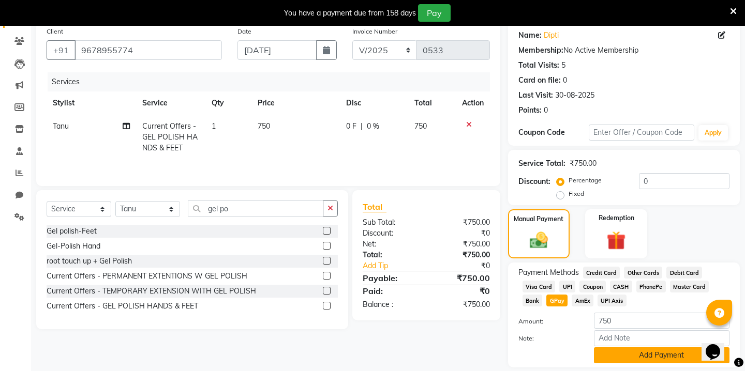
click at [622, 348] on button "Add Payment" at bounding box center [662, 356] width 136 height 16
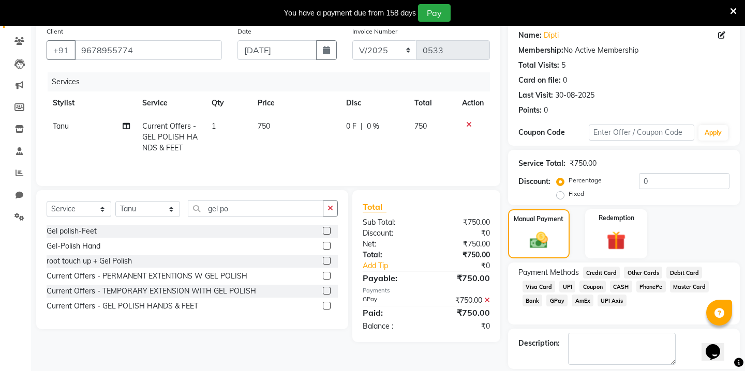
scroll to position [118, 0]
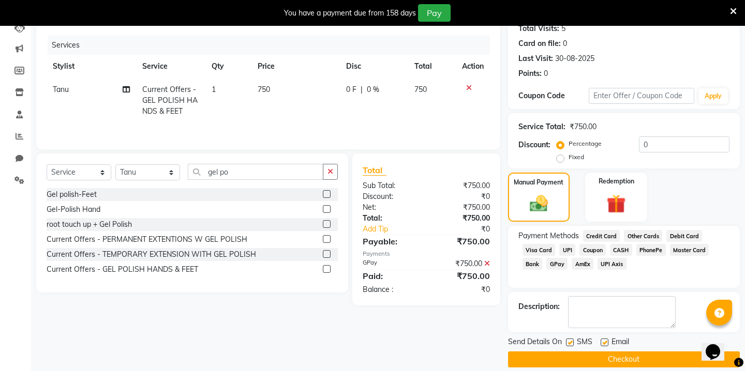
click at [596, 353] on button "Checkout" at bounding box center [624, 360] width 232 height 16
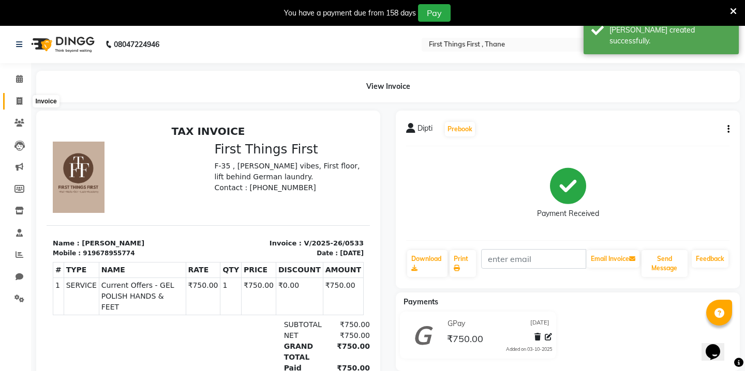
click at [19, 101] on icon at bounding box center [20, 101] width 6 height 8
select select "service"
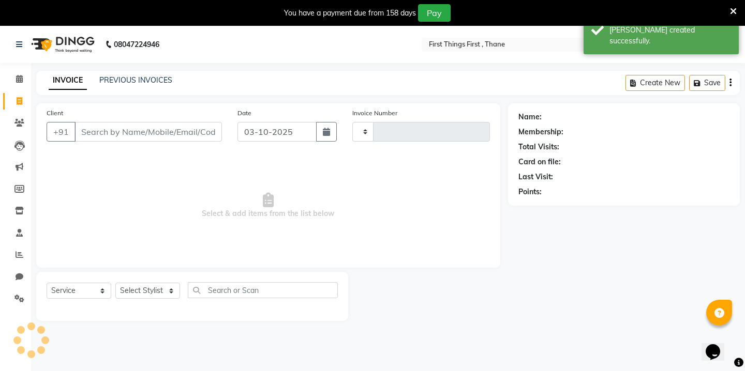
type input "0534"
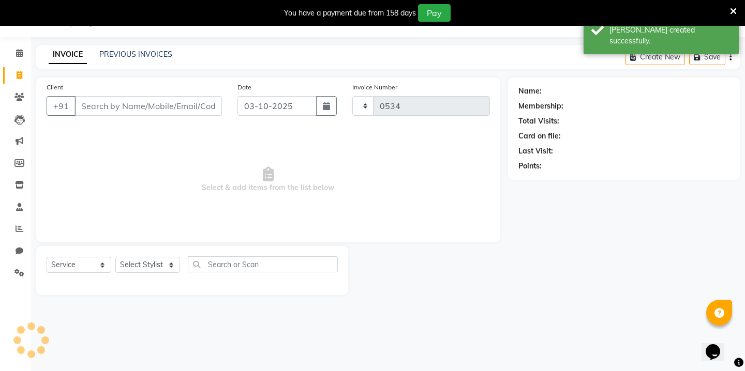
select select "7812"
type input "s"
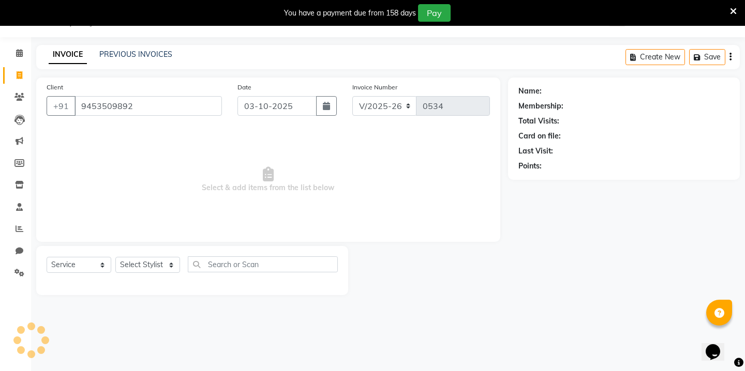
type input "9453509892"
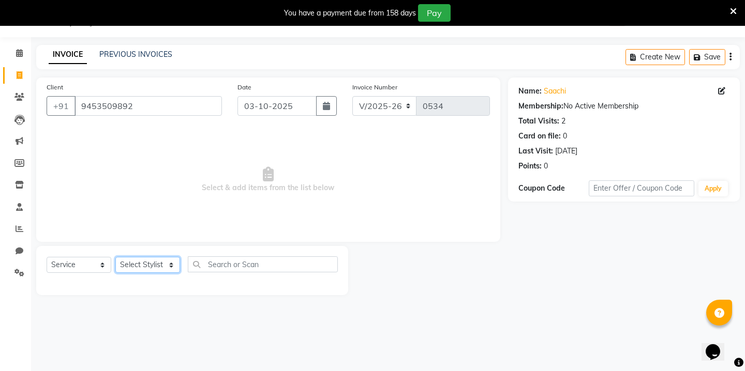
click at [146, 264] on select "Select Stylist Kavita [PERSON_NAME] Sumit Tanu" at bounding box center [147, 265] width 65 height 16
select select "69610"
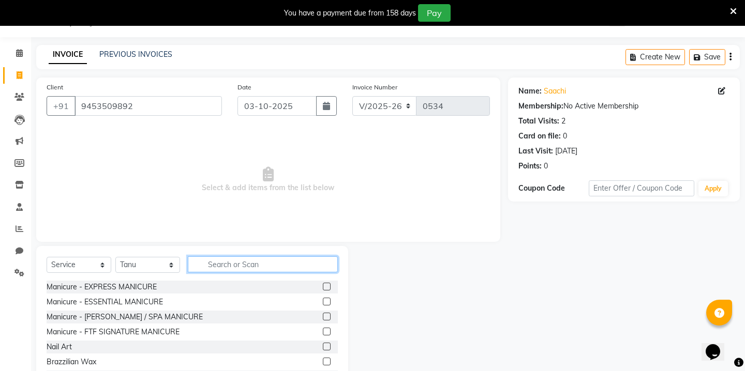
click at [228, 266] on input "text" at bounding box center [263, 265] width 150 height 16
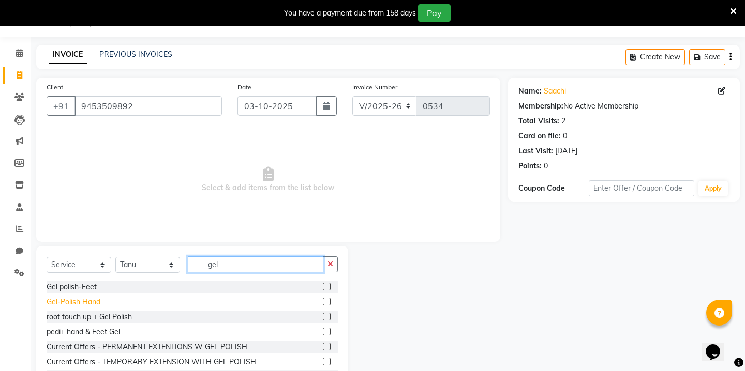
type input "gel"
click at [80, 299] on div "Gel-Polish Hand" at bounding box center [74, 302] width 54 height 11
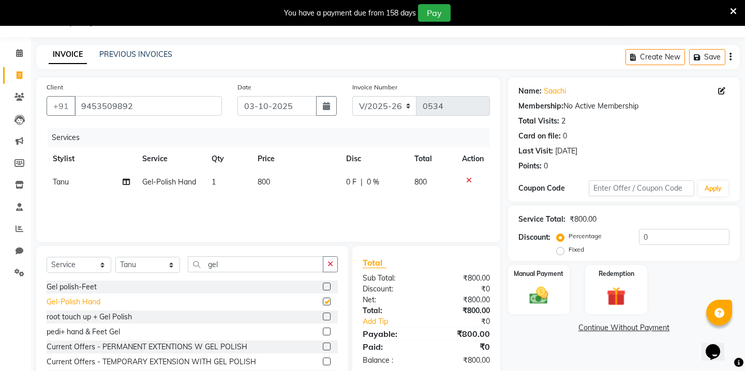
checkbox input "false"
click at [264, 178] on span "800" at bounding box center [264, 181] width 12 height 9
select select "69610"
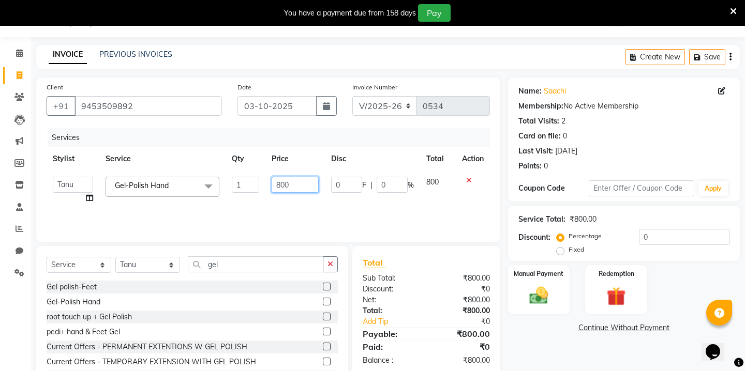
click at [277, 182] on input "800" at bounding box center [295, 185] width 47 height 16
type input "500"
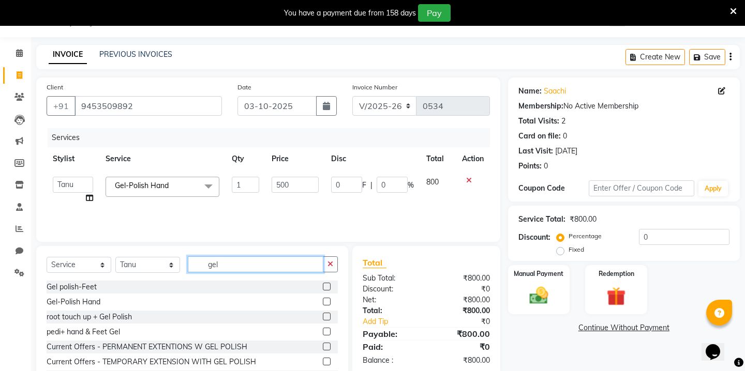
click at [208, 265] on input "gel" at bounding box center [256, 265] width 136 height 16
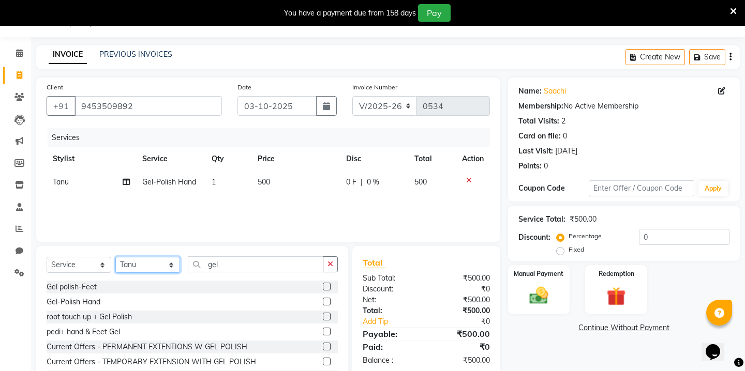
click at [169, 265] on select "Select Stylist Kavita [PERSON_NAME] Sumit Tanu" at bounding box center [147, 265] width 65 height 16
select select "69608"
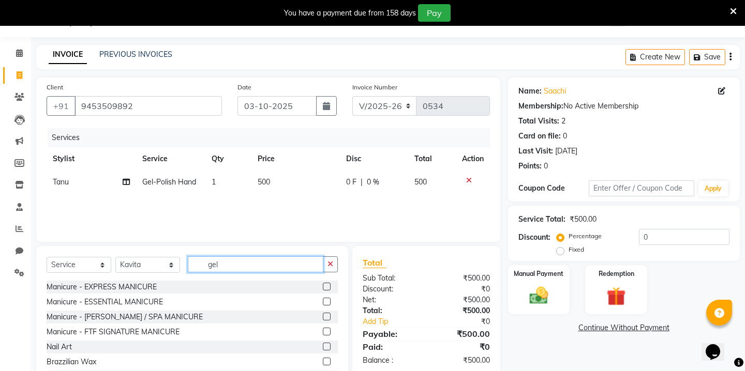
click at [223, 262] on input "gel" at bounding box center [256, 265] width 136 height 16
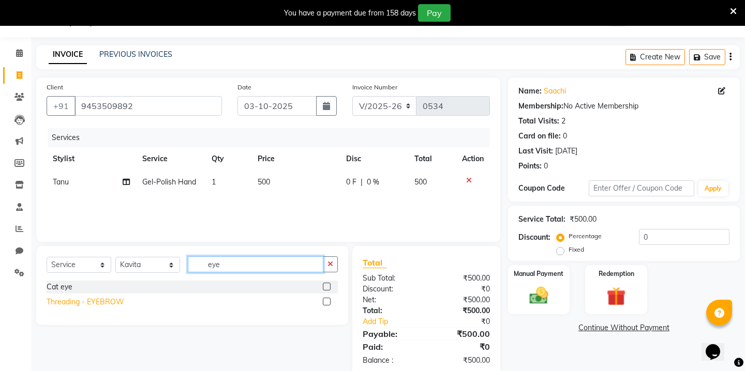
type input "eye"
click at [63, 302] on div "Threading - EYEBROW" at bounding box center [86, 302] width 78 height 11
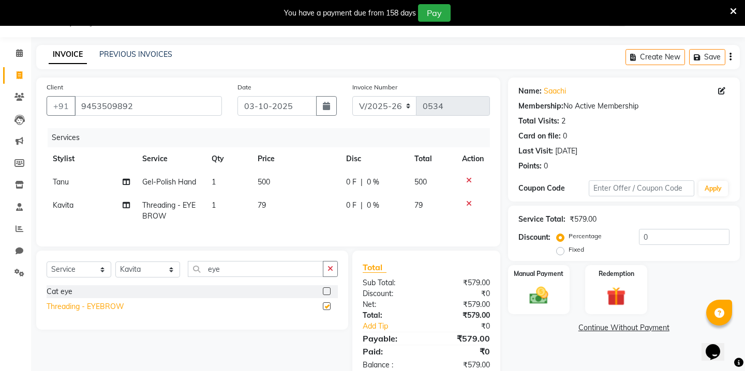
checkbox input "false"
click at [273, 203] on td "79" at bounding box center [295, 211] width 88 height 34
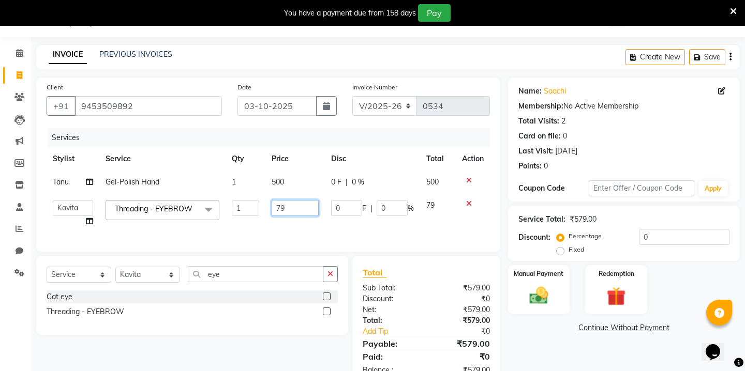
click at [281, 205] on input "79" at bounding box center [295, 208] width 47 height 16
type input "60"
click at [213, 277] on div "Select Service Product Membership Package Voucher Prepaid Gift Card Select Styl…" at bounding box center [192, 278] width 291 height 24
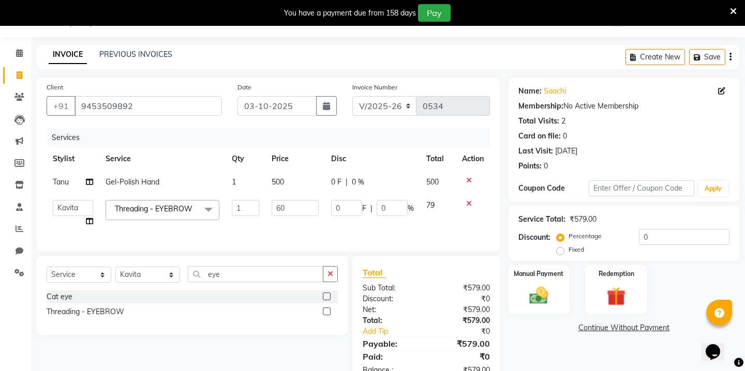
click at [213, 277] on div "Select Service Product Membership Package Voucher Prepaid Gift Card Select Styl…" at bounding box center [192, 278] width 291 height 24
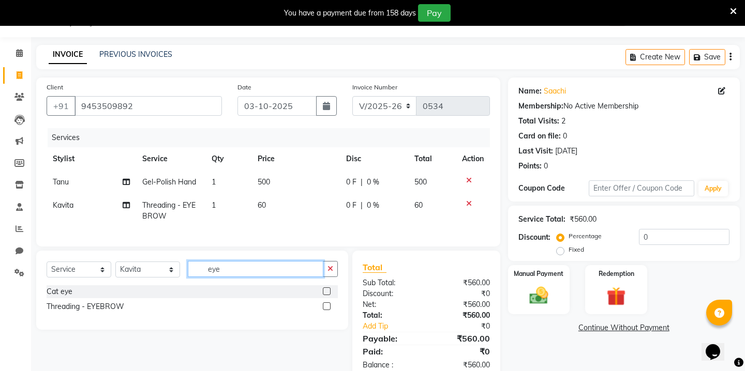
click at [214, 271] on input "eye" at bounding box center [256, 269] width 136 height 16
type input "upp"
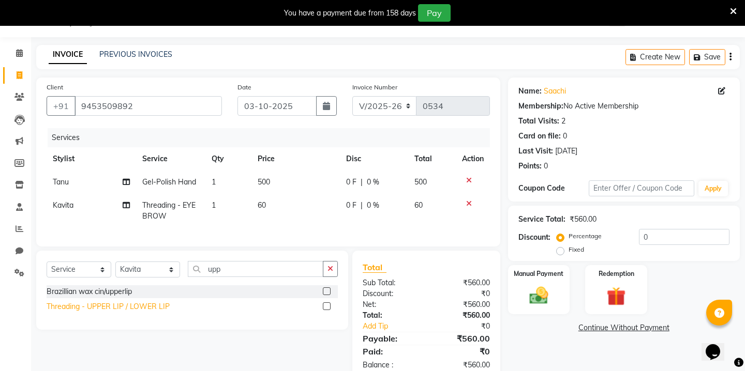
click at [101, 309] on div "Threading - UPPER LIP / LOWER LIP" at bounding box center [108, 307] width 123 height 11
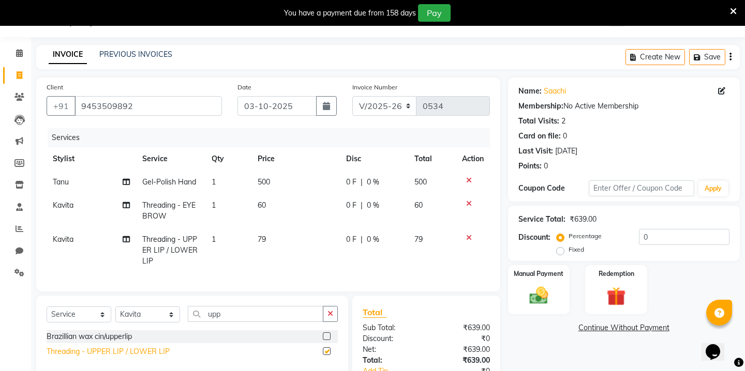
checkbox input "false"
click at [262, 238] on span "79" at bounding box center [262, 239] width 8 height 9
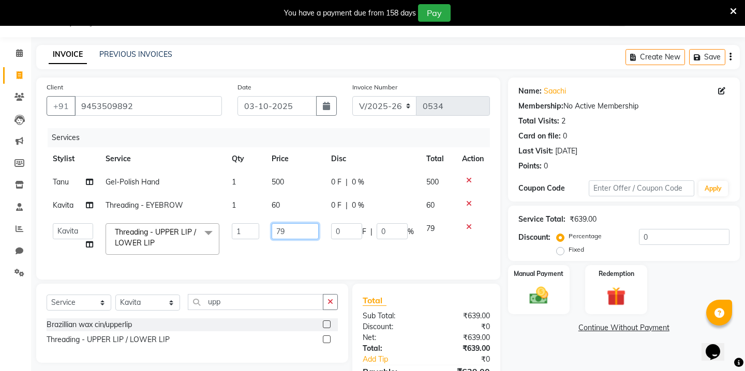
click at [283, 234] on input "79" at bounding box center [295, 231] width 47 height 16
type input "40"
click at [554, 289] on div "Manual Payment" at bounding box center [538, 289] width 64 height 51
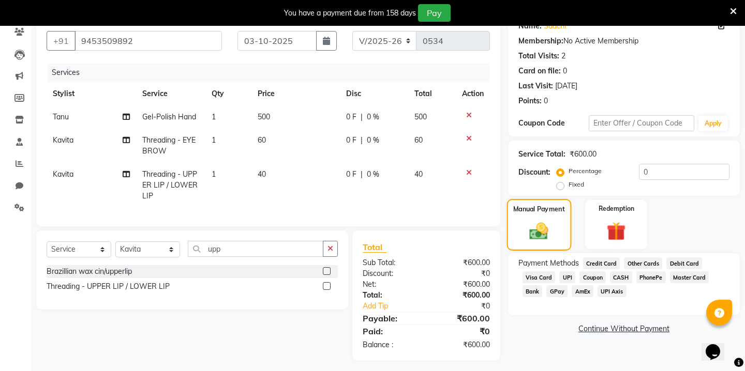
scroll to position [96, 0]
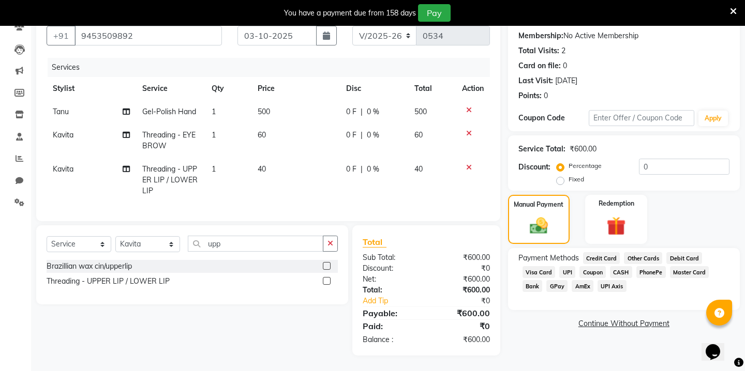
click at [622, 266] on span "CASH" at bounding box center [621, 272] width 22 height 12
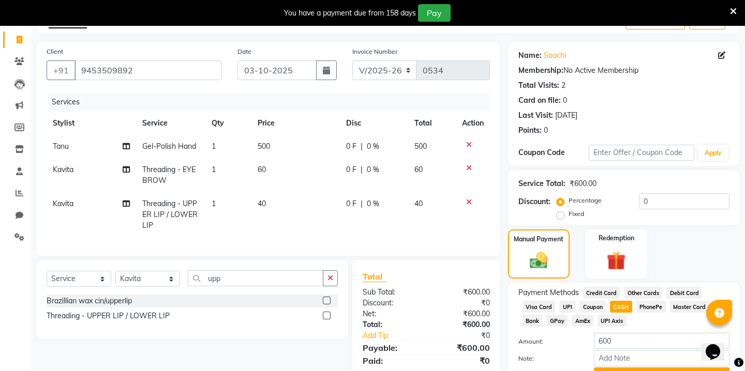
scroll to position [68, 0]
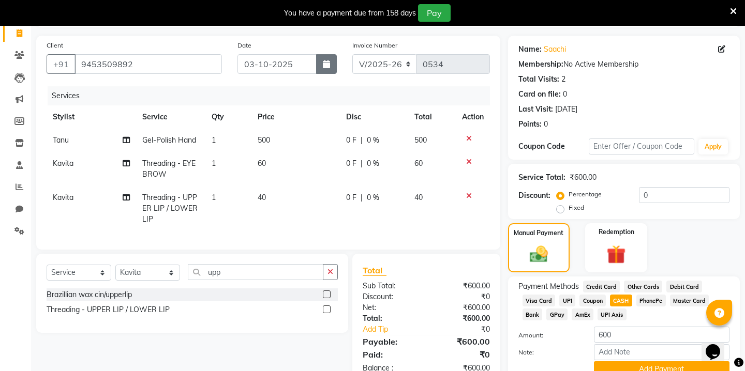
click at [326, 66] on icon "button" at bounding box center [326, 64] width 7 height 8
select select "10"
select select "2025"
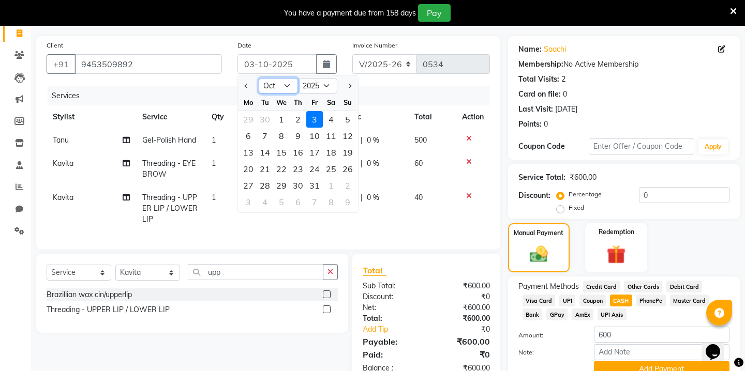
click at [284, 89] on select "Jan Feb Mar Apr May Jun [DATE] Aug Sep Oct Nov Dec" at bounding box center [278, 86] width 39 height 16
select select "9"
click at [300, 170] on div "25" at bounding box center [298, 169] width 17 height 17
type input "[DATE]"
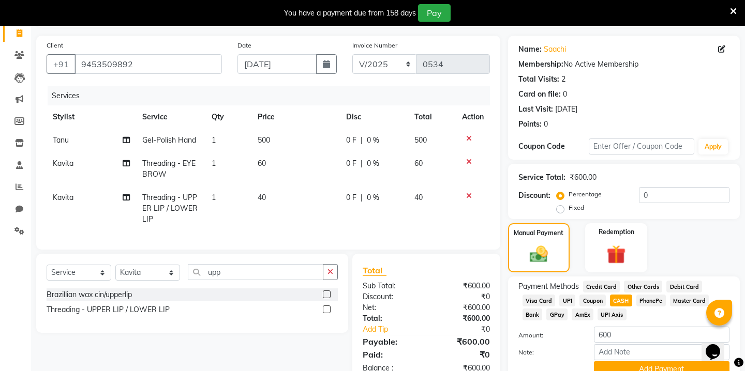
scroll to position [103, 0]
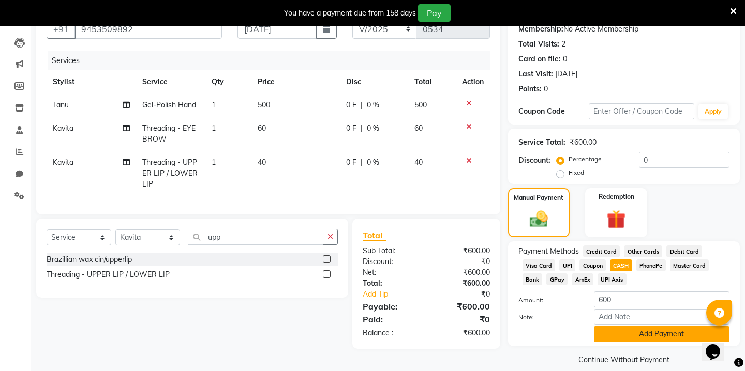
click at [609, 326] on button "Add Payment" at bounding box center [662, 334] width 136 height 16
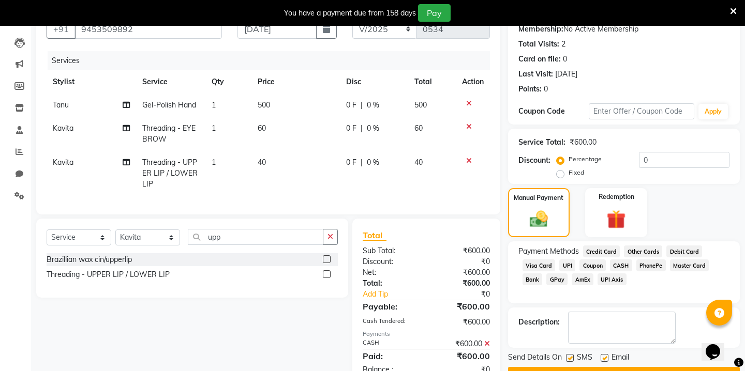
click at [591, 367] on button "Checkout" at bounding box center [624, 375] width 232 height 16
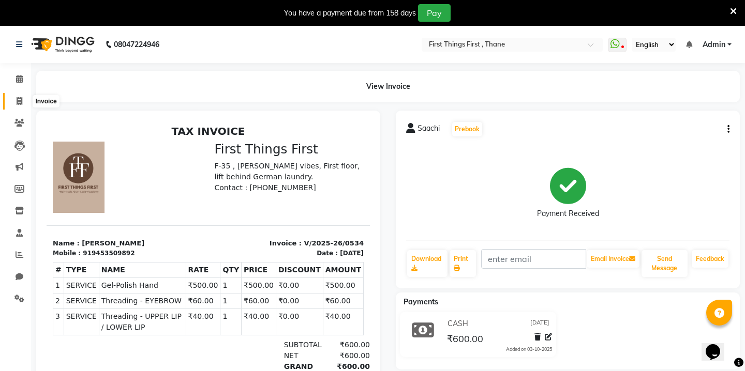
click at [17, 103] on icon at bounding box center [20, 101] width 6 height 8
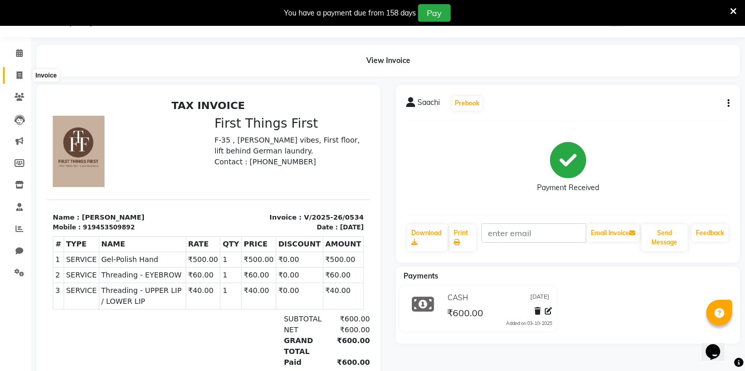
select select "7812"
select select "service"
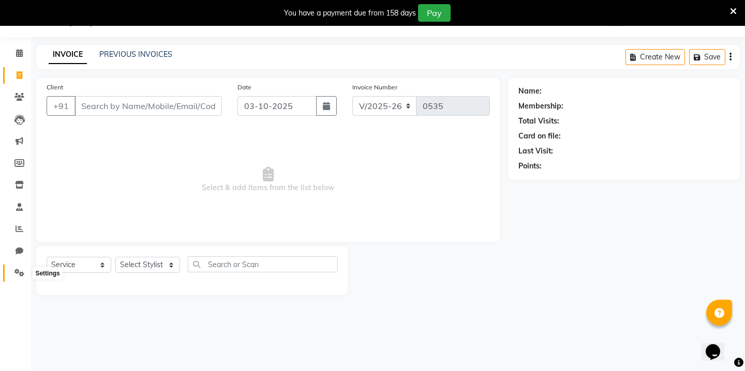
click at [13, 271] on span at bounding box center [19, 273] width 18 height 12
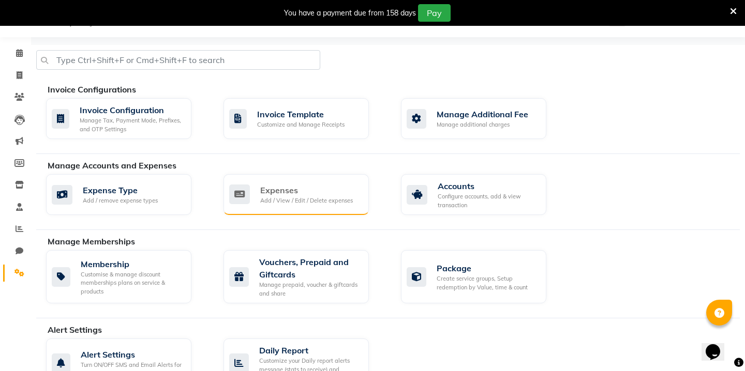
click at [297, 210] on div "Expenses Add / View / Edit / Delete expenses" at bounding box center [295, 194] width 145 height 41
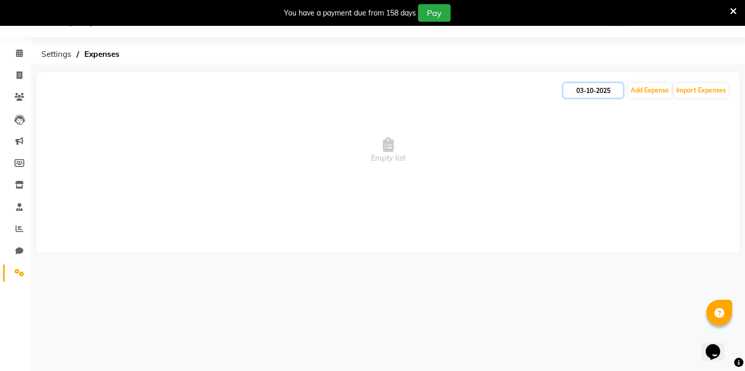
click at [604, 89] on input "03-10-2025" at bounding box center [592, 90] width 59 height 14
select select "10"
select select "2025"
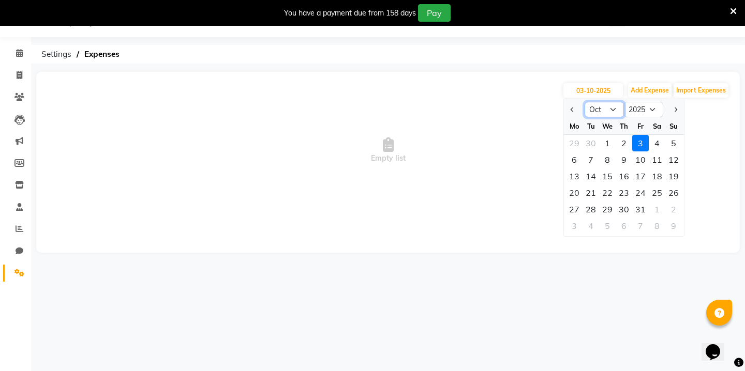
click at [608, 112] on select "Jan Feb Mar Apr May Jun [DATE] Aug Sep Oct Nov Dec" at bounding box center [603, 110] width 39 height 16
click at [656, 91] on button "Add Expense" at bounding box center [649, 90] width 43 height 14
select select "1"
select select "6955"
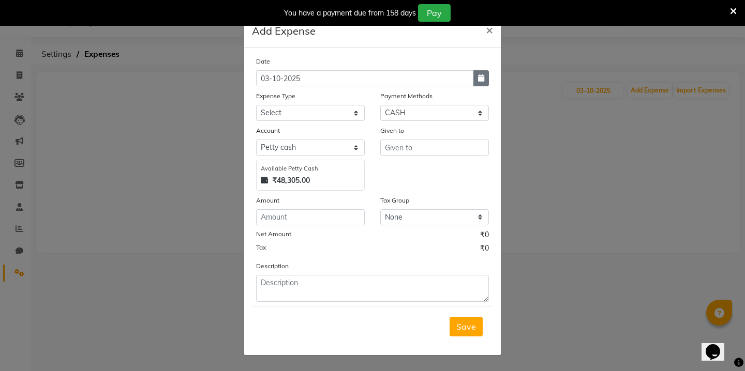
click at [487, 76] on button "button" at bounding box center [481, 78] width 16 height 16
select select "10"
select select "2025"
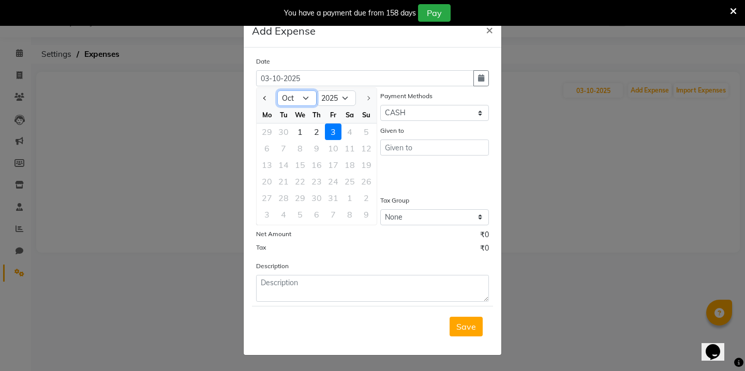
click at [307, 95] on select "Jan Feb Mar Apr May Jun [DATE] Aug Sep Oct" at bounding box center [296, 99] width 39 height 16
select select "9"
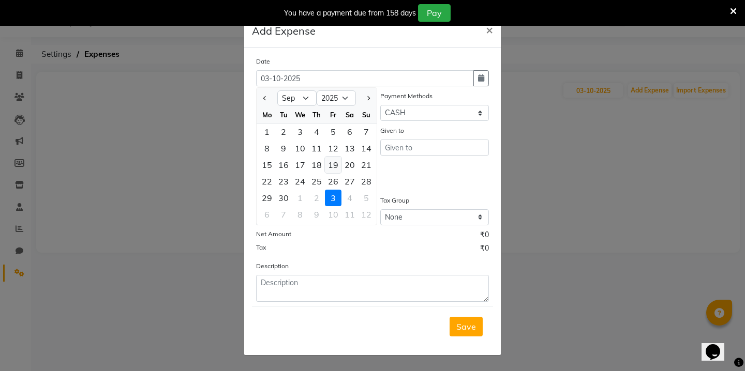
click at [335, 166] on div "19" at bounding box center [333, 165] width 17 height 17
type input "19-09-2025"
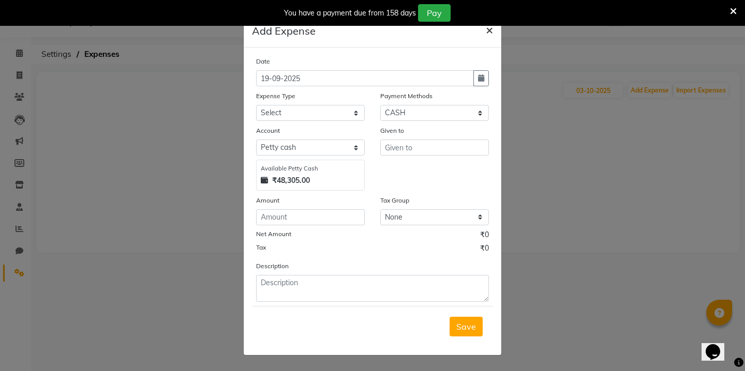
click at [488, 32] on span "×" at bounding box center [489, 30] width 7 height 16
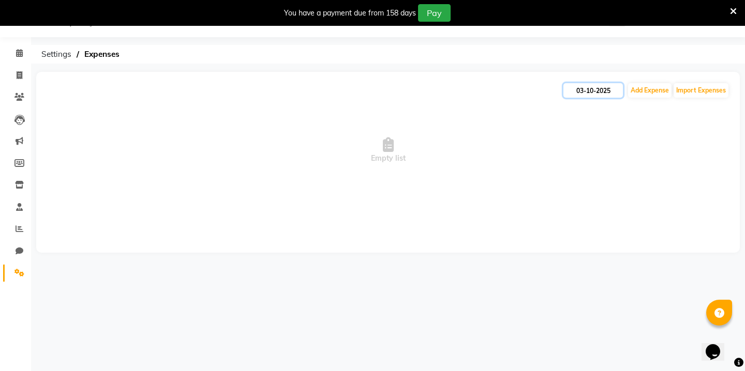
click at [583, 86] on input "03-10-2025" at bounding box center [592, 90] width 59 height 14
select select "10"
select select "2025"
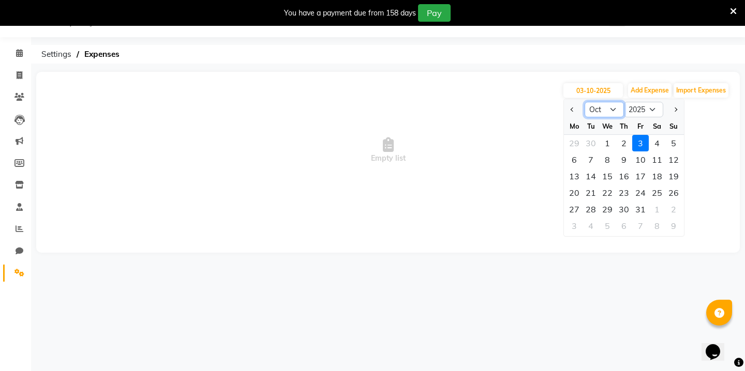
click at [600, 104] on select "Jan Feb Mar Apr May Jun [DATE] Aug Sep Oct Nov Dec" at bounding box center [603, 110] width 39 height 16
select select "9"
click at [644, 176] on div "19" at bounding box center [640, 176] width 17 height 17
type input "19-09-2025"
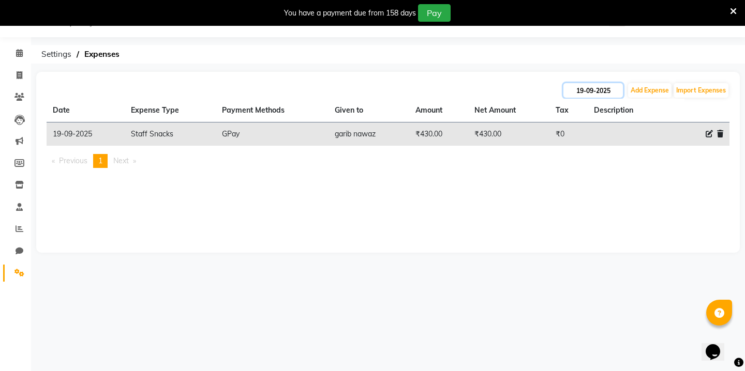
click at [579, 89] on input "19-09-2025" at bounding box center [592, 90] width 59 height 14
select select "9"
select select "2025"
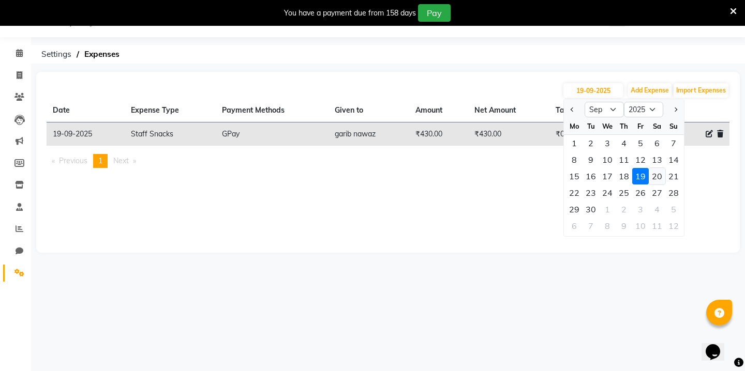
click at [654, 173] on div "20" at bounding box center [657, 176] width 17 height 17
type input "20-09-2025"
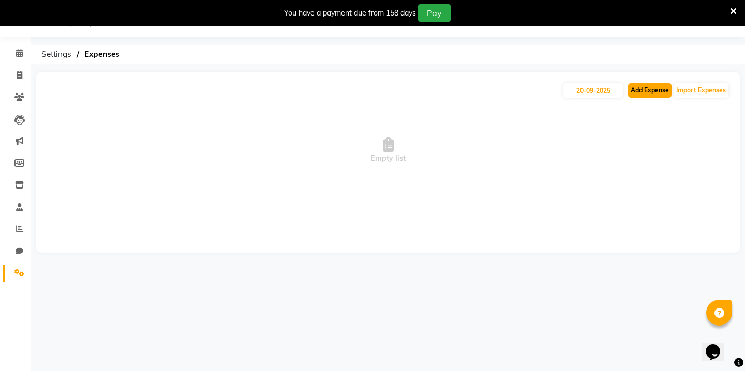
click at [636, 87] on button "Add Expense" at bounding box center [649, 90] width 43 height 14
select select "1"
select select "6955"
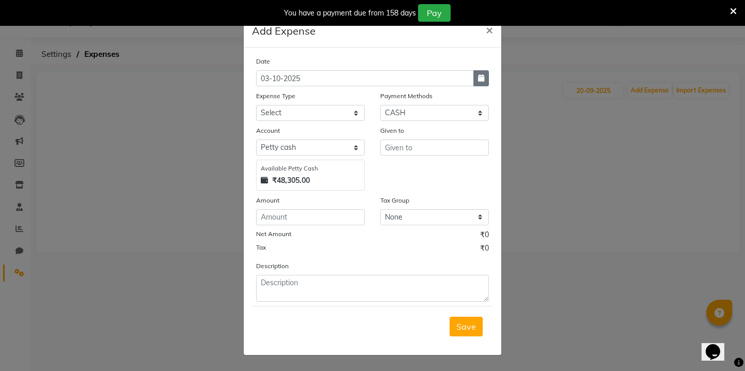
click at [488, 73] on button "button" at bounding box center [481, 78] width 16 height 16
select select "10"
select select "2025"
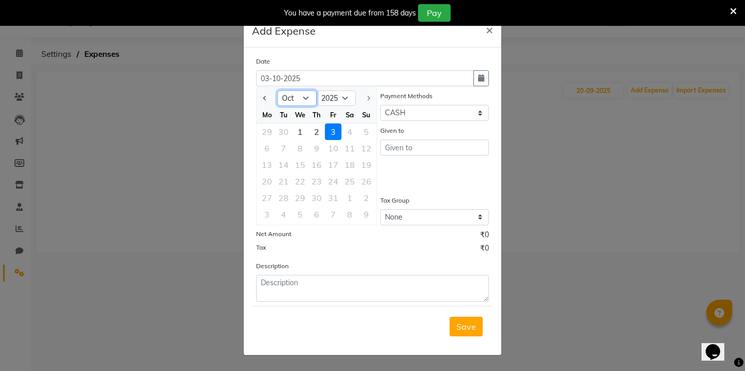
click at [308, 99] on select "Jan Feb Mar Apr May Jun [DATE] Aug Sep Oct" at bounding box center [296, 99] width 39 height 16
select select "9"
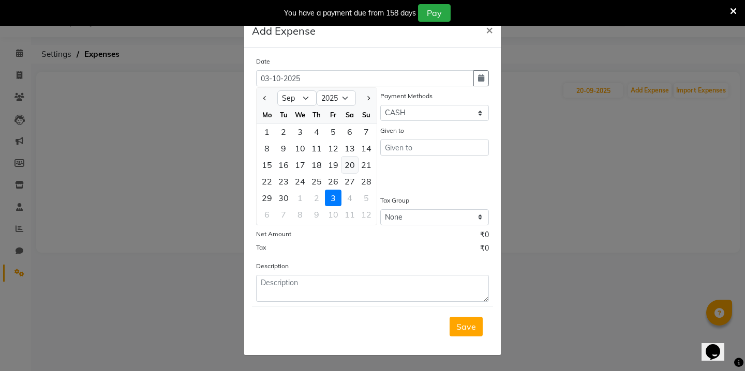
click at [355, 171] on div "20" at bounding box center [349, 165] width 17 height 17
type input "20-09-2025"
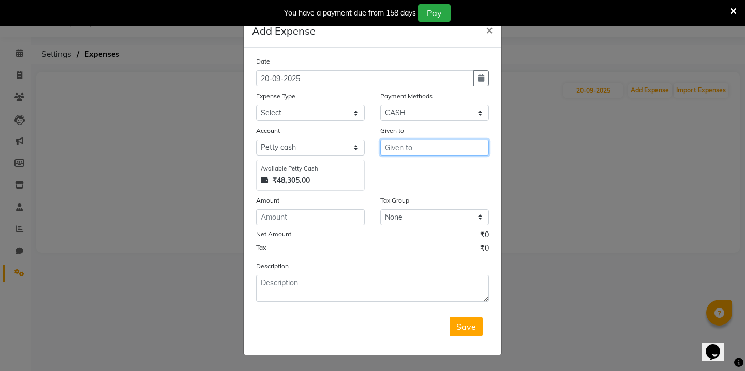
click at [408, 152] on input "text" at bounding box center [434, 148] width 109 height 16
type input "109"
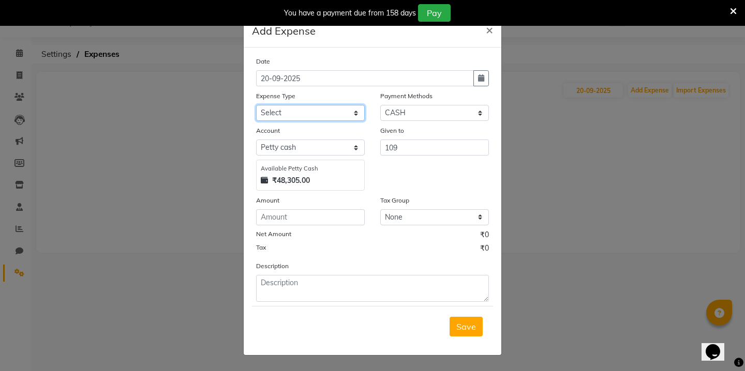
click at [321, 113] on select "Select Advance Salary Bank charges Car maintenance Cash transfer to bank Cash t…" at bounding box center [310, 113] width 109 height 16
select select "4"
click at [460, 323] on span "Save" at bounding box center [466, 327] width 20 height 10
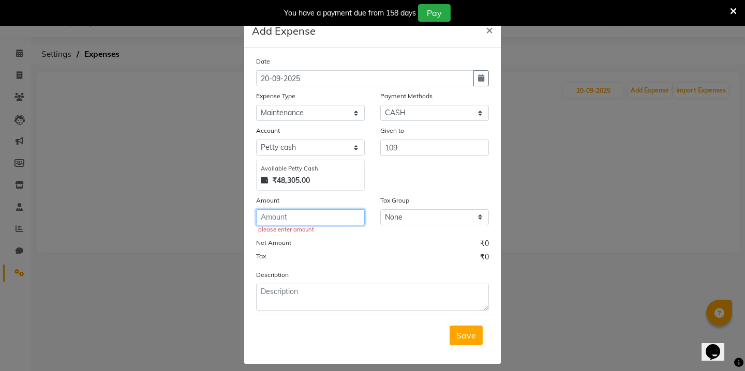
click at [297, 221] on input "number" at bounding box center [310, 217] width 109 height 16
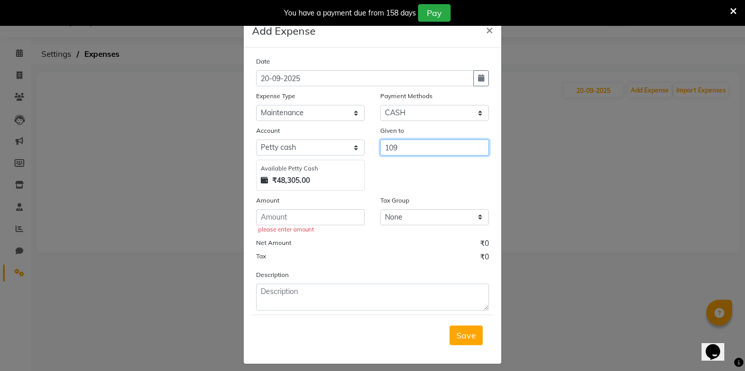
click at [395, 145] on input "109" at bounding box center [434, 148] width 109 height 16
type input "tanu"
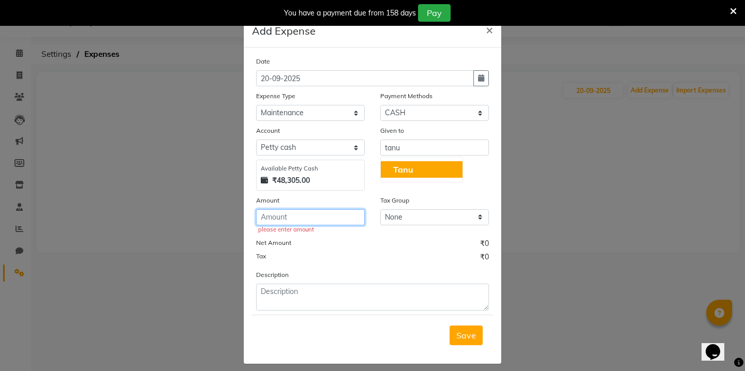
click at [297, 224] on input "number" at bounding box center [310, 217] width 109 height 16
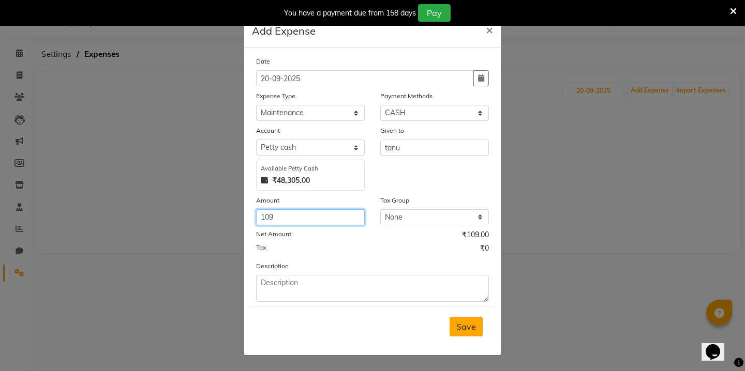
type input "109"
click at [471, 322] on span "Save" at bounding box center [466, 327] width 20 height 10
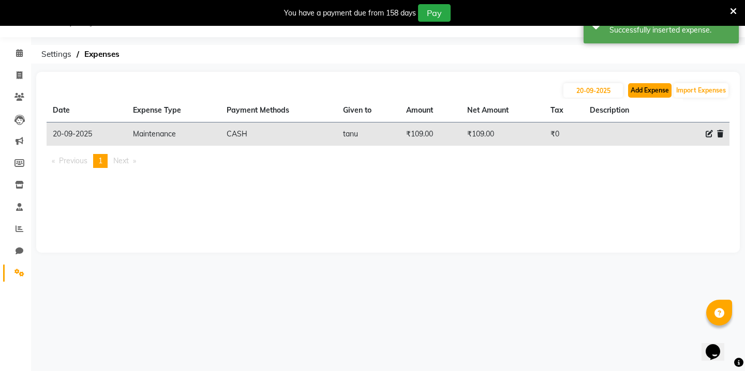
click at [644, 92] on button "Add Expense" at bounding box center [649, 90] width 43 height 14
select select "1"
select select "6955"
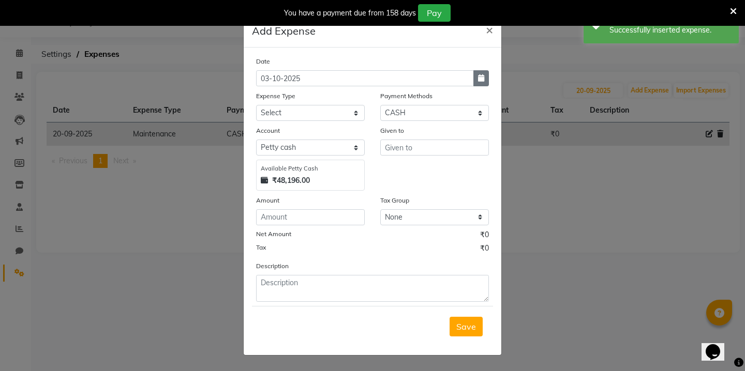
click at [483, 82] on button "button" at bounding box center [481, 78] width 16 height 16
select select "10"
select select "2025"
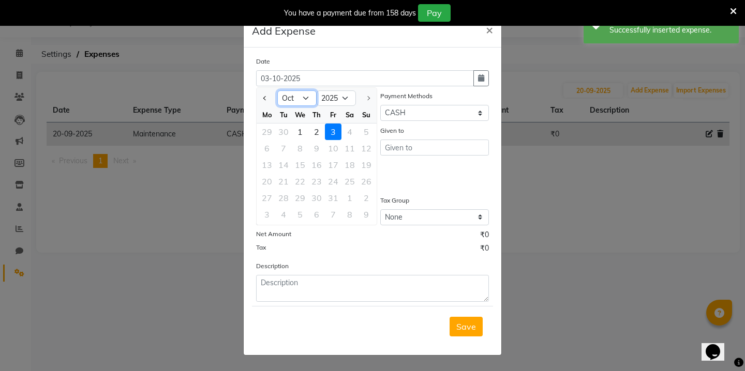
click at [311, 98] on select "Jan Feb Mar Apr May Jun [DATE] Aug Sep Oct" at bounding box center [296, 99] width 39 height 16
select select "9"
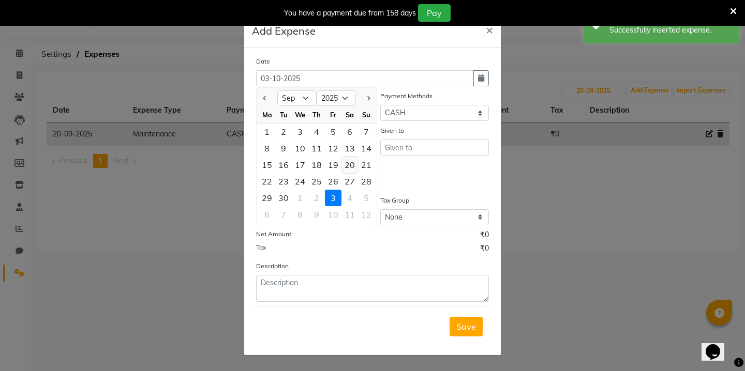
click at [353, 163] on div "20" at bounding box center [349, 165] width 17 height 17
type input "20-09-2025"
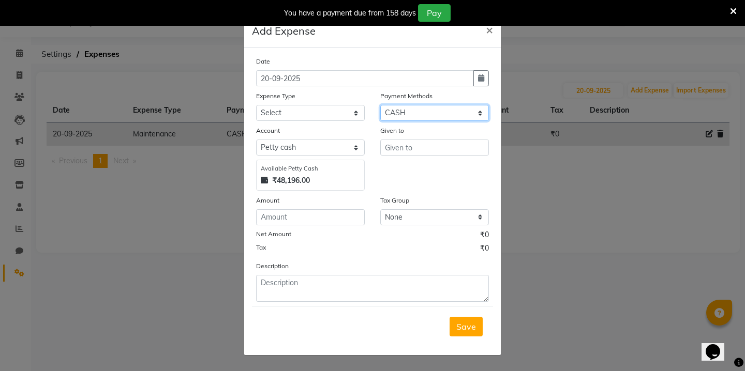
click at [411, 114] on select "Select Wallet Credit Card Other Cards Points Debit Card Prepaid Visa Card UPI C…" at bounding box center [434, 113] width 109 height 16
select select "5"
select select "6956"
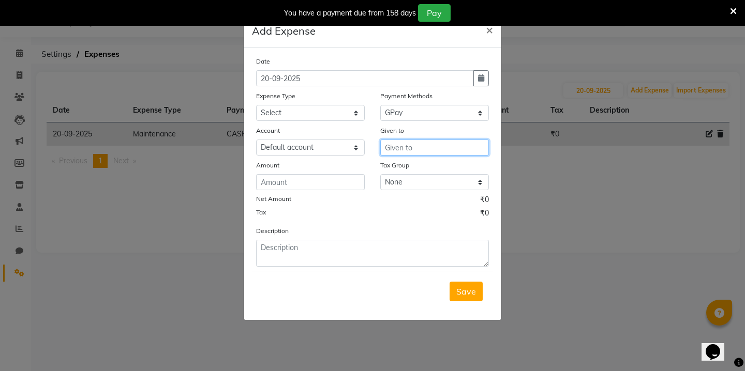
click at [410, 148] on input "text" at bounding box center [434, 148] width 109 height 16
click at [393, 146] on input "79" at bounding box center [434, 148] width 109 height 16
type input "tanu"
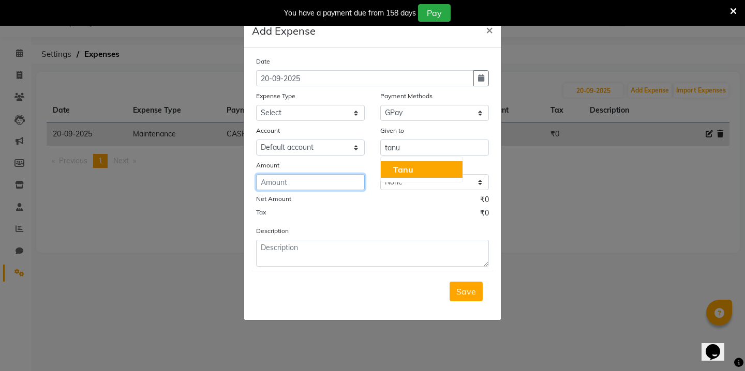
click at [297, 185] on input "number" at bounding box center [310, 182] width 109 height 16
type input "79"
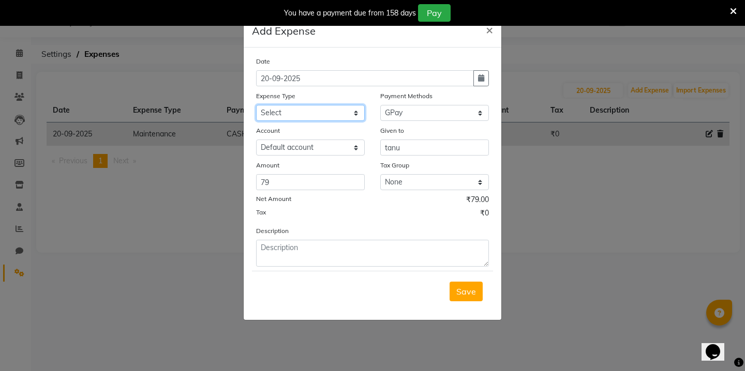
click at [285, 114] on select "Select Advance Salary Bank charges Car maintenance Cash transfer to bank Cash t…" at bounding box center [310, 113] width 109 height 16
select select "4"
click at [468, 282] on button "Save" at bounding box center [465, 292] width 33 height 20
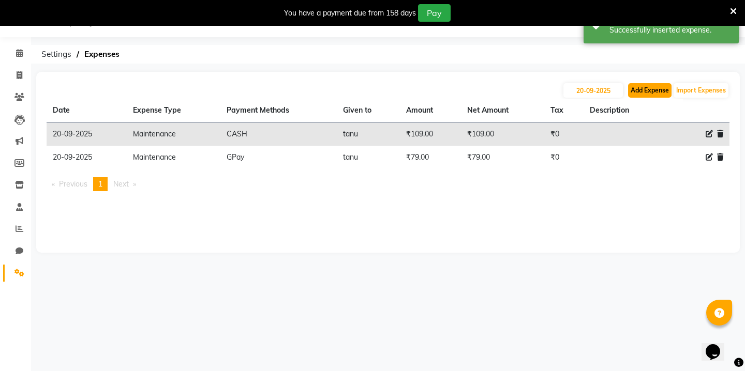
click at [653, 92] on button "Add Expense" at bounding box center [649, 90] width 43 height 14
select select "1"
select select "6955"
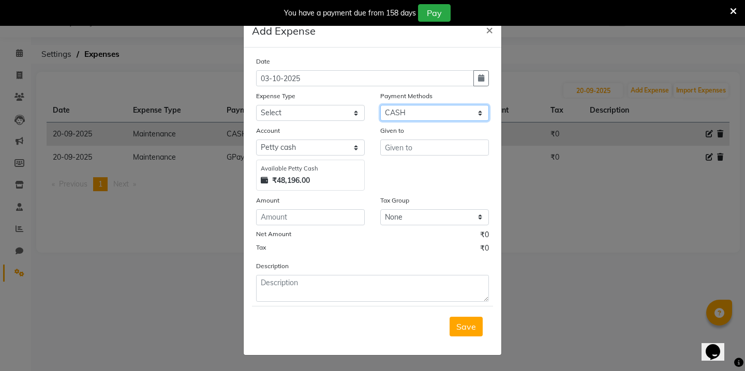
click at [417, 115] on select "Select Wallet Credit Card Other Cards Points Debit Card Prepaid Visa Card UPI C…" at bounding box center [434, 113] width 109 height 16
select select "5"
select select "6956"
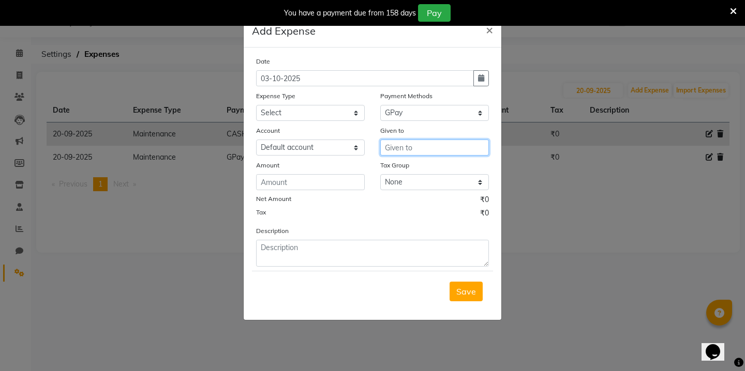
click at [407, 145] on input "text" at bounding box center [434, 148] width 109 height 16
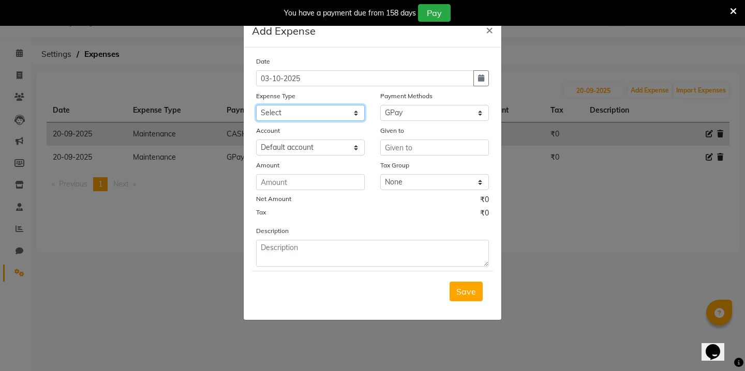
click at [321, 116] on select "Select Advance Salary Bank charges Car maintenance Cash transfer to bank Cash t…" at bounding box center [310, 113] width 109 height 16
select select "10"
click at [486, 78] on button "button" at bounding box center [481, 78] width 16 height 16
select select "10"
select select "2025"
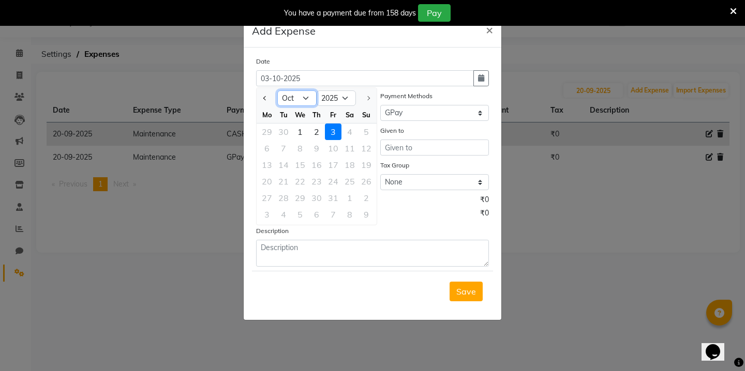
click at [304, 94] on select "Jan Feb Mar Apr May Jun [DATE] Aug Sep Oct" at bounding box center [296, 99] width 39 height 16
select select "9"
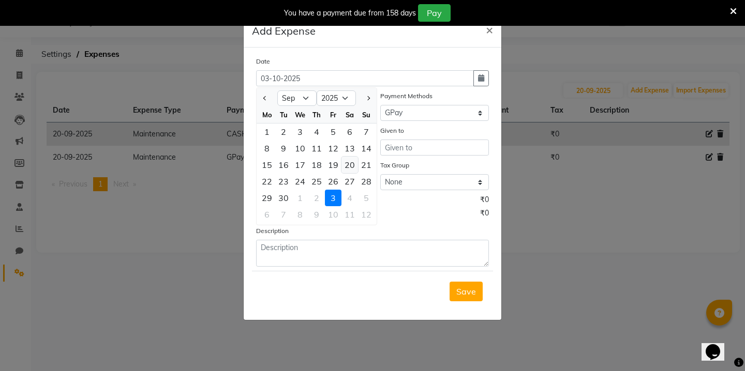
click at [355, 168] on div "20" at bounding box center [349, 165] width 17 height 17
type input "20-09-2025"
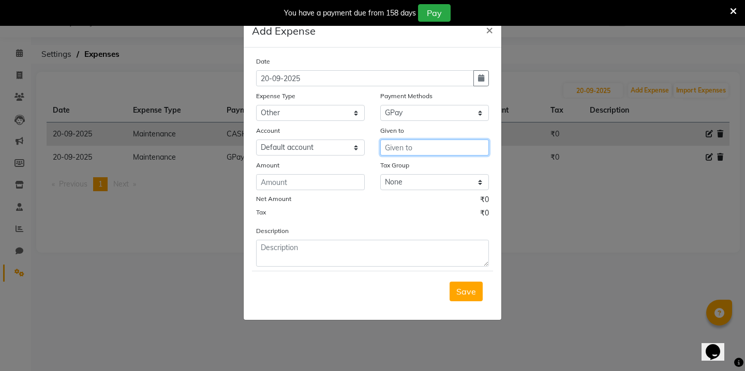
click at [407, 145] on input "text" at bounding box center [434, 148] width 109 height 16
type input "riya"
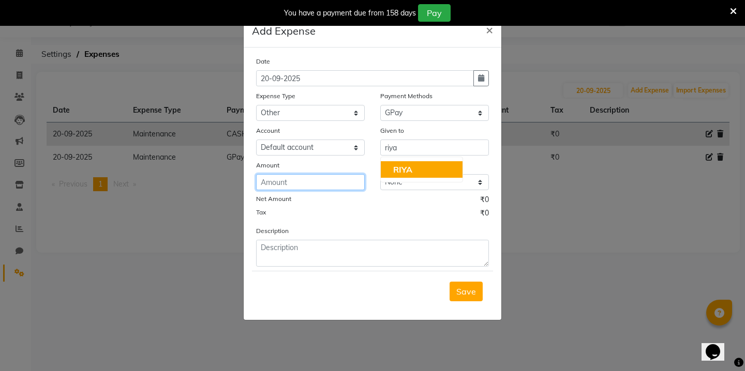
click at [279, 188] on input "number" at bounding box center [310, 182] width 109 height 16
type input "937"
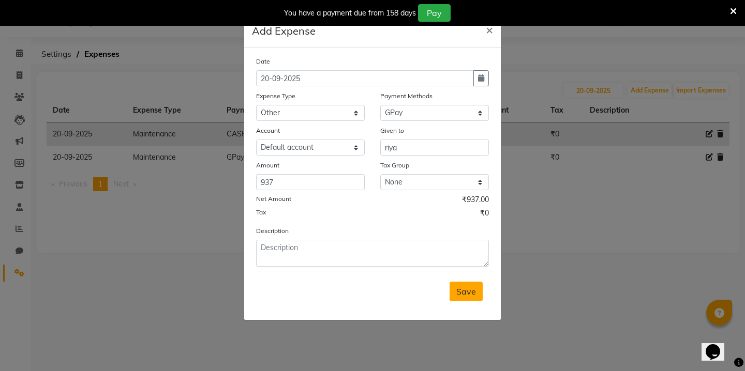
click at [459, 299] on button "Save" at bounding box center [465, 292] width 33 height 20
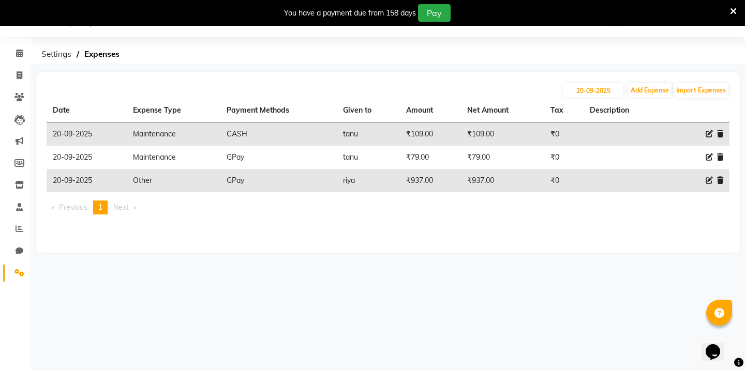
click at [459, 299] on div "08047224946 Select Location × First Things First , Thane WhatsApp Status ✕ Stat…" at bounding box center [372, 185] width 745 height 371
click at [656, 93] on button "Add Expense" at bounding box center [649, 90] width 43 height 14
select select "1"
select select "6955"
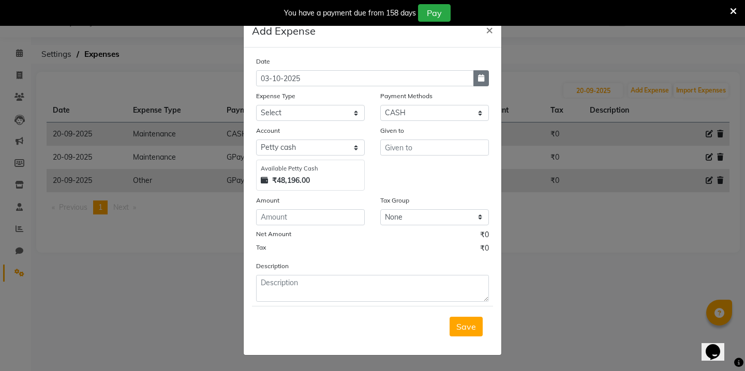
click at [483, 79] on icon "button" at bounding box center [481, 77] width 6 height 7
select select "10"
select select "2025"
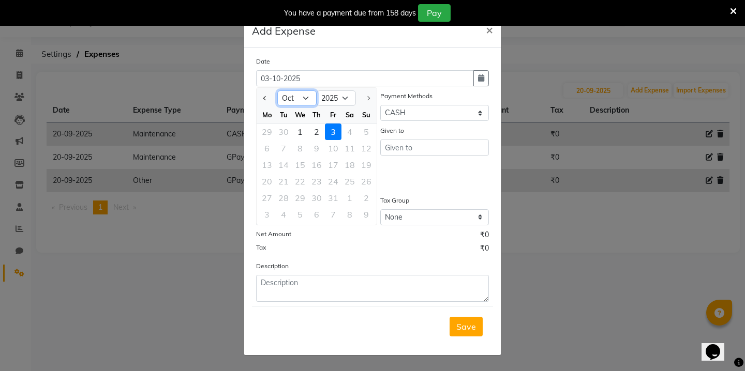
click at [305, 91] on select "Jan Feb Mar Apr May Jun [DATE] Aug Sep Oct" at bounding box center [296, 99] width 39 height 16
select select "9"
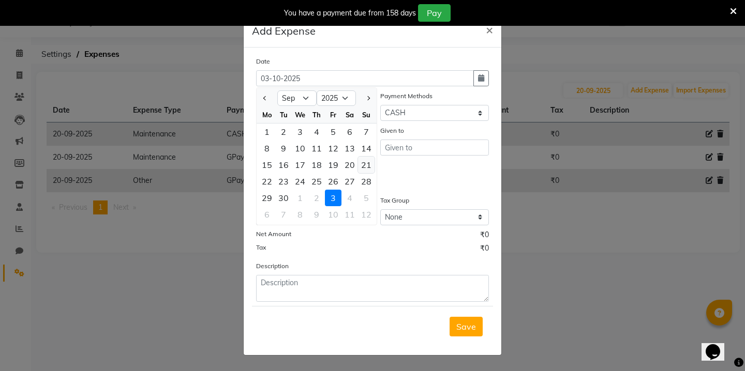
click at [367, 165] on div "21" at bounding box center [366, 165] width 17 height 17
type input "[DATE]"
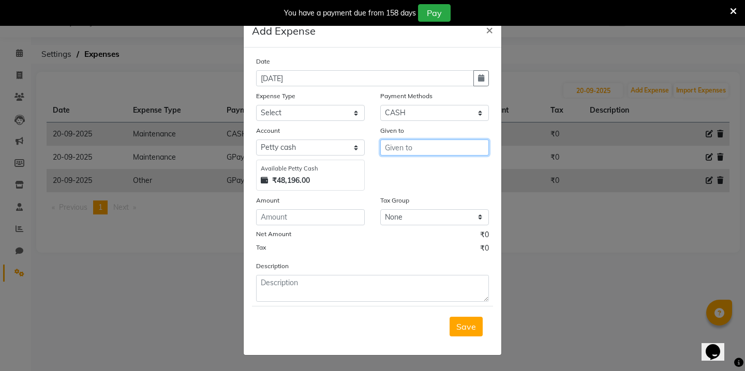
click at [411, 154] on input "text" at bounding box center [434, 148] width 109 height 16
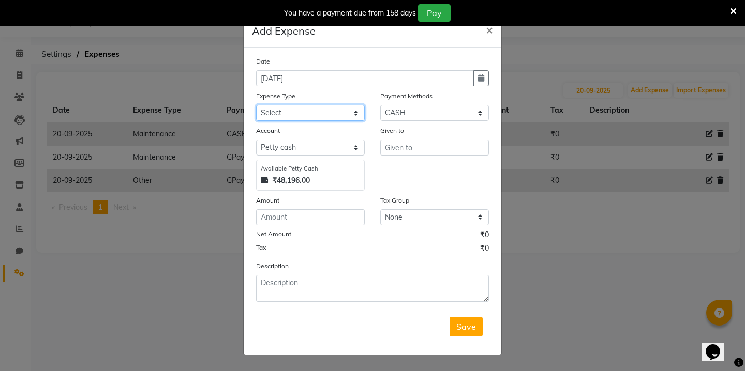
click at [324, 111] on select "Select Advance Salary Bank charges Car maintenance Cash transfer to bank Cash t…" at bounding box center [310, 113] width 109 height 16
select select "10"
click at [412, 112] on select "Select Wallet Credit Card Other Cards Points Debit Card Prepaid Visa Card UPI C…" at bounding box center [434, 113] width 109 height 16
select select "5"
select select "6956"
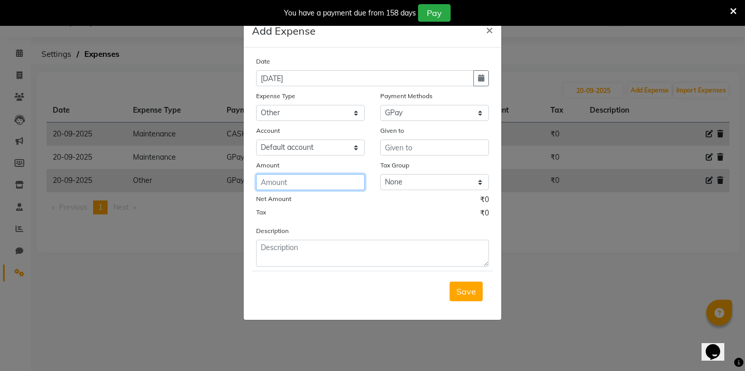
click at [327, 179] on input "number" at bounding box center [310, 182] width 109 height 16
type input "1266"
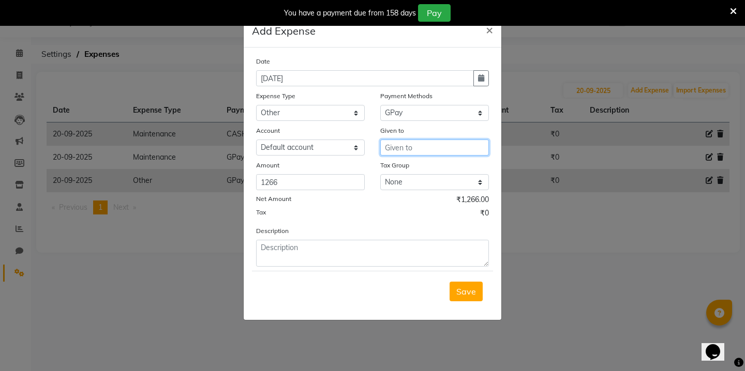
click at [439, 143] on input "text" at bounding box center [434, 148] width 109 height 16
type input "RIYA"
click at [465, 298] on button "Save" at bounding box center [465, 292] width 33 height 20
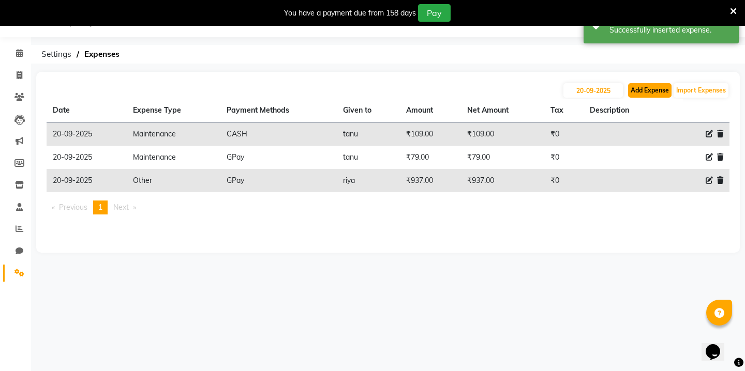
click at [653, 96] on button "Add Expense" at bounding box center [649, 90] width 43 height 14
select select "1"
select select "6955"
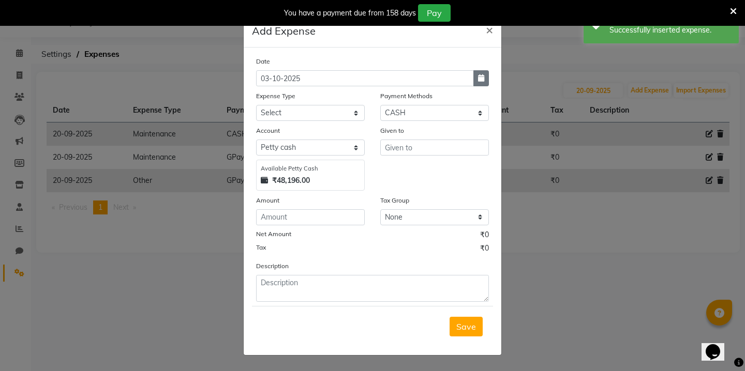
click at [481, 78] on icon "button" at bounding box center [481, 77] width 6 height 7
select select "10"
select select "2025"
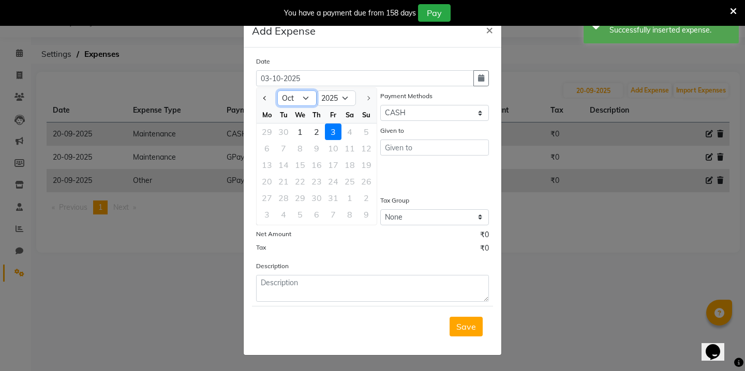
click at [305, 97] on select "Jan Feb Mar Apr May Jun [DATE] Aug Sep Oct" at bounding box center [296, 99] width 39 height 16
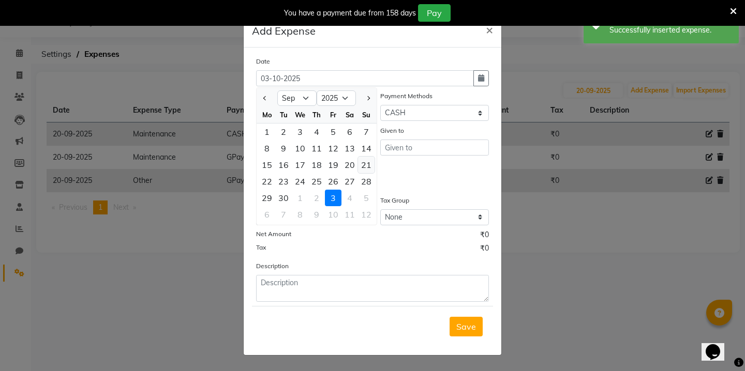
click at [363, 160] on div "21" at bounding box center [366, 165] width 17 height 17
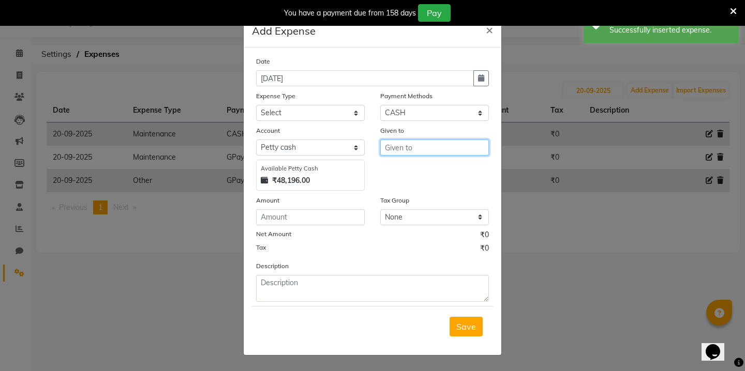
click at [411, 155] on input "text" at bounding box center [434, 148] width 109 height 16
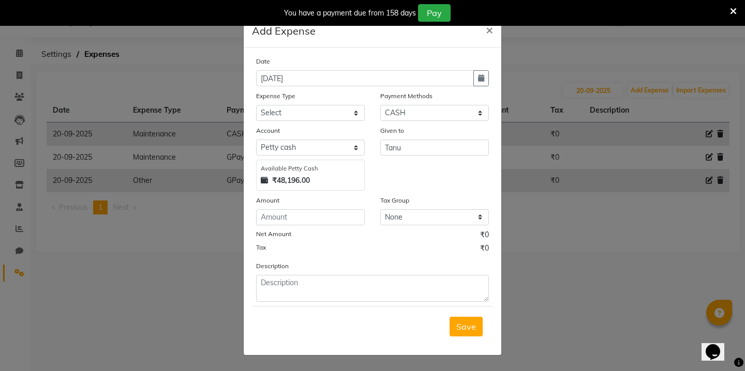
click at [451, 102] on div "Payment Methods" at bounding box center [434, 98] width 109 height 14
click at [448, 111] on select "Select Wallet Credit Card Other Cards Points Debit Card Prepaid Visa Card UPI C…" at bounding box center [434, 113] width 109 height 16
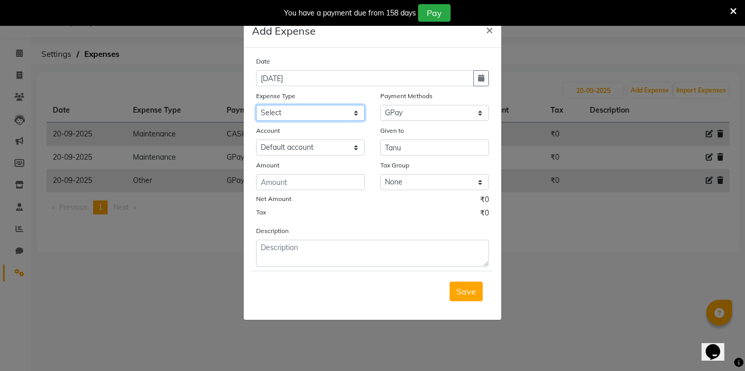
click at [353, 108] on select "Select Advance Salary Bank charges Car maintenance Cash transfer to bank Cash t…" at bounding box center [310, 113] width 109 height 16
click at [312, 183] on input "number" at bounding box center [310, 182] width 109 height 16
click at [476, 290] on button "Save" at bounding box center [465, 292] width 33 height 20
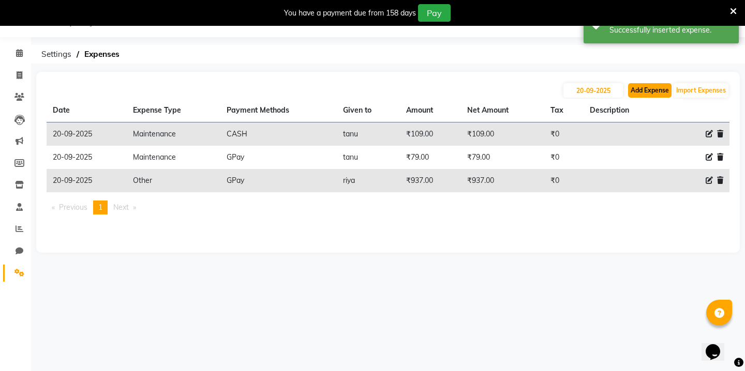
click at [654, 97] on button "Add Expense" at bounding box center [649, 90] width 43 height 14
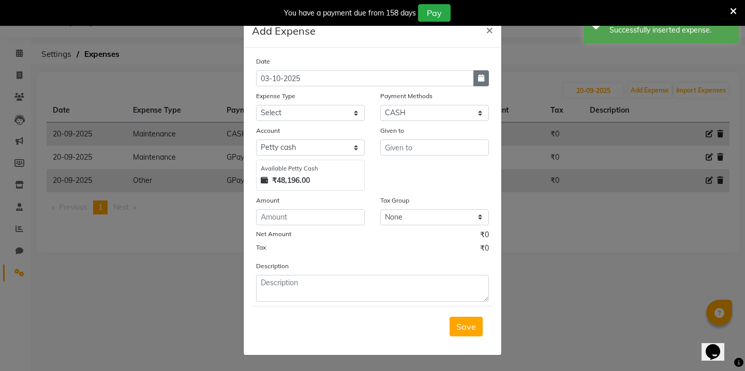
click at [482, 74] on button "button" at bounding box center [481, 78] width 16 height 16
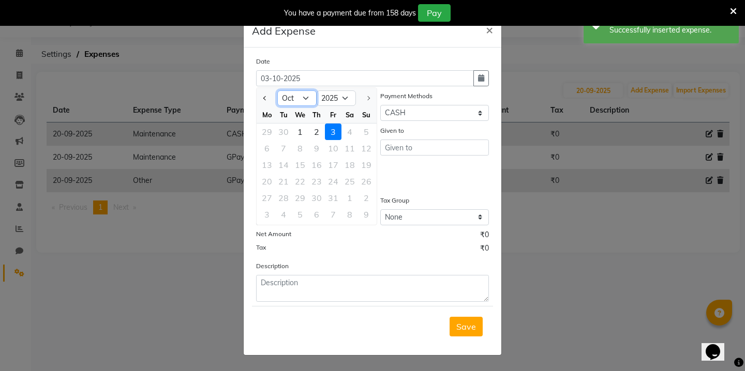
click at [308, 98] on select "Jan Feb Mar Apr May Jun [DATE] Aug Sep Oct" at bounding box center [296, 99] width 39 height 16
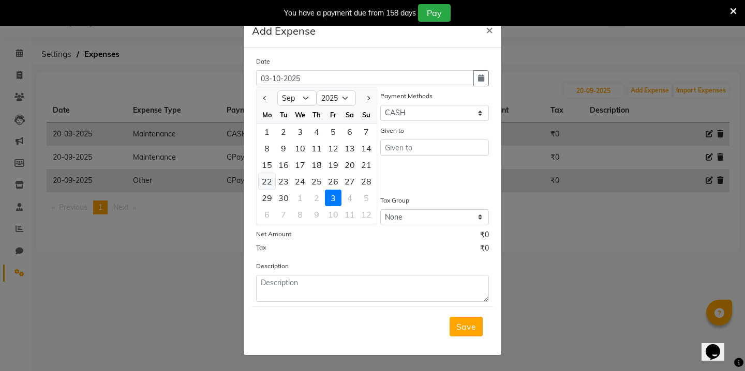
click at [266, 181] on div "22" at bounding box center [267, 181] width 17 height 17
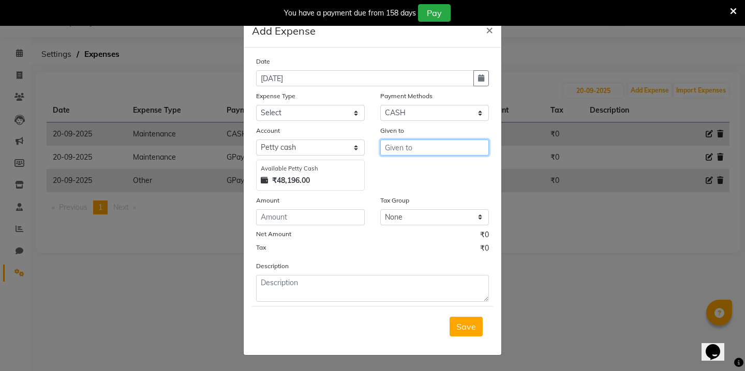
click at [404, 147] on input "text" at bounding box center [434, 148] width 109 height 16
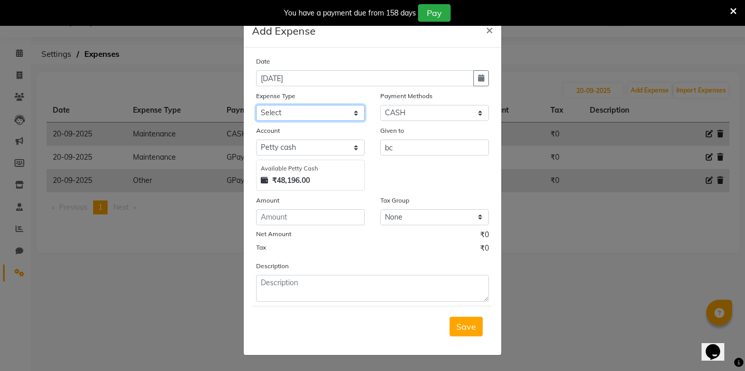
click at [313, 109] on select "Select Advance Salary Bank charges Car maintenance Cash transfer to bank Cash t…" at bounding box center [310, 113] width 109 height 16
click at [434, 119] on select "Select Wallet Credit Card Other Cards Points Debit Card Prepaid Visa Card UPI C…" at bounding box center [434, 113] width 109 height 16
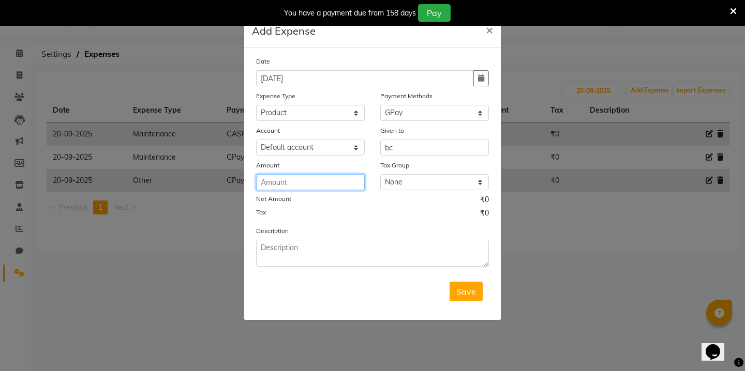
click at [327, 182] on input "number" at bounding box center [310, 182] width 109 height 16
click at [479, 77] on icon "button" at bounding box center [481, 77] width 6 height 7
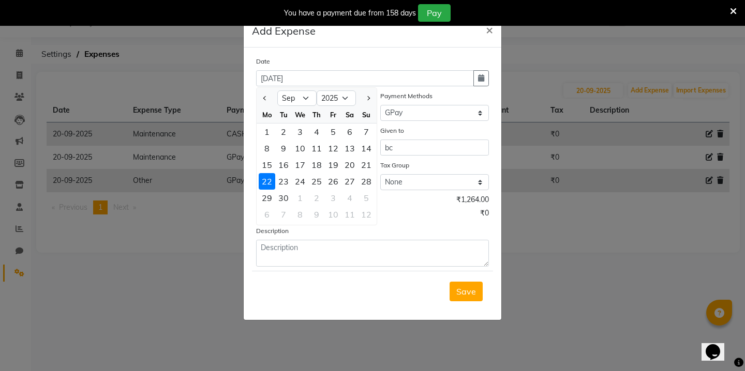
click at [456, 206] on span "₹1,264.00" at bounding box center [472, 200] width 33 height 13
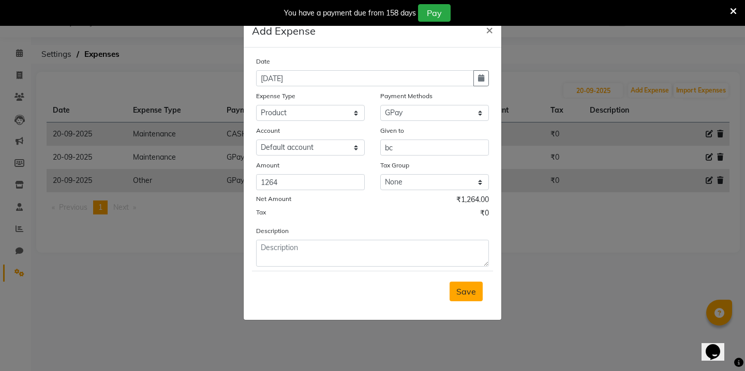
click at [473, 284] on button "Save" at bounding box center [465, 292] width 33 height 20
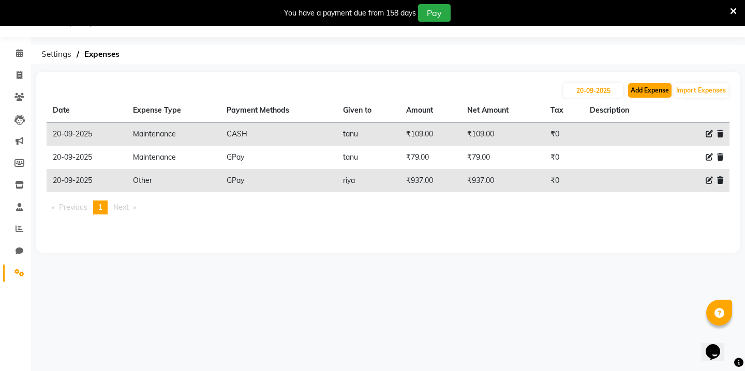
click at [650, 84] on button "Add Expense" at bounding box center [649, 90] width 43 height 14
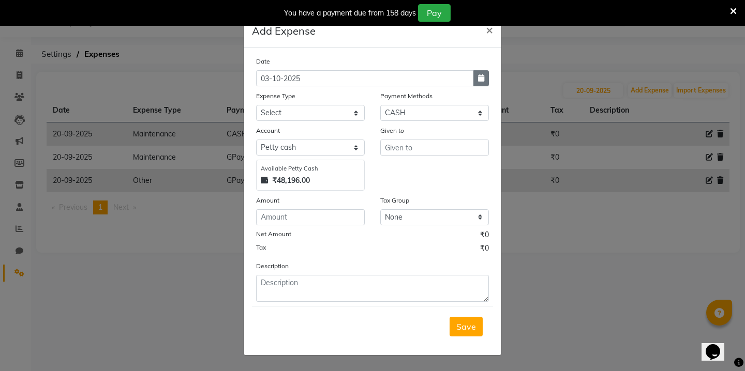
click at [486, 76] on button "button" at bounding box center [481, 78] width 16 height 16
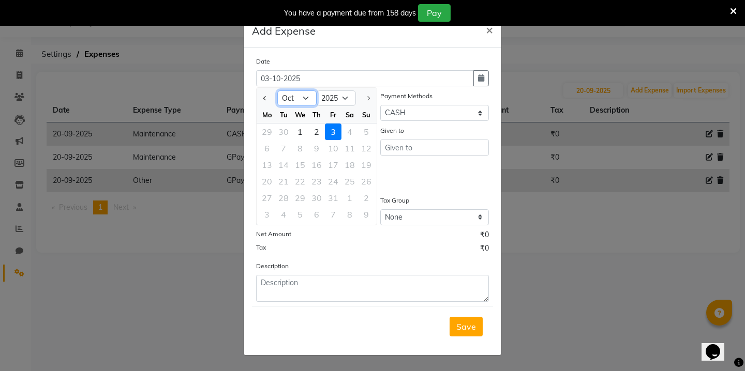
click at [306, 97] on select "Jan Feb Mar Apr May Jun [DATE] Aug Sep Oct" at bounding box center [296, 99] width 39 height 16
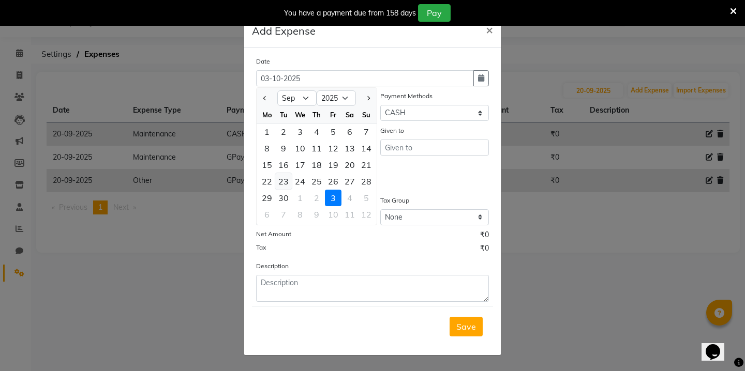
click at [281, 178] on div "23" at bounding box center [283, 181] width 17 height 17
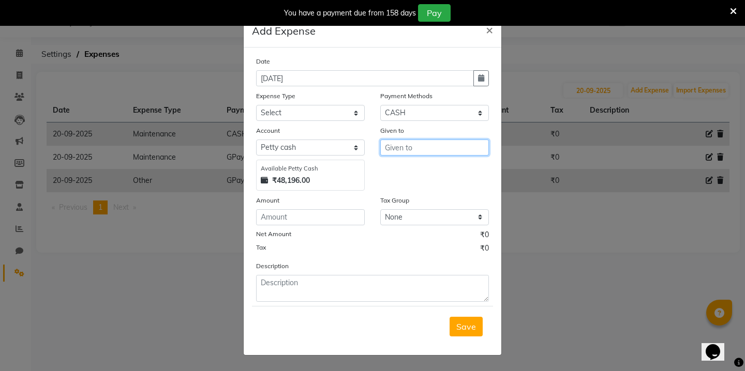
click at [400, 145] on input "text" at bounding box center [434, 148] width 109 height 16
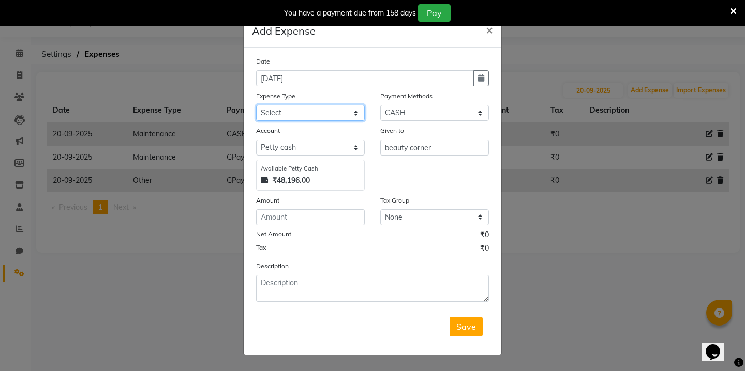
click at [299, 113] on select "Select Advance Salary Bank charges Car maintenance Cash transfer to bank Cash t…" at bounding box center [310, 113] width 109 height 16
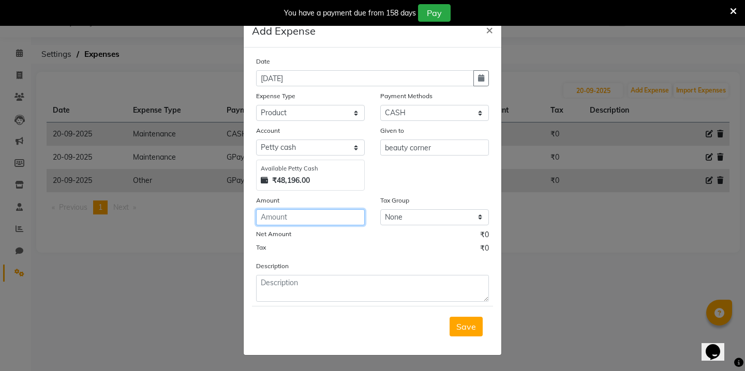
click at [298, 220] on input "number" at bounding box center [310, 217] width 109 height 16
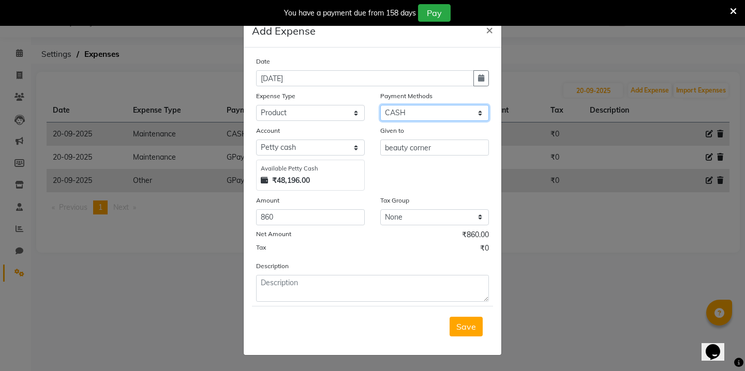
click at [444, 113] on select "Select Wallet Credit Card Other Cards Points Debit Card Prepaid Visa Card UPI C…" at bounding box center [434, 113] width 109 height 16
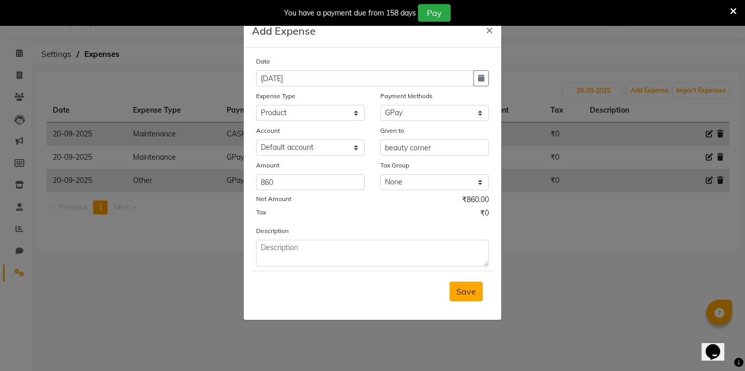
click at [464, 290] on span "Save" at bounding box center [466, 292] width 20 height 10
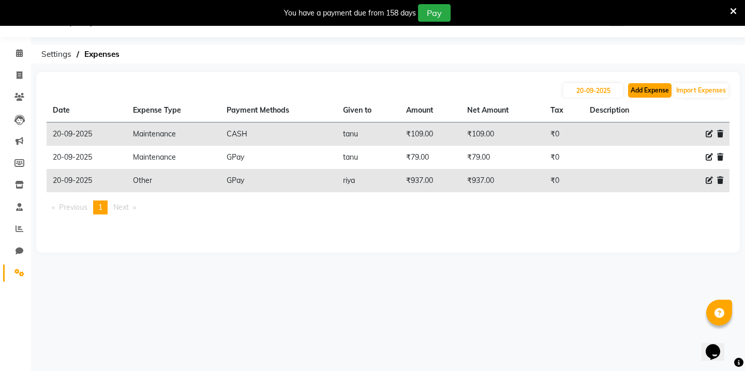
click at [656, 85] on button "Add Expense" at bounding box center [649, 90] width 43 height 14
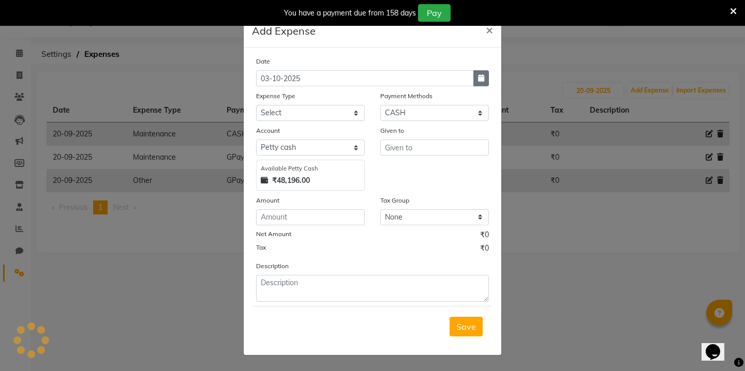
click at [478, 77] on icon "button" at bounding box center [481, 77] width 6 height 7
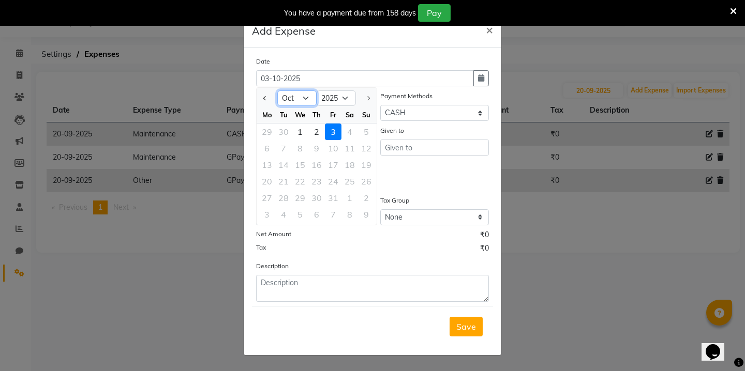
click at [305, 100] on select "Jan Feb Mar Apr May Jun [DATE] Aug Sep Oct" at bounding box center [296, 99] width 39 height 16
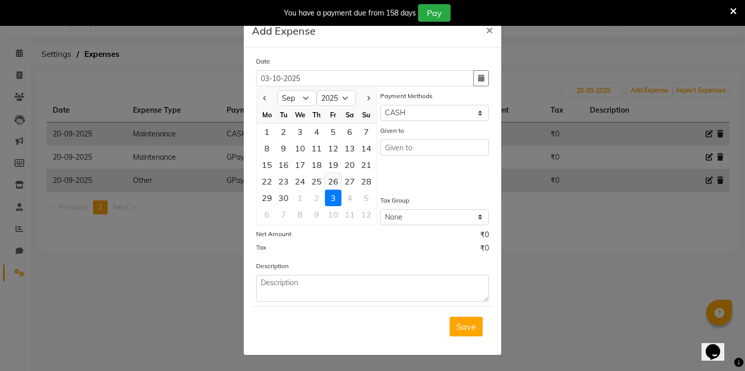
click at [334, 180] on div "26" at bounding box center [333, 181] width 17 height 17
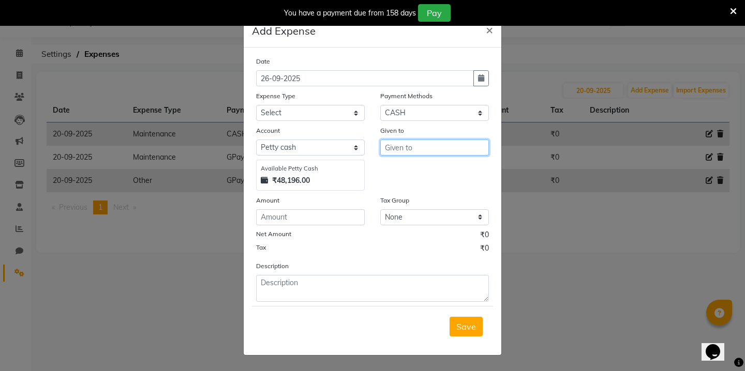
click at [397, 153] on input "text" at bounding box center [434, 148] width 109 height 16
click at [428, 104] on div "Payment Methods" at bounding box center [434, 98] width 109 height 14
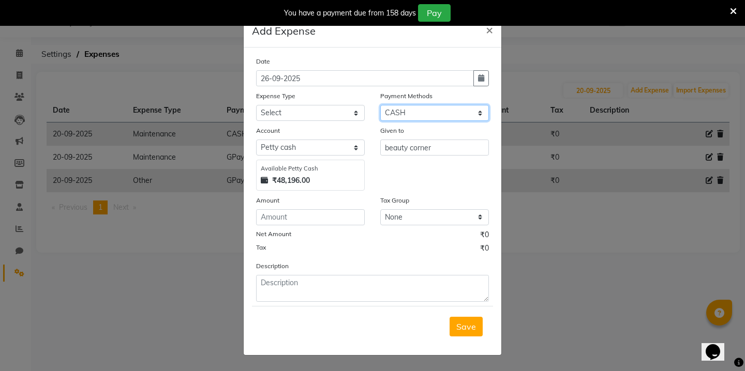
click at [426, 112] on select "Select Wallet Credit Card Other Cards Points Debit Card Prepaid Visa Card UPI C…" at bounding box center [434, 113] width 109 height 16
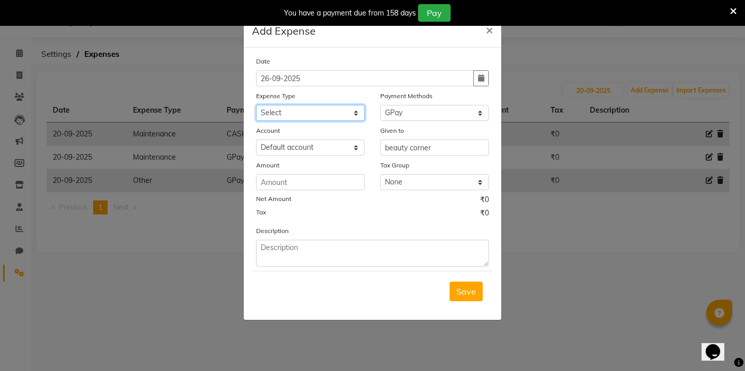
click at [348, 109] on select "Select Advance Salary Bank charges Car maintenance Cash transfer to bank Cash t…" at bounding box center [310, 113] width 109 height 16
click at [279, 184] on input "number" at bounding box center [310, 182] width 109 height 16
click at [467, 282] on button "Save" at bounding box center [465, 292] width 33 height 20
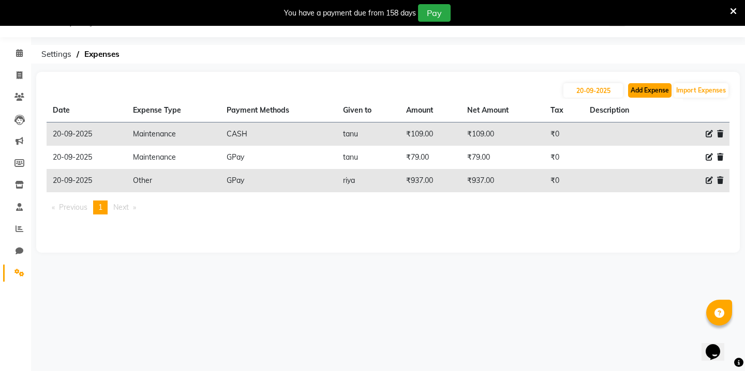
click at [653, 89] on button "Add Expense" at bounding box center [649, 90] width 43 height 14
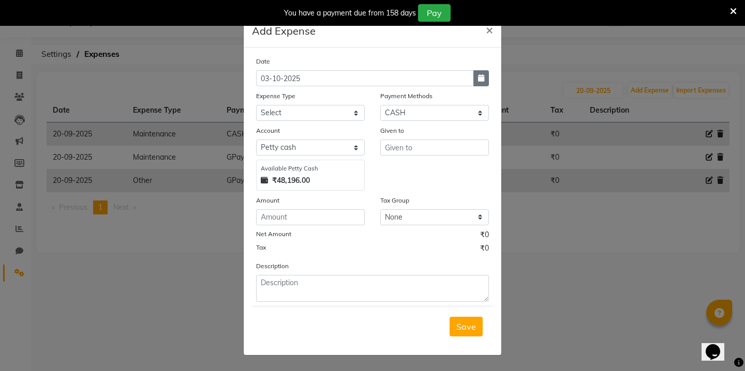
click at [477, 81] on button "button" at bounding box center [481, 78] width 16 height 16
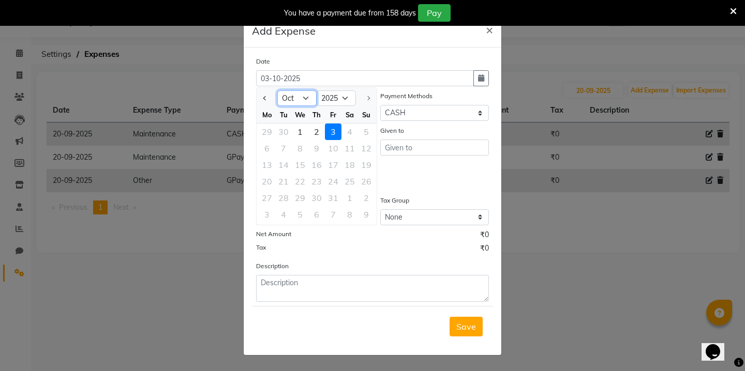
click at [302, 96] on select "Jan Feb Mar Apr May Jun [DATE] Aug Sep Oct" at bounding box center [296, 99] width 39 height 16
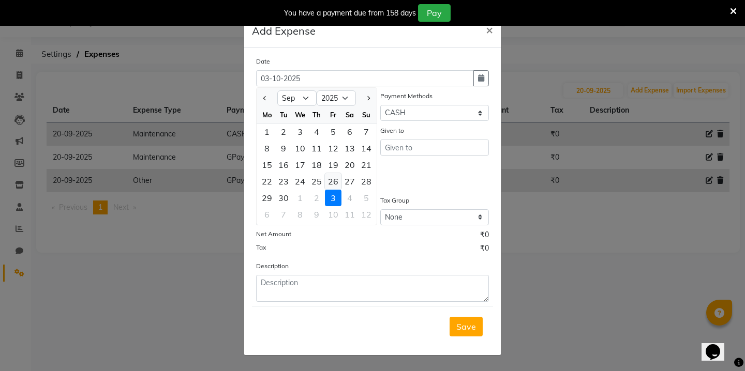
click at [330, 179] on div "26" at bounding box center [333, 181] width 17 height 17
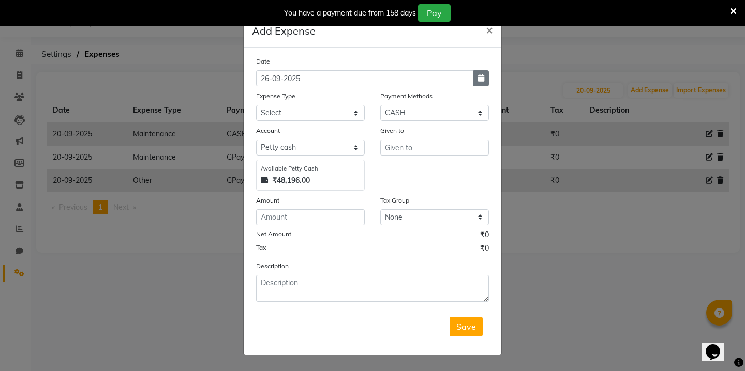
click at [483, 82] on button "button" at bounding box center [481, 78] width 16 height 16
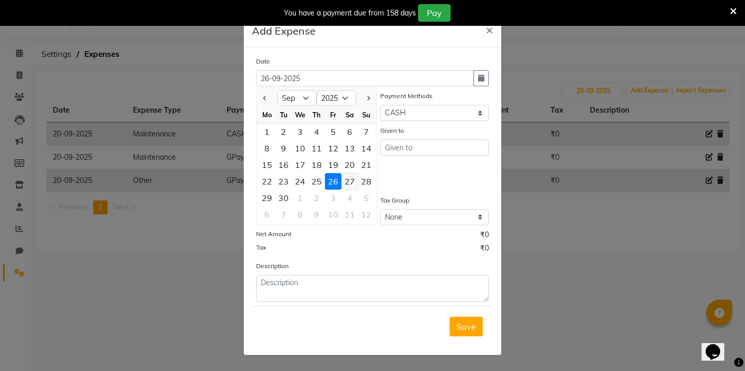
click at [349, 178] on div "27" at bounding box center [349, 181] width 17 height 17
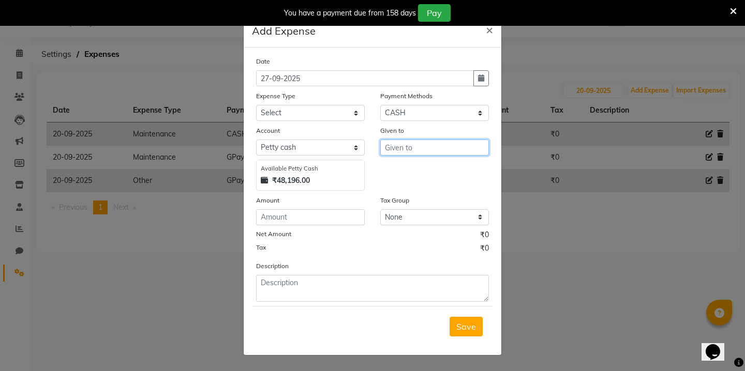
click at [418, 147] on input "text" at bounding box center [434, 148] width 109 height 16
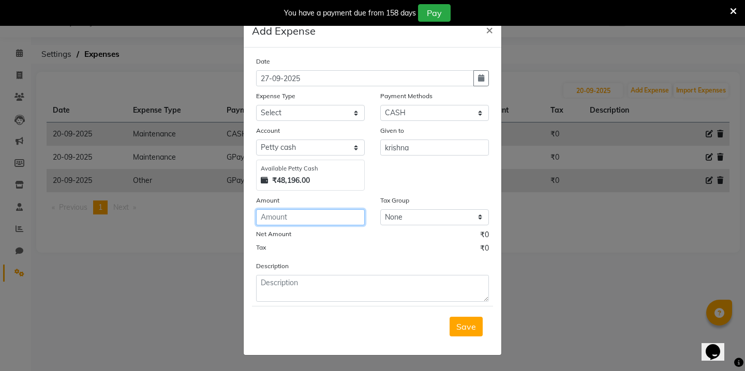
click at [326, 219] on input "number" at bounding box center [310, 217] width 109 height 16
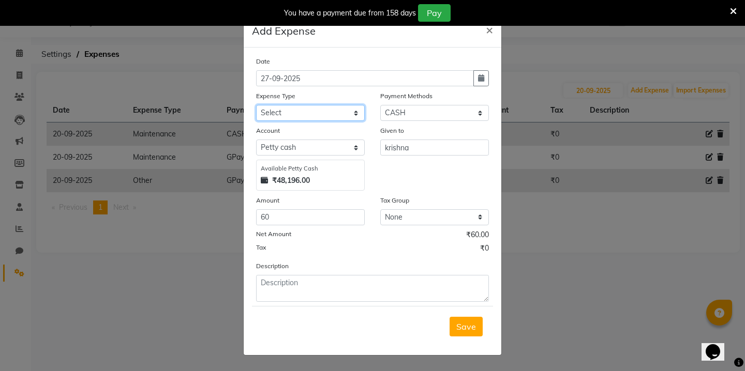
click at [344, 111] on select "Select Advance Salary Bank charges Car maintenance Cash transfer to bank Cash t…" at bounding box center [310, 113] width 109 height 16
click at [470, 326] on span "Save" at bounding box center [466, 327] width 20 height 10
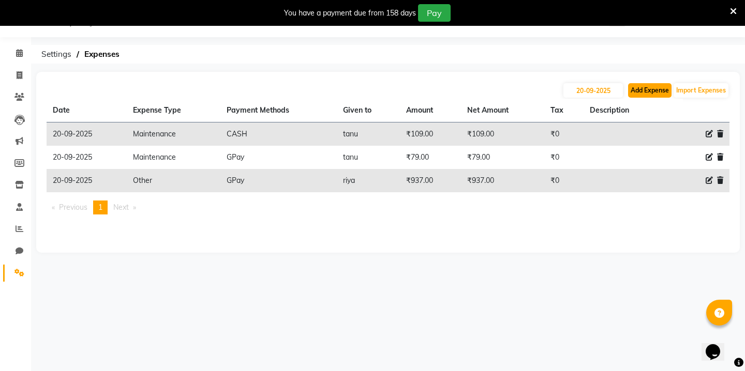
click at [648, 91] on button "Add Expense" at bounding box center [649, 90] width 43 height 14
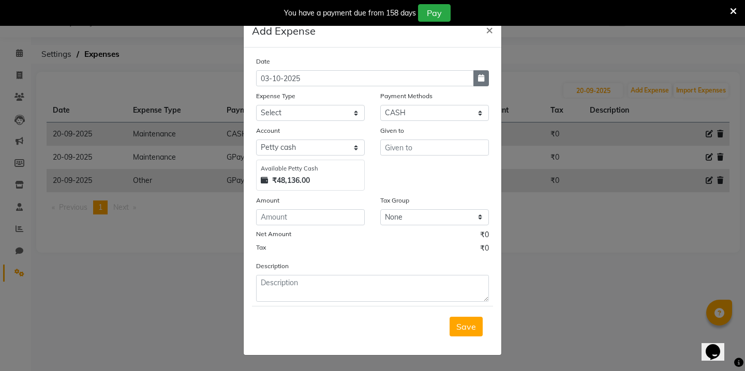
click at [486, 79] on button "button" at bounding box center [481, 78] width 16 height 16
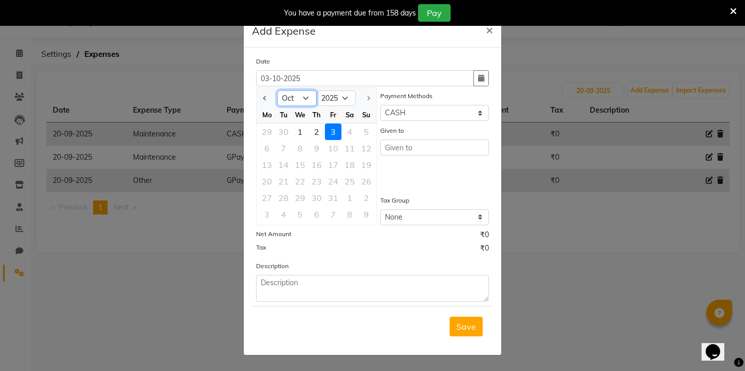
click at [305, 100] on select "Jan Feb Mar Apr May Jun [DATE] Aug Sep Oct" at bounding box center [296, 99] width 39 height 16
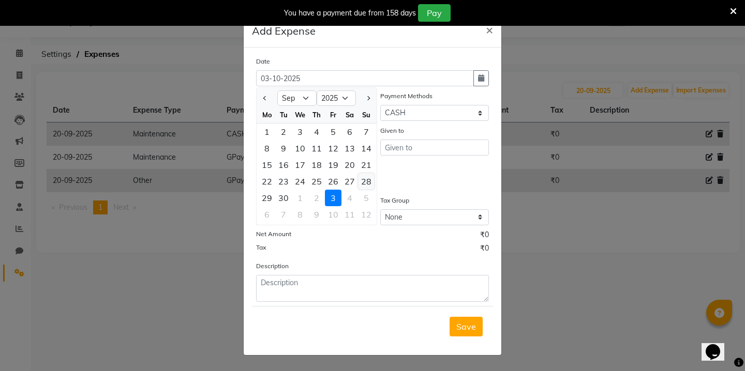
click at [368, 180] on div "28" at bounding box center [366, 181] width 17 height 17
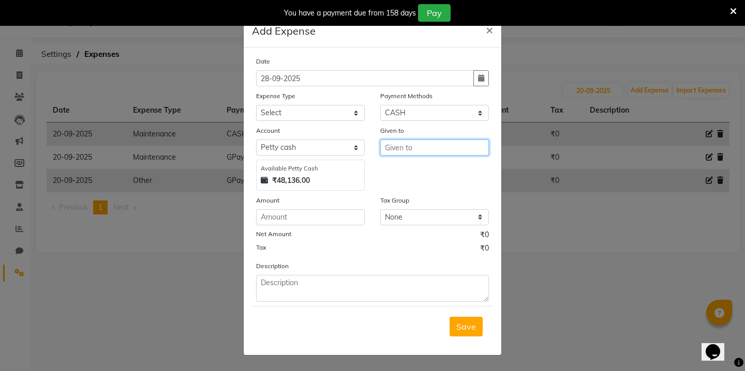
click at [405, 149] on input "text" at bounding box center [434, 148] width 109 height 16
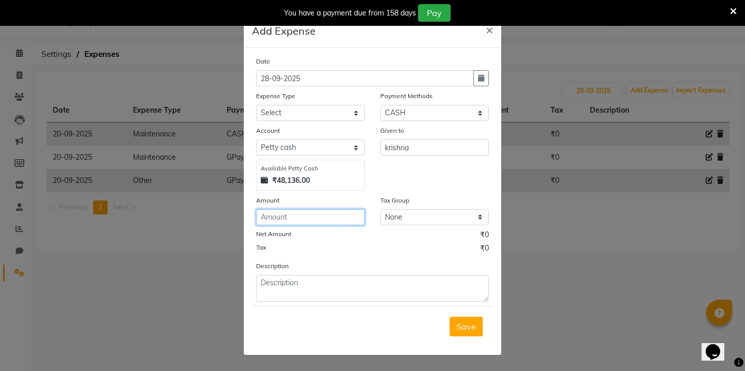
click at [291, 216] on input "number" at bounding box center [310, 217] width 109 height 16
click at [311, 103] on div "Expense Type" at bounding box center [310, 98] width 109 height 14
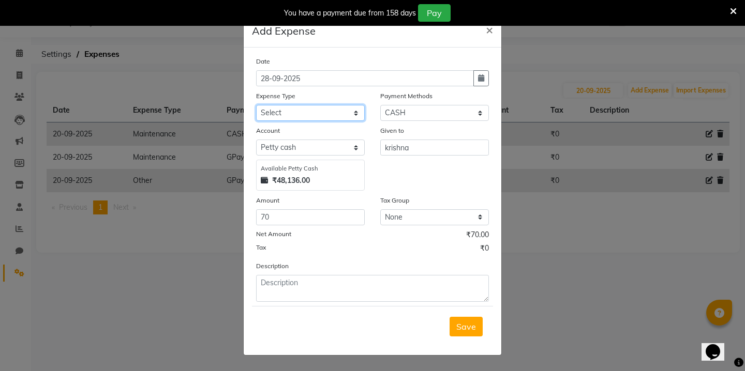
click at [309, 110] on select "Select Advance Salary Bank charges Car maintenance Cash transfer to bank Cash t…" at bounding box center [310, 113] width 109 height 16
click at [464, 323] on span "Save" at bounding box center [466, 327] width 20 height 10
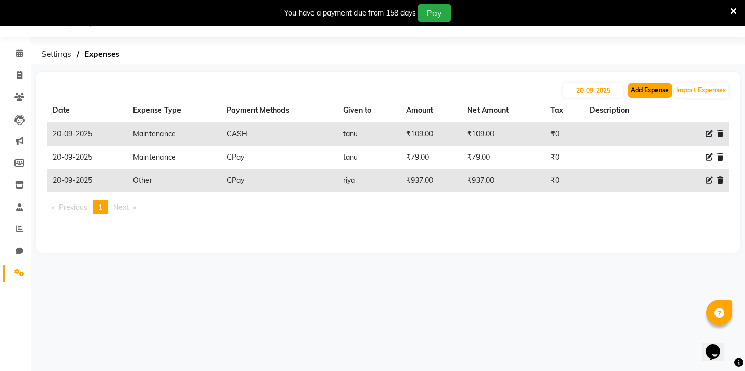
click at [646, 94] on button "Add Expense" at bounding box center [649, 90] width 43 height 14
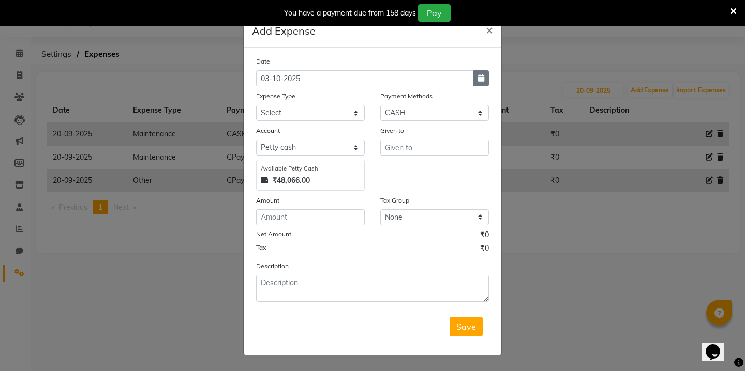
click at [478, 72] on button "button" at bounding box center [481, 78] width 16 height 16
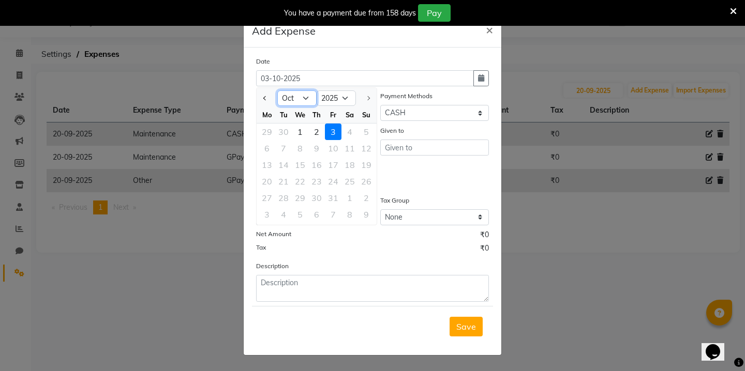
click at [305, 94] on select "Jan Feb Mar Apr May Jun [DATE] Aug Sep Oct" at bounding box center [296, 99] width 39 height 16
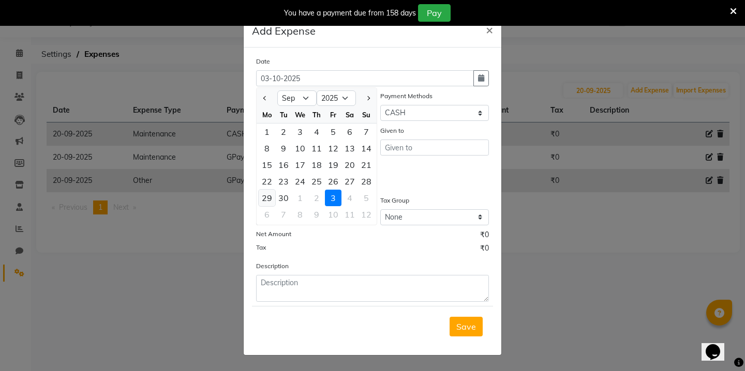
click at [268, 197] on div "29" at bounding box center [267, 198] width 17 height 17
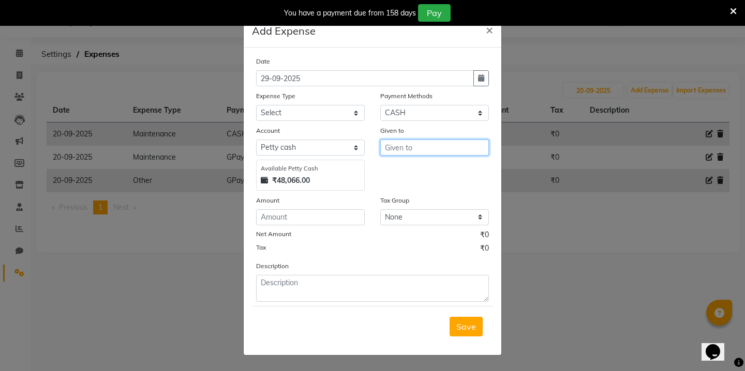
click at [393, 148] on input "text" at bounding box center [434, 148] width 109 height 16
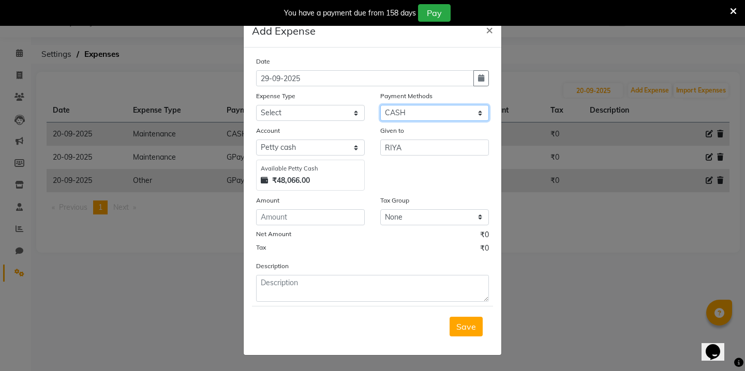
click at [396, 115] on select "Select Wallet Credit Card Other Cards Points Debit Card Prepaid Visa Card UPI C…" at bounding box center [434, 113] width 109 height 16
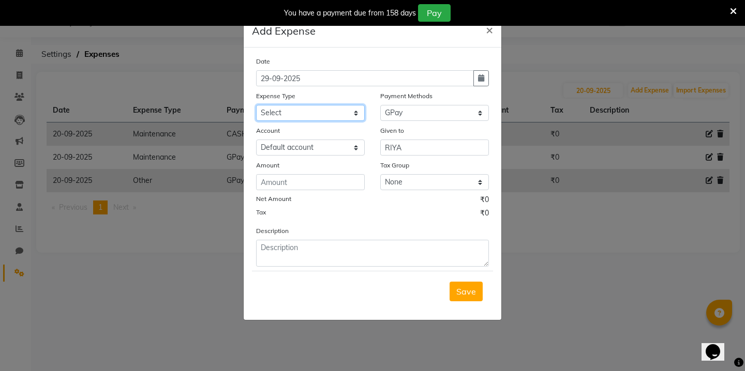
click at [352, 116] on select "Select Advance Salary Bank charges Car maintenance Cash transfer to bank Cash t…" at bounding box center [310, 113] width 109 height 16
click at [313, 185] on input "number" at bounding box center [310, 182] width 109 height 16
click at [465, 291] on span "Save" at bounding box center [466, 292] width 20 height 10
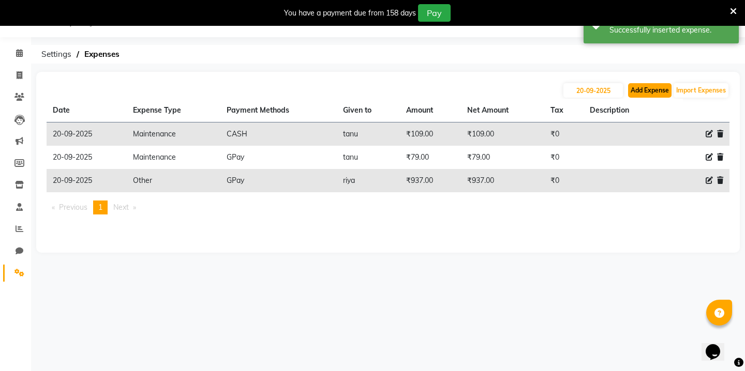
click at [651, 89] on button "Add Expense" at bounding box center [649, 90] width 43 height 14
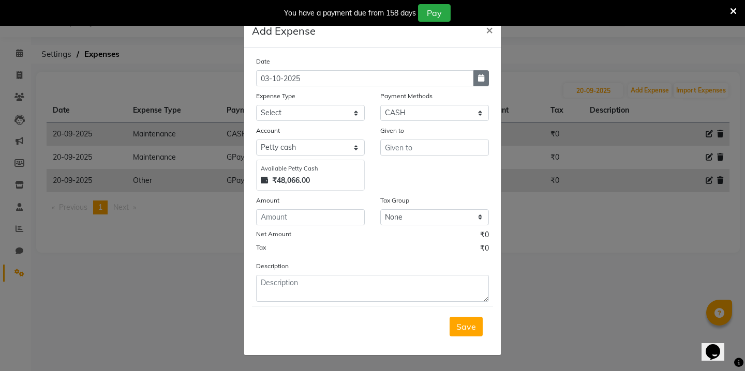
click at [483, 80] on icon "button" at bounding box center [481, 77] width 6 height 7
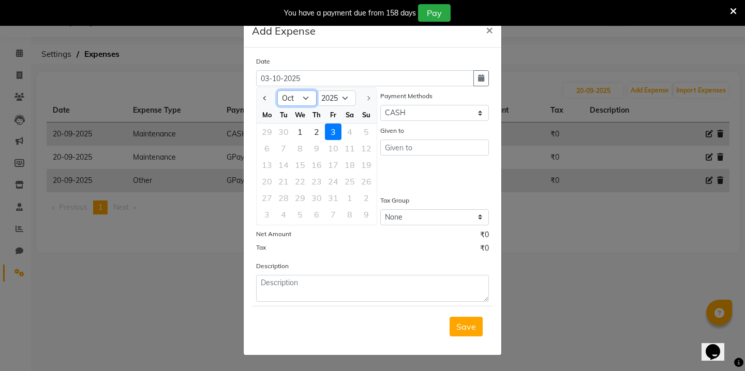
click at [302, 96] on select "Jan Feb Mar Apr May Jun [DATE] Aug Sep Oct" at bounding box center [296, 99] width 39 height 16
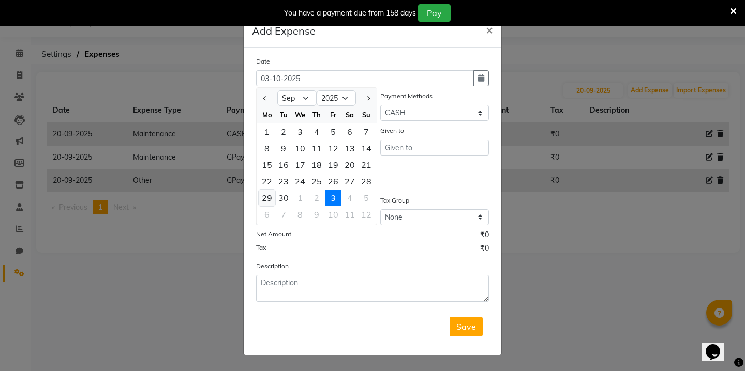
click at [265, 196] on div "29" at bounding box center [267, 198] width 17 height 17
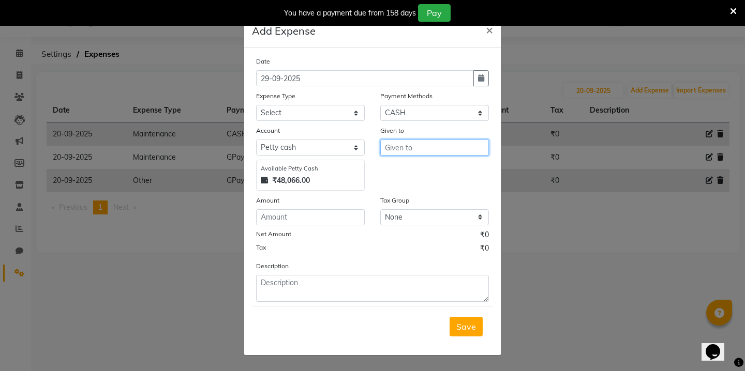
click at [409, 154] on input "text" at bounding box center [434, 148] width 109 height 16
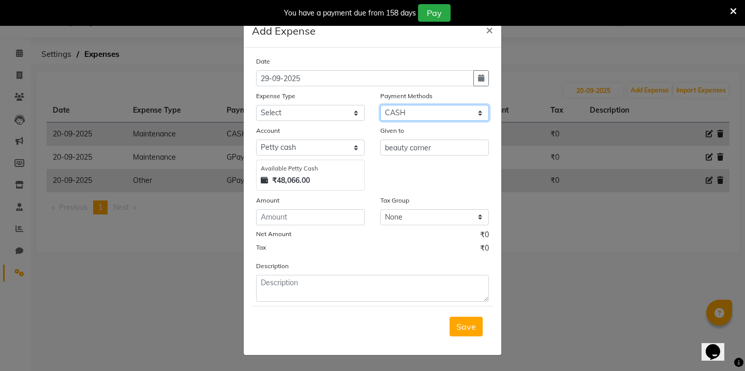
click at [413, 110] on select "Select Wallet Credit Card Other Cards Points Debit Card Prepaid Visa Card UPI C…" at bounding box center [434, 113] width 109 height 16
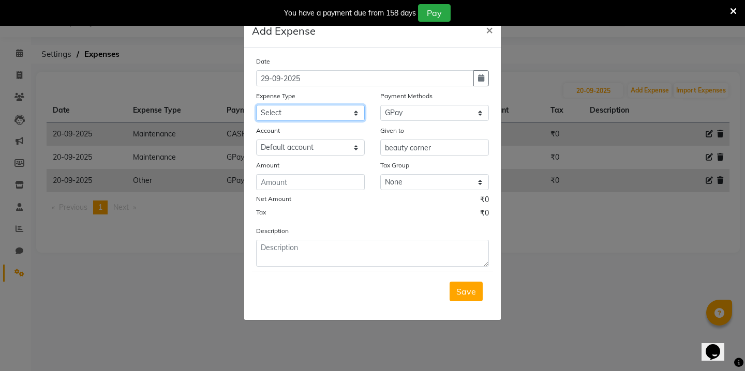
click at [346, 110] on select "Select Advance Salary Bank charges Car maintenance Cash transfer to bank Cash t…" at bounding box center [310, 113] width 109 height 16
click at [317, 182] on input "number" at bounding box center [310, 182] width 109 height 16
click at [461, 289] on span "Save" at bounding box center [466, 292] width 20 height 10
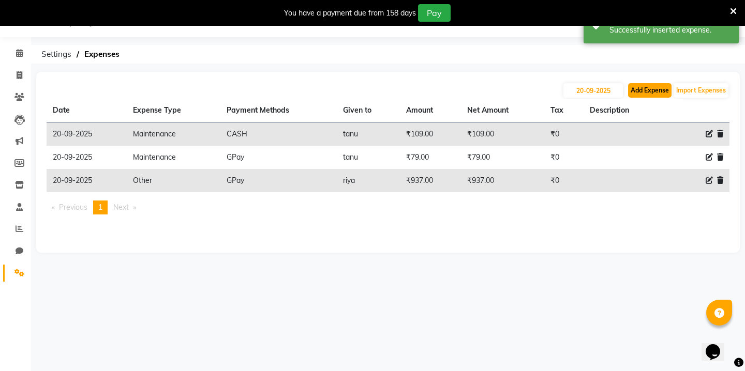
click at [646, 96] on button "Add Expense" at bounding box center [649, 90] width 43 height 14
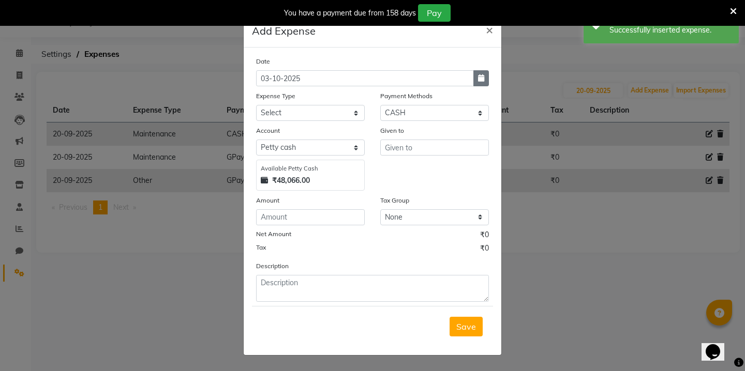
click at [480, 83] on button "button" at bounding box center [481, 78] width 16 height 16
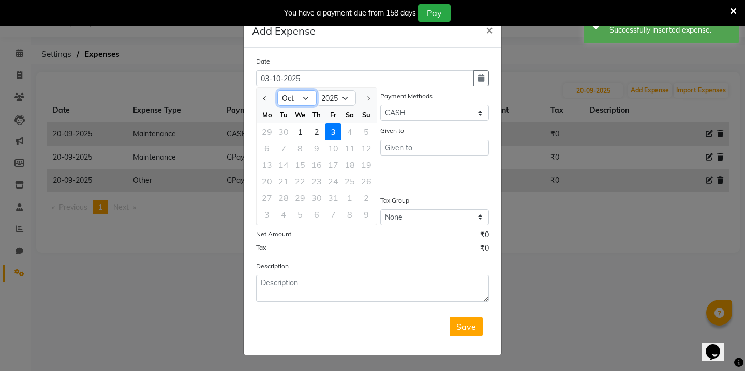
click at [307, 103] on select "Jan Feb Mar Apr May Jun [DATE] Aug Sep Oct" at bounding box center [296, 99] width 39 height 16
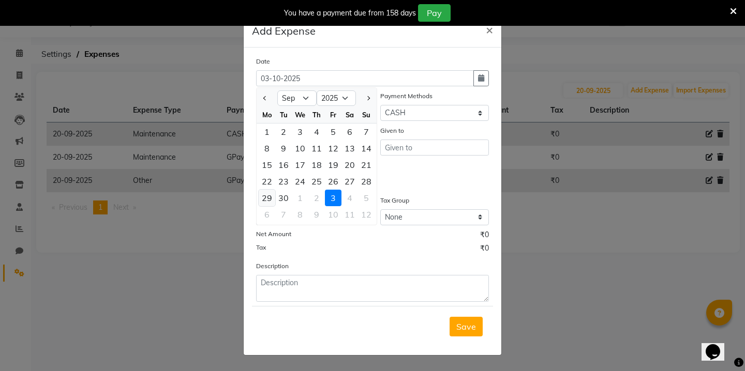
click at [267, 194] on div "29" at bounding box center [267, 198] width 17 height 17
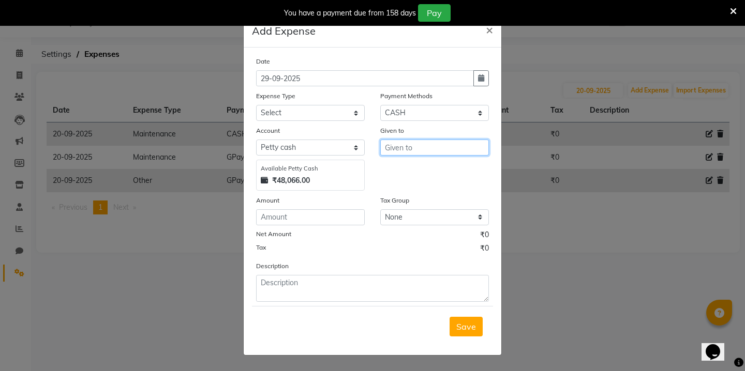
click at [415, 147] on input "text" at bounding box center [434, 148] width 109 height 16
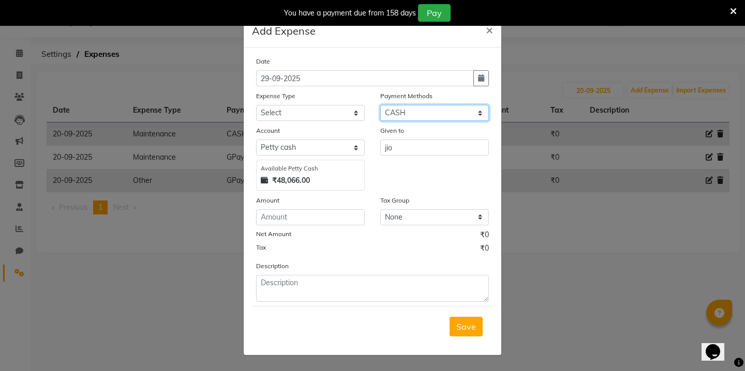
click at [410, 108] on select "Select Wallet Credit Card Other Cards Points Debit Card Prepaid Visa Card UPI C…" at bounding box center [434, 113] width 109 height 16
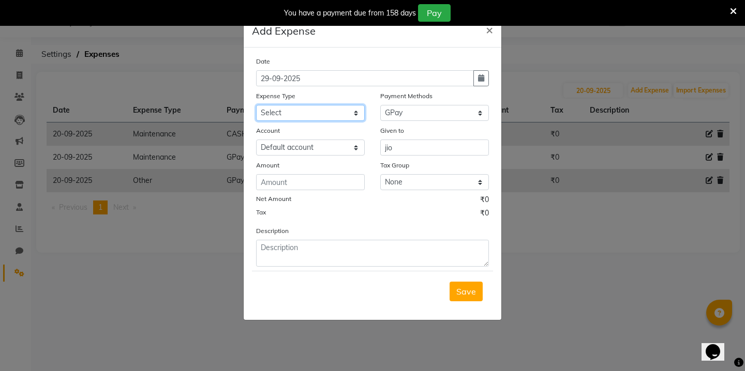
click at [337, 108] on select "Select Advance Salary Bank charges Car maintenance Cash transfer to bank Cash t…" at bounding box center [310, 113] width 109 height 16
click at [286, 189] on input "number" at bounding box center [310, 182] width 109 height 16
click at [474, 293] on span "Save" at bounding box center [466, 292] width 20 height 10
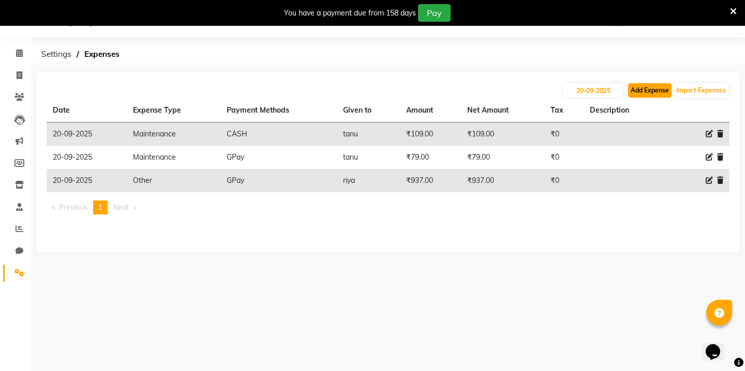
click at [656, 93] on button "Add Expense" at bounding box center [649, 90] width 43 height 14
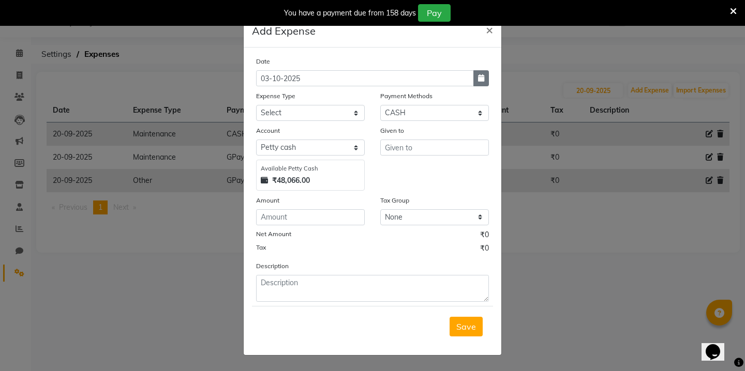
click at [483, 73] on button "button" at bounding box center [481, 78] width 16 height 16
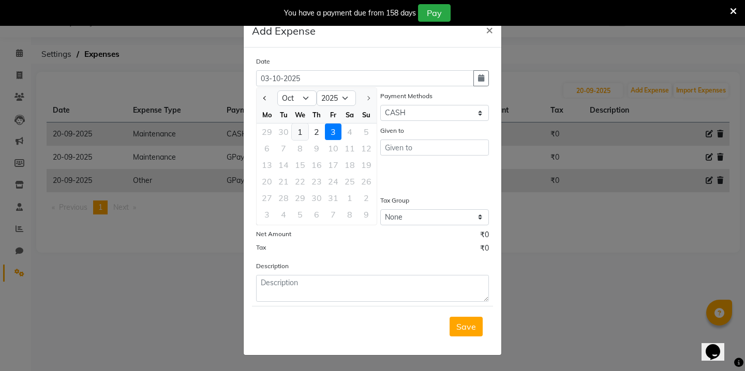
click at [298, 126] on div "1" at bounding box center [300, 132] width 17 height 17
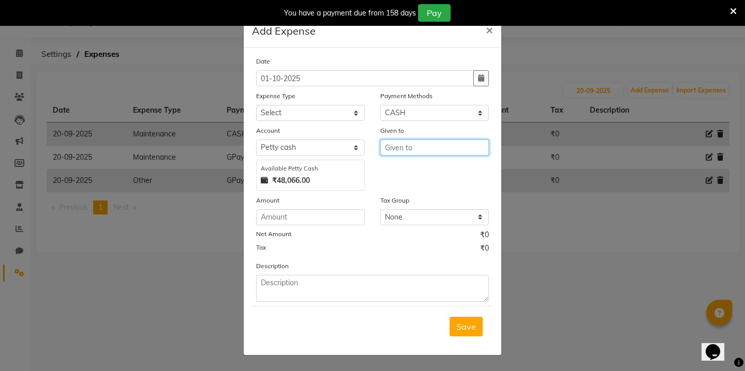
click at [399, 144] on input "text" at bounding box center [434, 148] width 109 height 16
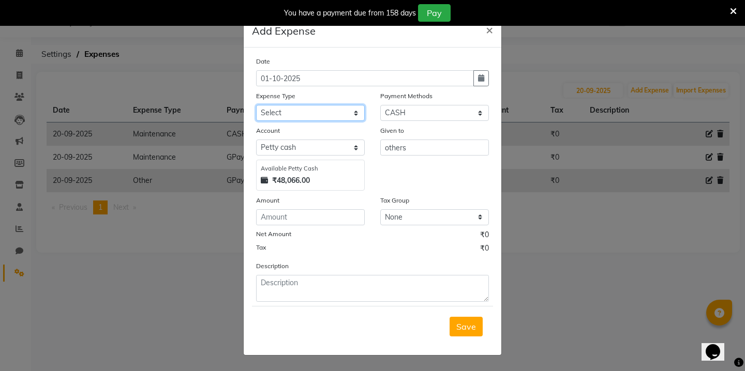
click at [289, 111] on select "Select Advance Salary Bank charges Car maintenance Cash transfer to bank Cash t…" at bounding box center [310, 113] width 109 height 16
click at [279, 223] on input "number" at bounding box center [310, 217] width 109 height 16
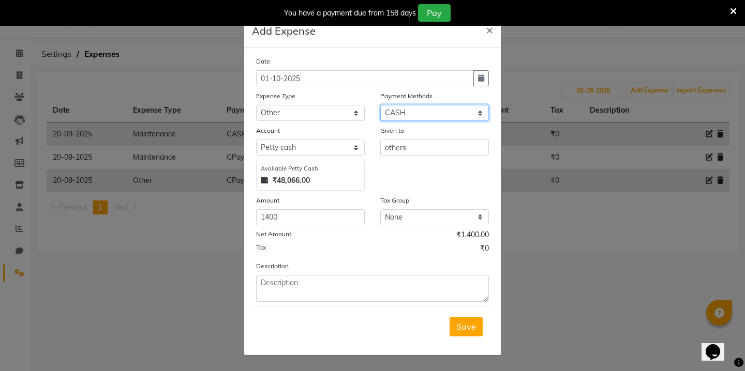
click at [464, 108] on select "Select Wallet Credit Card Other Cards Points Debit Card Prepaid Visa Card UPI C…" at bounding box center [434, 113] width 109 height 16
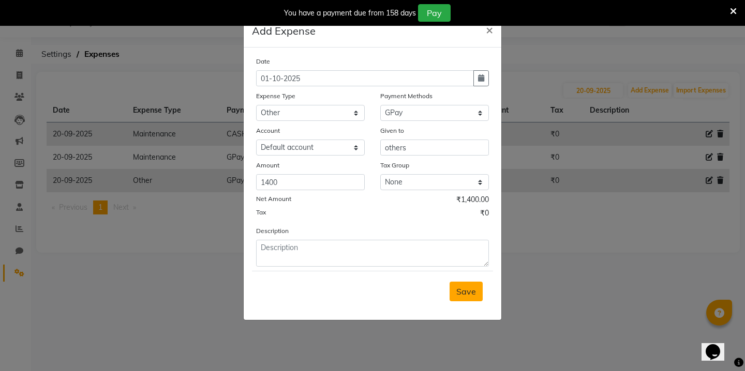
click at [467, 290] on span "Save" at bounding box center [466, 292] width 20 height 10
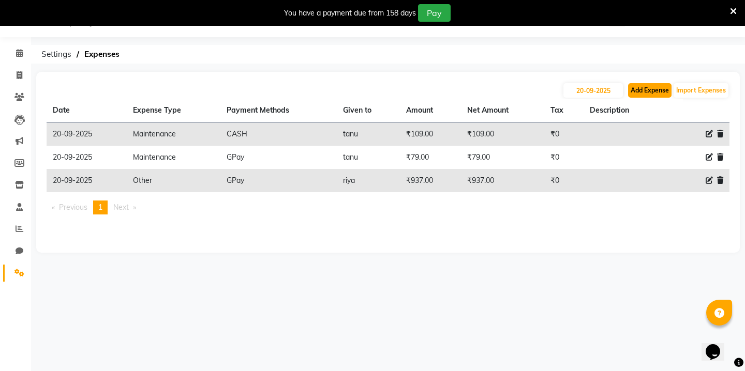
click at [654, 88] on button "Add Expense" at bounding box center [649, 90] width 43 height 14
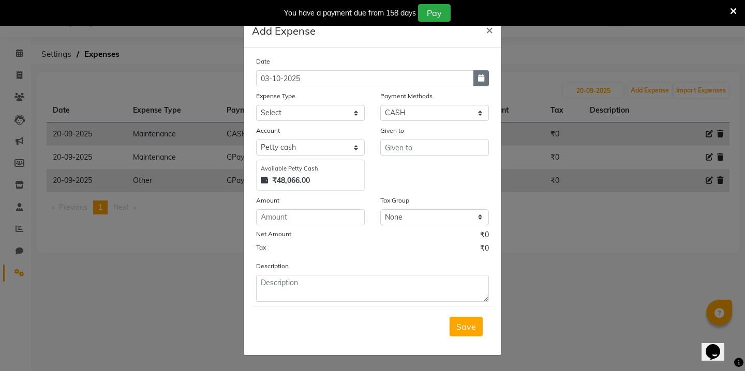
click at [481, 77] on icon "button" at bounding box center [481, 77] width 6 height 7
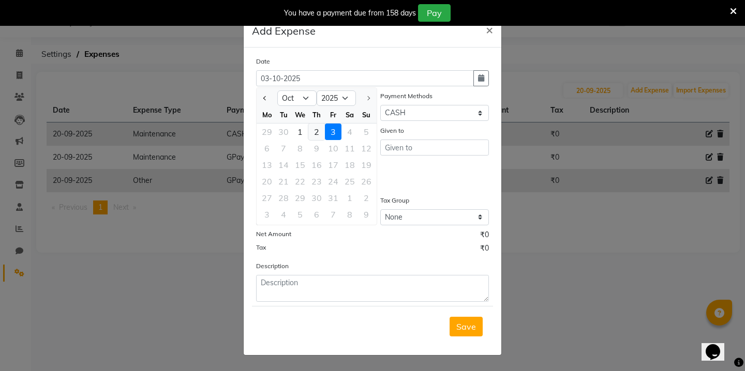
click at [311, 129] on div "2" at bounding box center [316, 132] width 17 height 17
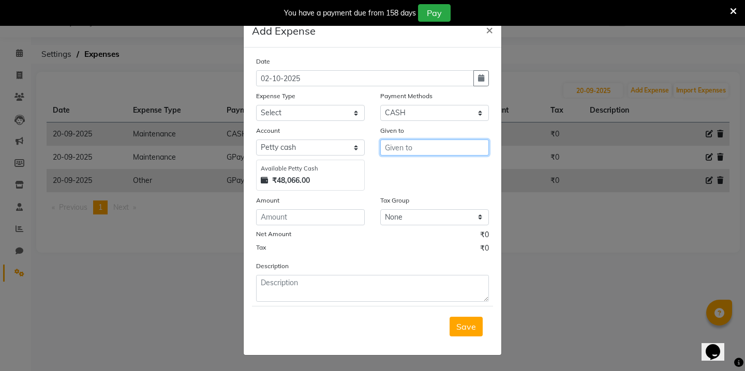
click at [431, 145] on input "text" at bounding box center [434, 148] width 109 height 16
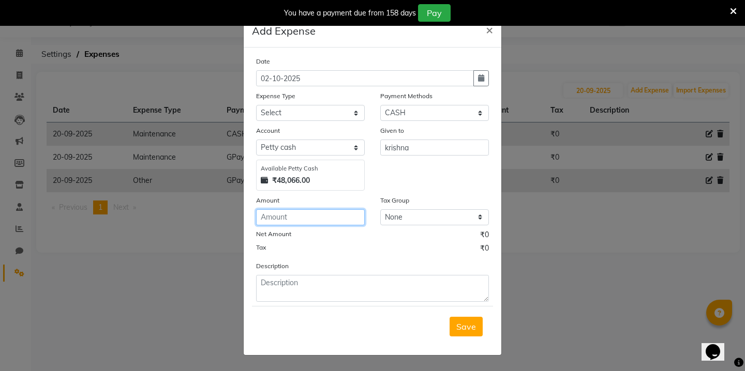
click at [305, 219] on input "number" at bounding box center [310, 217] width 109 height 16
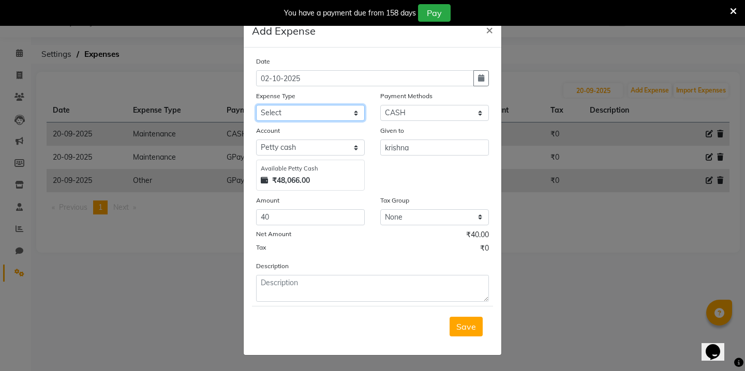
click at [330, 110] on select "Select Advance Salary Bank charges Car maintenance Cash transfer to bank Cash t…" at bounding box center [310, 113] width 109 height 16
click at [471, 323] on span "Save" at bounding box center [466, 327] width 20 height 10
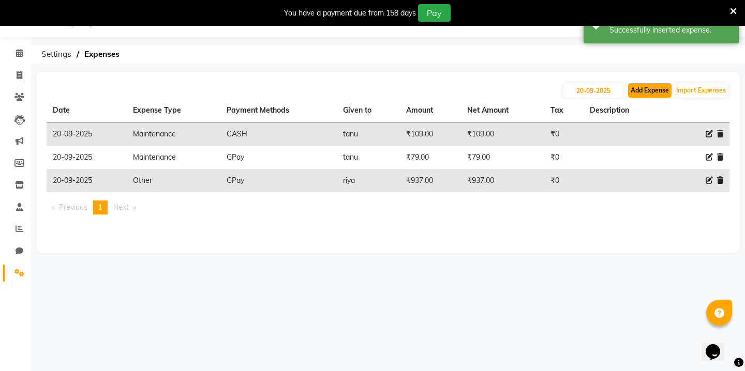
click at [643, 90] on button "Add Expense" at bounding box center [649, 90] width 43 height 14
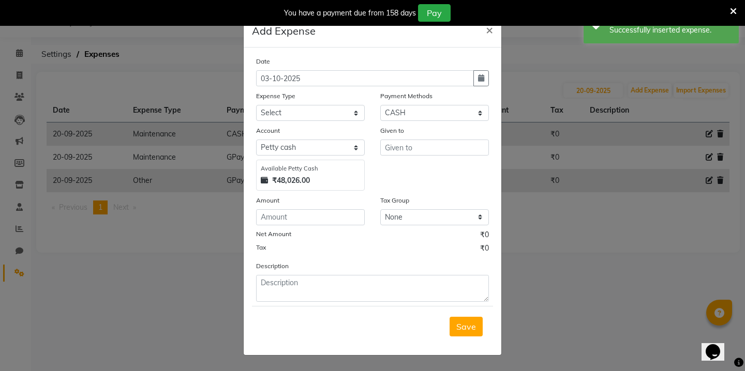
click at [490, 79] on div "Date [DATE]" at bounding box center [372, 71] width 248 height 31
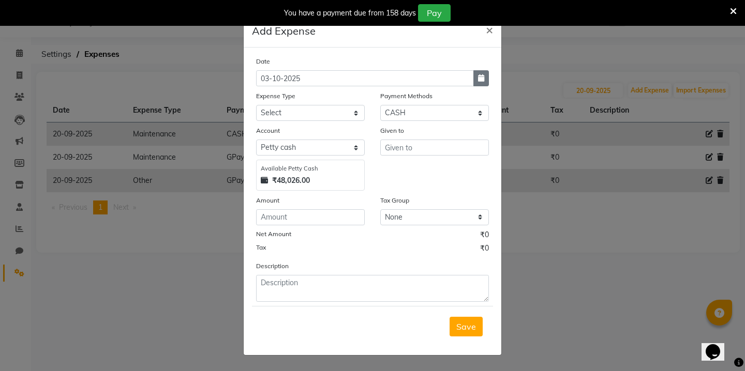
click at [482, 79] on icon "button" at bounding box center [481, 77] width 6 height 7
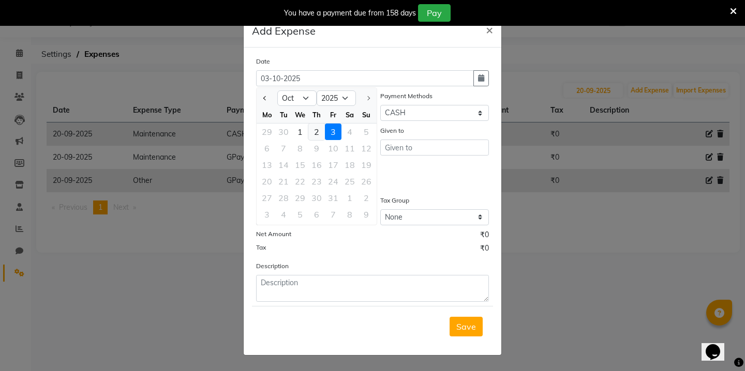
click at [319, 131] on div "2" at bounding box center [316, 132] width 17 height 17
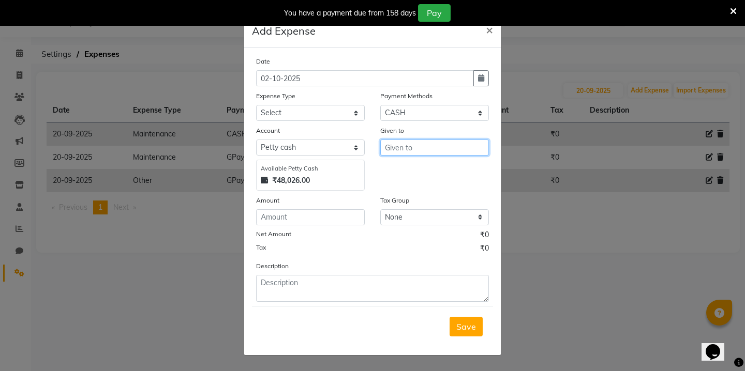
click at [407, 148] on input "text" at bounding box center [434, 148] width 109 height 16
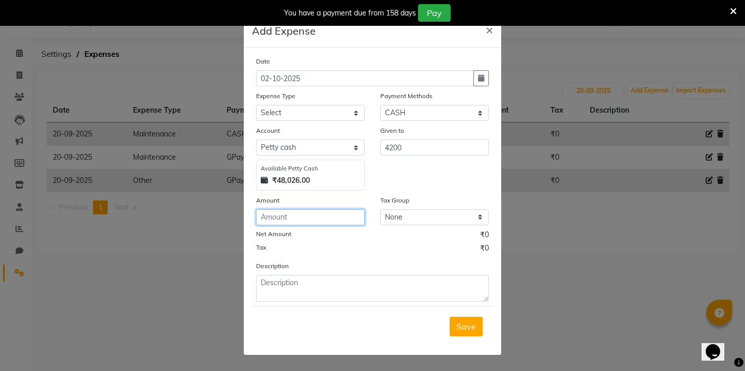
click at [282, 217] on input "number" at bounding box center [310, 217] width 109 height 16
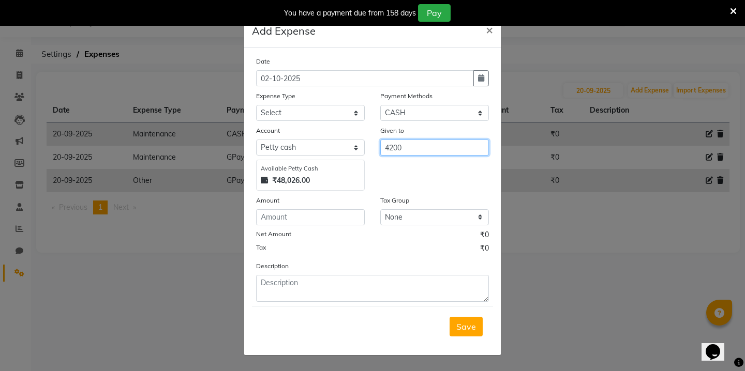
click at [393, 153] on input "4200" at bounding box center [434, 148] width 109 height 16
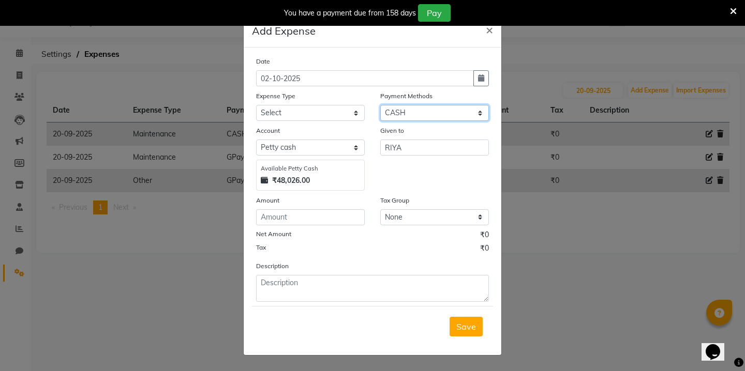
click at [434, 109] on select "Select Wallet Credit Card Other Cards Points Debit Card Prepaid Visa Card UPI C…" at bounding box center [434, 113] width 109 height 16
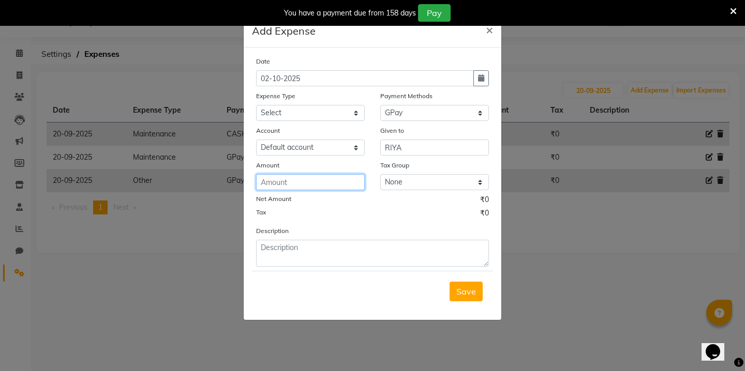
click at [304, 179] on input "number" at bounding box center [310, 182] width 109 height 16
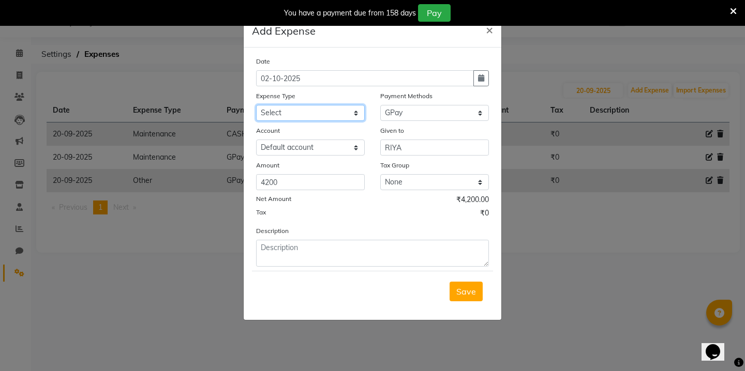
click at [283, 106] on select "Select Advance Salary Bank charges Car maintenance Cash transfer to bank Cash t…" at bounding box center [310, 113] width 109 height 16
click at [457, 292] on span "Save" at bounding box center [466, 292] width 20 height 10
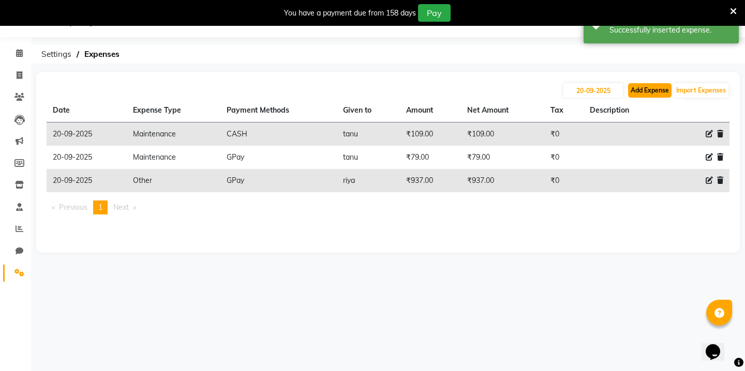
click at [639, 94] on button "Add Expense" at bounding box center [649, 90] width 43 height 14
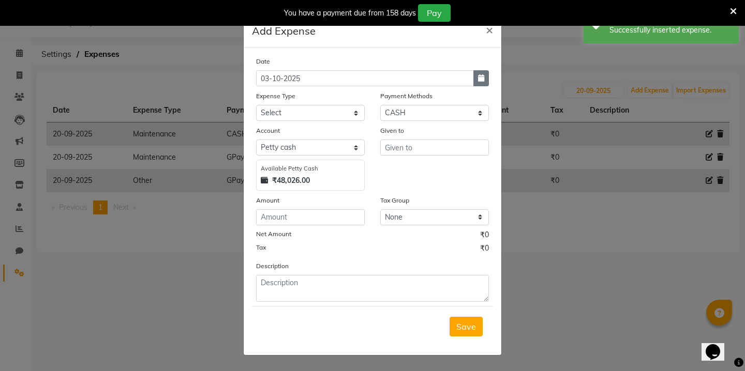
click at [479, 79] on icon "button" at bounding box center [481, 77] width 6 height 7
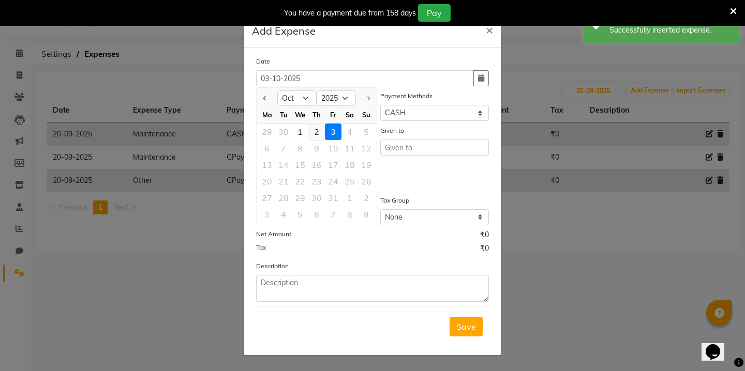
click at [318, 125] on div "2" at bounding box center [316, 132] width 17 height 17
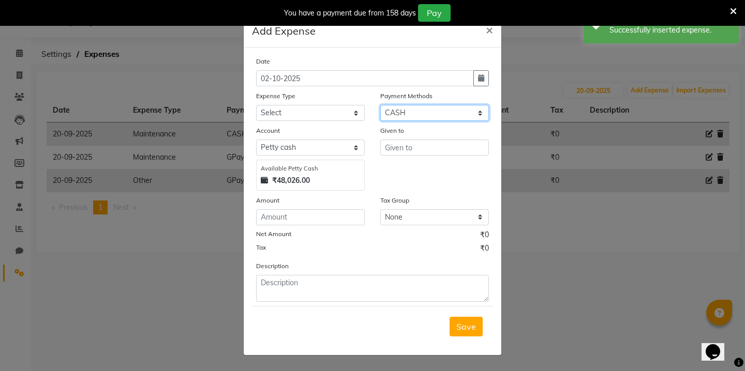
click at [417, 113] on select "Select Wallet Credit Card Other Cards Points Debit Card Prepaid Visa Card UPI C…" at bounding box center [434, 113] width 109 height 16
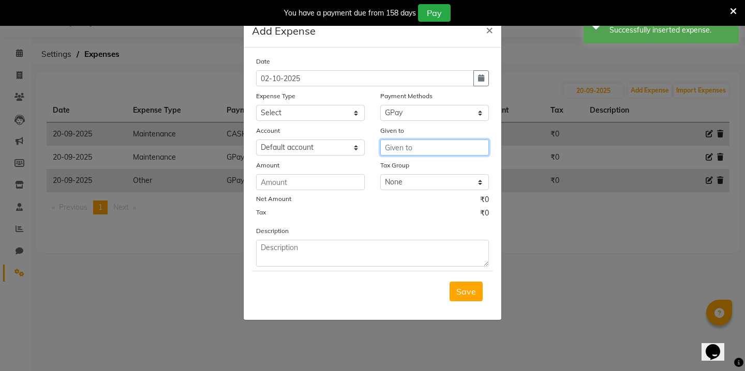
click at [393, 148] on input "text" at bounding box center [434, 148] width 109 height 16
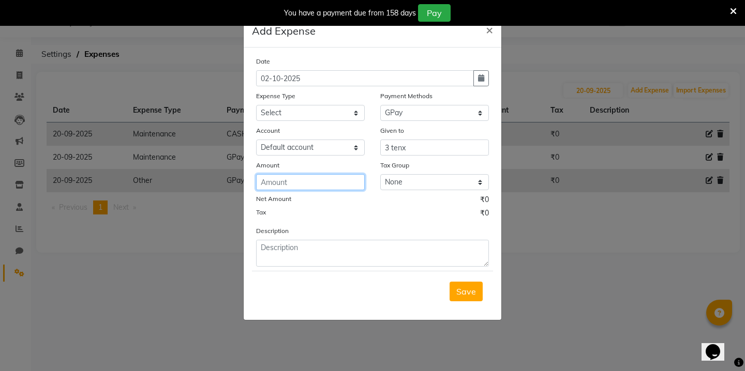
click at [294, 181] on input "number" at bounding box center [310, 182] width 109 height 16
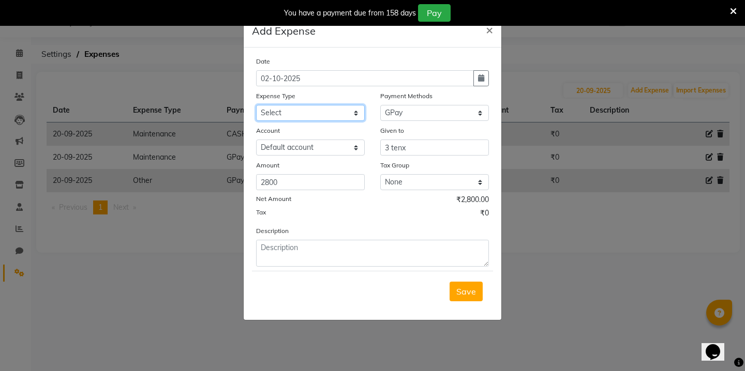
click at [291, 109] on select "Select Advance Salary Bank charges Car maintenance Cash transfer to bank Cash t…" at bounding box center [310, 113] width 109 height 16
click at [469, 291] on span "Save" at bounding box center [466, 292] width 20 height 10
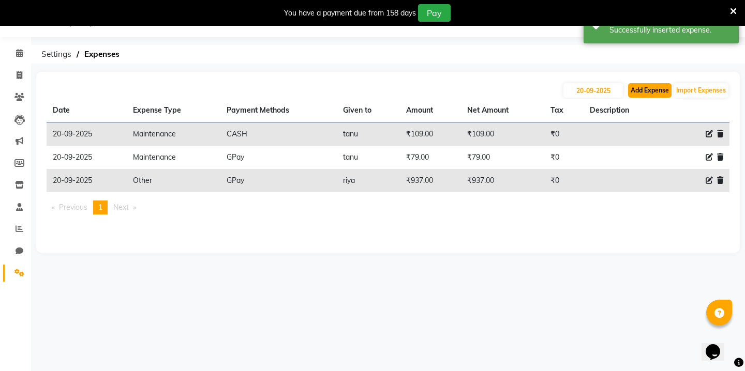
click at [643, 94] on button "Add Expense" at bounding box center [649, 90] width 43 height 14
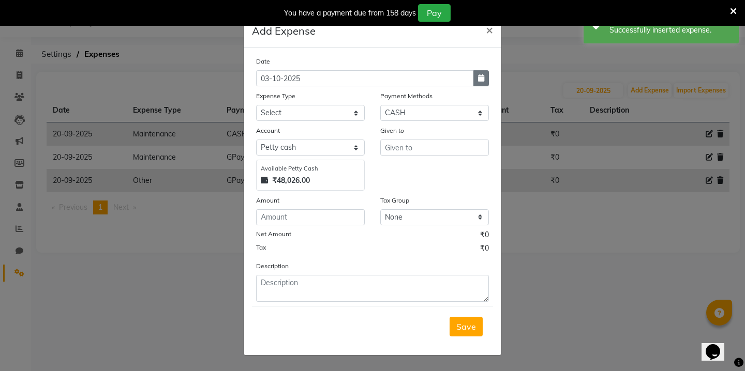
click at [485, 78] on button "button" at bounding box center [481, 78] width 16 height 16
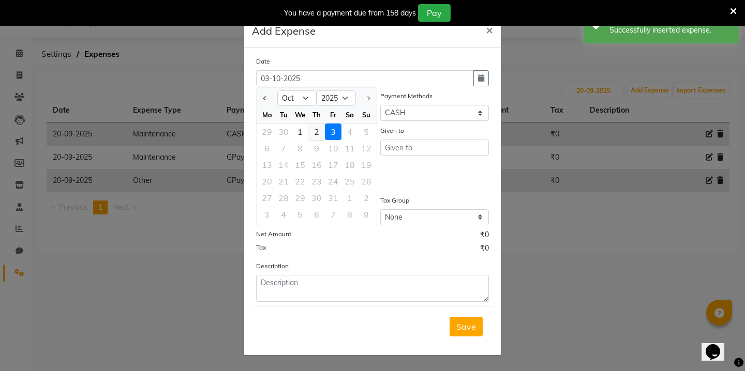
click at [317, 129] on div "2" at bounding box center [316, 132] width 17 height 17
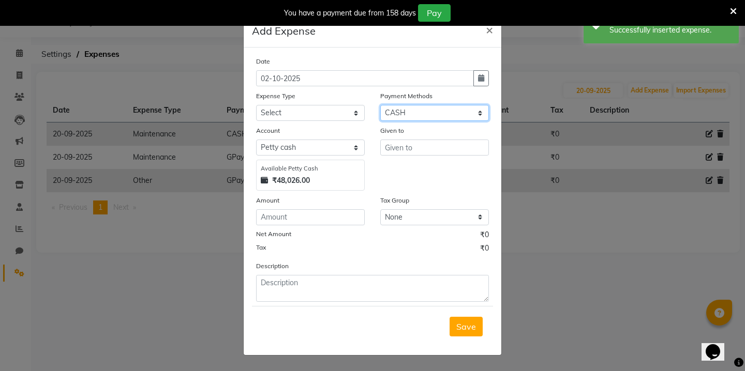
click at [403, 112] on select "Select Wallet Credit Card Other Cards Points Debit Card Prepaid Visa Card UPI C…" at bounding box center [434, 113] width 109 height 16
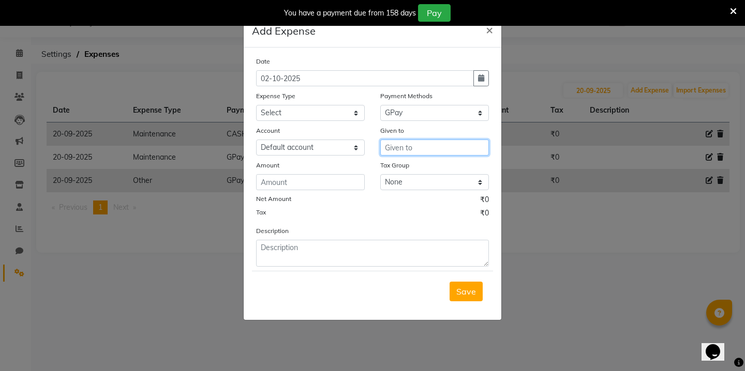
click at [422, 149] on input "text" at bounding box center [434, 148] width 109 height 16
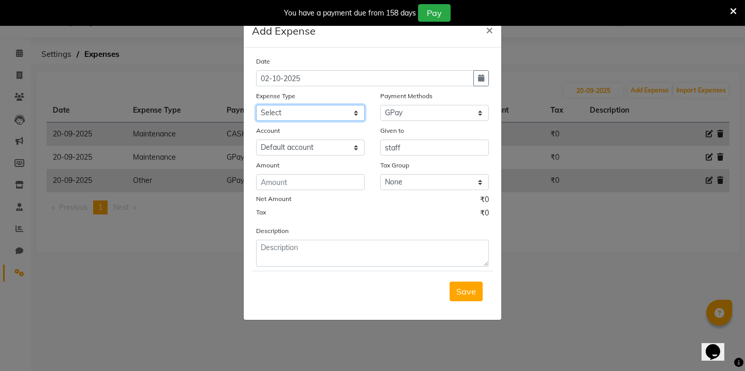
click at [320, 107] on select "Select Advance Salary Bank charges Car maintenance Cash transfer to bank Cash t…" at bounding box center [310, 113] width 109 height 16
click at [301, 186] on input "number" at bounding box center [310, 182] width 109 height 16
click at [473, 296] on span "Save" at bounding box center [466, 292] width 20 height 10
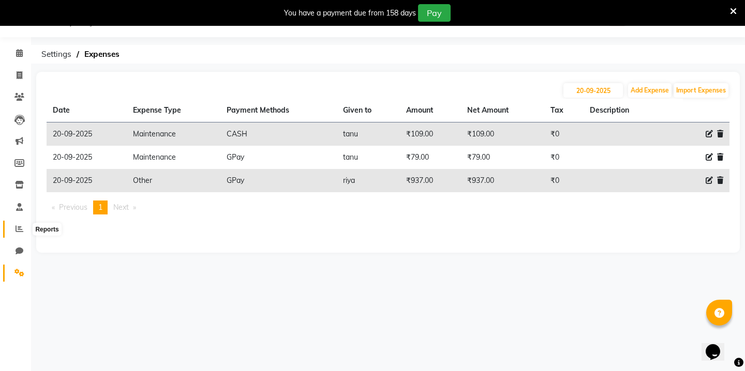
click at [19, 226] on icon at bounding box center [20, 229] width 8 height 8
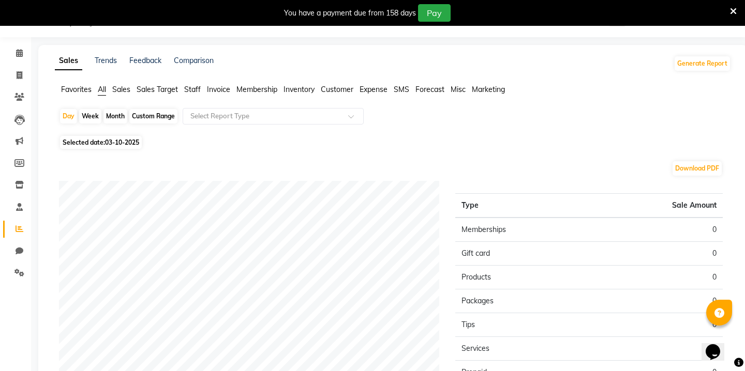
click at [156, 115] on div "Custom Range" at bounding box center [153, 116] width 48 height 14
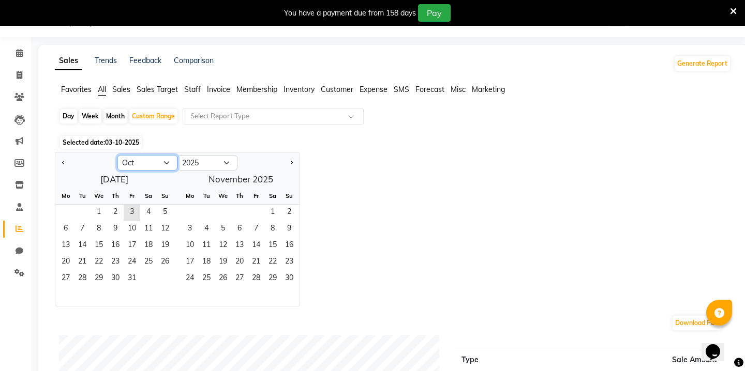
click at [132, 169] on select "Jan Feb Mar Apr May Jun [DATE] Aug Sep Oct Nov Dec" at bounding box center [147, 163] width 60 height 16
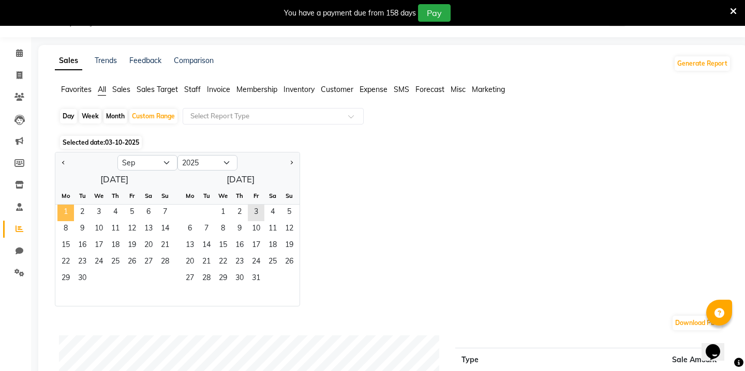
click at [73, 211] on span "1" at bounding box center [65, 213] width 17 height 17
click at [86, 275] on span "30" at bounding box center [82, 279] width 17 height 17
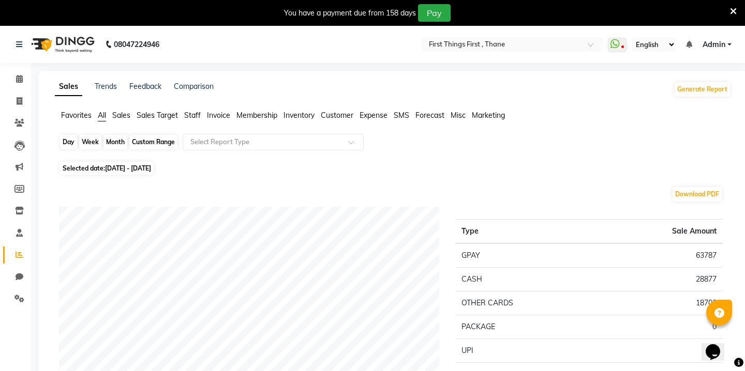
click at [151, 140] on div "Custom Range" at bounding box center [153, 142] width 48 height 14
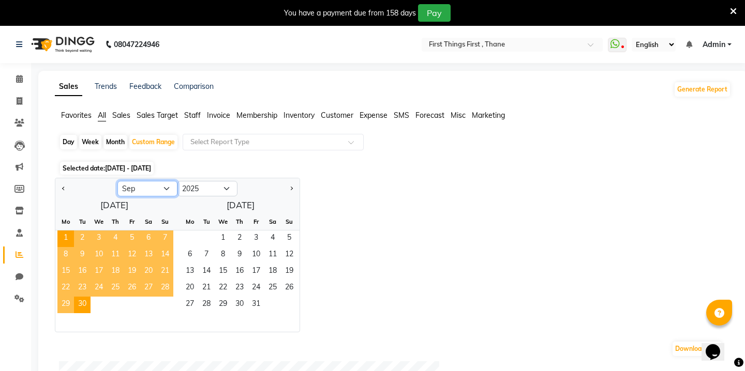
click at [146, 184] on select "Jan Feb Mar Apr May Jun [DATE] Aug Sep Oct Nov Dec" at bounding box center [147, 189] width 60 height 16
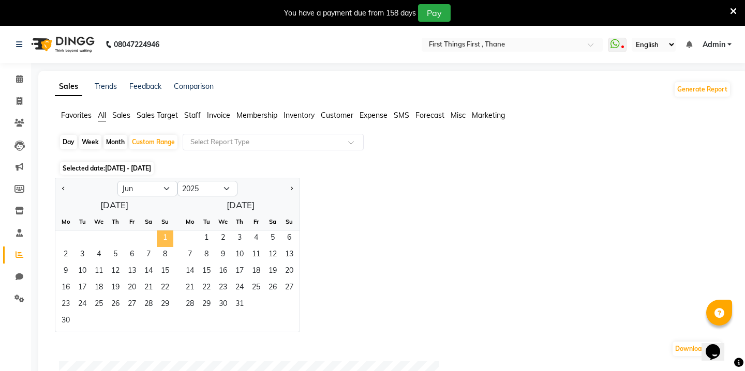
click at [161, 236] on span "1" at bounding box center [165, 239] width 17 height 17
click at [70, 309] on span "23" at bounding box center [65, 305] width 17 height 17
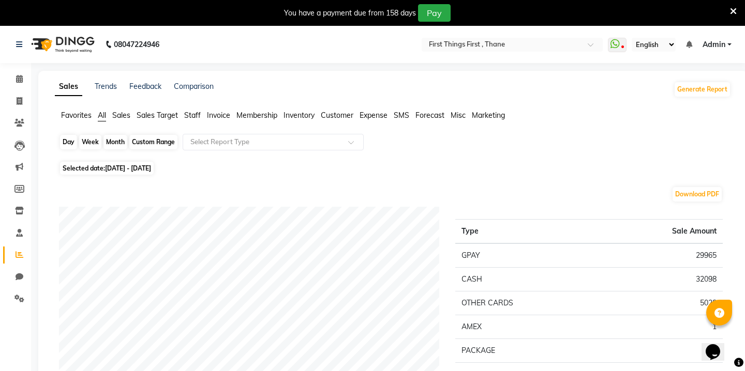
click at [162, 145] on div "Custom Range" at bounding box center [153, 142] width 48 height 14
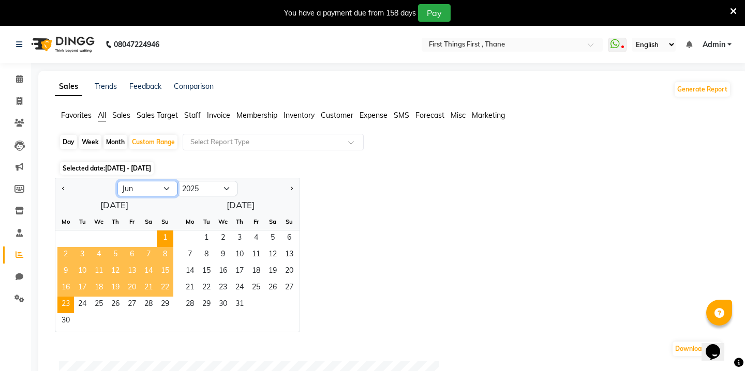
click at [168, 191] on select "Jan Feb Mar Apr May Jun [DATE] Aug Sep Oct Nov Dec" at bounding box center [147, 189] width 60 height 16
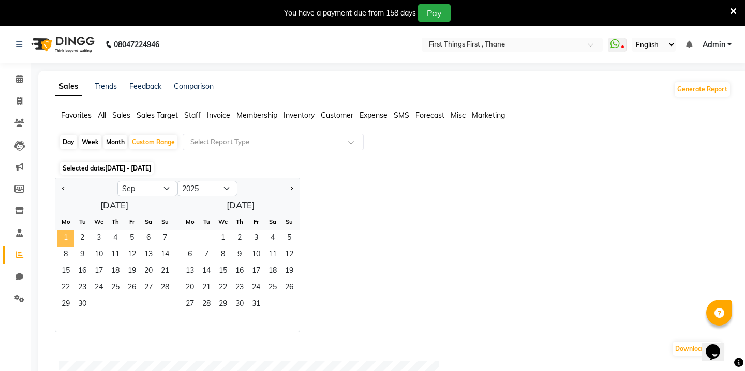
click at [65, 234] on span "1" at bounding box center [65, 239] width 17 height 17
click at [86, 306] on span "30" at bounding box center [82, 305] width 17 height 17
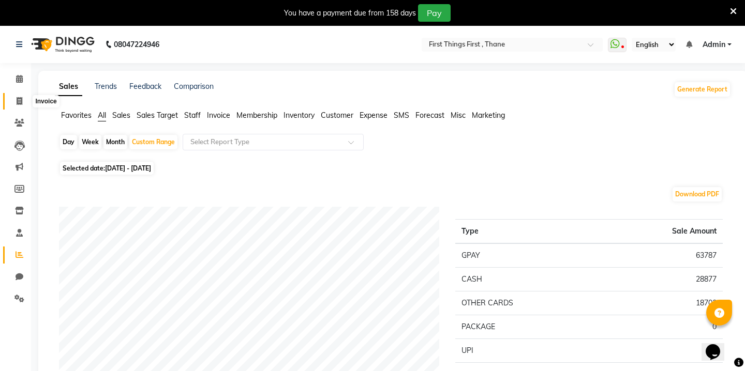
click at [20, 100] on icon at bounding box center [20, 101] width 6 height 8
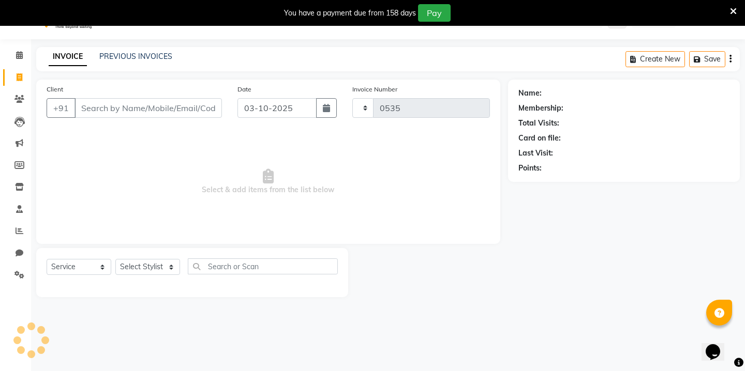
scroll to position [26, 0]
